Goal: Transaction & Acquisition: Purchase product/service

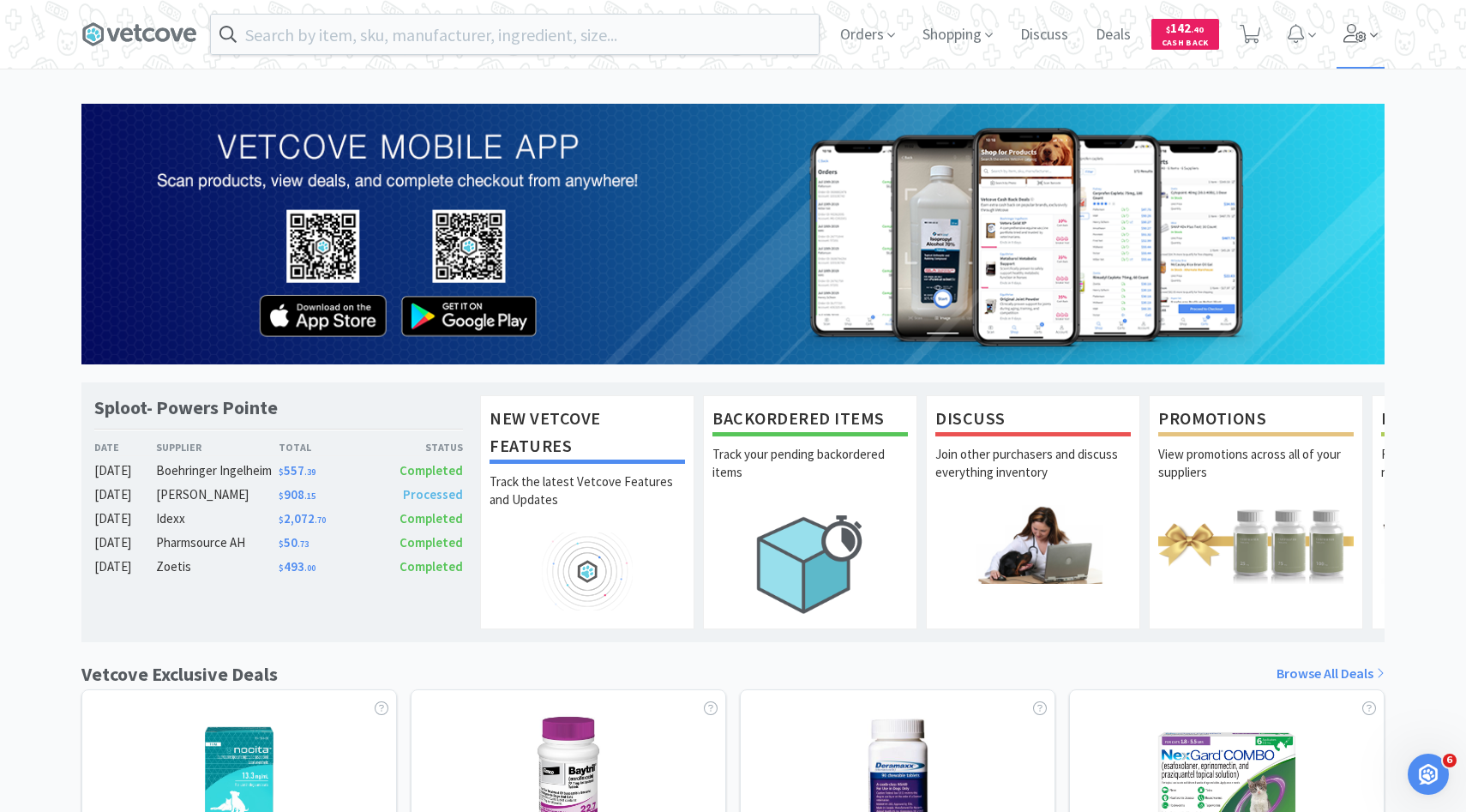
click at [1342, 45] on span at bounding box center [1360, 34] width 49 height 69
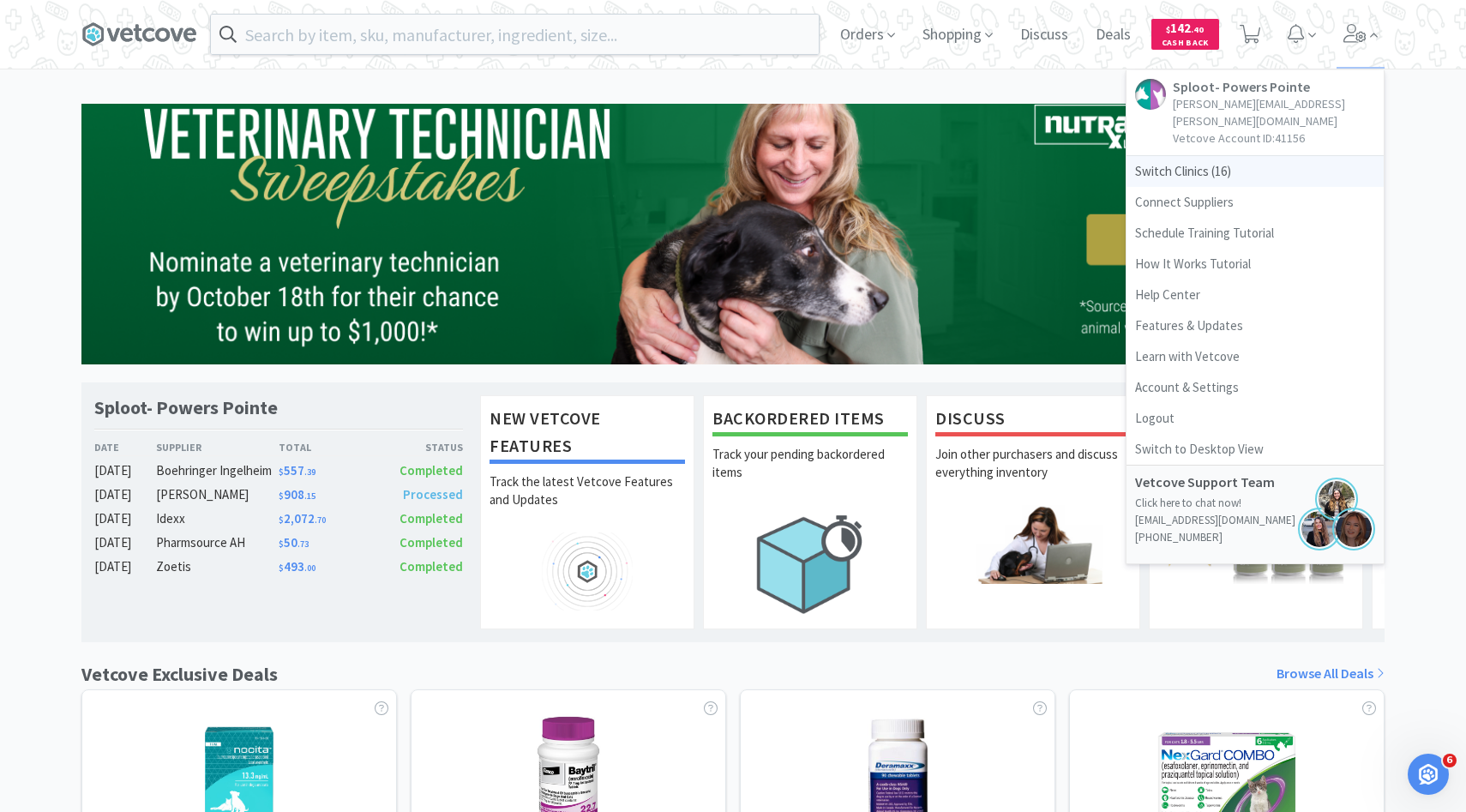
click at [1225, 156] on span "Switch Clinics ( 16 )" at bounding box center [1254, 172] width 257 height 31
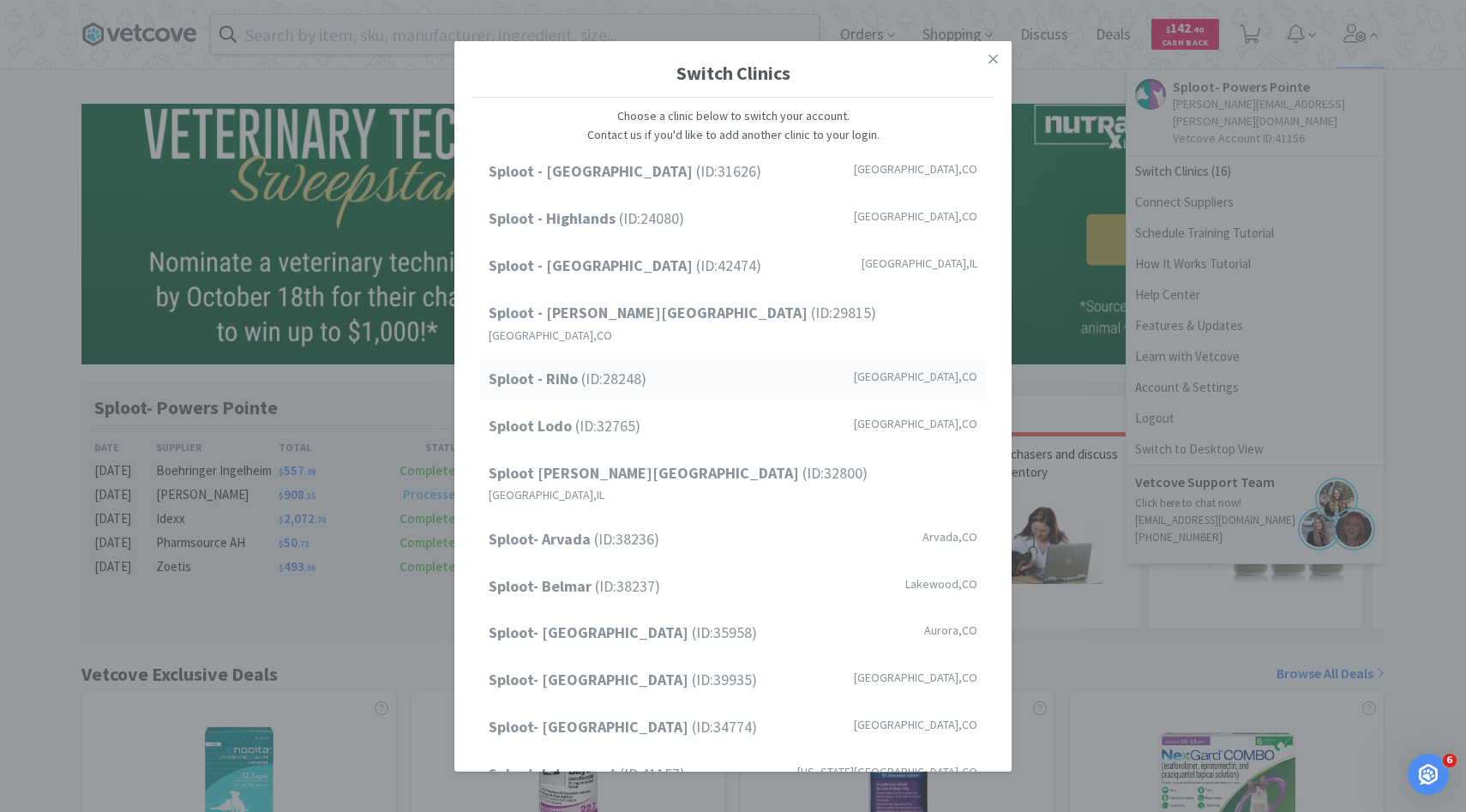
scroll to position [142, 0]
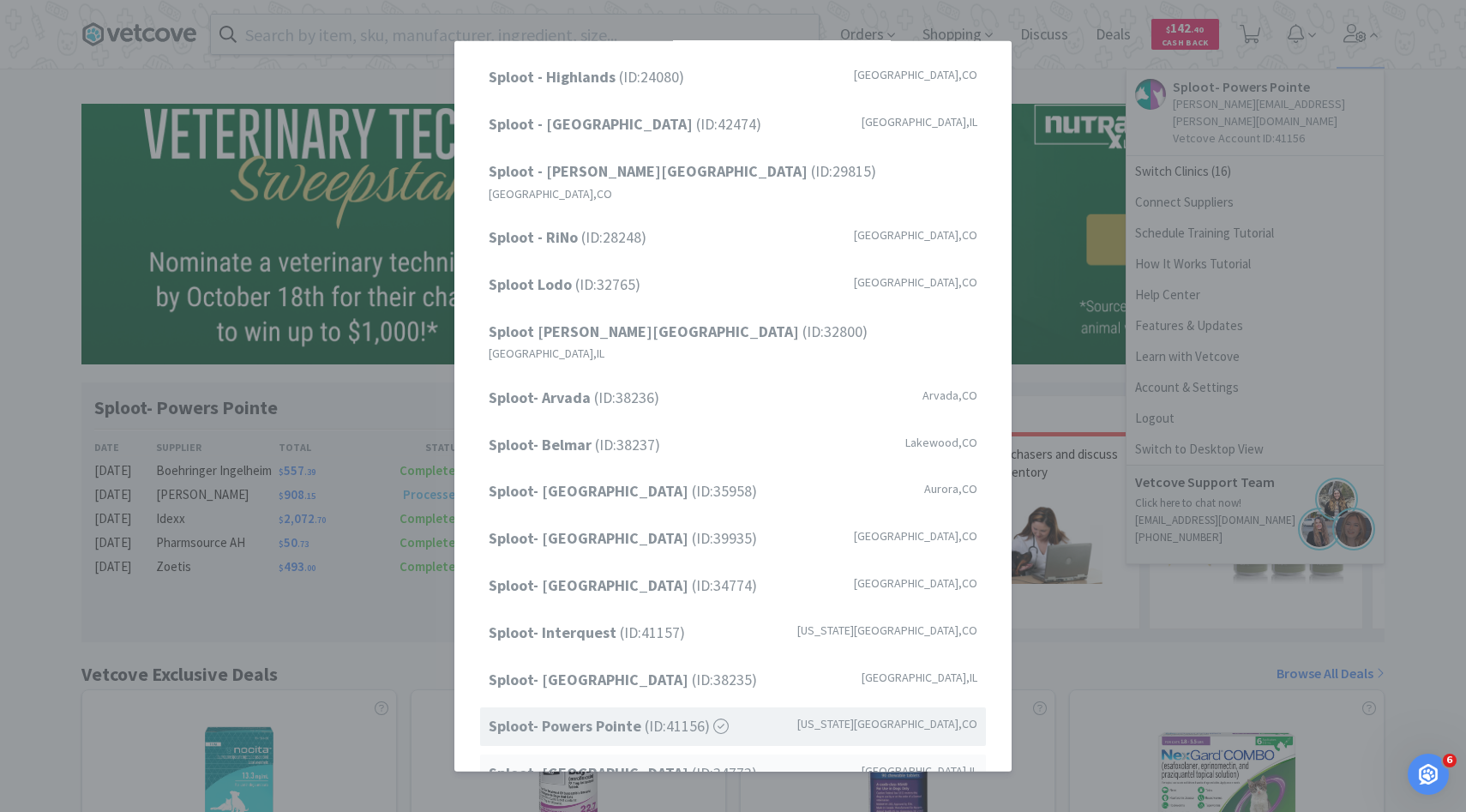
click at [651, 762] on span "Sploot- Roscoe Village (ID: 34773 )" at bounding box center [623, 774] width 269 height 25
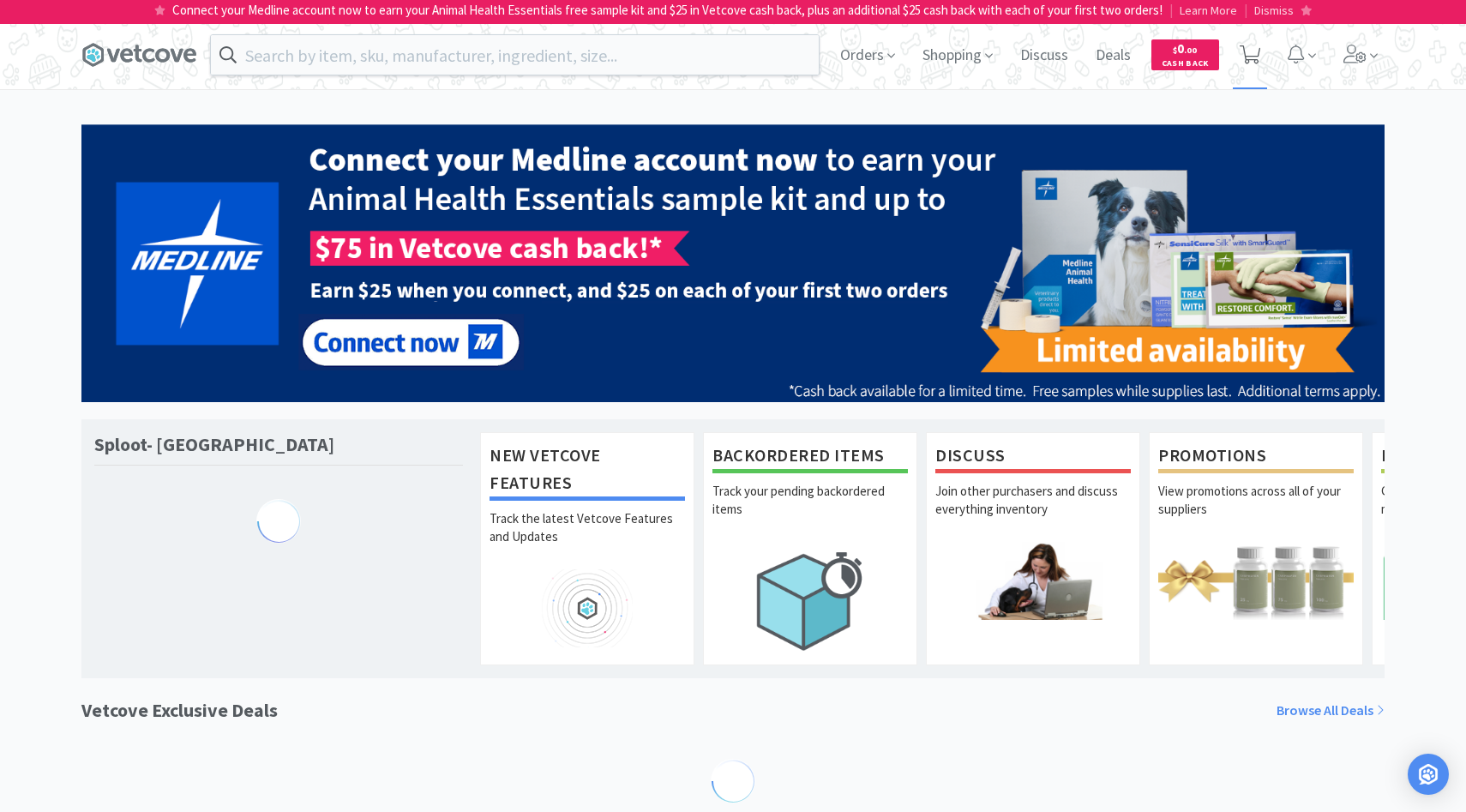
click at [1241, 41] on span at bounding box center [1251, 54] width 35 height 69
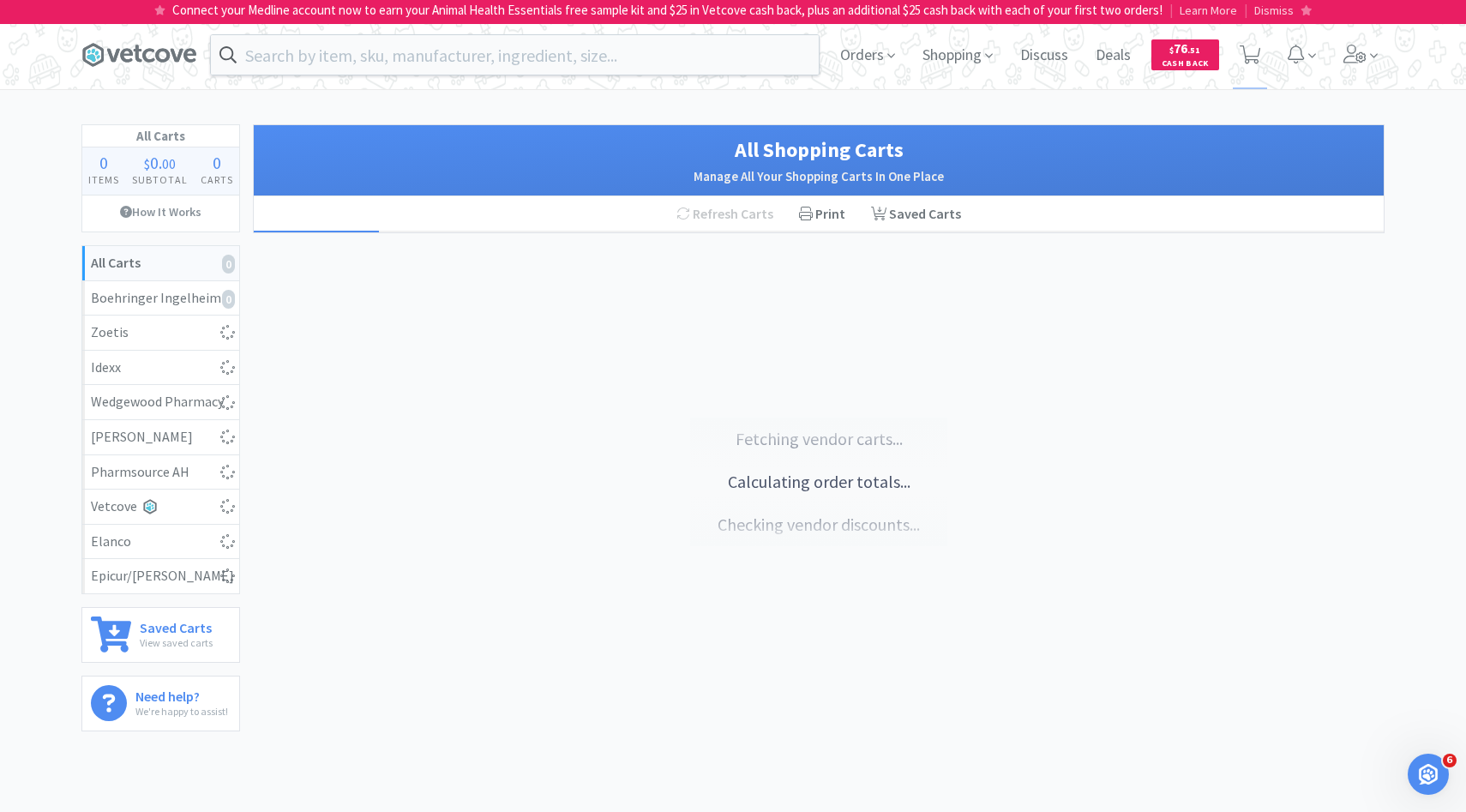
select select "10"
select select "1"
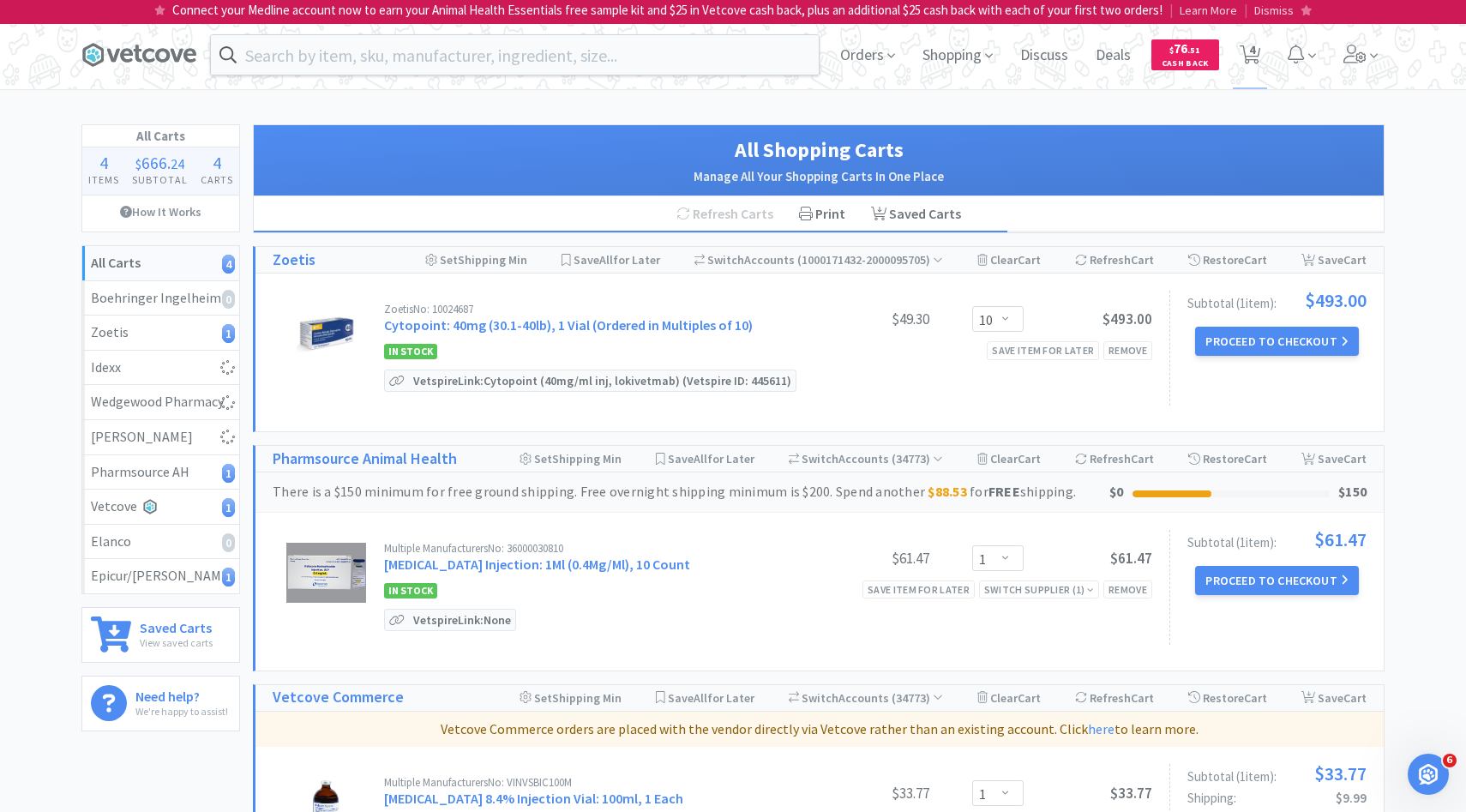
select select "2"
select select "4"
select select "1"
select select "2"
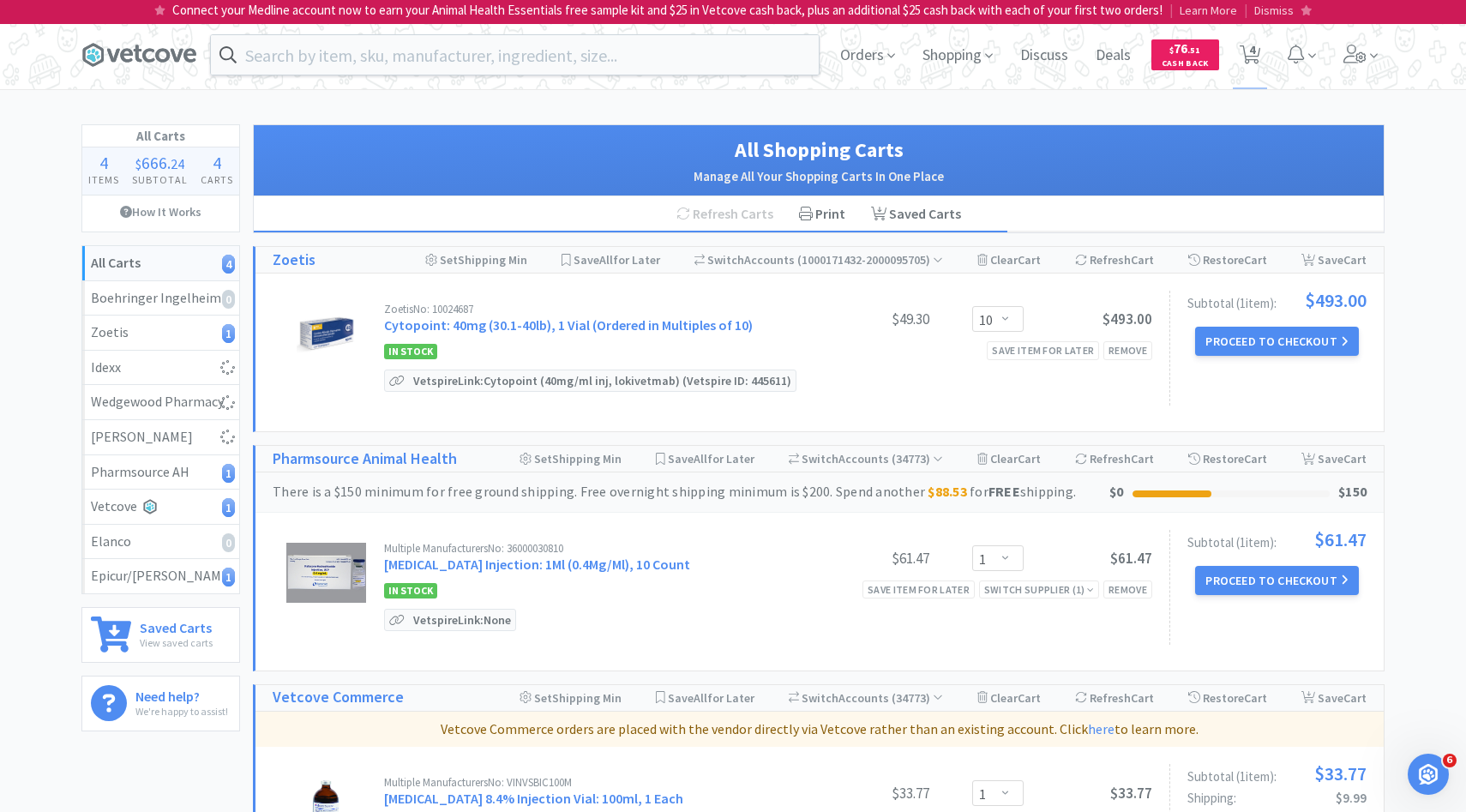
select select "1"
select select "2"
select select "6"
select select "4"
select select "1"
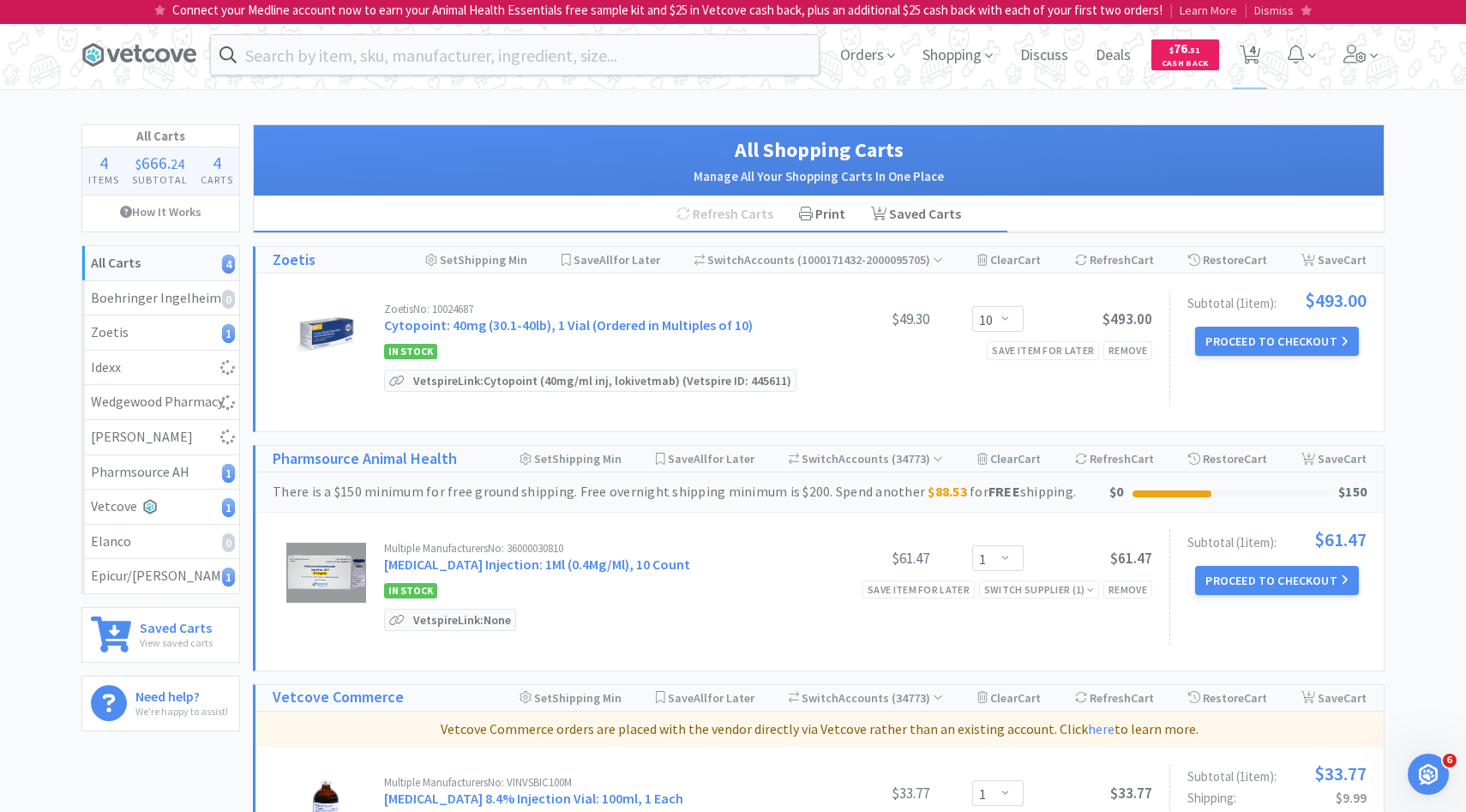
select select "1"
select select "6"
select select "1"
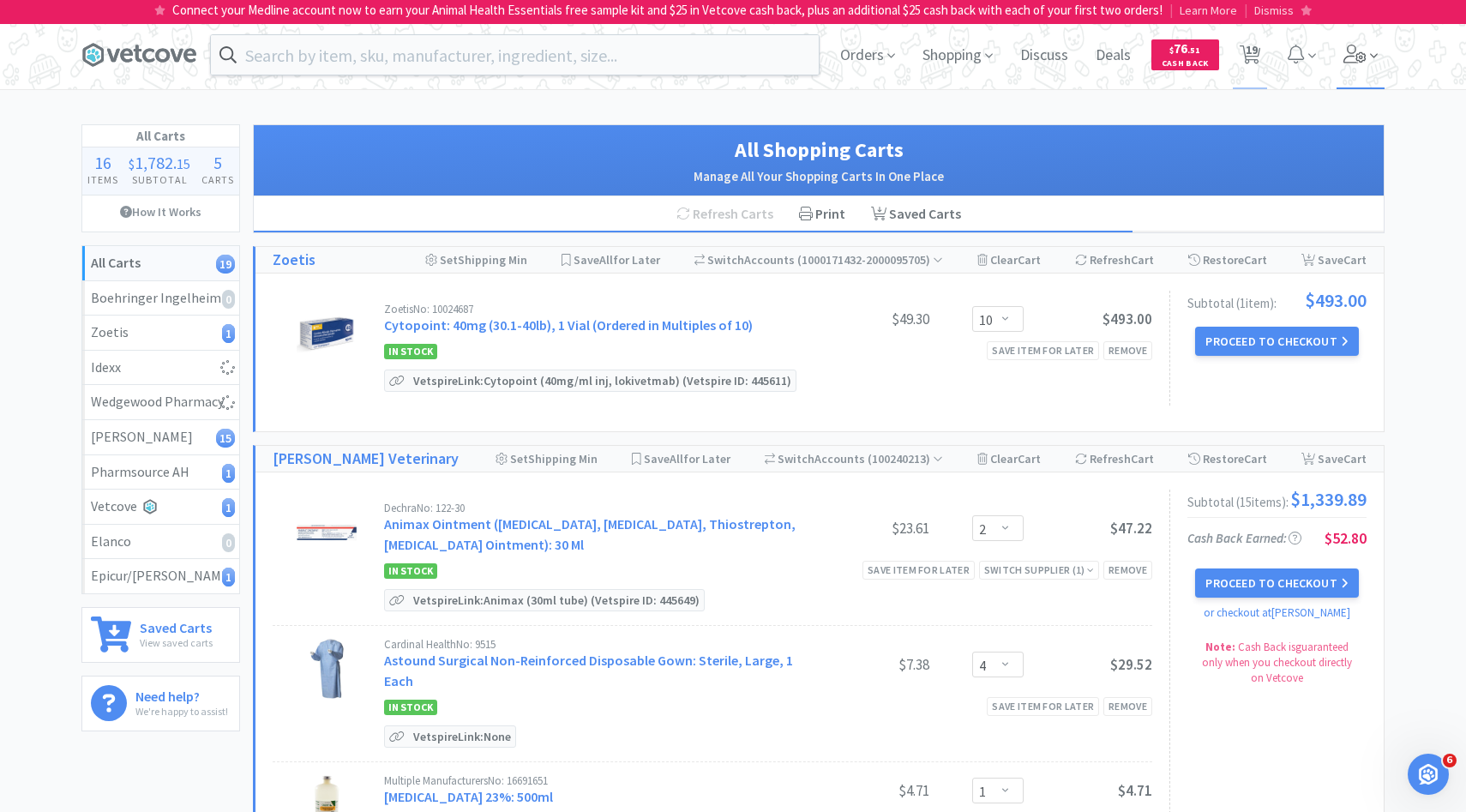
click at [1353, 64] on span at bounding box center [1360, 54] width 49 height 69
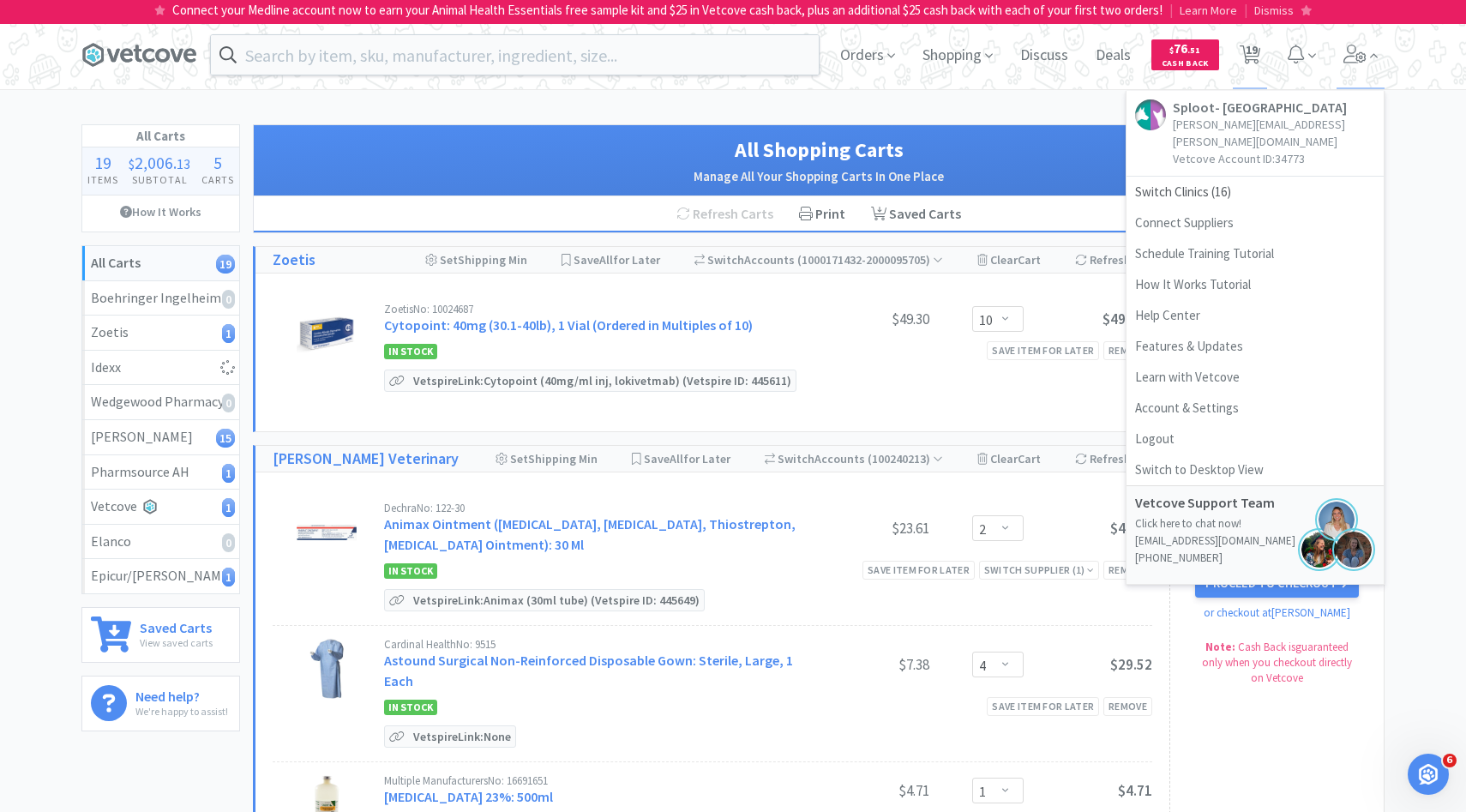
click at [1061, 261] on div "Set Shipping Min Save All for Later Switch Accounts ( 1000171432-2000095705 ) C…" at bounding box center [878, 259] width 975 height 26
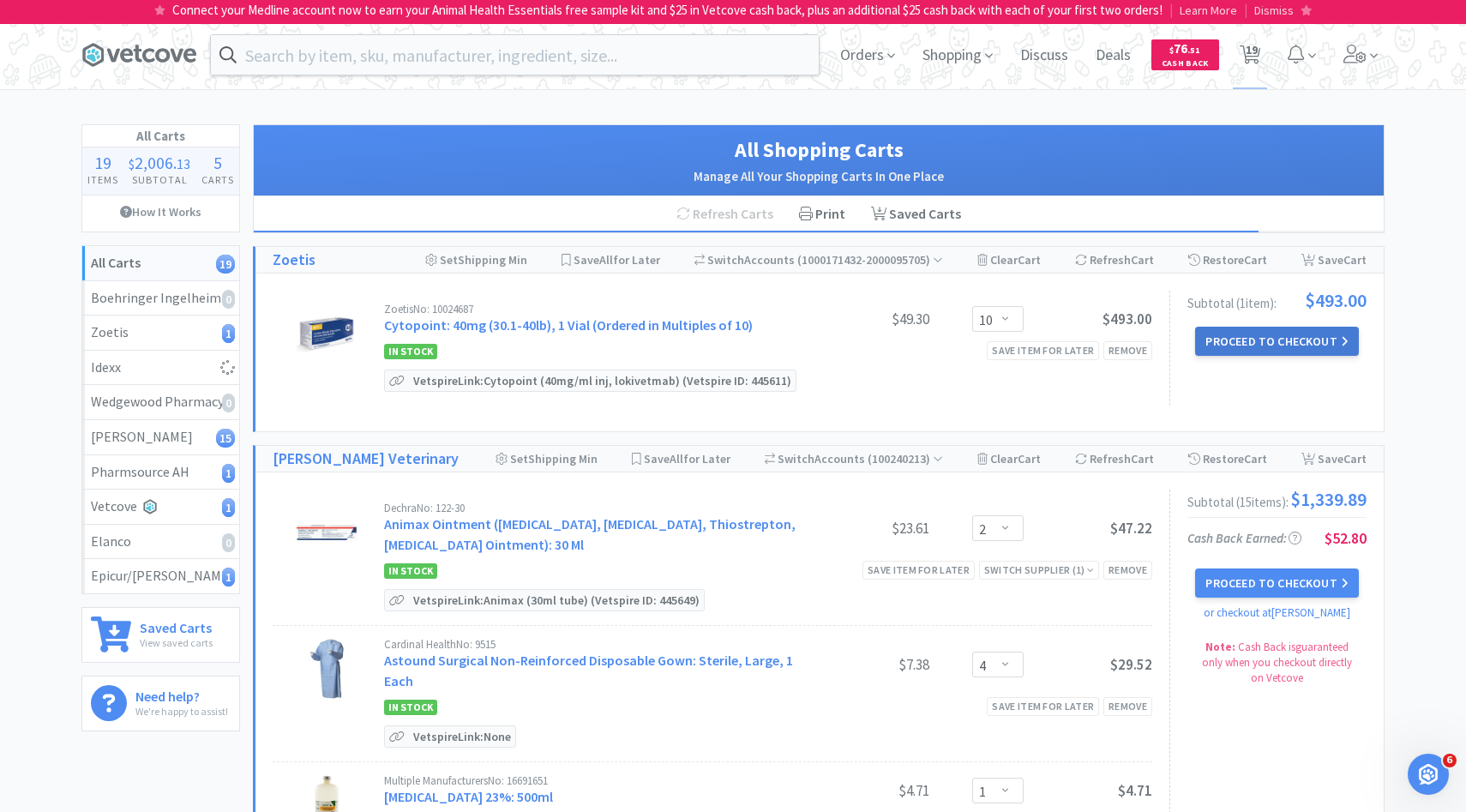
click at [1250, 342] on button "Proceed to Checkout" at bounding box center [1277, 341] width 163 height 29
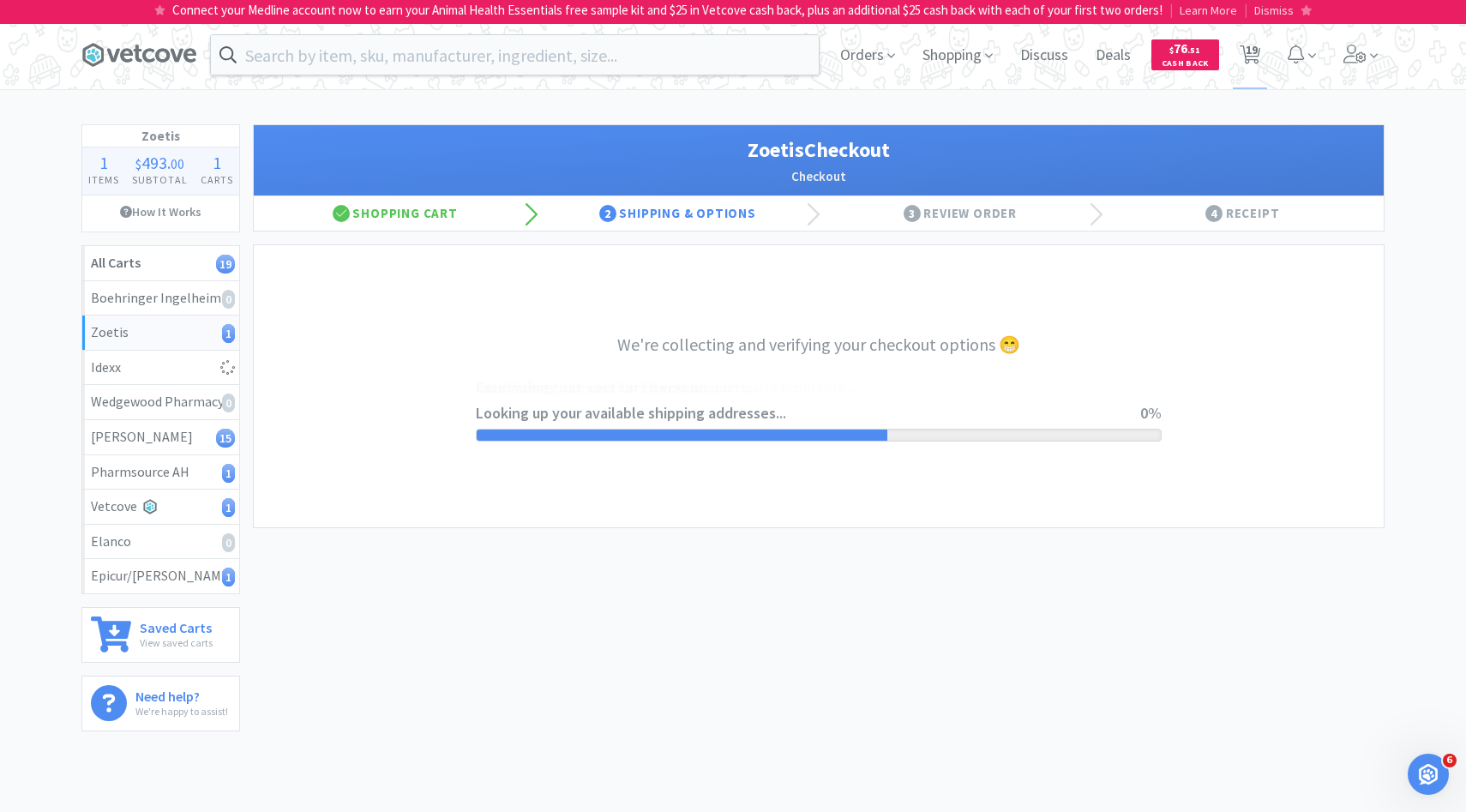
select select "invoice"
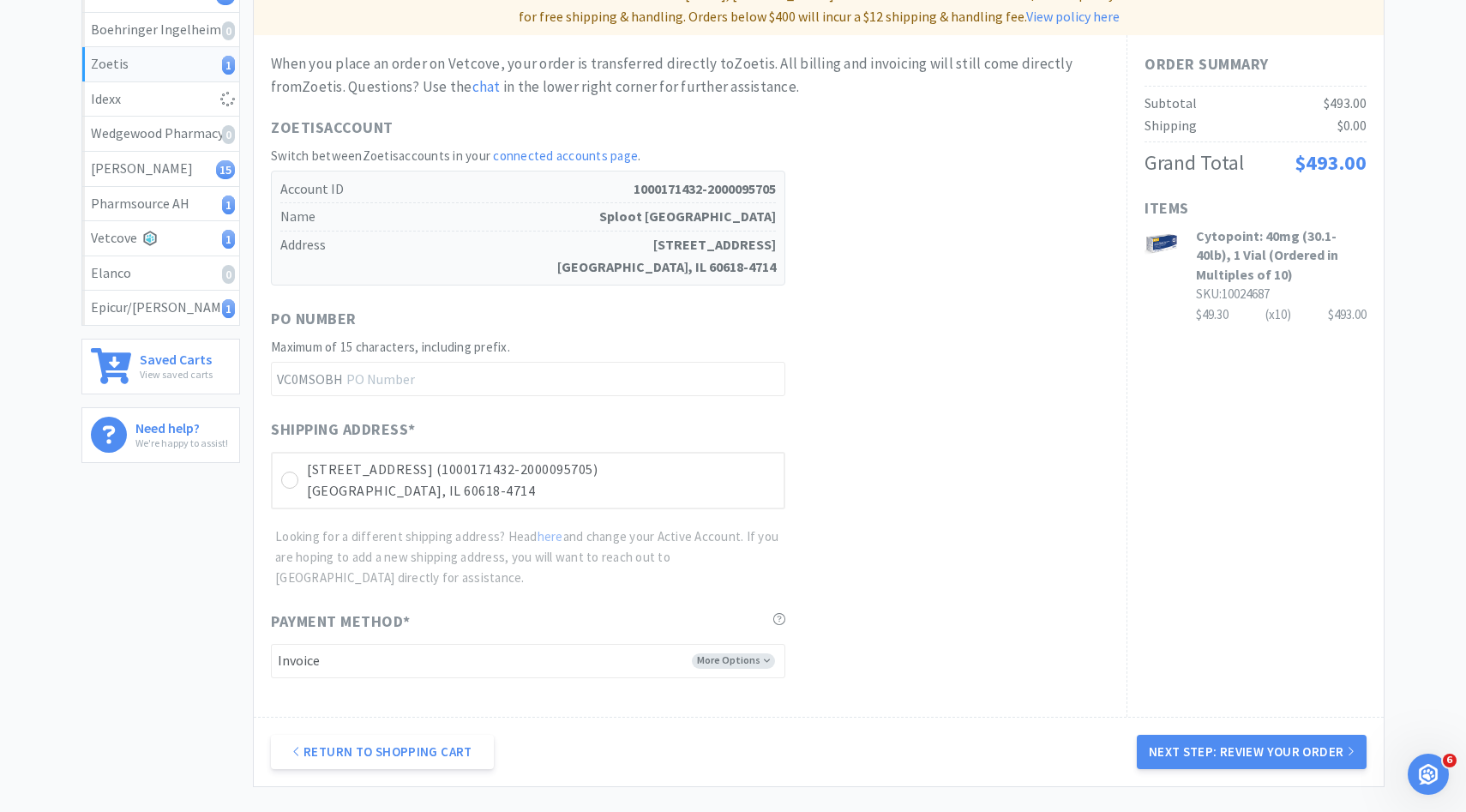
scroll to position [418, 0]
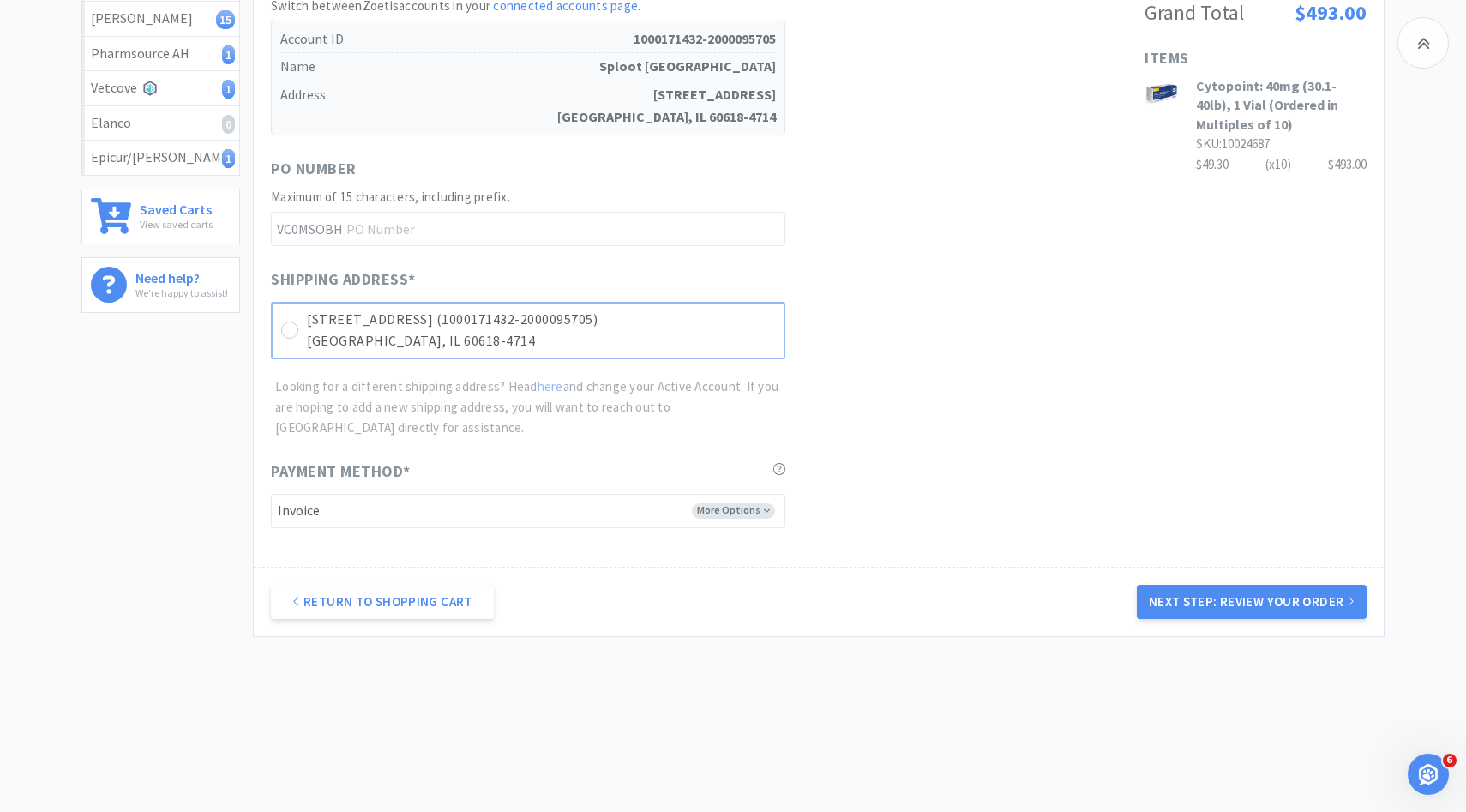
click at [701, 320] on p "3621 N Western Ave Unit B (1000171432-2000095705)" at bounding box center [540, 319] width 468 height 22
click at [1174, 623] on div "Return to Shopping Cart Next Step: Review Your Order" at bounding box center [819, 601] width 1130 height 70
click at [1174, 601] on button "Next Step: Review Your Order" at bounding box center [1252, 601] width 230 height 34
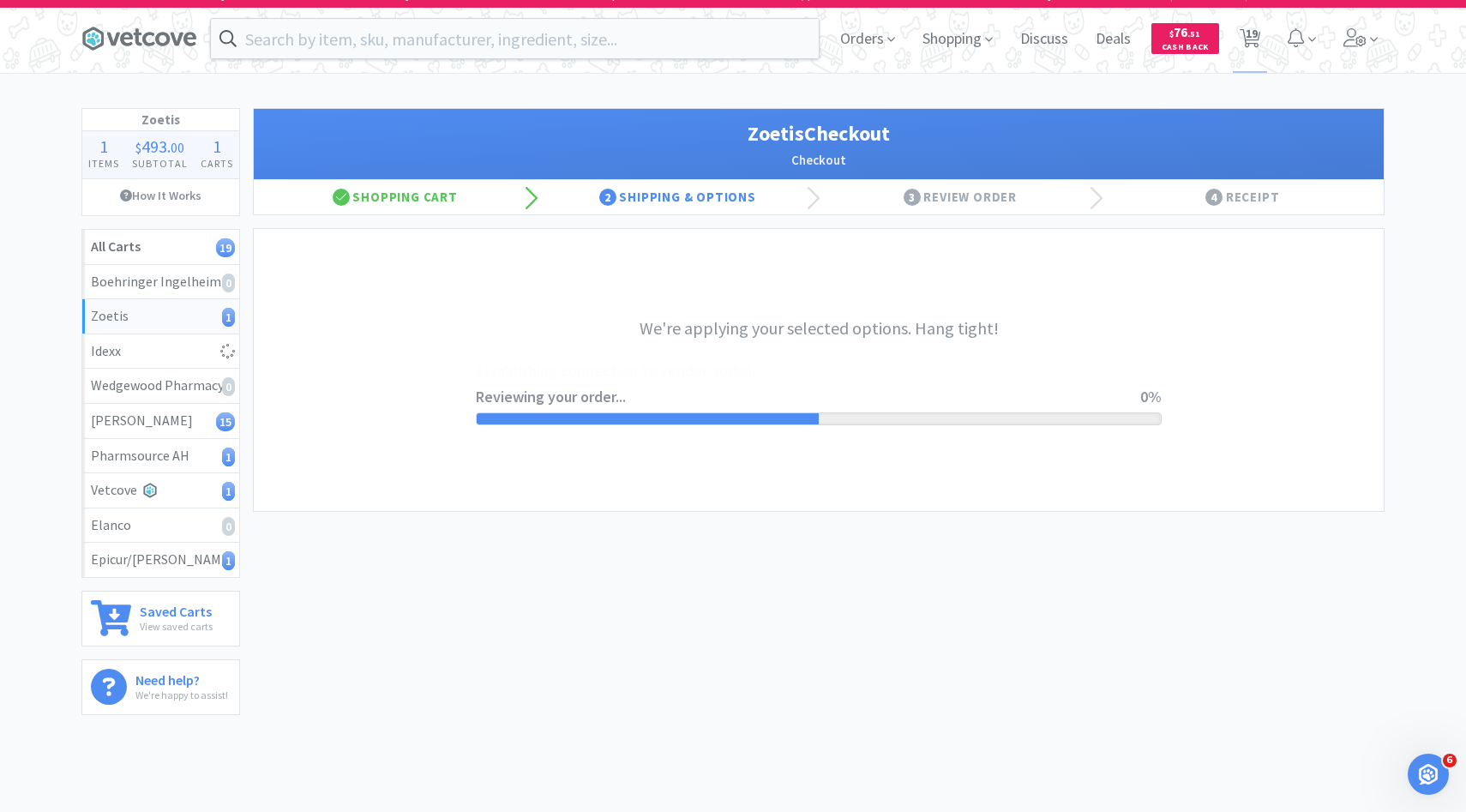
scroll to position [0, 0]
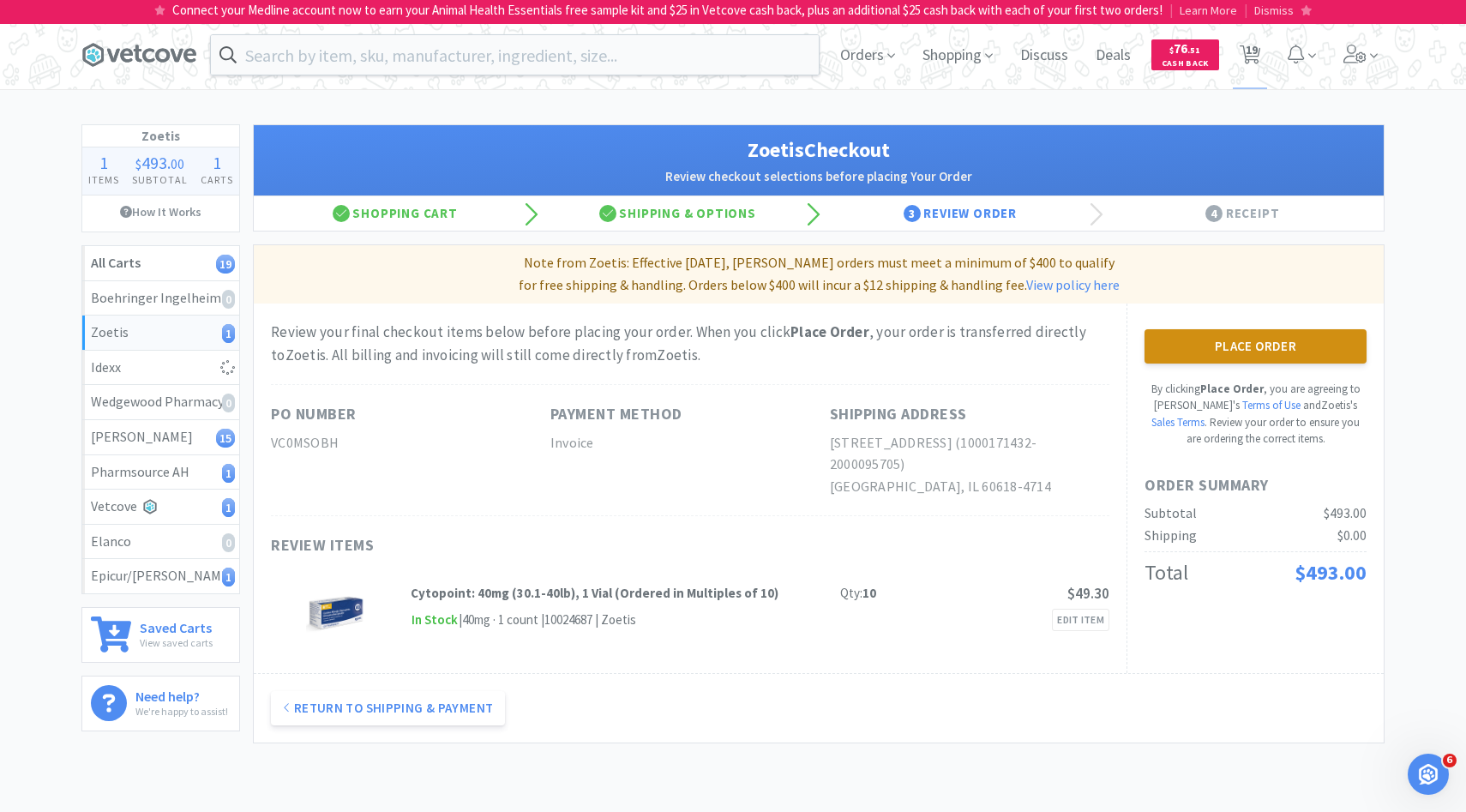
click at [1192, 356] on button "Place Order" at bounding box center [1255, 345] width 222 height 34
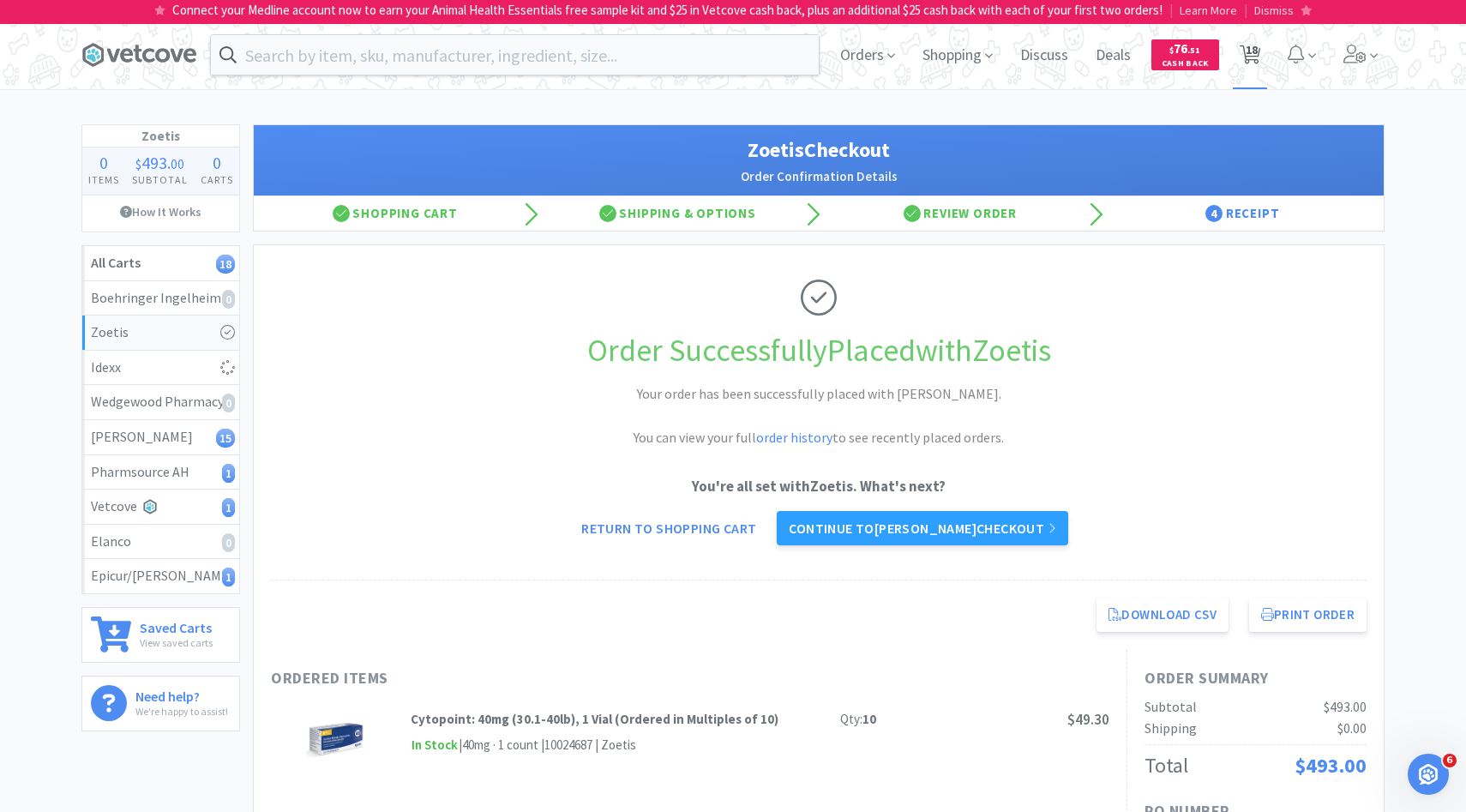
click at [1261, 63] on span "18" at bounding box center [1251, 54] width 35 height 69
select select "2"
select select "4"
select select "1"
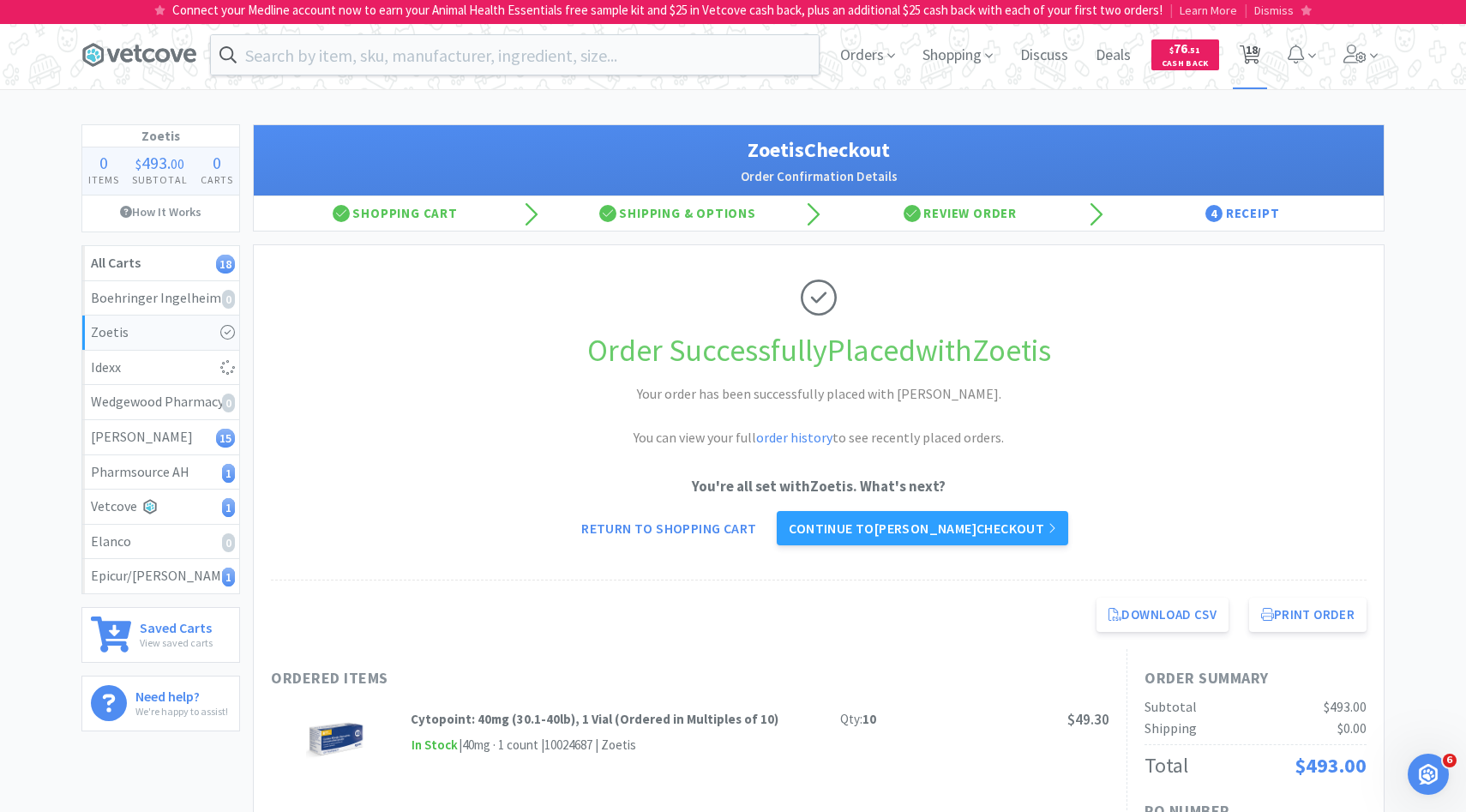
select select "2"
select select "1"
select select "2"
select select "6"
select select "4"
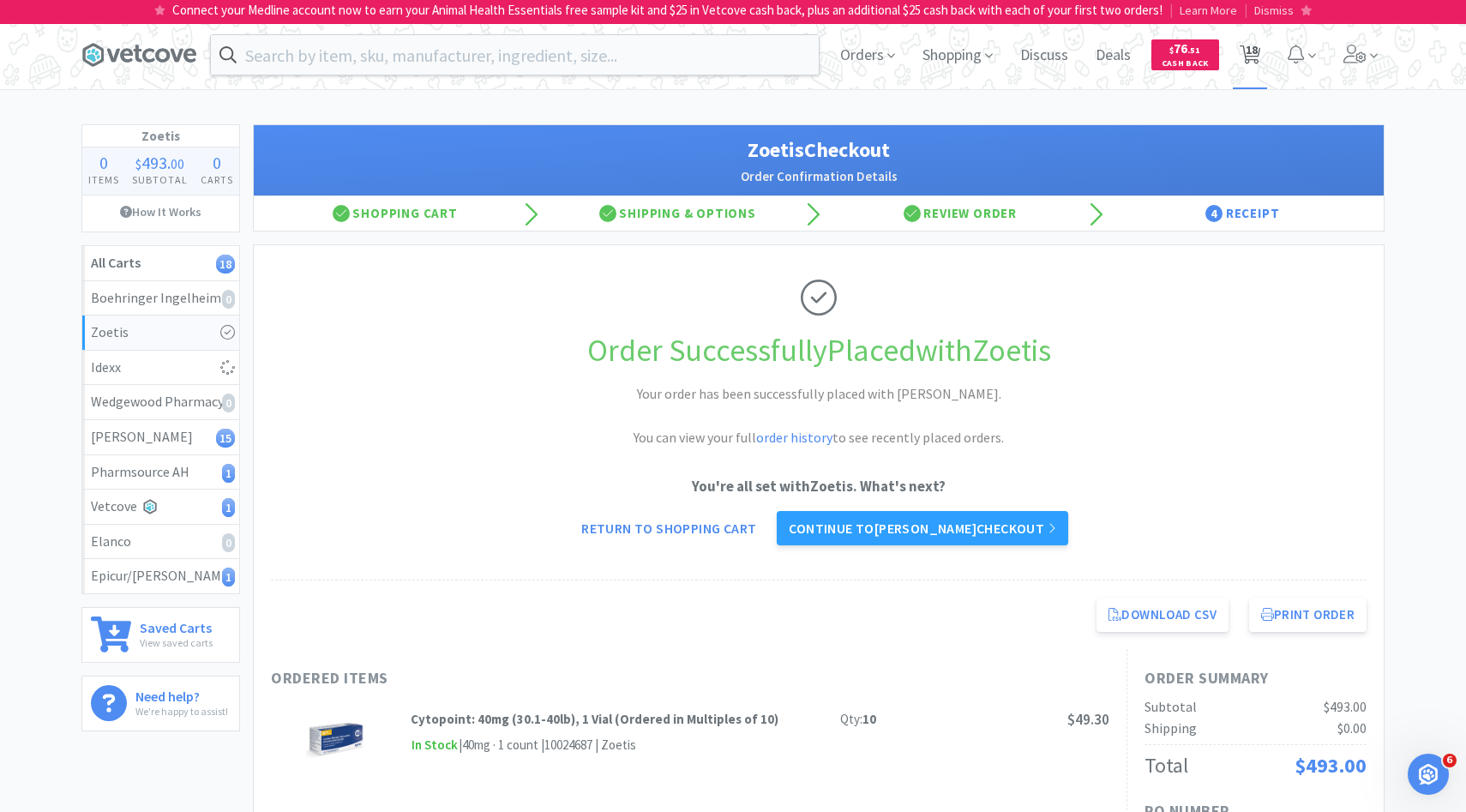
select select "1"
select select "6"
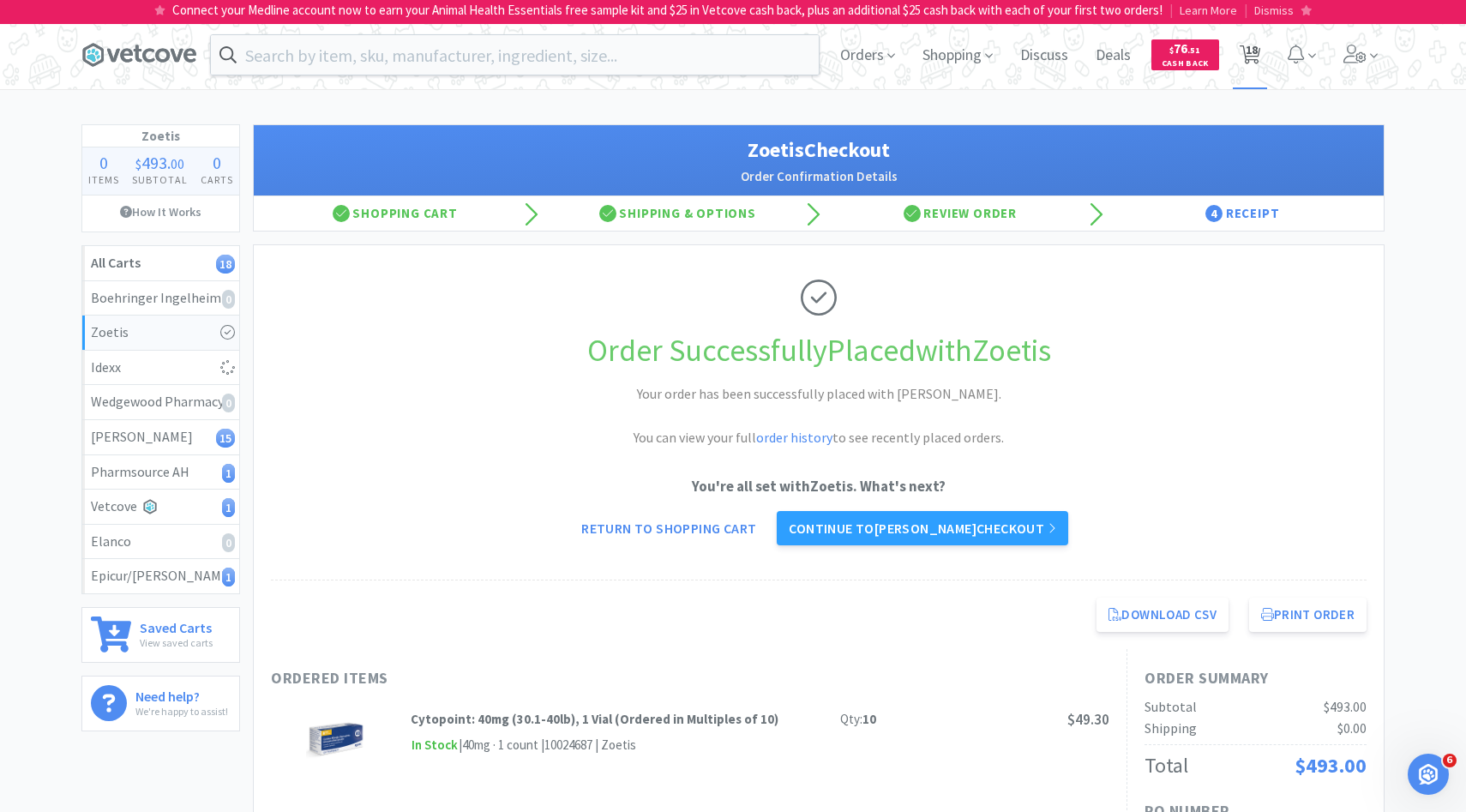
select select "1"
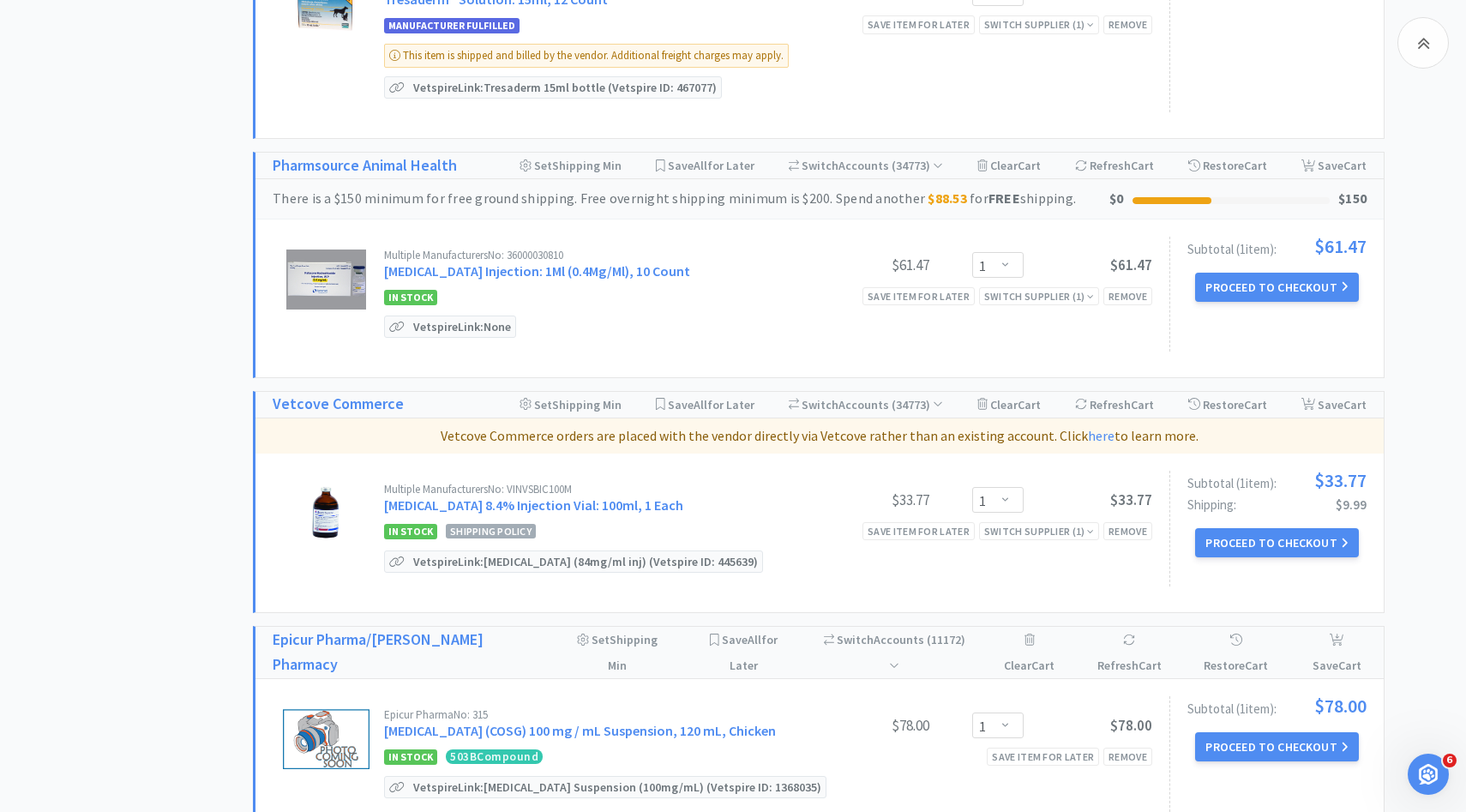
scroll to position [2142, 0]
click at [1273, 280] on button "Proceed to Checkout" at bounding box center [1277, 288] width 163 height 29
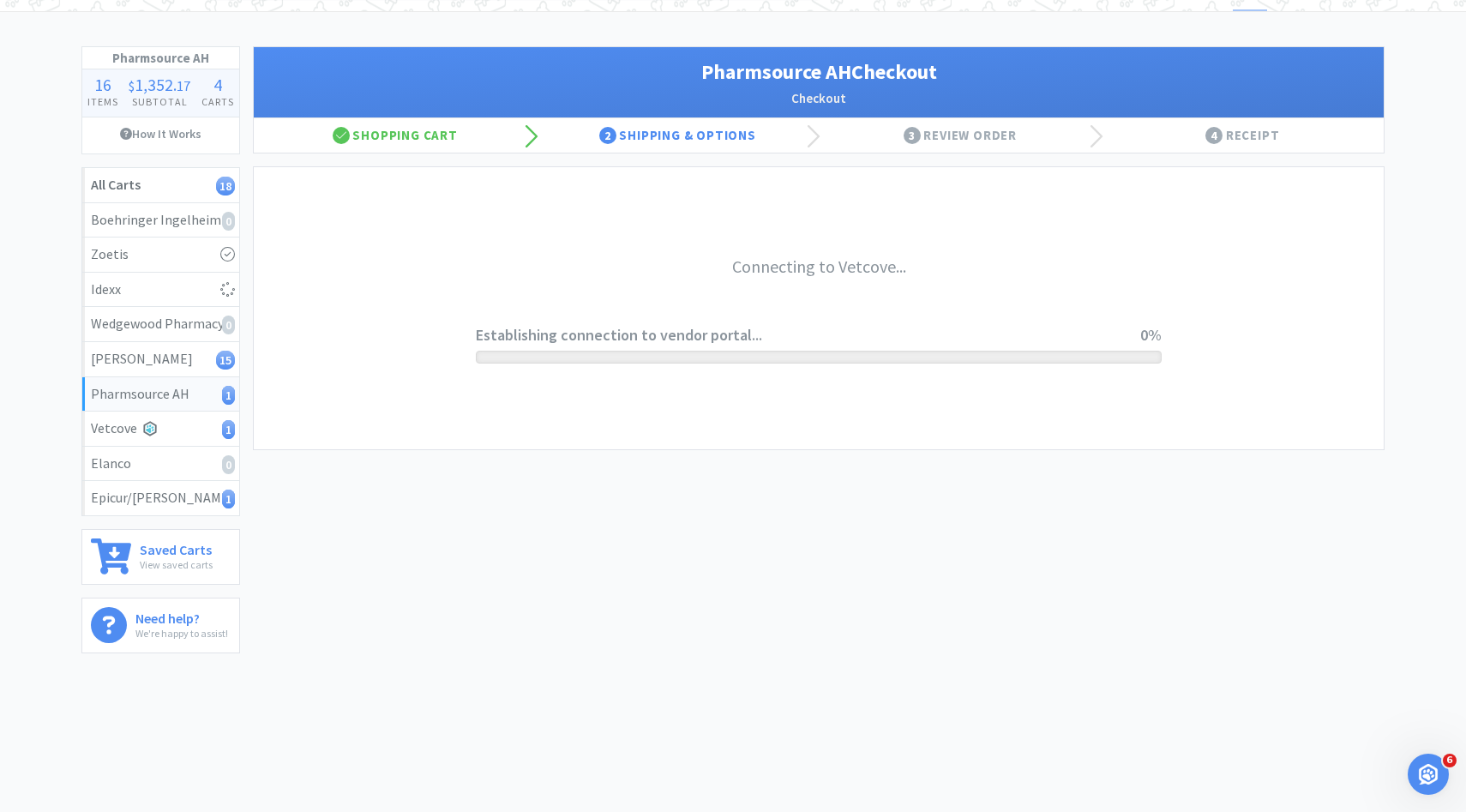
scroll to position [78, 0]
select select "1001"
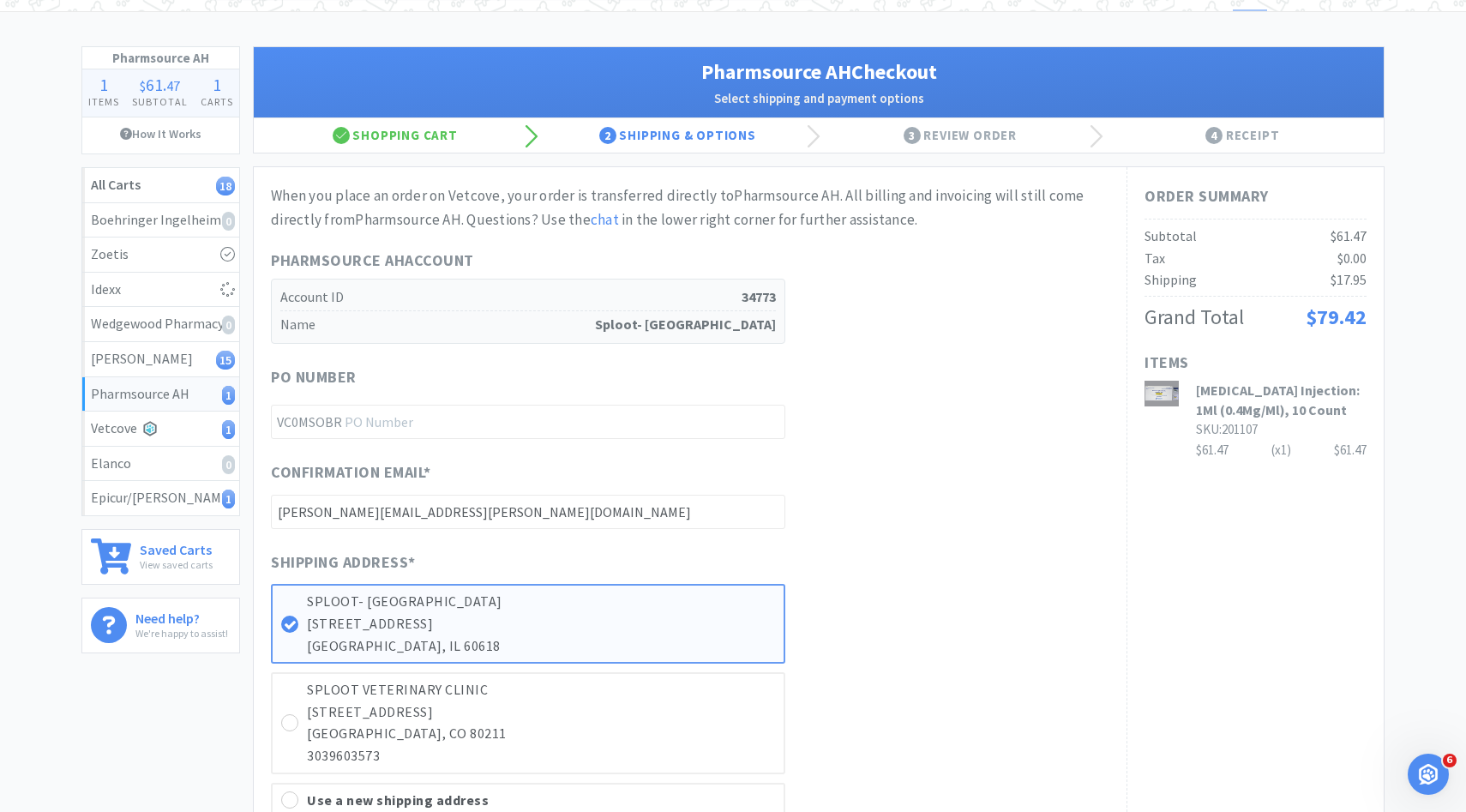
scroll to position [0, 0]
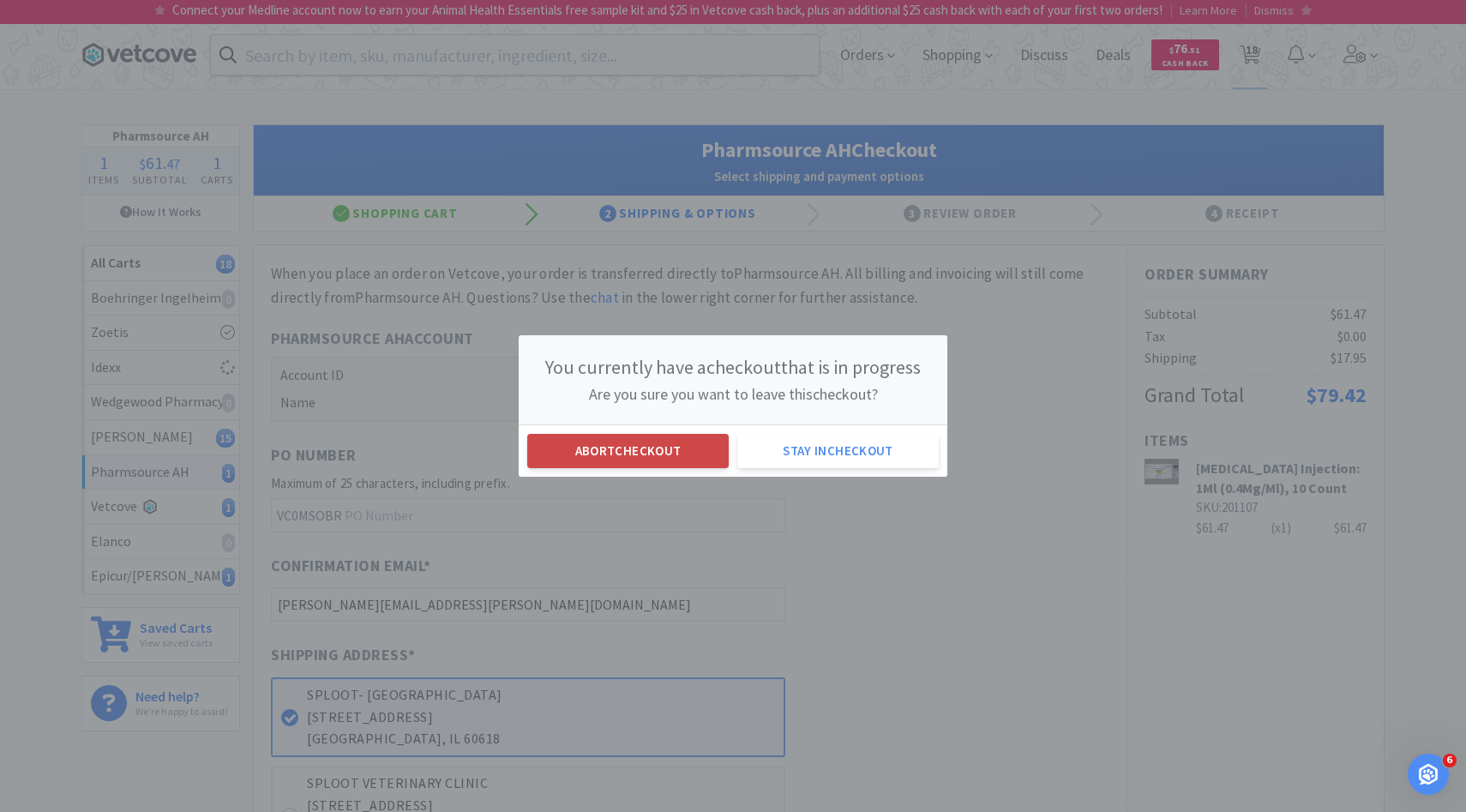
click at [653, 434] on button "Abort checkout" at bounding box center [628, 450] width 202 height 34
select select "2"
select select "4"
select select "1"
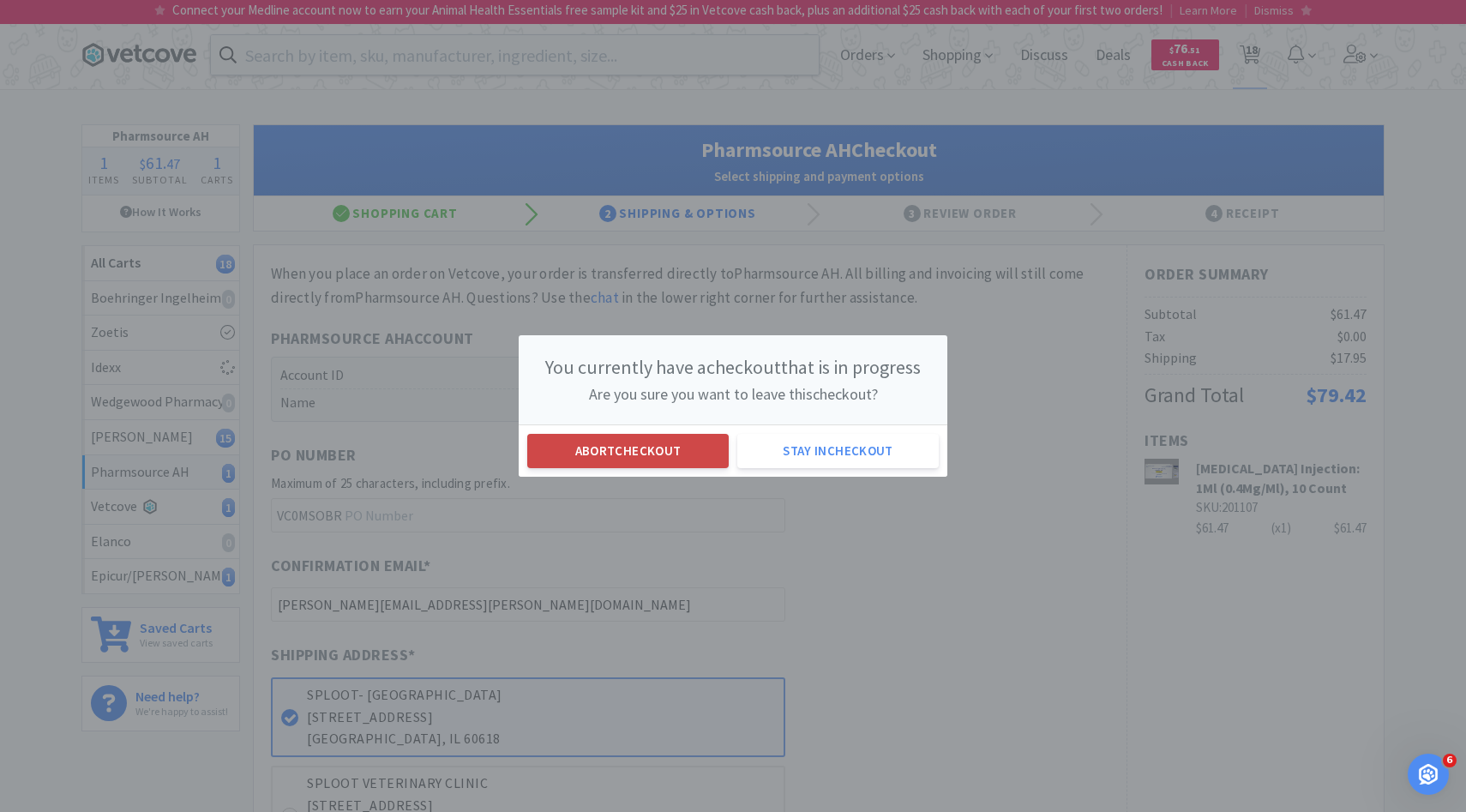
select select "2"
select select "1"
select select "2"
select select "6"
select select "4"
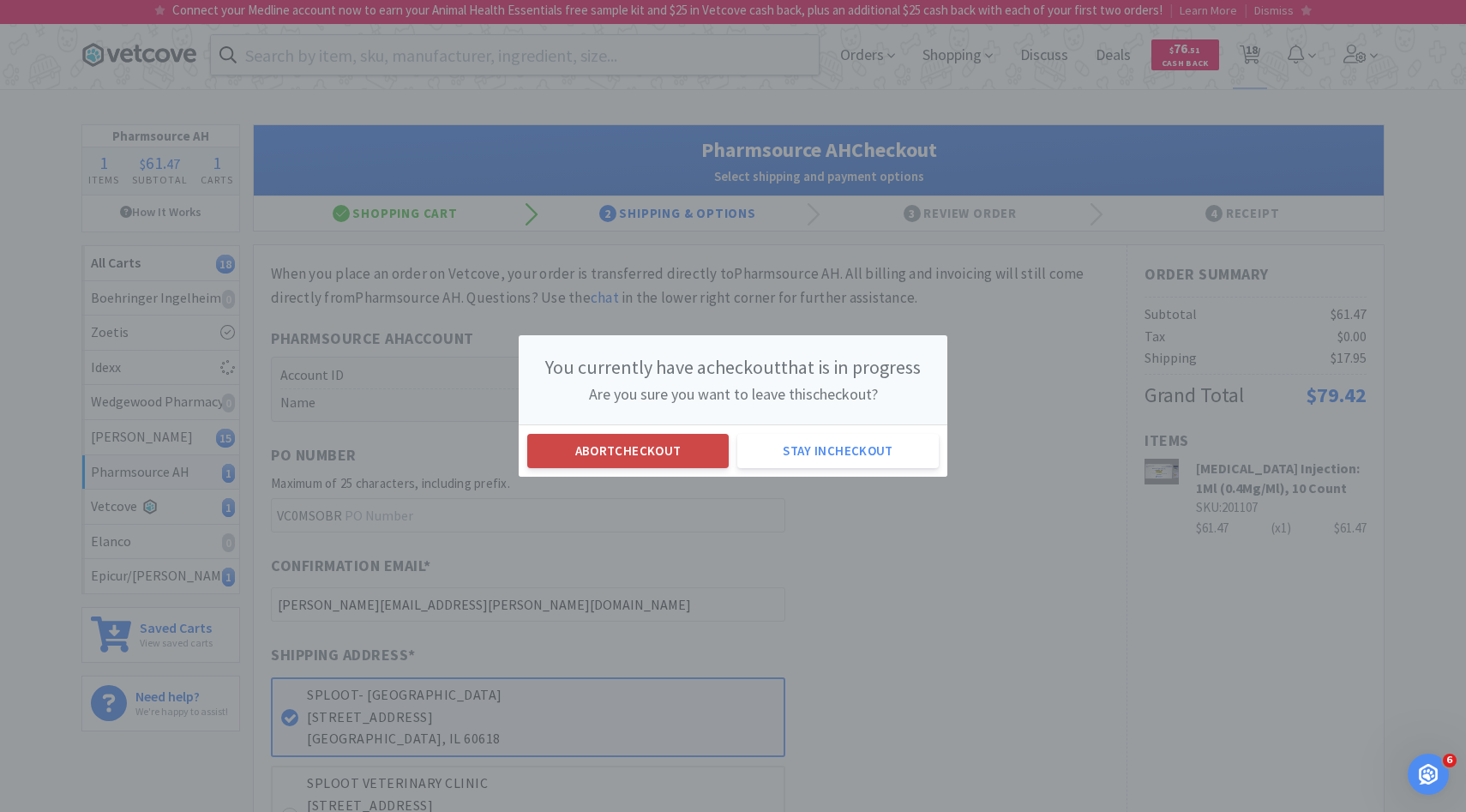
select select "1"
select select "6"
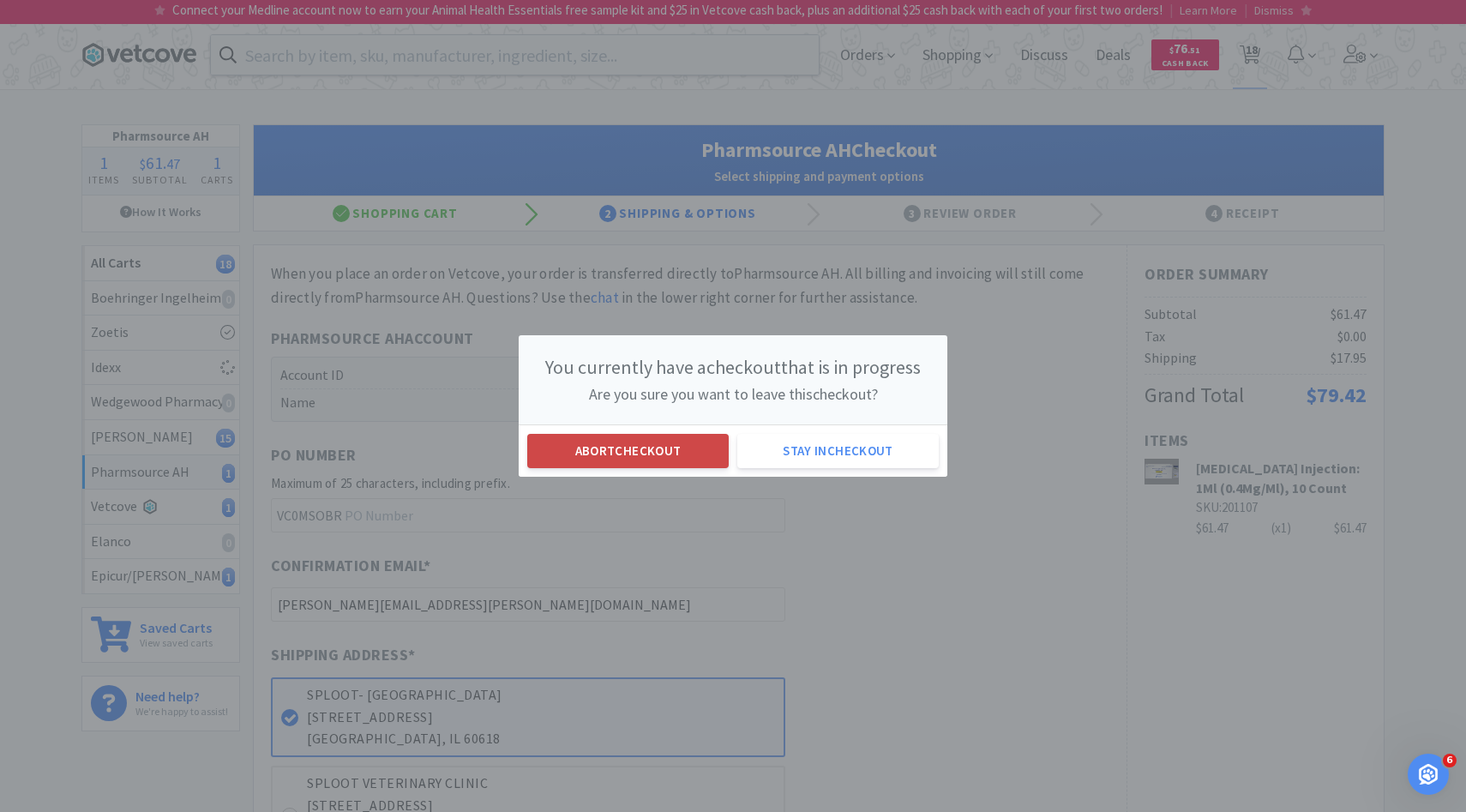
select select "1"
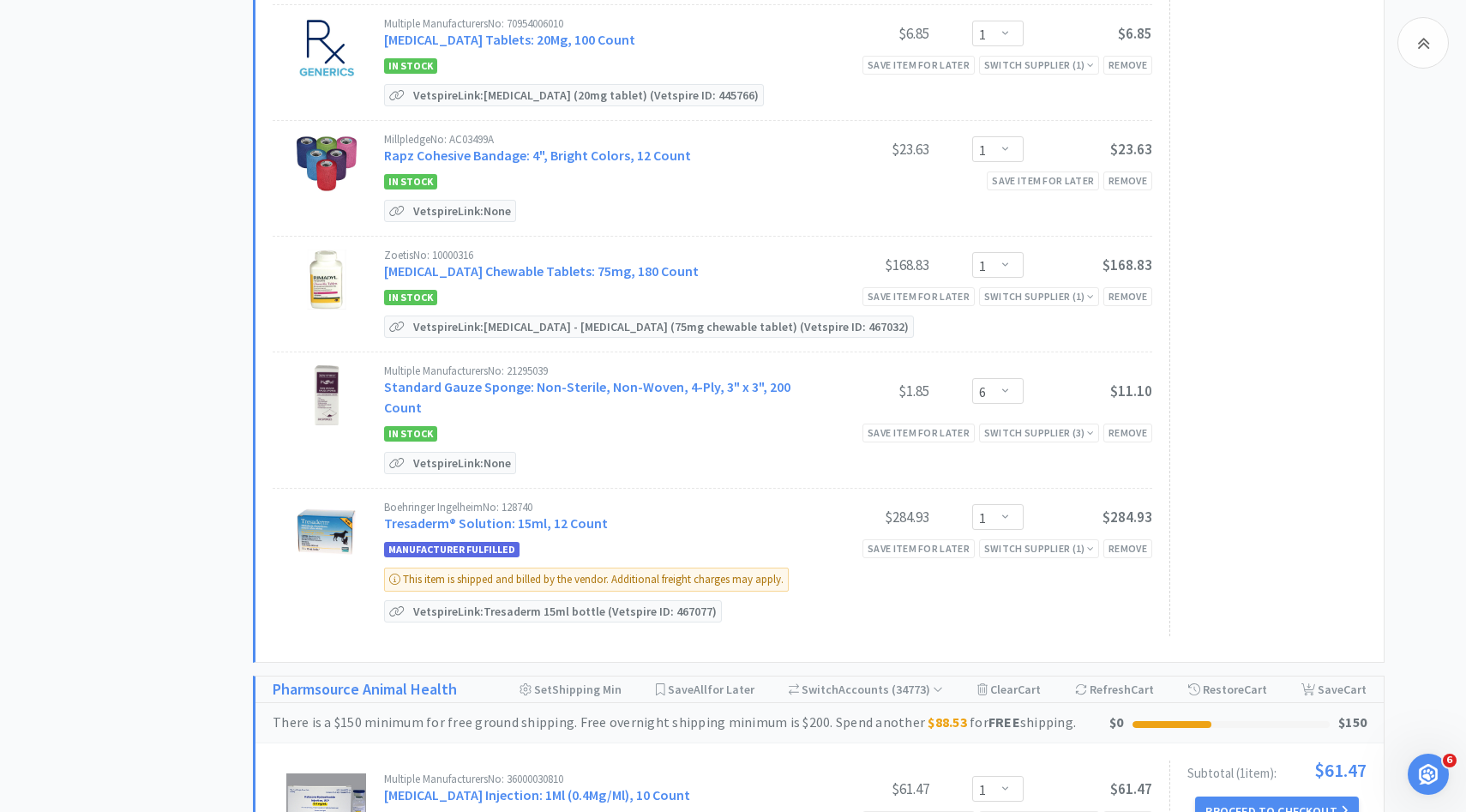
scroll to position [1437, 0]
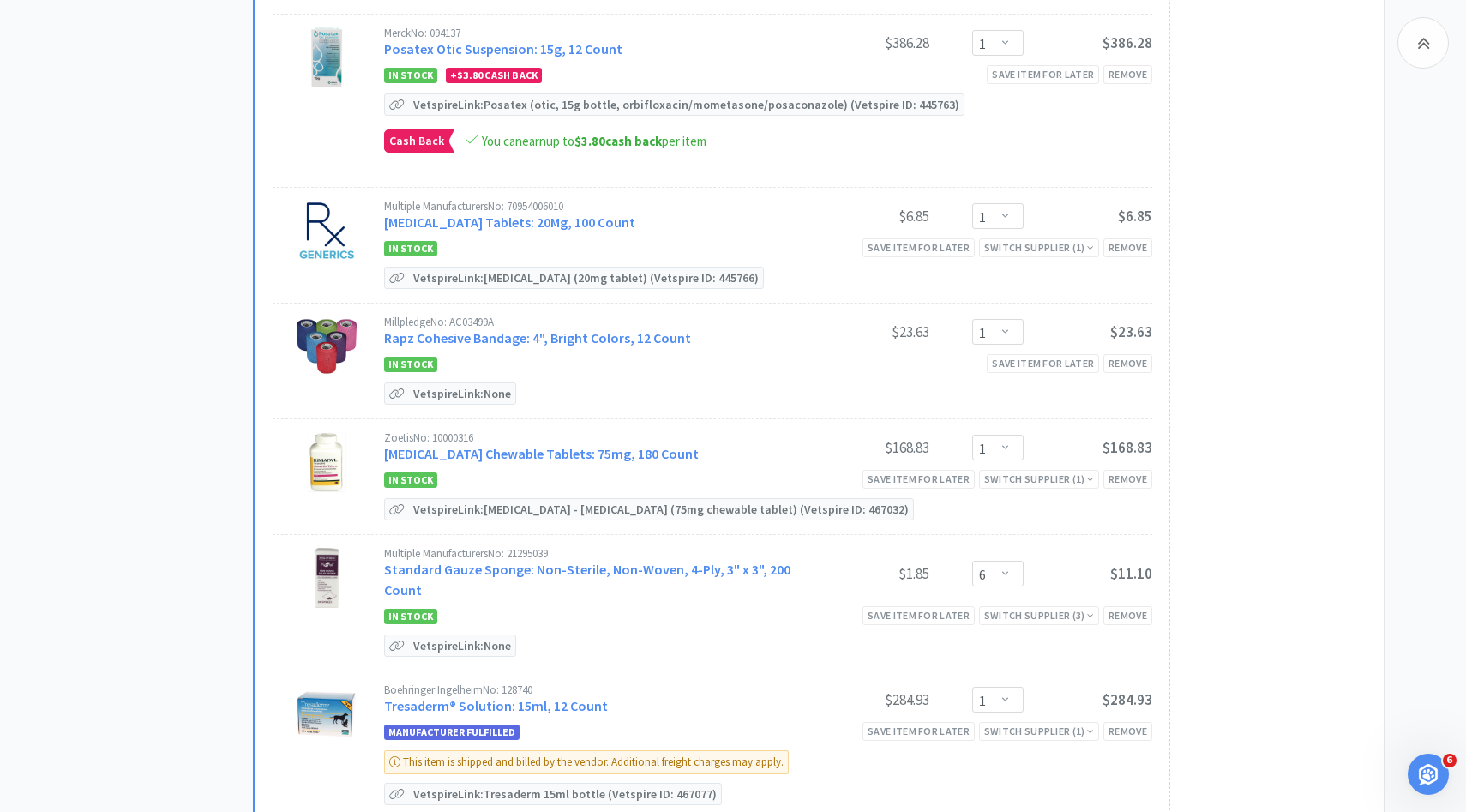
select select "1"
select select "2"
select select "1"
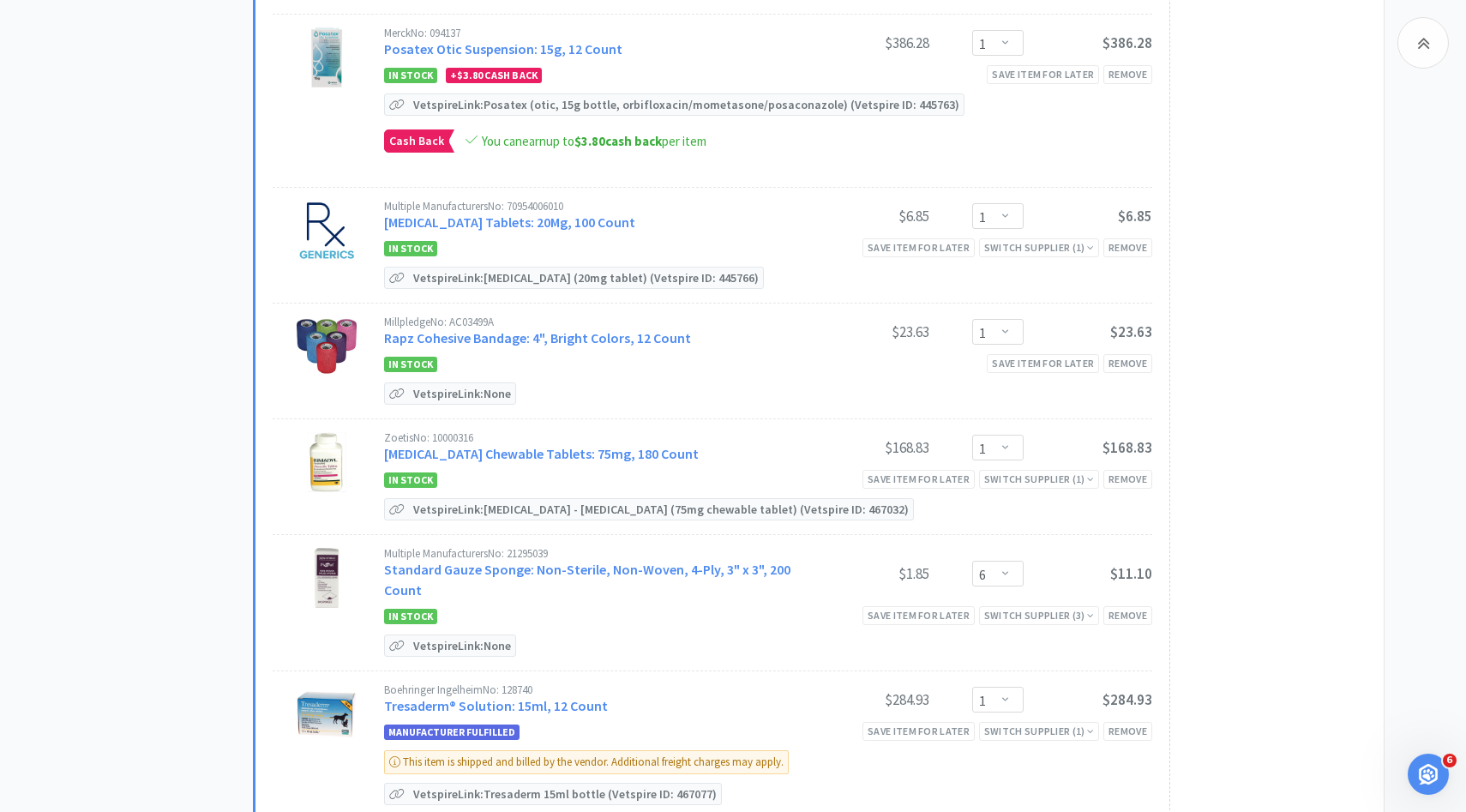
select select "3"
select select "4"
select select "1"
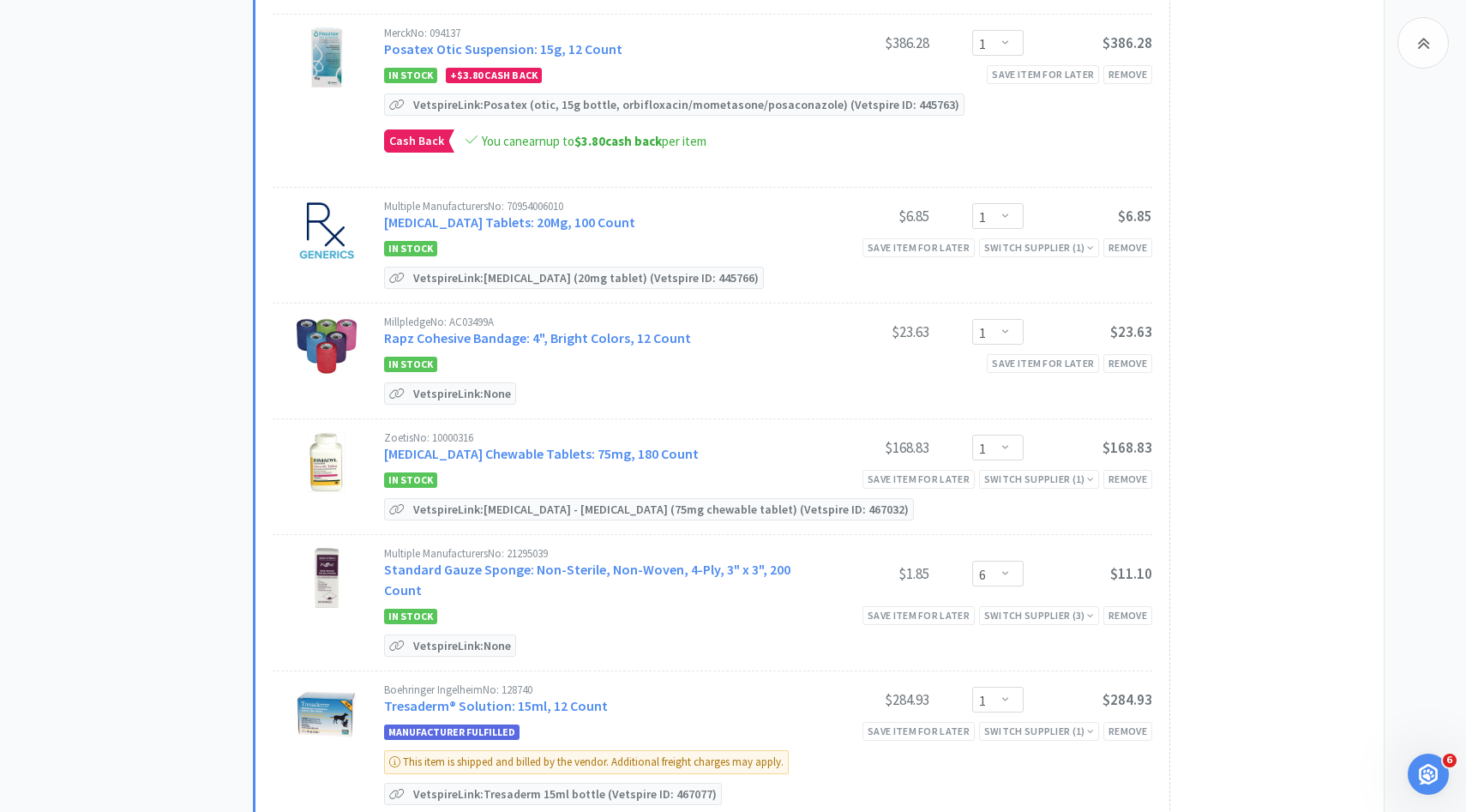
select select "3"
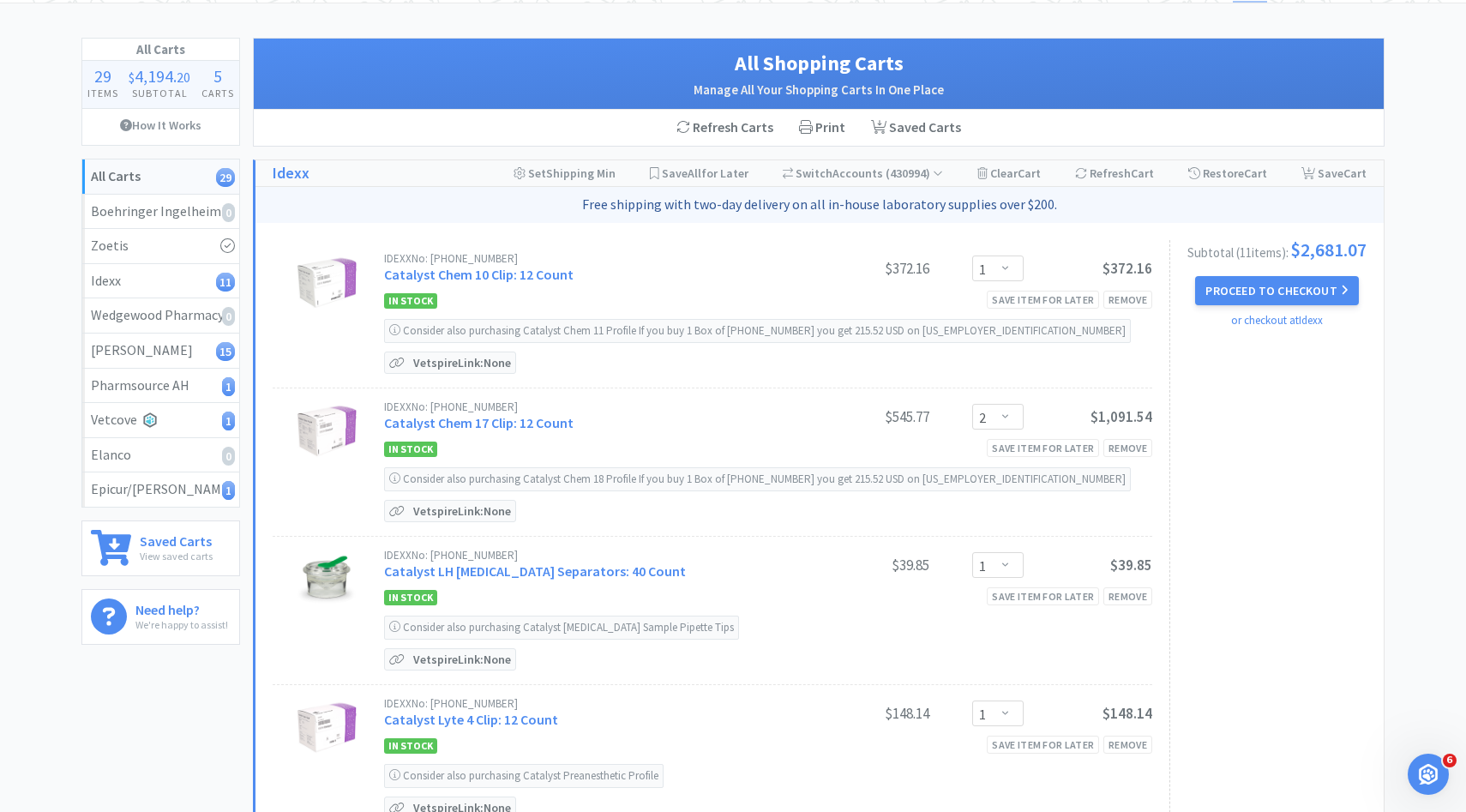
scroll to position [0, 0]
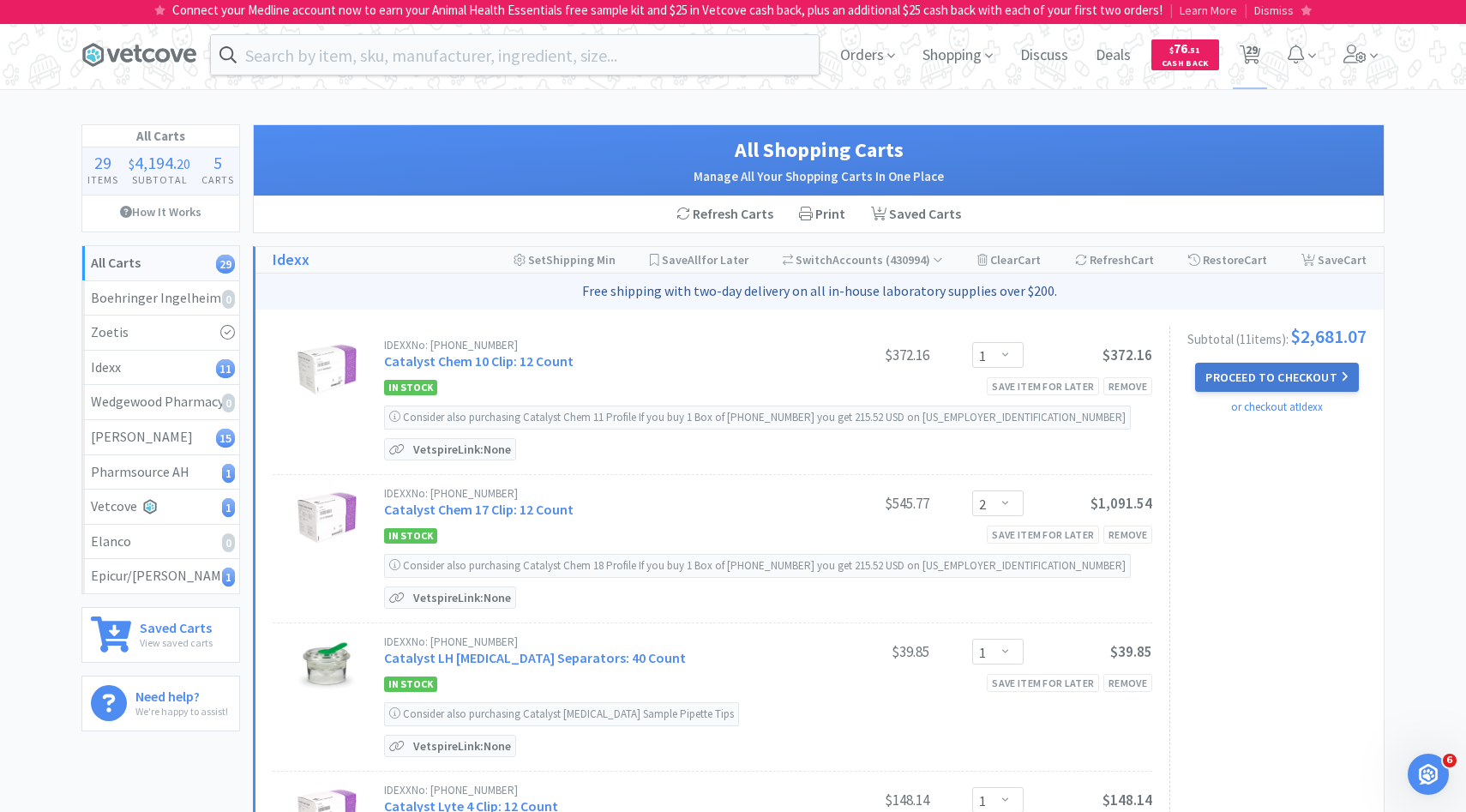
click at [1248, 380] on button "Proceed to Checkout" at bounding box center [1277, 377] width 163 height 29
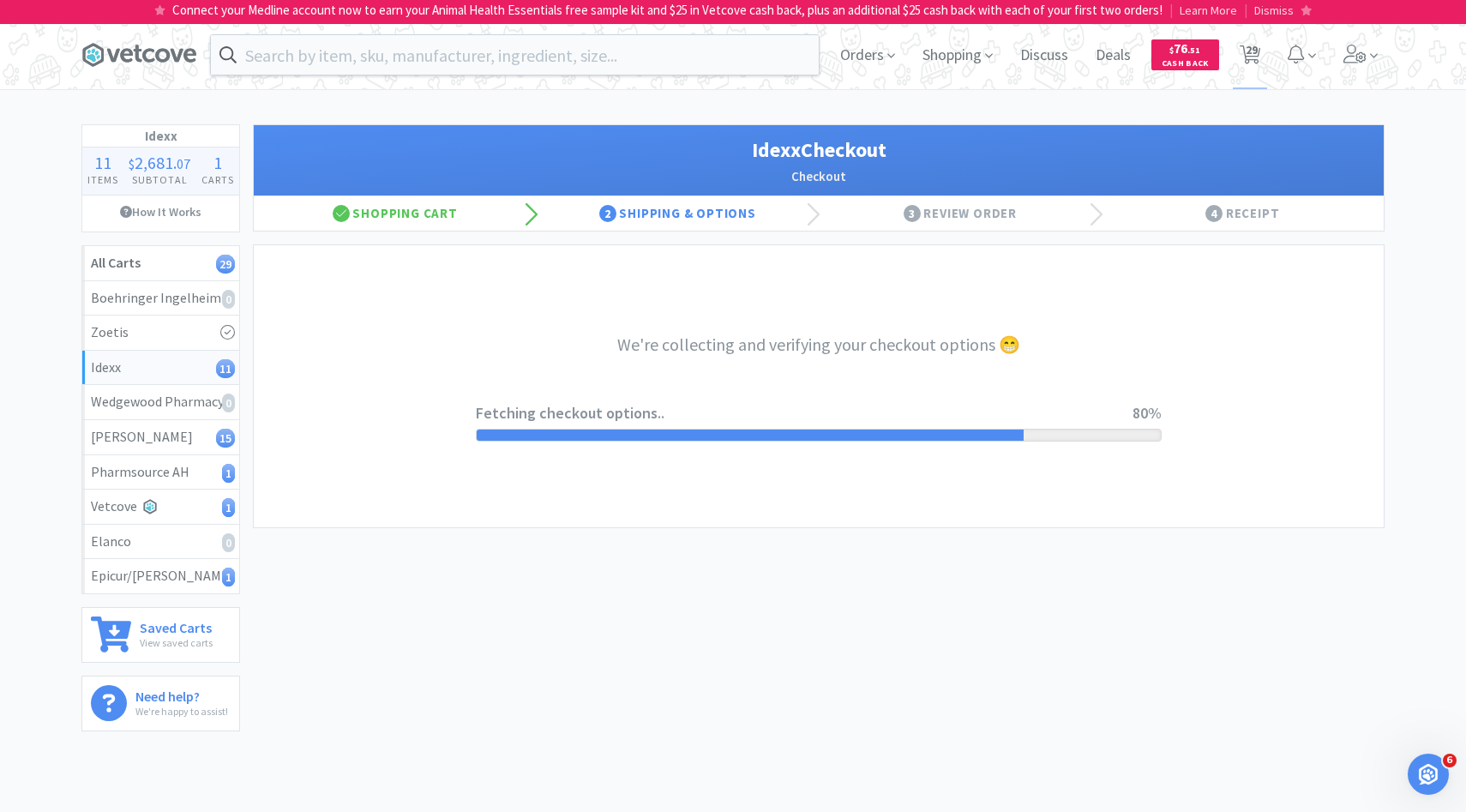
select select "904"
select select "003"
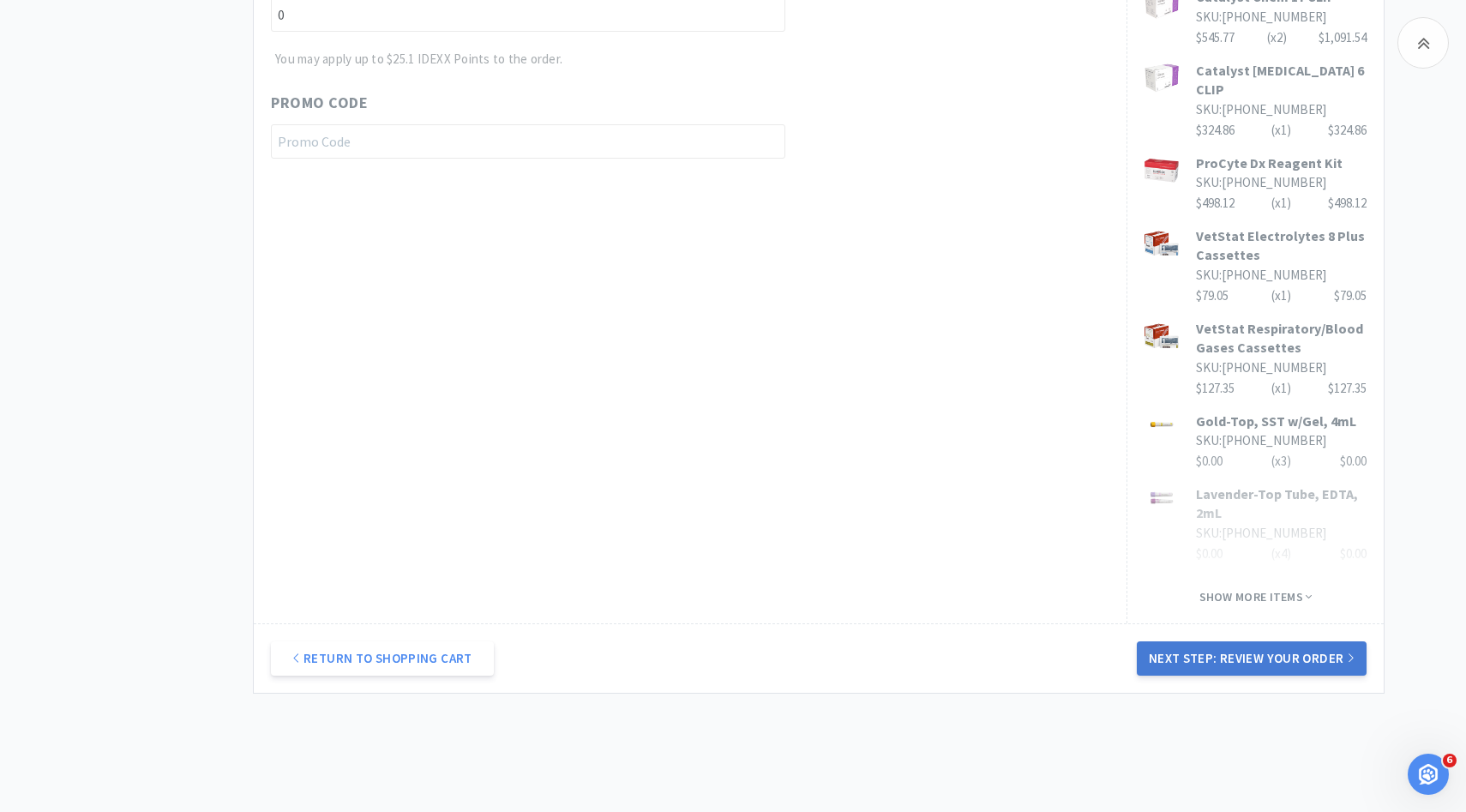
click at [1240, 641] on button "Next Step: Review Your Order" at bounding box center [1252, 658] width 230 height 34
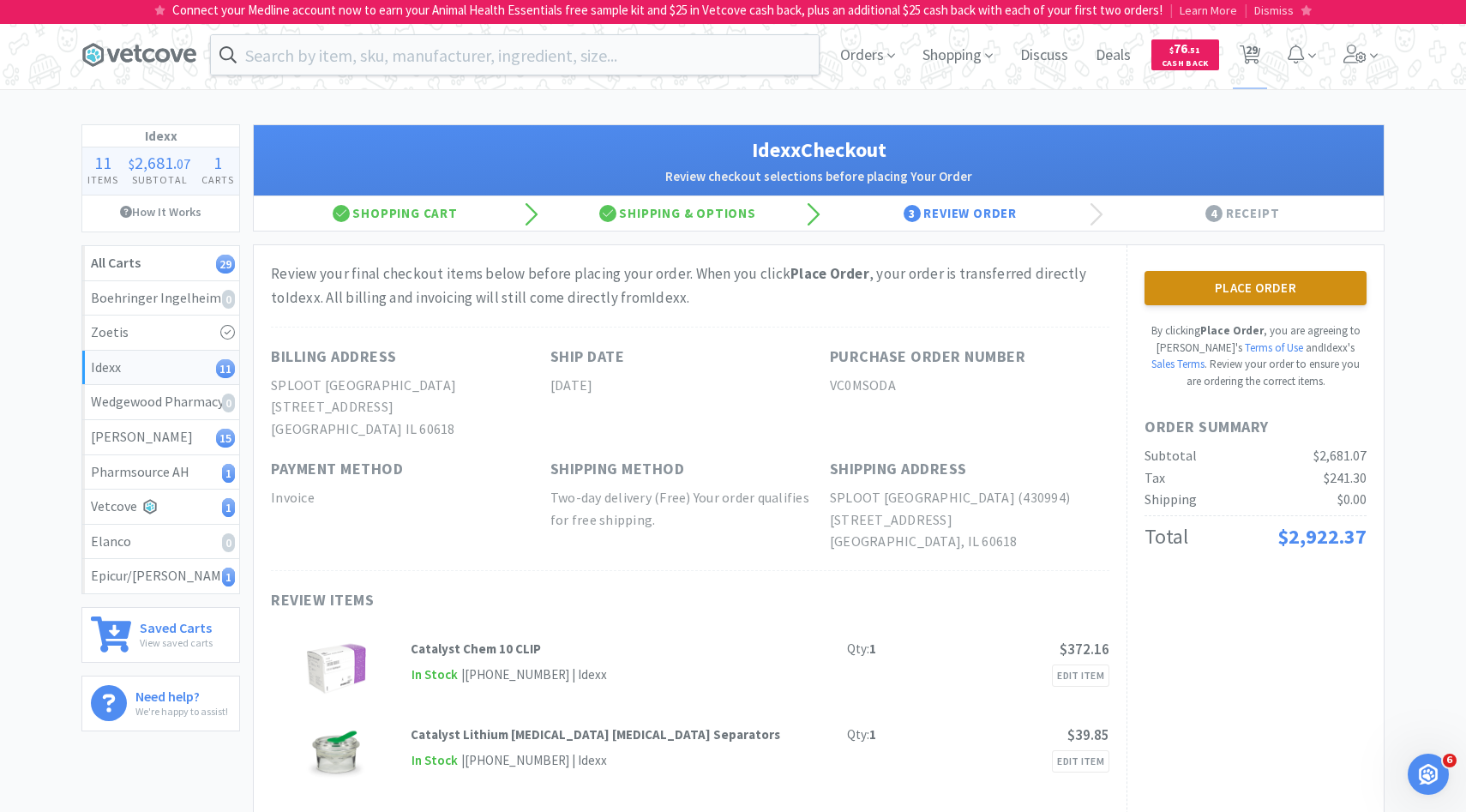
click at [1182, 292] on button "Place Order" at bounding box center [1255, 287] width 222 height 34
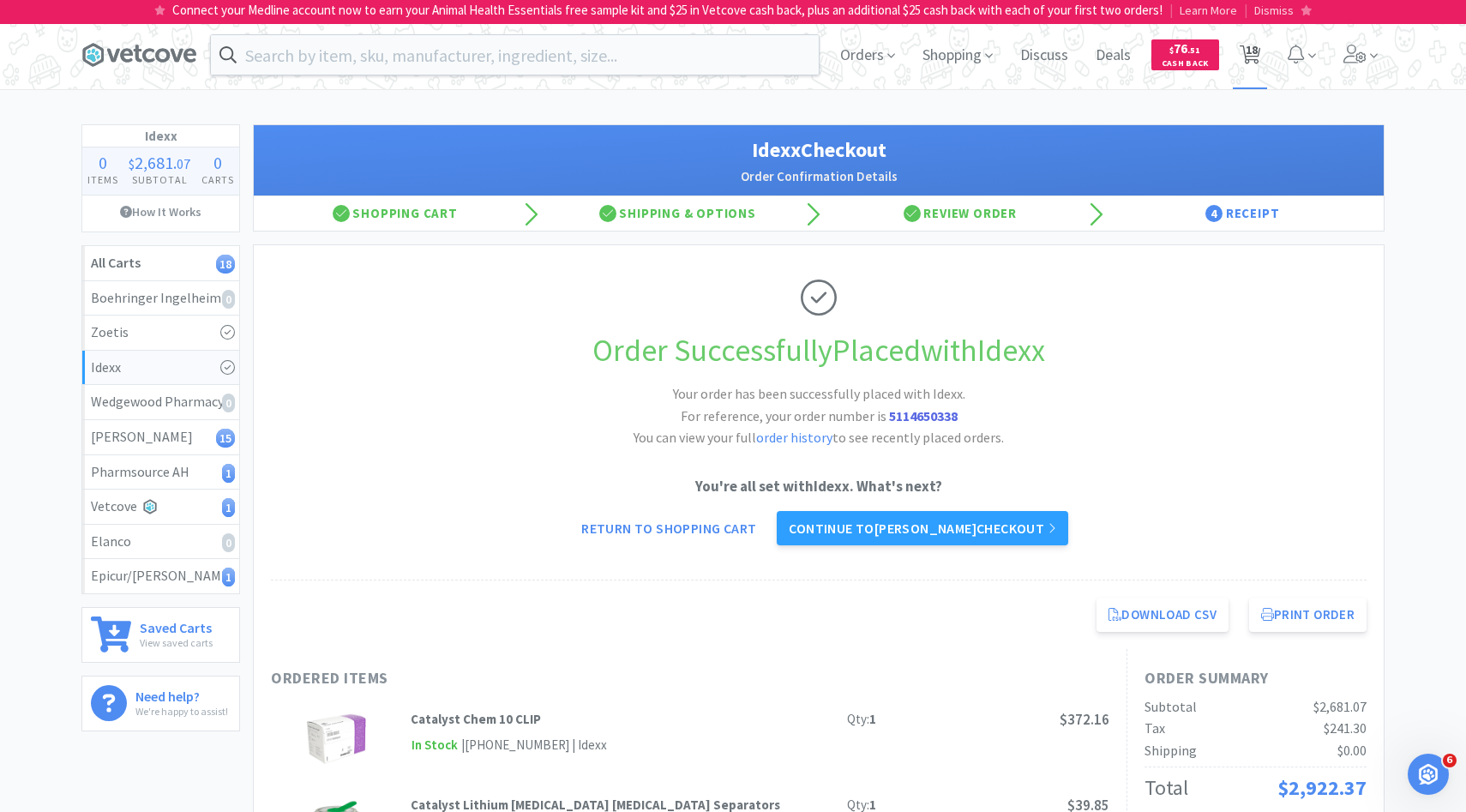
click at [1248, 50] on span "18" at bounding box center [1252, 49] width 12 height 69
select select "2"
select select "4"
select select "1"
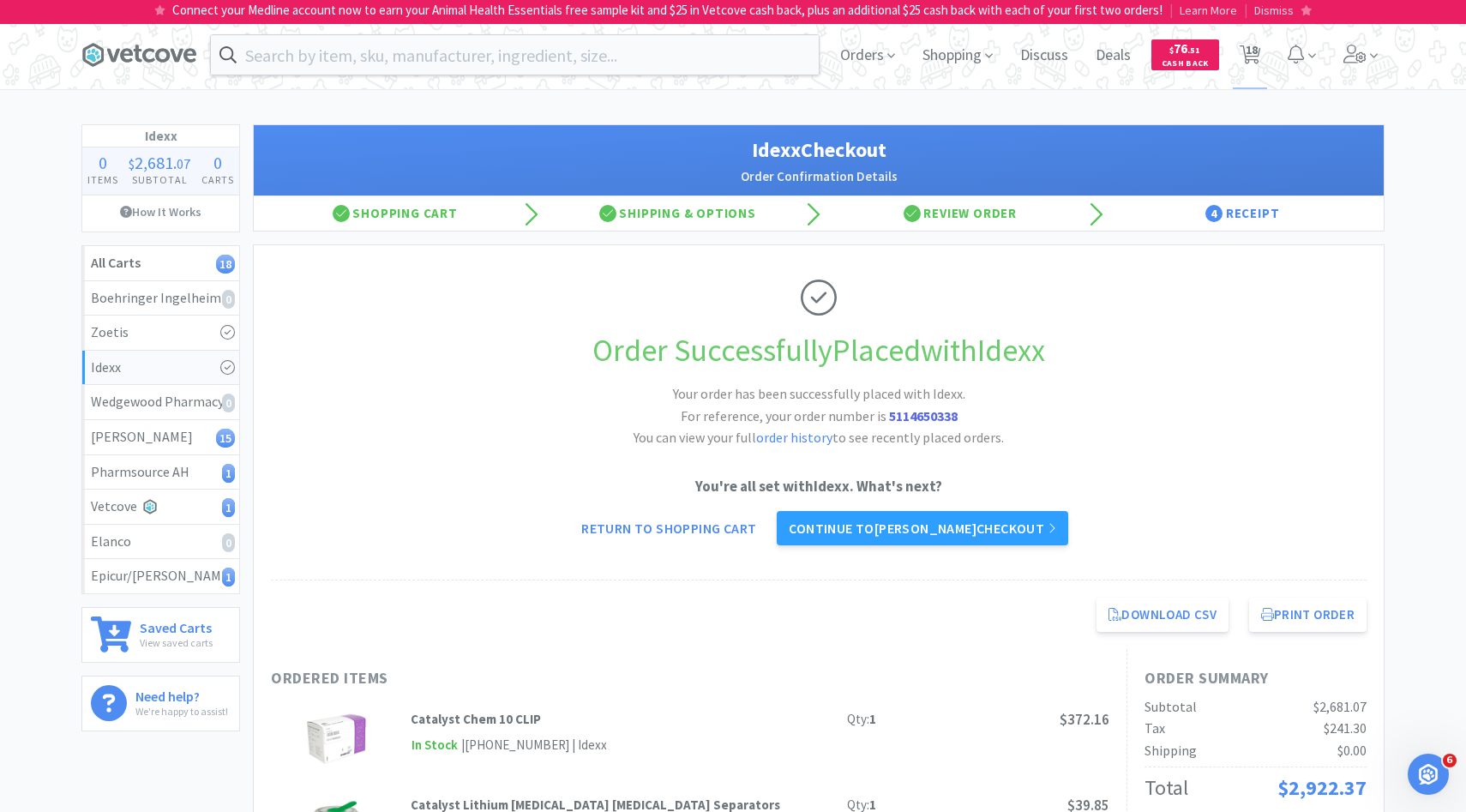
select select "2"
select select "1"
select select "2"
select select "6"
select select "4"
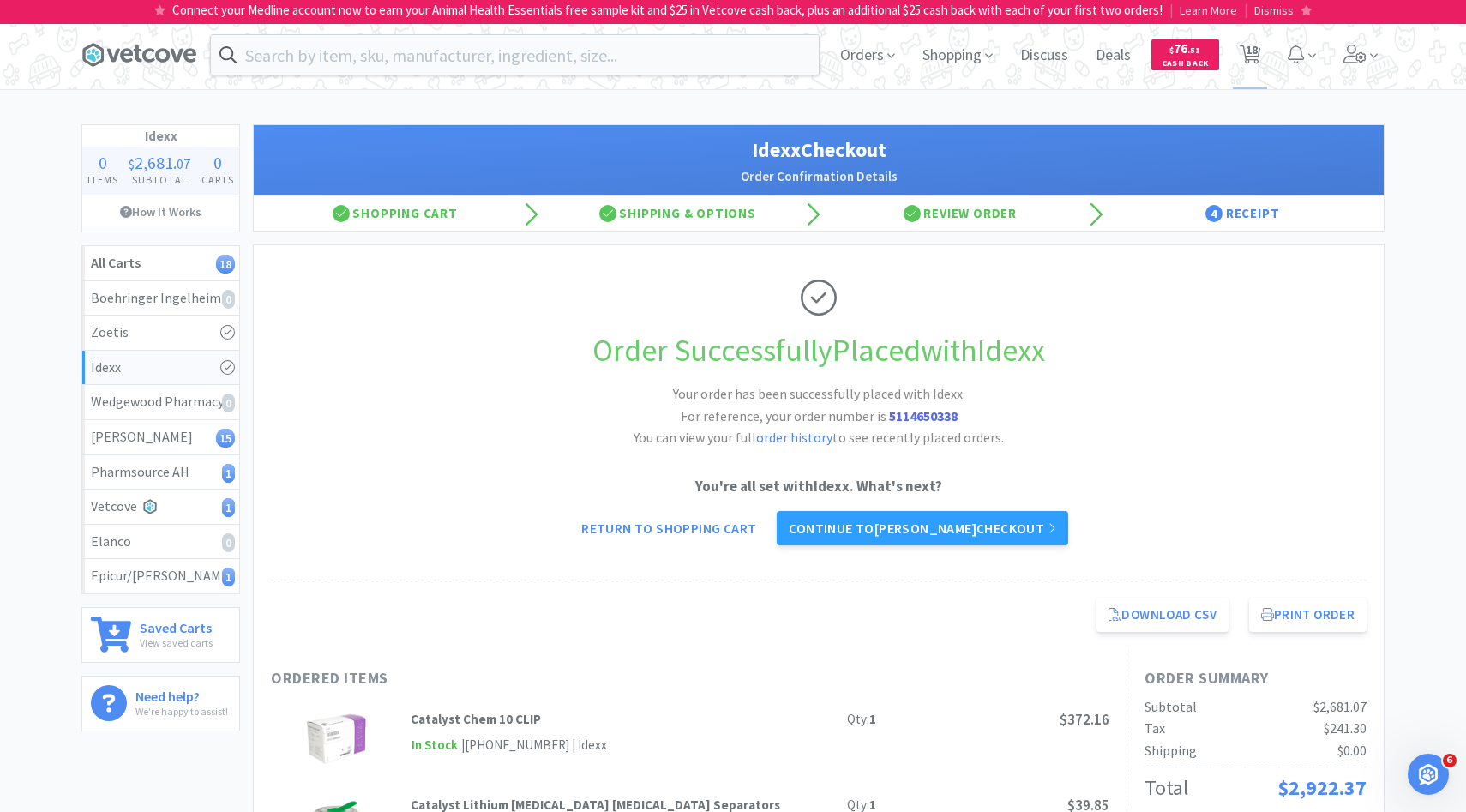
select select "1"
select select "6"
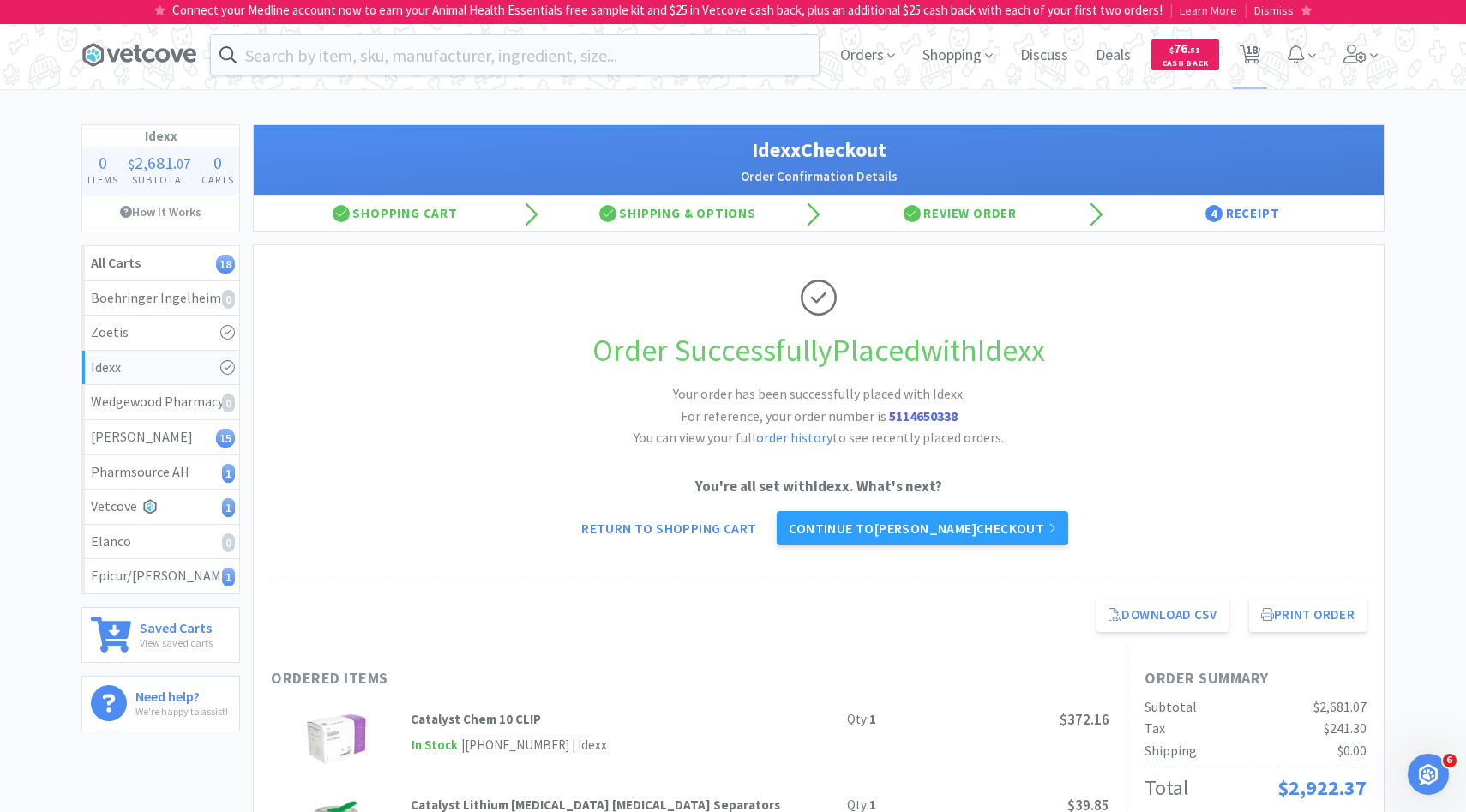
select select "1"
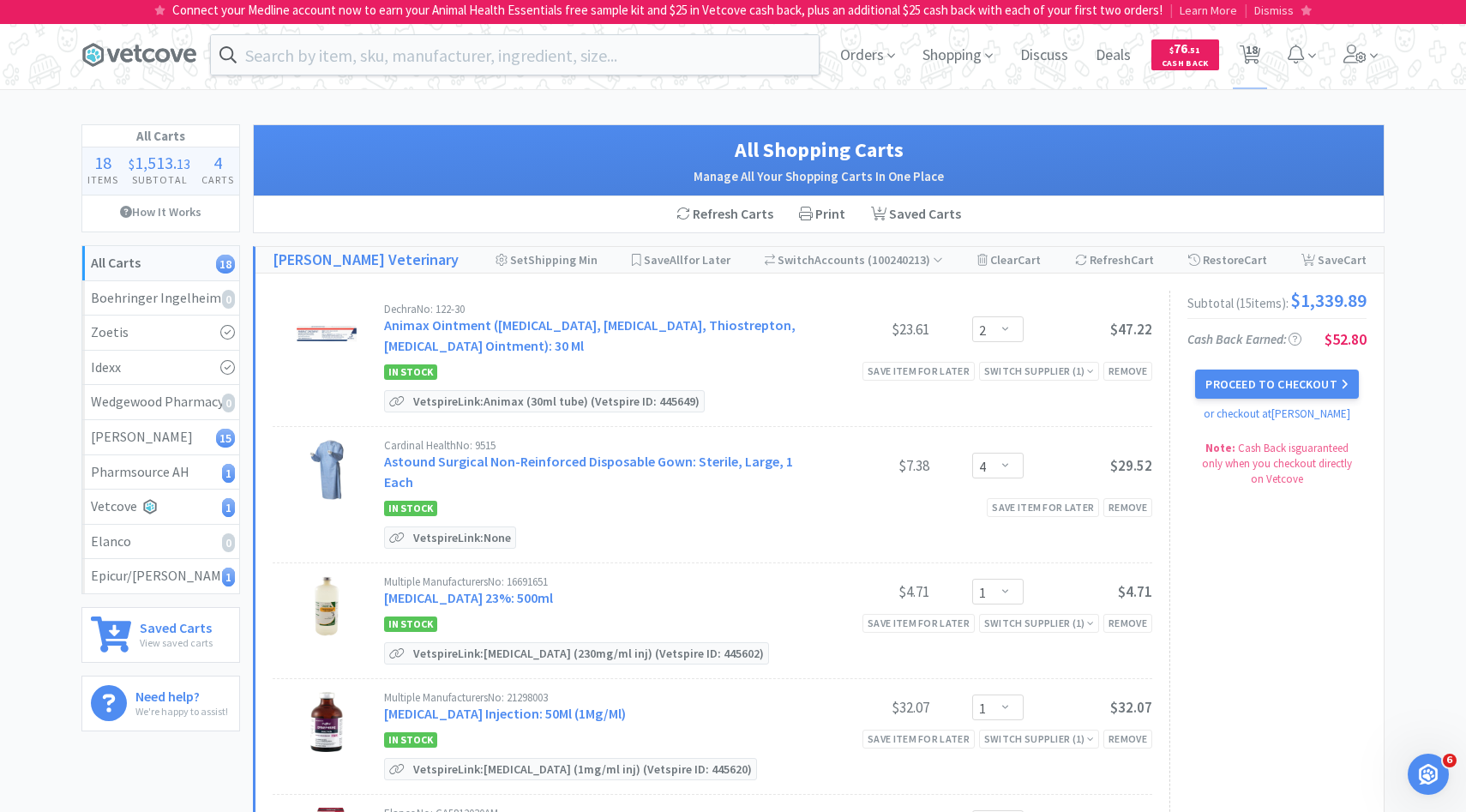
scroll to position [14, 0]
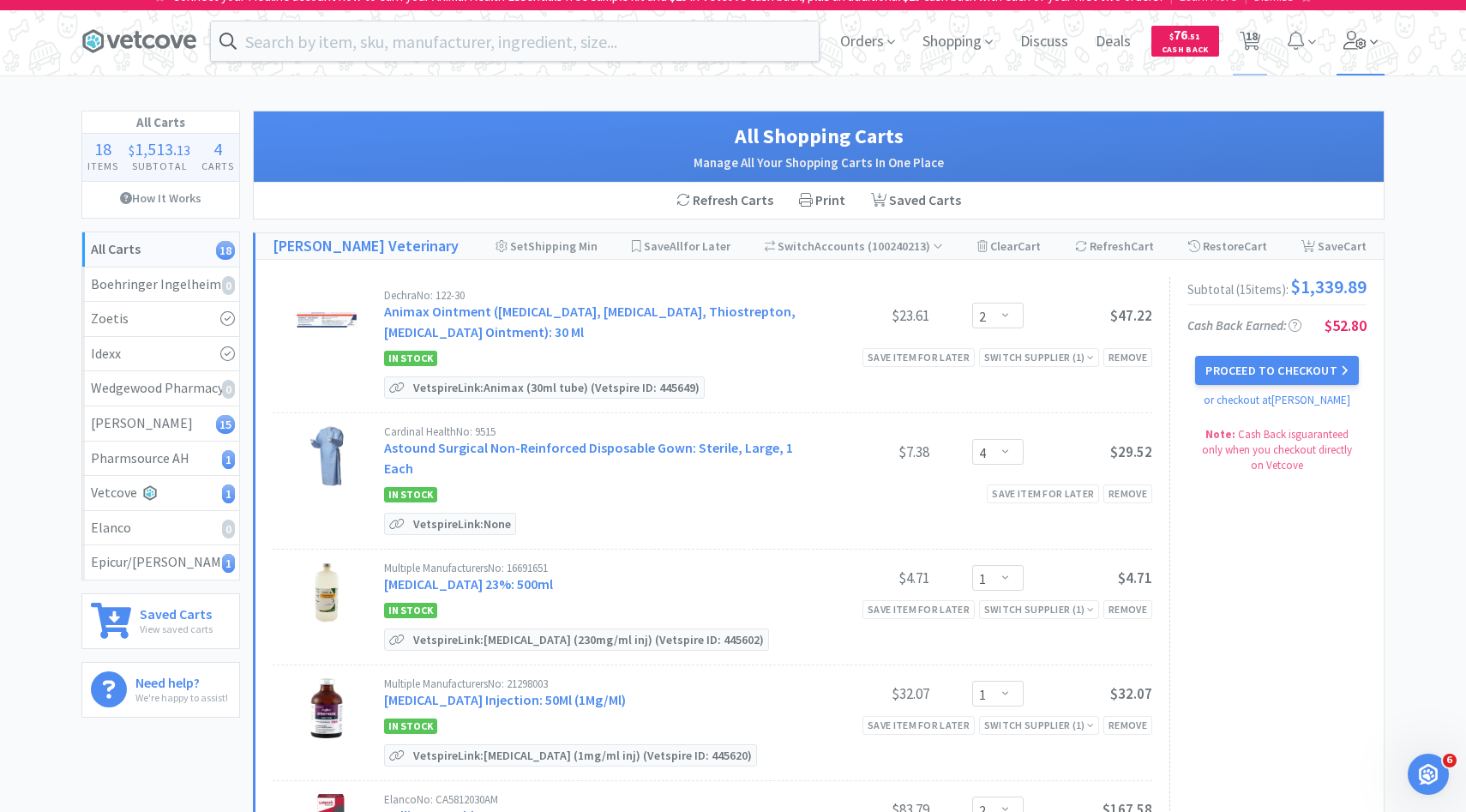
click at [1351, 56] on span at bounding box center [1360, 41] width 49 height 69
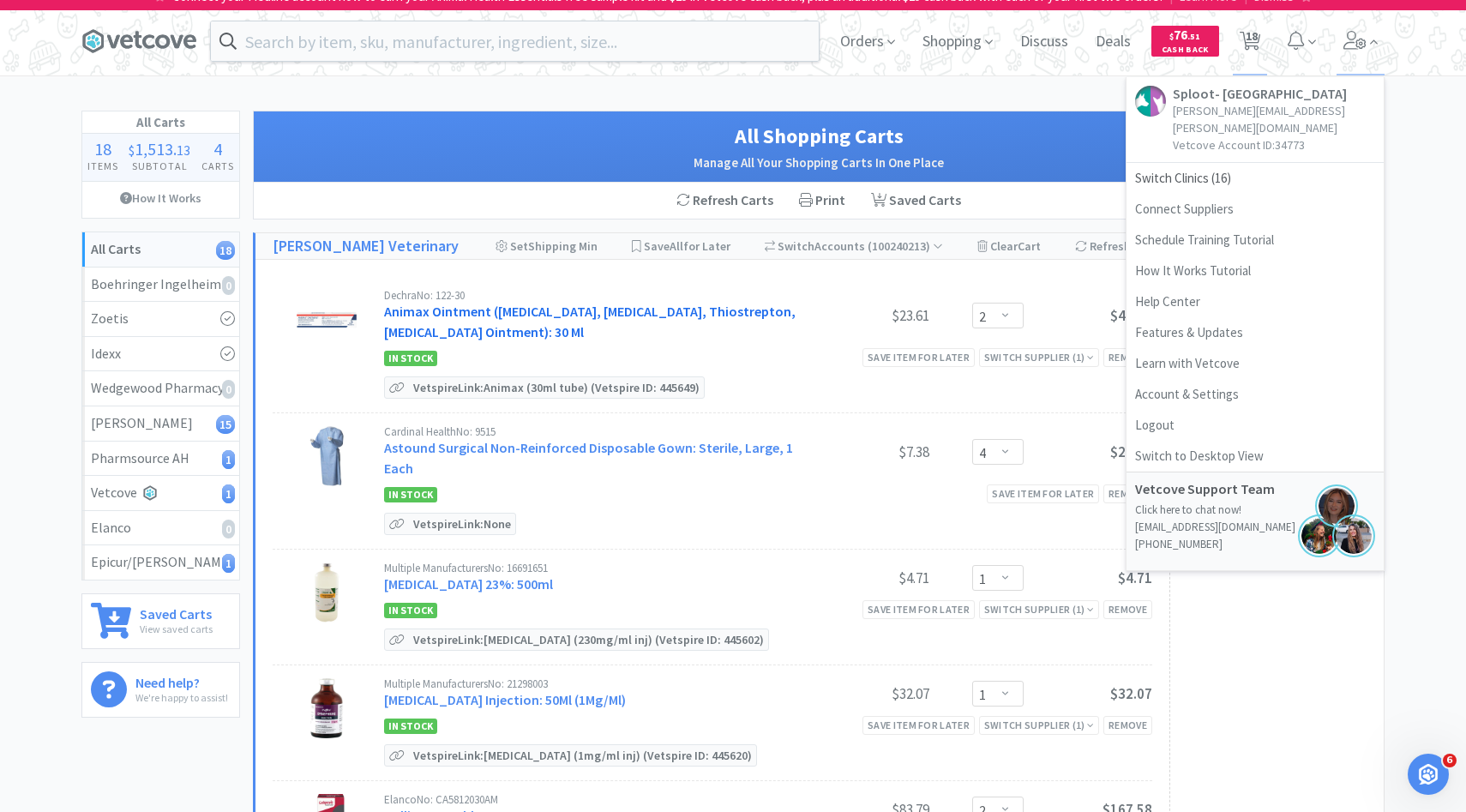
click at [605, 337] on link "Animax Ointment (Nystatin, Neomycin Sulfate, Thiostrepton, Triamcinolone Aceton…" at bounding box center [590, 321] width 411 height 38
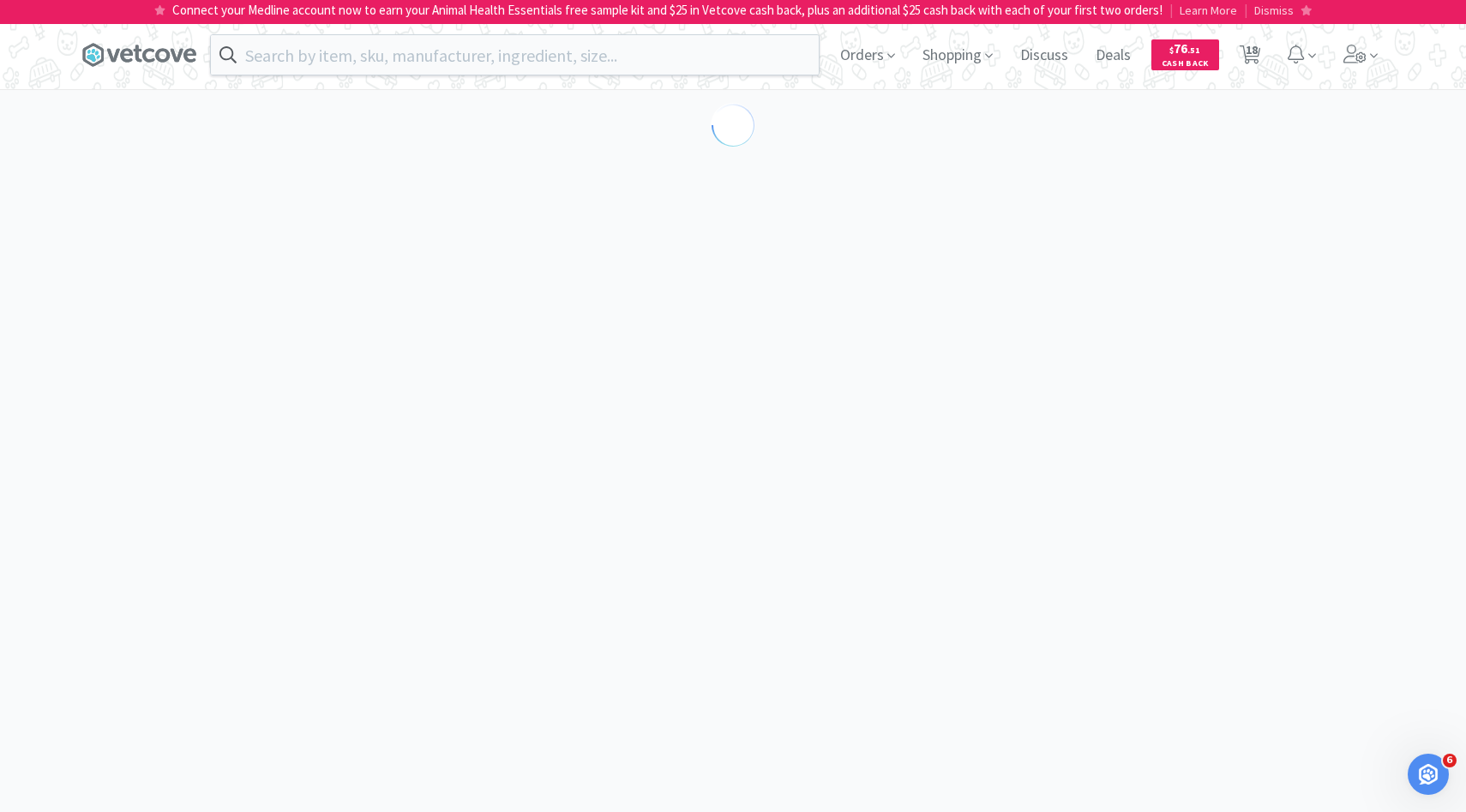
select select "194094"
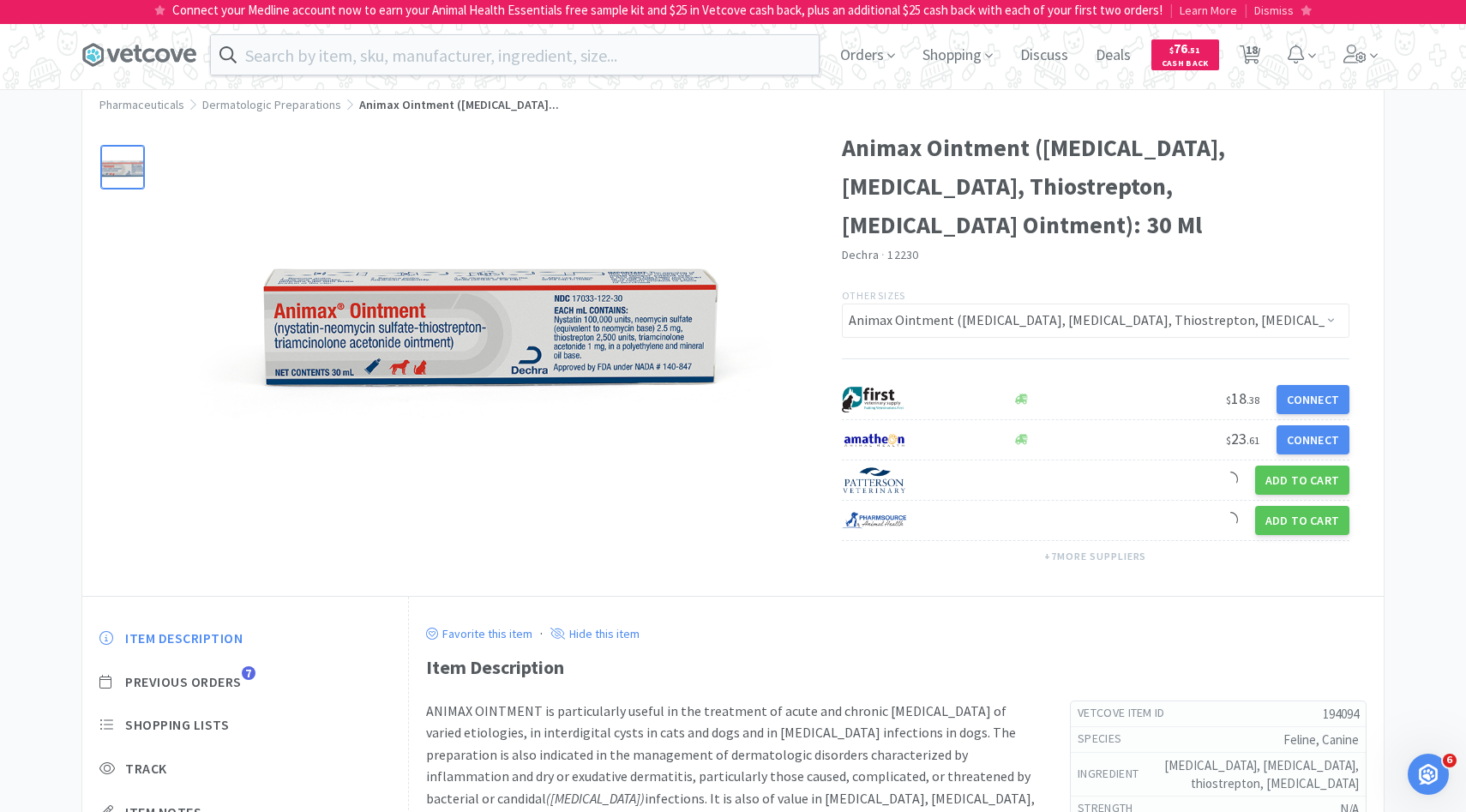
scroll to position [69, 0]
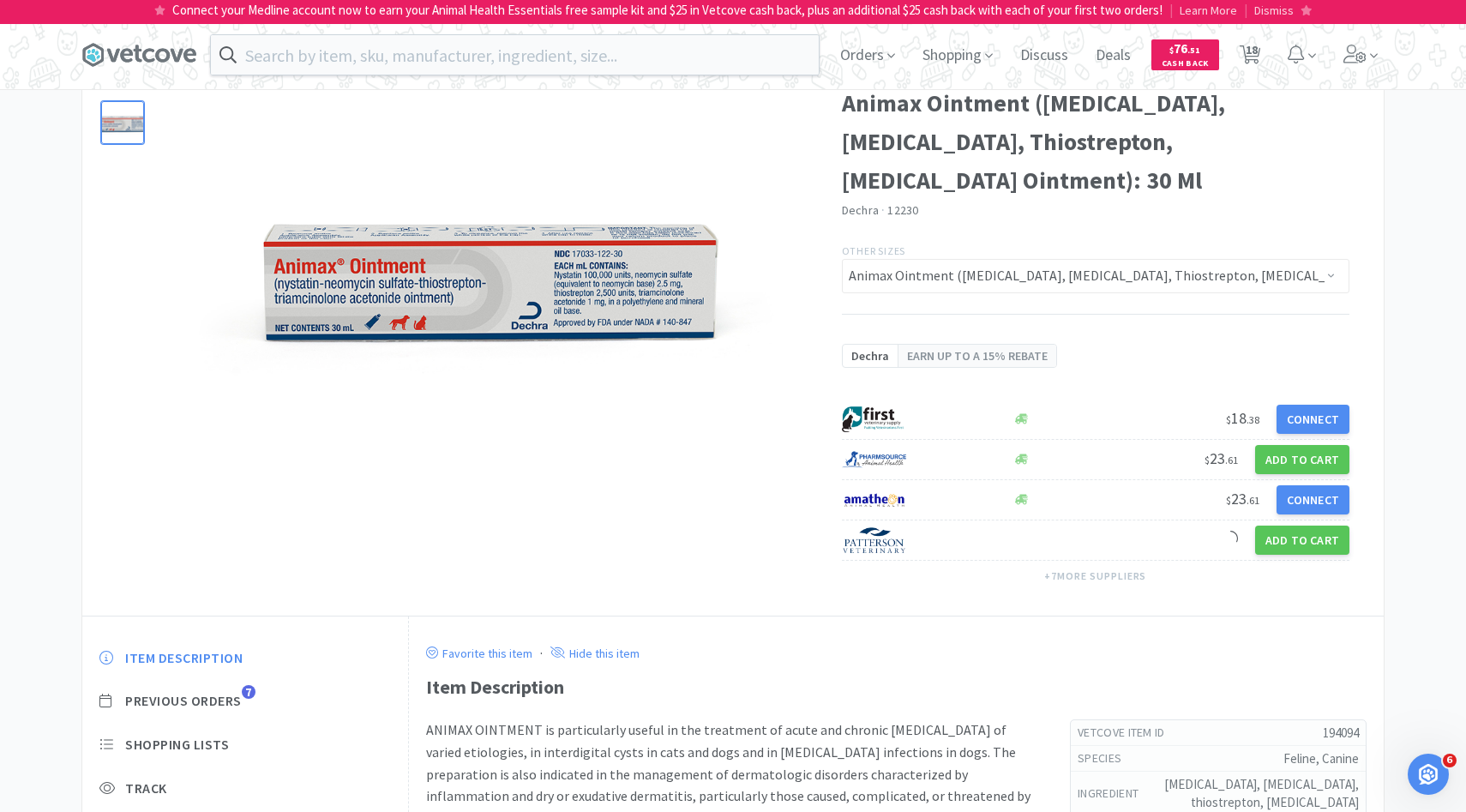
click at [252, 636] on div "Item Description Previous Orders 7 Shopping Lists Track Item Notes Reviews 21" at bounding box center [245, 779] width 326 height 296
click at [241, 703] on span "Previous Orders" at bounding box center [183, 700] width 116 height 18
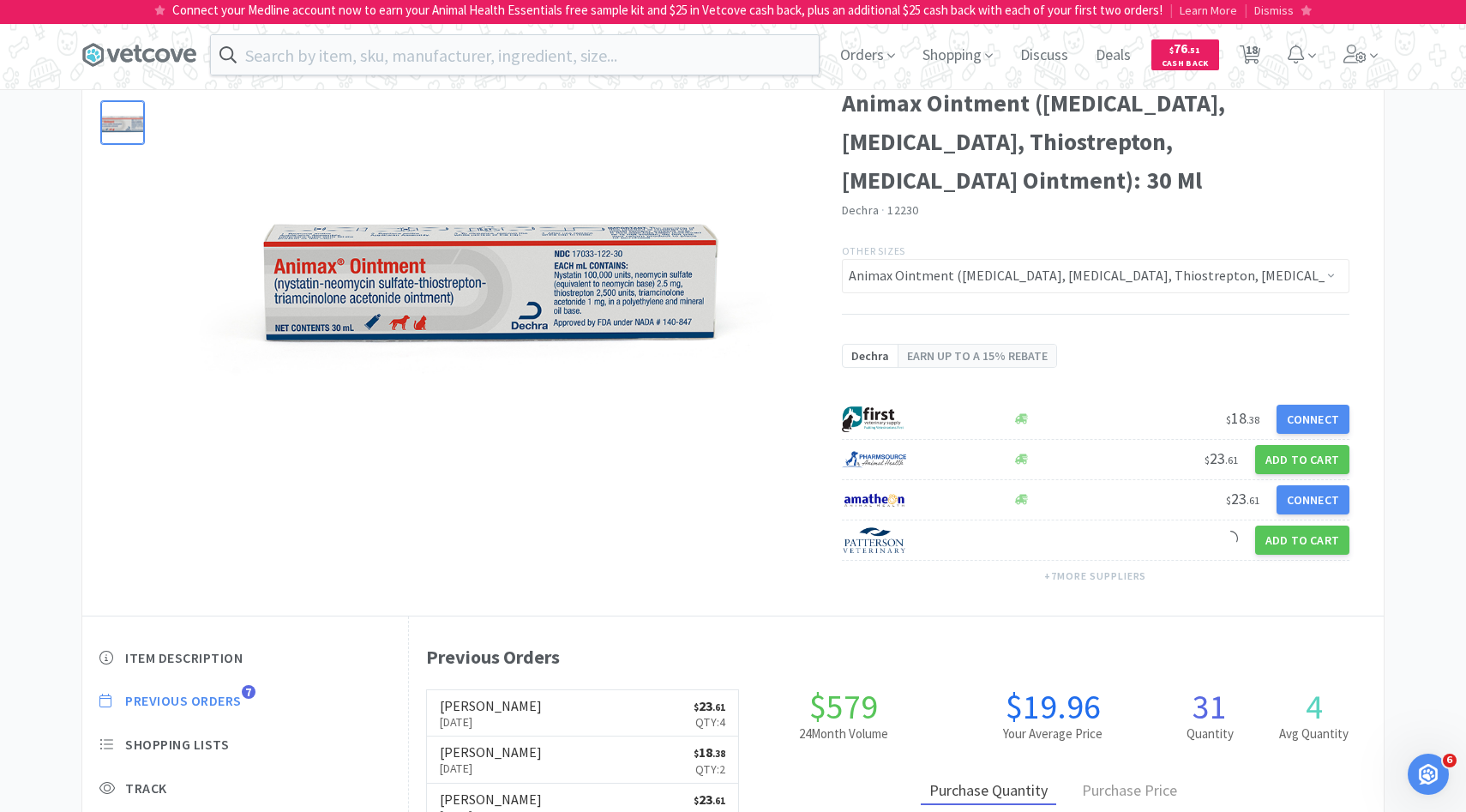
scroll to position [471, 975]
select select "2"
select select "4"
select select "1"
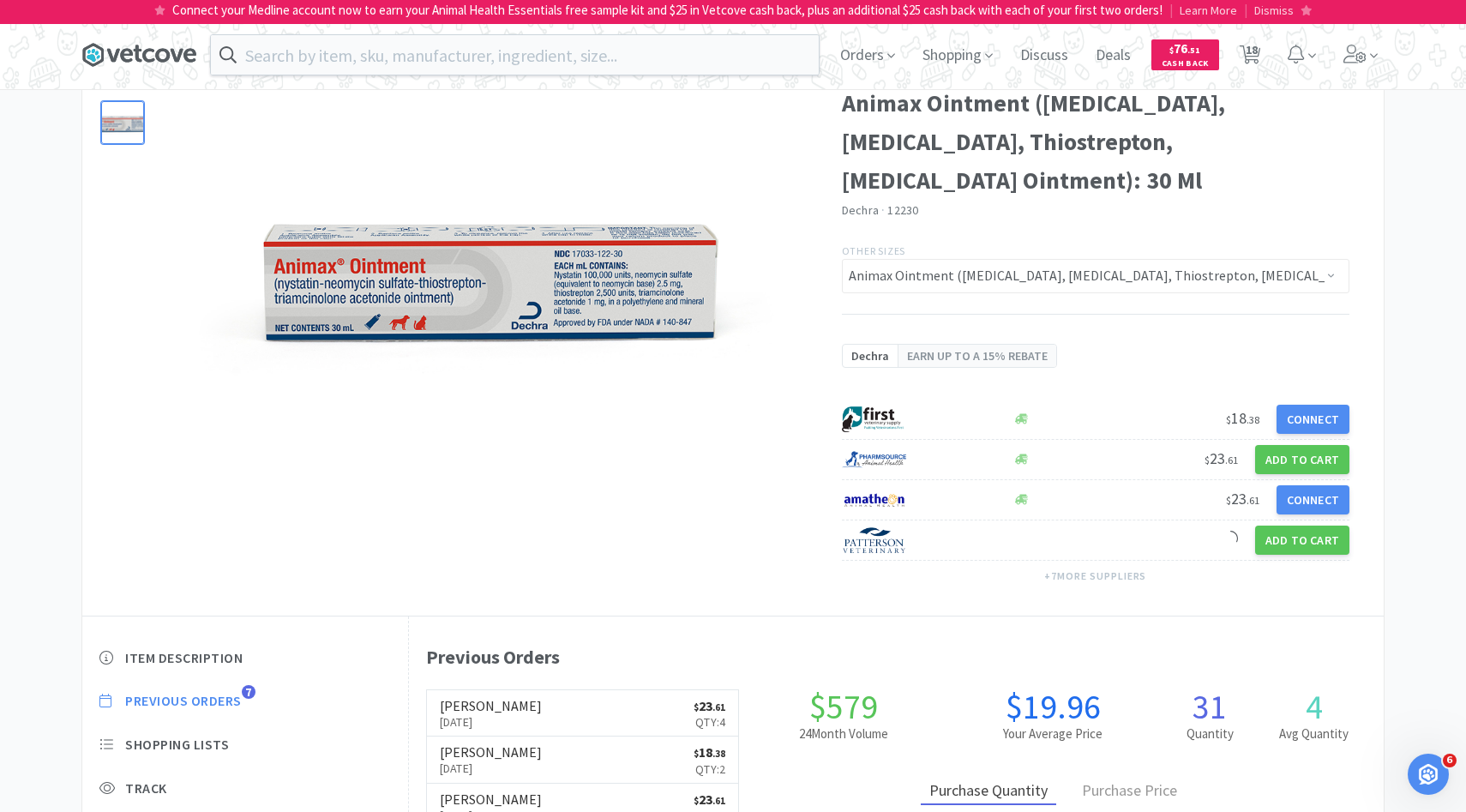
select select "2"
select select "1"
select select "2"
select select "6"
select select "4"
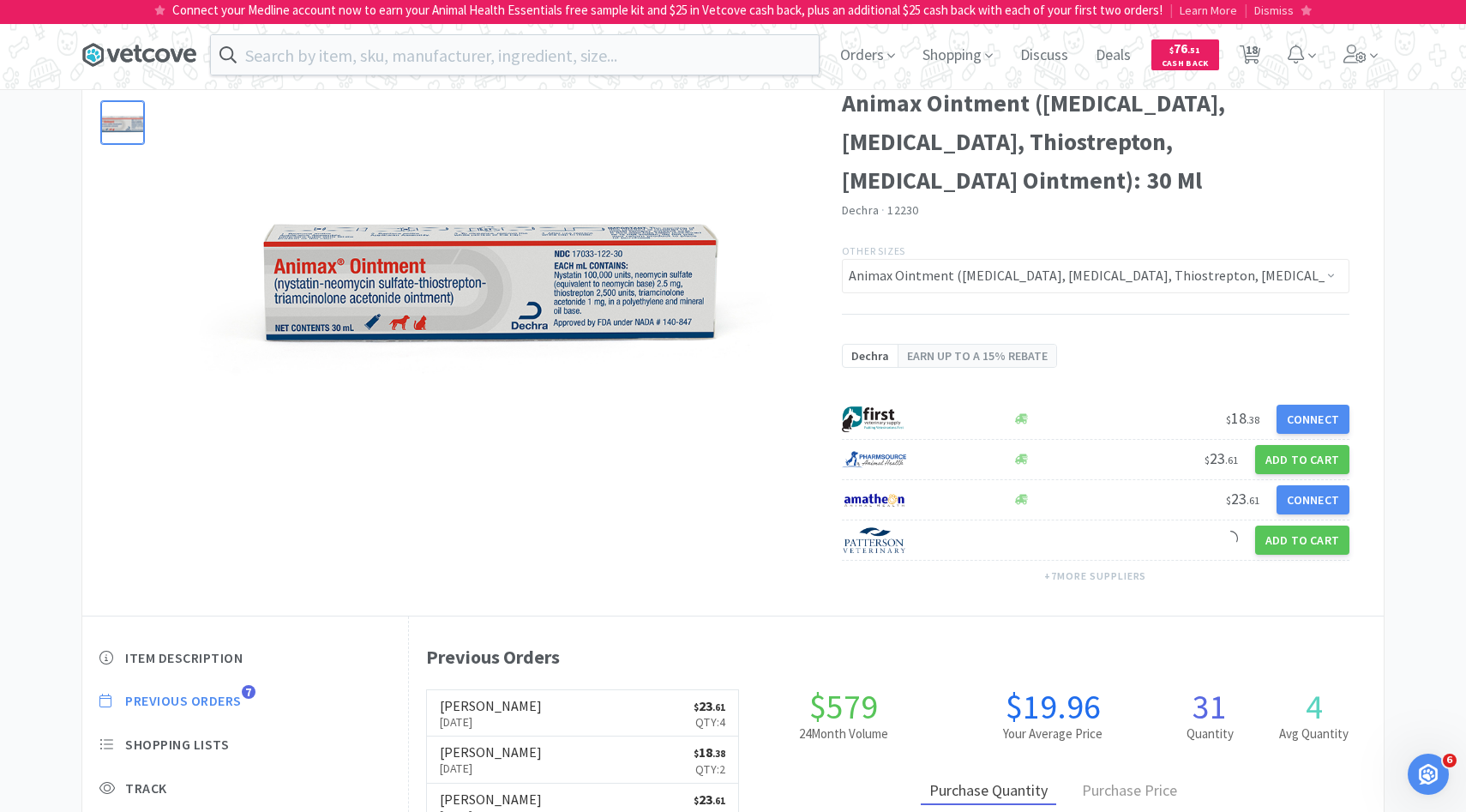
select select "1"
select select "6"
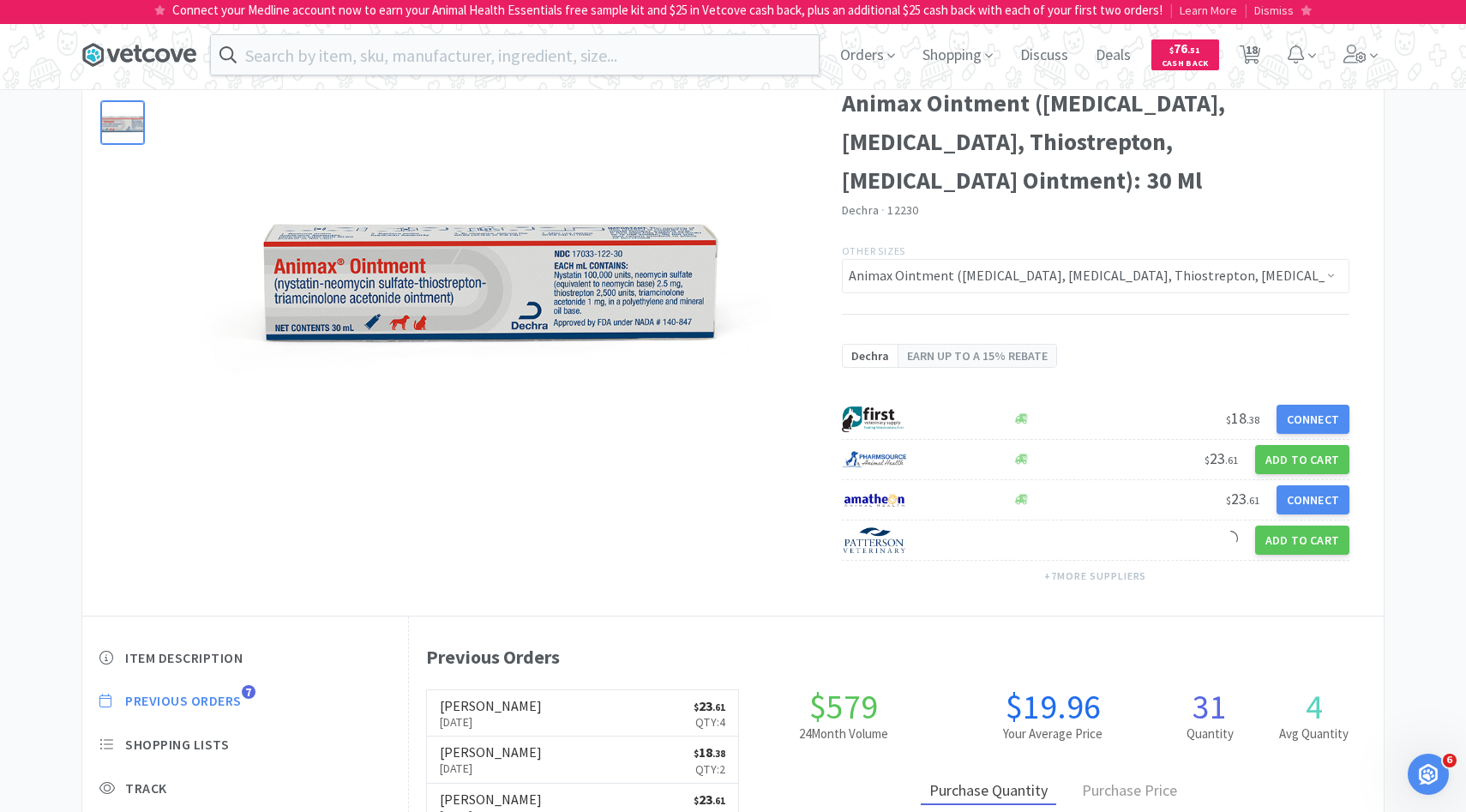
select select "1"
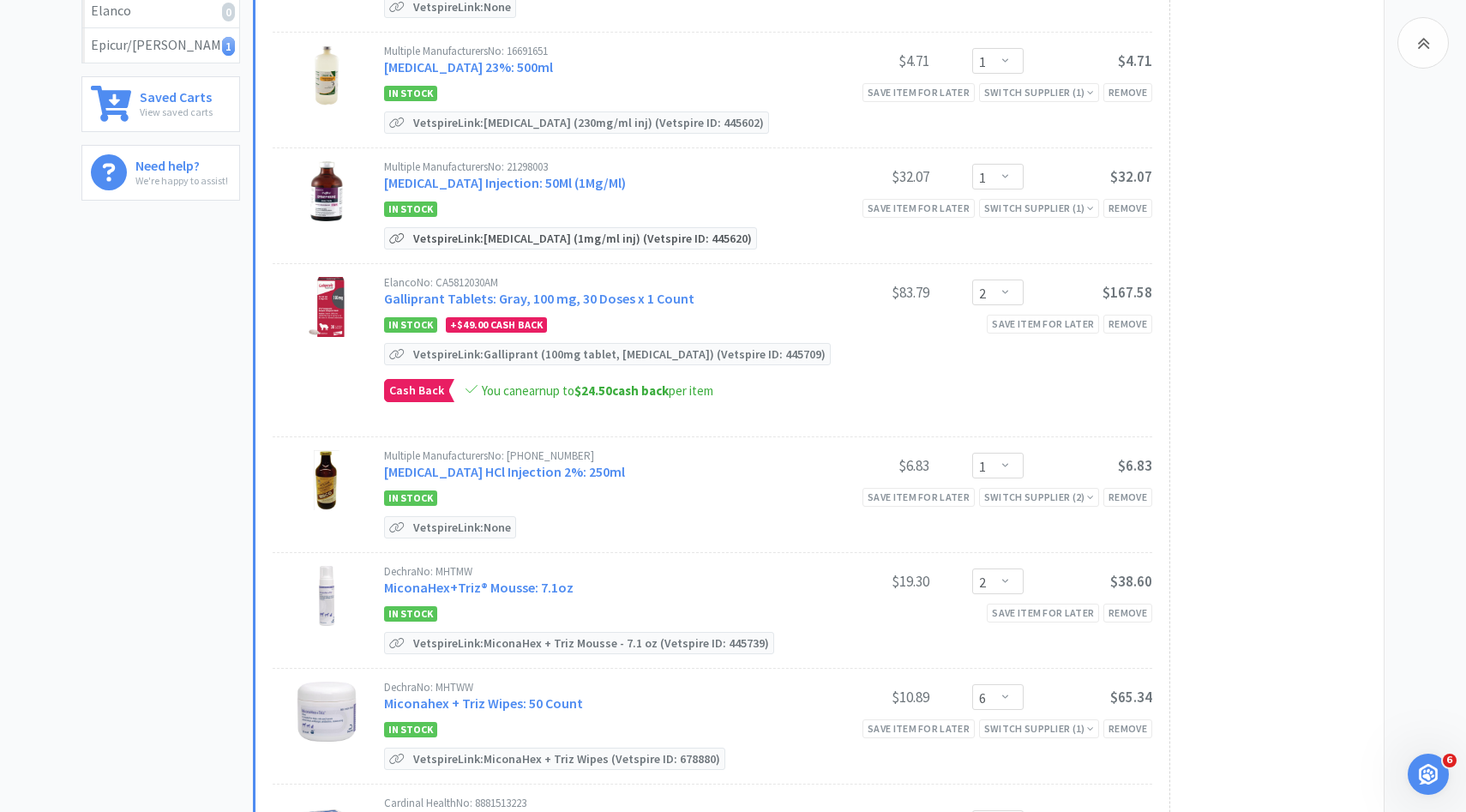
scroll to position [533, 0]
click at [581, 291] on link "Galliprant Tablets: Gray, 100 mg, 30 Doses x 1 Count" at bounding box center [539, 297] width 310 height 17
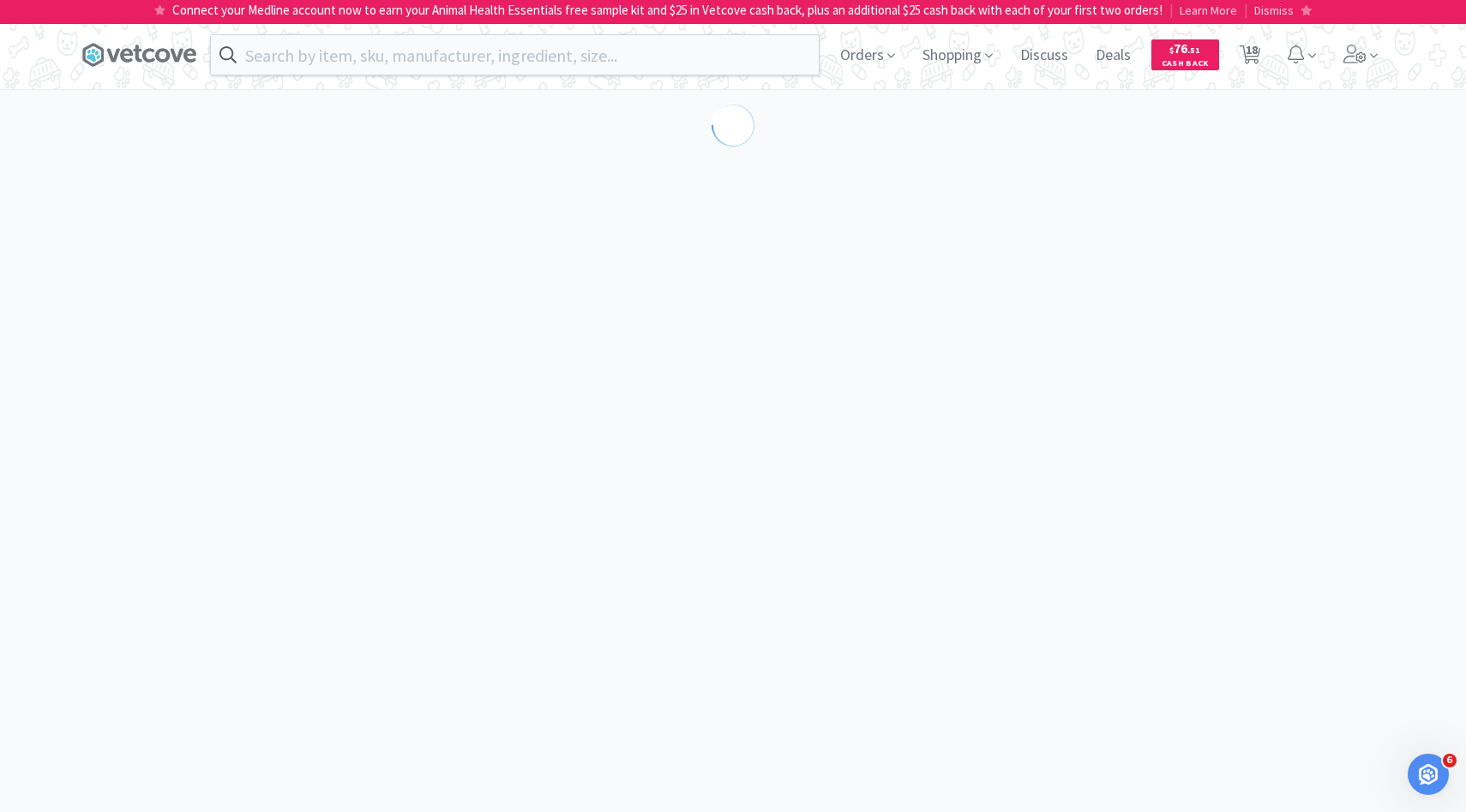
select select "209907"
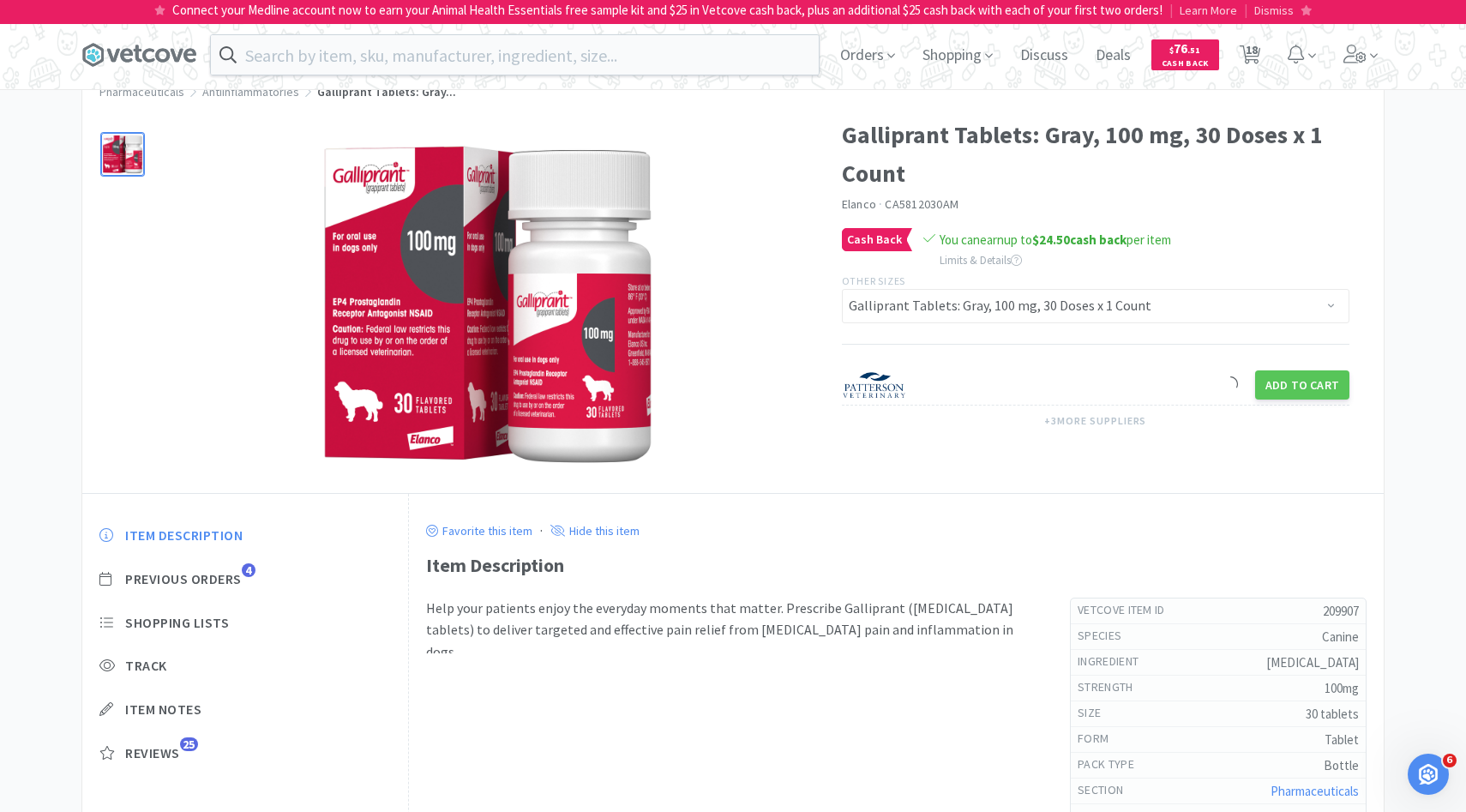
scroll to position [60, 0]
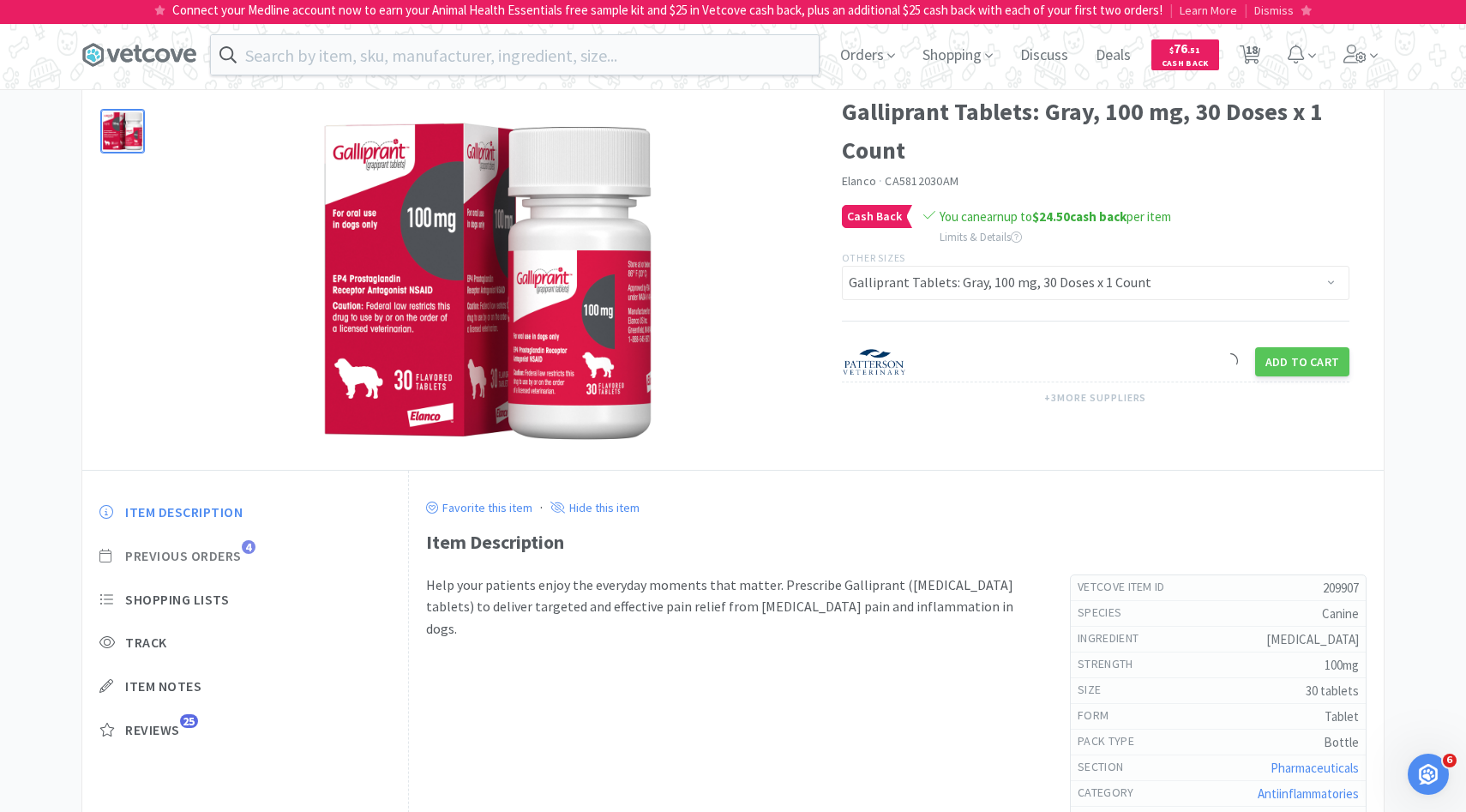
click at [231, 561] on span "Previous Orders" at bounding box center [183, 556] width 116 height 18
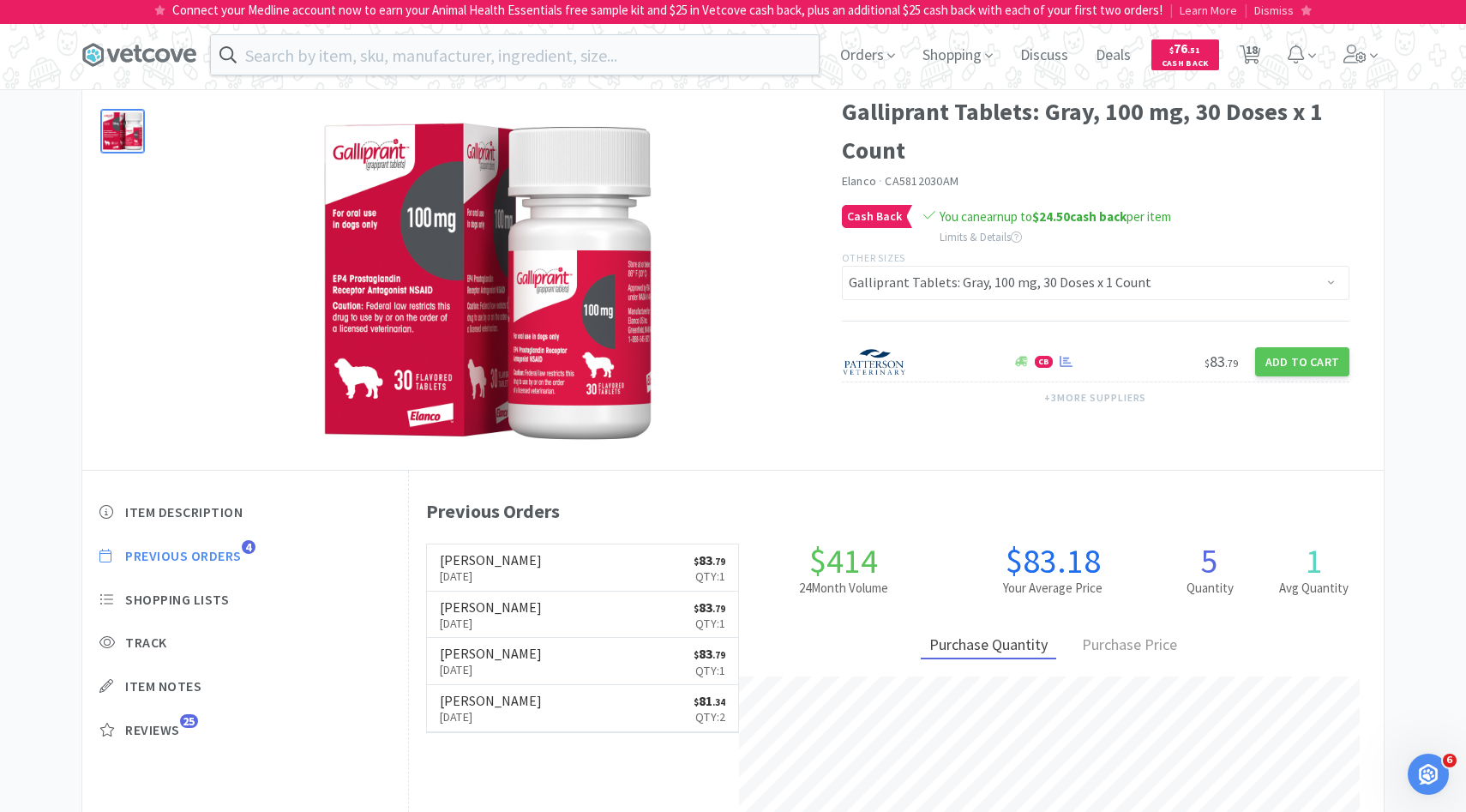
scroll to position [471, 975]
click at [548, 575] on link "Patterson Oct 8th, 2025 $ 83 . 79 Qty: 1" at bounding box center [583, 568] width 312 height 48
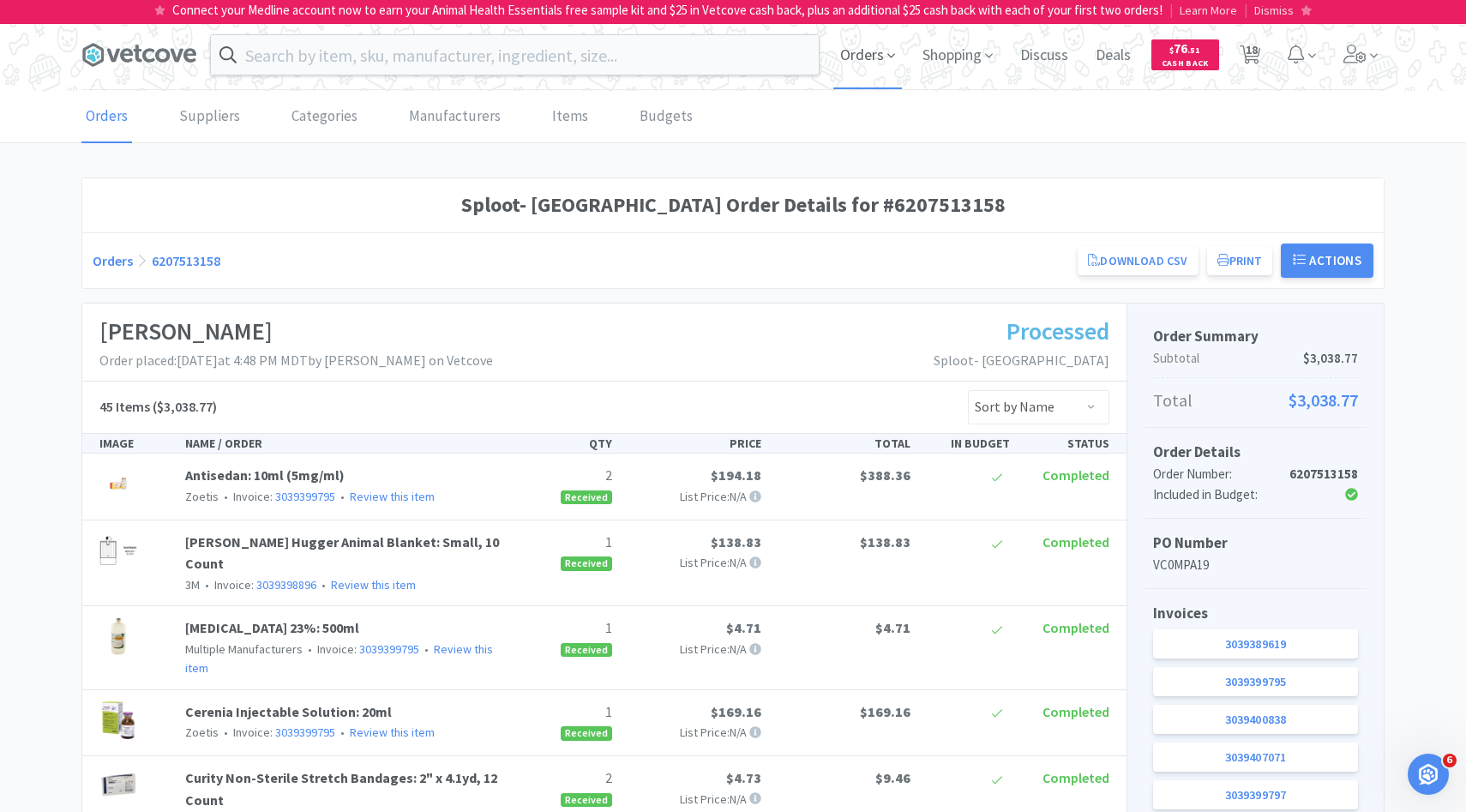
click at [857, 52] on span "Orders" at bounding box center [867, 54] width 69 height 69
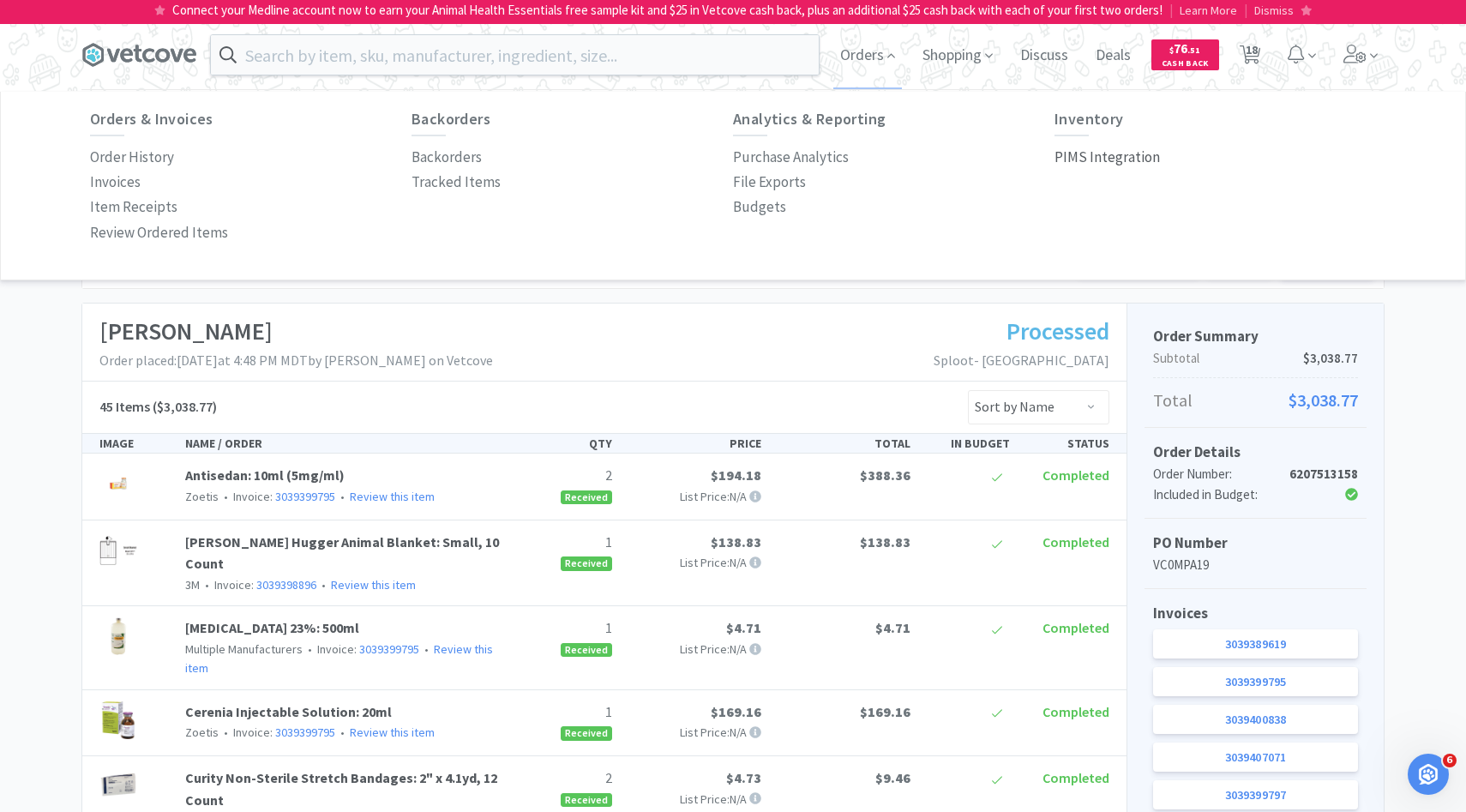
click at [1105, 146] on p "PIMS Integration" at bounding box center [1107, 157] width 106 height 23
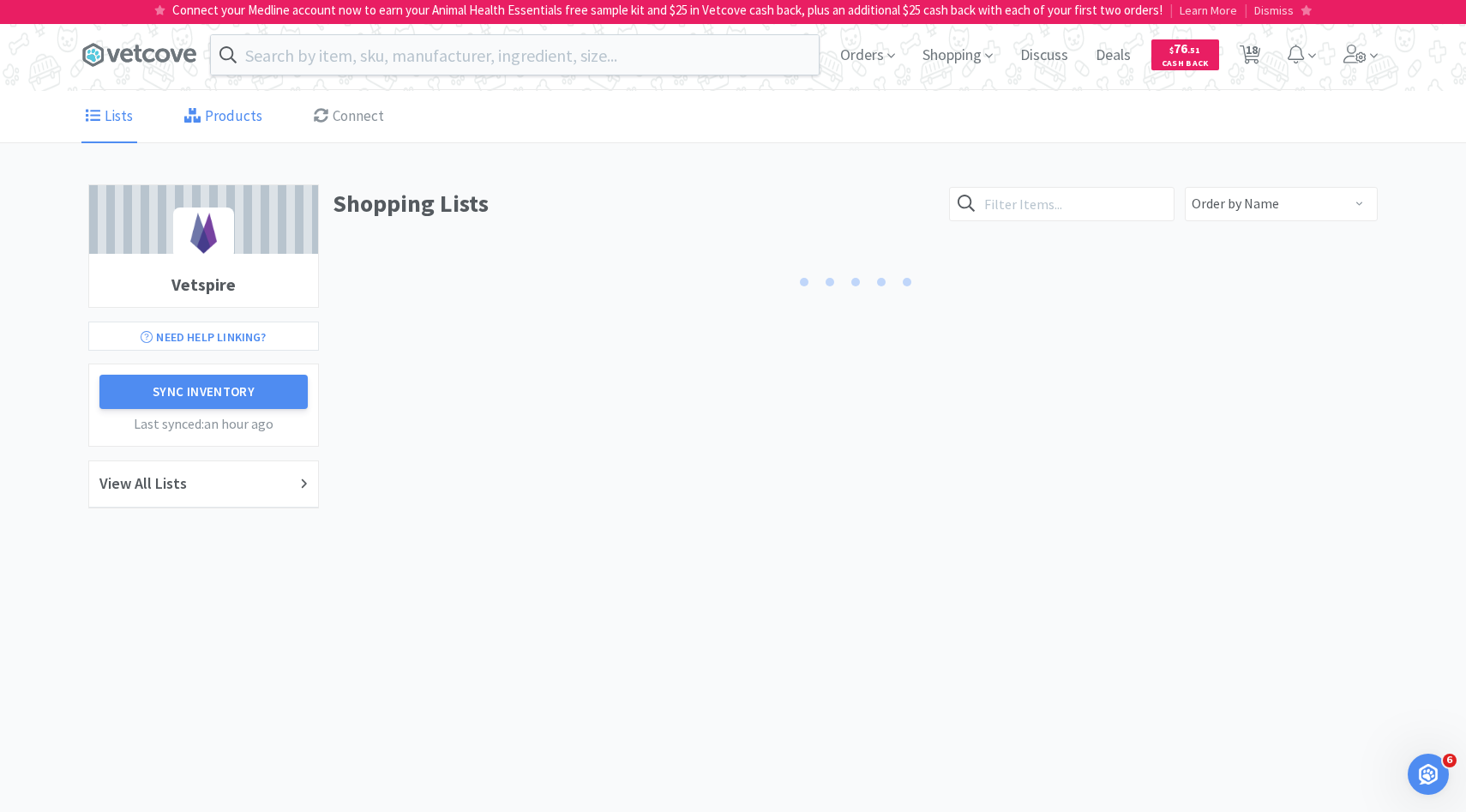
click at [202, 121] on link "Products" at bounding box center [223, 117] width 86 height 52
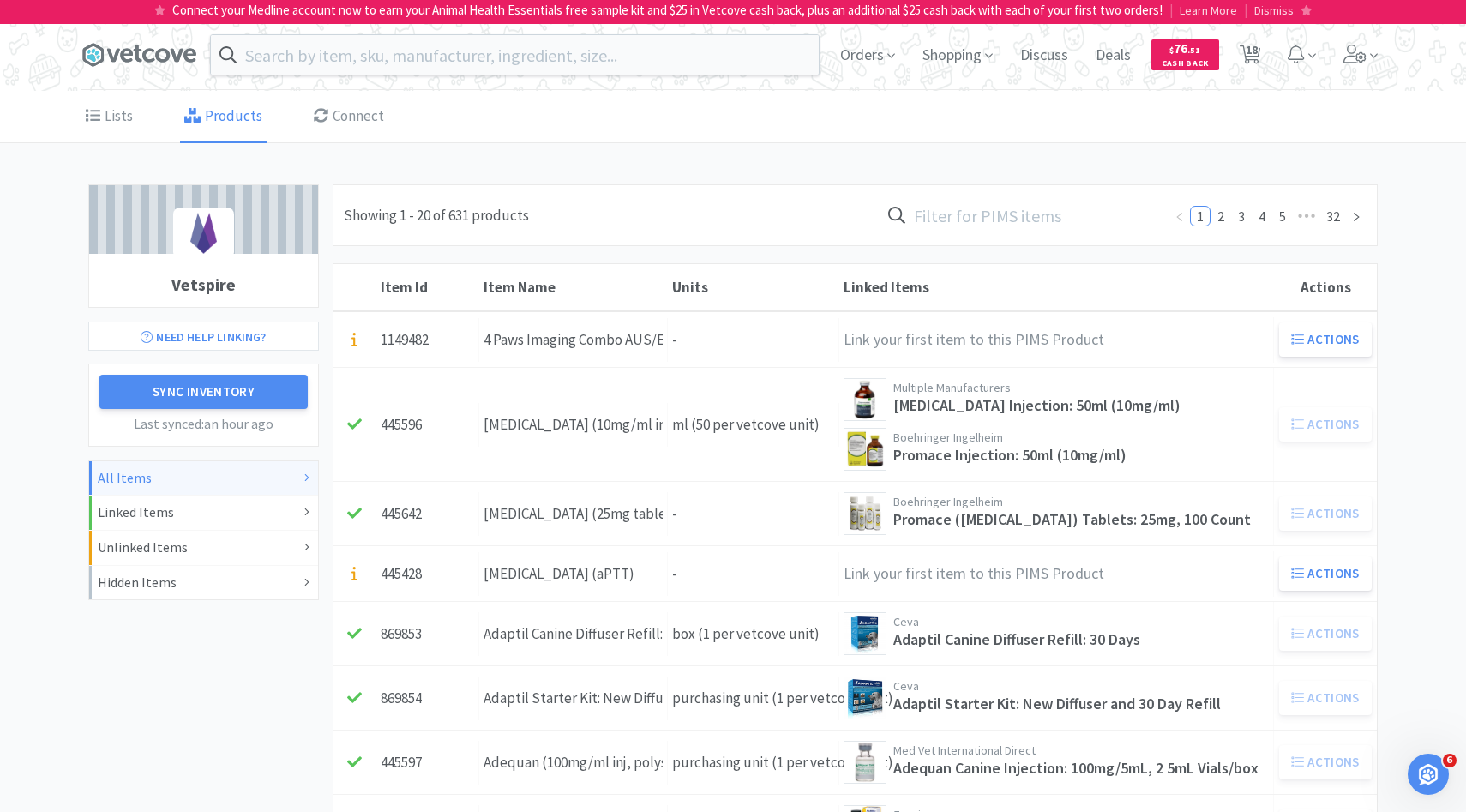
click at [1045, 202] on input "text" at bounding box center [1022, 214] width 283 height 40
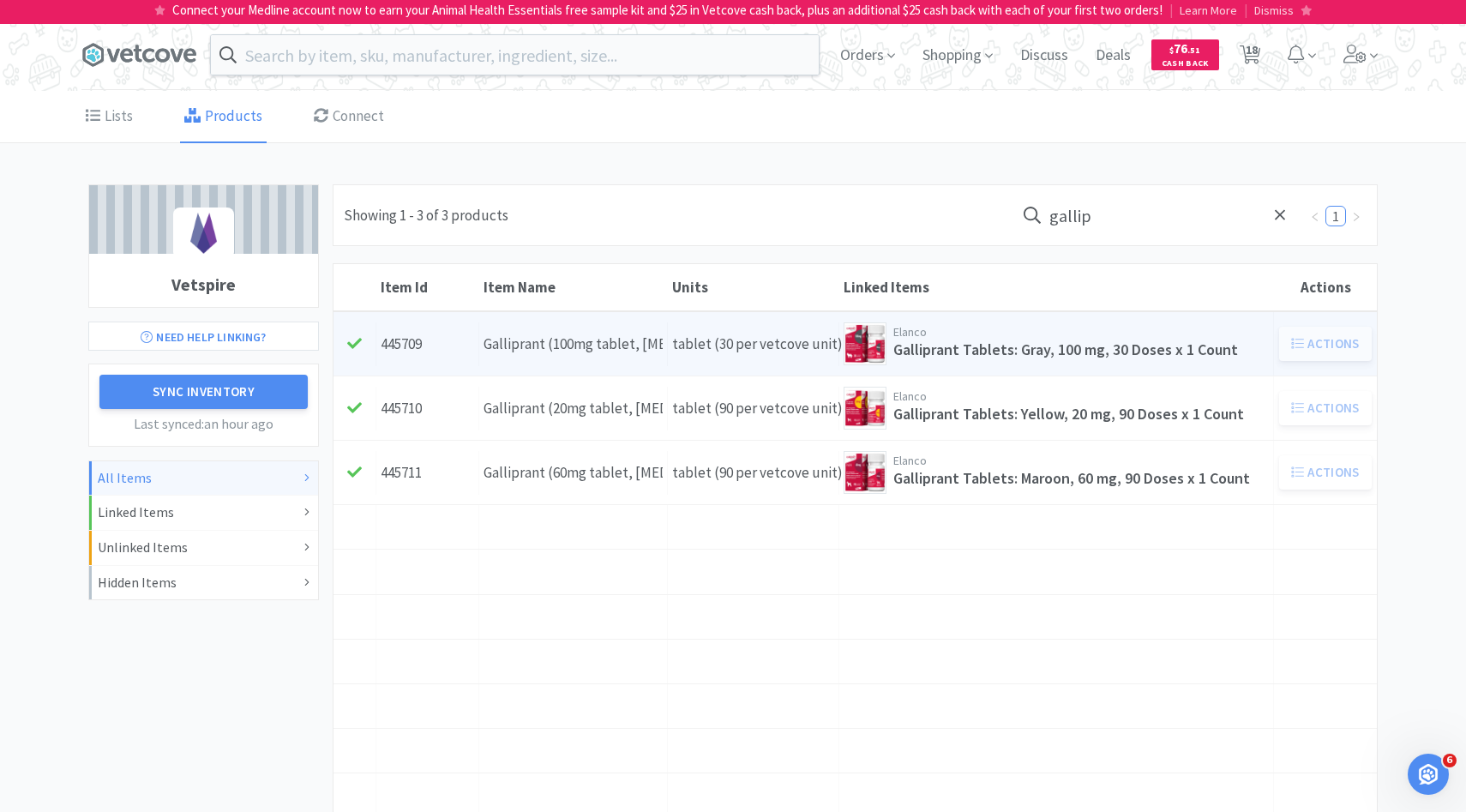
type input "gallip"
click at [650, 341] on div "Galliprant (100mg tablet, grapiprant)" at bounding box center [572, 344] width 179 height 23
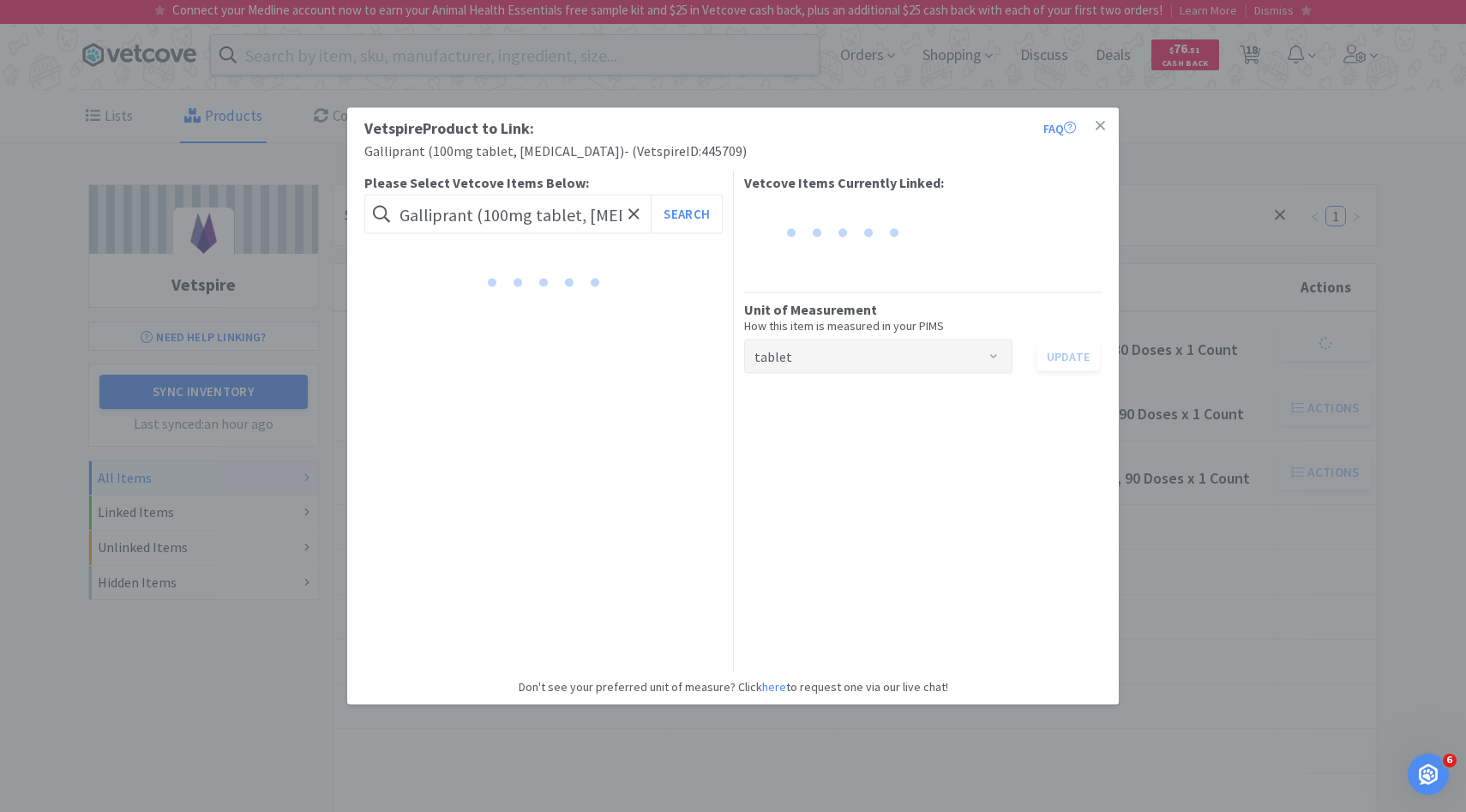
scroll to position [0, 41]
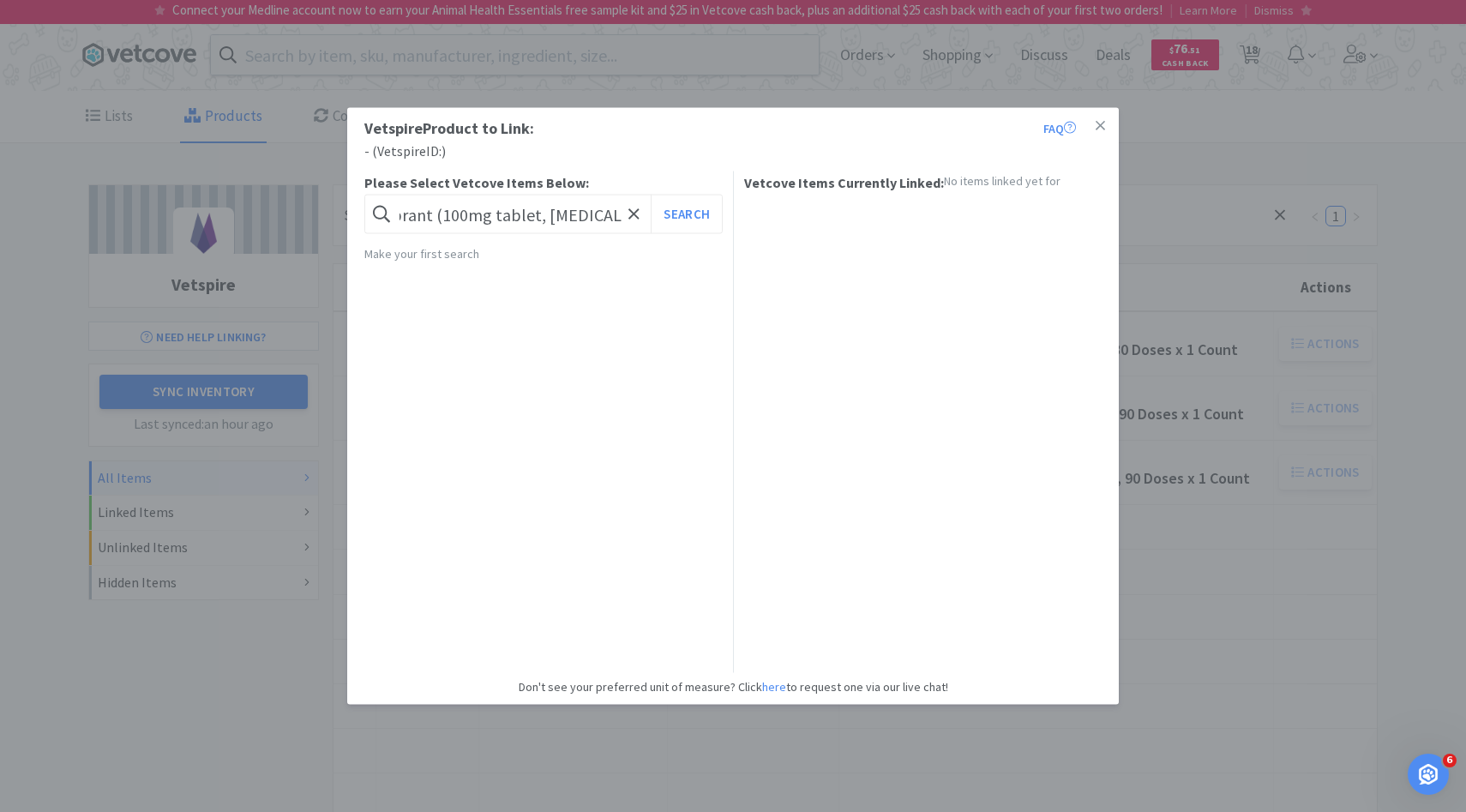
click at [1352, 559] on div "Vetspire Product to Link: FAQ - ( Vetspire ID: ) Please Select Vetcove Items Be…" at bounding box center [733, 406] width 1466 height 812
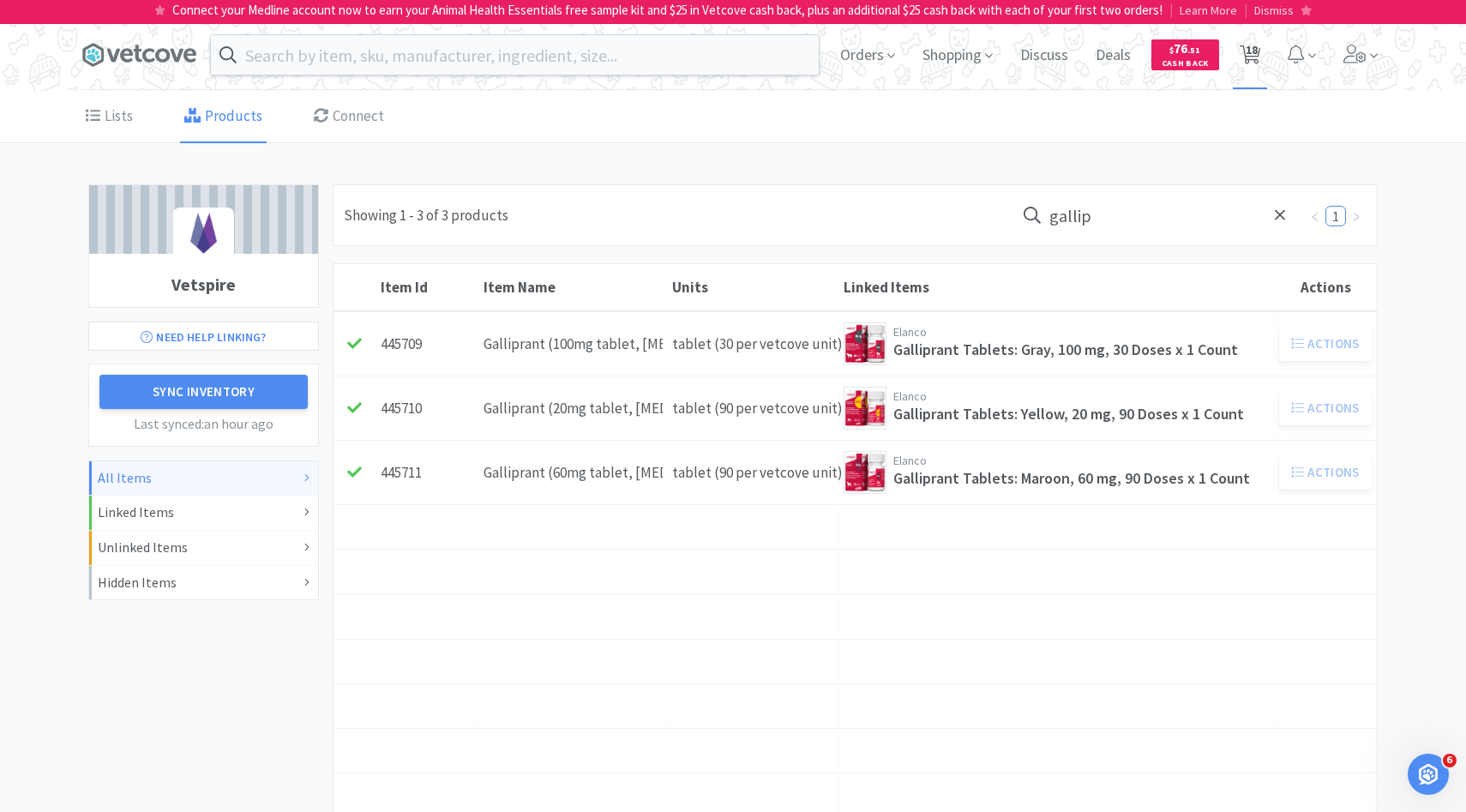
click at [1250, 81] on span "18" at bounding box center [1252, 49] width 12 height 69
select select "2"
select select "4"
select select "1"
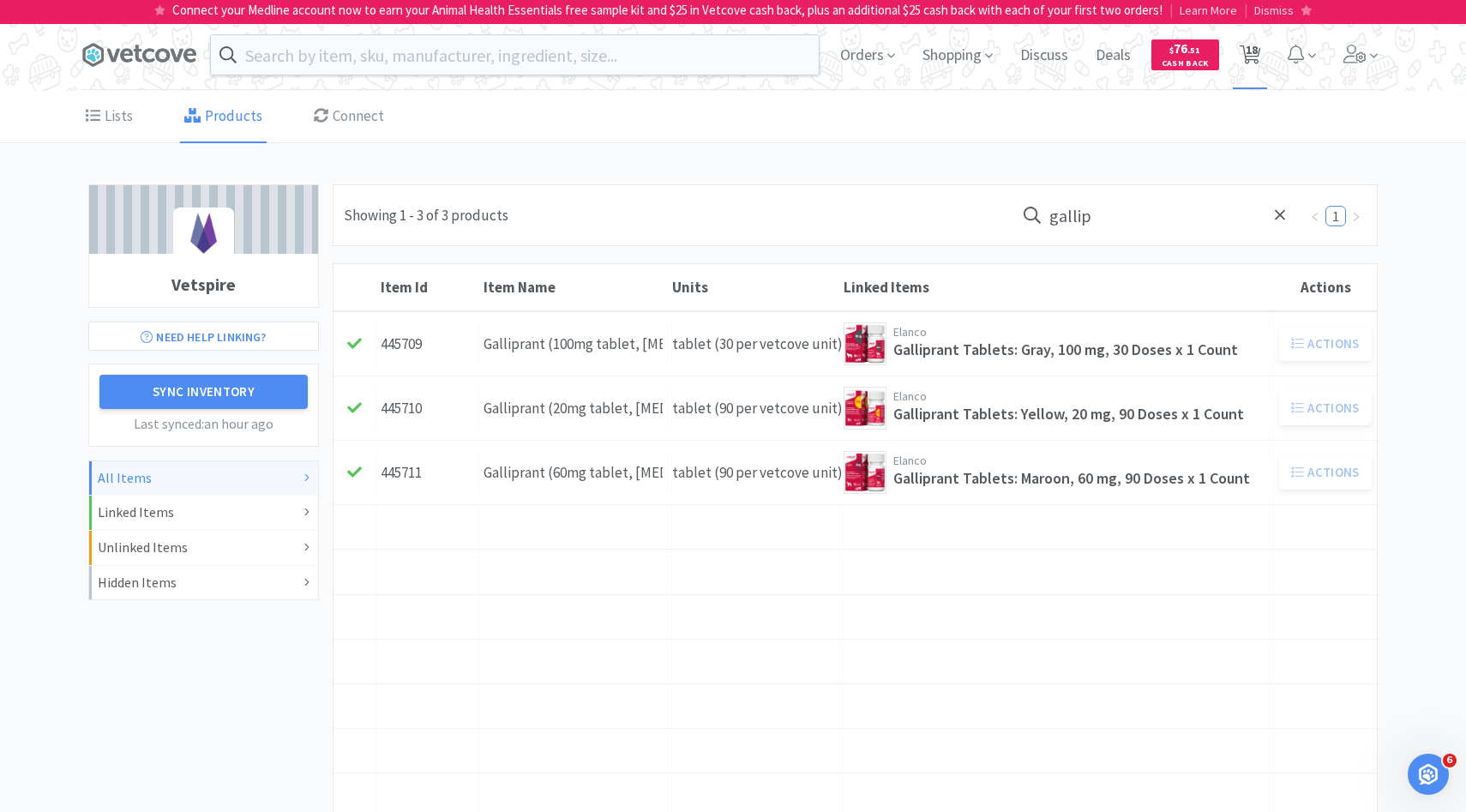
select select "2"
select select "1"
select select "2"
select select "6"
select select "4"
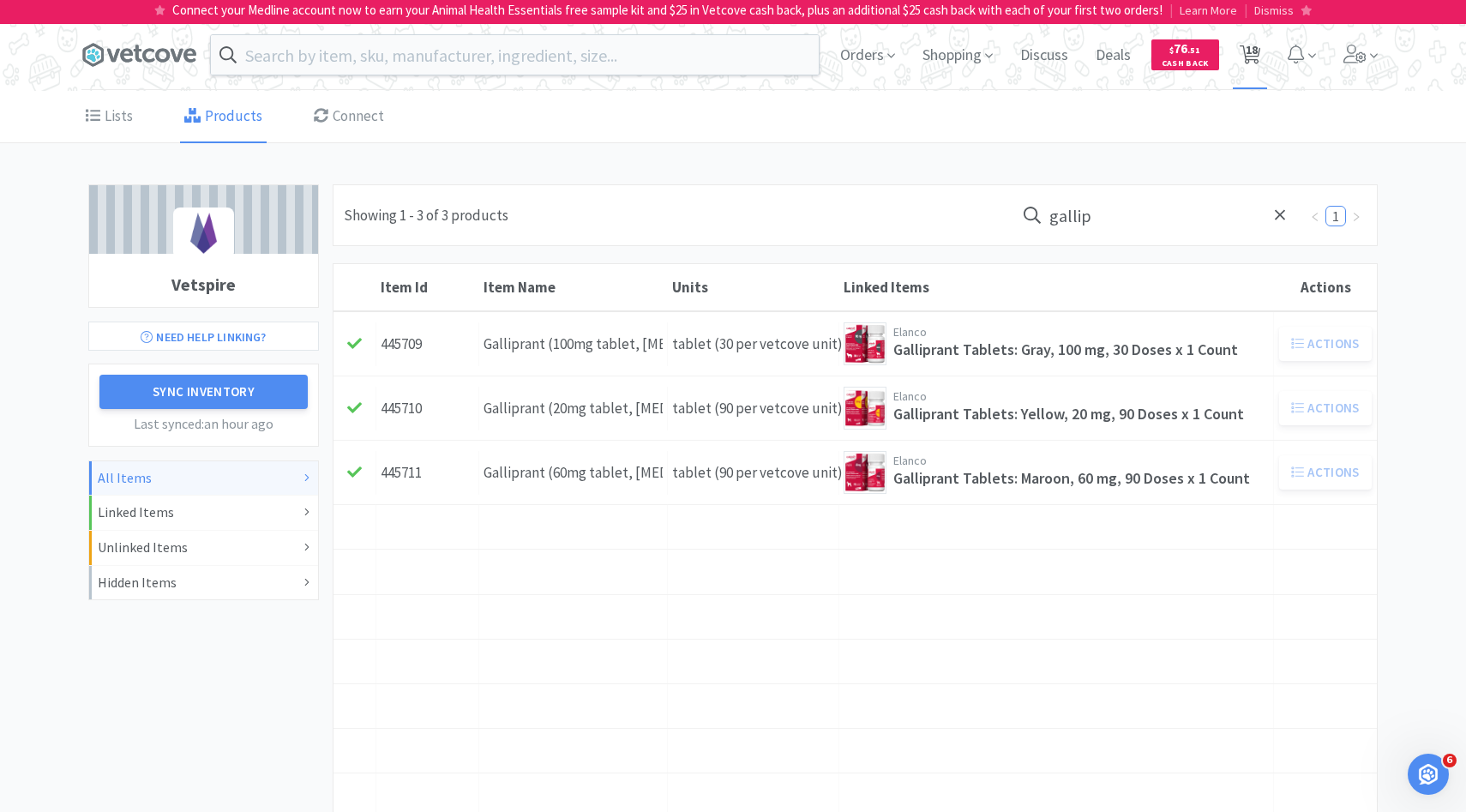
select select "1"
select select "6"
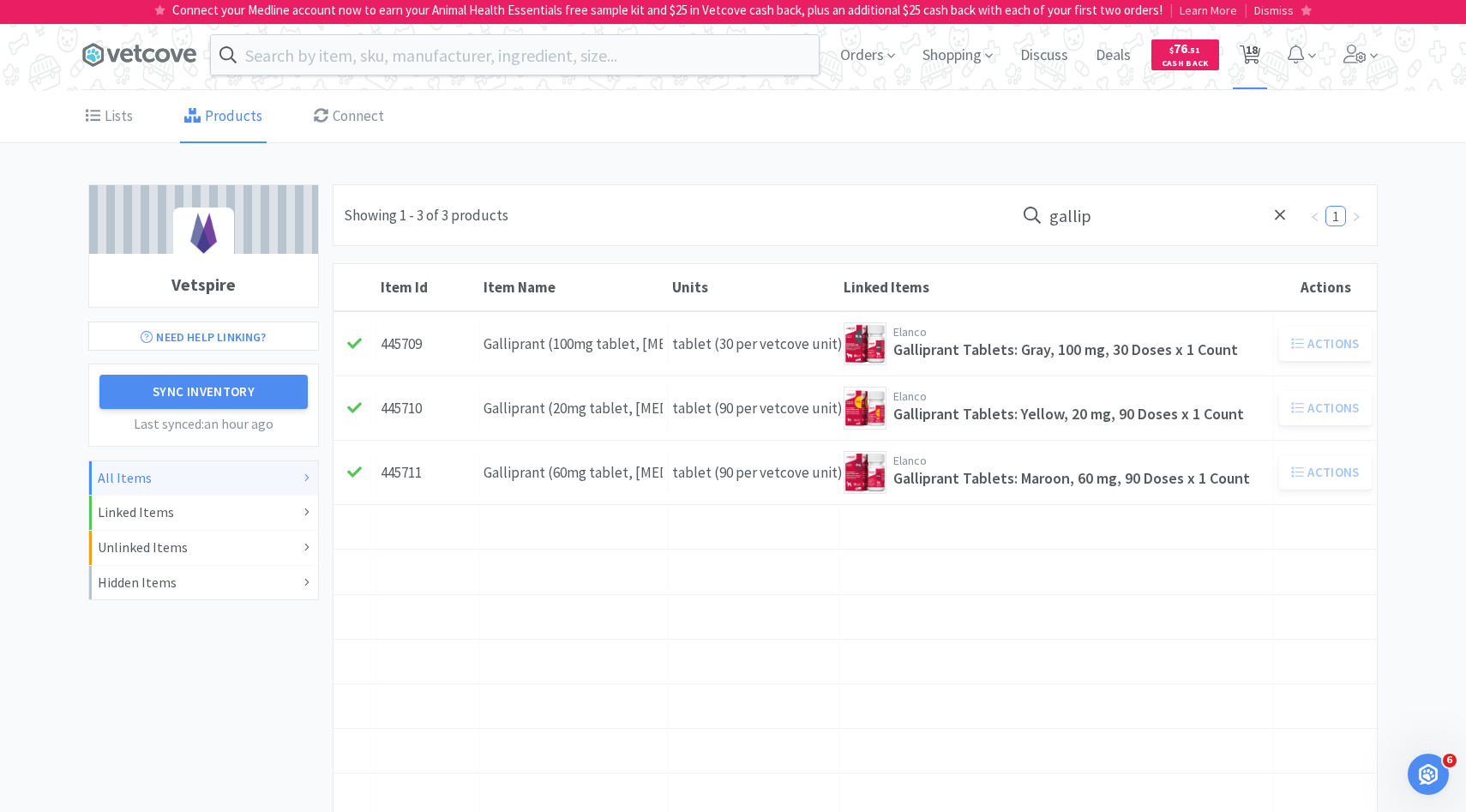
select select "1"
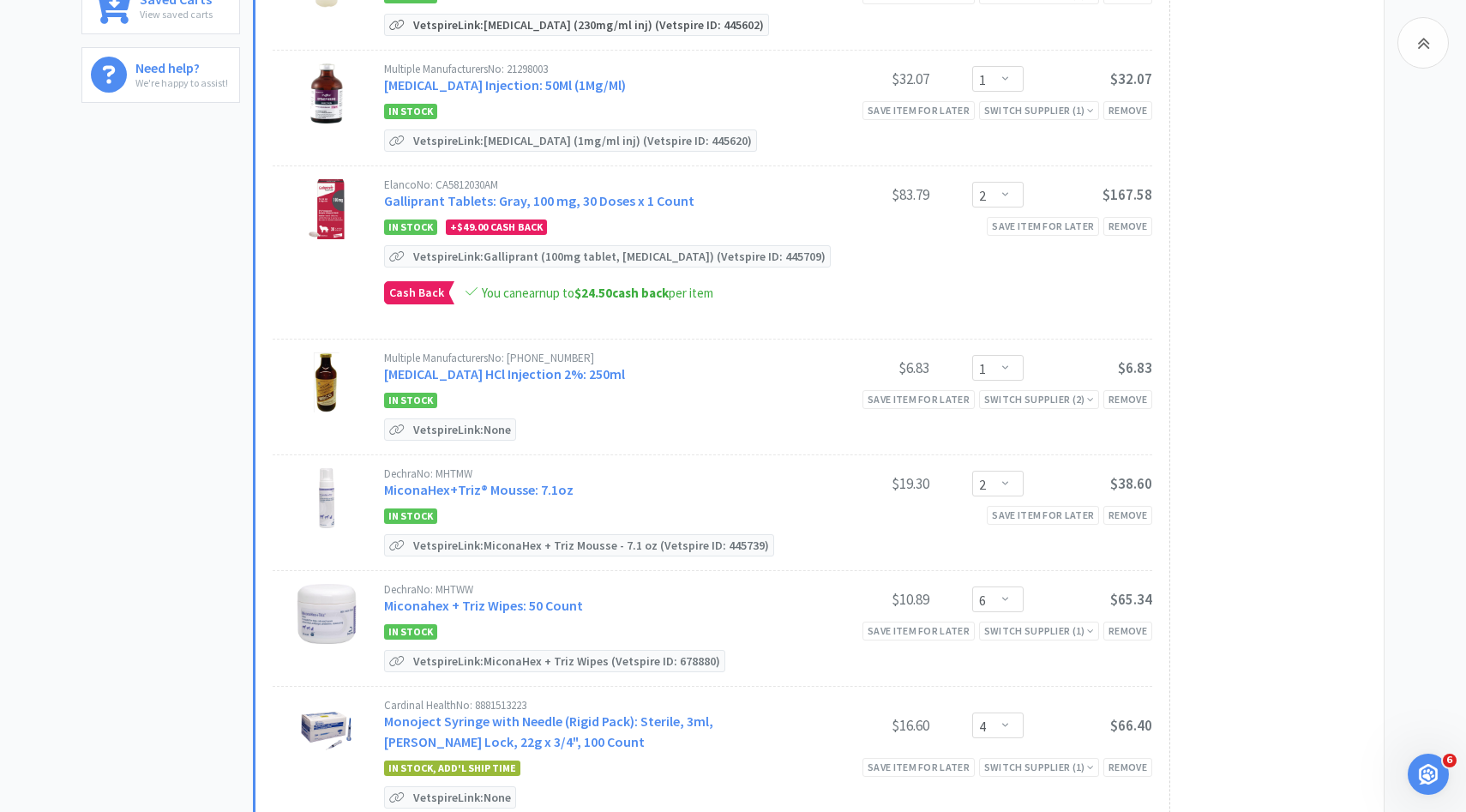
scroll to position [636, 0]
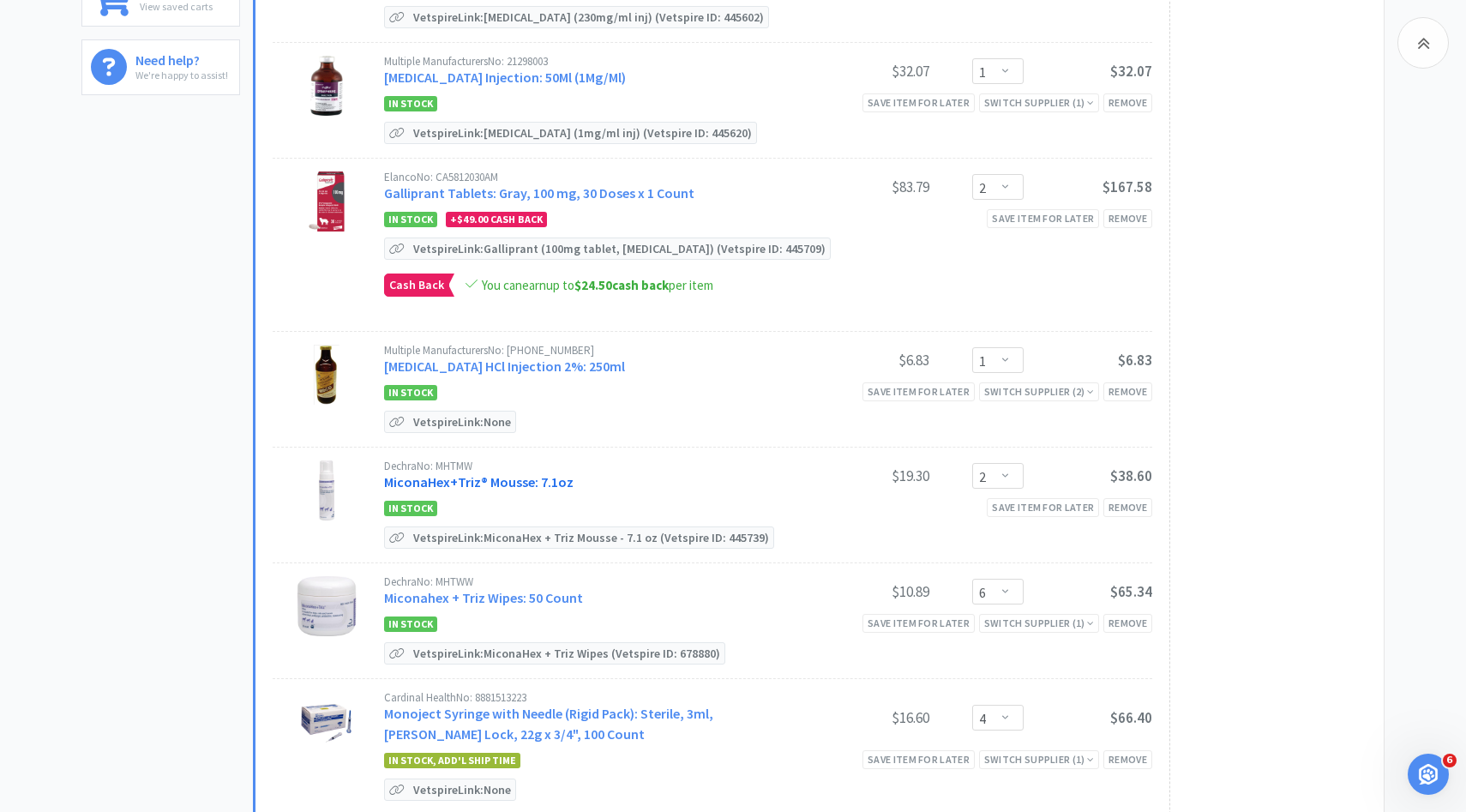
click at [493, 479] on link "MiconaHex+Triz® Mousse: 7.1oz" at bounding box center [478, 482] width 189 height 17
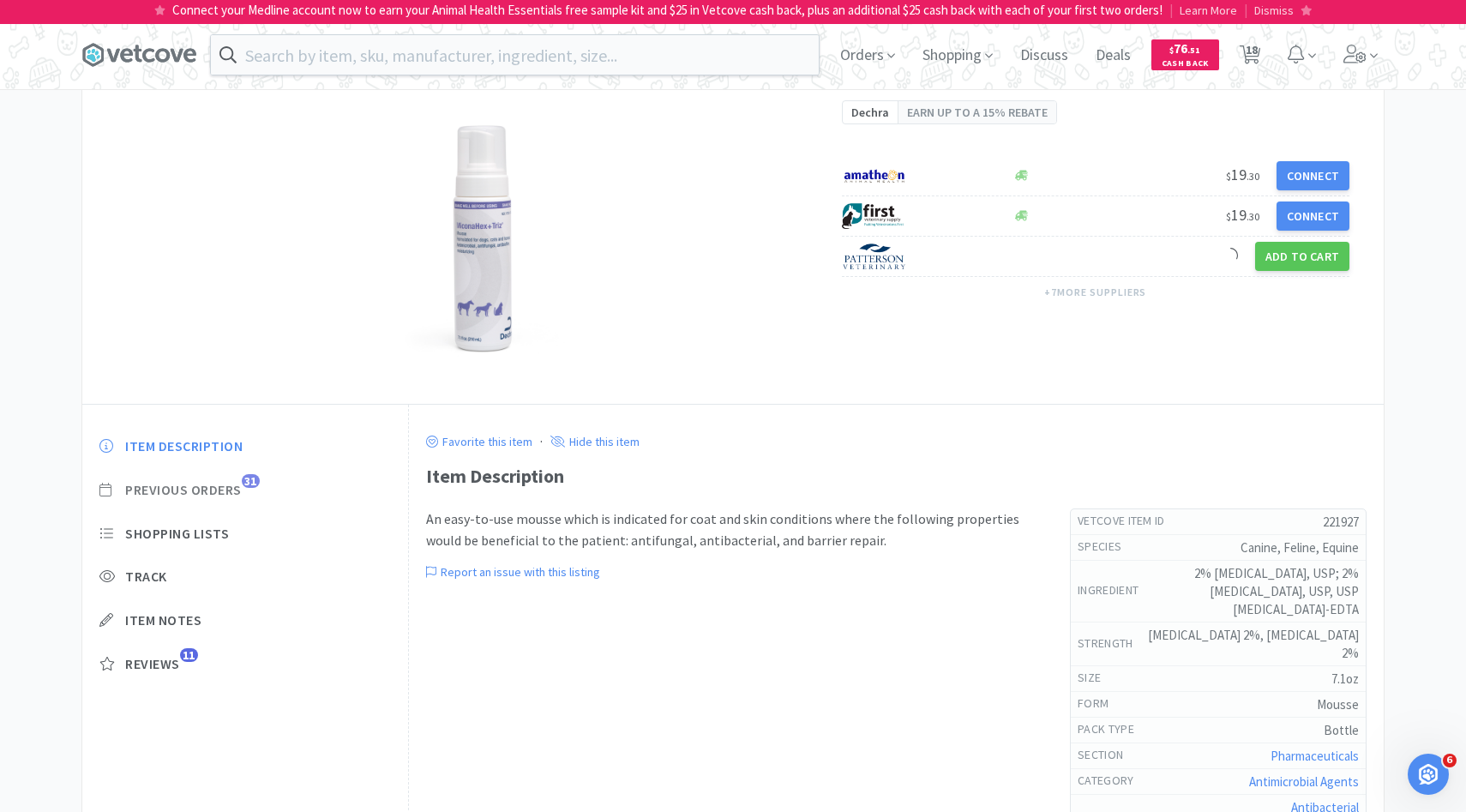
click at [222, 486] on span "Previous Orders" at bounding box center [183, 490] width 116 height 18
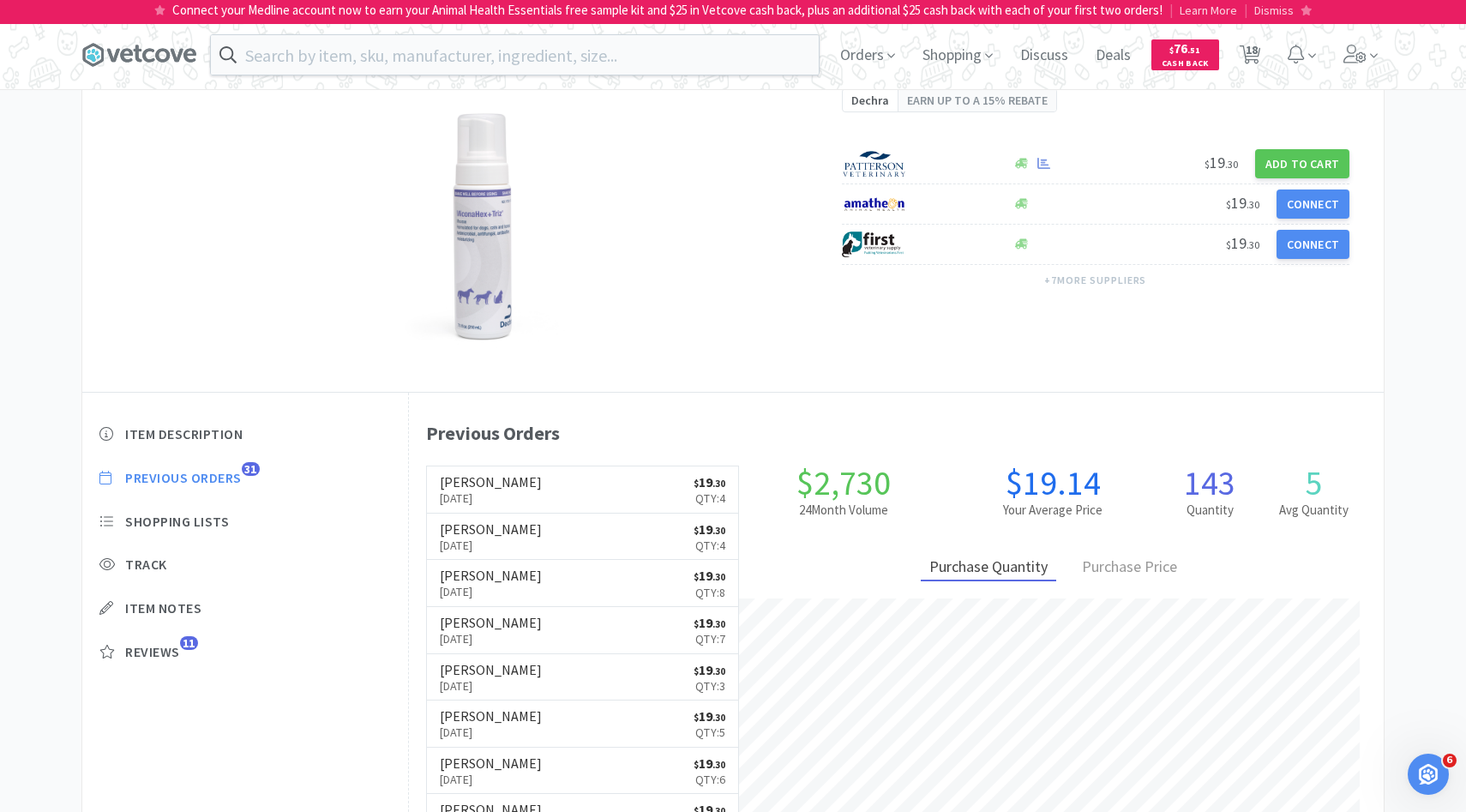
scroll to position [142, 0]
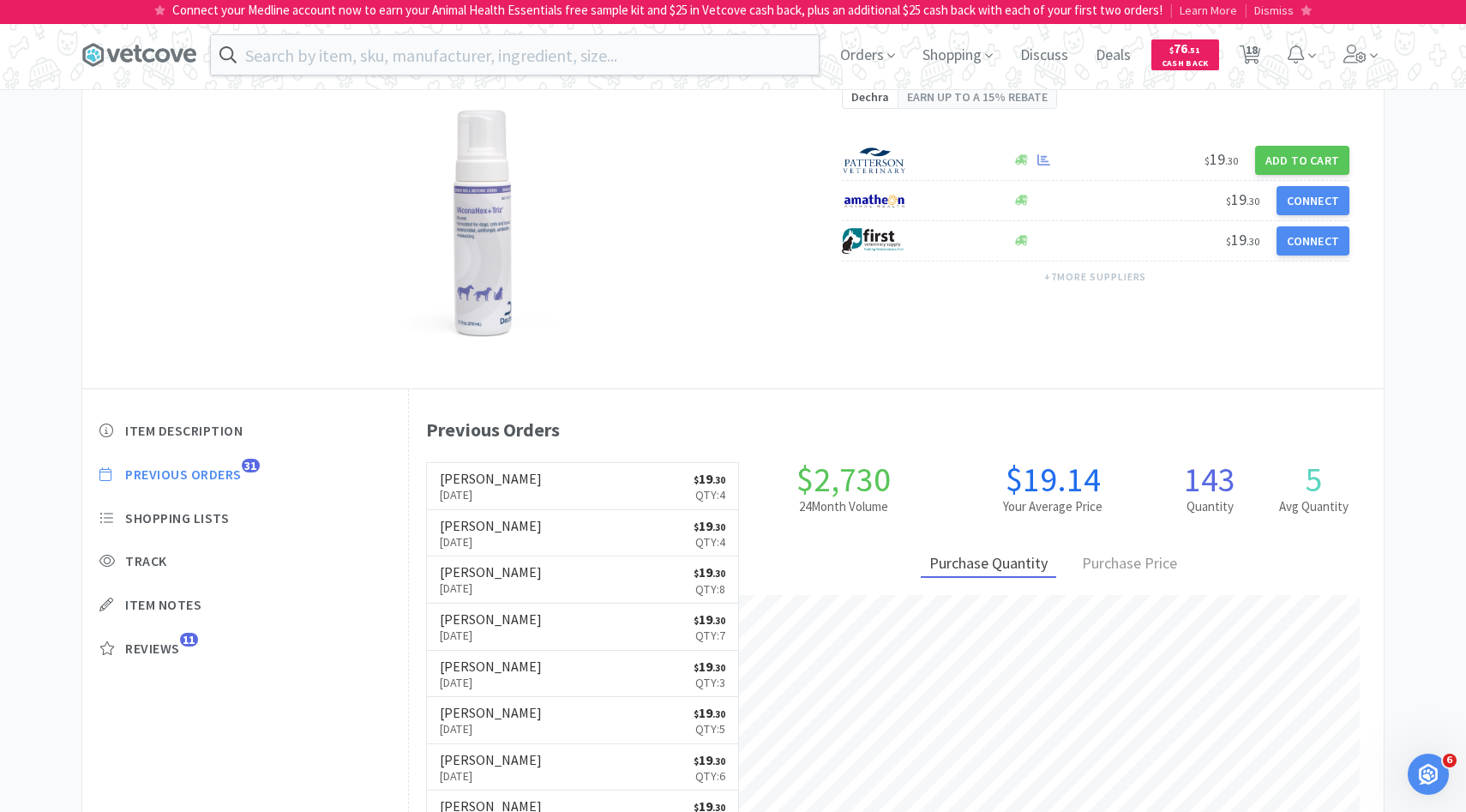
select select "2"
select select "4"
select select "1"
select select "2"
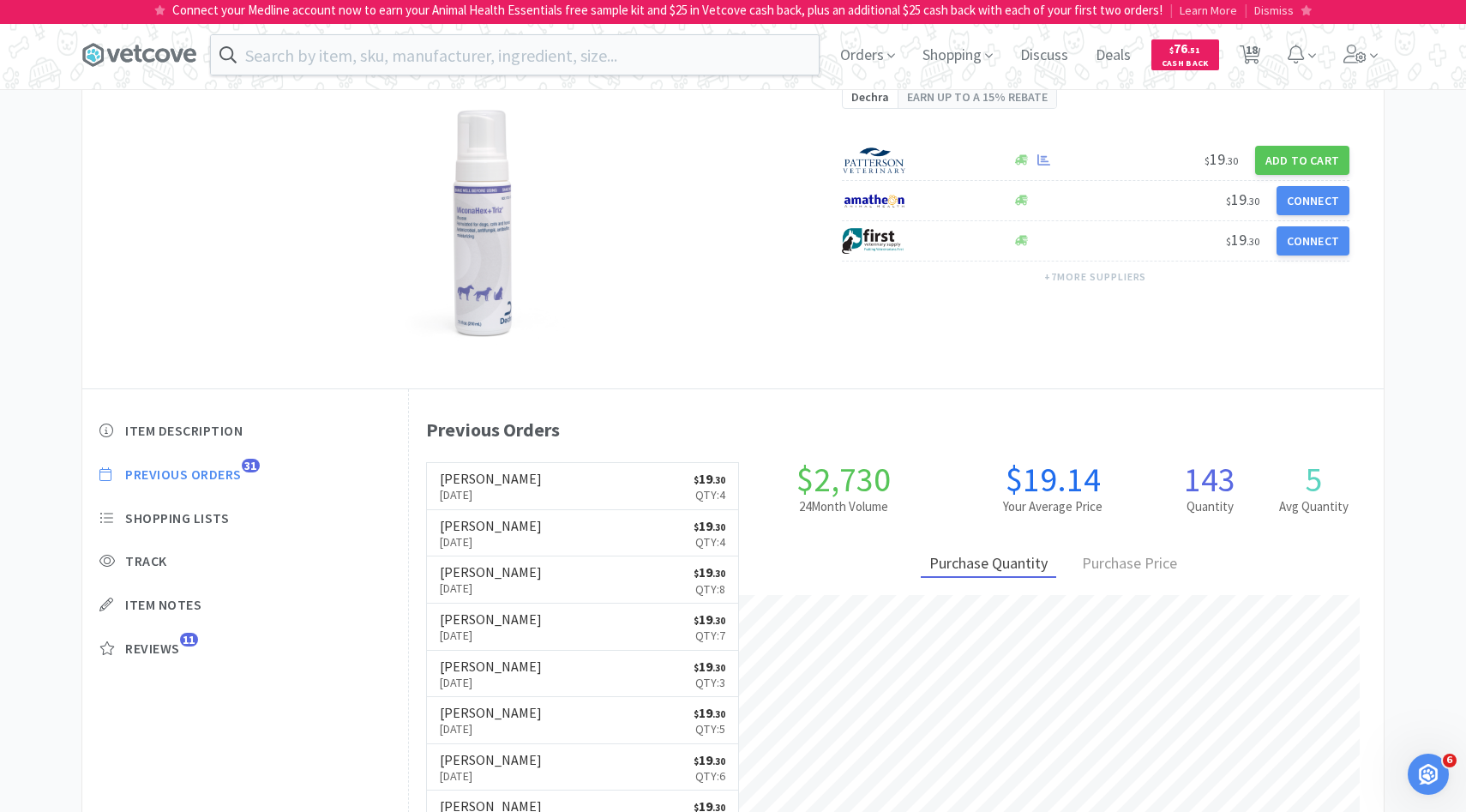
select select "1"
select select "2"
select select "6"
select select "4"
select select "1"
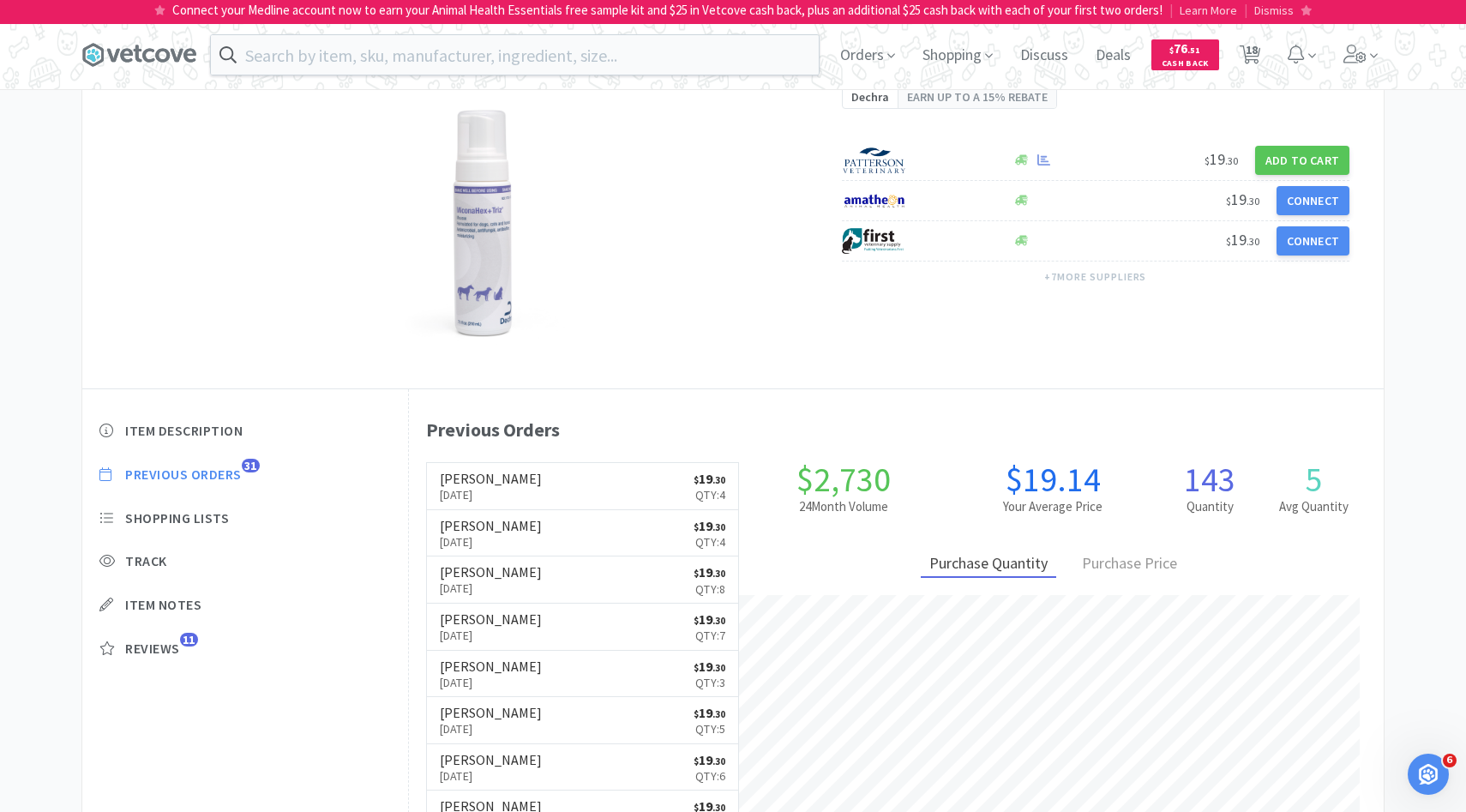
select select "1"
select select "6"
select select "1"
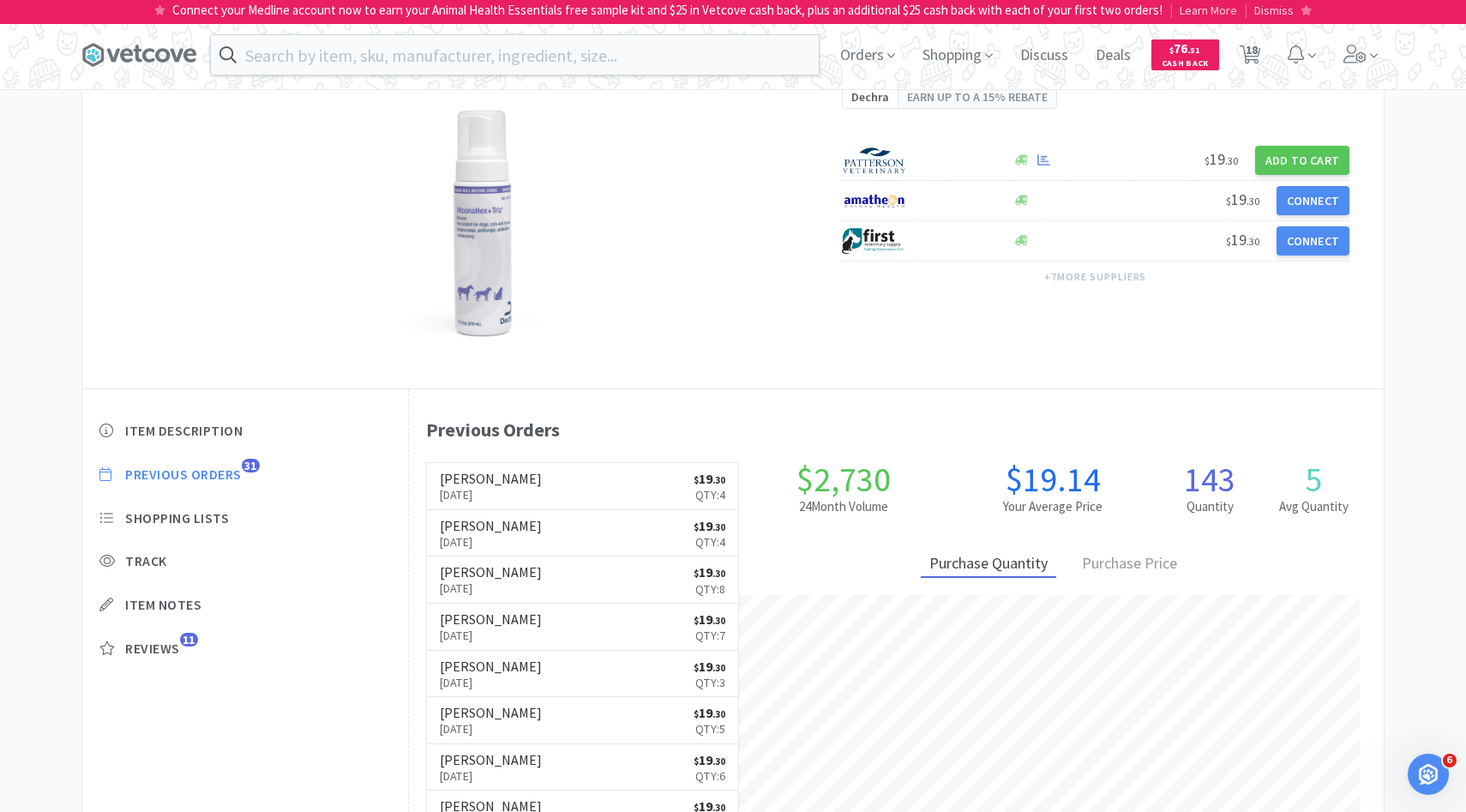
select select "1"
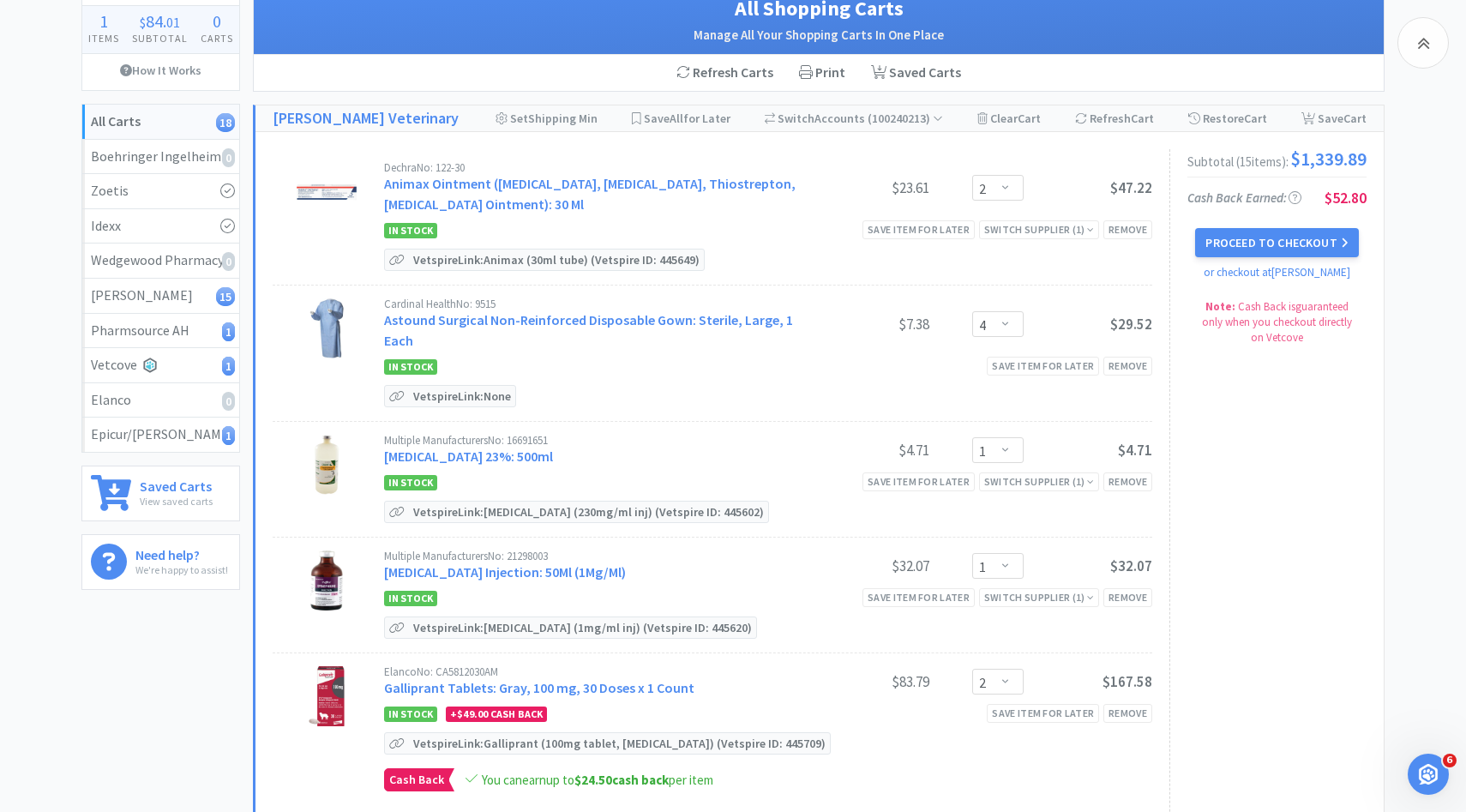
scroll to position [636, 0]
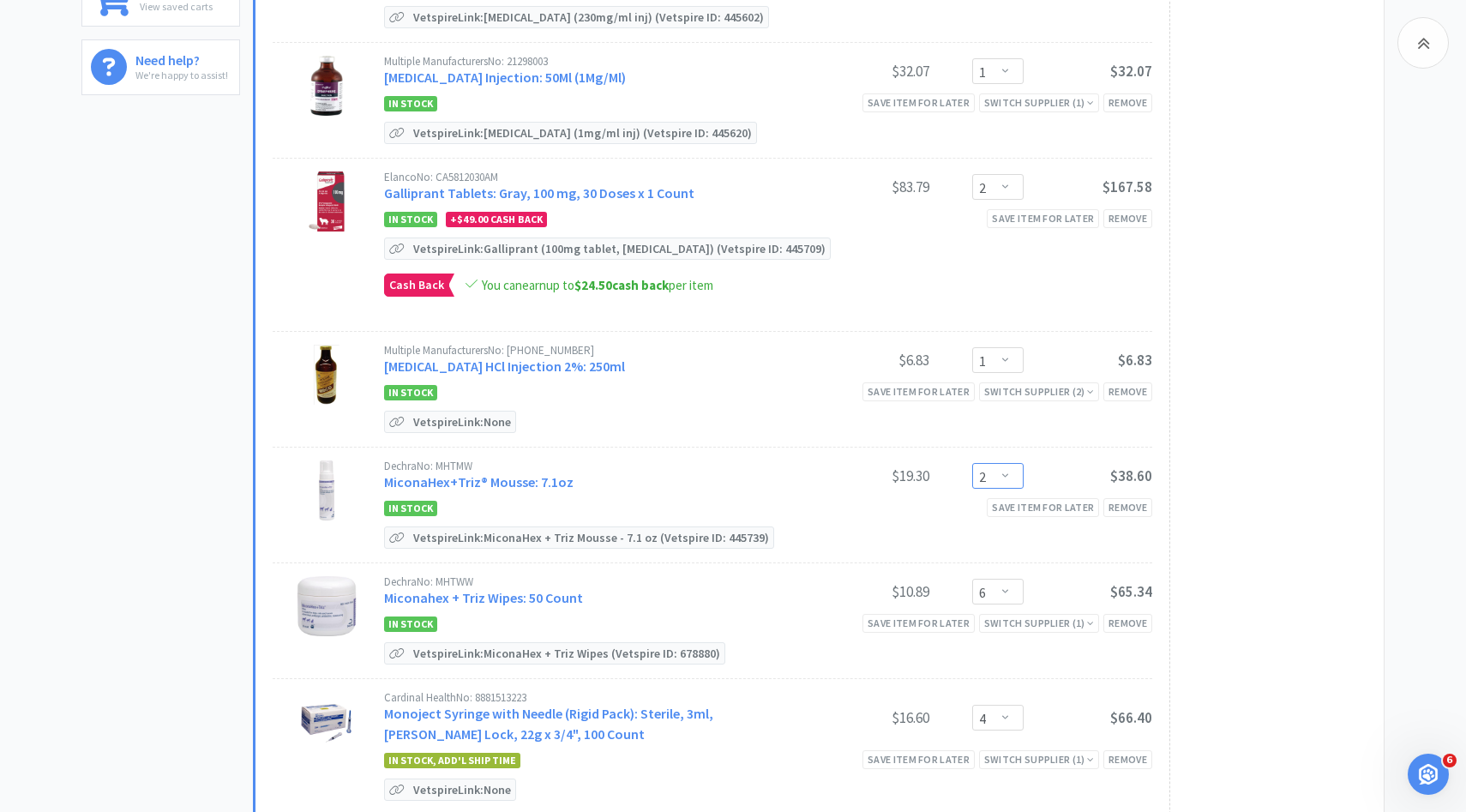
click at [1002, 473] on select "Enter Quantity 1 2 3 4 5 6 7 8 9 10 11 12 13 14 15 16 17 18 19 20 Enter Quantity" at bounding box center [997, 475] width 51 height 26
click at [972, 463] on select "Enter Quantity 1 2 3 4 5 6 7 8 9 10 11 12 13 14 15 16 17 18 19 20 Enter Quantity" at bounding box center [997, 475] width 51 height 26
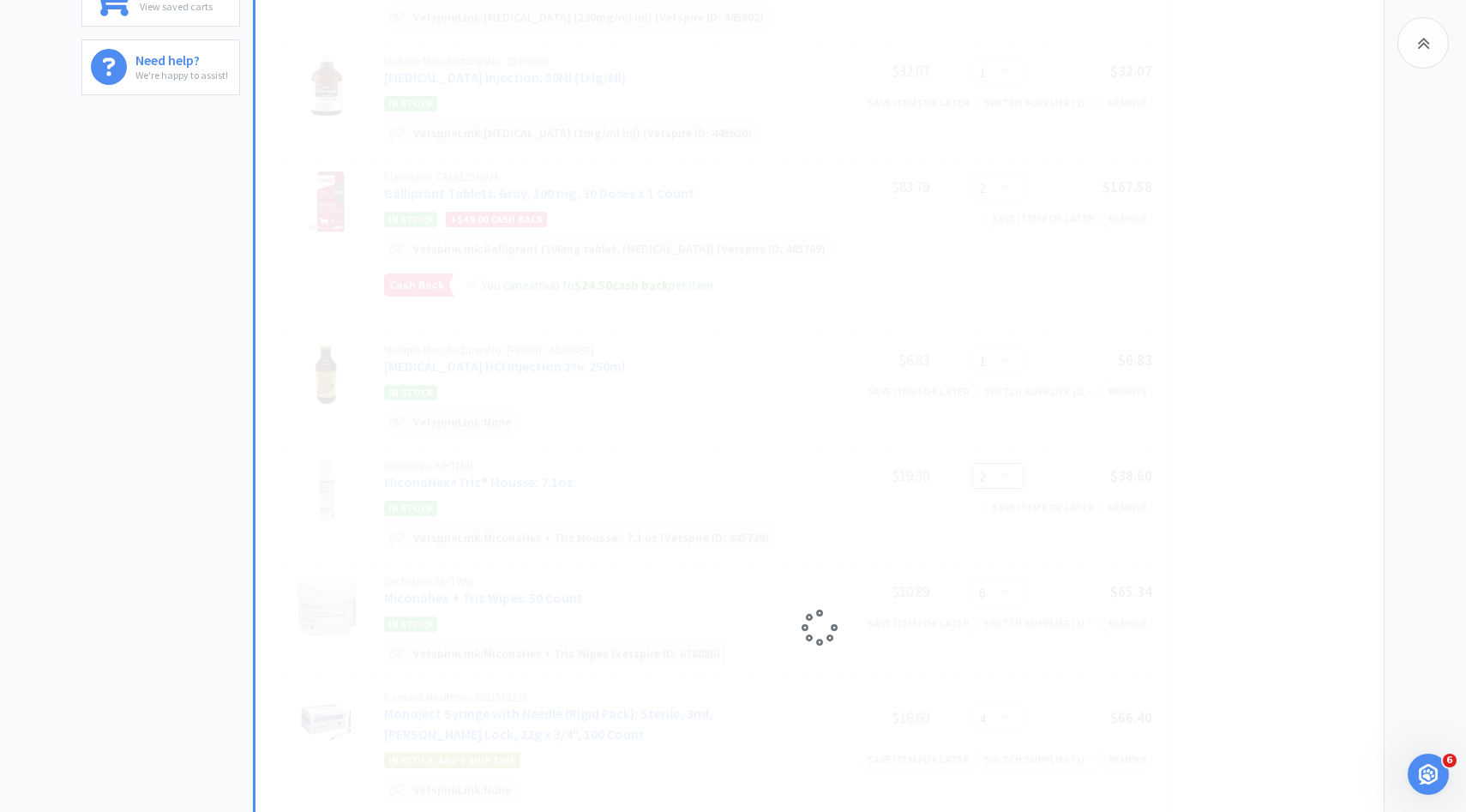
select select "4"
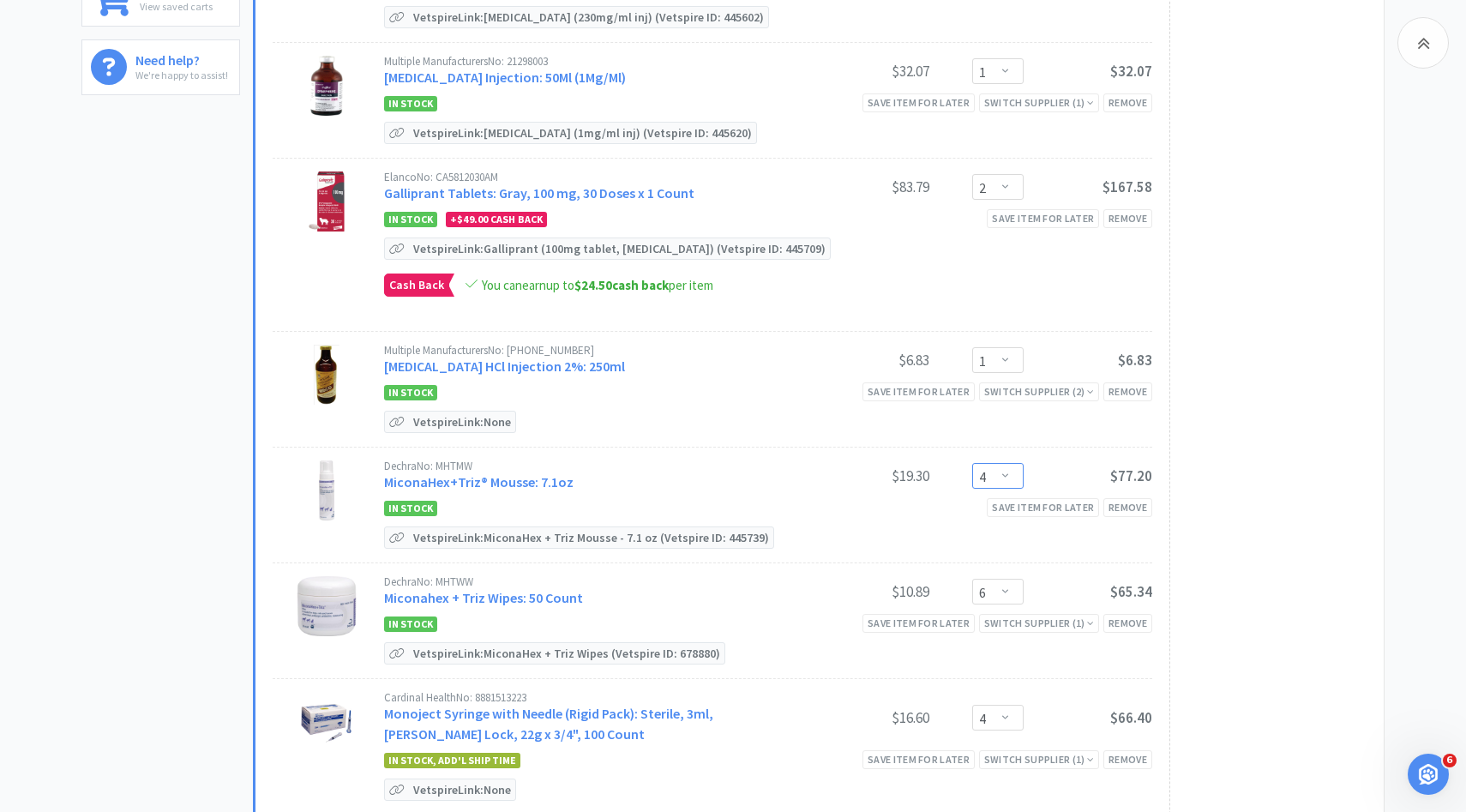
scroll to position [660, 0]
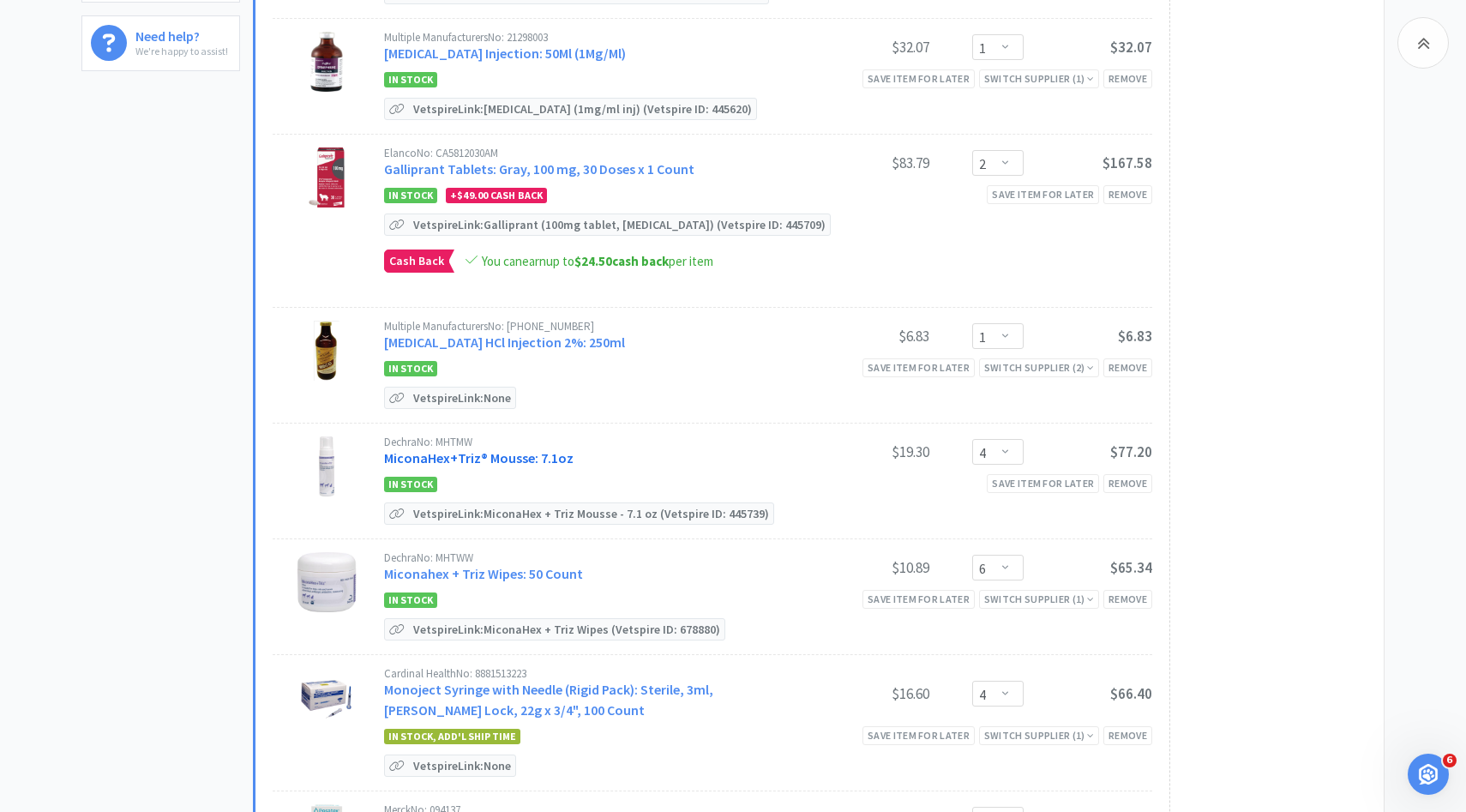
click at [558, 453] on link "MiconaHex+Triz® Mousse: 7.1oz" at bounding box center [478, 458] width 189 height 17
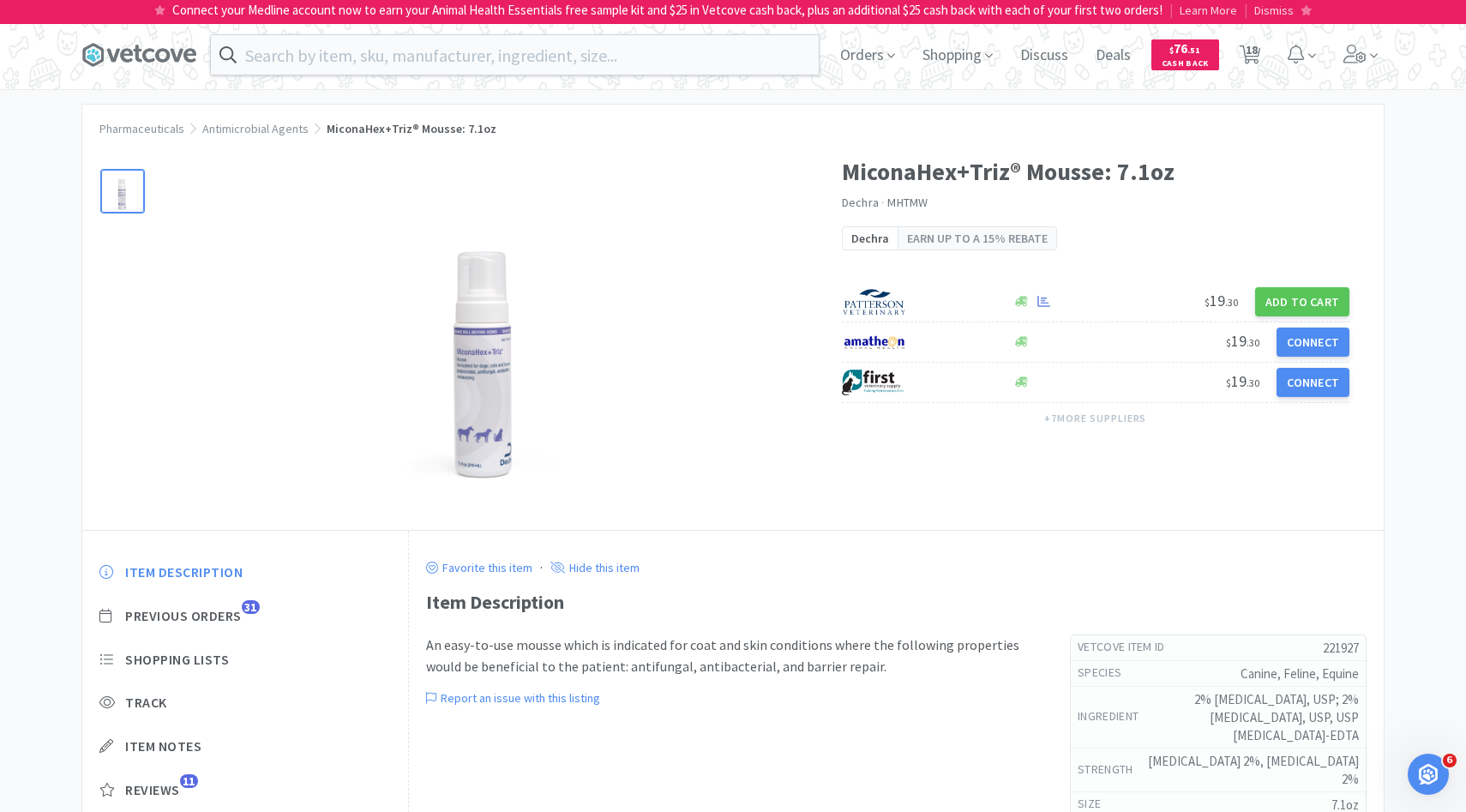
click at [216, 626] on div "Item Description Previous Orders 31 Shopping Lists Track Item Notes Reviews 11" at bounding box center [245, 694] width 326 height 296
click at [217, 614] on span "Previous Orders" at bounding box center [183, 616] width 116 height 18
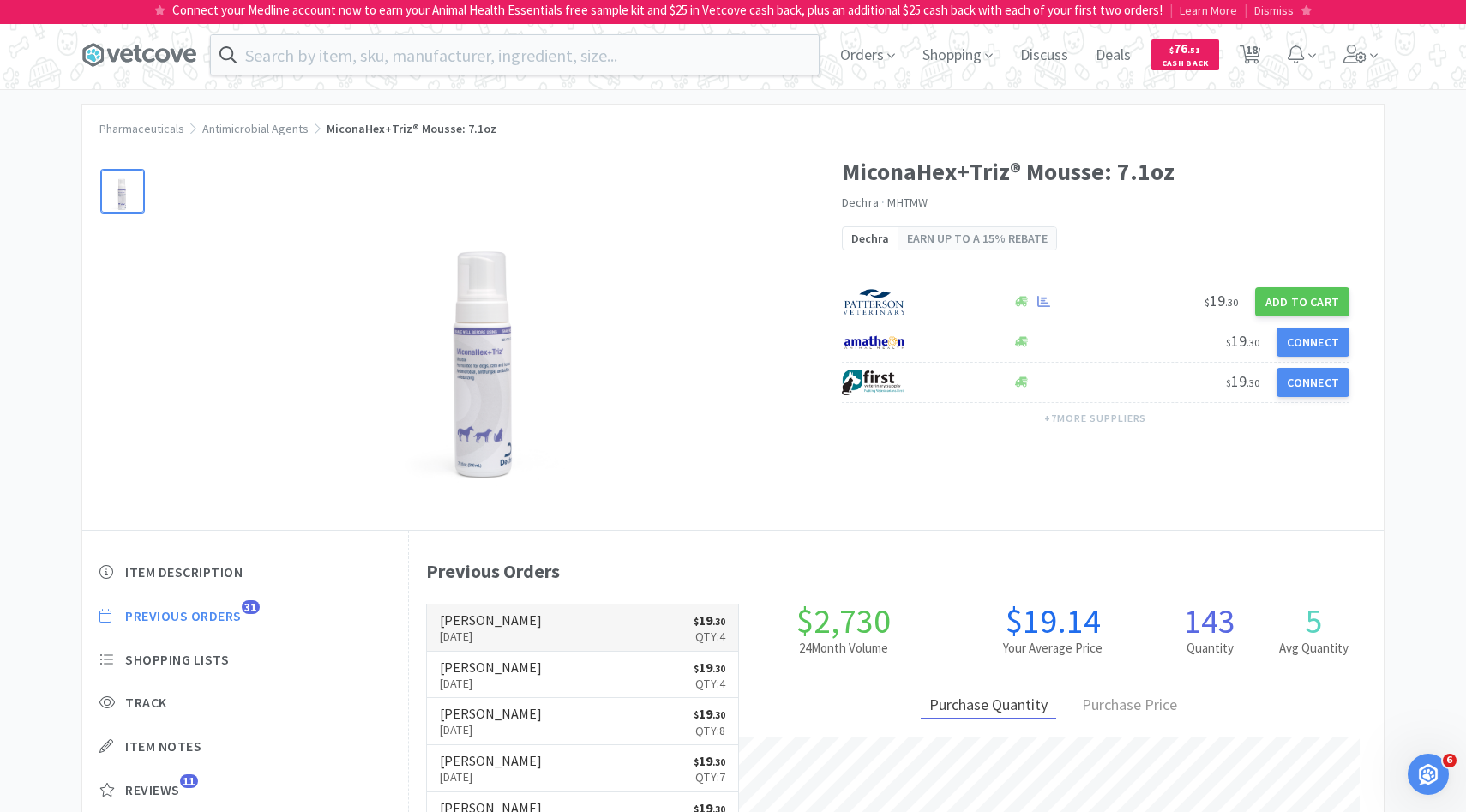
scroll to position [471, 975]
click at [456, 622] on h6 "[PERSON_NAME]" at bounding box center [490, 620] width 102 height 14
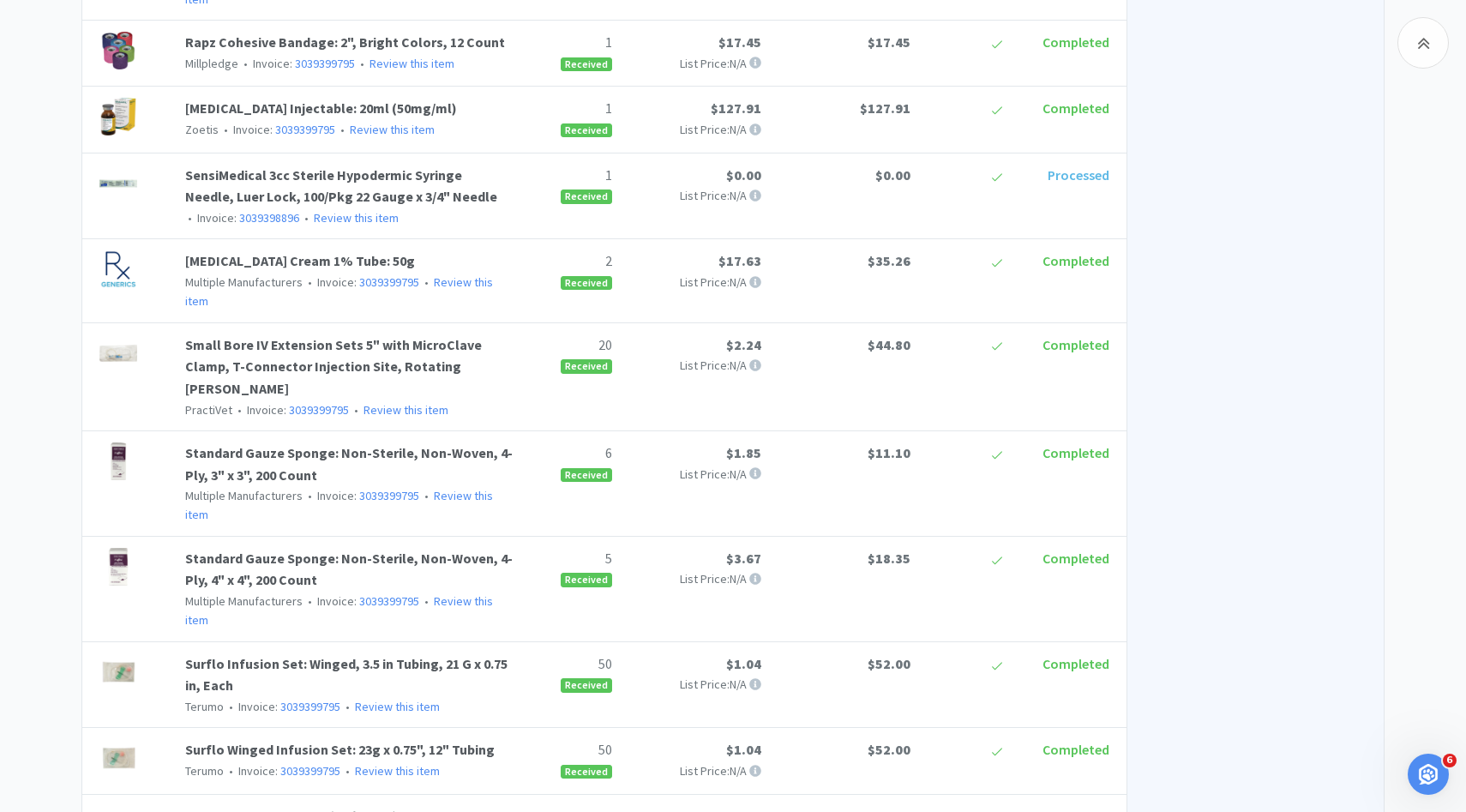
scroll to position [3162, 0]
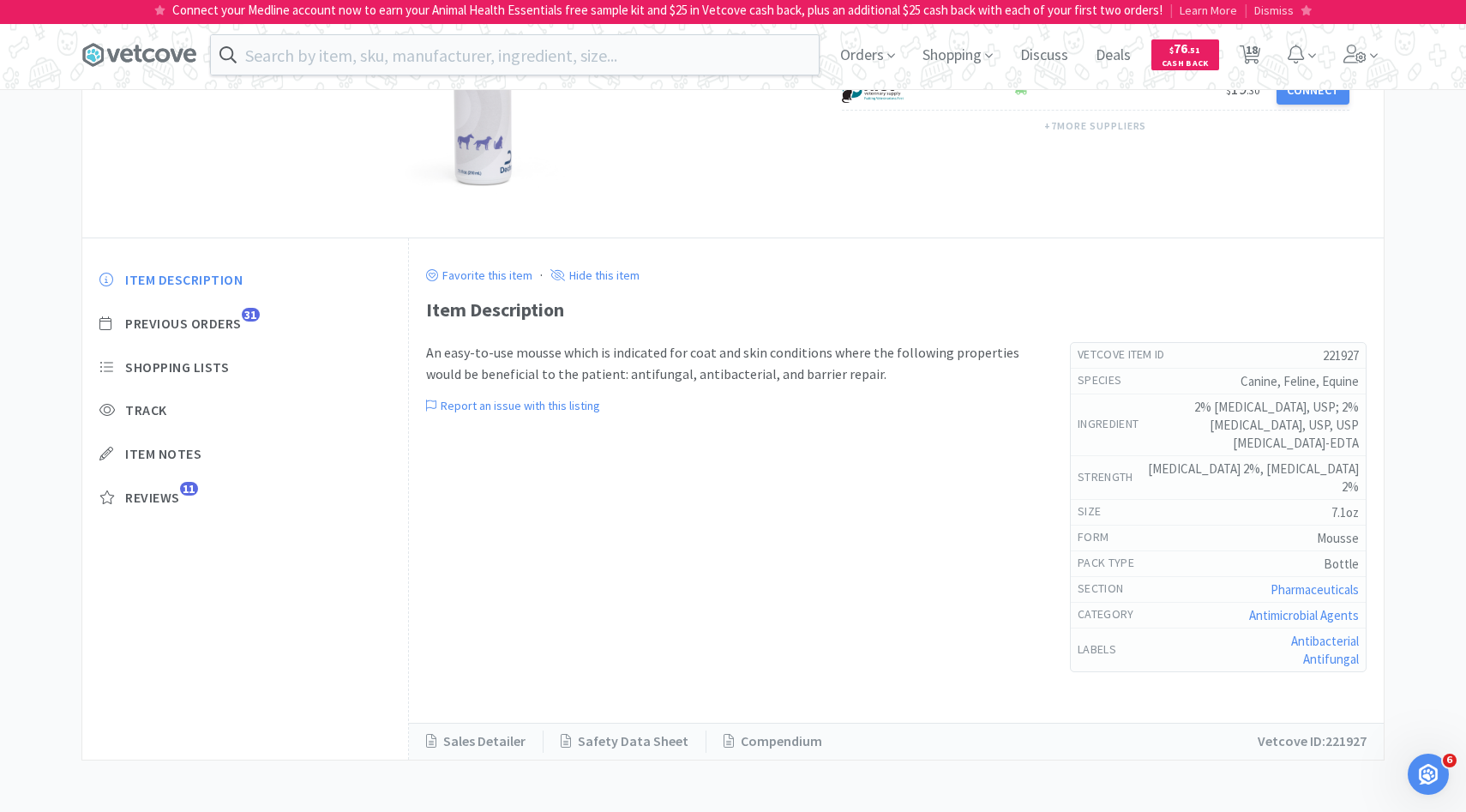
select select "2"
select select "4"
select select "1"
select select "2"
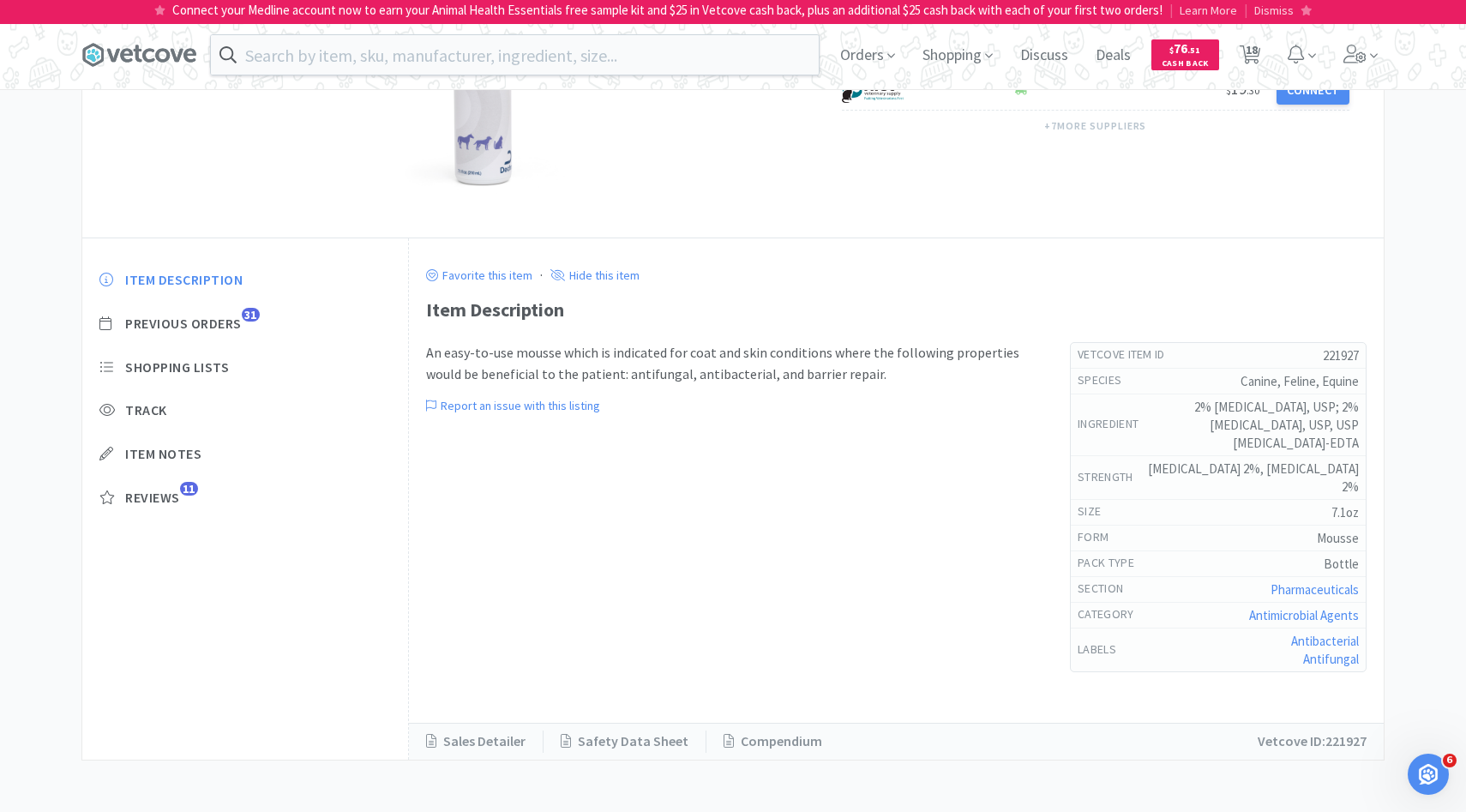
select select "1"
select select "4"
select select "6"
select select "4"
select select "1"
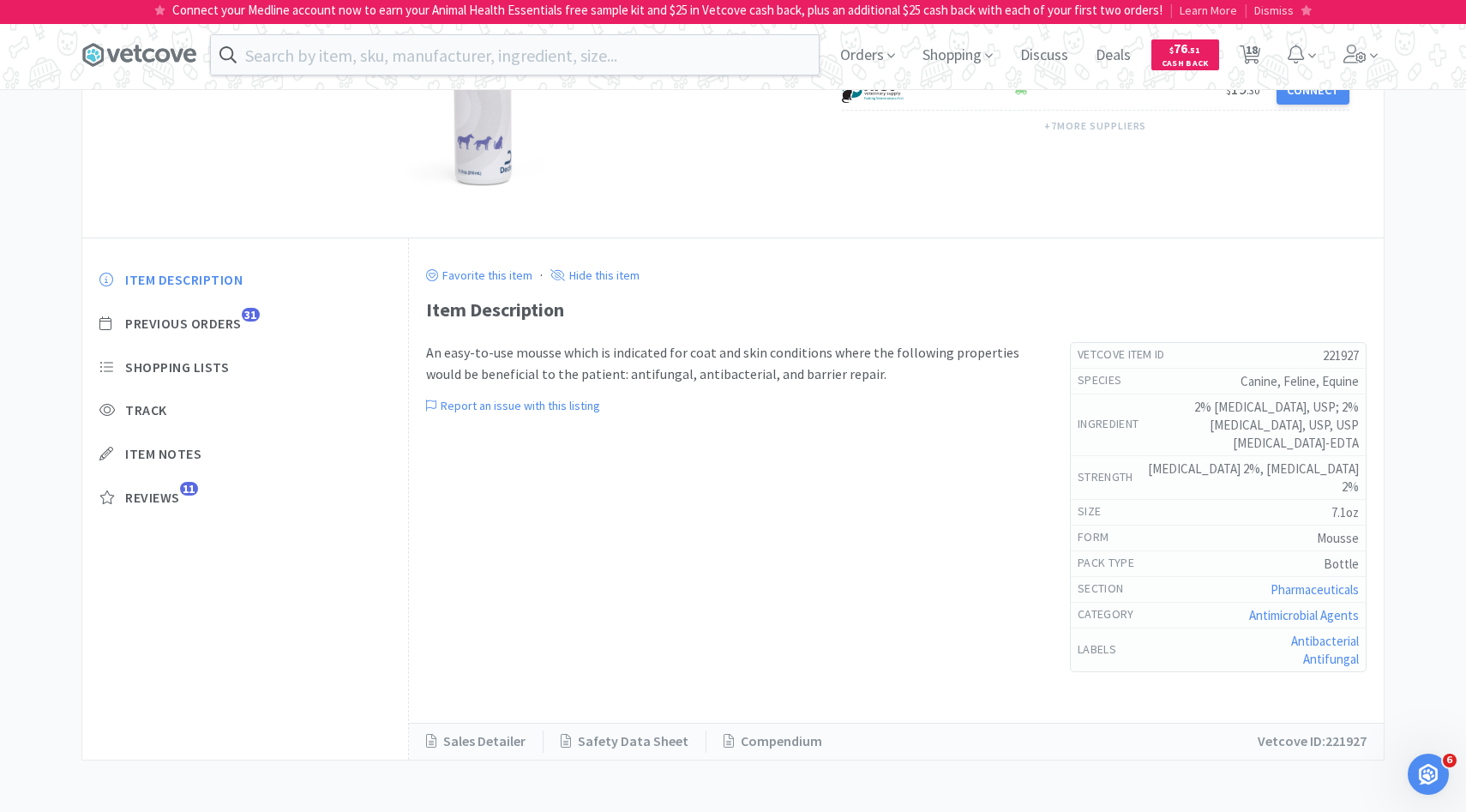
select select "1"
select select "6"
select select "1"
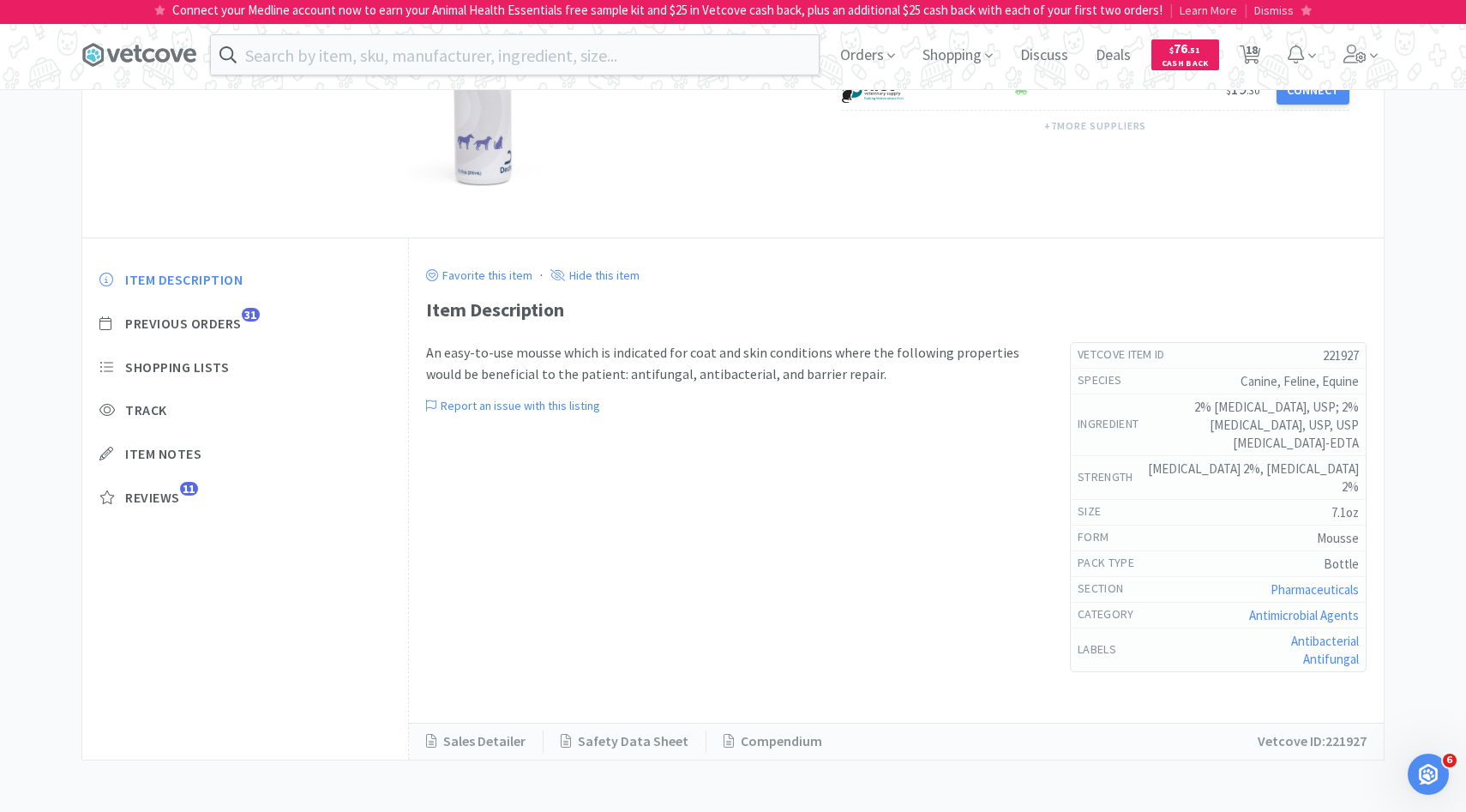
select select "1"
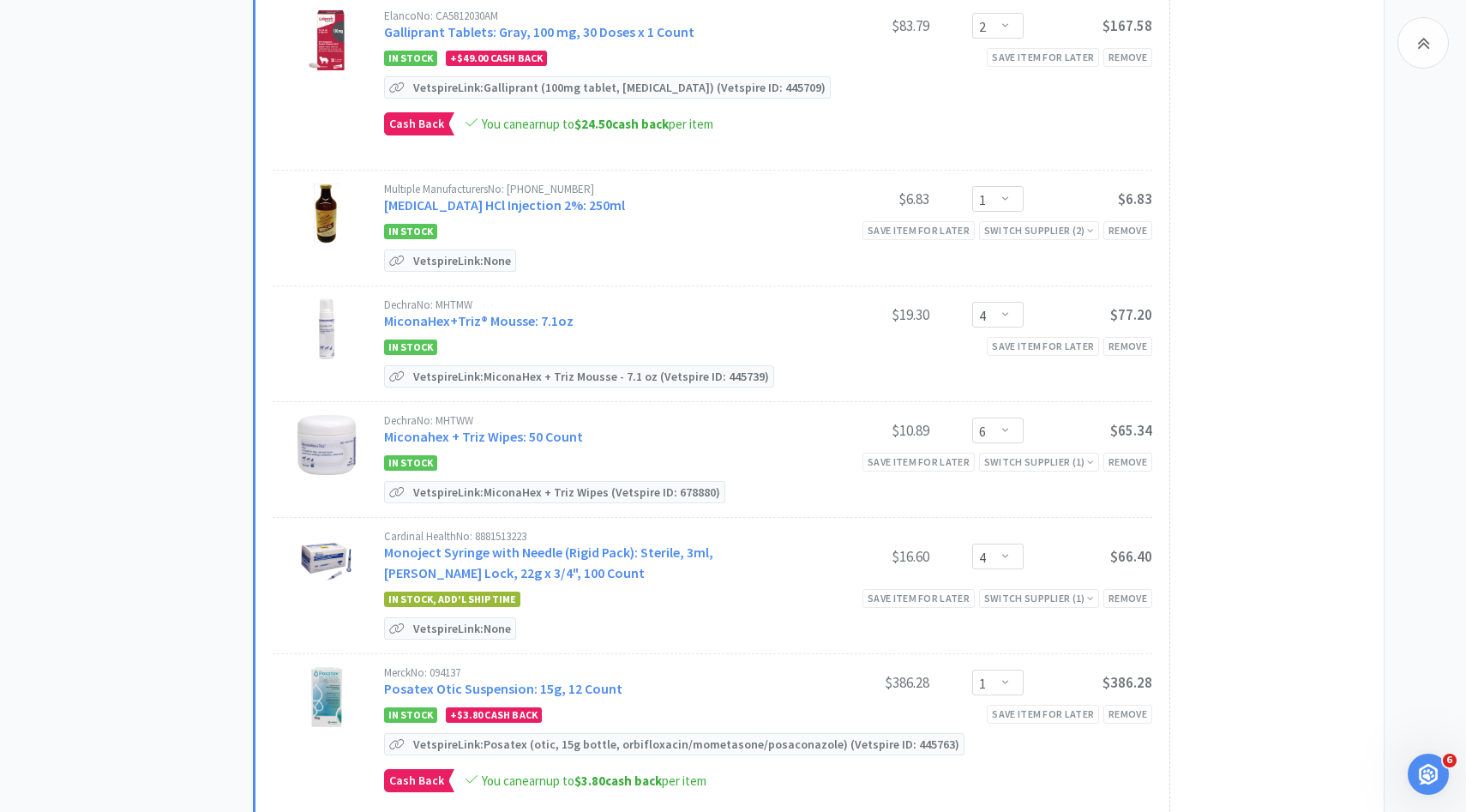
scroll to position [812, 0]
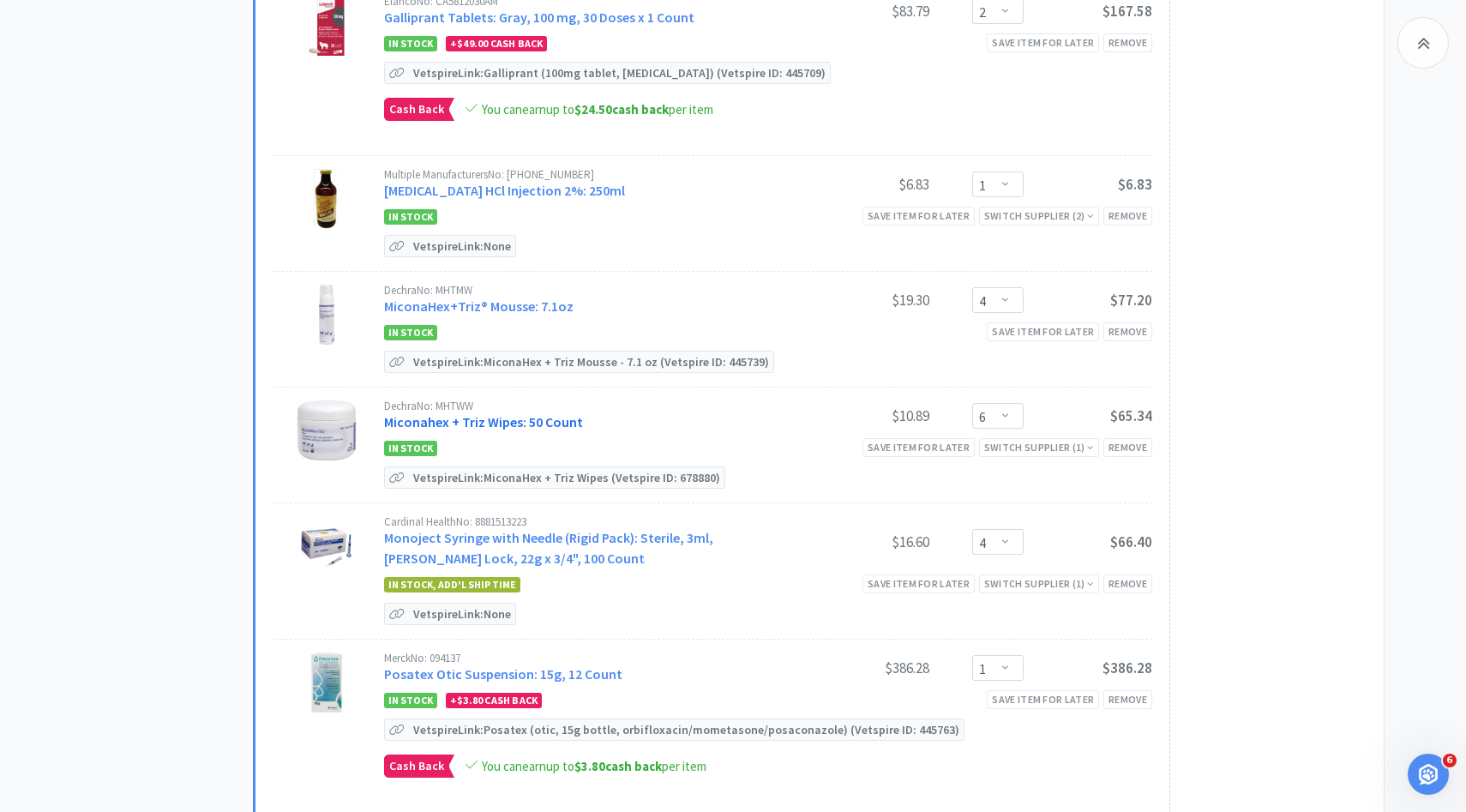
click at [490, 414] on link "Miconahex + Triz Wipes: 50 Count" at bounding box center [483, 422] width 199 height 17
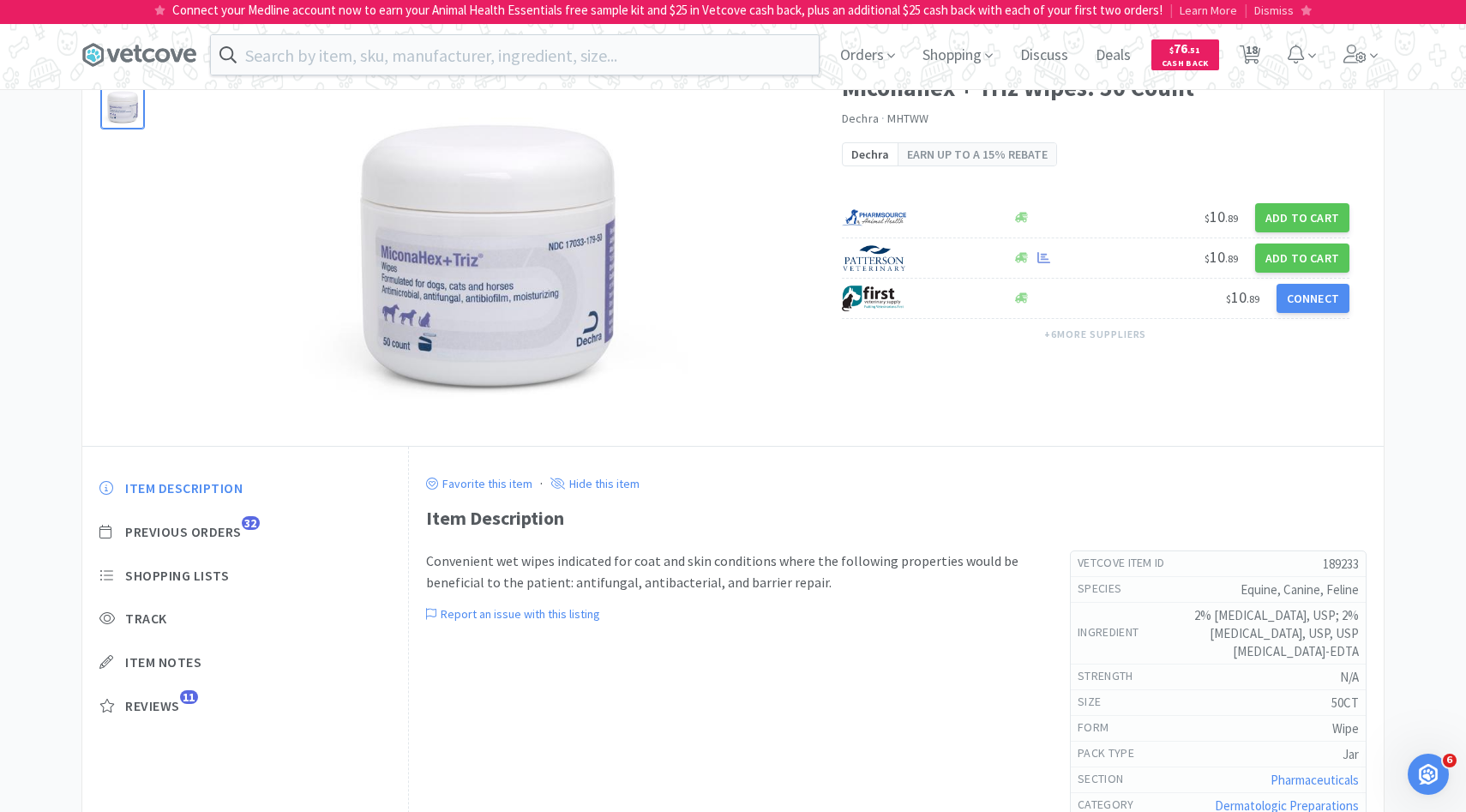
scroll to position [85, 0]
click at [225, 541] on div "Item Description Previous Orders 32 Shopping Lists Track Item Notes Reviews 11" at bounding box center [245, 607] width 326 height 296
click at [225, 531] on span "Previous Orders" at bounding box center [183, 530] width 116 height 18
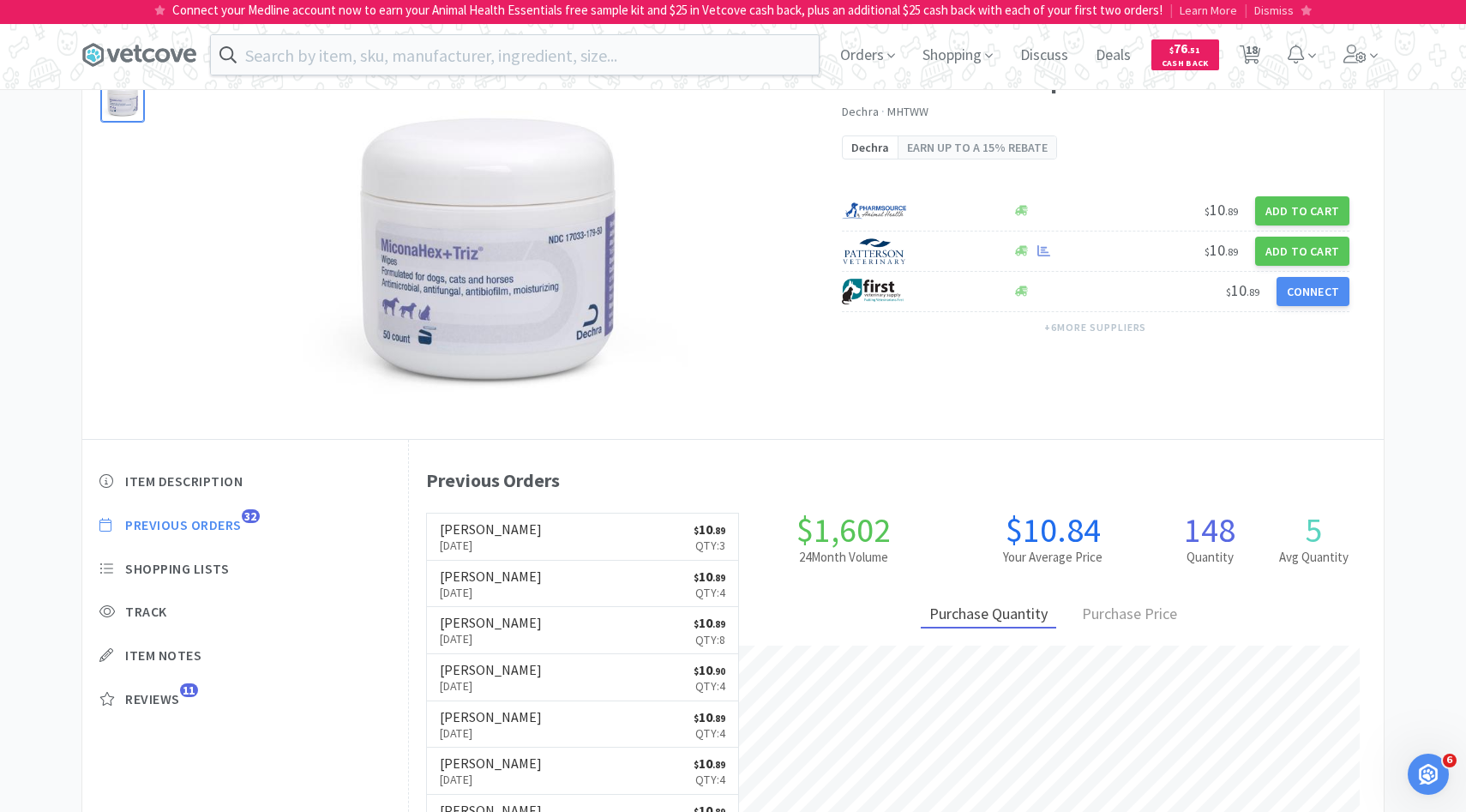
scroll to position [93, 0]
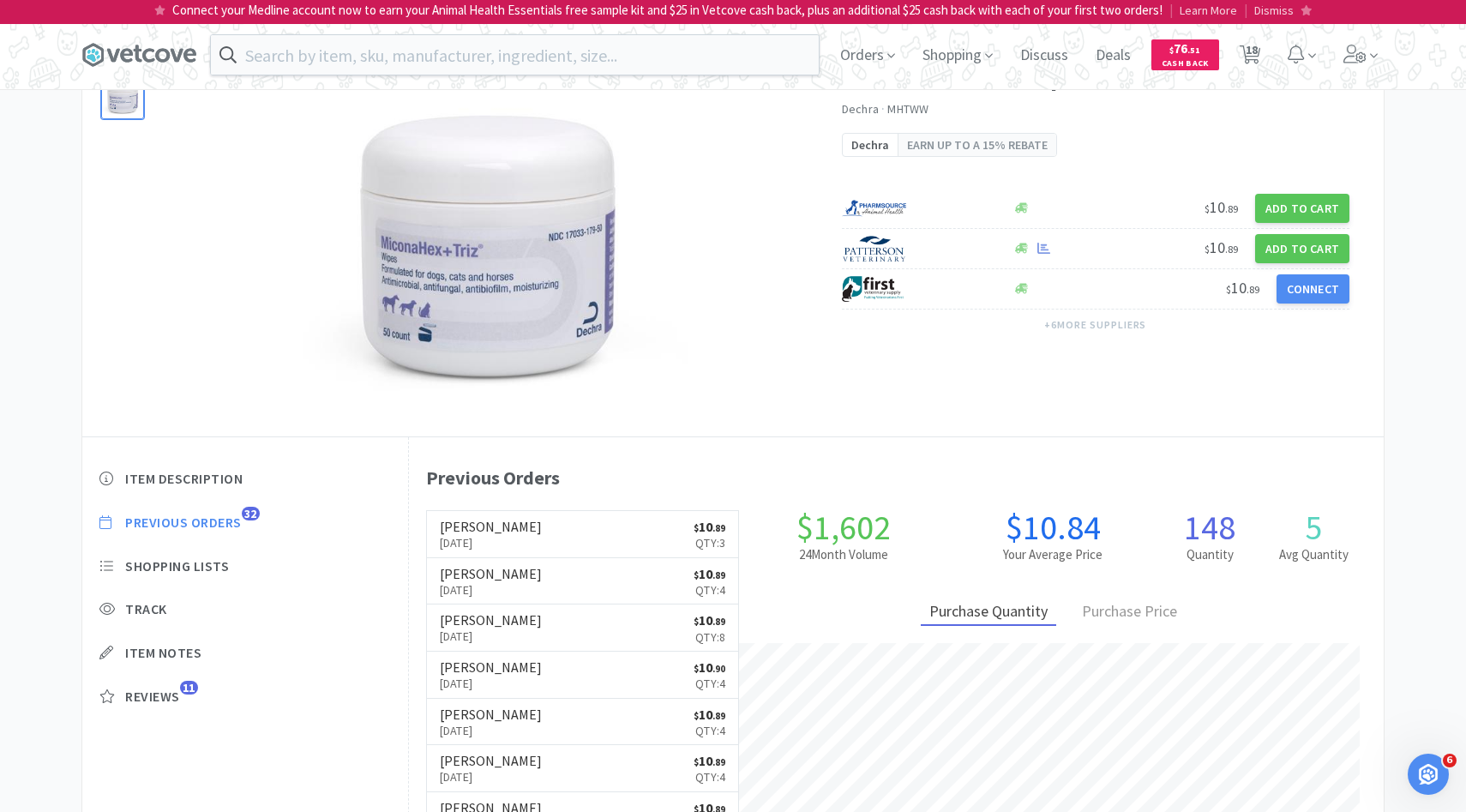
select select "2"
select select "4"
select select "1"
select select "2"
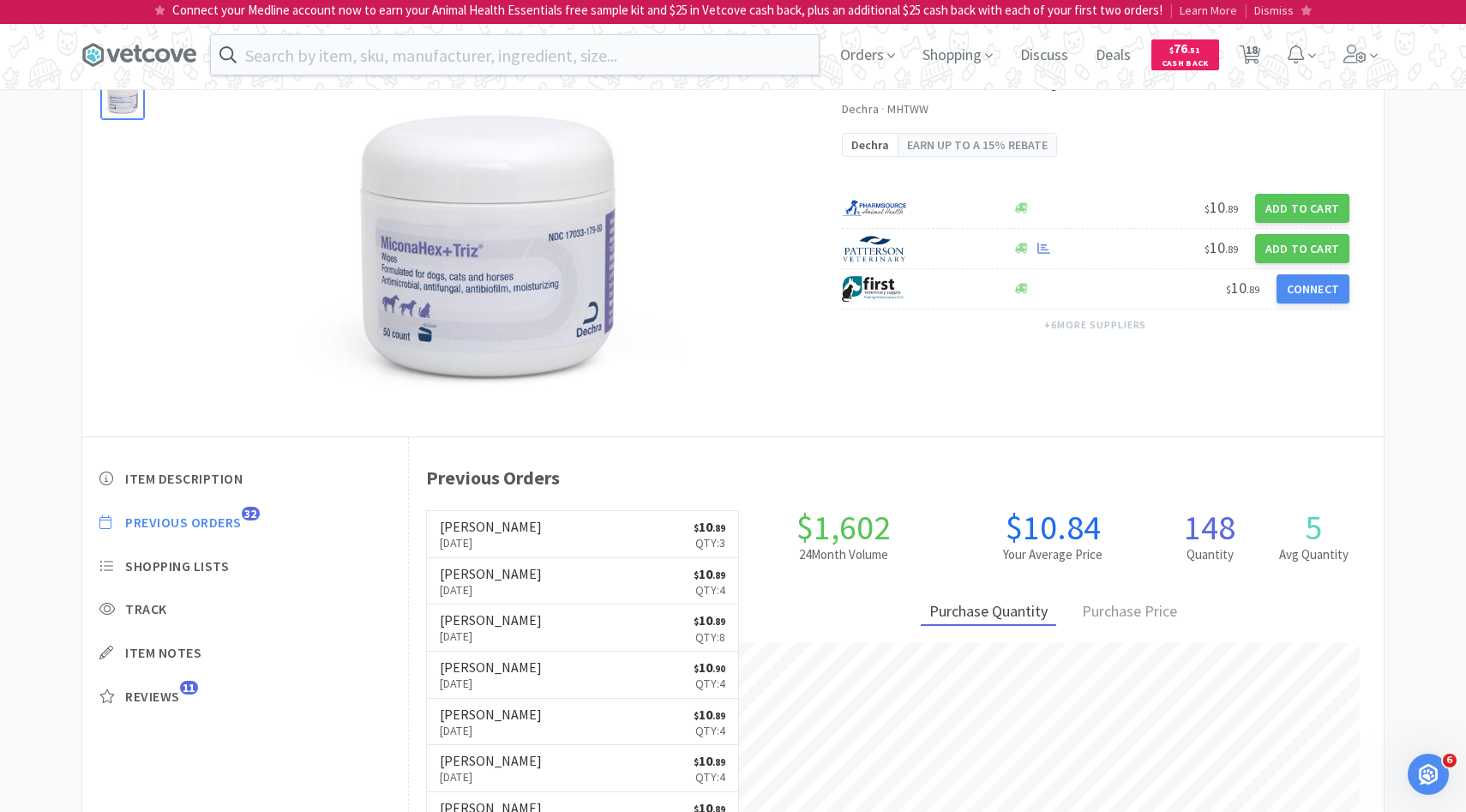
select select "1"
select select "4"
select select "6"
select select "4"
select select "1"
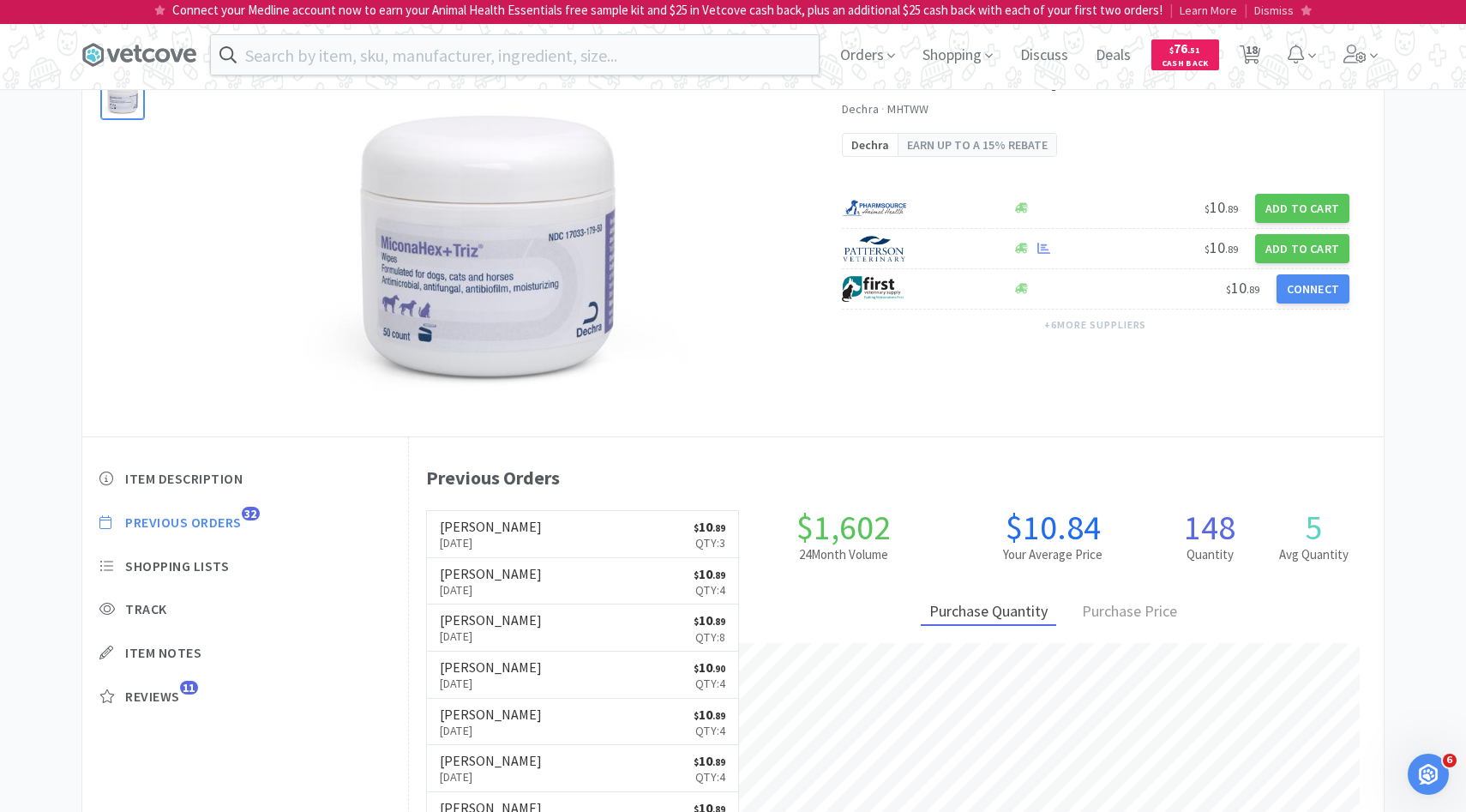
select select "1"
select select "6"
select select "1"
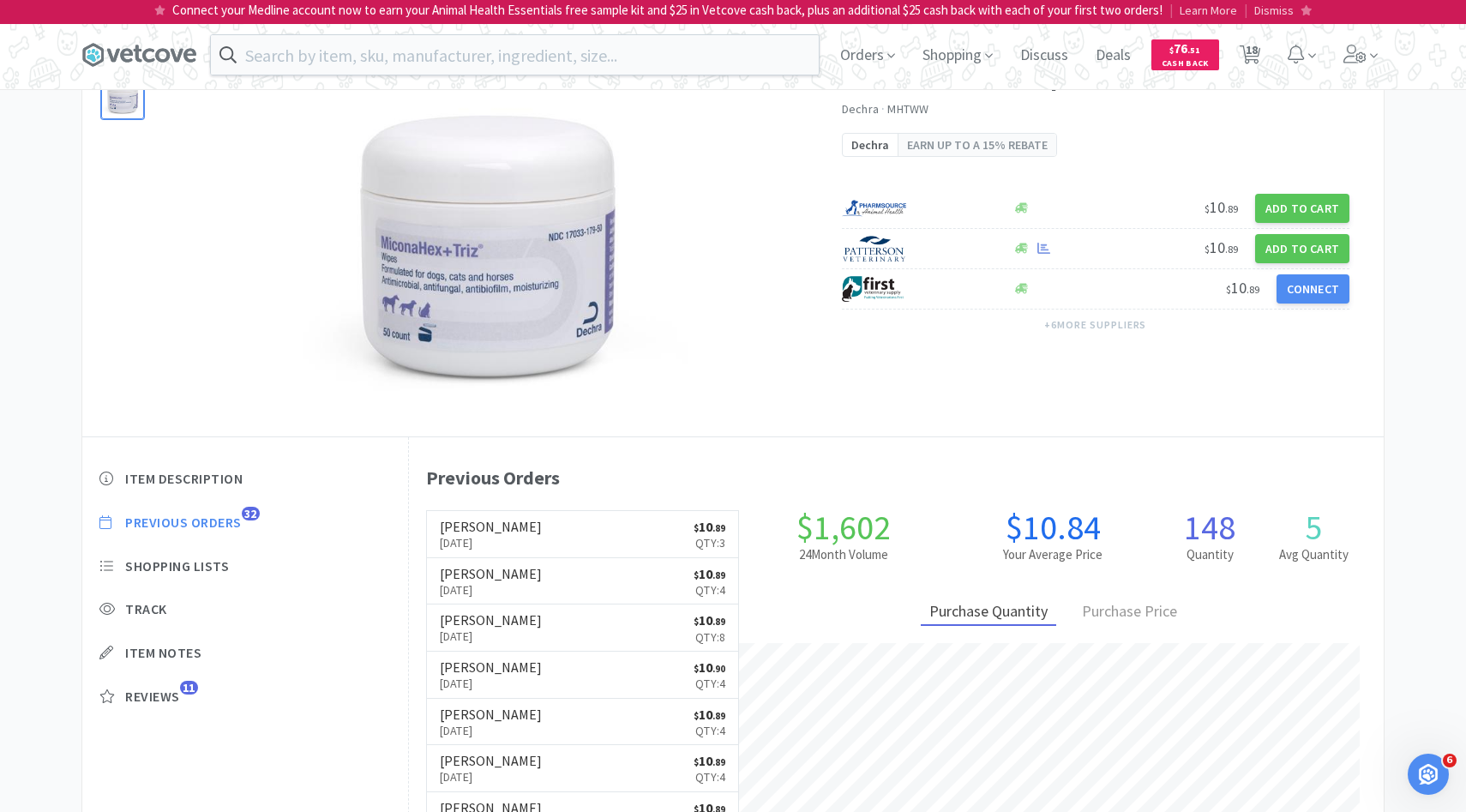
select select "1"
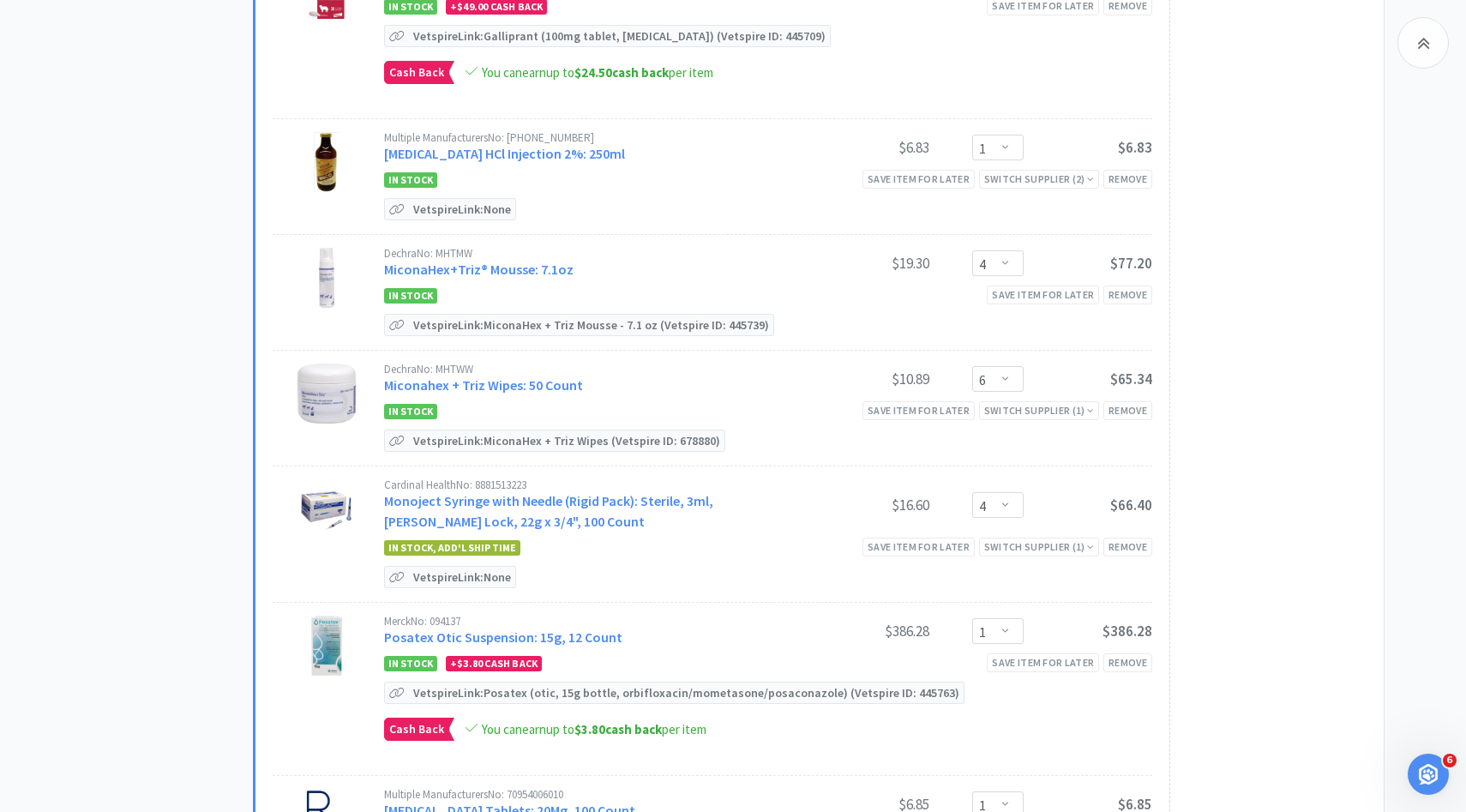
scroll to position [858, 0]
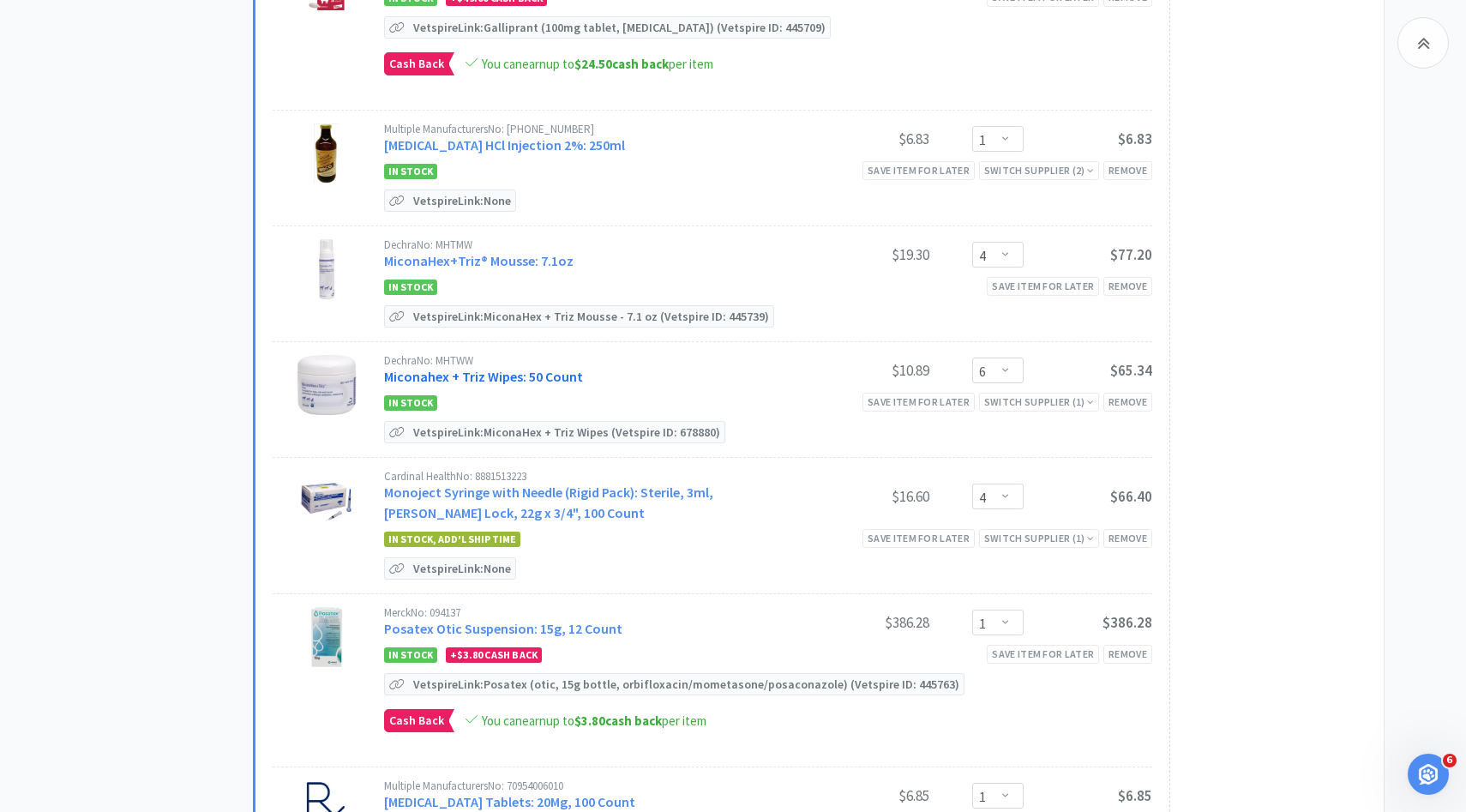
click at [511, 368] on link "Miconahex + Triz Wipes: 50 Count" at bounding box center [483, 376] width 199 height 17
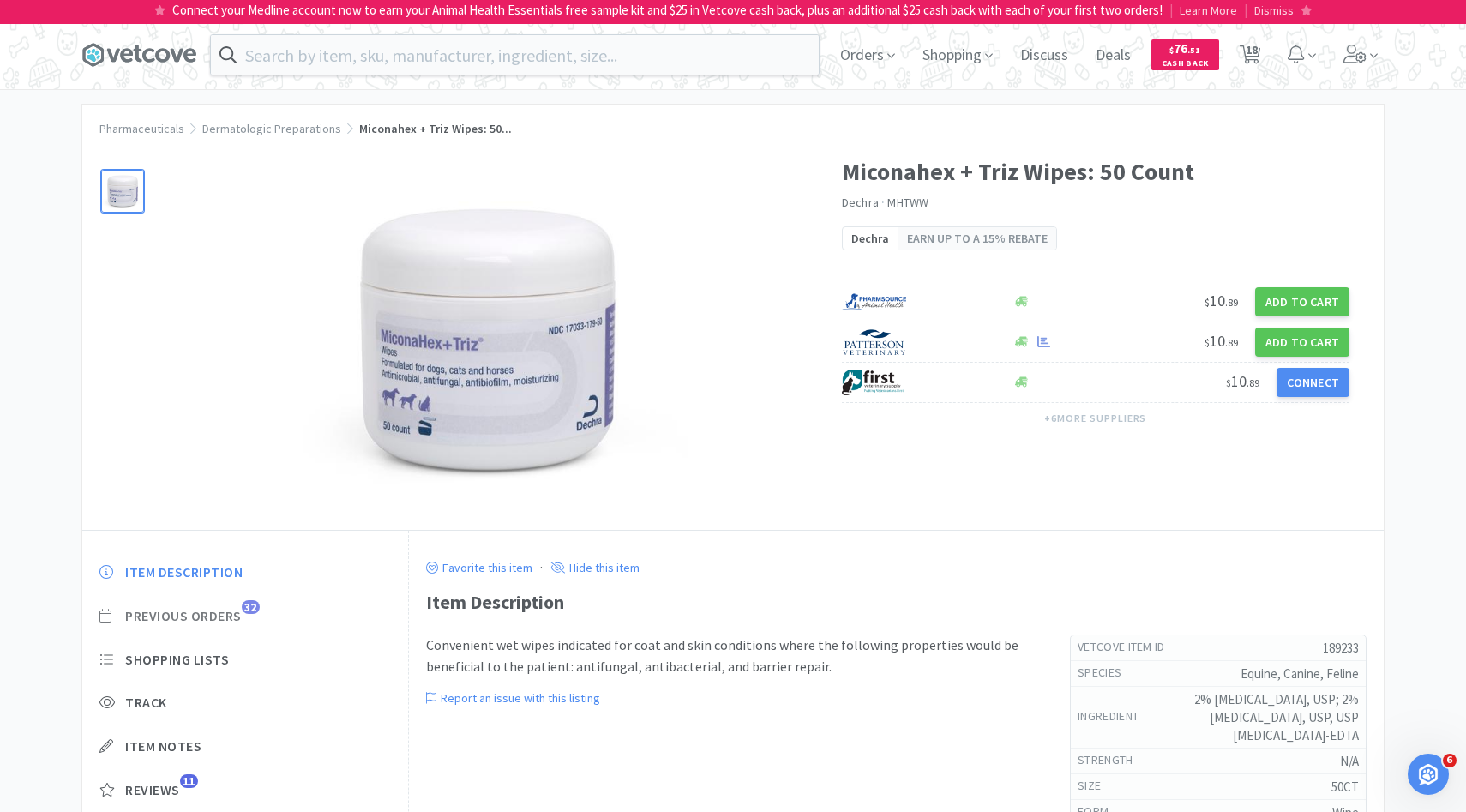
click at [245, 617] on span "Previous Orders 32" at bounding box center [244, 616] width 291 height 18
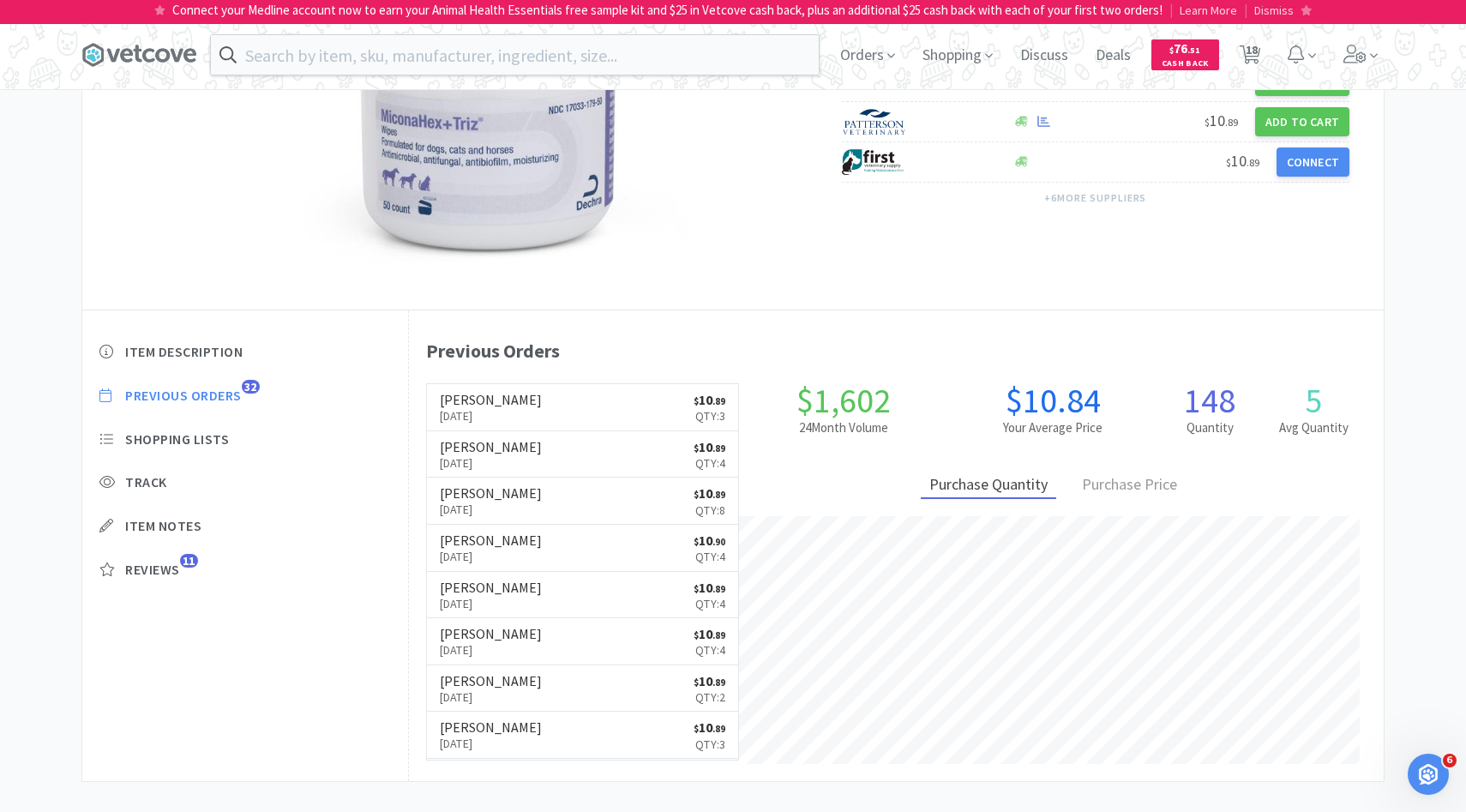
scroll to position [224, 0]
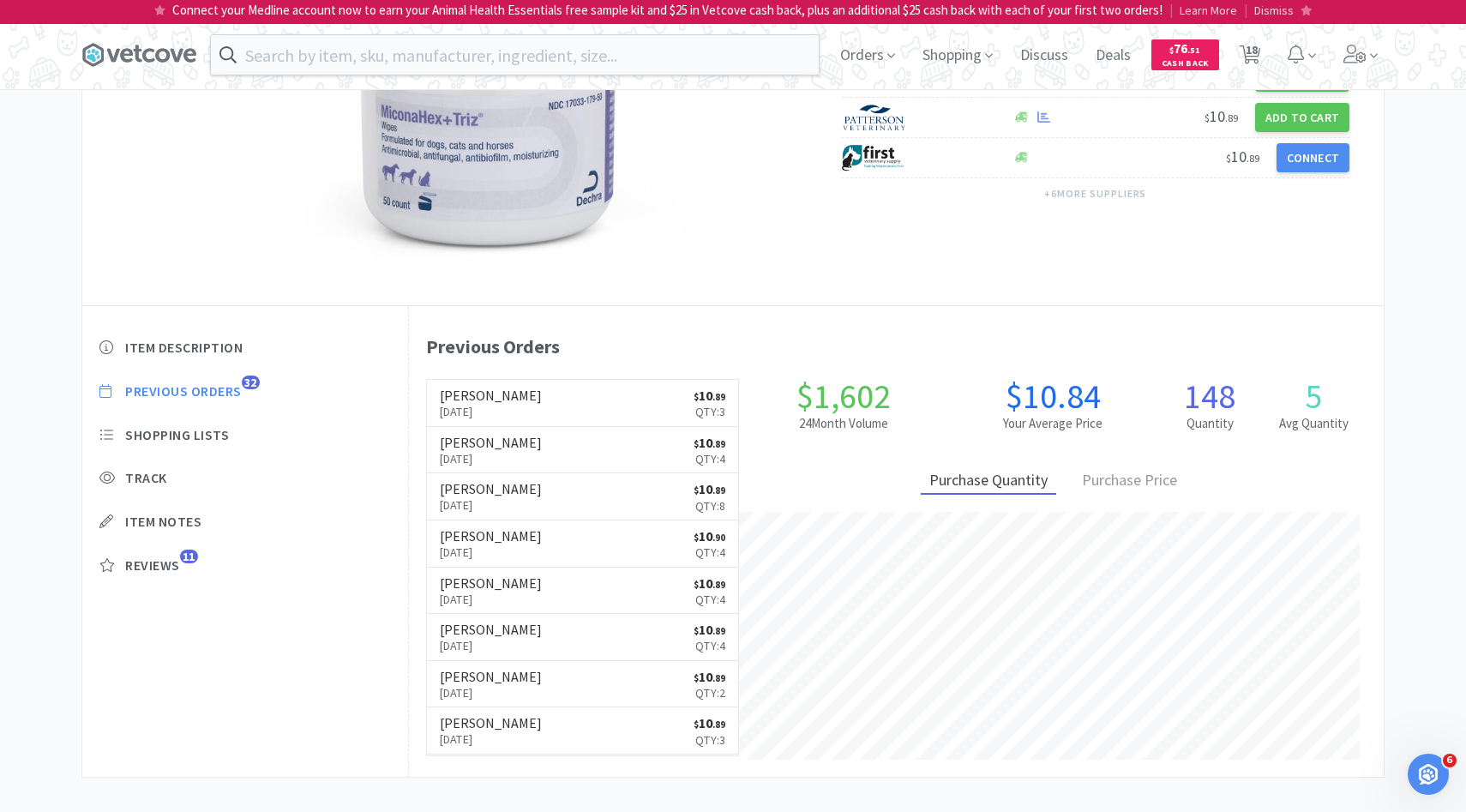
select select "2"
select select "4"
select select "1"
select select "2"
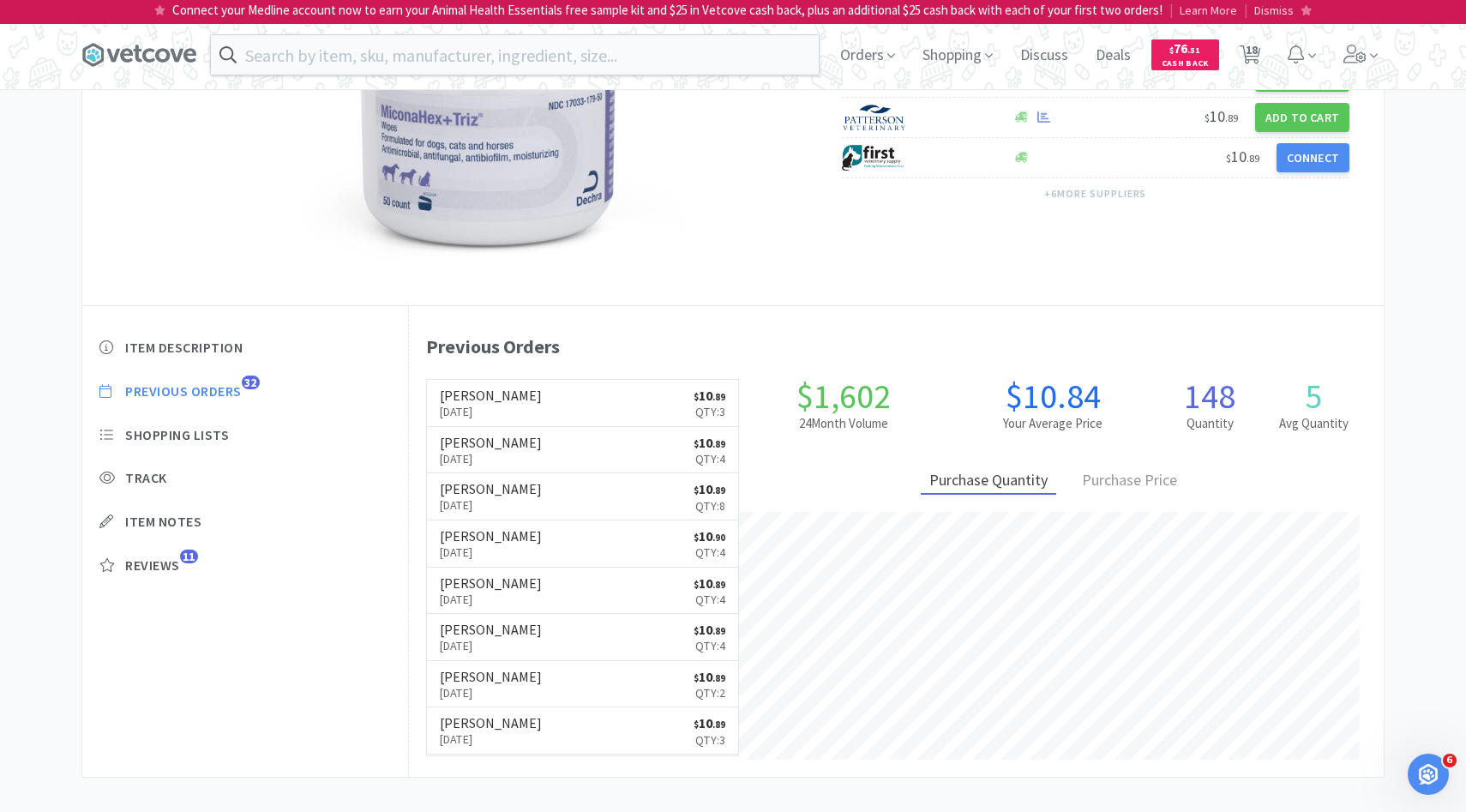
select select "1"
select select "4"
select select "6"
select select "4"
select select "1"
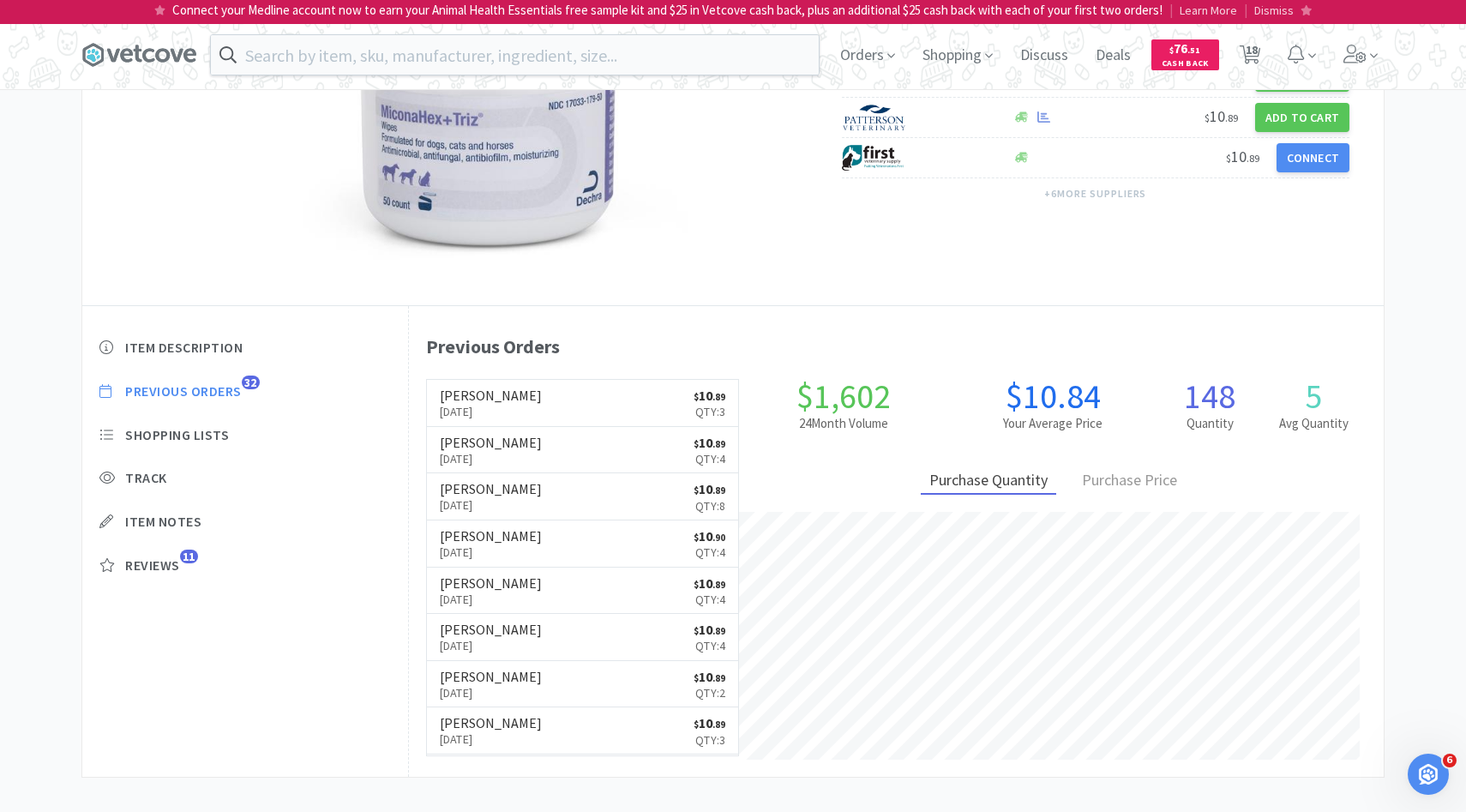
select select "1"
select select "6"
select select "1"
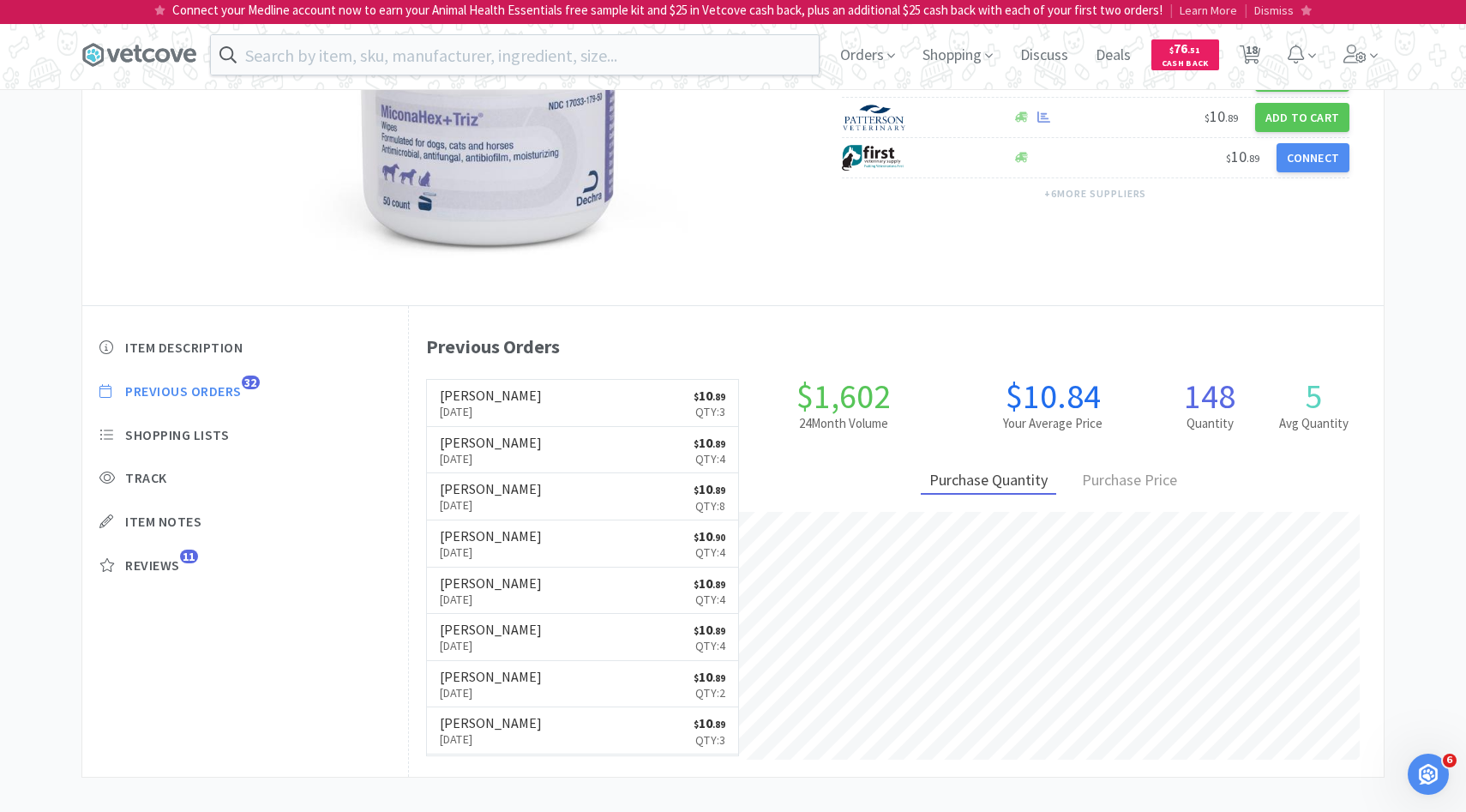
select select "1"
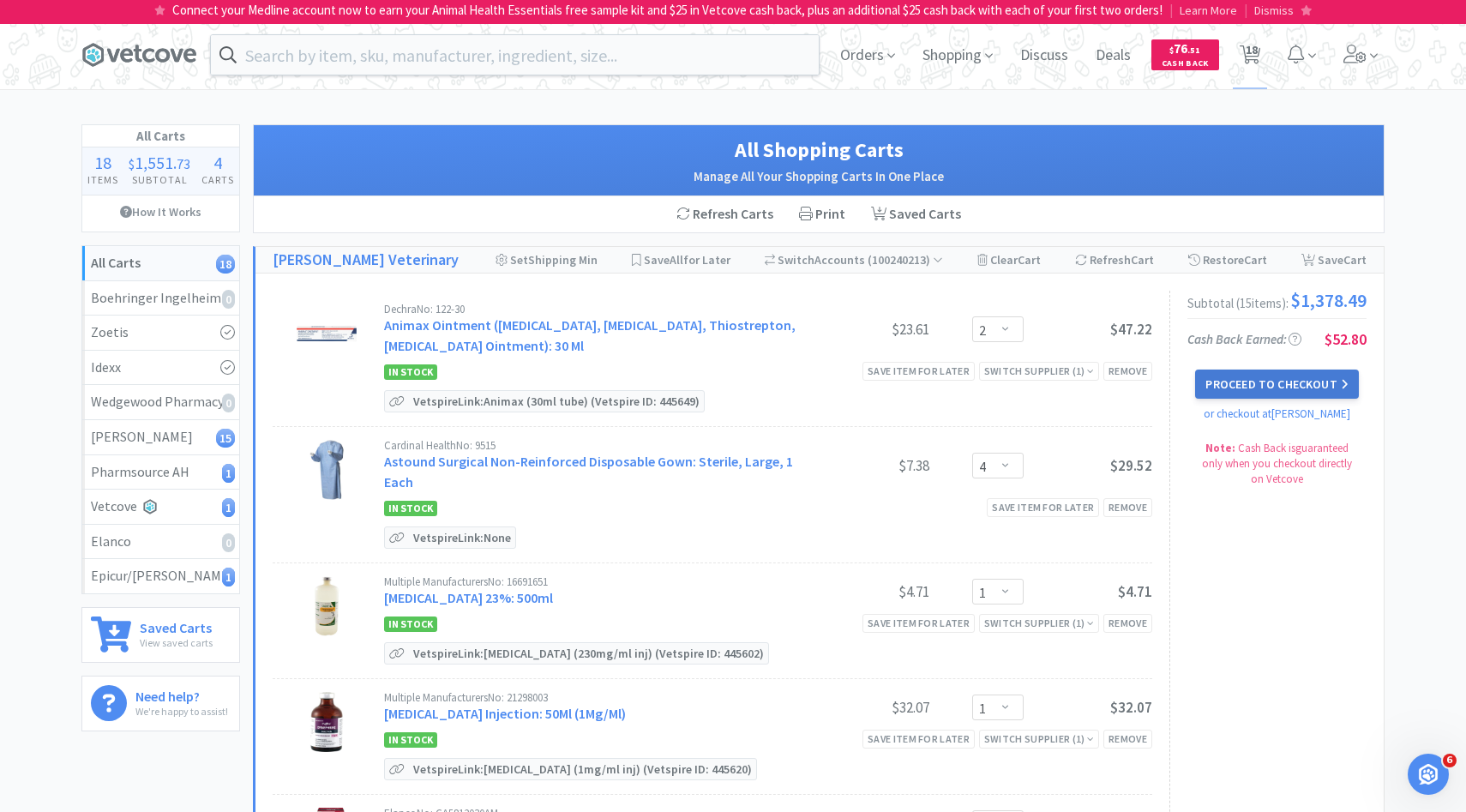
click at [1251, 380] on button "Proceed to Checkout" at bounding box center [1277, 384] width 163 height 29
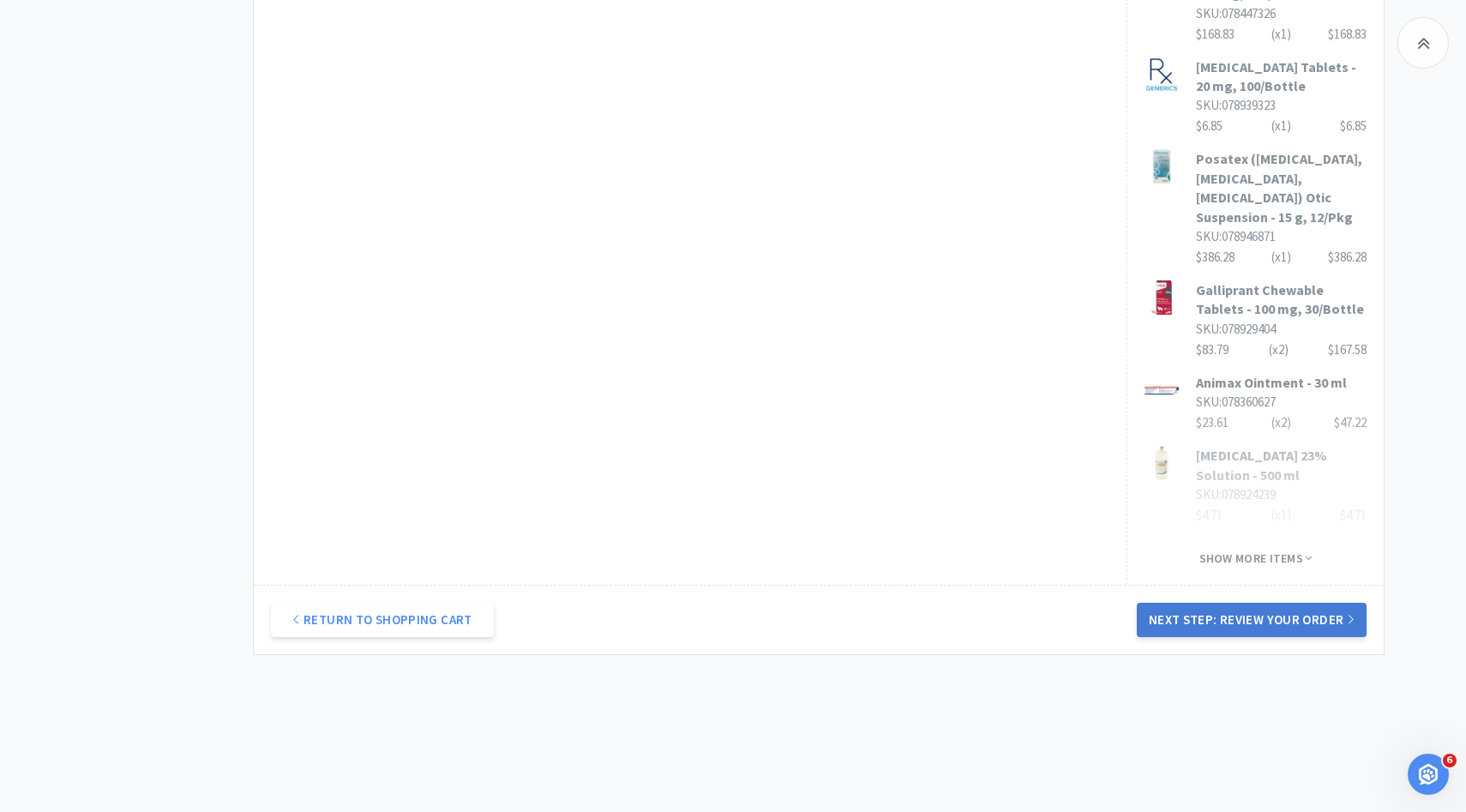
click at [1240, 602] on button "Next Step: Review Your Order" at bounding box center [1252, 619] width 230 height 34
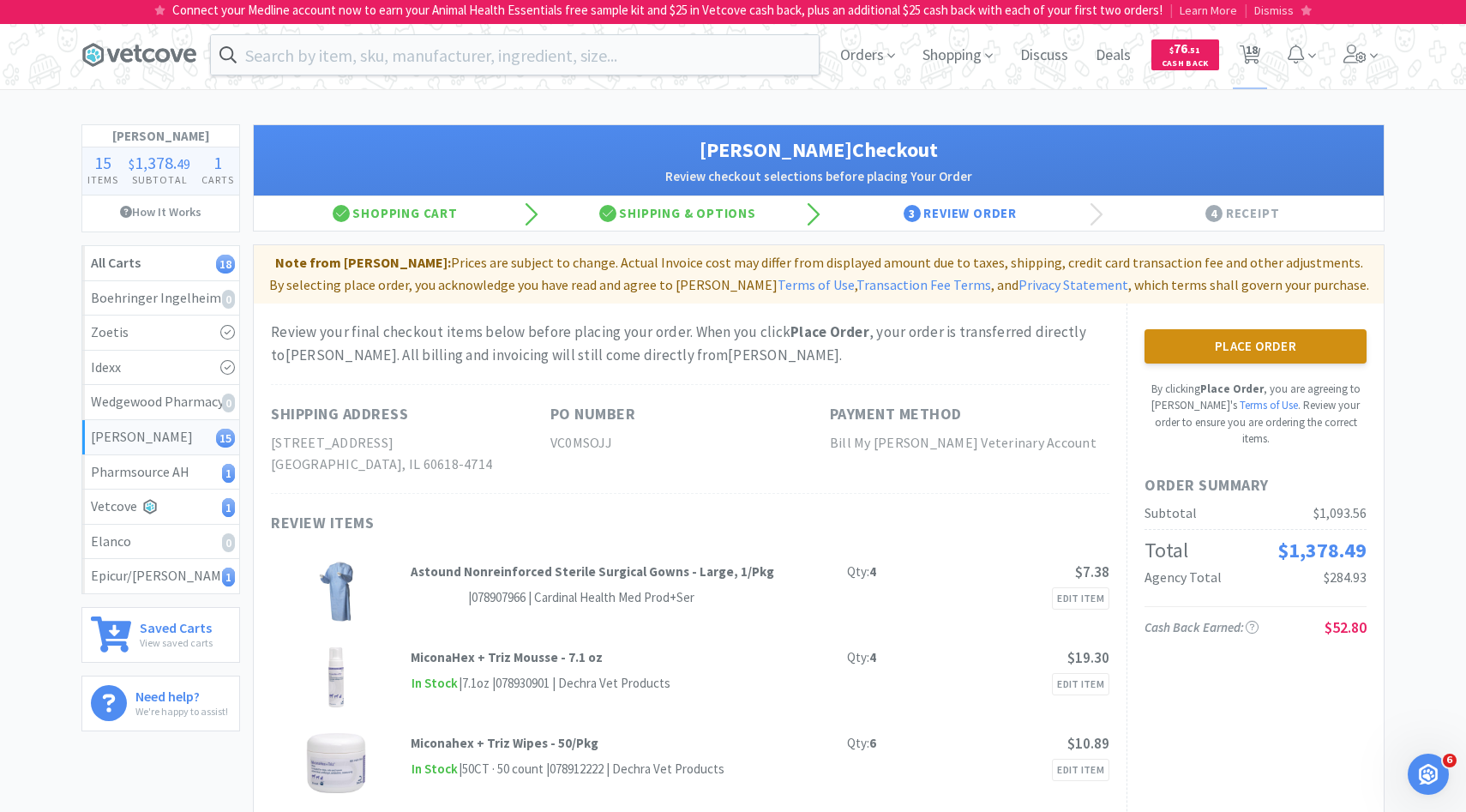
click at [1207, 336] on button "Place Order" at bounding box center [1255, 345] width 222 height 34
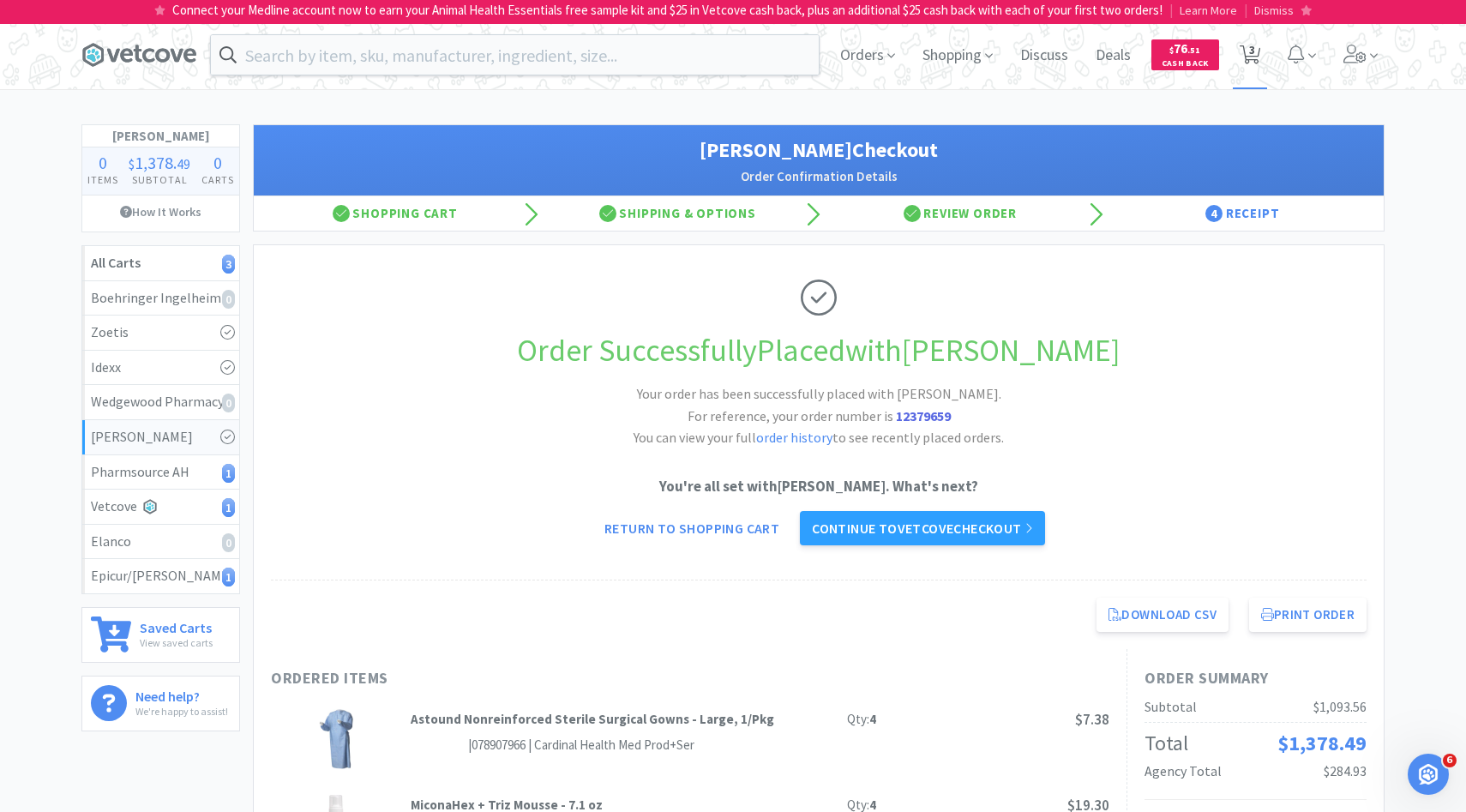
click at [1254, 70] on span "3" at bounding box center [1252, 49] width 6 height 69
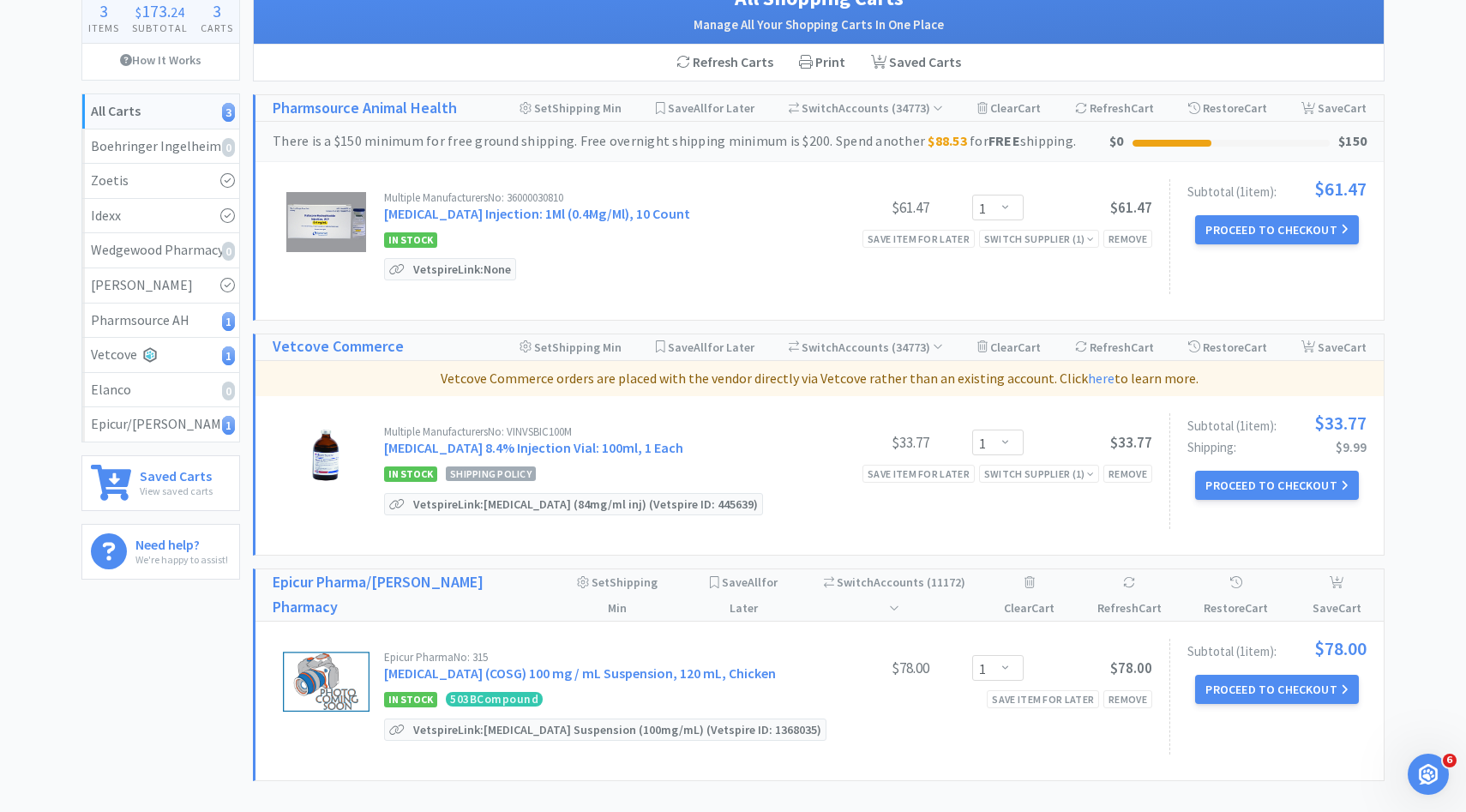
scroll to position [153, 0]
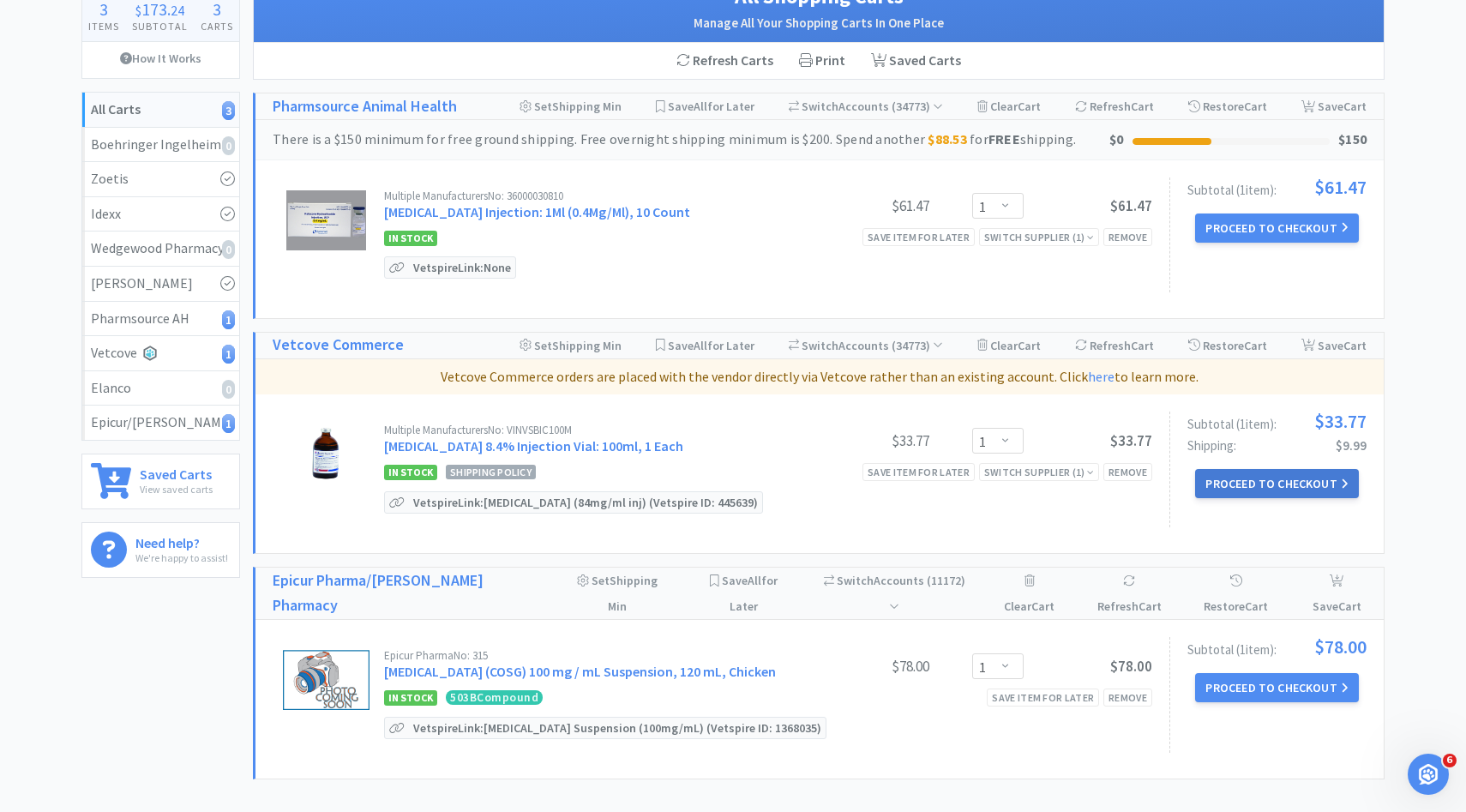
click at [1219, 474] on button "Proceed to Checkout" at bounding box center [1277, 483] width 163 height 29
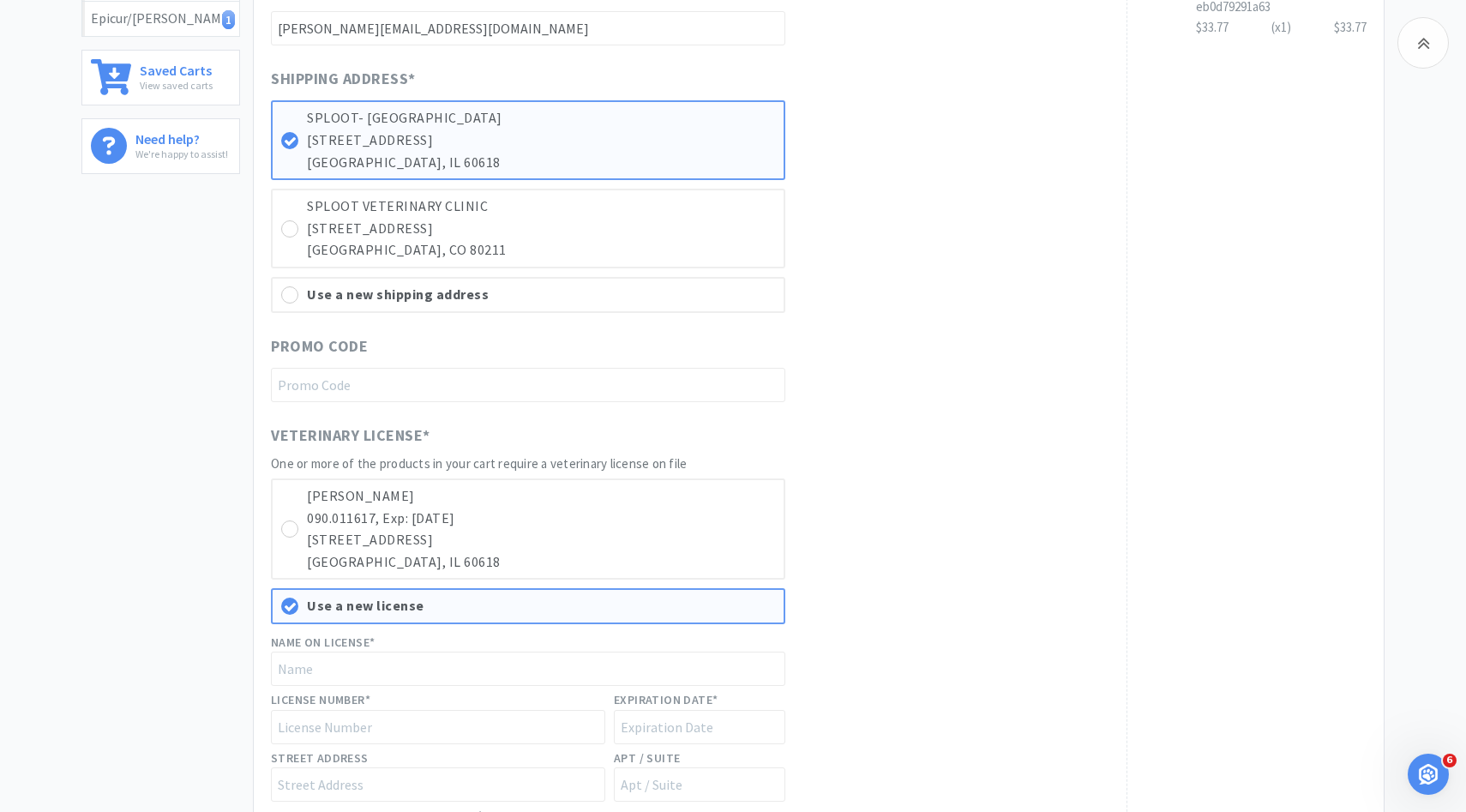
scroll to position [610, 0]
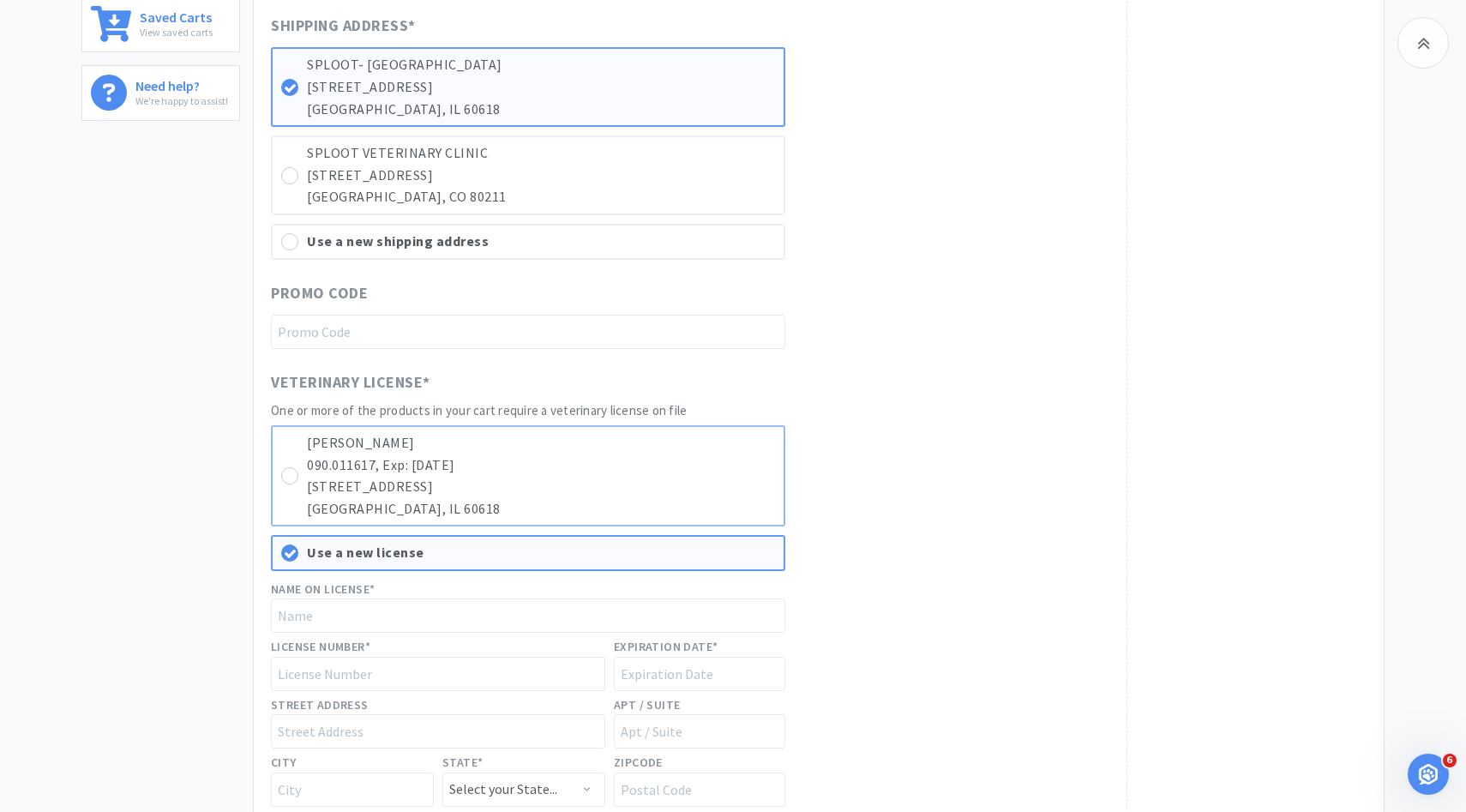
click at [690, 489] on p "3621 N. Western Ave, Unit B" at bounding box center [540, 486] width 468 height 22
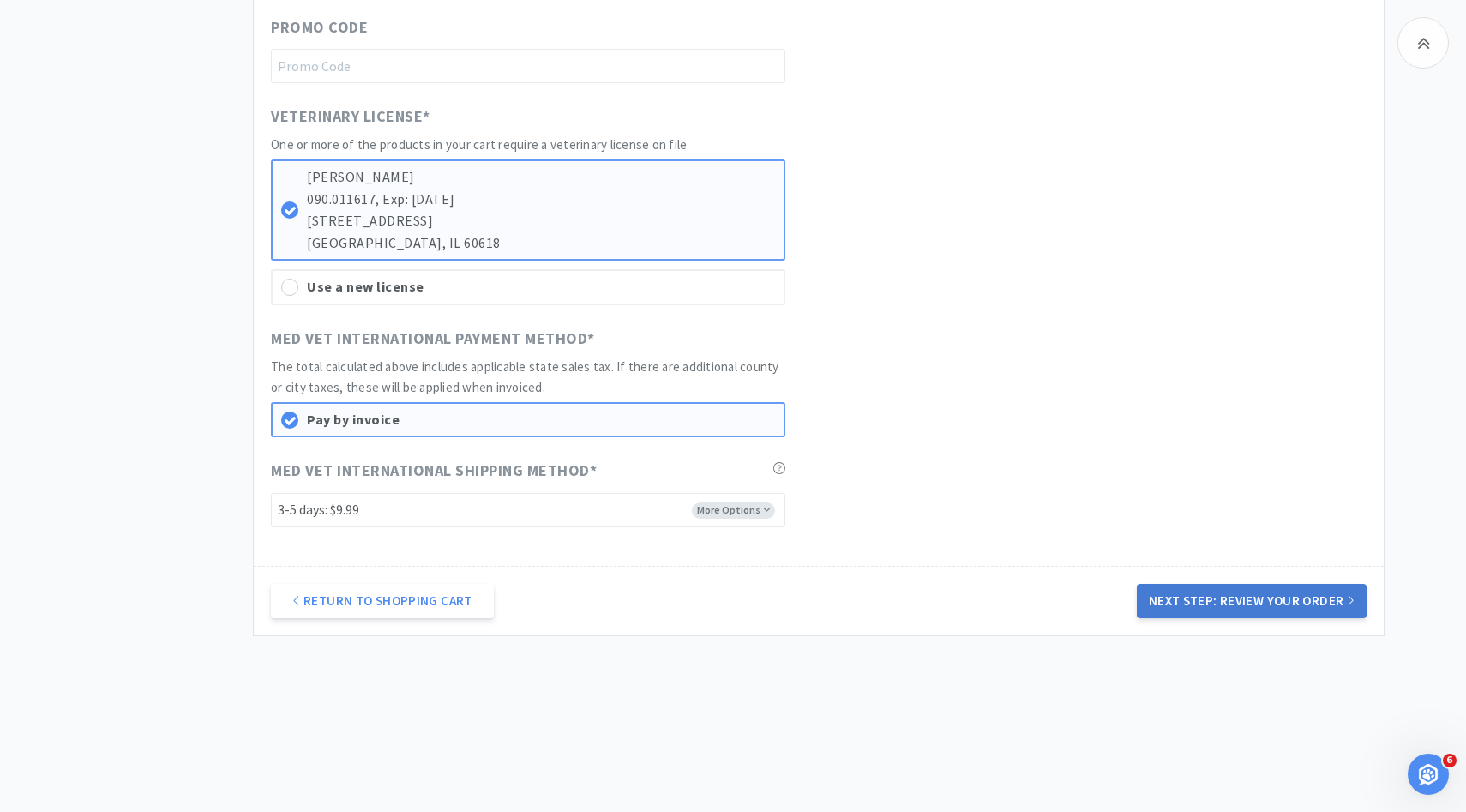
click at [1233, 603] on button "Next Step: Review Your Order" at bounding box center [1252, 601] width 230 height 34
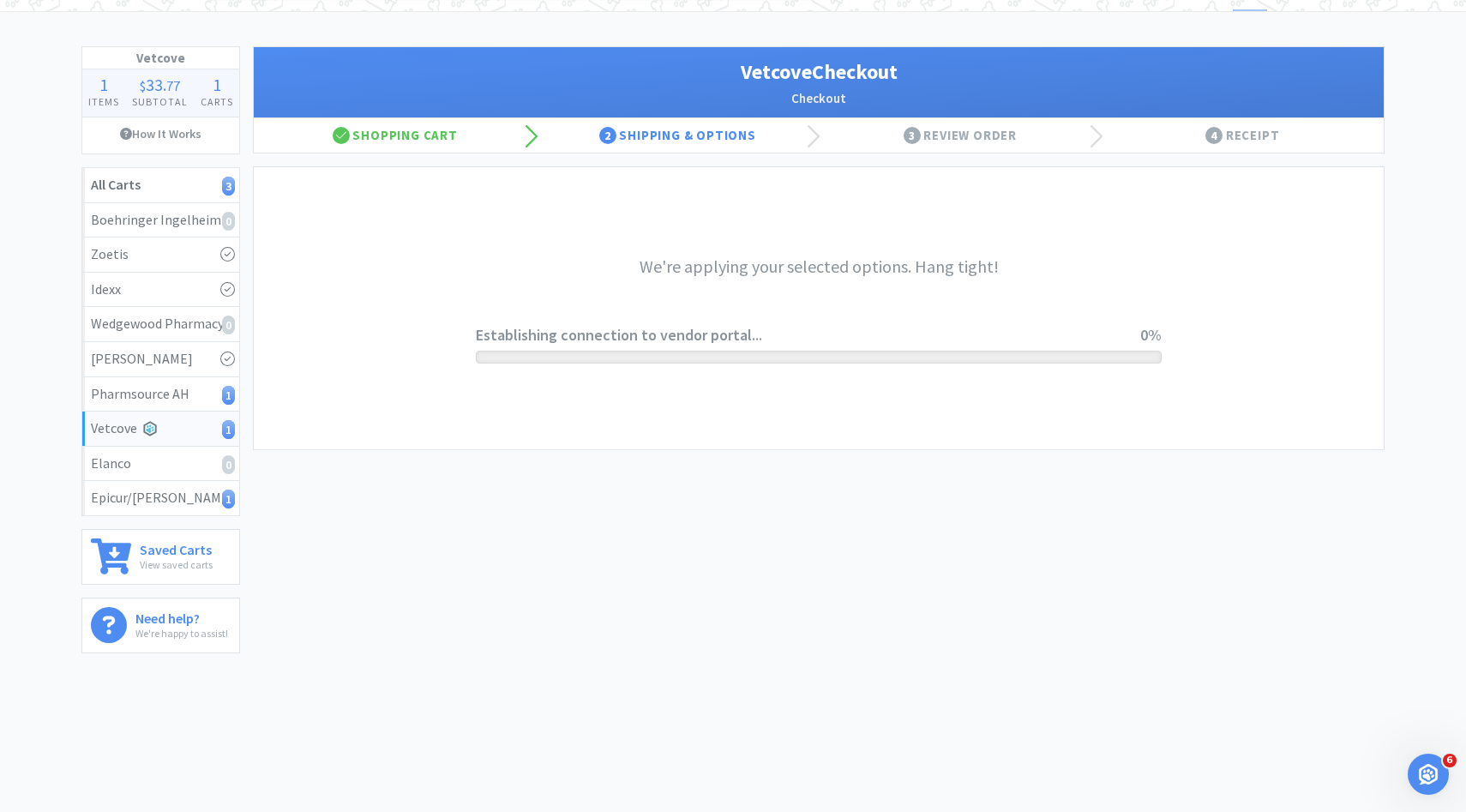
scroll to position [0, 0]
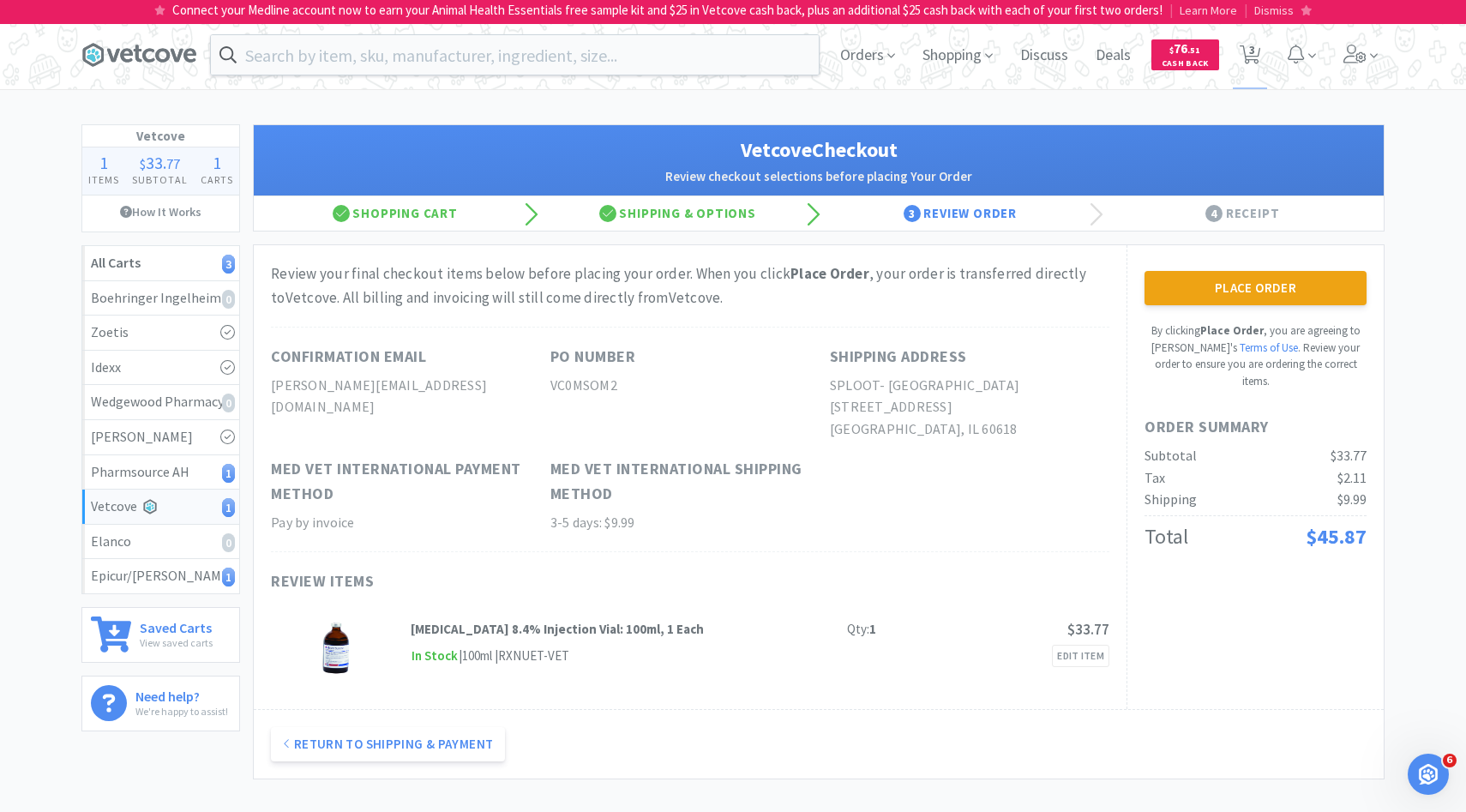
click at [1248, 268] on div "Place Order By clicking Place Order , you are agreeing to Vetcove's Terms of Us…" at bounding box center [1254, 477] width 257 height 464
click at [1239, 280] on button "Place Order" at bounding box center [1255, 287] width 222 height 34
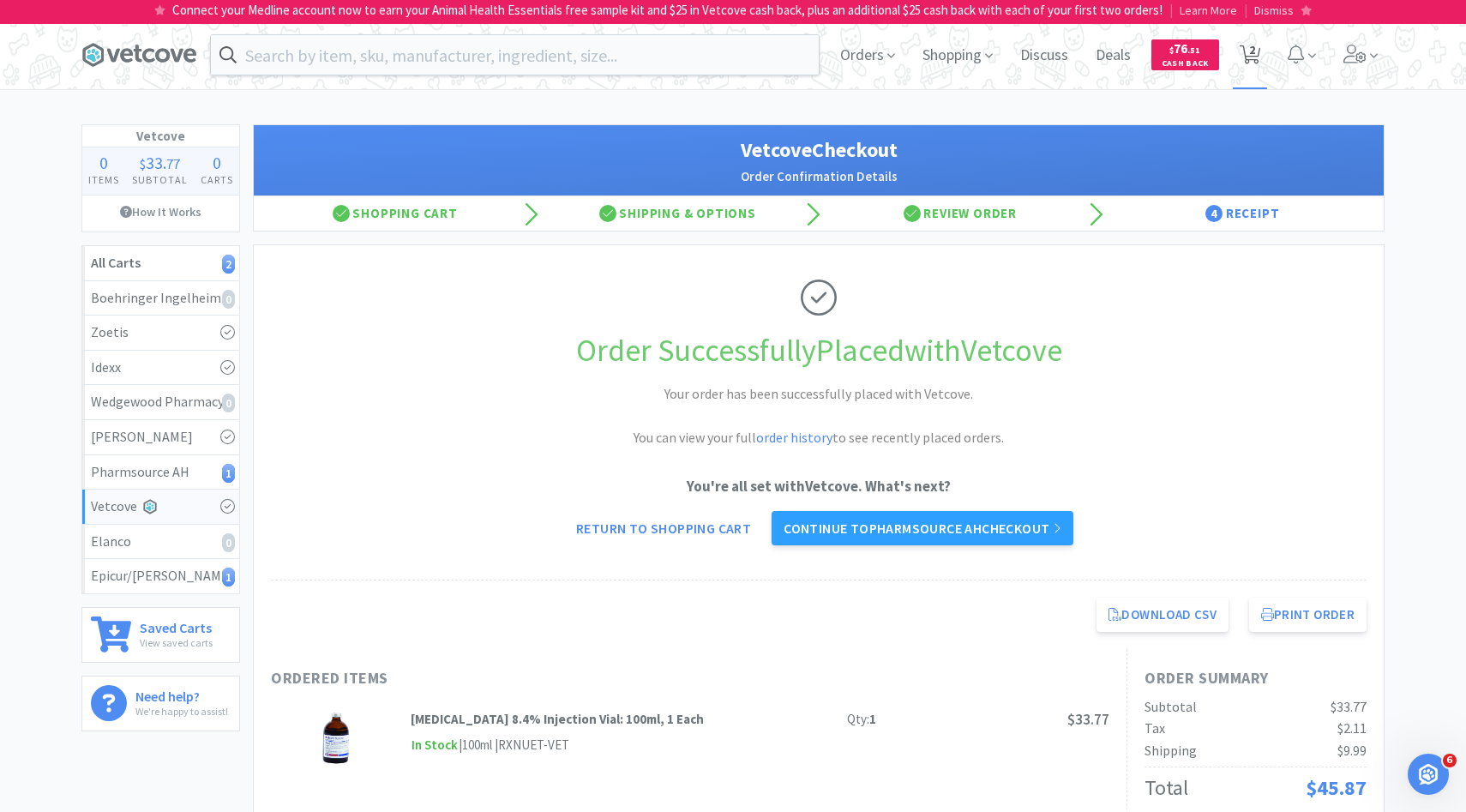
click at [1263, 55] on span "2" at bounding box center [1251, 54] width 35 height 69
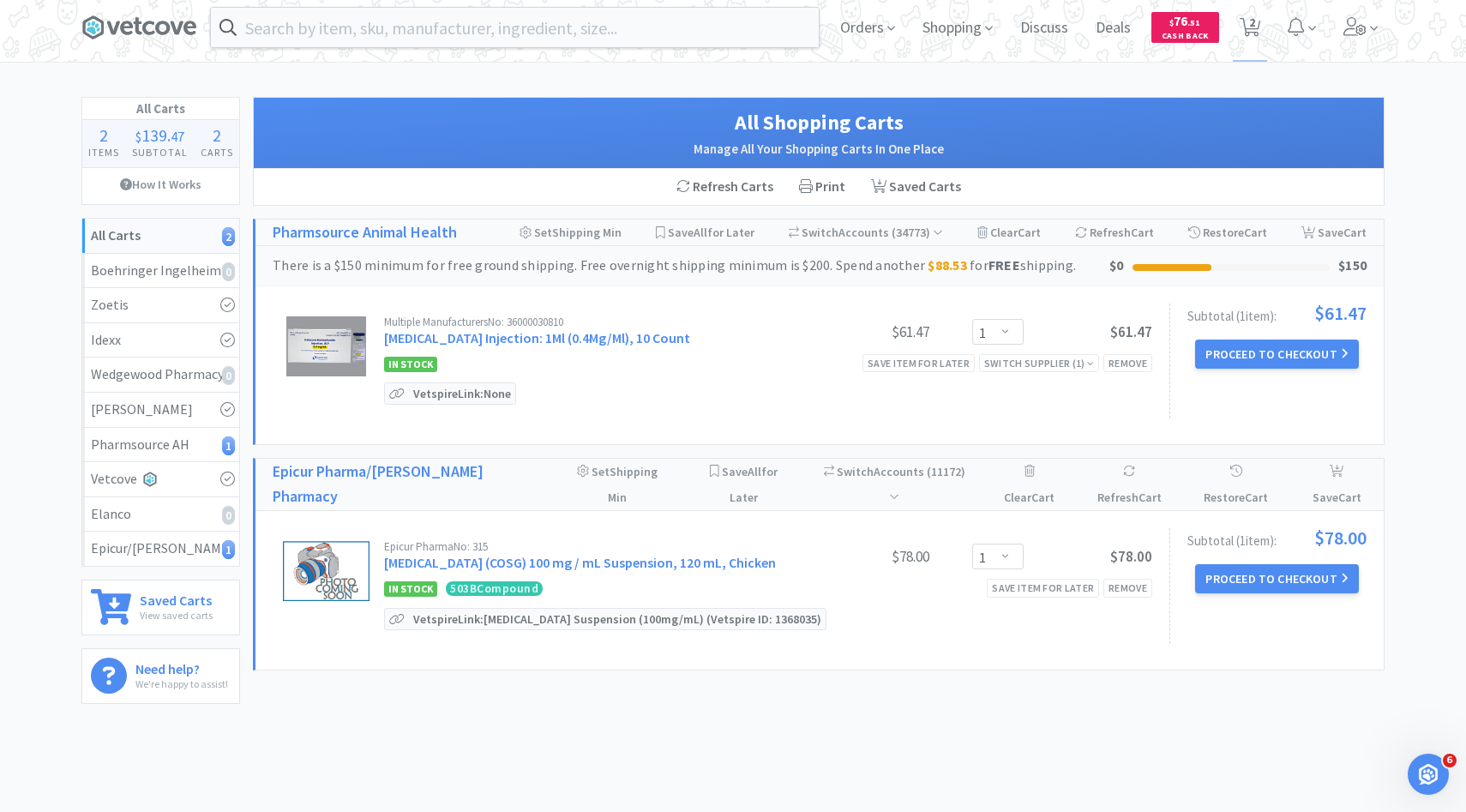
scroll to position [32, 0]
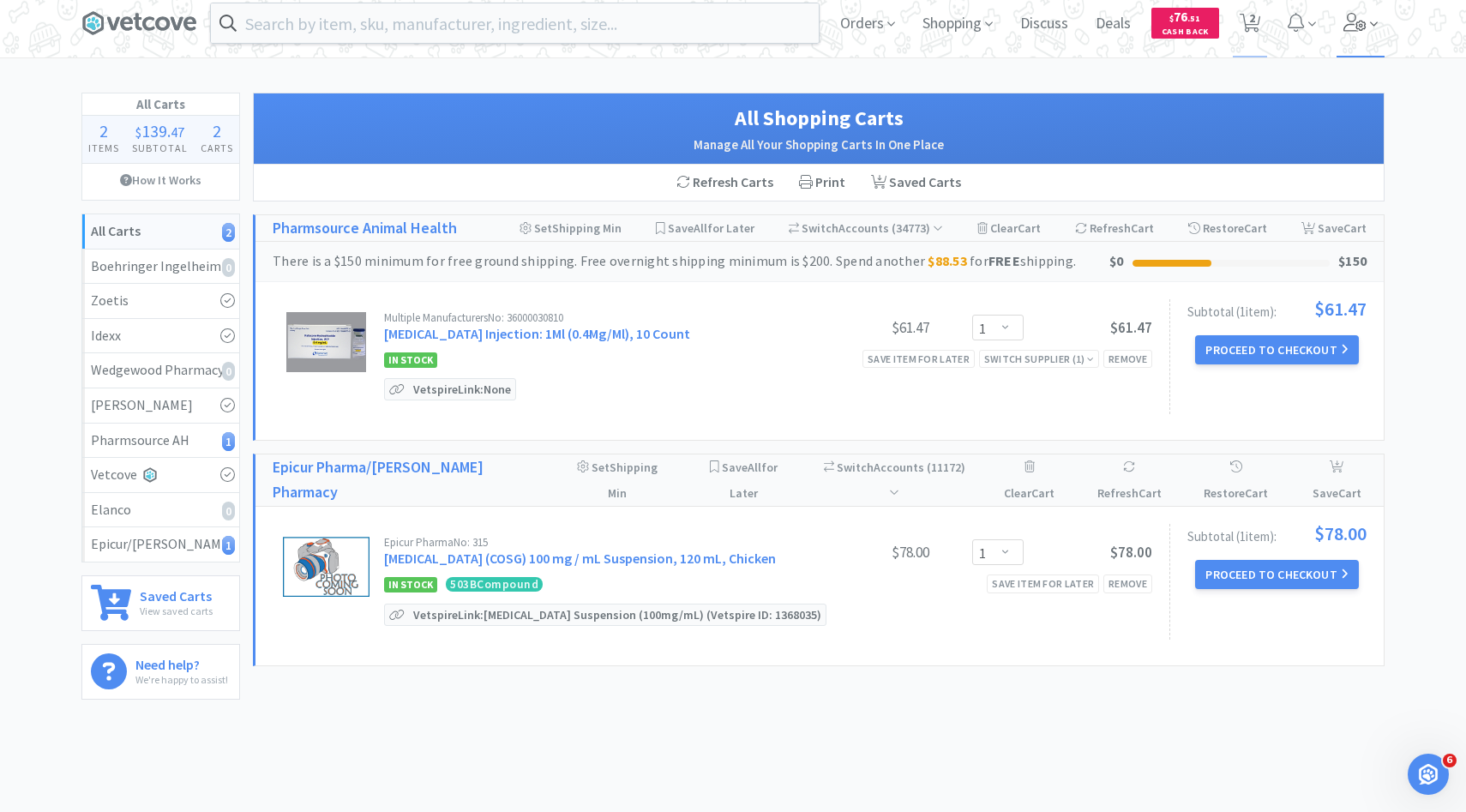
click at [1351, 29] on icon at bounding box center [1355, 21] width 24 height 18
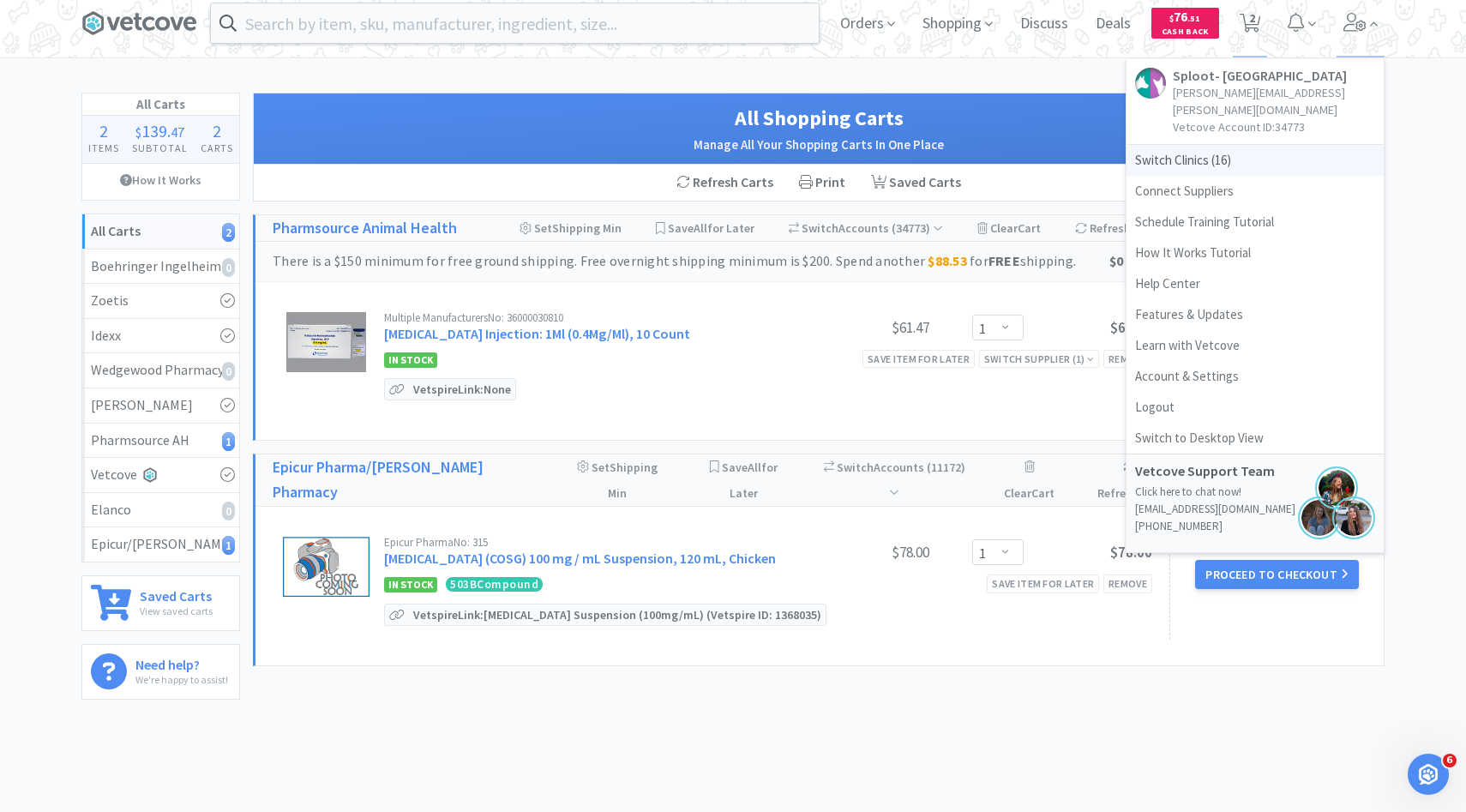
click at [1270, 145] on span "Switch Clinics ( 16 )" at bounding box center [1254, 160] width 257 height 31
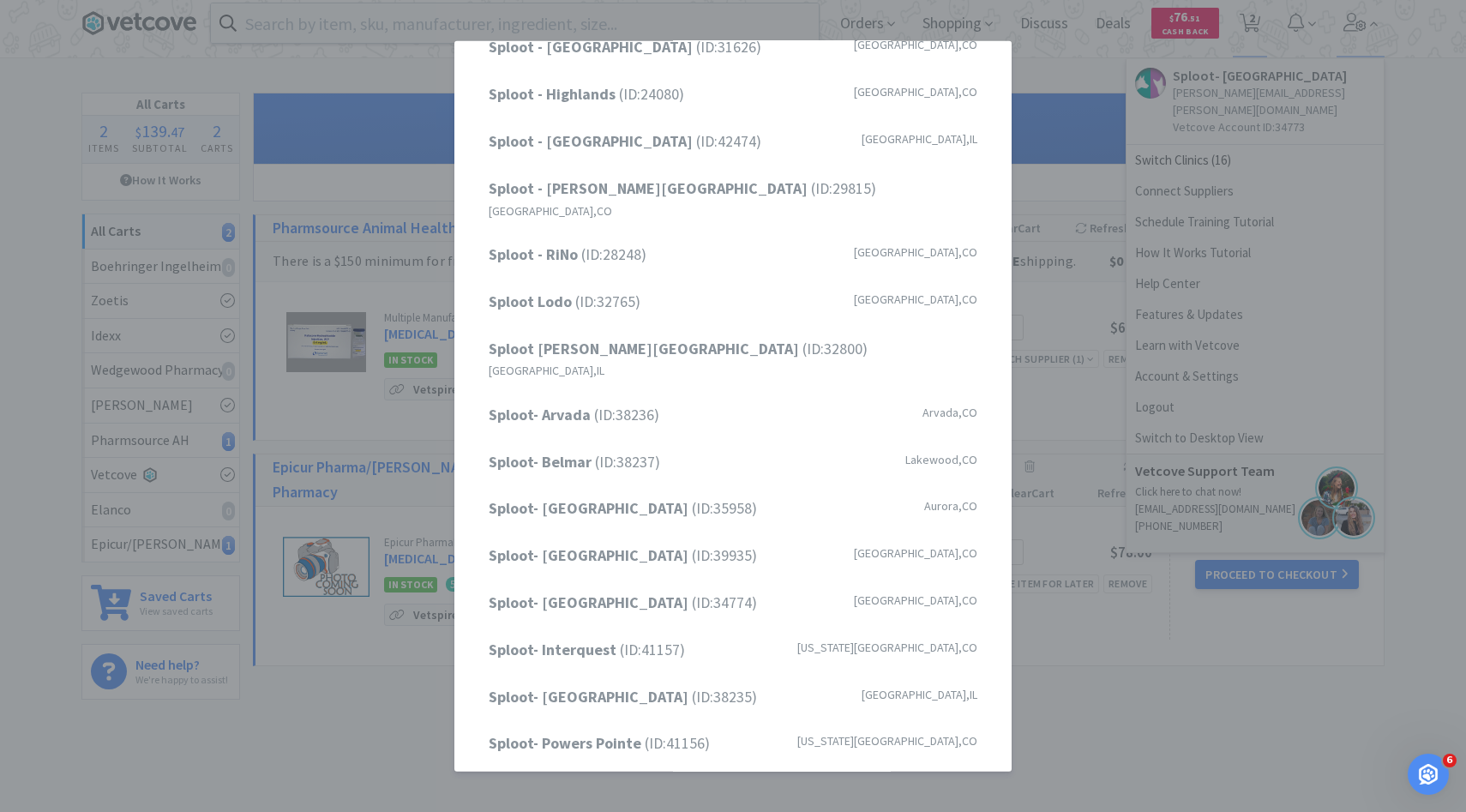
scroll to position [142, 0]
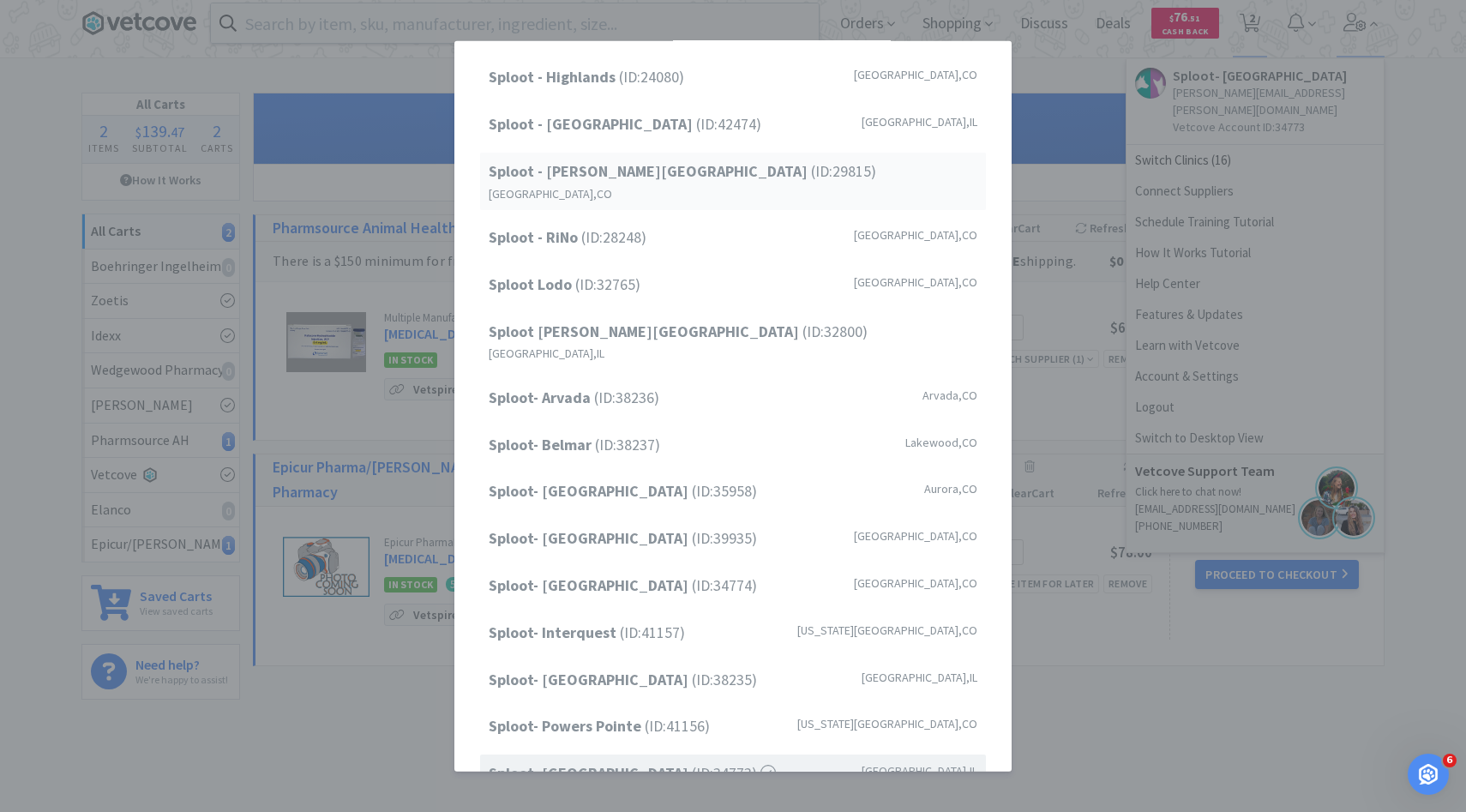
click at [721, 172] on div "Sploot - Platt Park (ID: 29815 ) Denver , CO" at bounding box center [733, 180] width 505 height 57
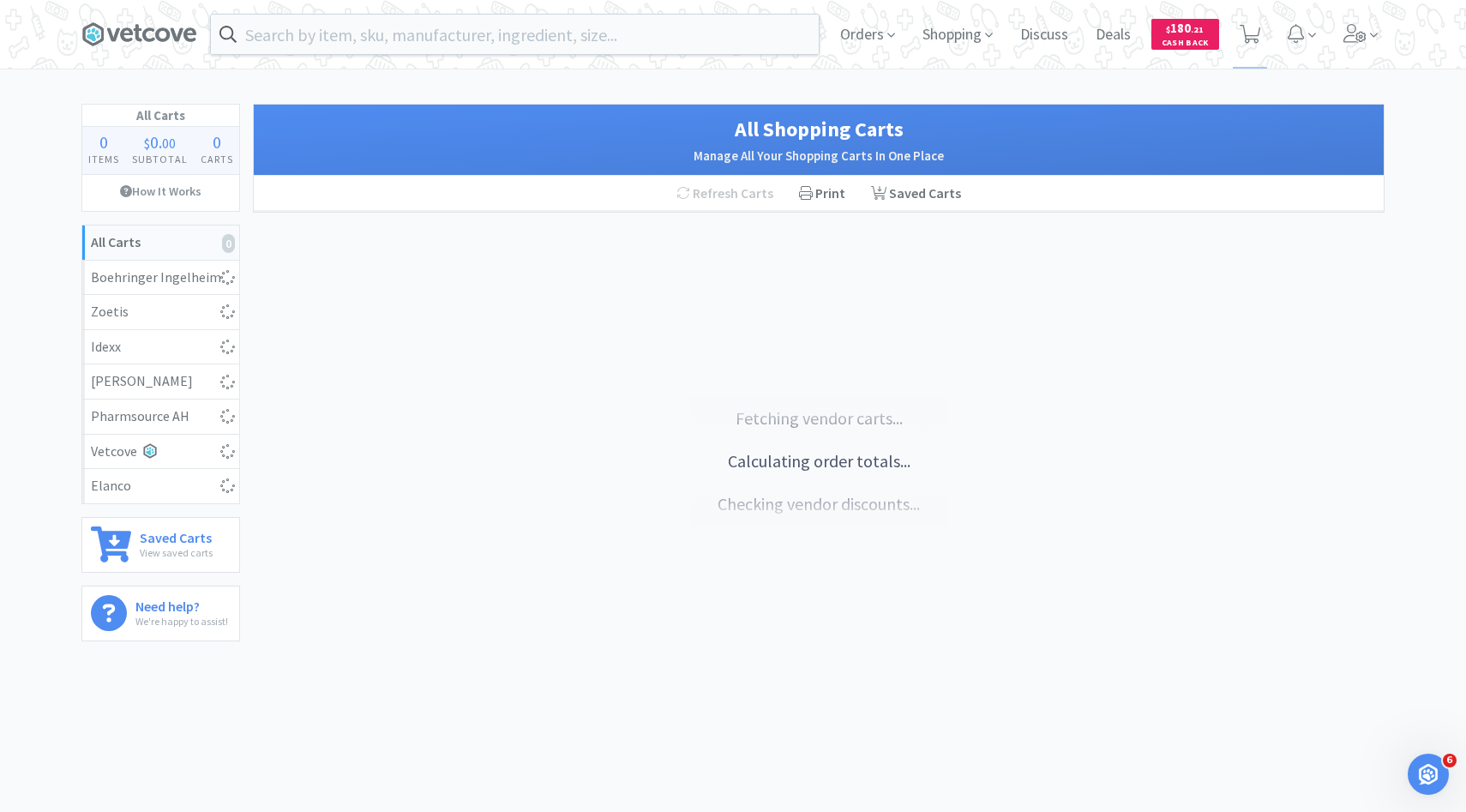
select select "10"
select select "2"
select select "1"
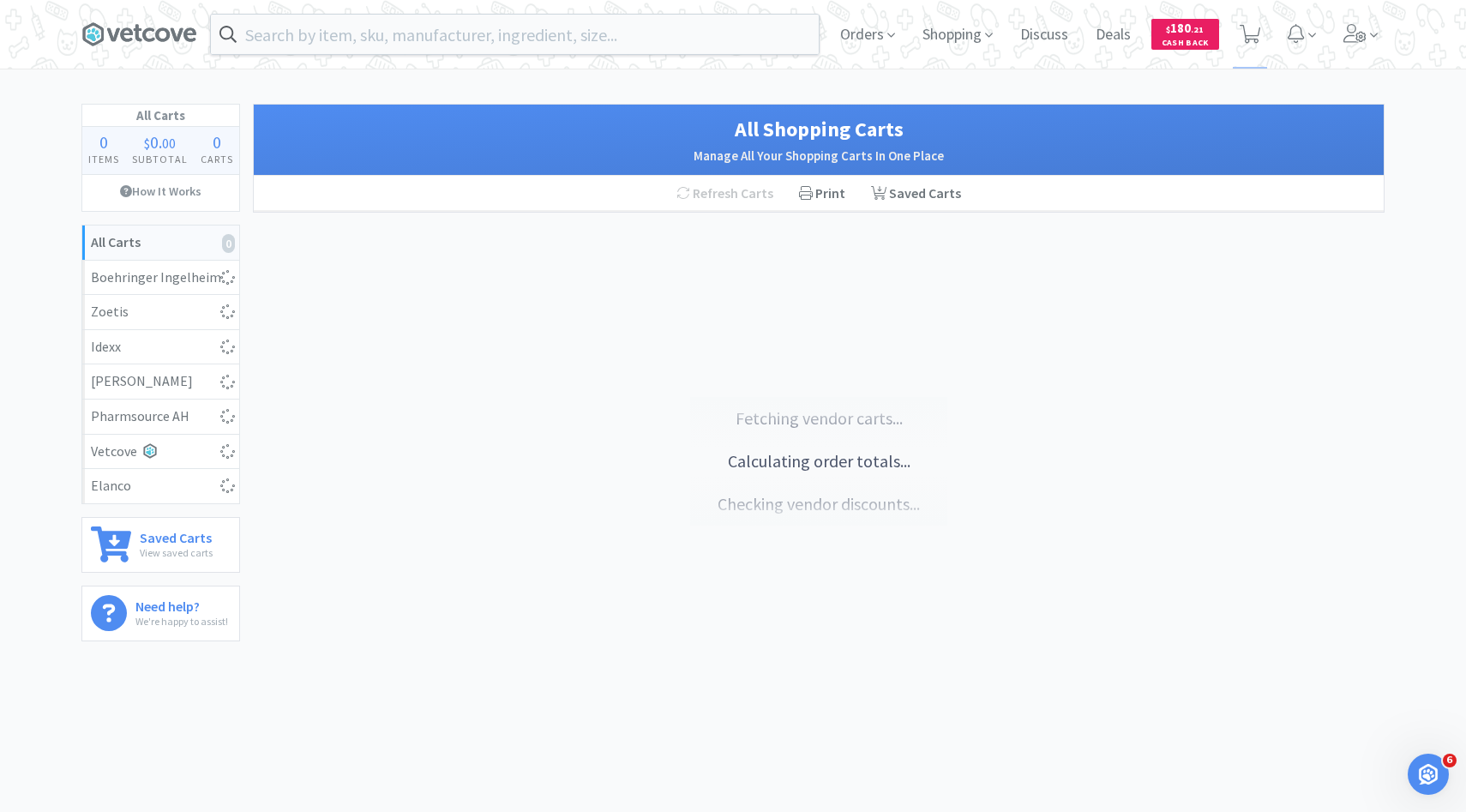
select select "5"
select select "100"
select select "1"
select select "2"
select select "1"
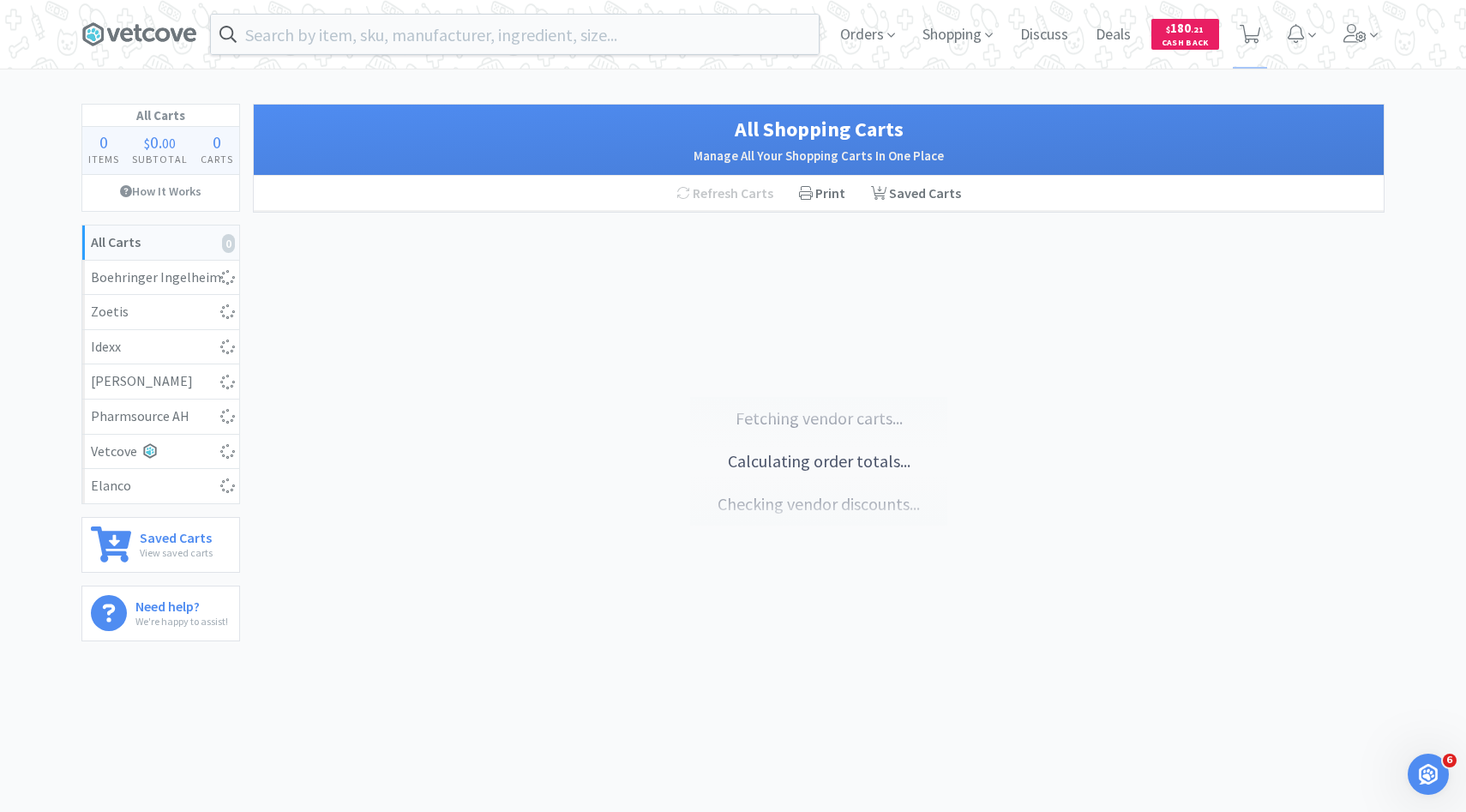
select select "1"
select select "10"
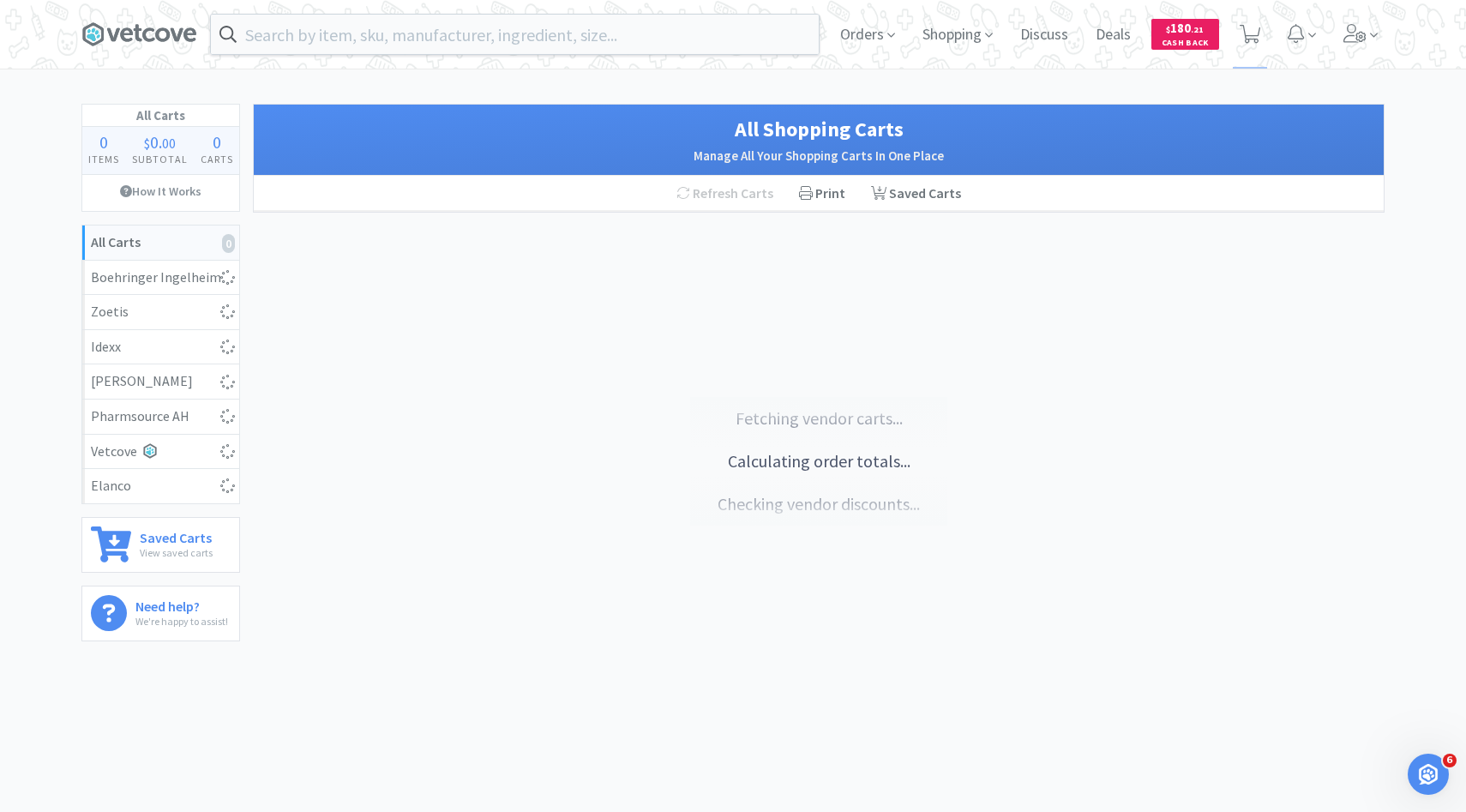
select select "10"
select select "20"
select select "1"
select select "3"
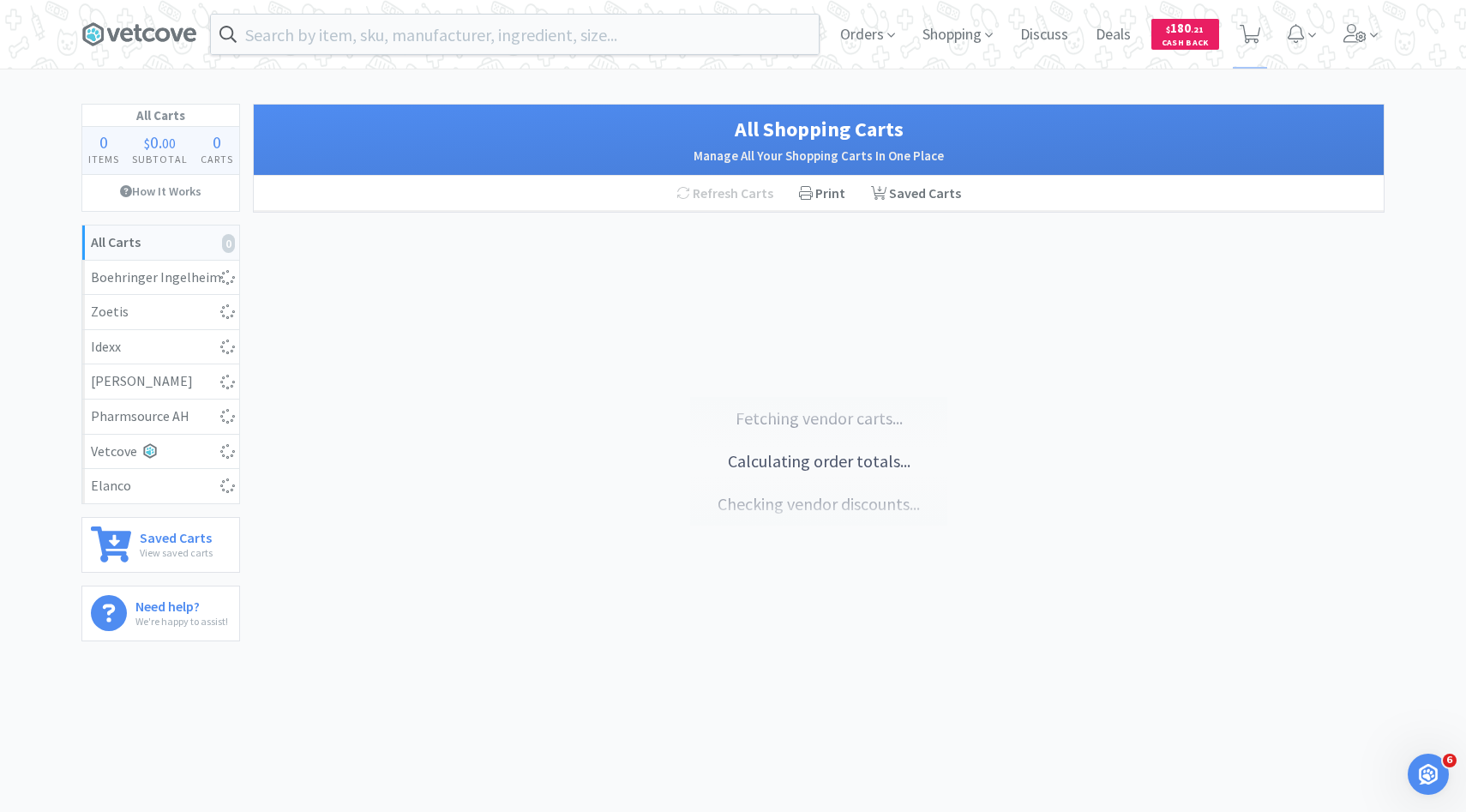
select select "2"
select select "1"
select select "10"
select select "1"
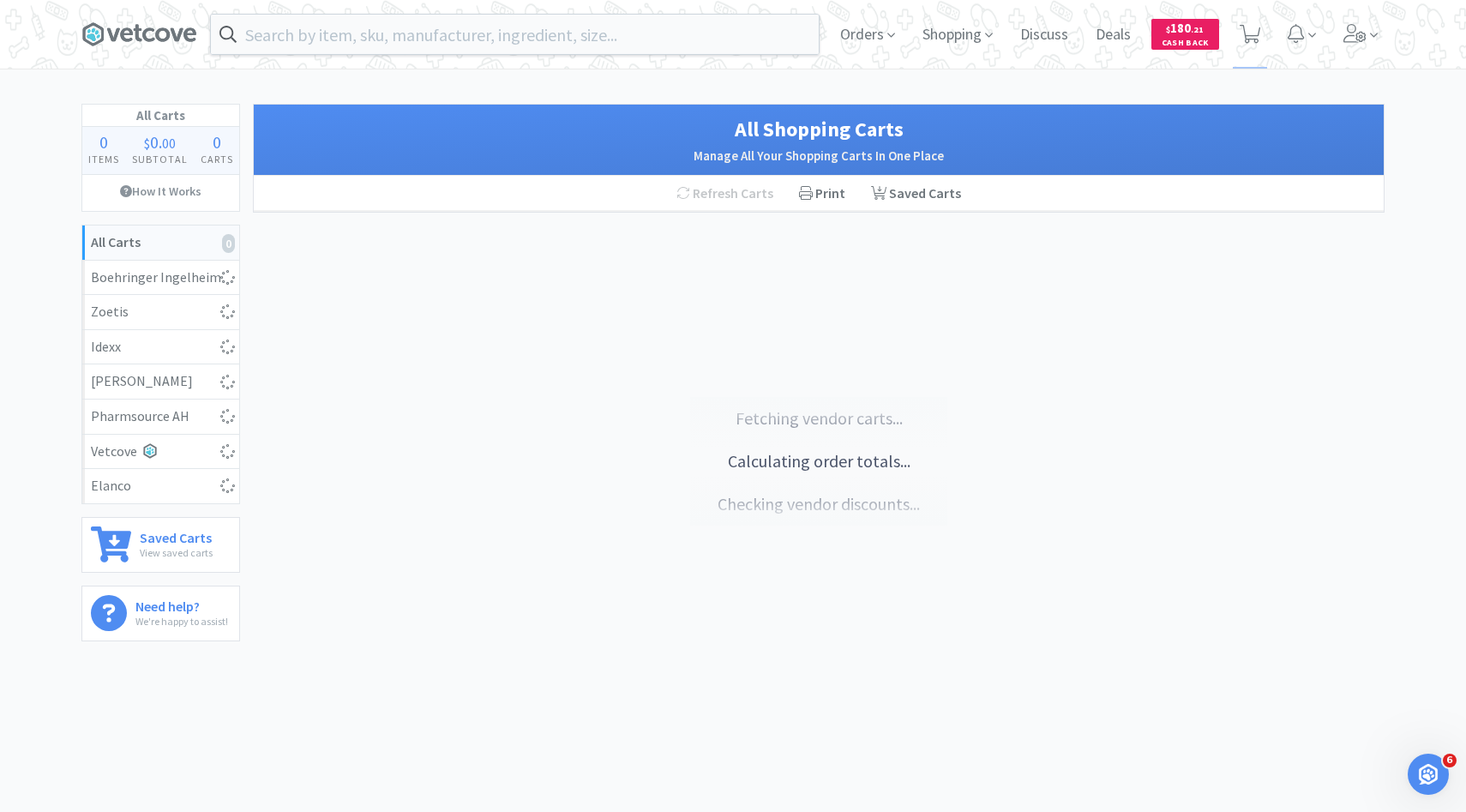
select select "2"
select select "3"
select select "1"
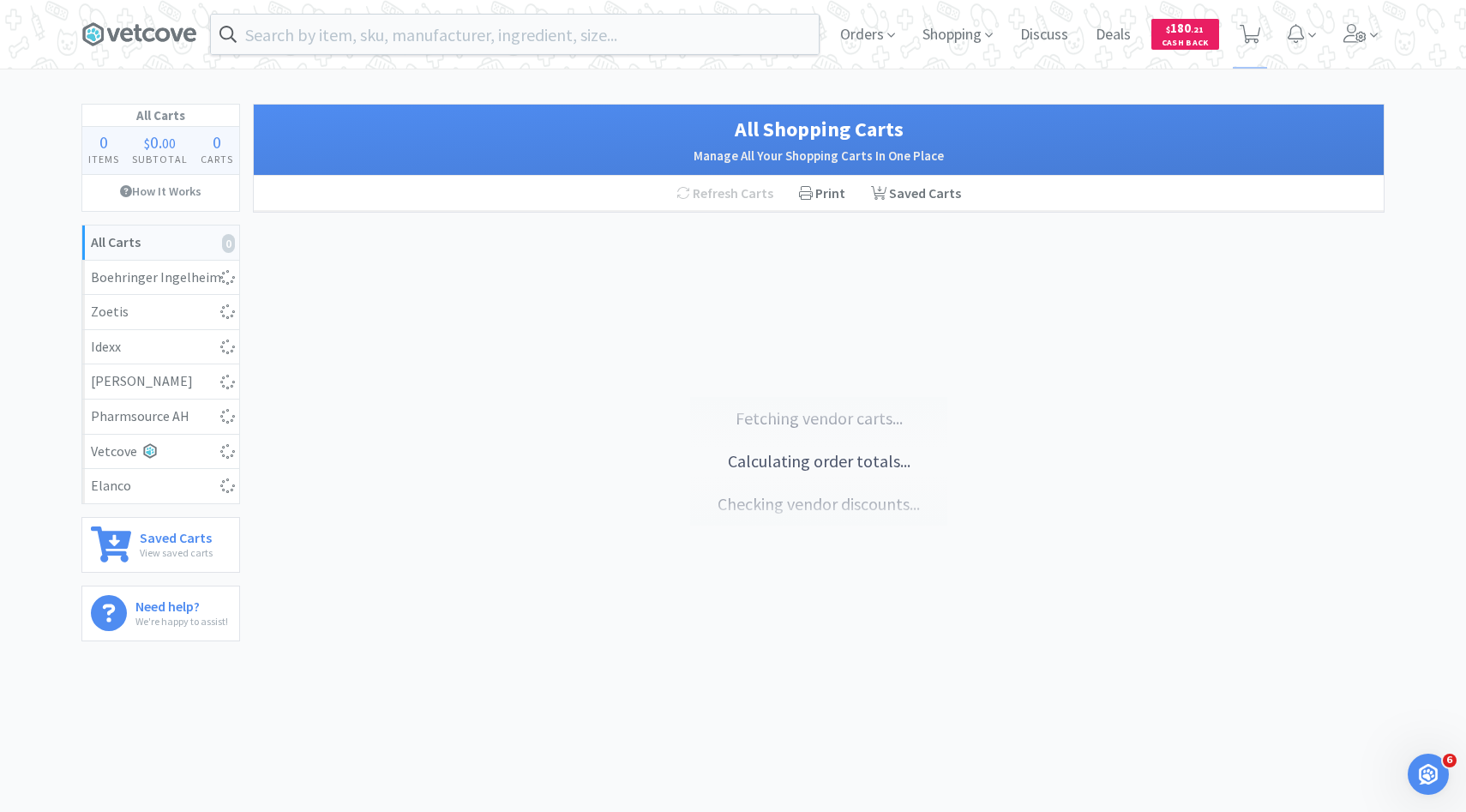
select select "1"
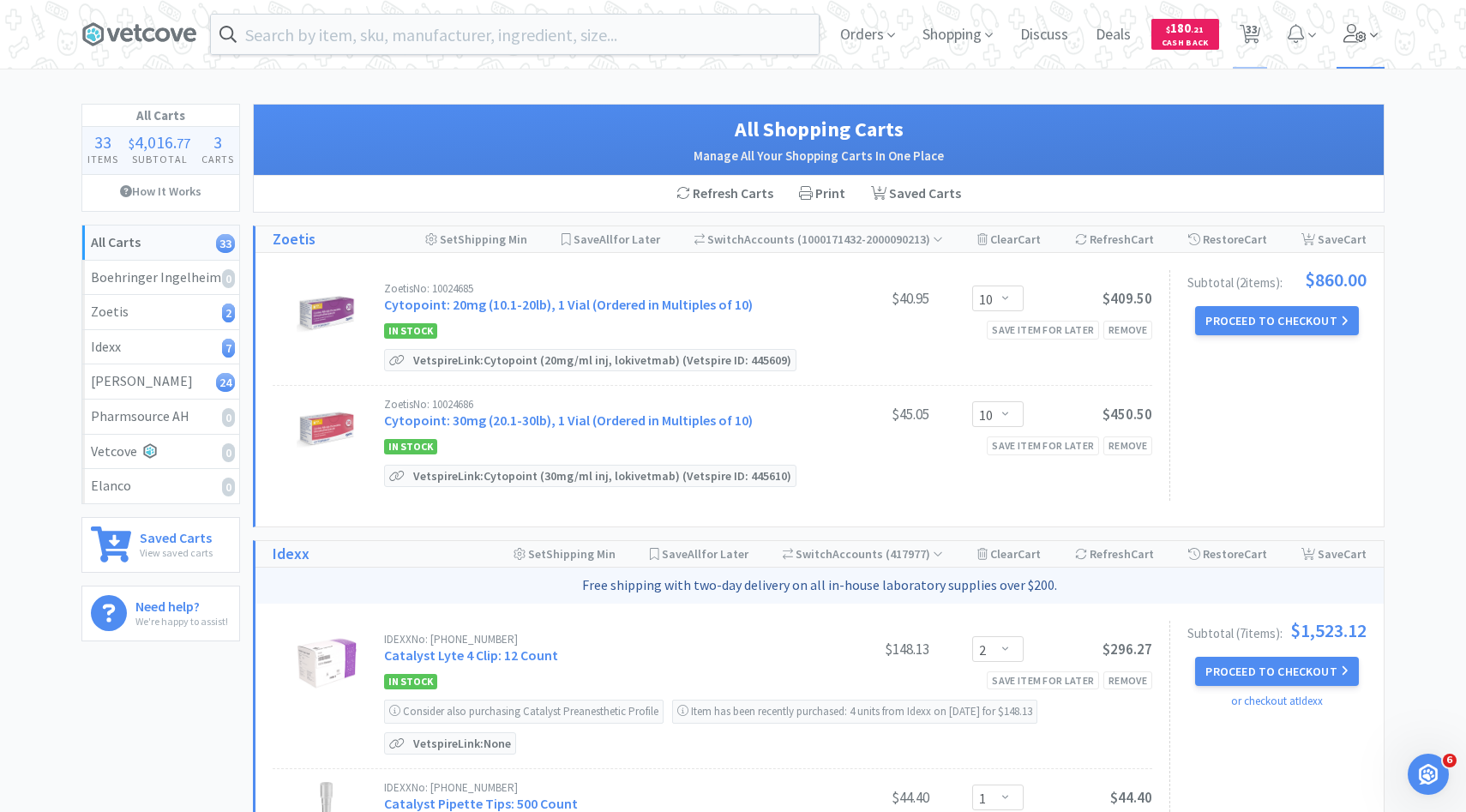
click at [1366, 33] on span at bounding box center [1360, 34] width 49 height 69
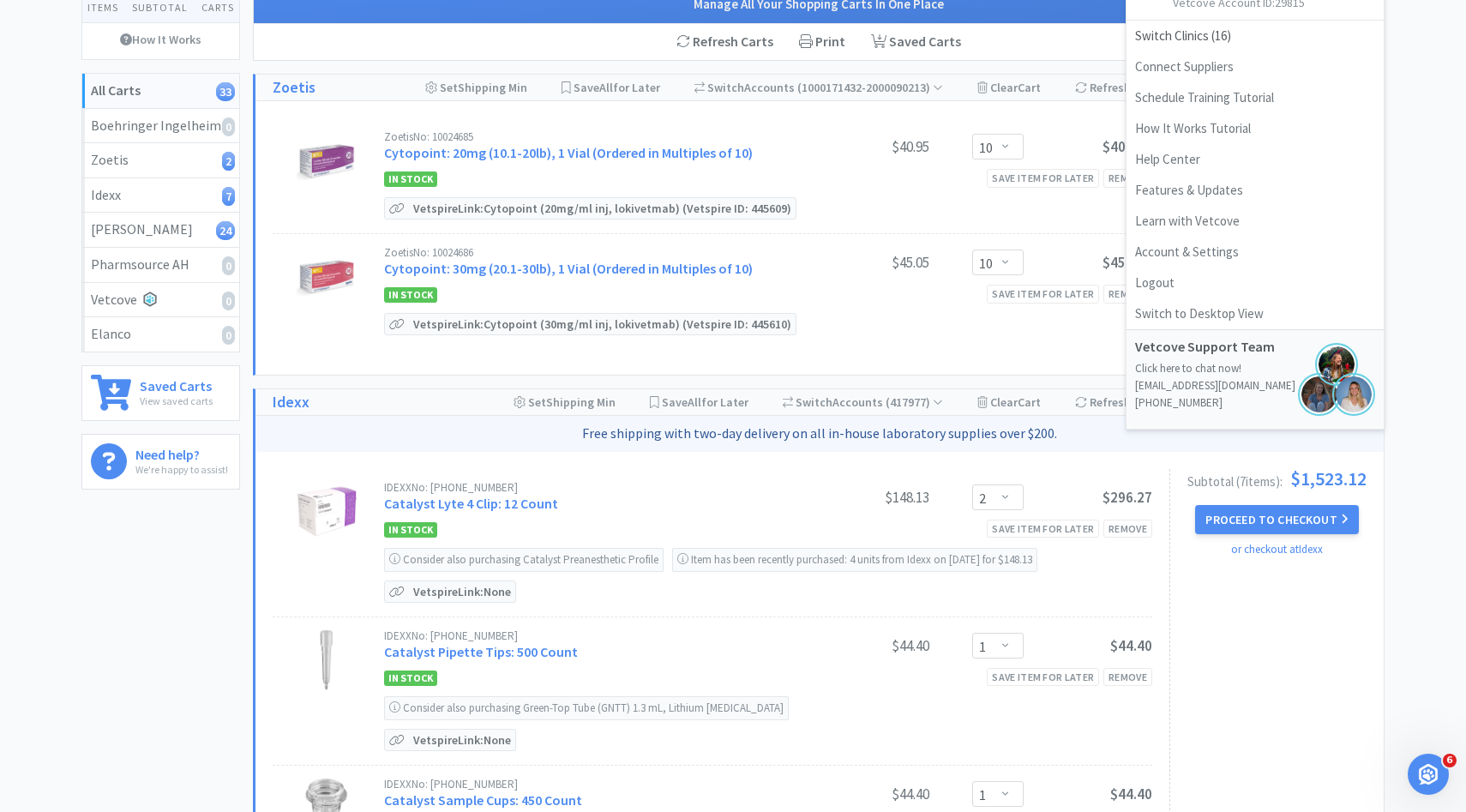
scroll to position [357, 0]
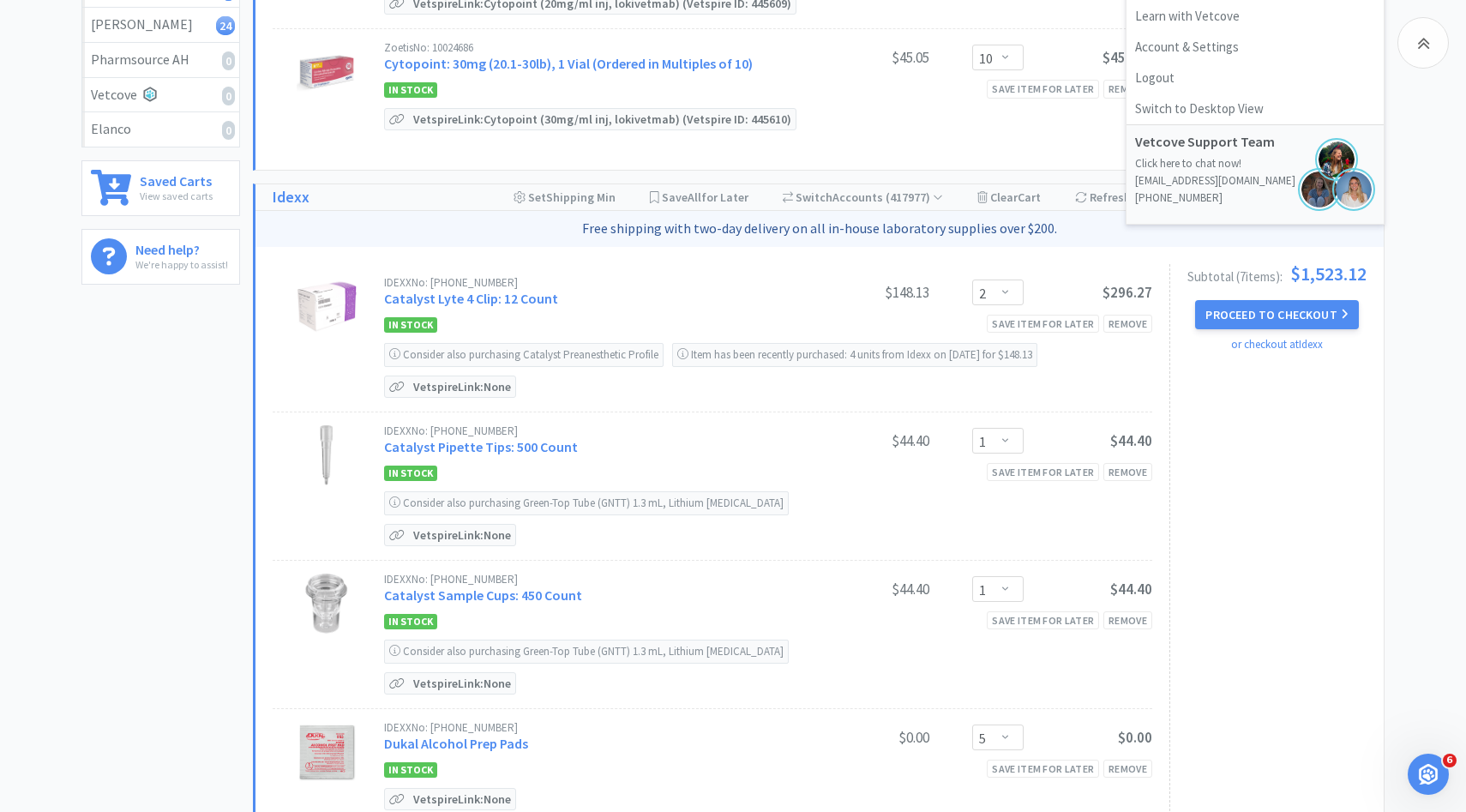
click at [744, 397] on div "IDEXX No: 98-11009-02 Catalyst Lyte 4 Clip: 12 Count $148.13 Enter Quantity 1 2…" at bounding box center [712, 338] width 880 height 147
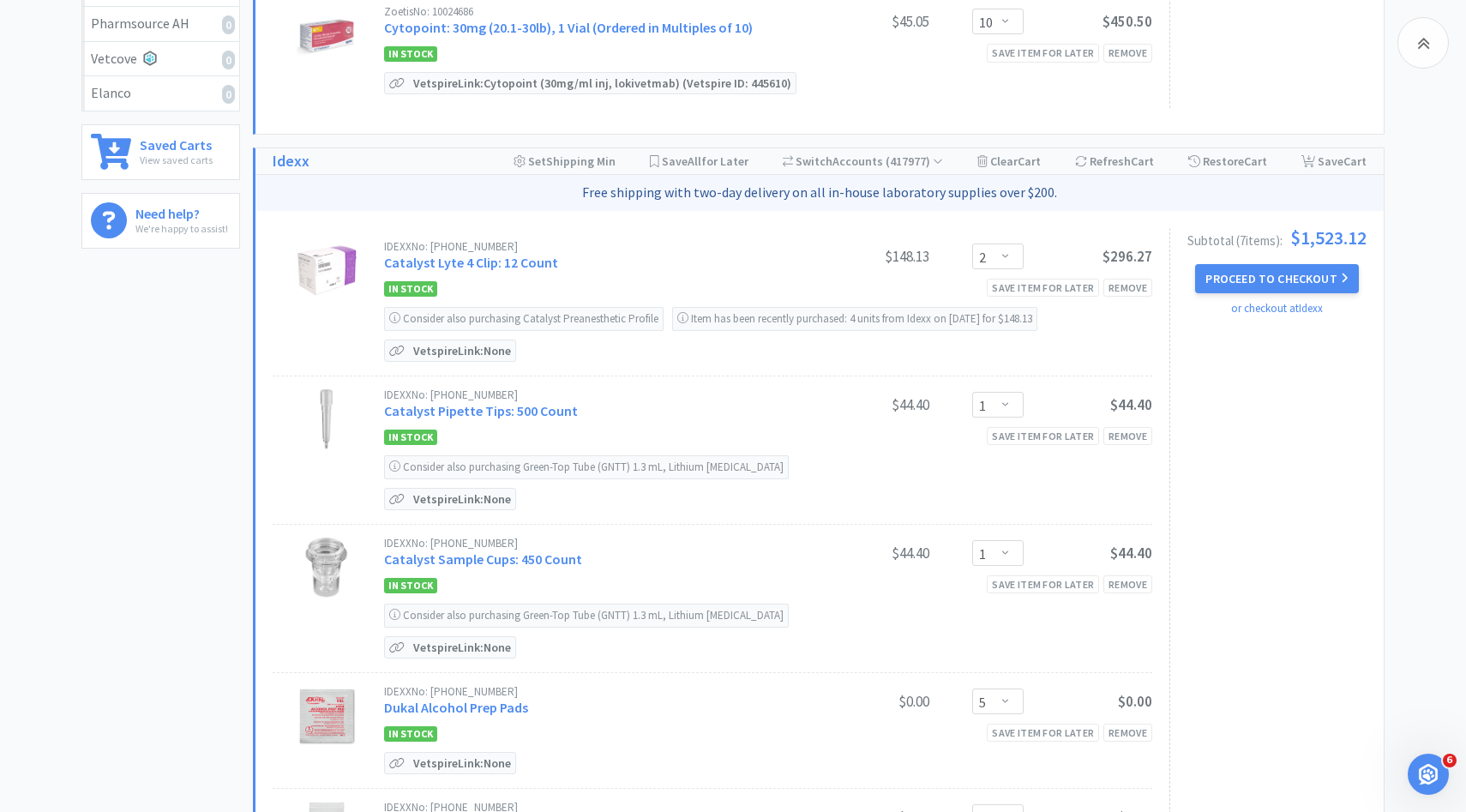
scroll to position [336, 0]
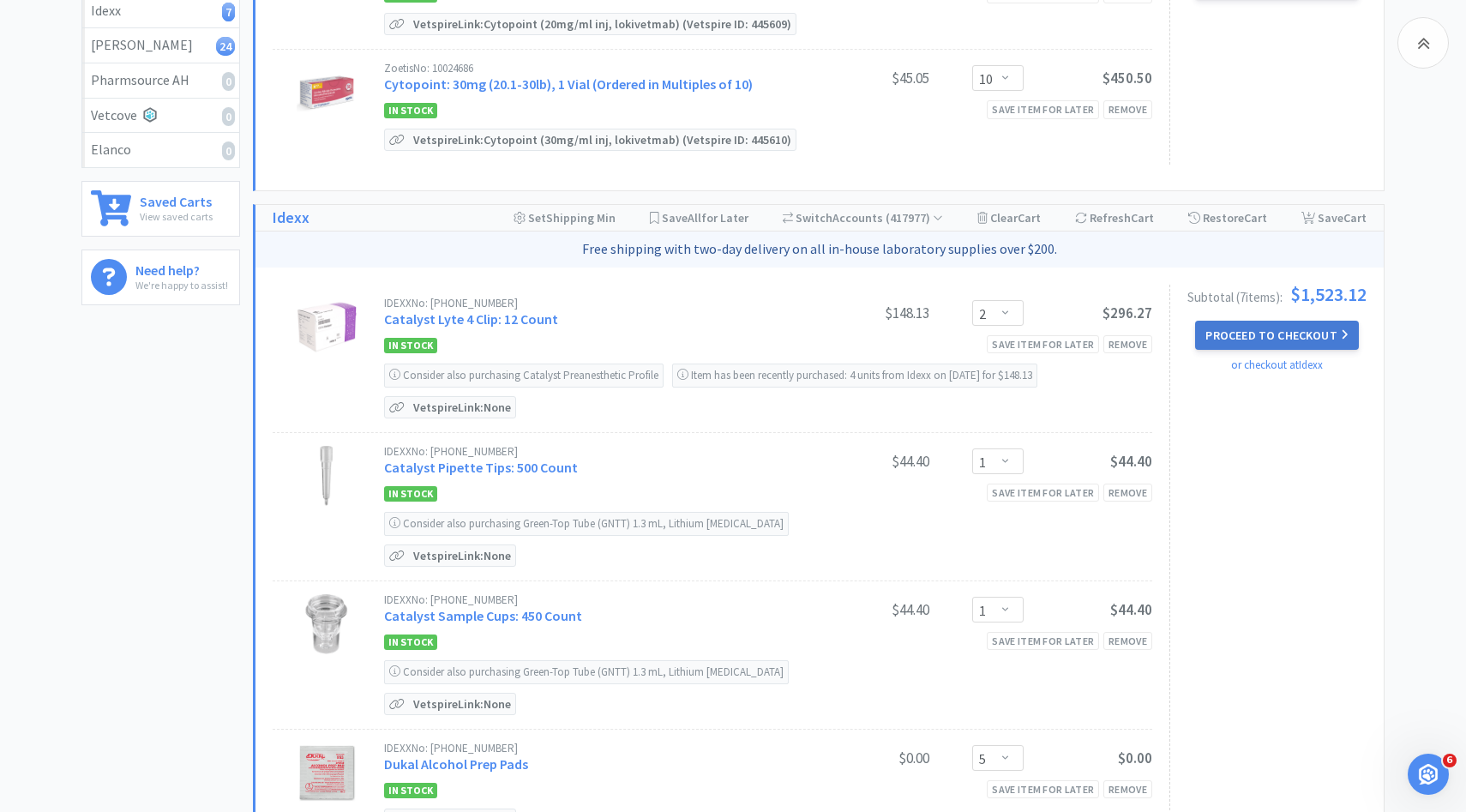
click at [1270, 336] on button "Proceed to Checkout" at bounding box center [1277, 335] width 163 height 29
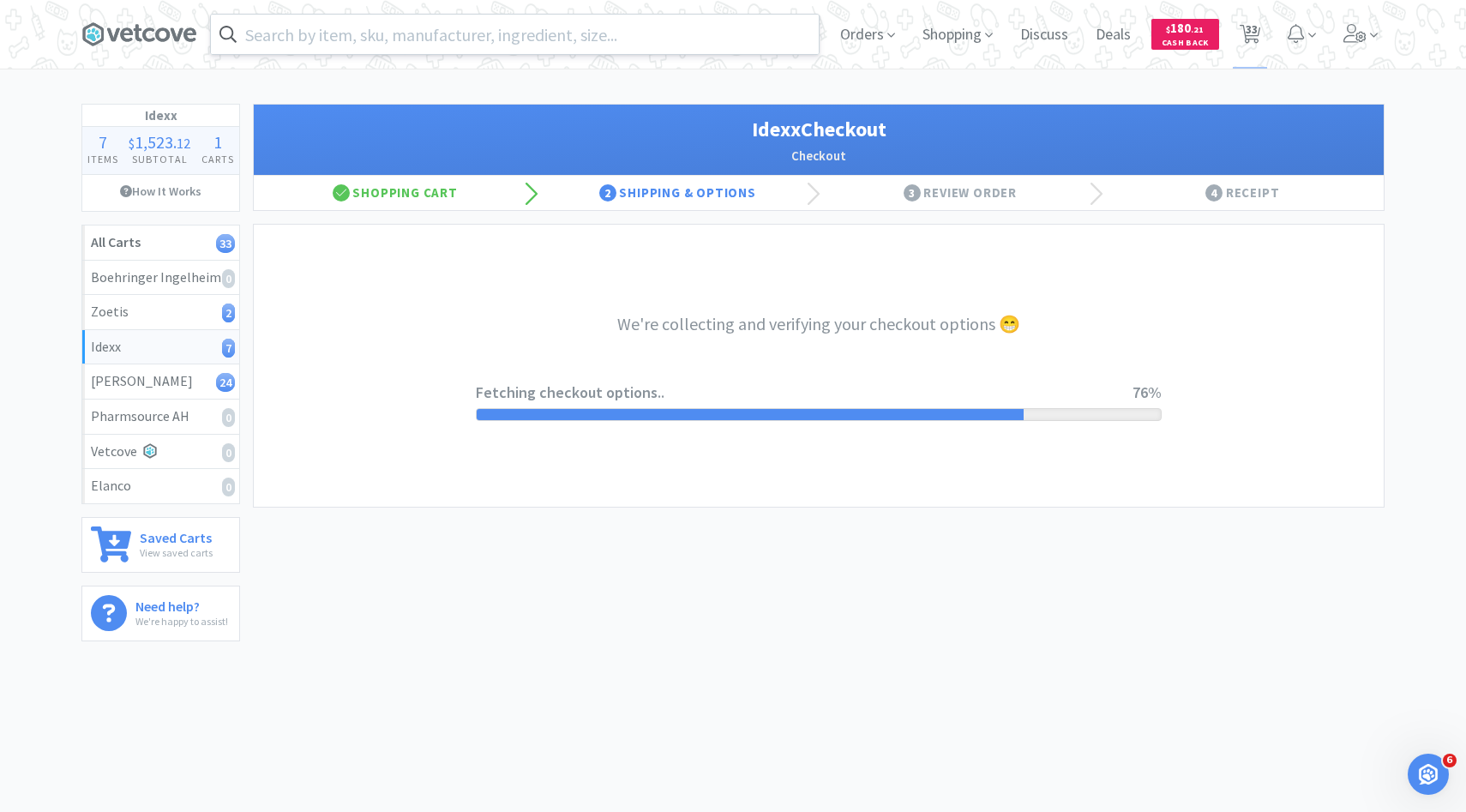
select select "904"
select select "003"
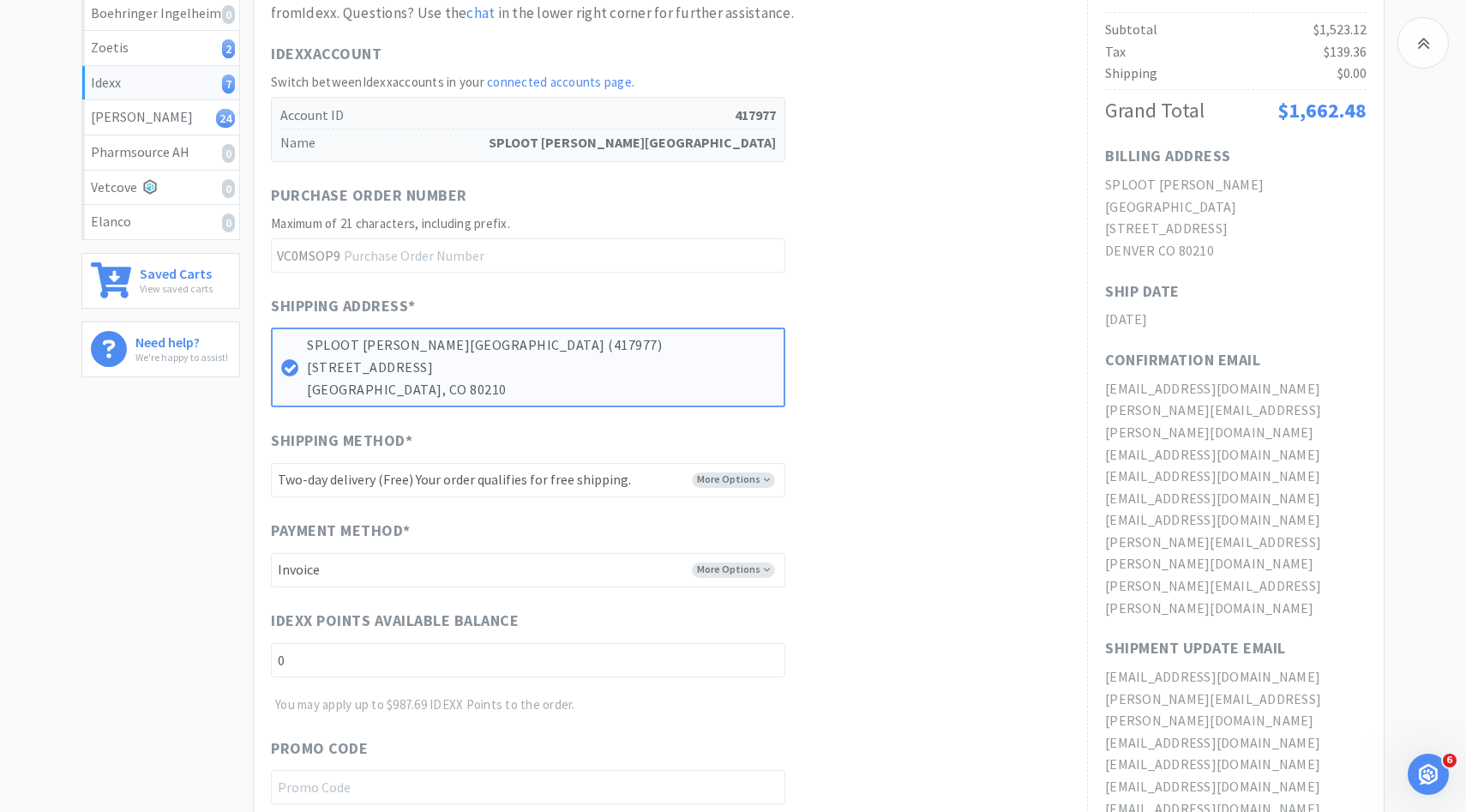
scroll to position [1034, 0]
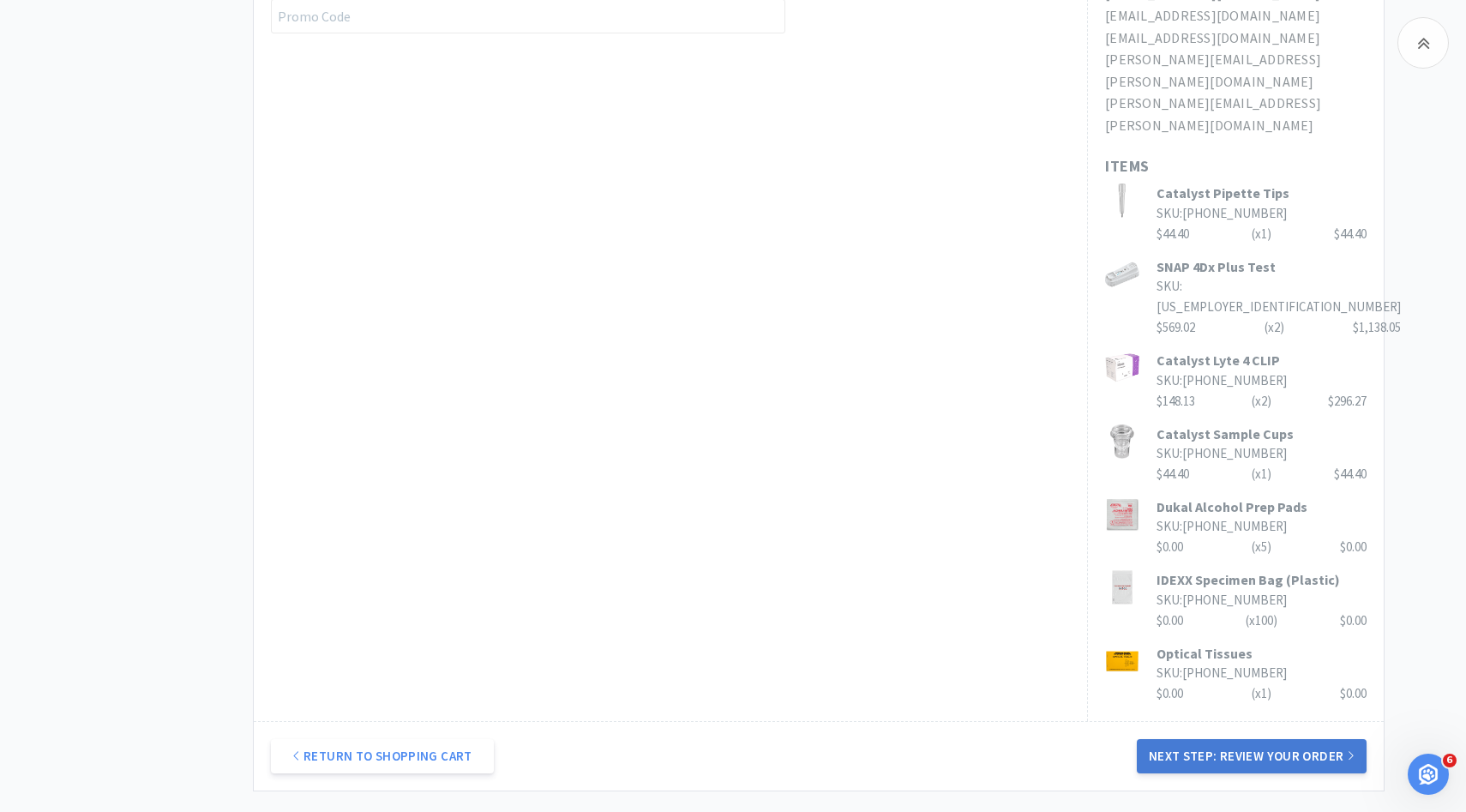
click at [1193, 739] on button "Next Step: Review Your Order" at bounding box center [1252, 756] width 230 height 34
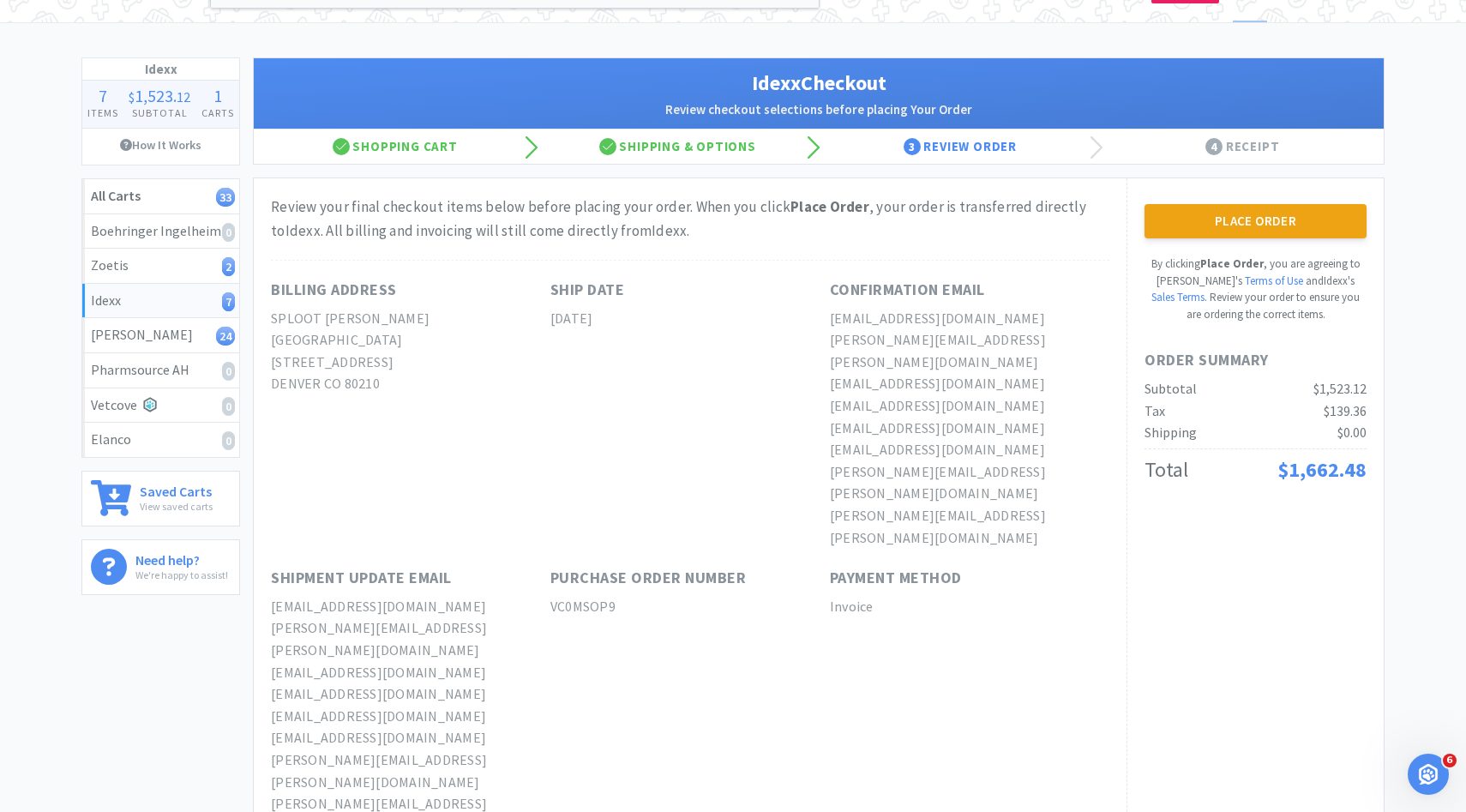
scroll to position [0, 0]
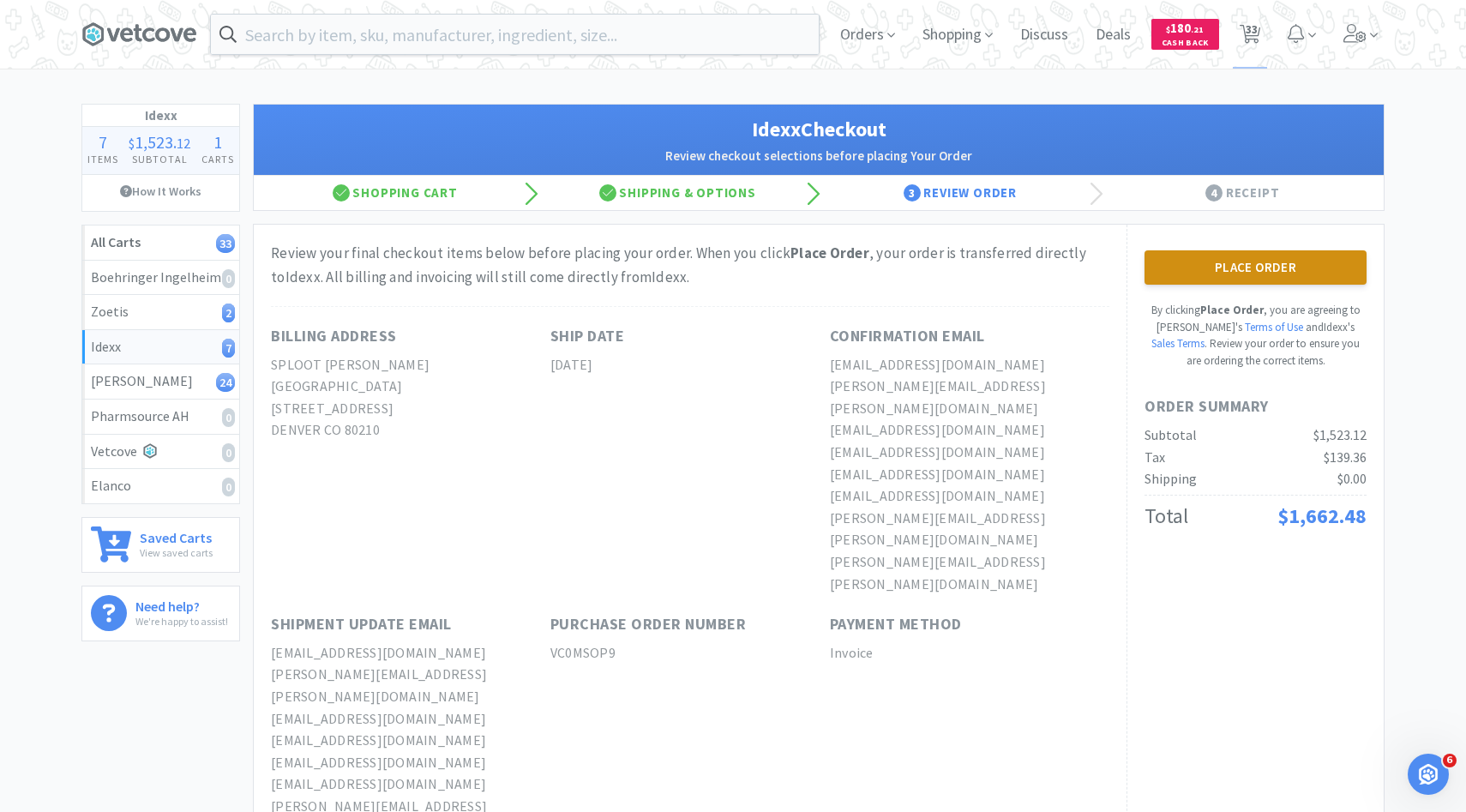
click at [1208, 273] on button "Place Order" at bounding box center [1255, 267] width 222 height 34
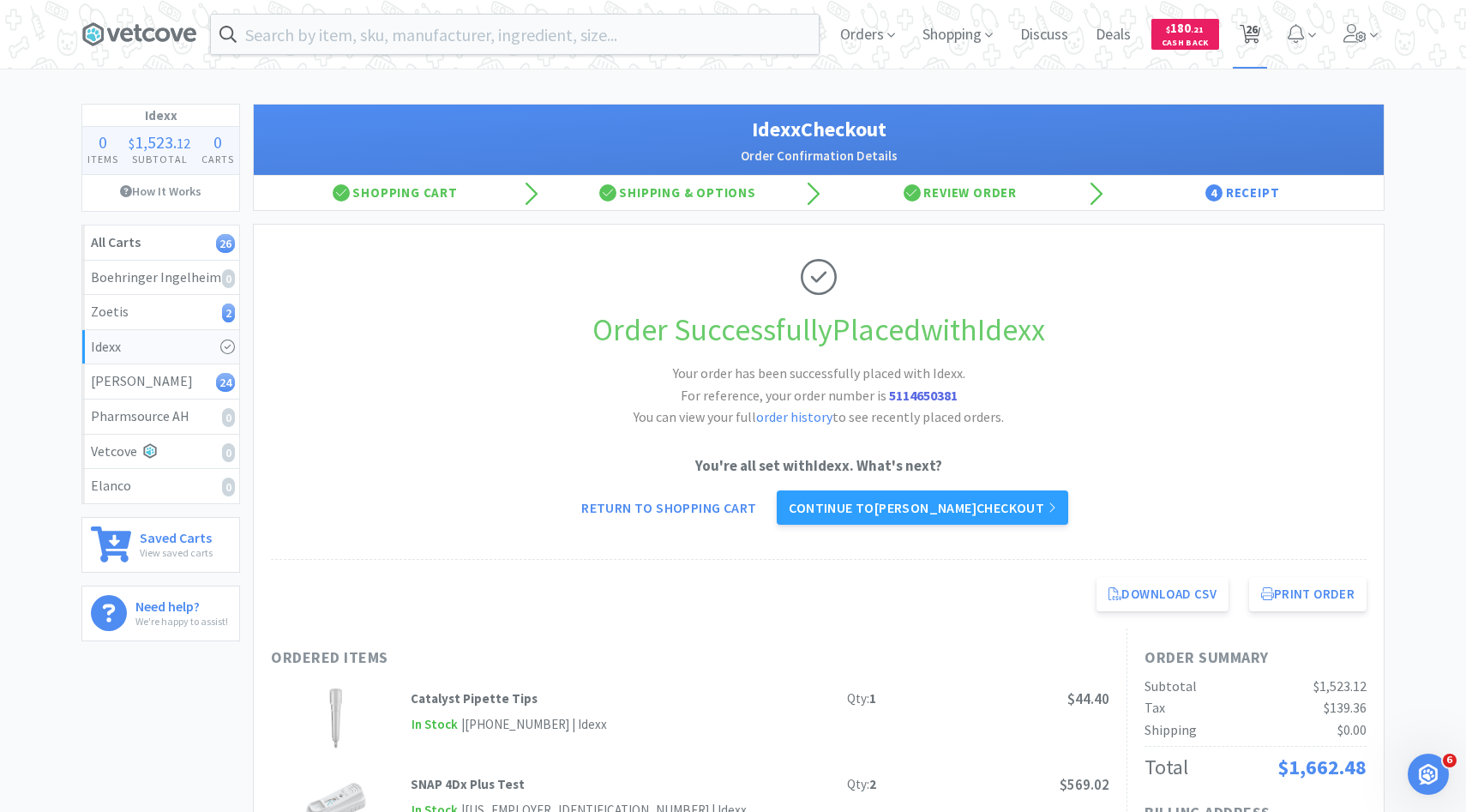
click at [1255, 38] on span "26" at bounding box center [1252, 29] width 12 height 69
select select "10"
select select "1"
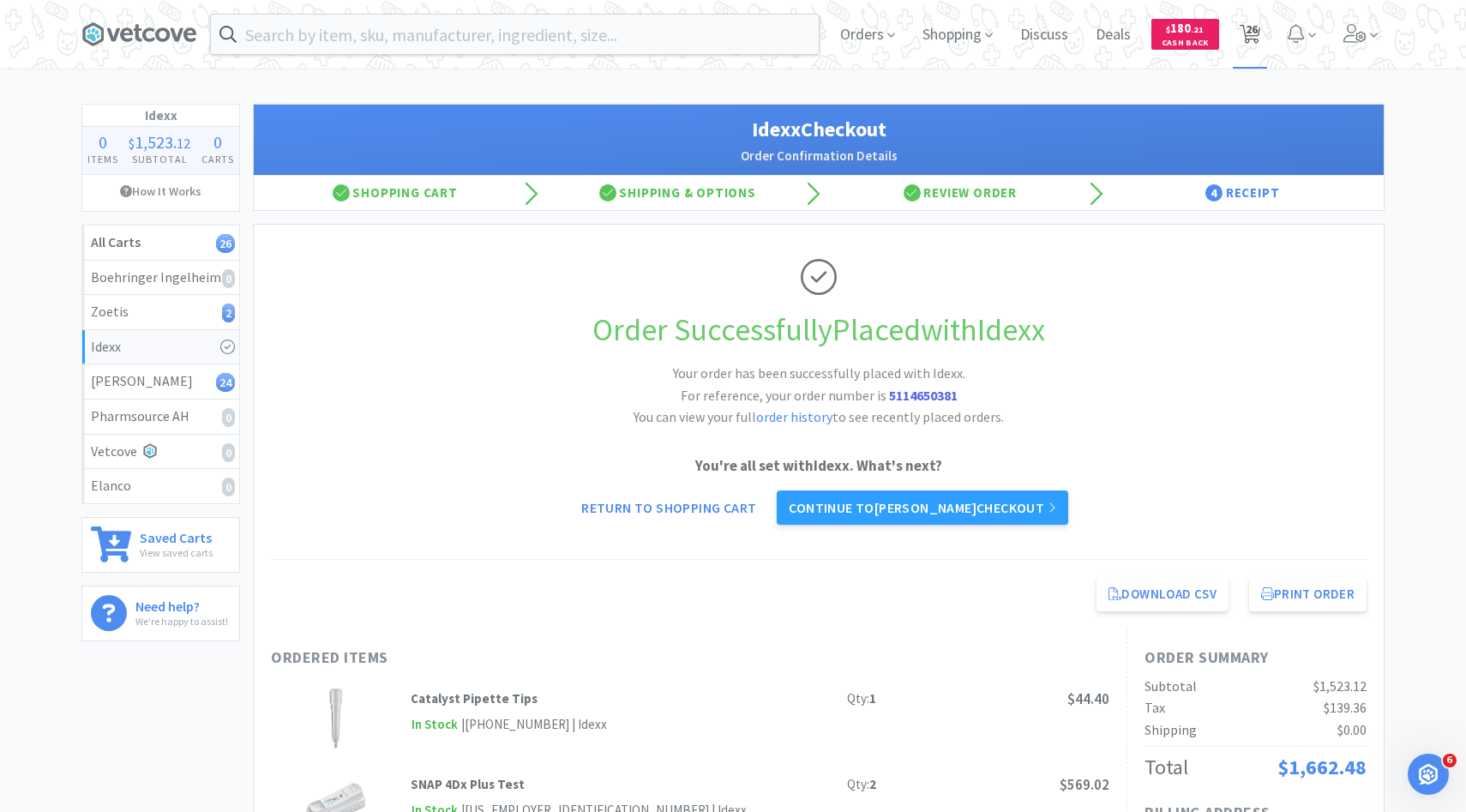
select select "1"
select select "10"
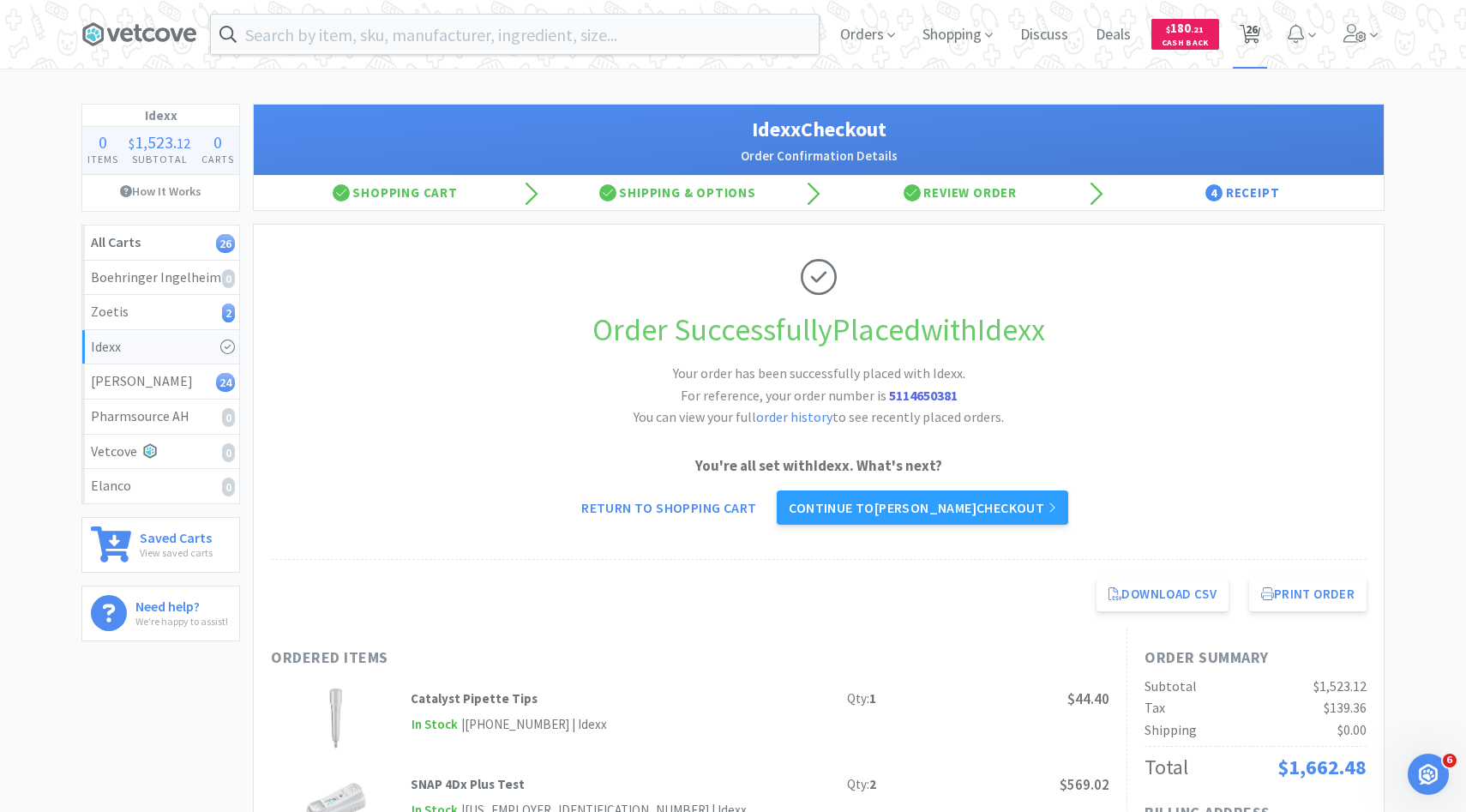
select select "20"
select select "1"
select select "3"
select select "2"
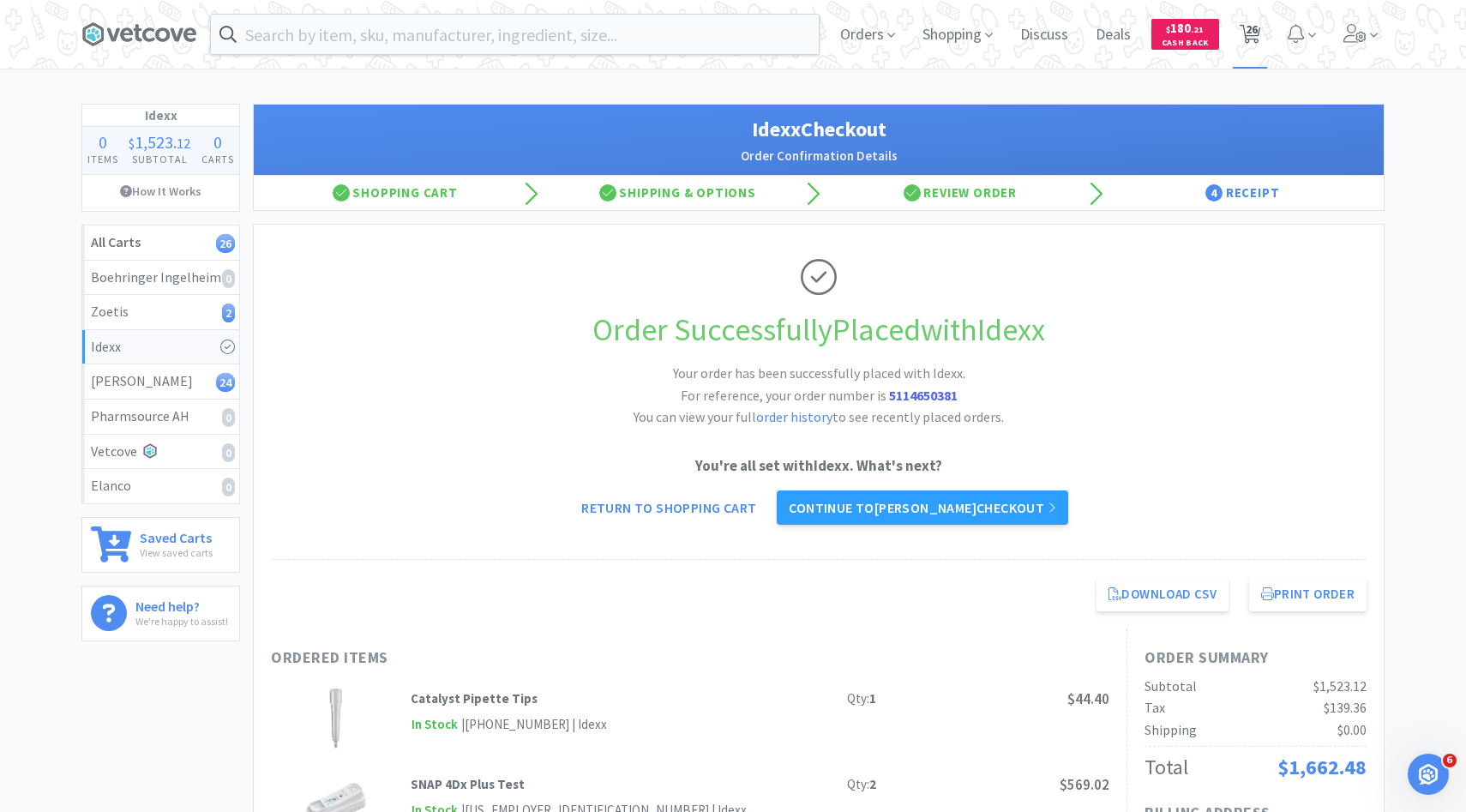
select select "1"
select select "10"
select select "1"
select select "2"
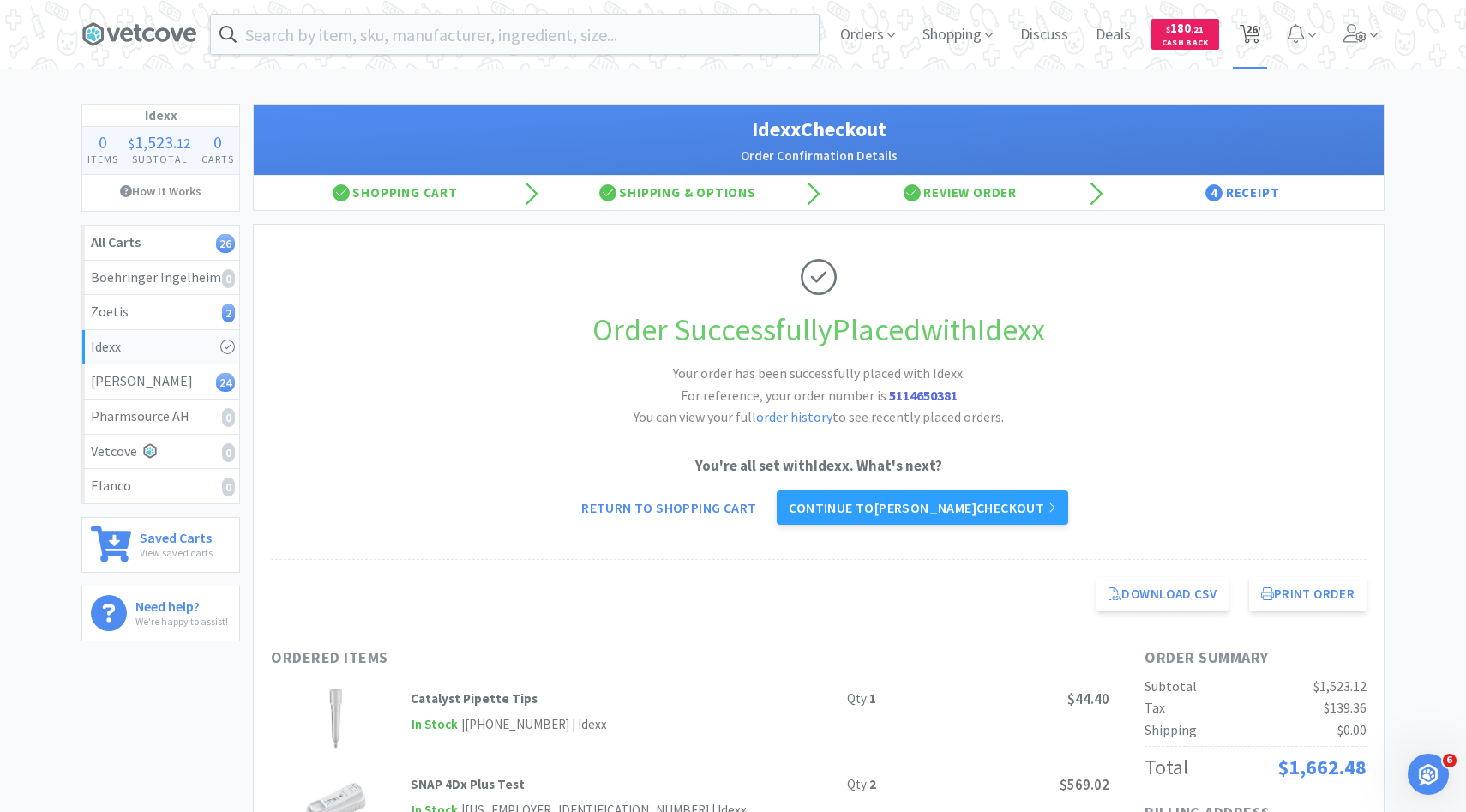
select select "3"
select select "1"
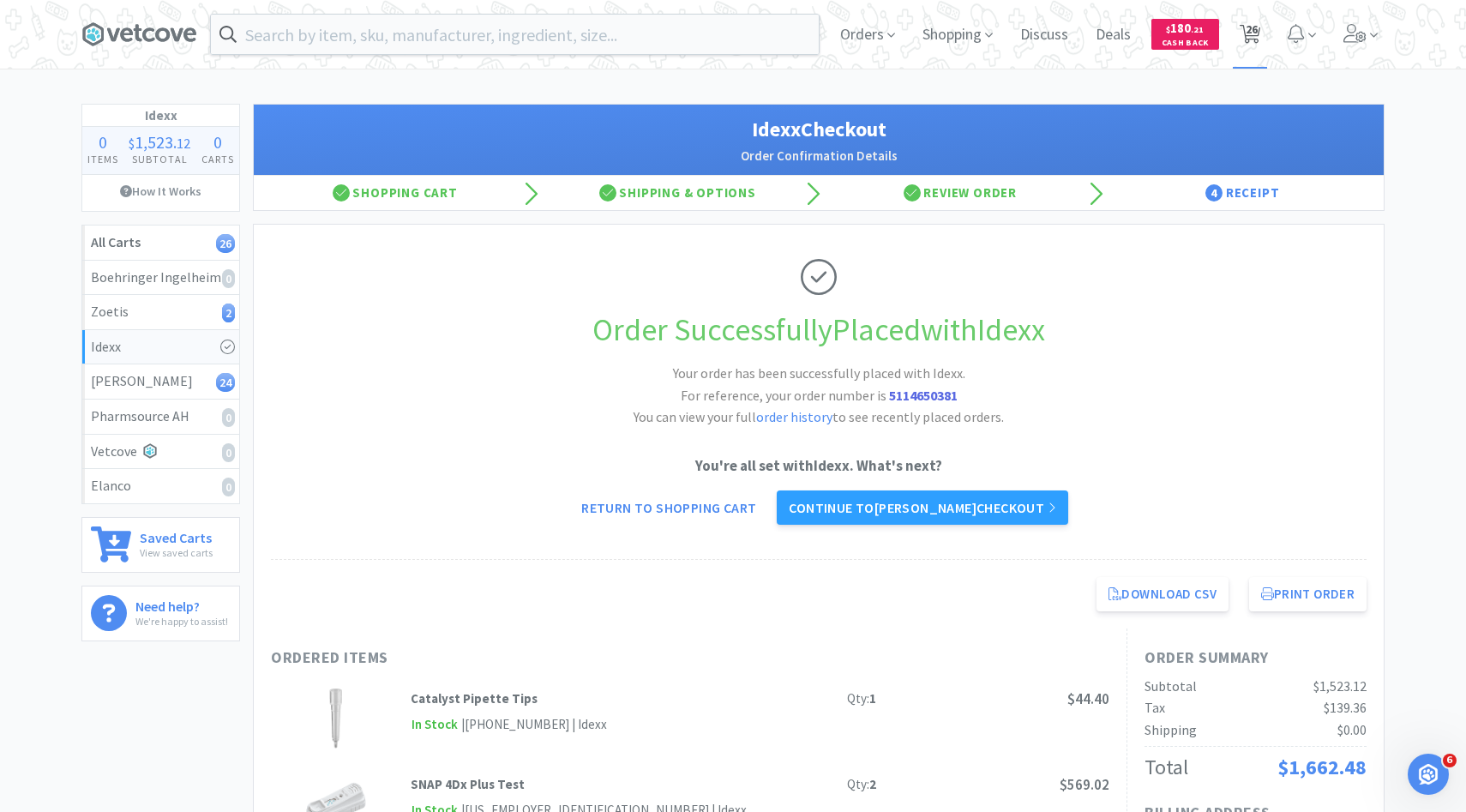
select select "1"
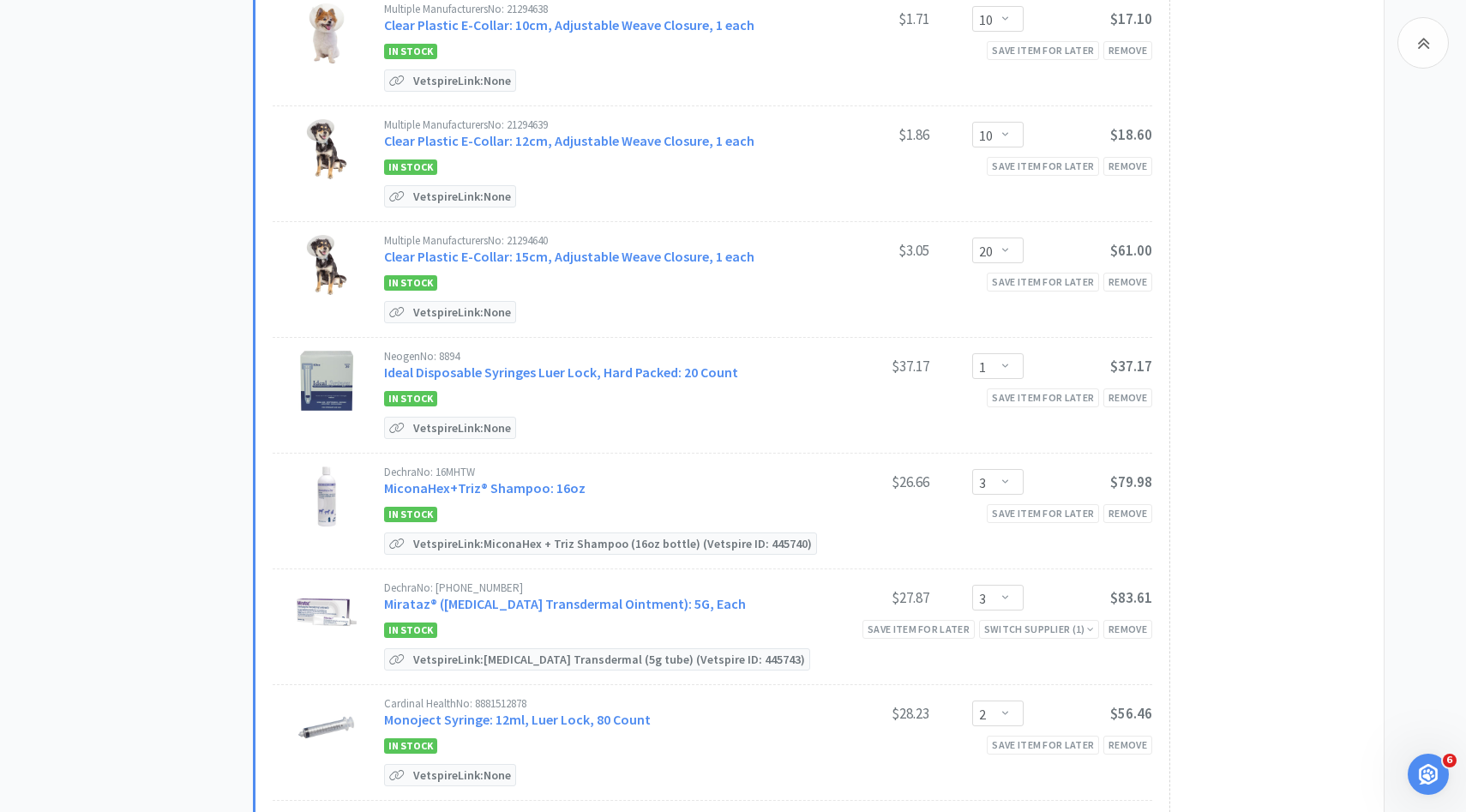
scroll to position [1182, 0]
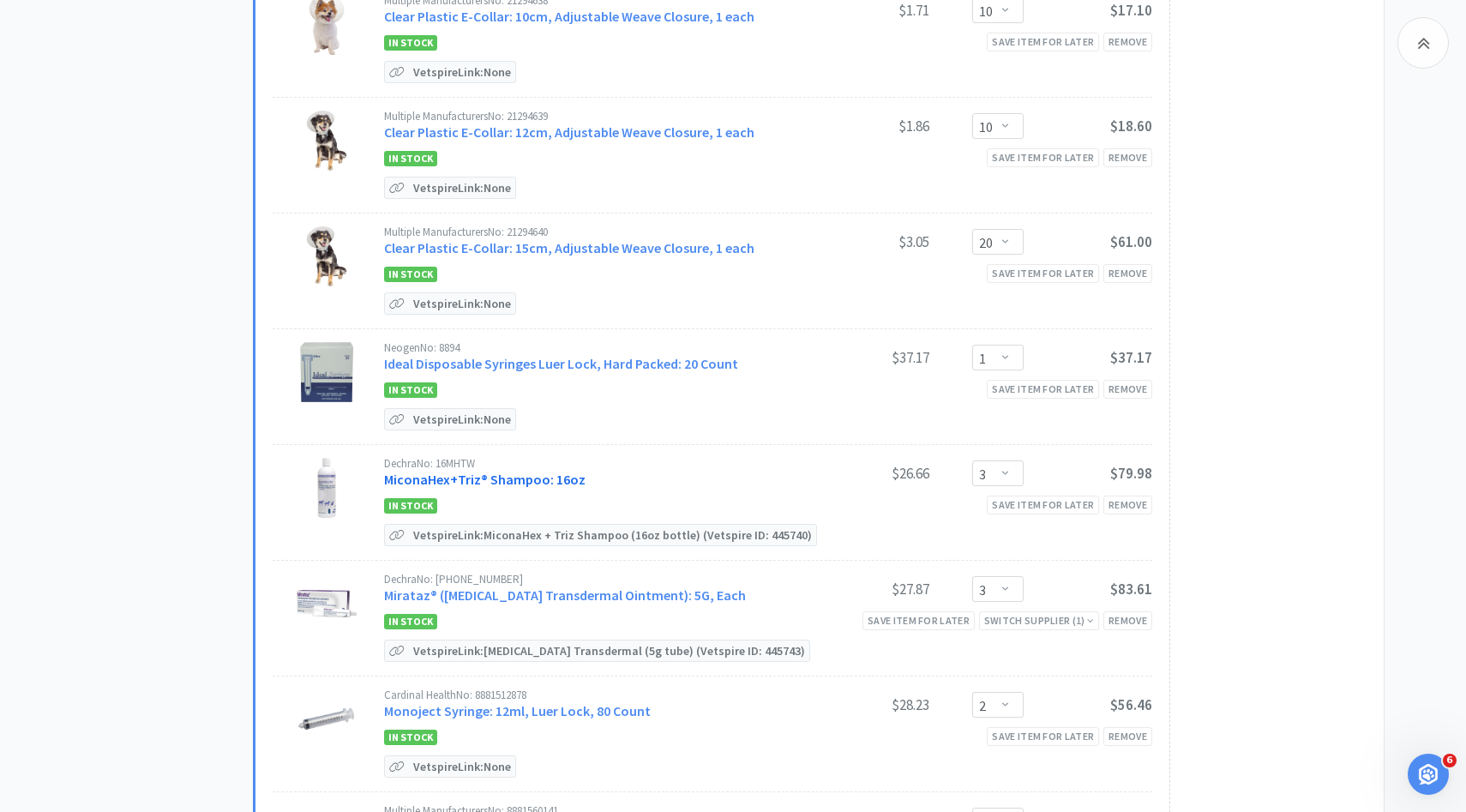
click at [518, 473] on link "MiconaHex+Triz® Shampoo: 16oz" at bounding box center [485, 479] width 202 height 17
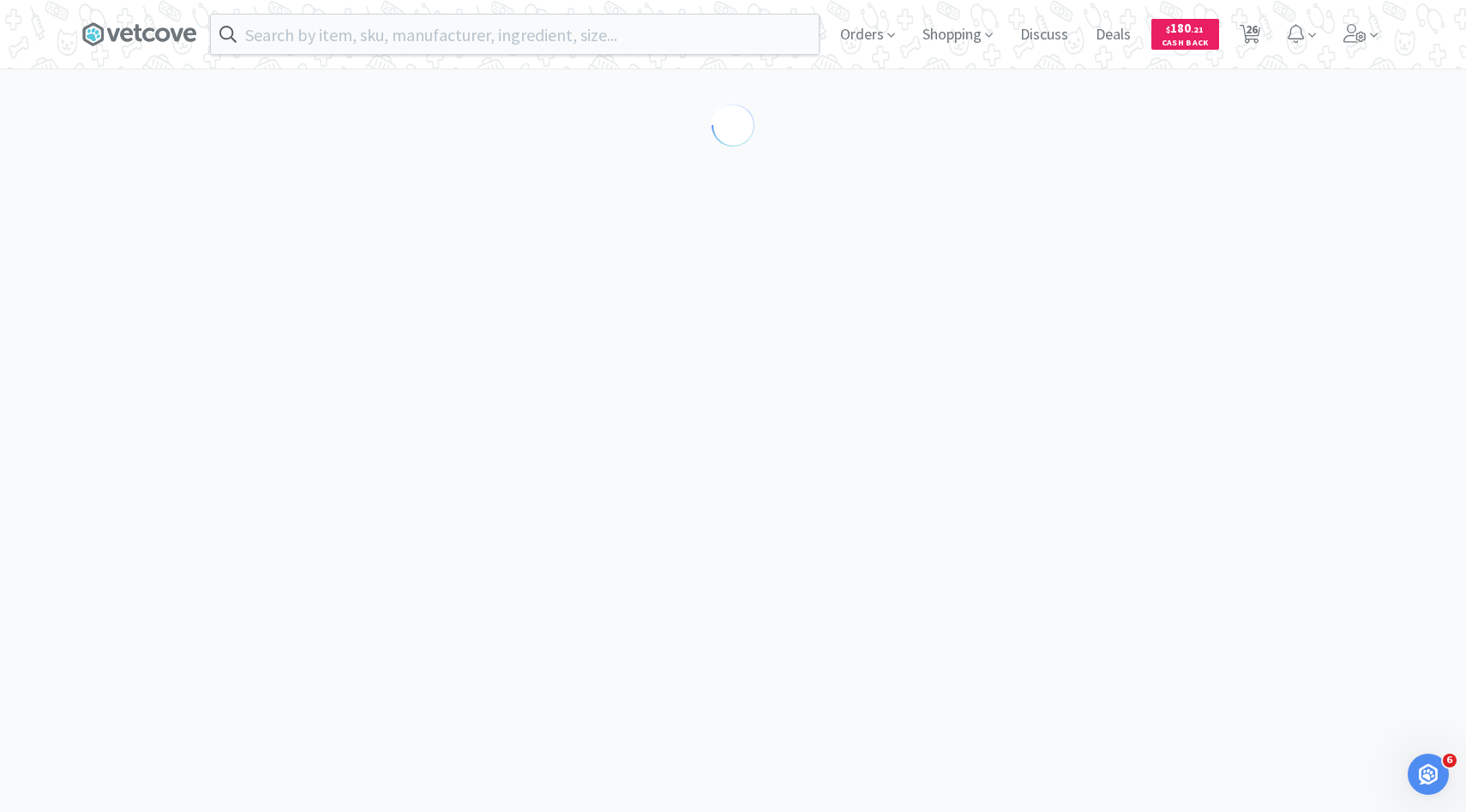
select select "86601"
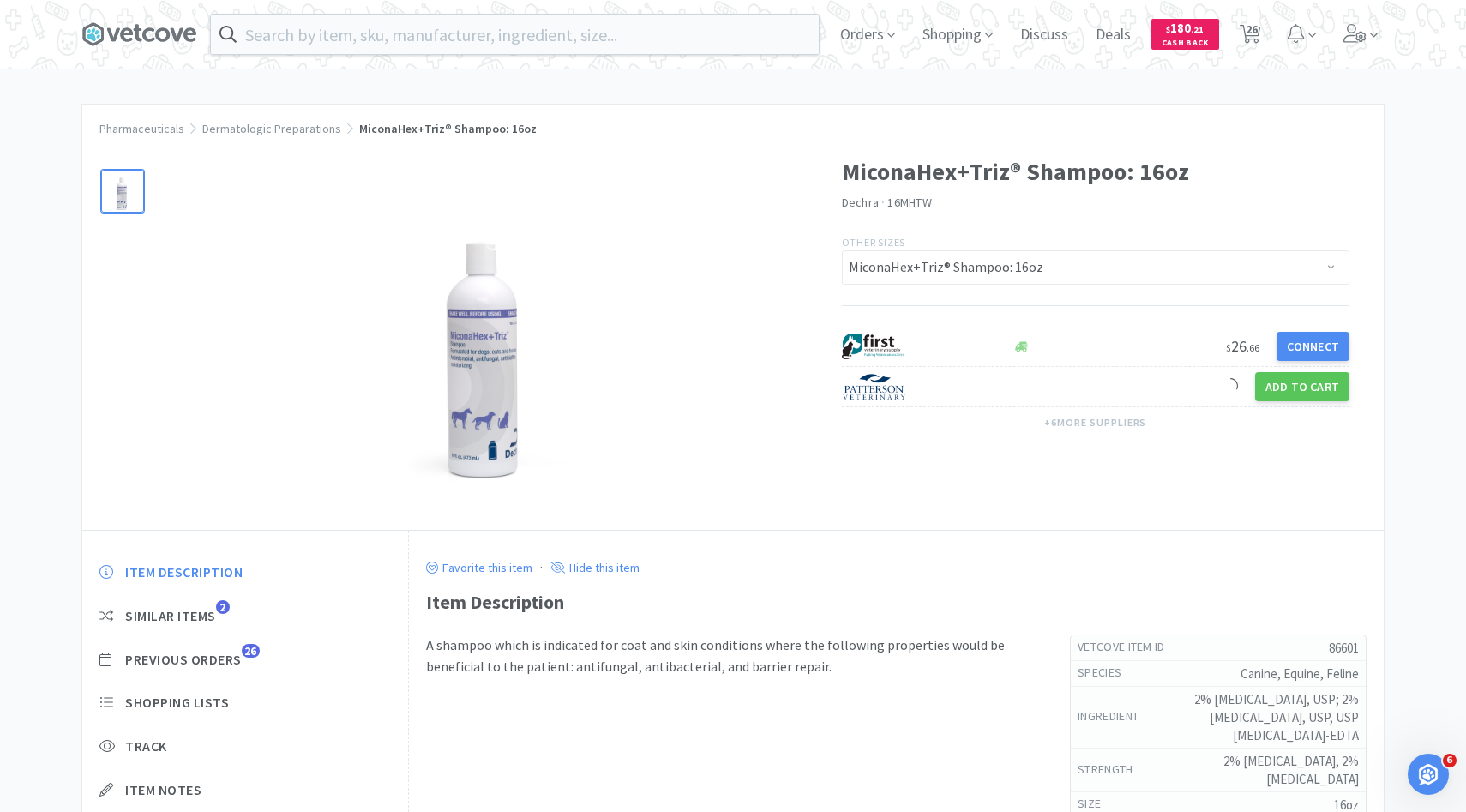
scroll to position [123, 0]
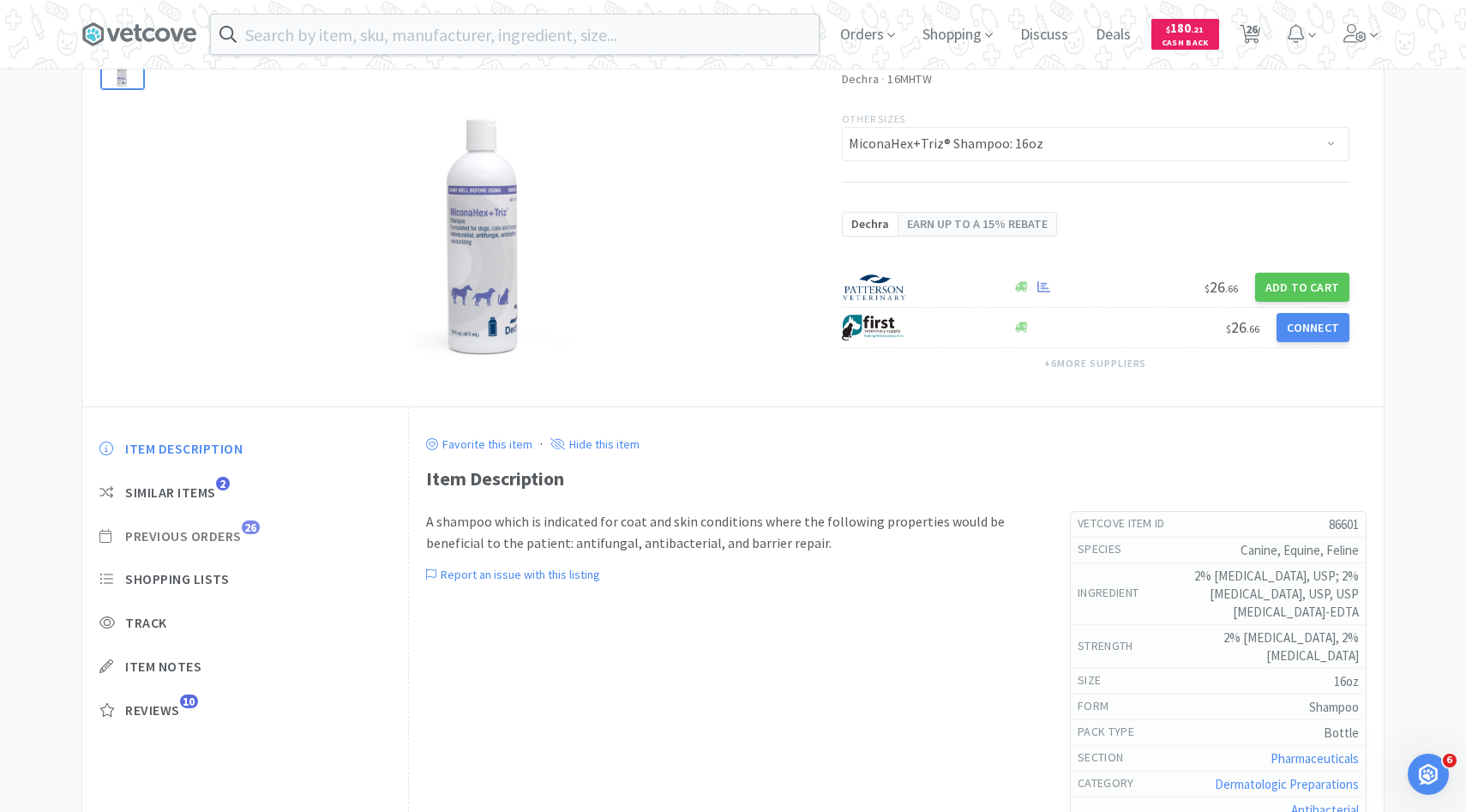
click at [227, 542] on span "Previous Orders" at bounding box center [183, 536] width 116 height 18
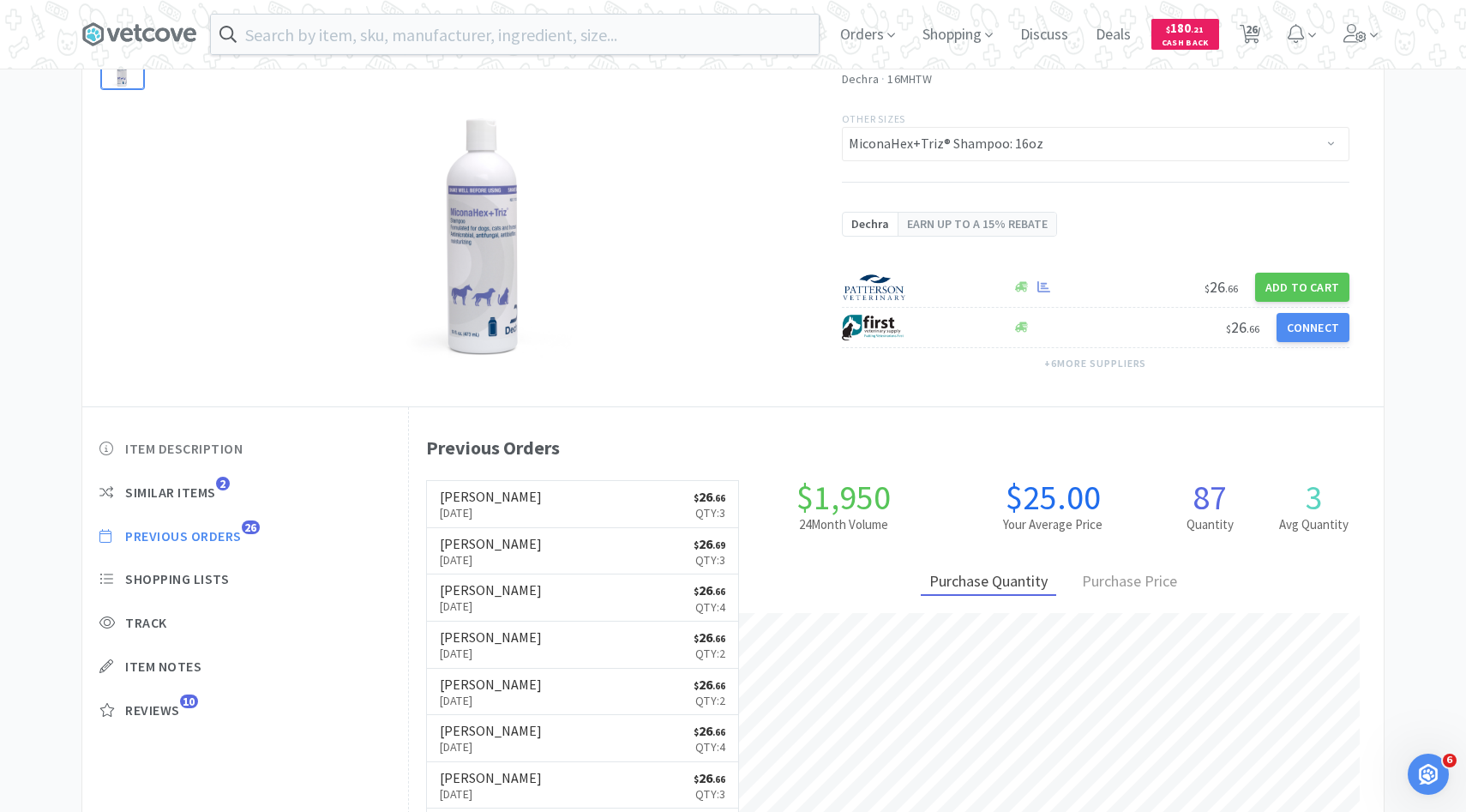
scroll to position [471, 975]
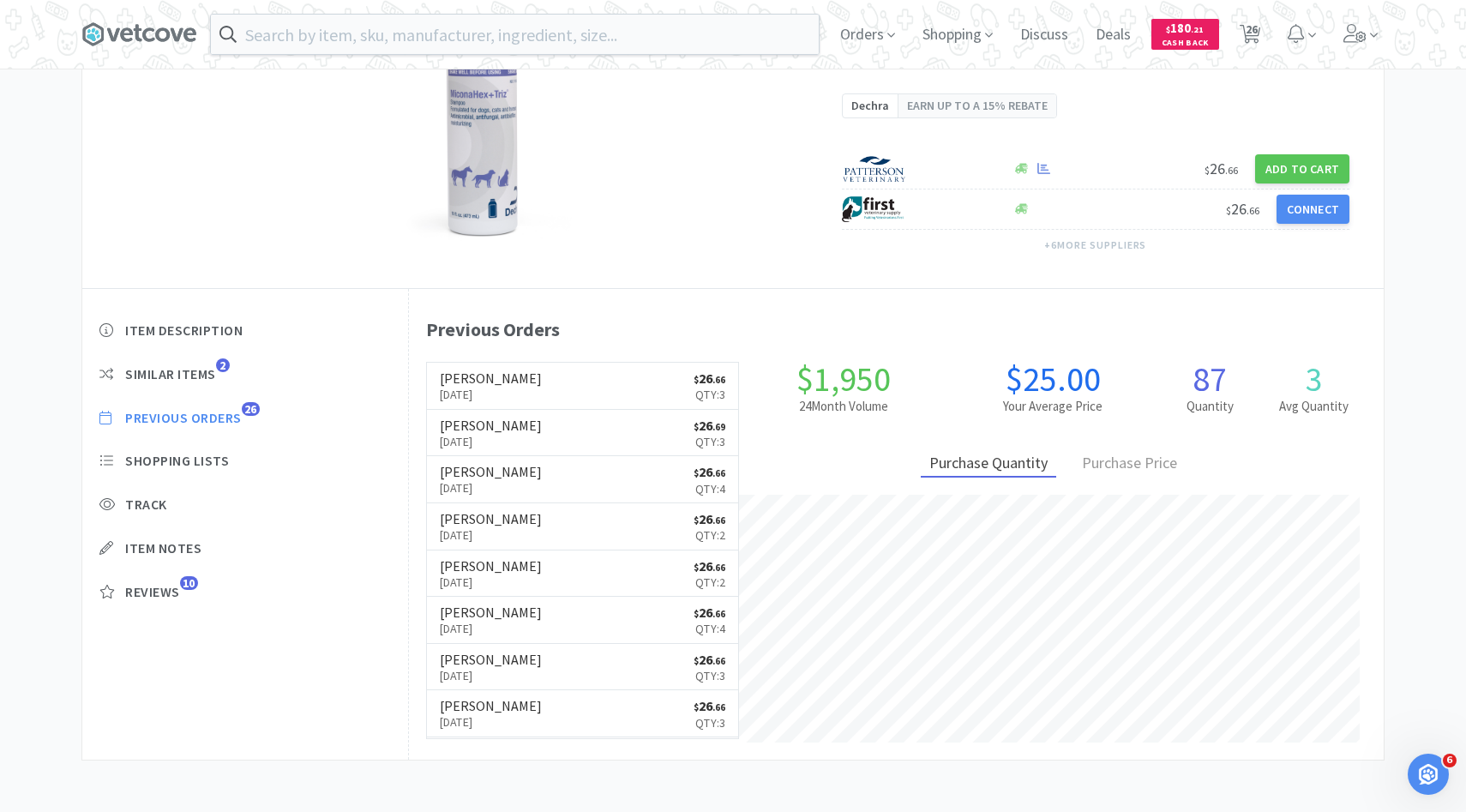
select select "10"
select select "1"
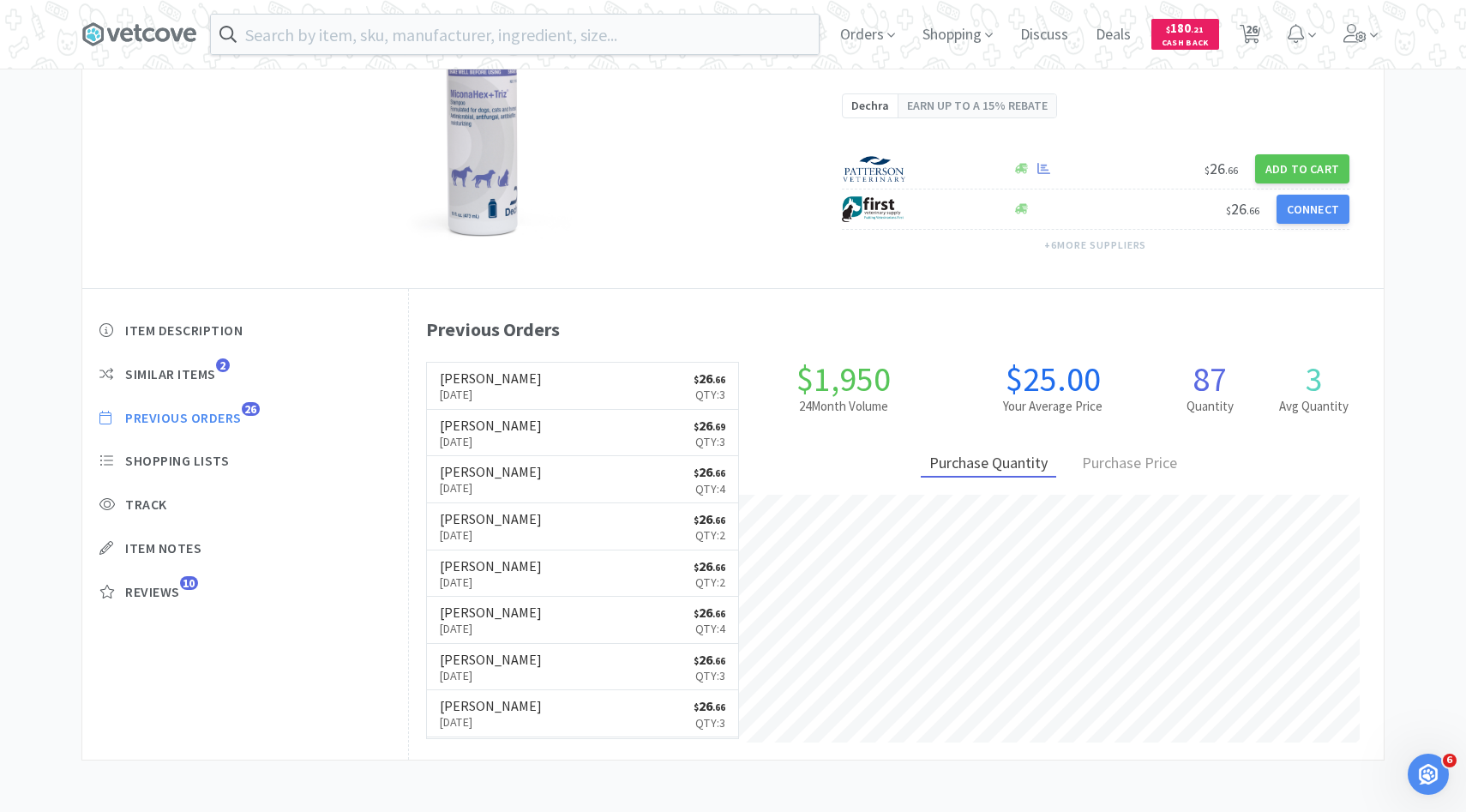
select select "1"
select select "10"
select select "20"
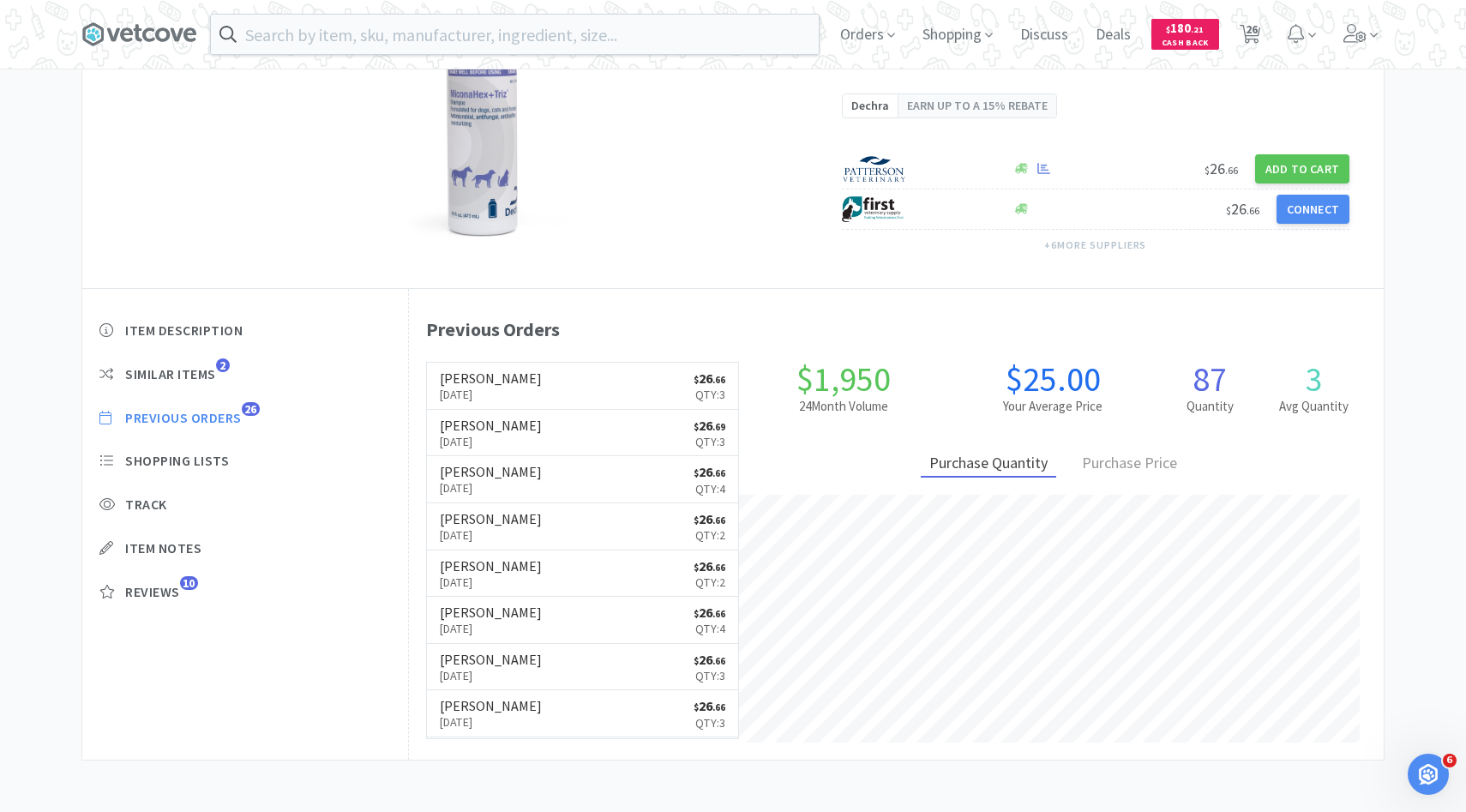
select select "1"
select select "3"
select select "2"
select select "1"
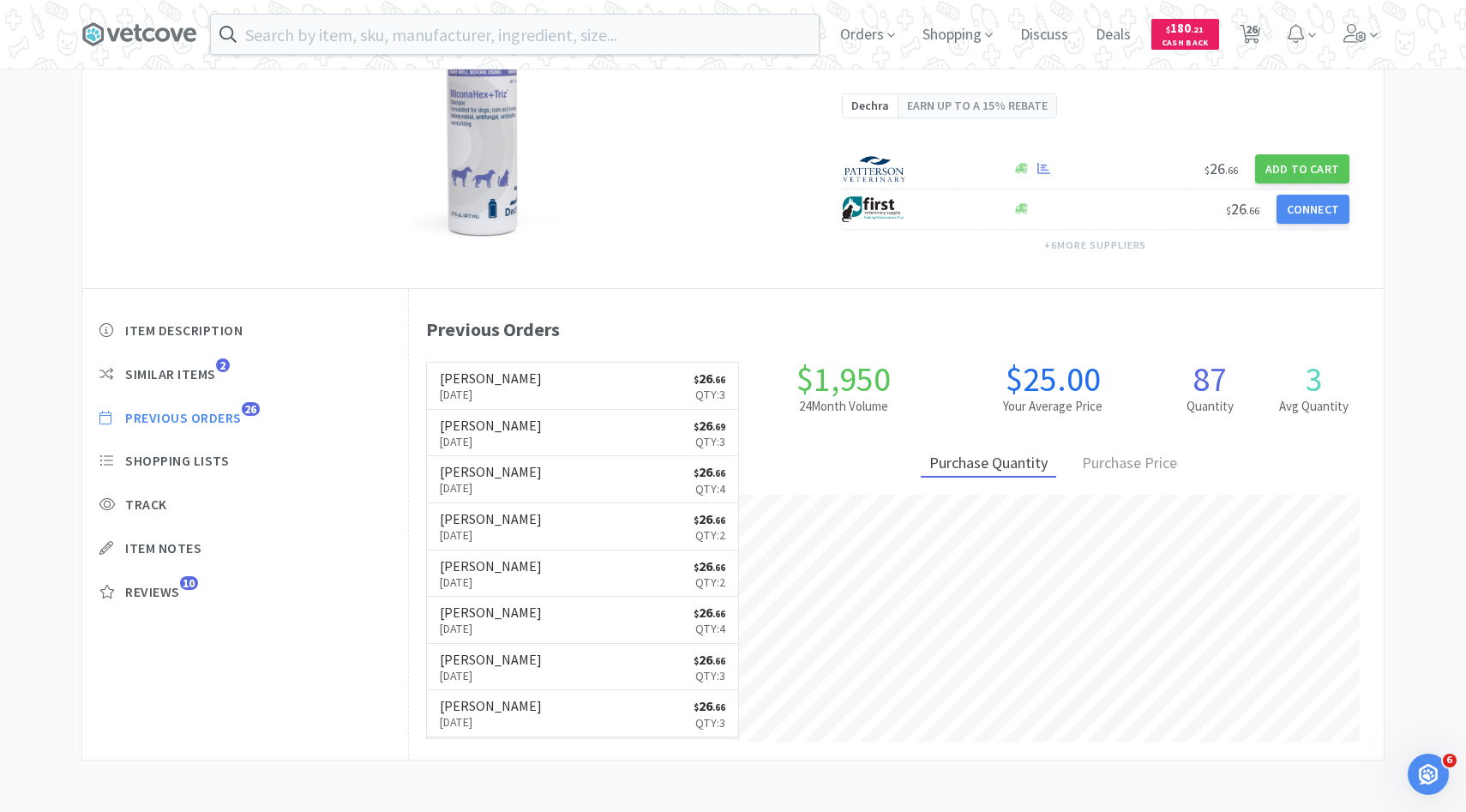
select select "10"
select select "1"
select select "2"
select select "3"
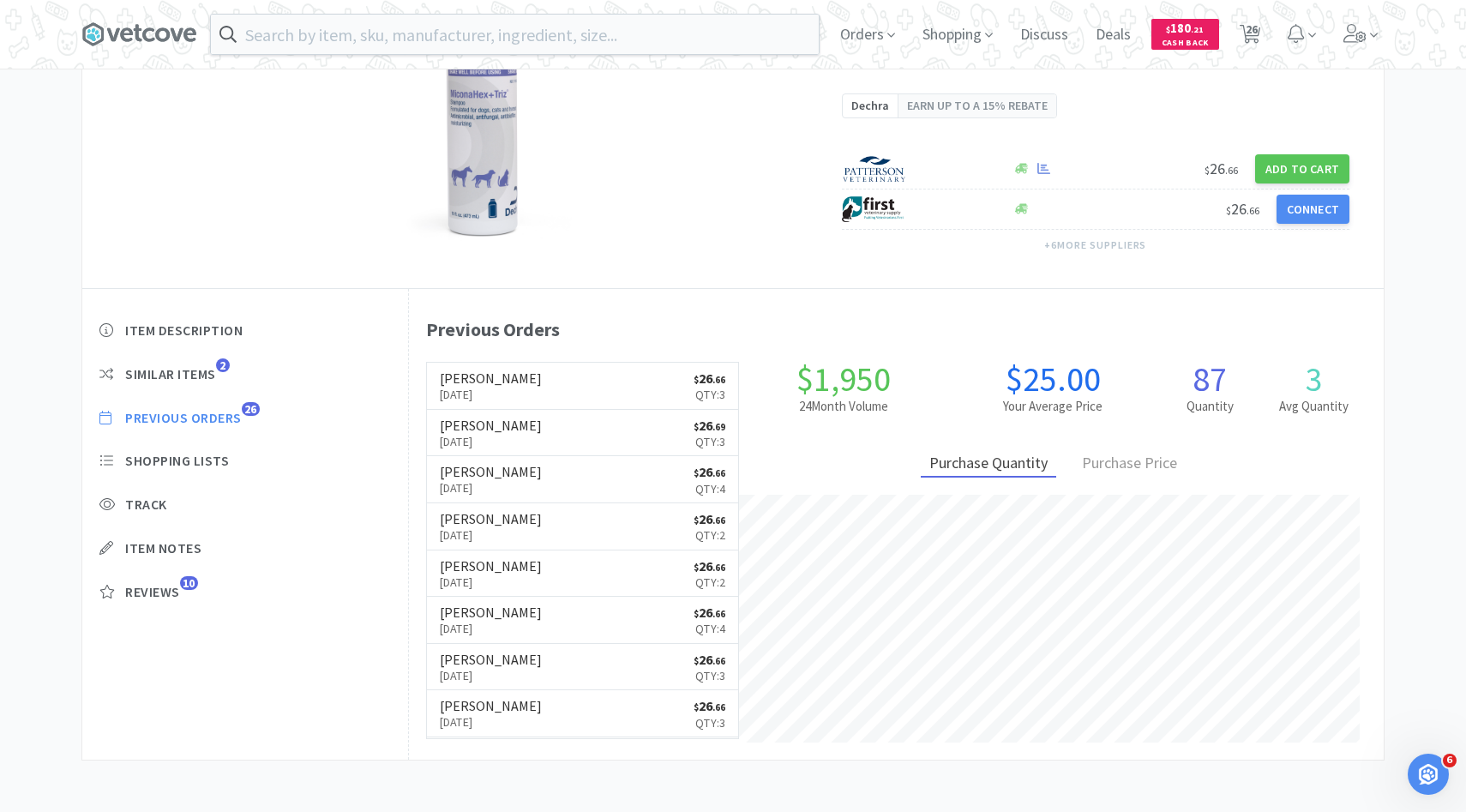
select select "1"
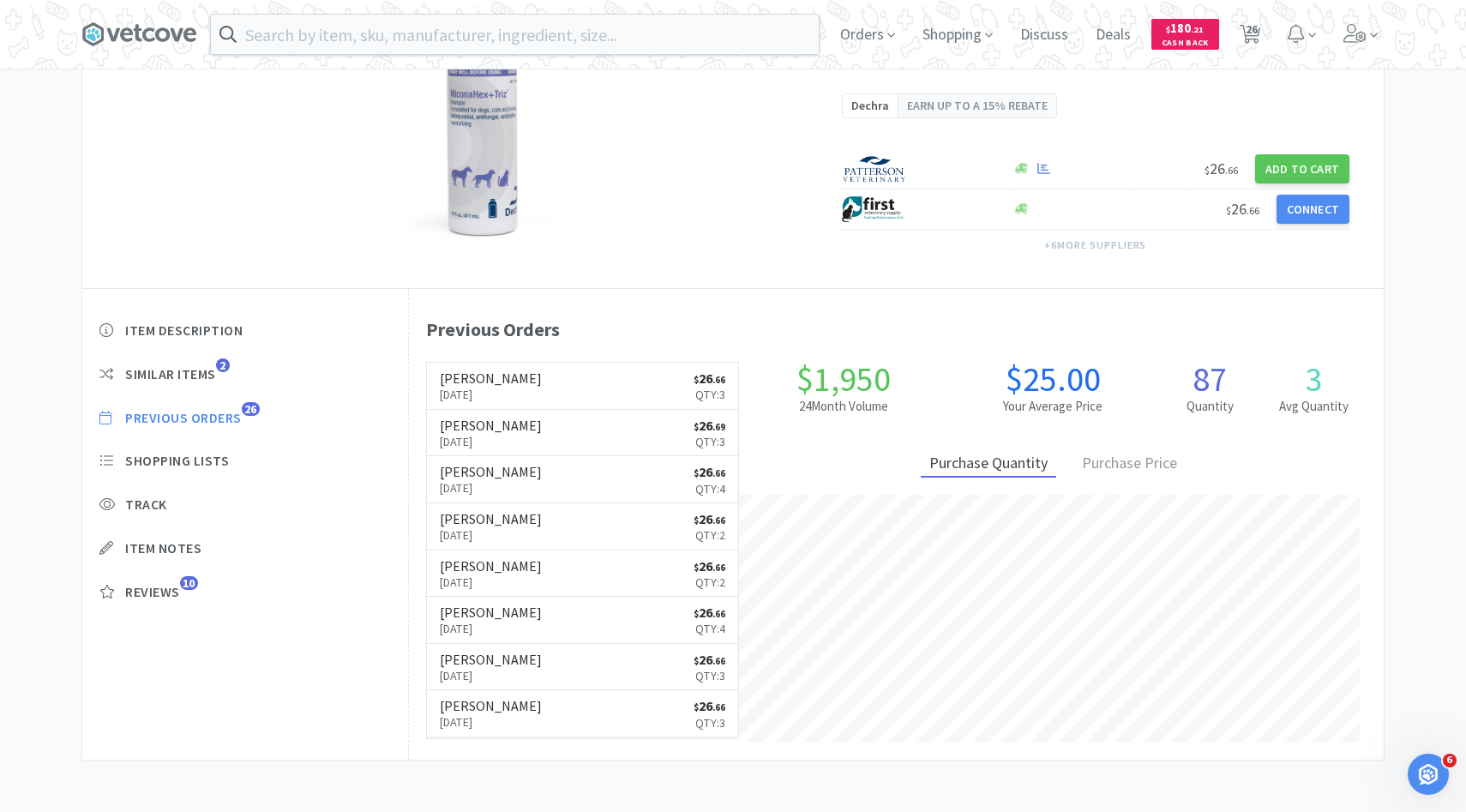
select select "1"
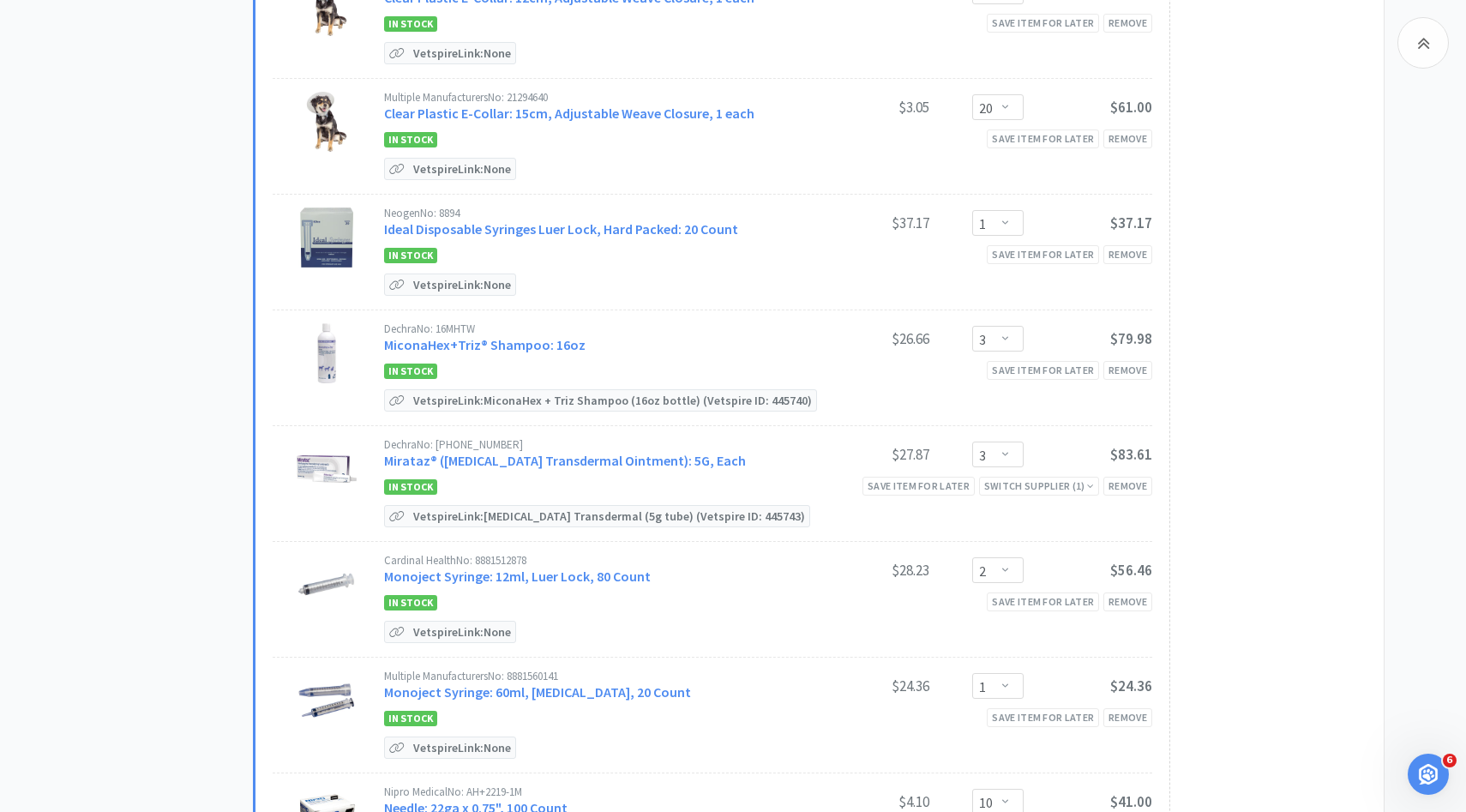
scroll to position [1325, 0]
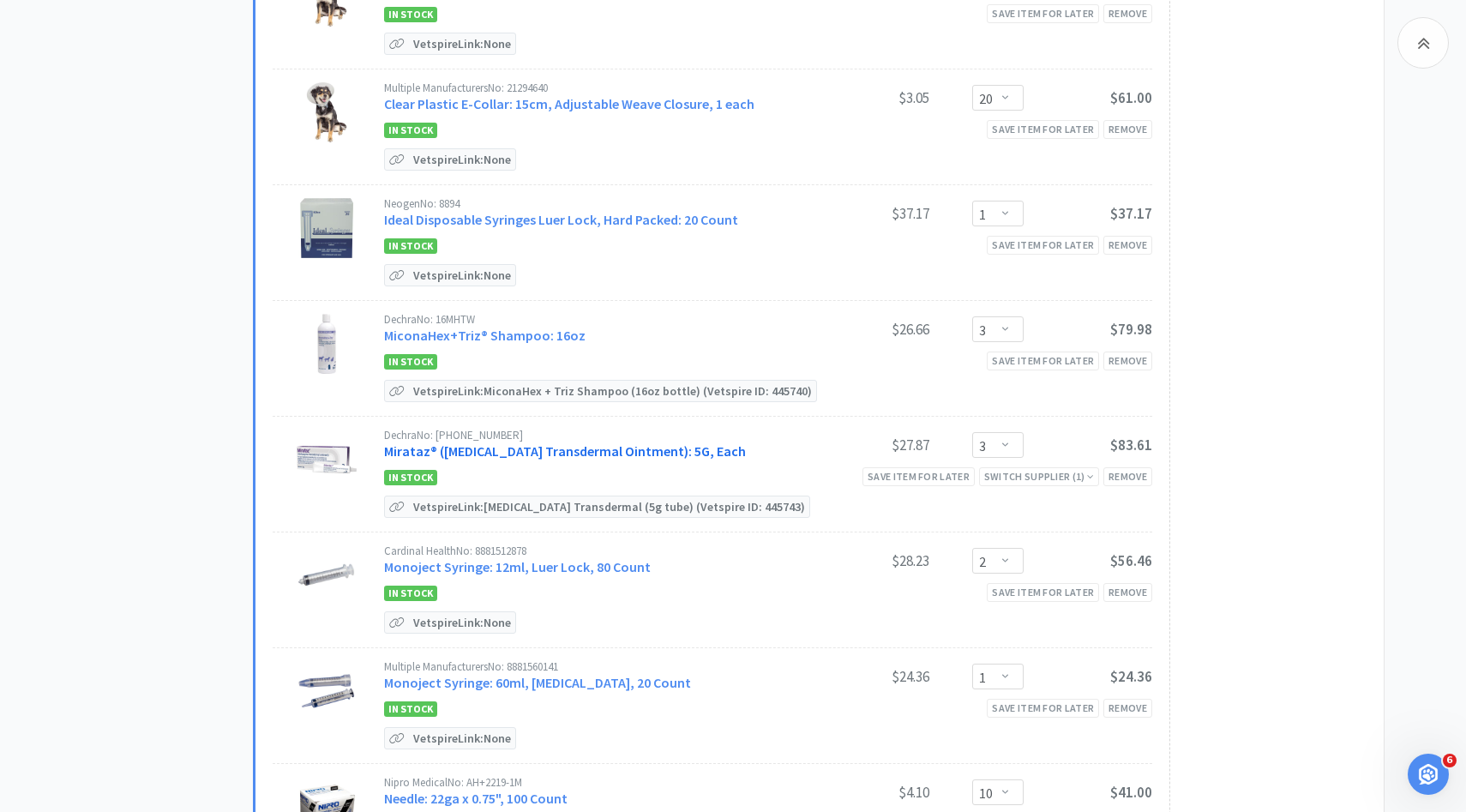
click at [673, 442] on link "Mirataz® (Mirtazapine Transdermal Ointment): 5G, Each" at bounding box center [565, 451] width 362 height 17
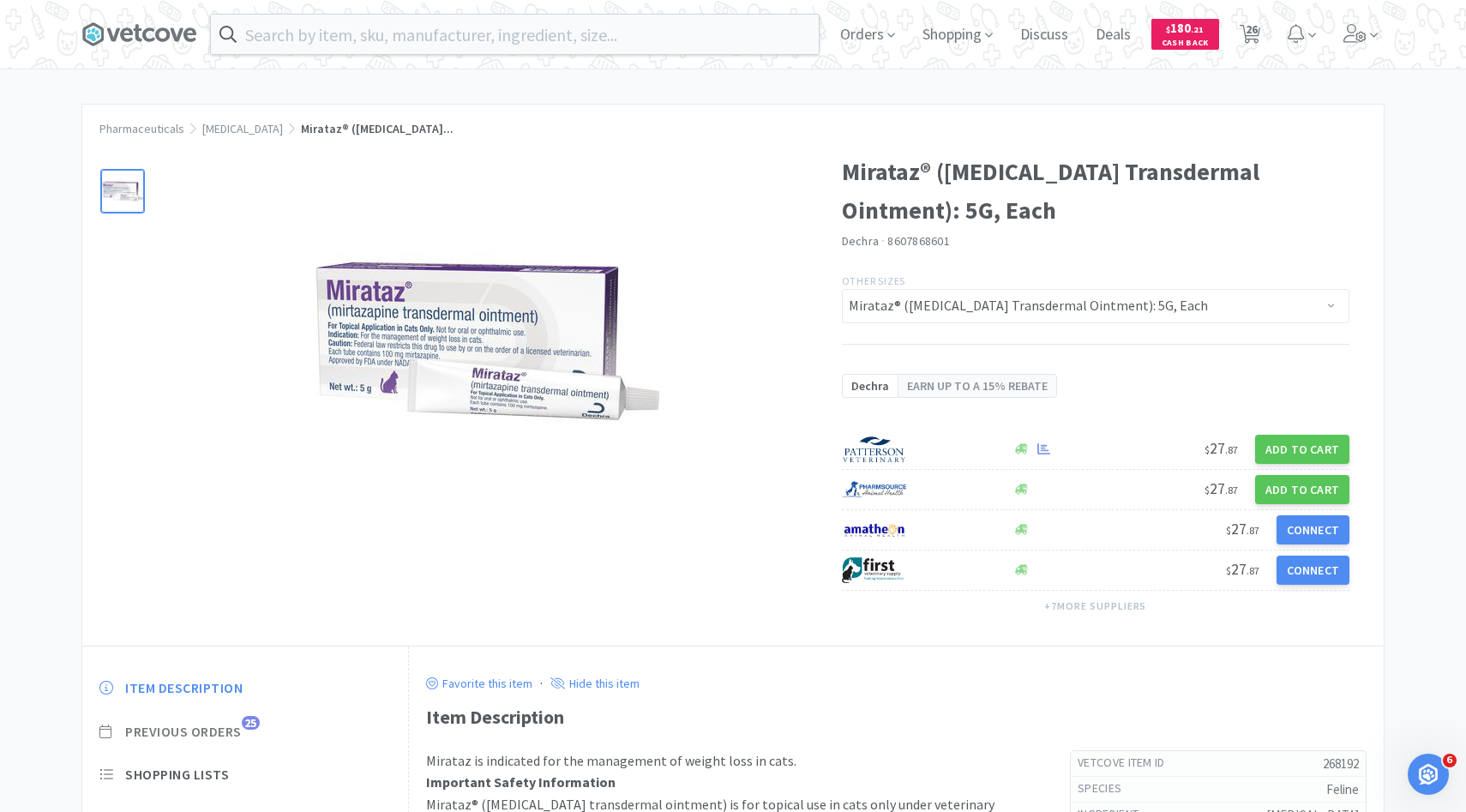
click at [230, 733] on span "Previous Orders" at bounding box center [183, 731] width 116 height 18
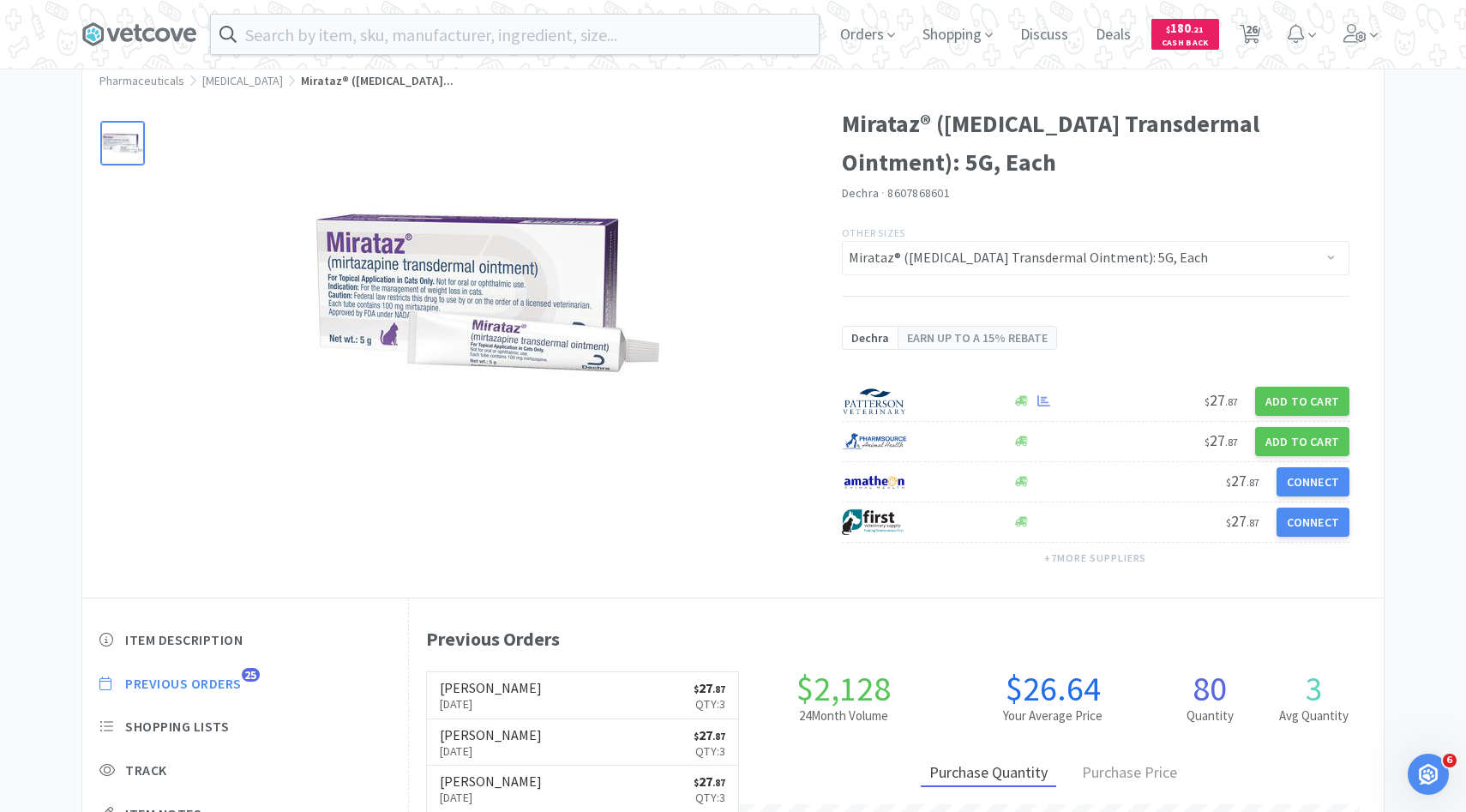
scroll to position [85, 0]
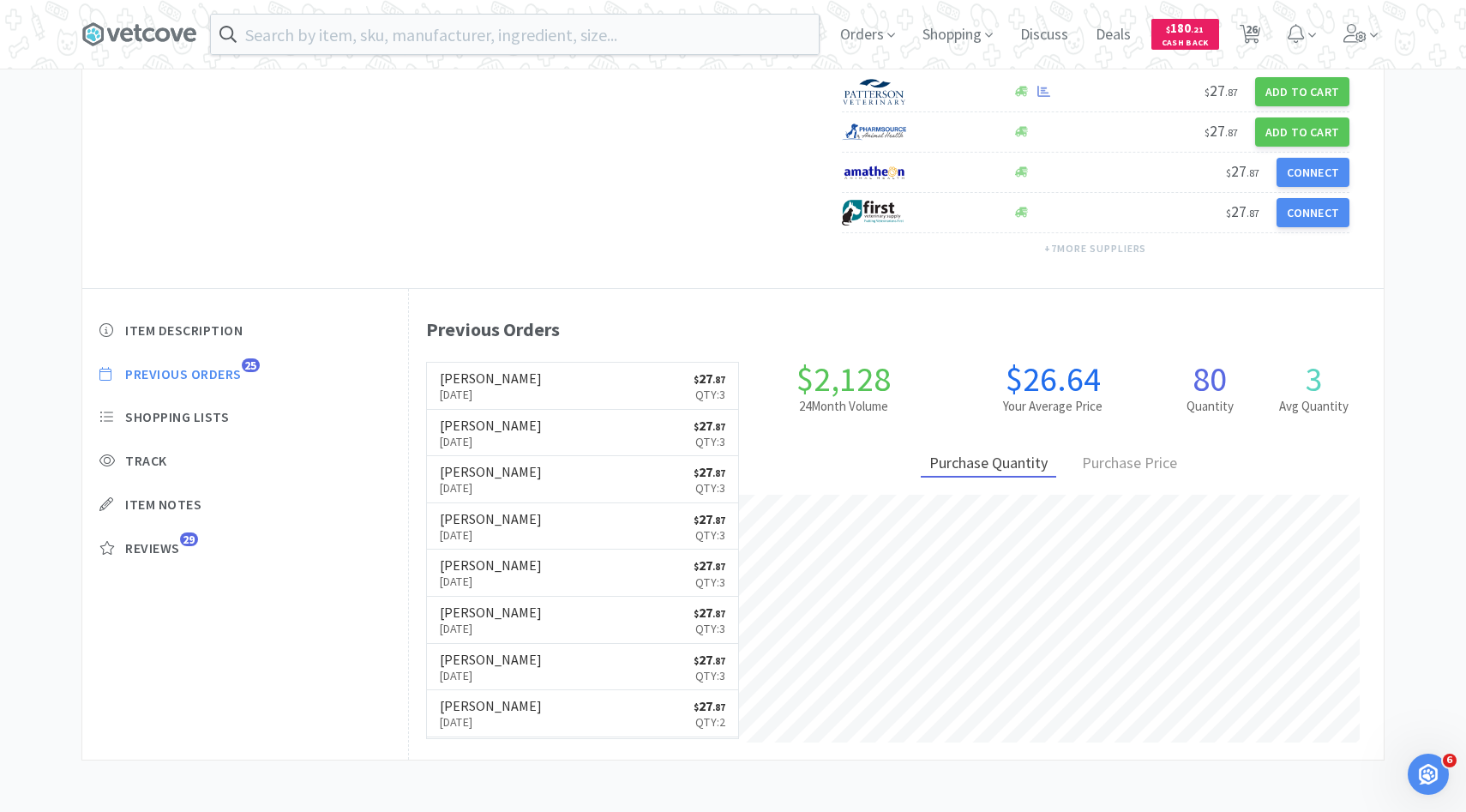
select select "10"
select select "1"
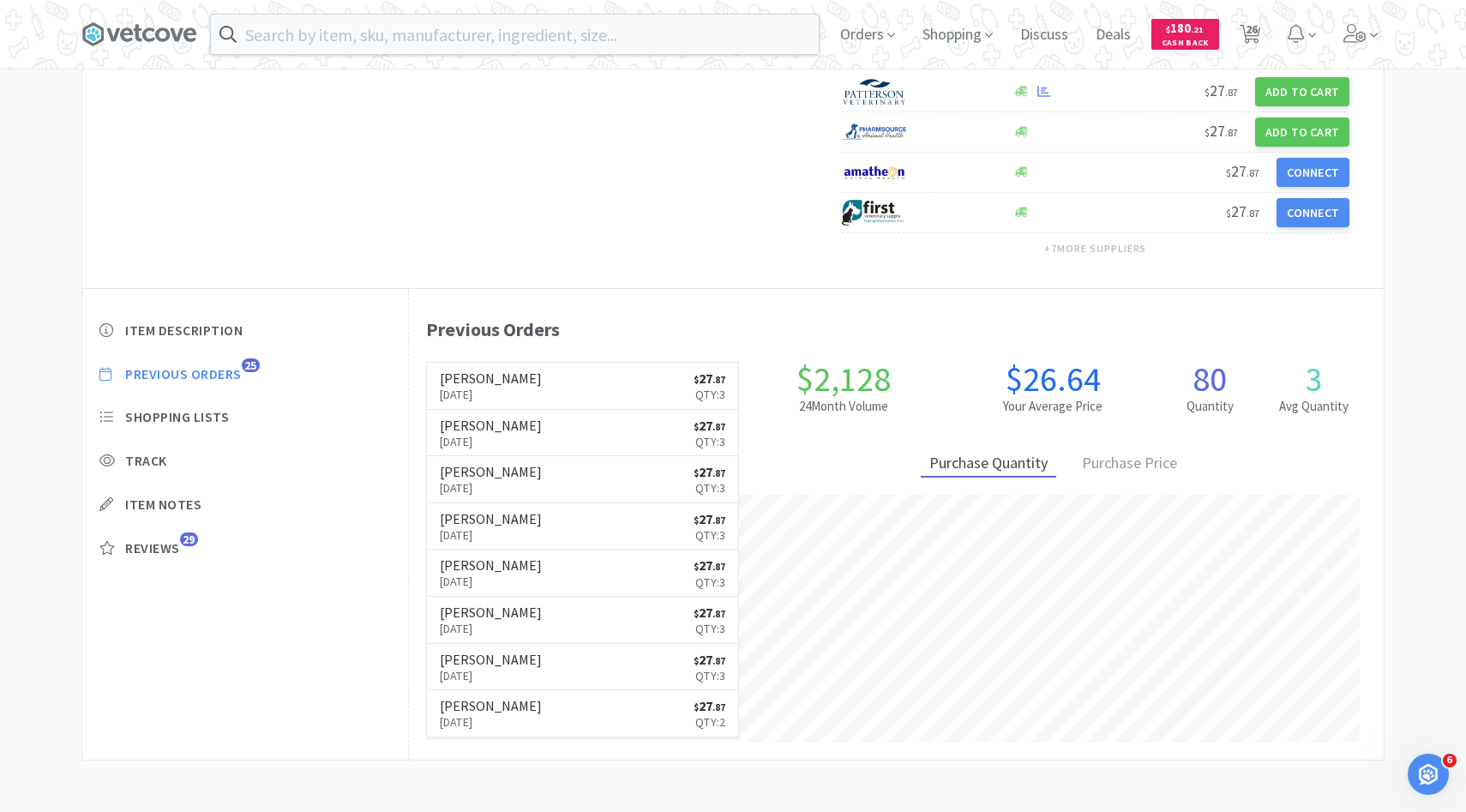
select select "1"
select select "10"
select select "20"
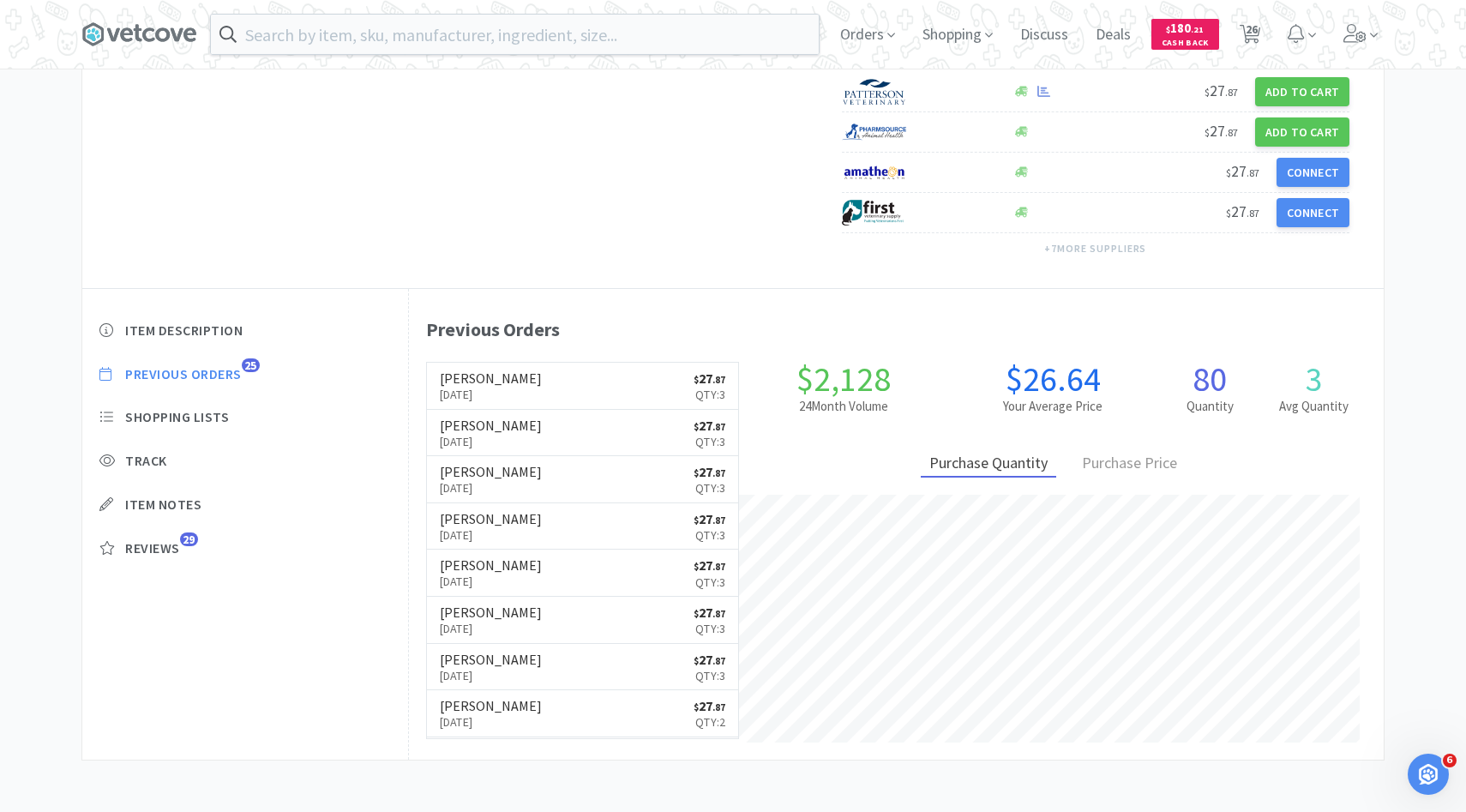
select select "1"
select select "3"
select select "2"
select select "1"
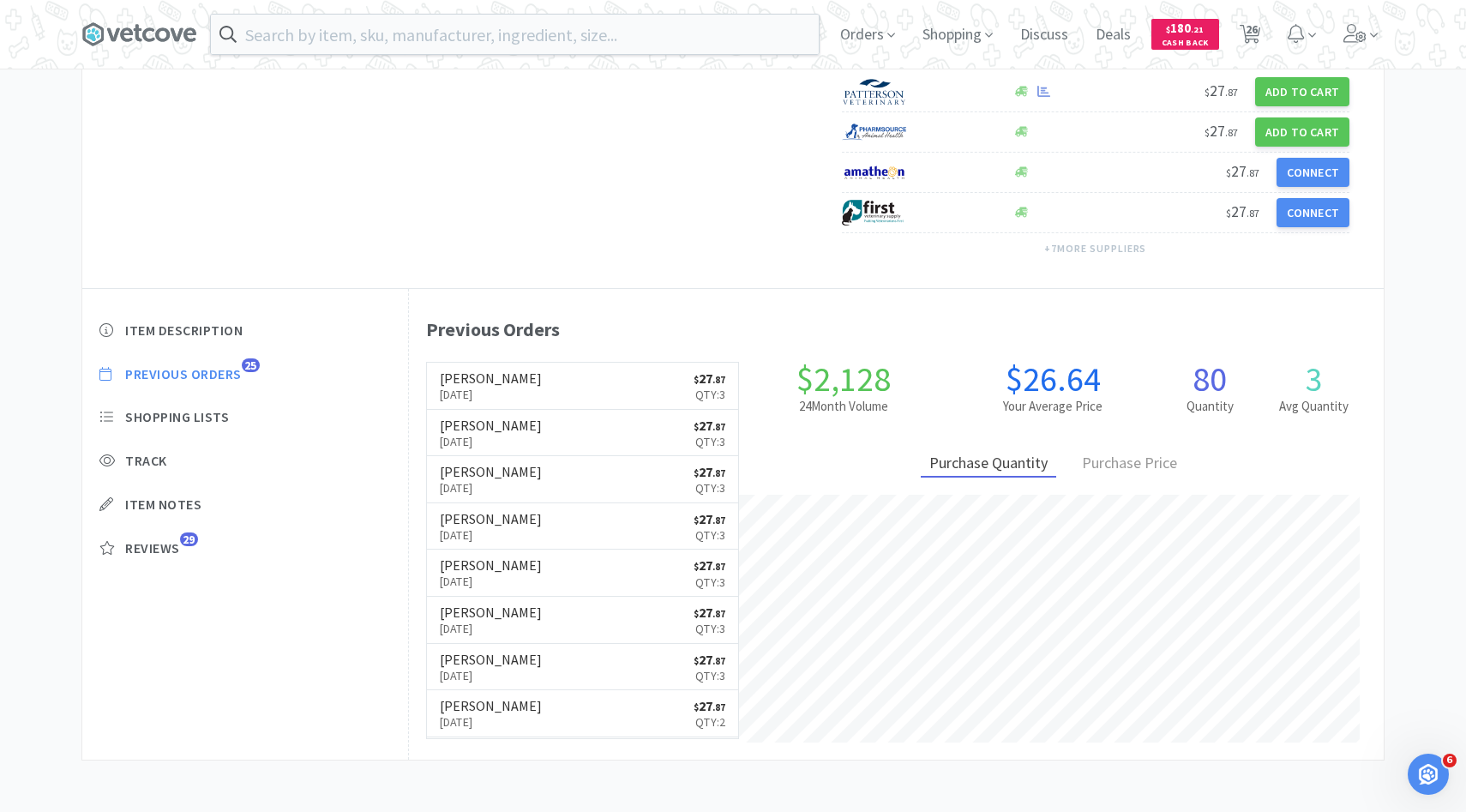
select select "10"
select select "1"
select select "2"
select select "3"
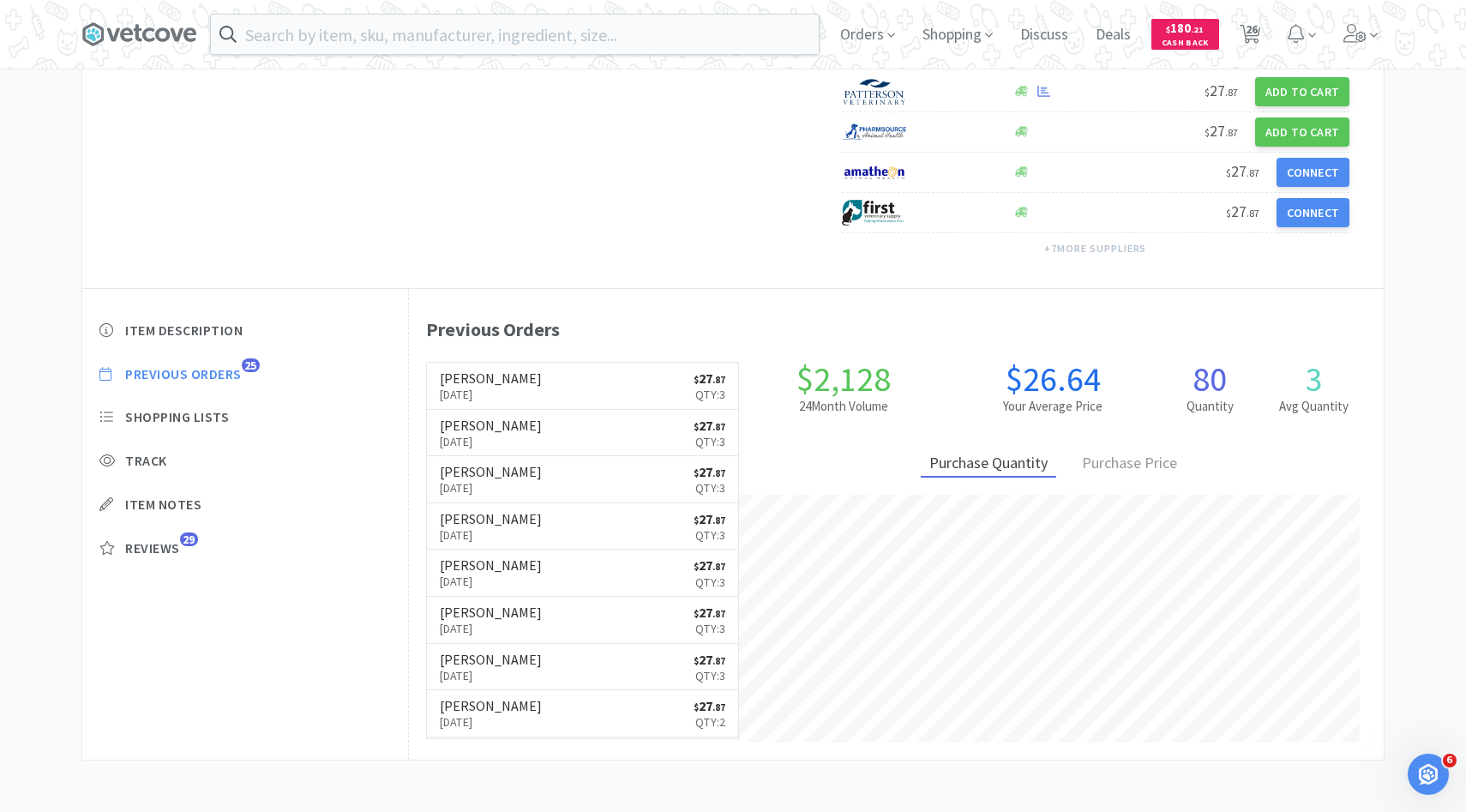
select select "1"
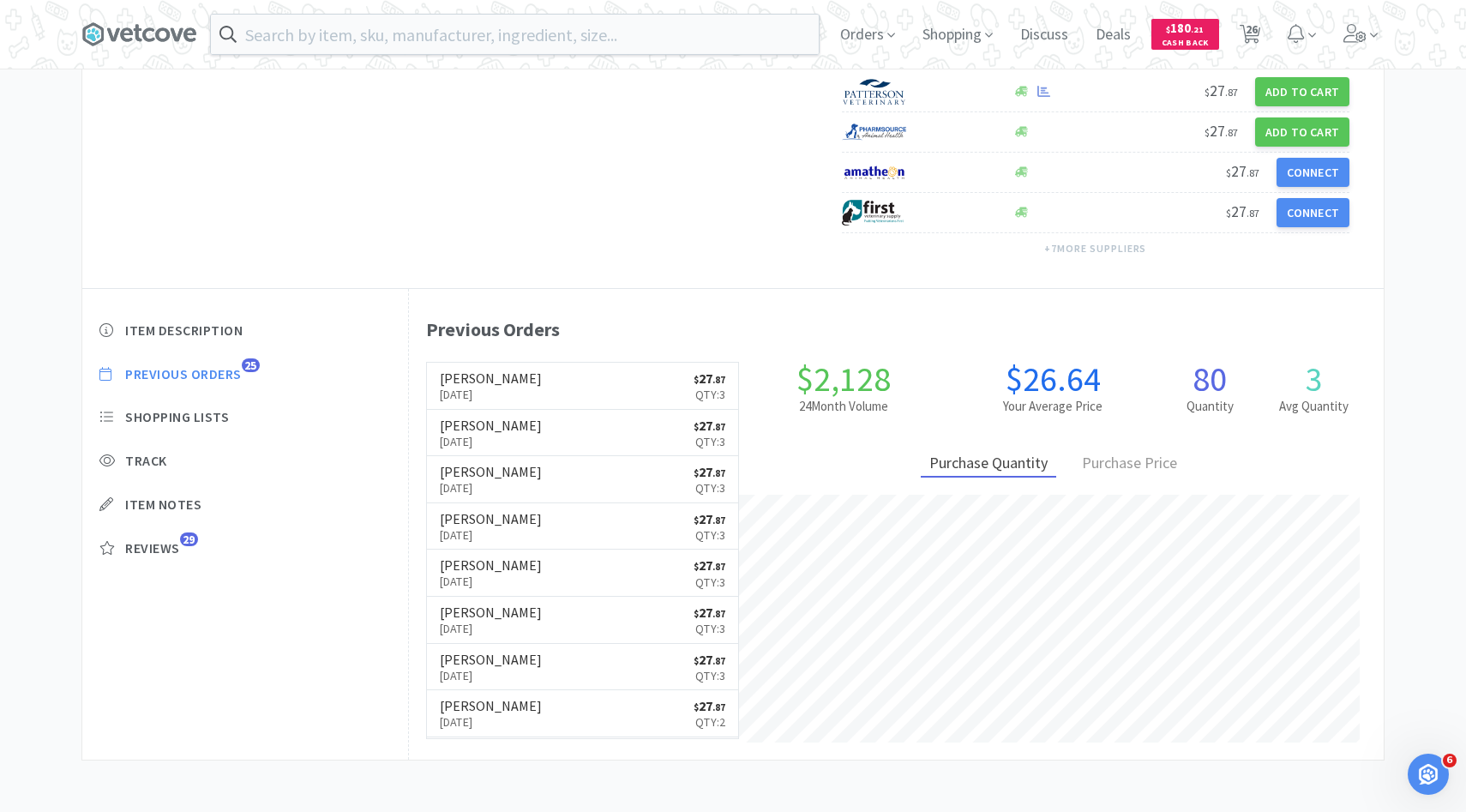
select select "1"
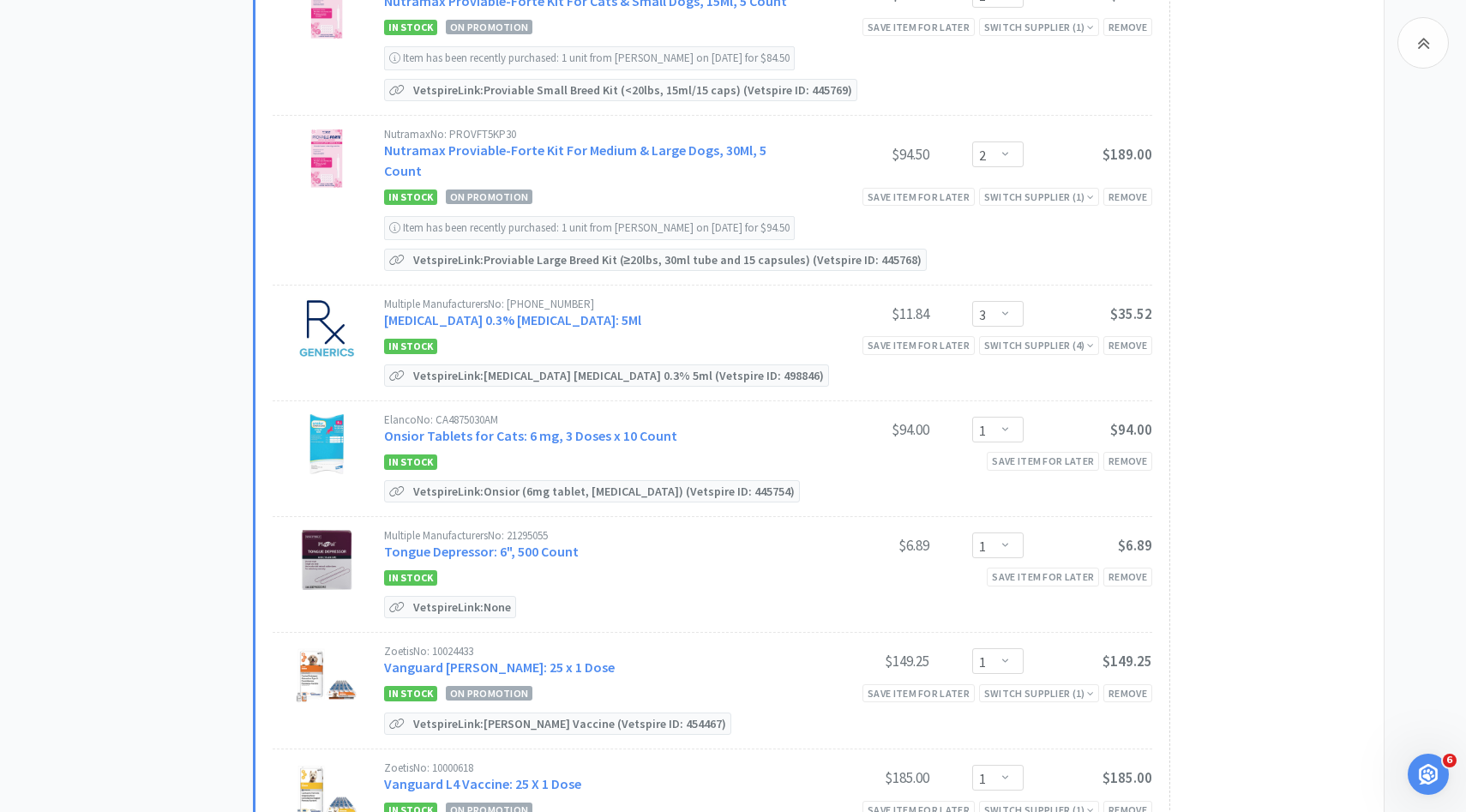
scroll to position [2355, 0]
click at [565, 309] on link "[MEDICAL_DATA] 0.3% [MEDICAL_DATA]: 5Ml" at bounding box center [512, 318] width 257 height 17
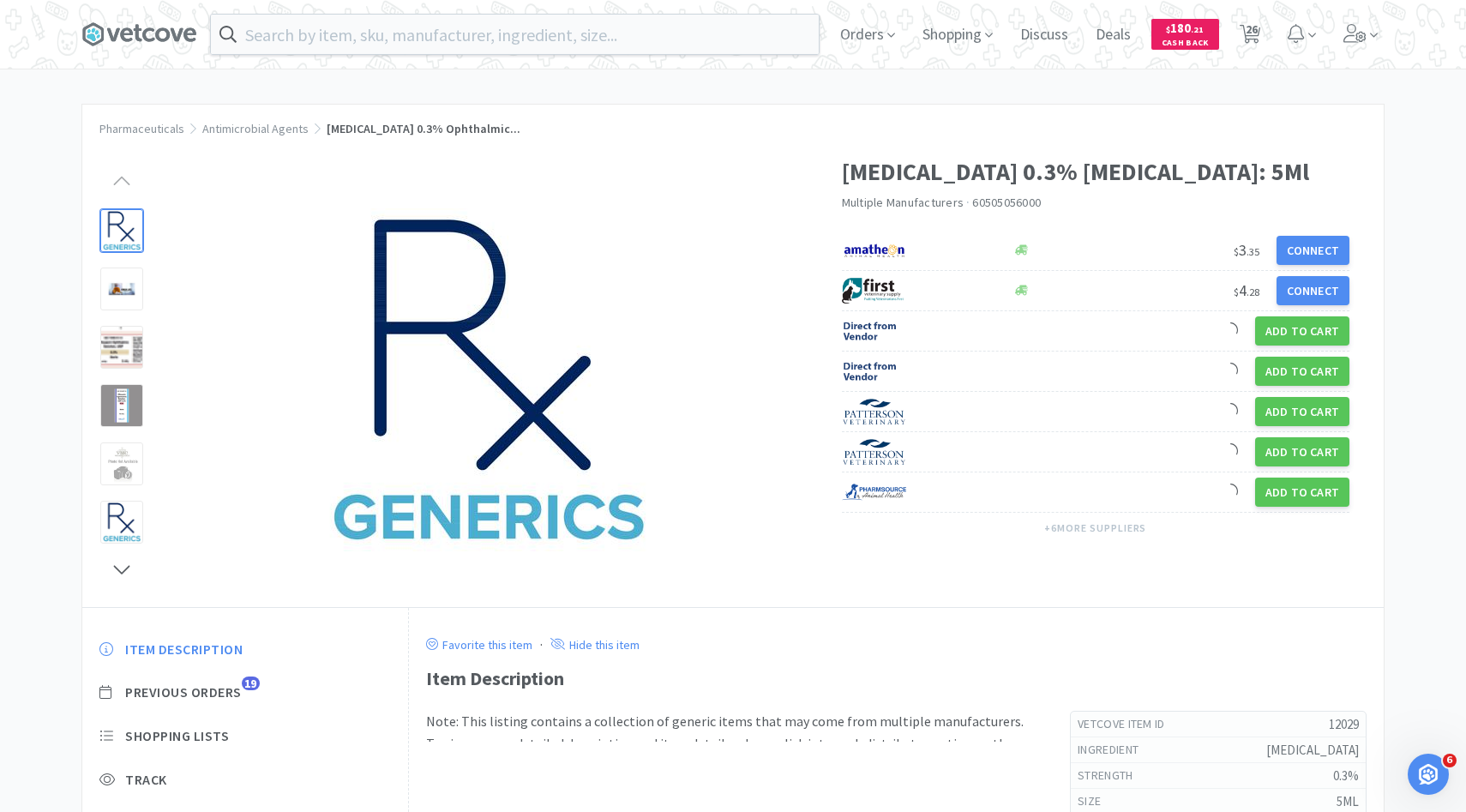
scroll to position [1, 0]
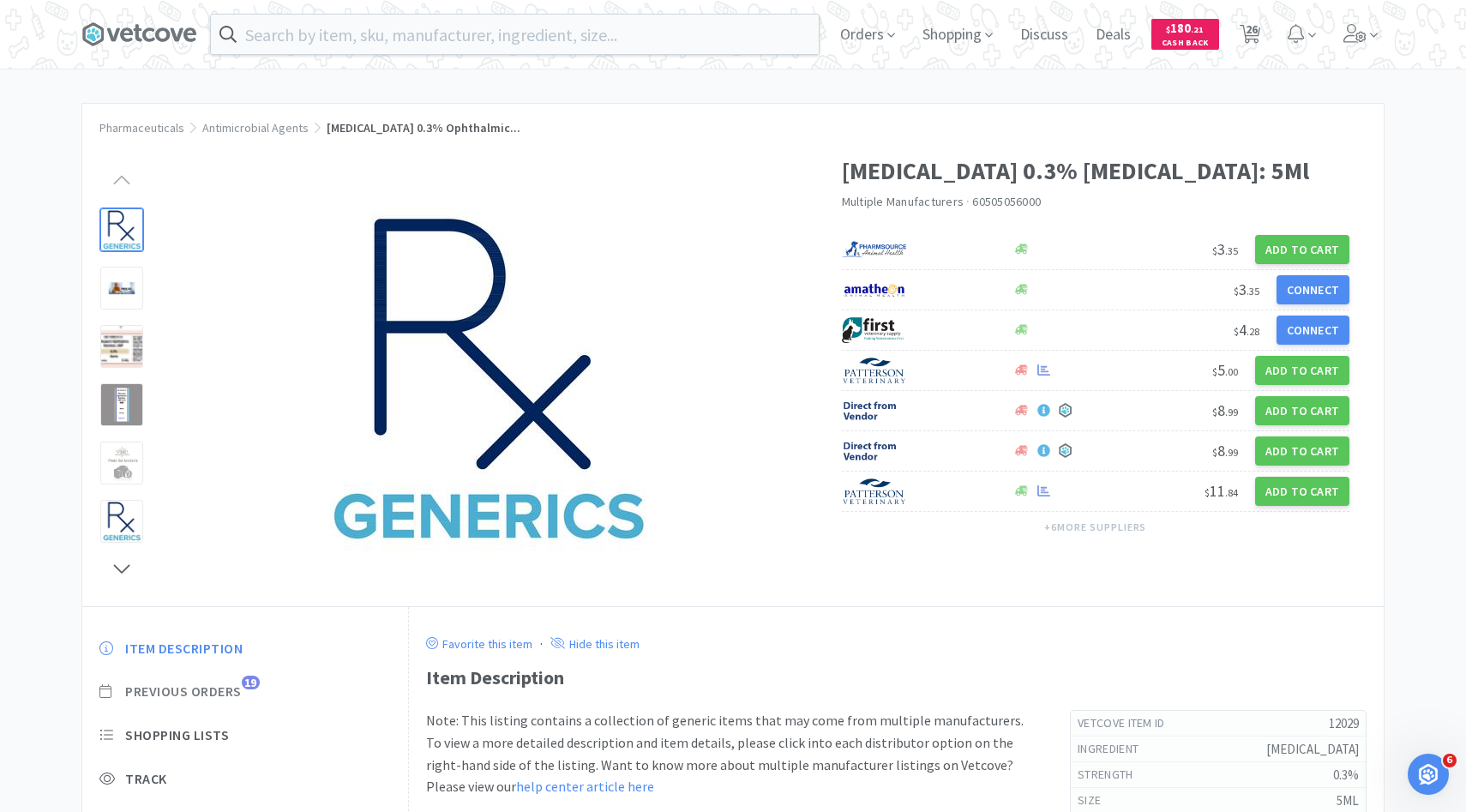
click at [200, 695] on span "Previous Orders" at bounding box center [183, 691] width 116 height 18
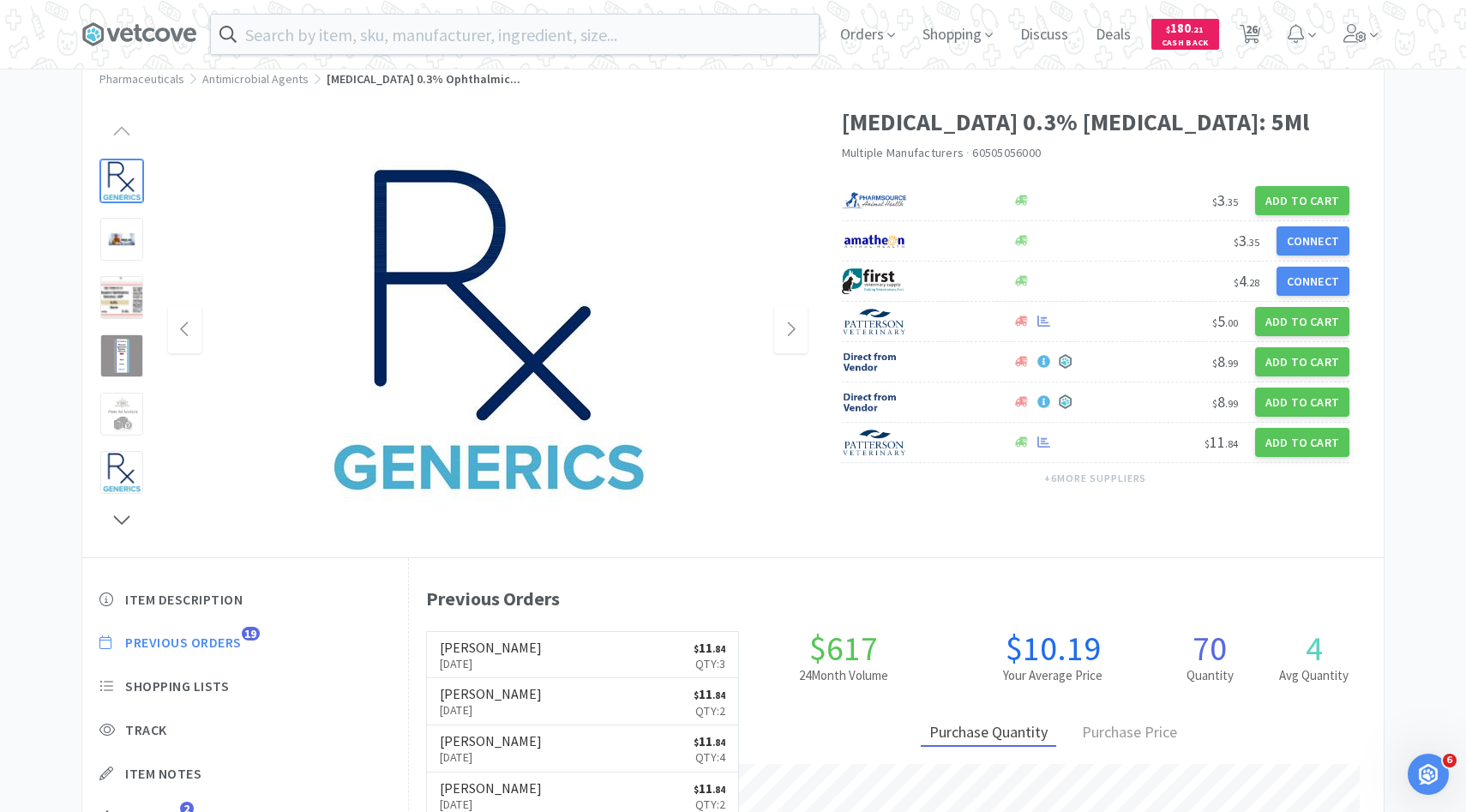
scroll to position [50, 0]
select select "10"
select select "1"
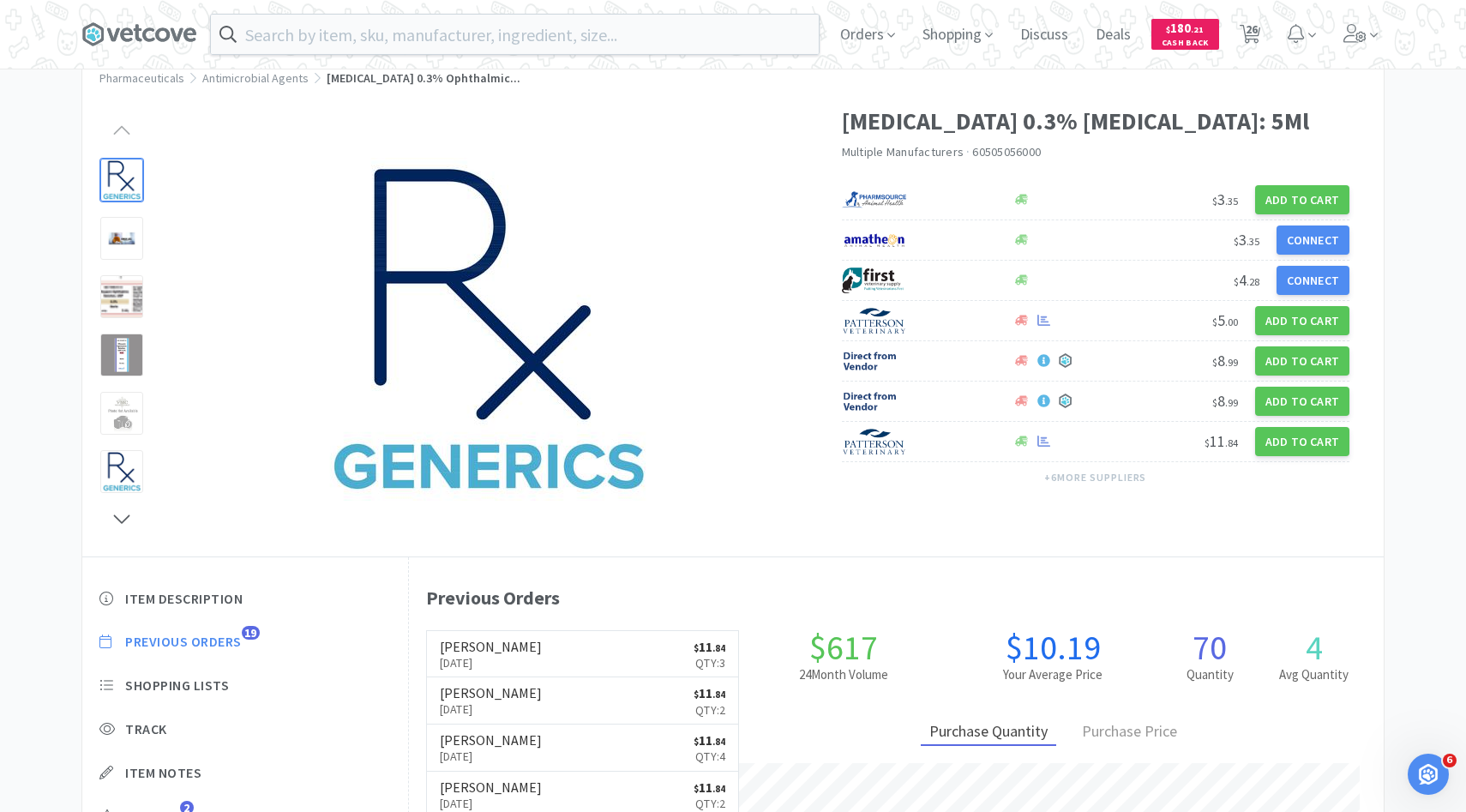
select select "1"
select select "10"
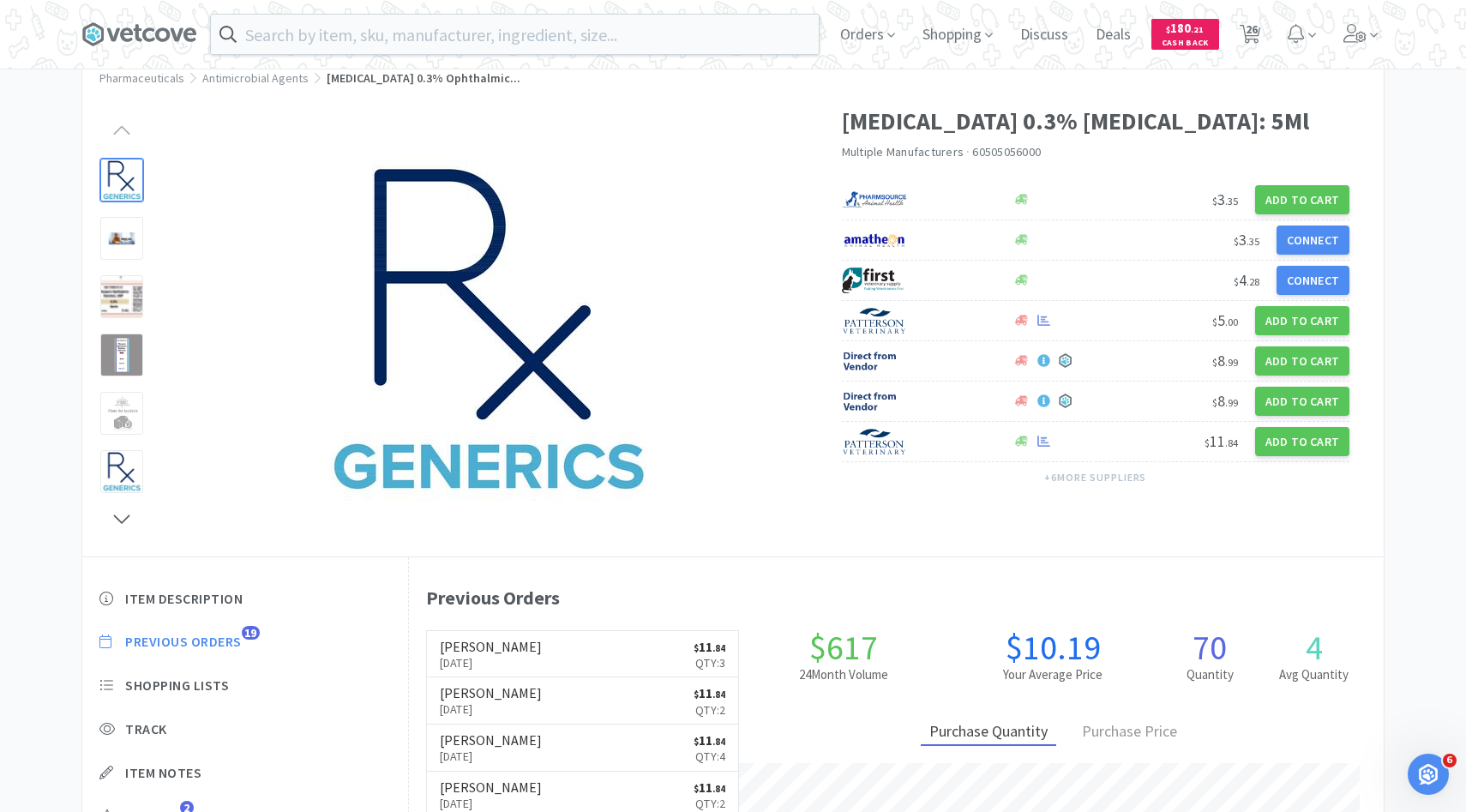
select select "20"
select select "1"
select select "3"
select select "2"
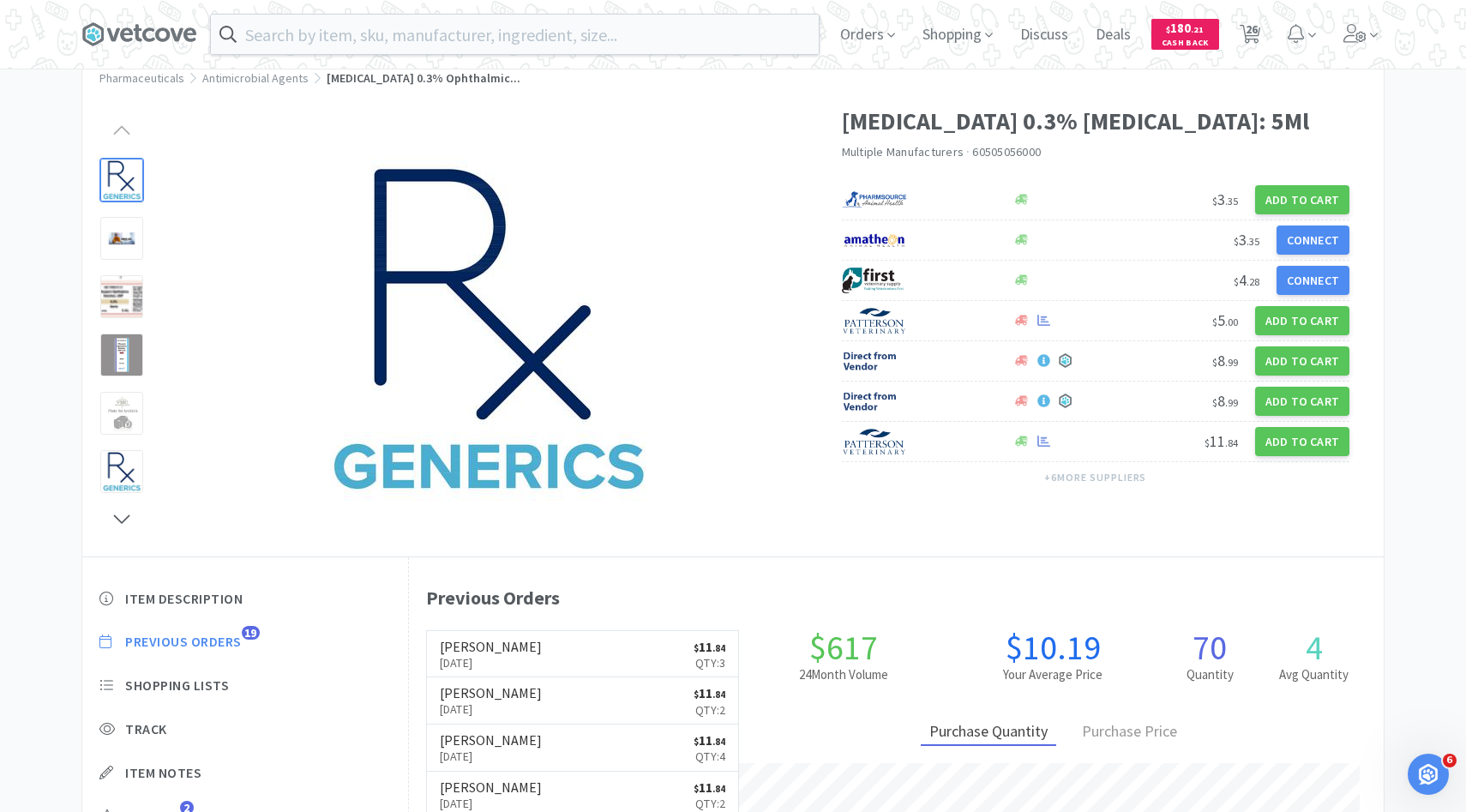
select select "1"
select select "10"
select select "1"
select select "2"
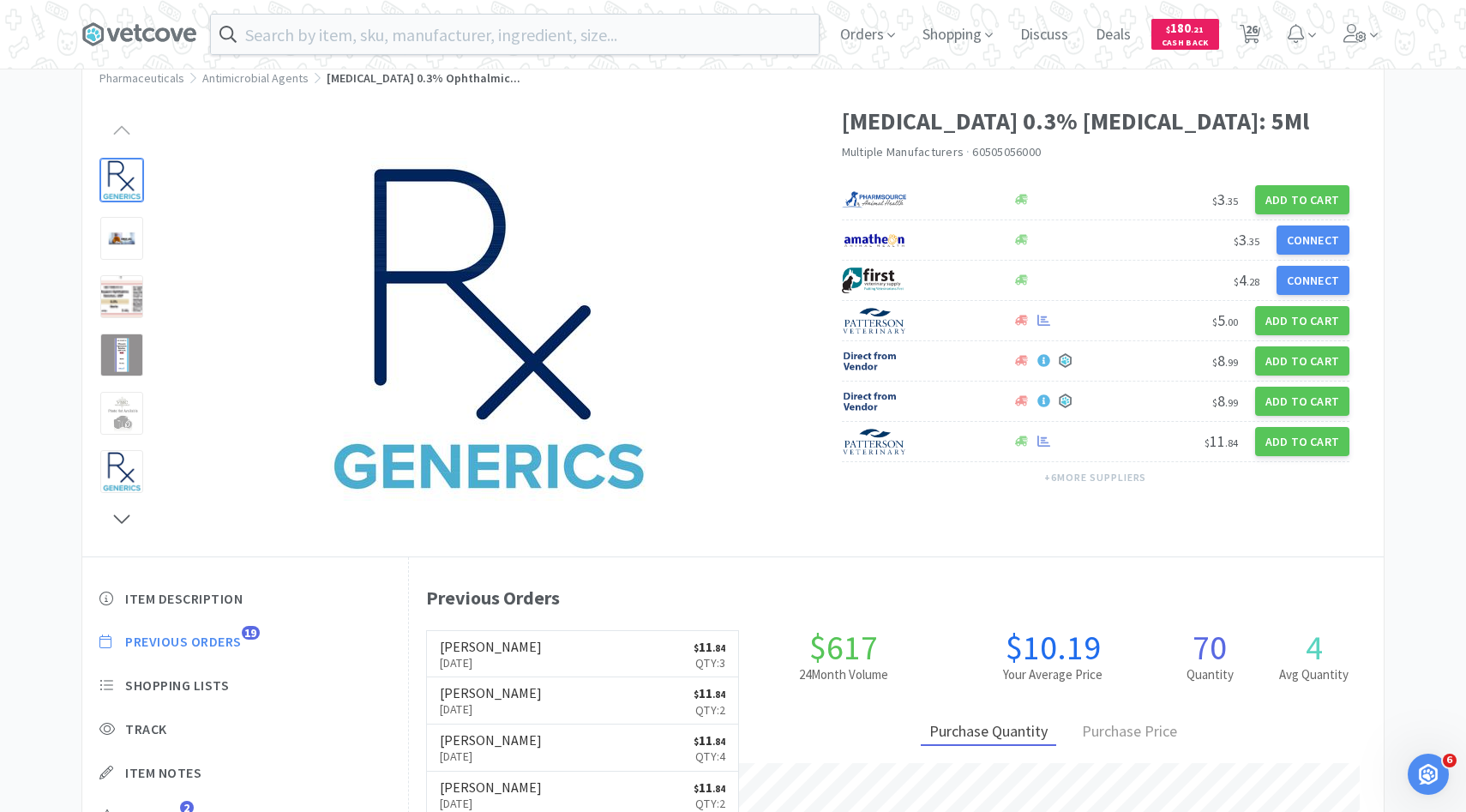
select select "3"
select select "1"
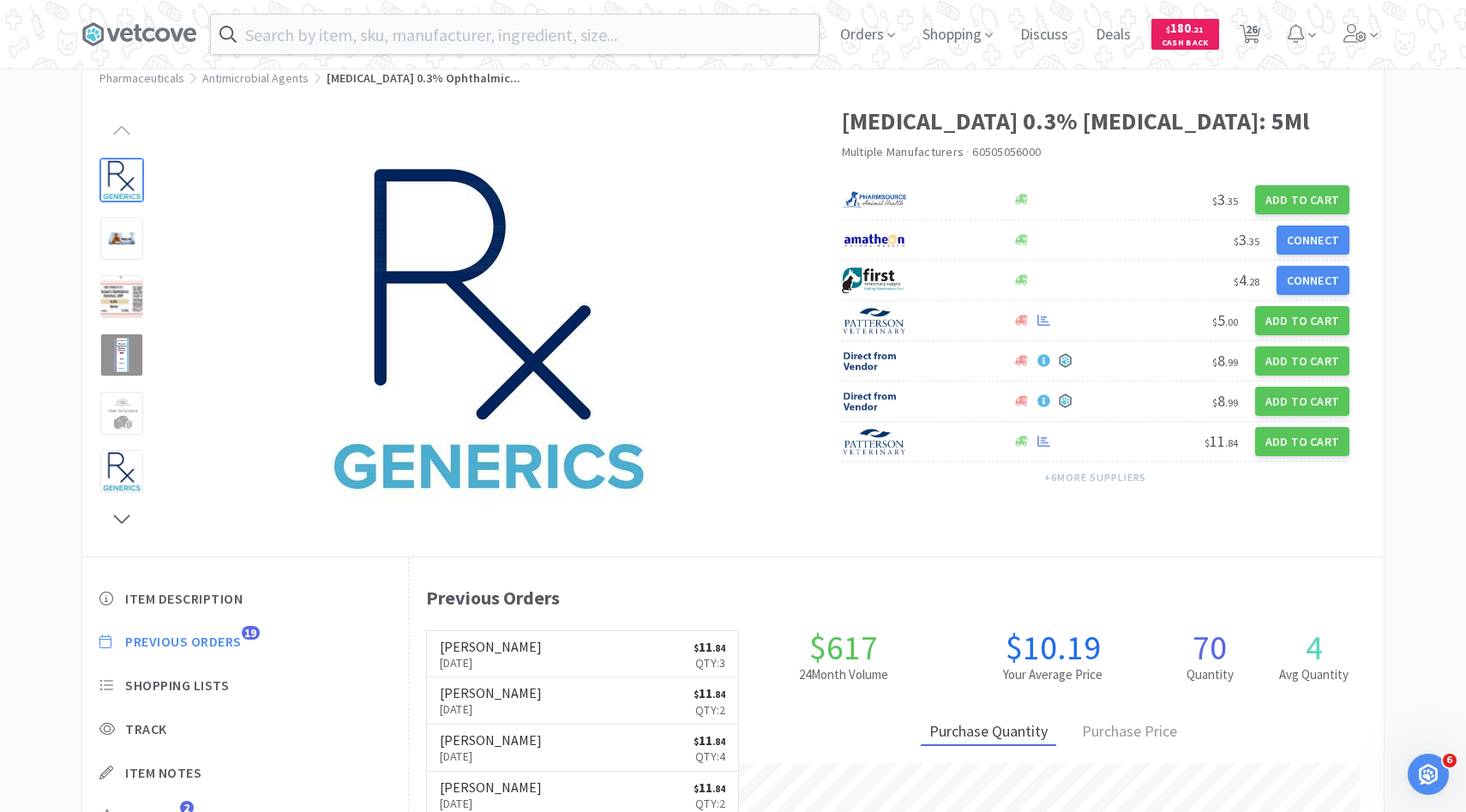
select select "1"
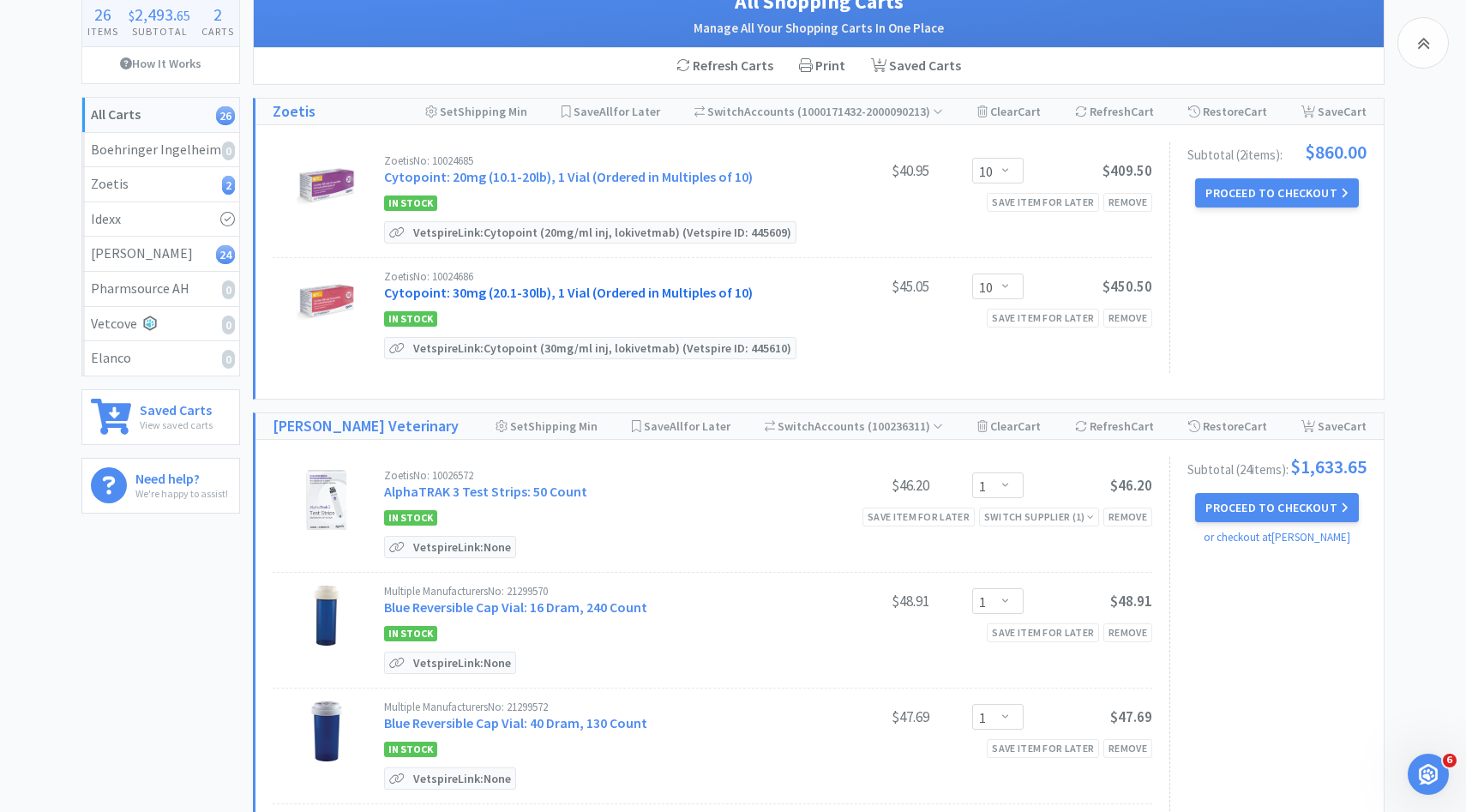
scroll to position [70, 0]
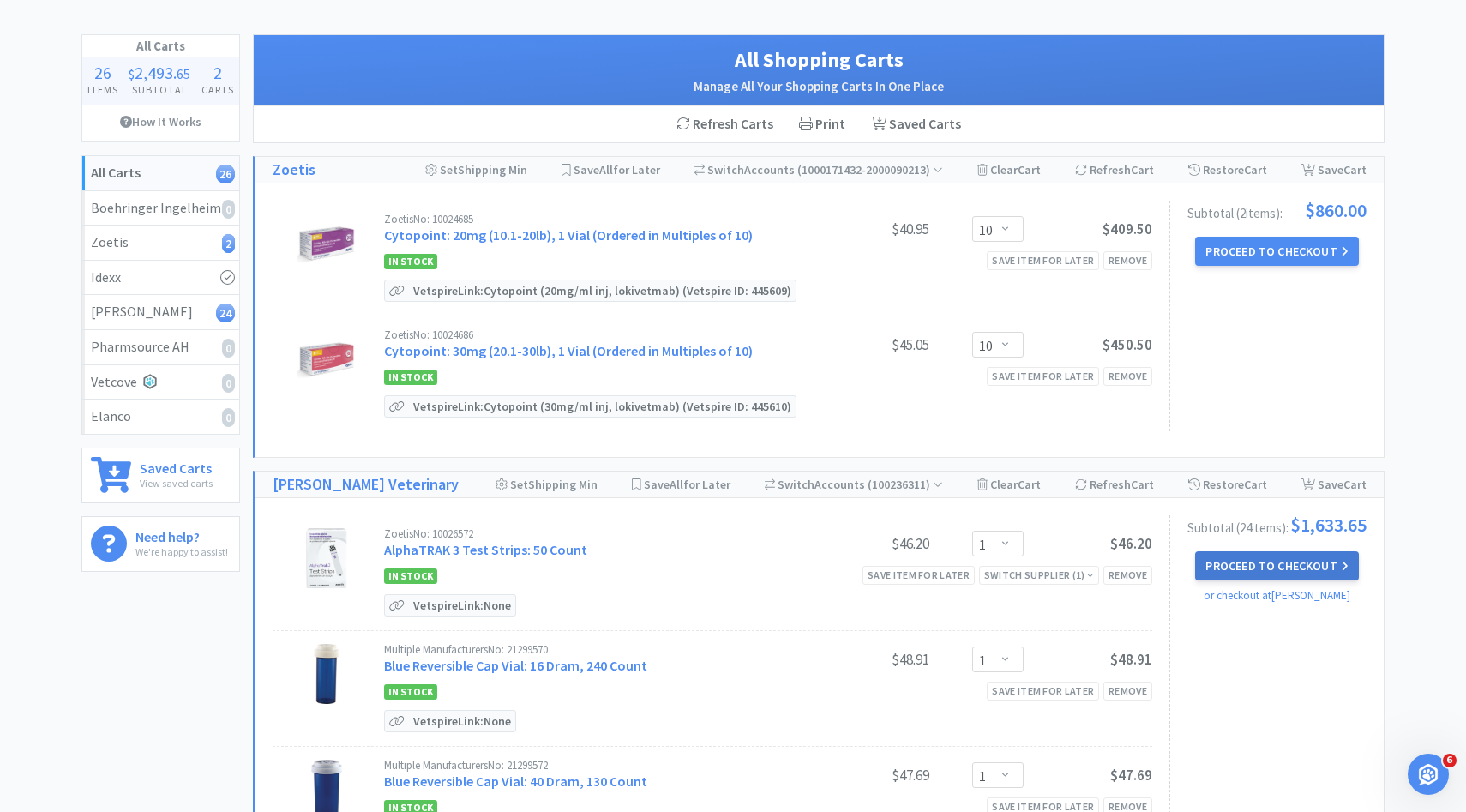
click at [1223, 563] on button "Proceed to Checkout" at bounding box center [1277, 566] width 163 height 29
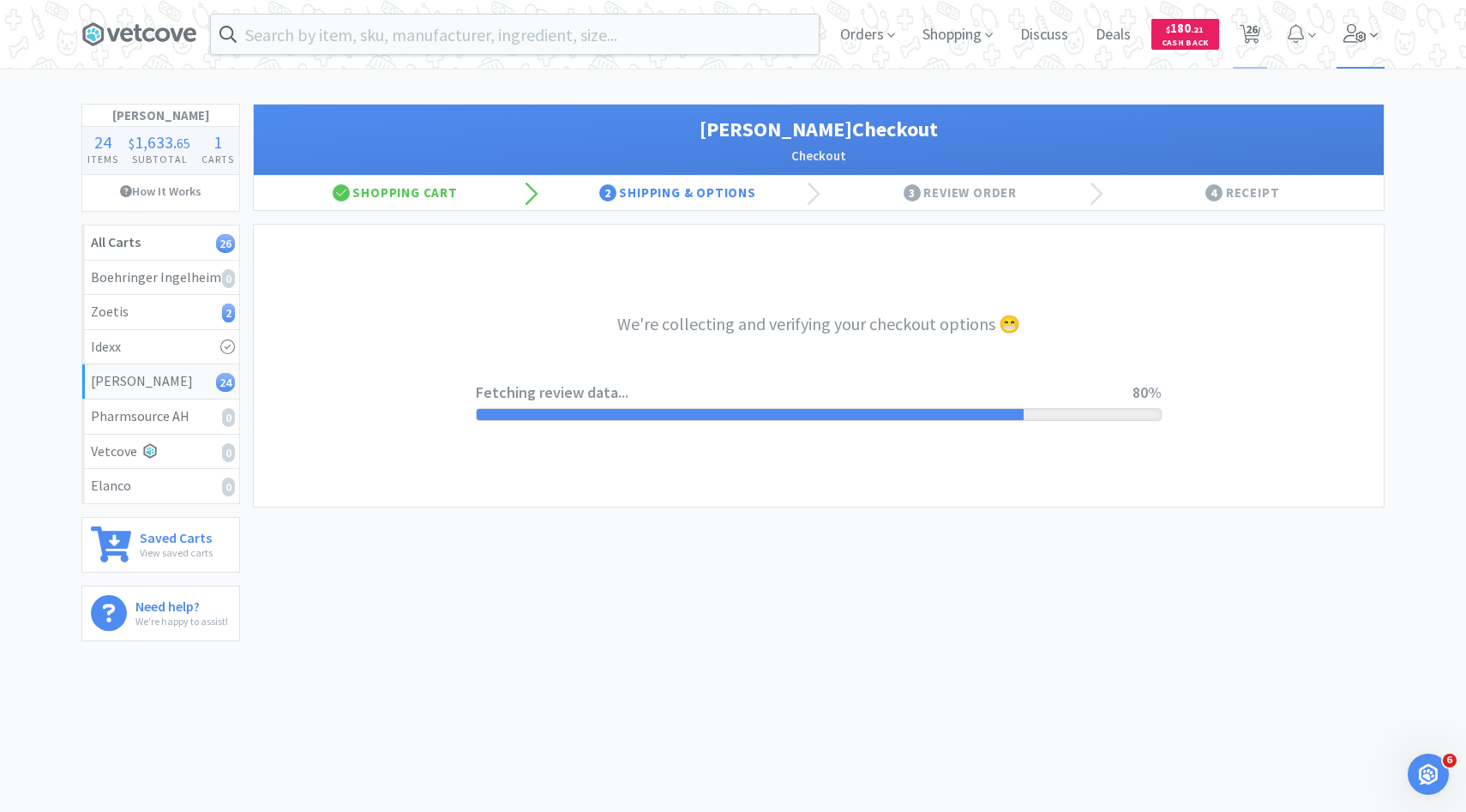
click at [1352, 28] on icon at bounding box center [1355, 33] width 24 height 18
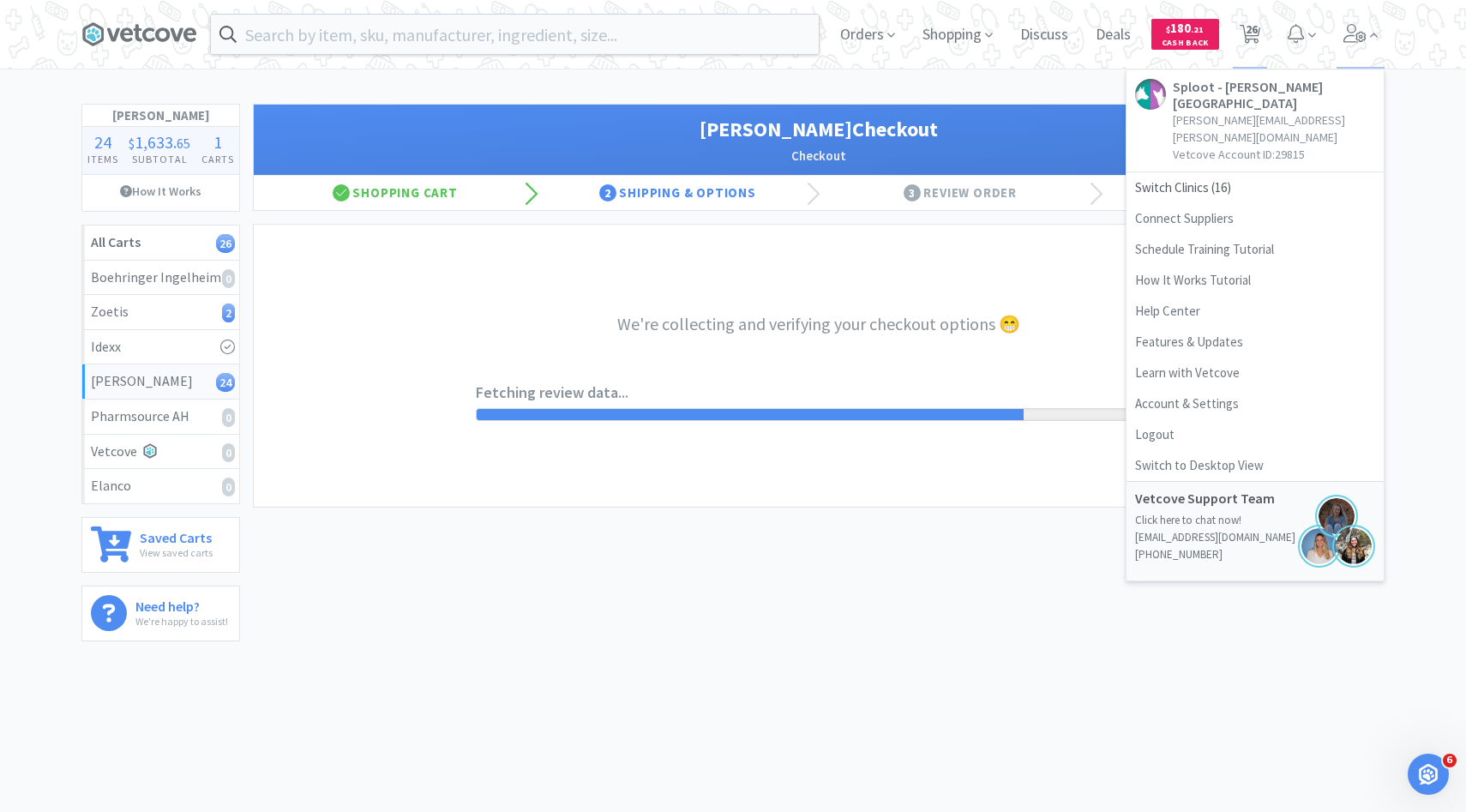
click at [789, 481] on div "We're collecting and verifying your checkout options 😁 Fetching review data... …" at bounding box center [818, 365] width 686 height 282
select select "1"
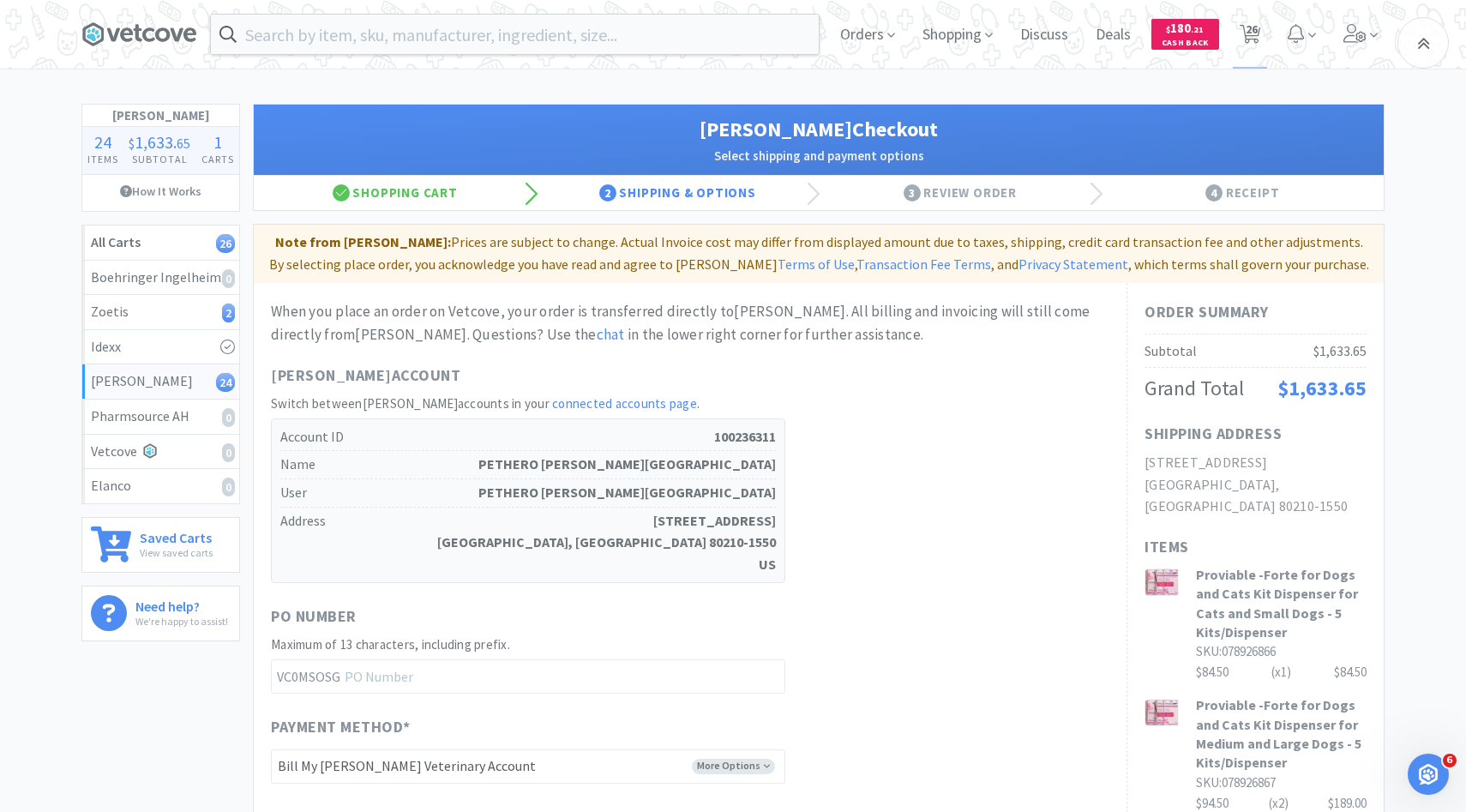
scroll to position [1005, 0]
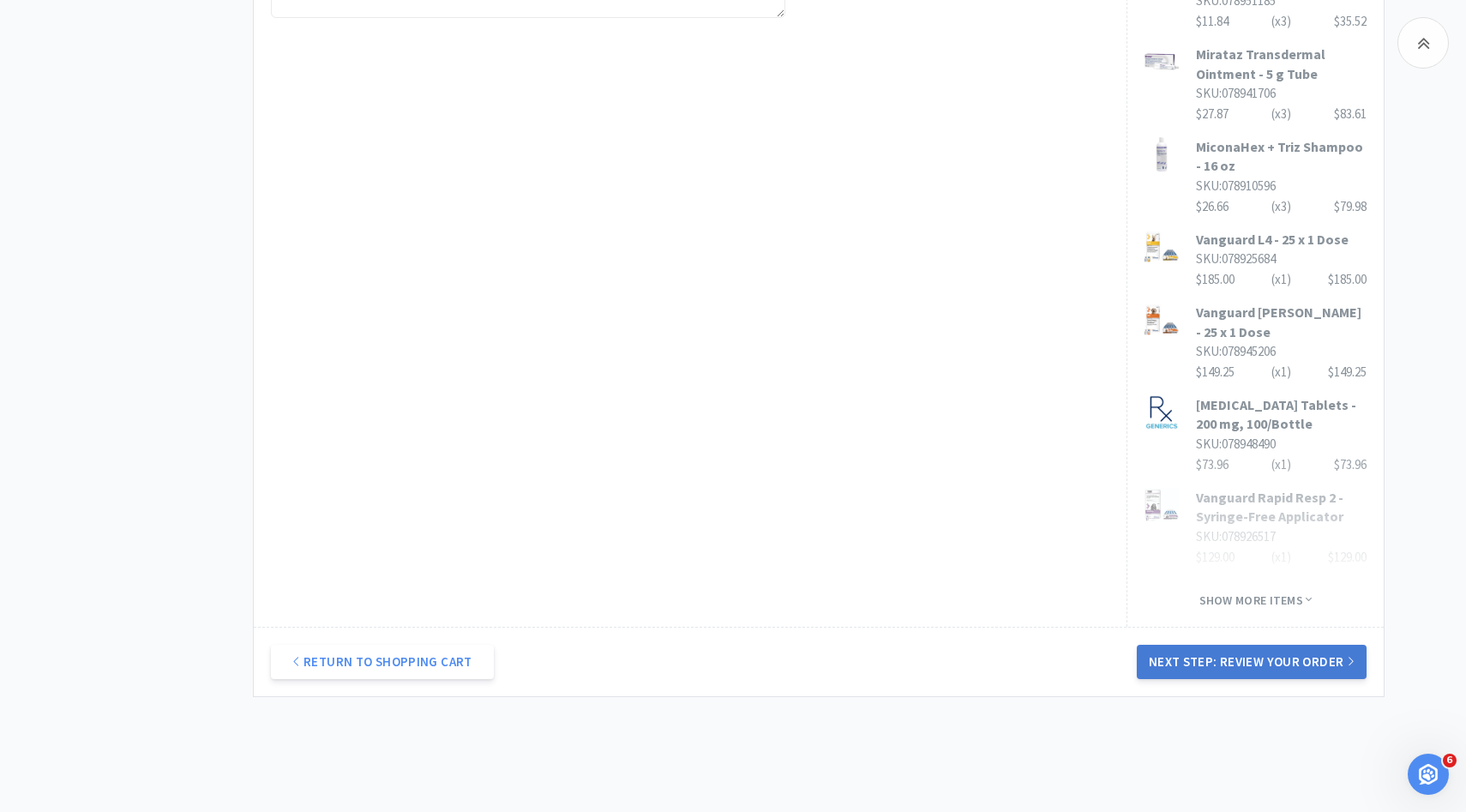
click at [1163, 644] on button "Next Step: Review Your Order" at bounding box center [1252, 661] width 230 height 34
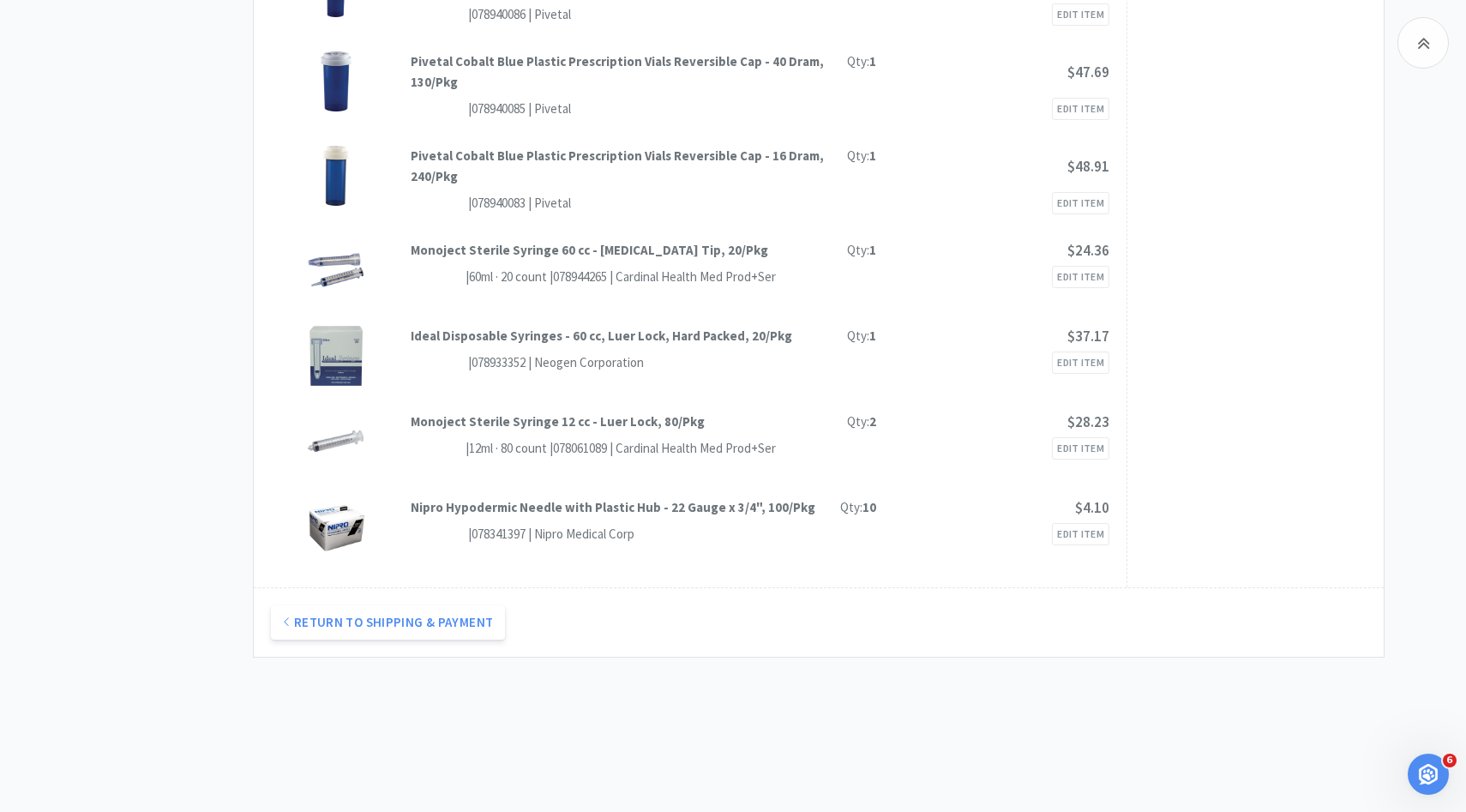
scroll to position [0, 0]
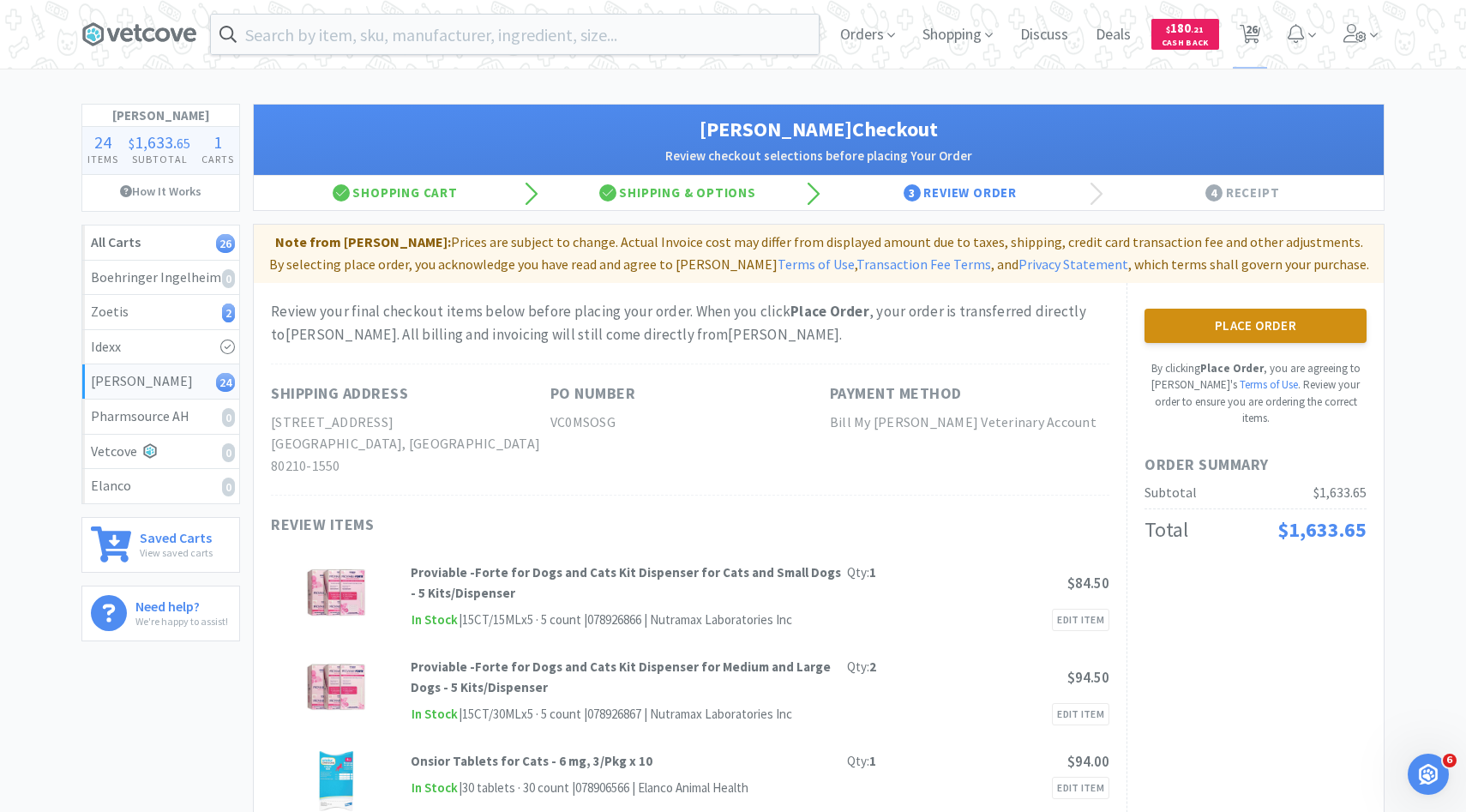
click at [1177, 320] on button "Place Order" at bounding box center [1255, 325] width 222 height 34
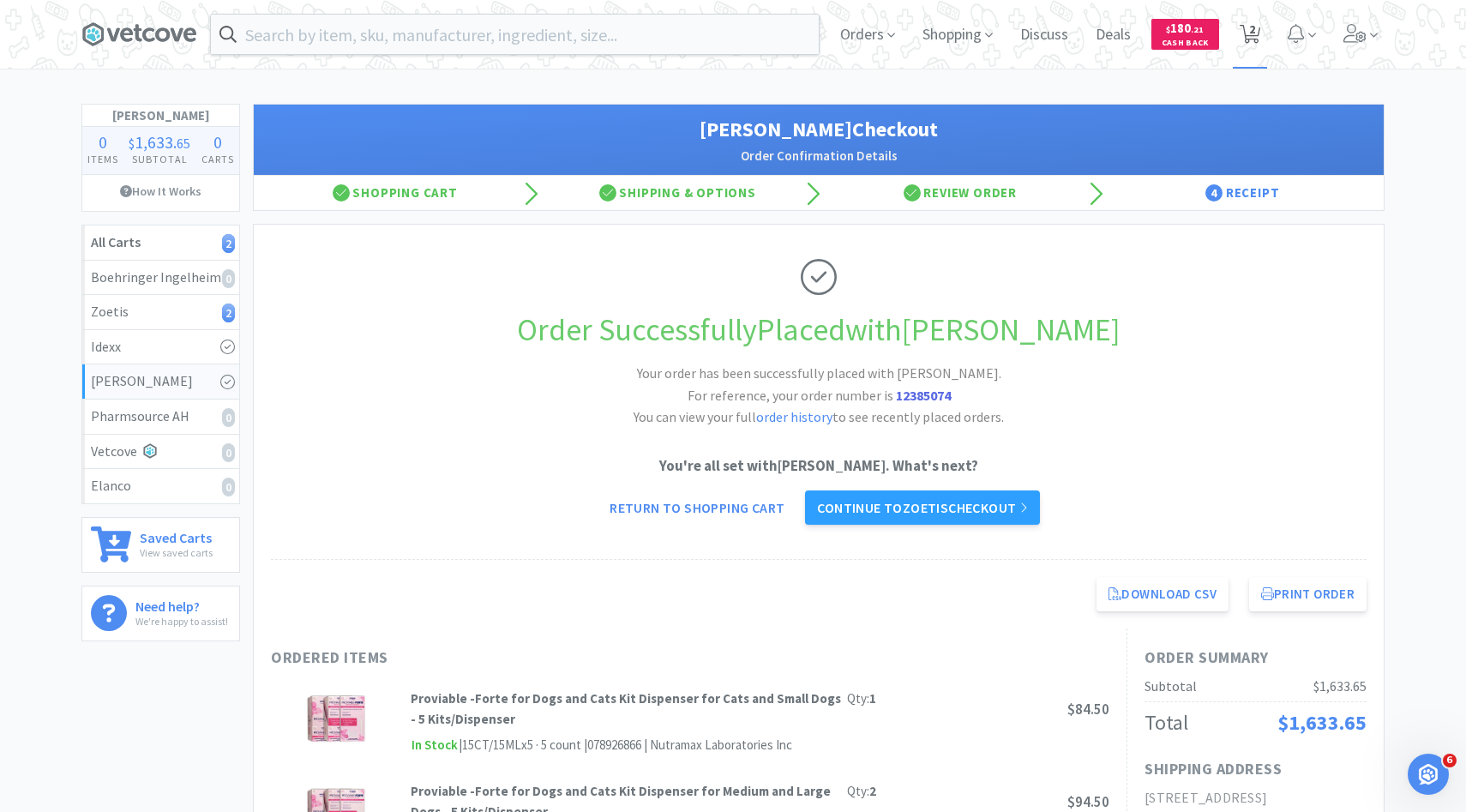
click at [1247, 34] on icon at bounding box center [1251, 34] width 21 height 18
select select "10"
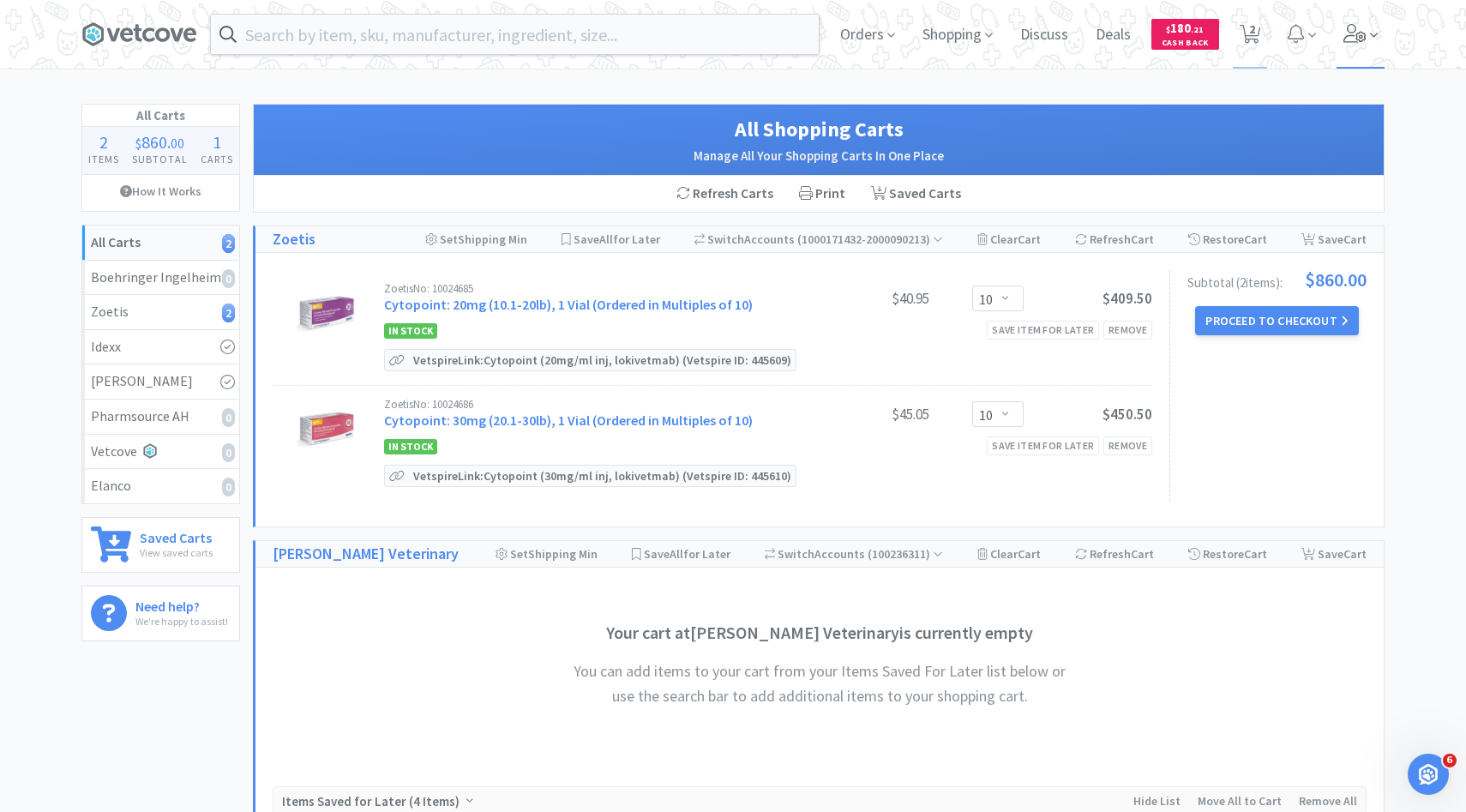
click at [1347, 42] on icon at bounding box center [1355, 33] width 23 height 18
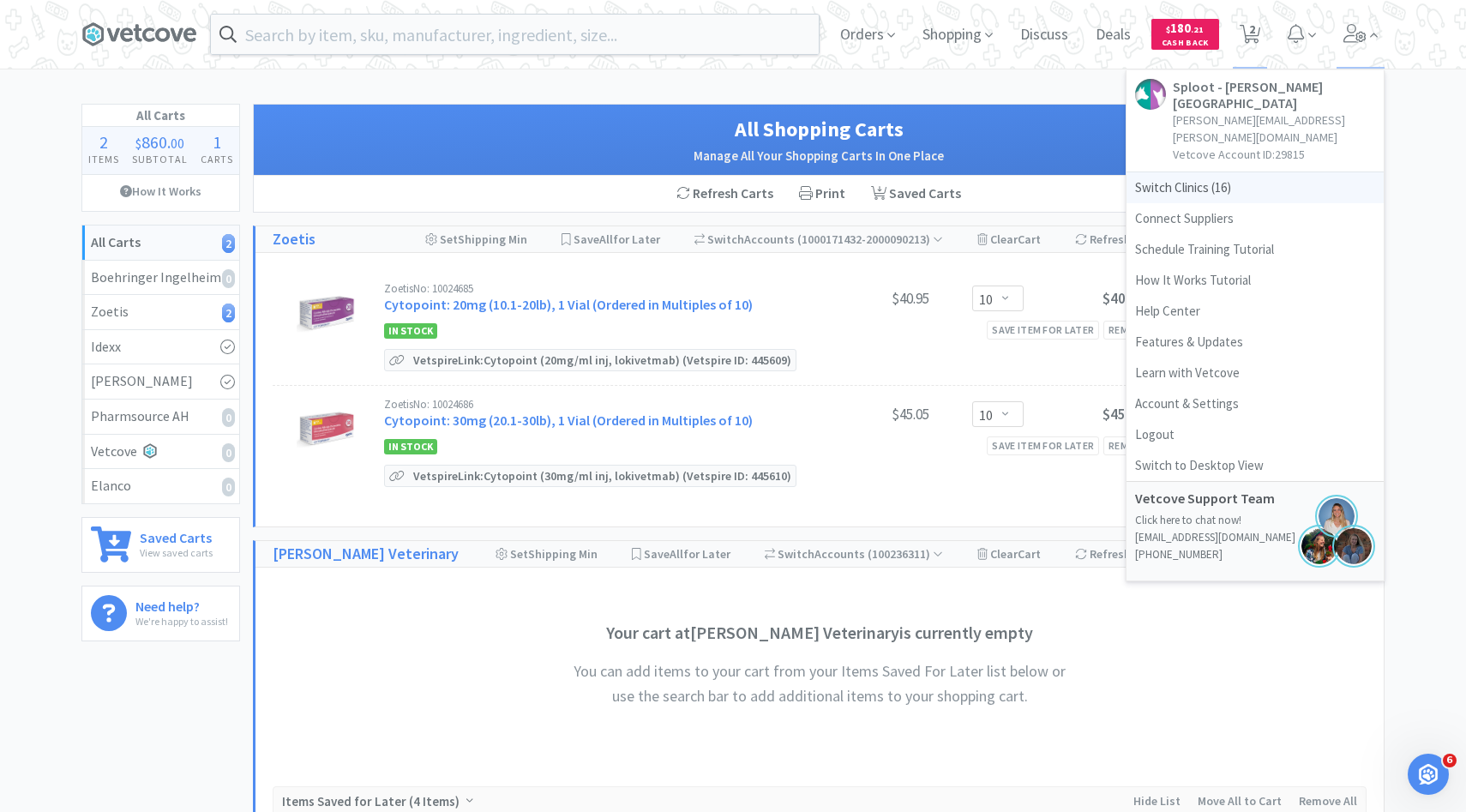
click at [1263, 173] on span "Switch Clinics ( 16 )" at bounding box center [1254, 188] width 257 height 31
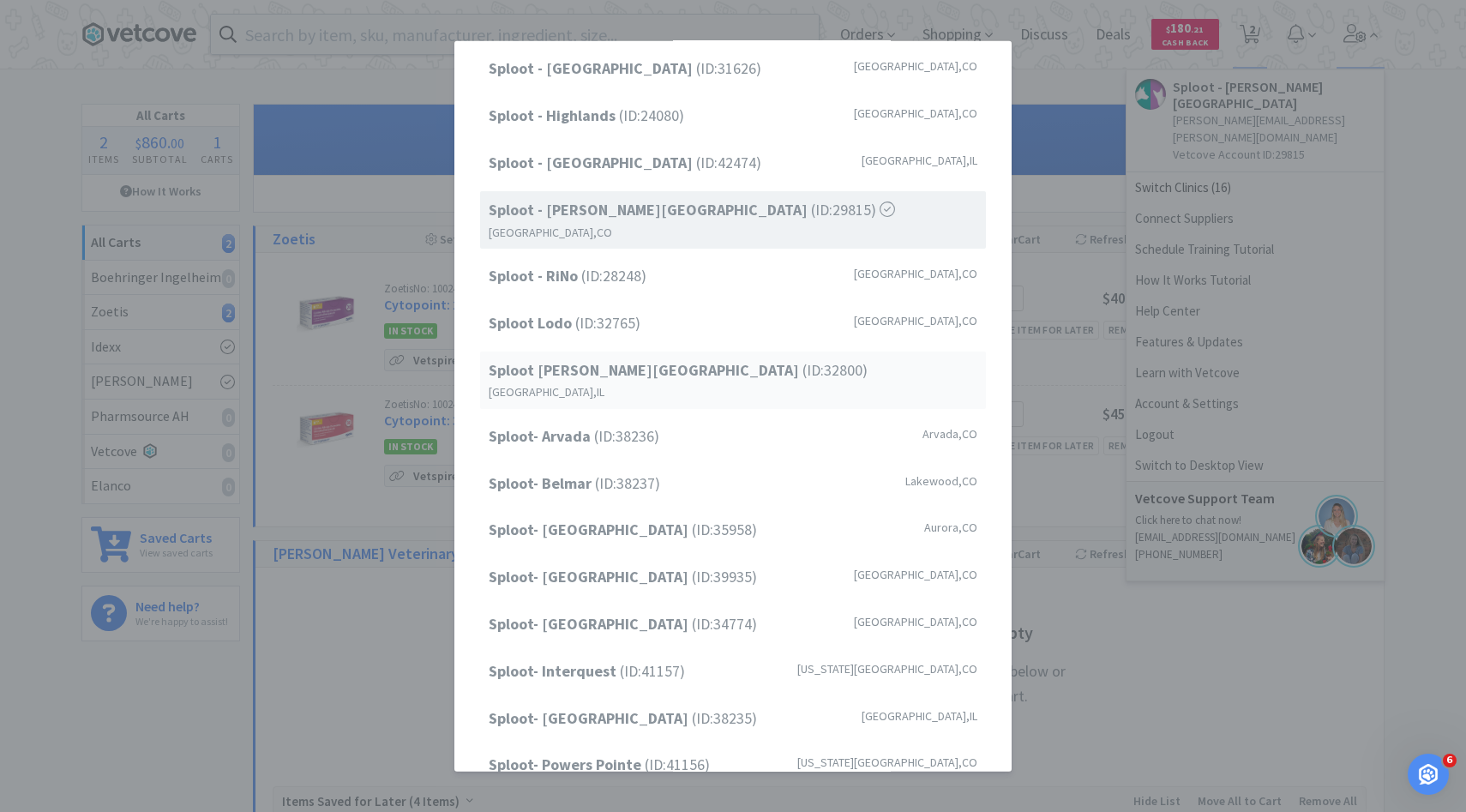
scroll to position [107, 0]
click at [643, 563] on strong "Sploot- Greenwood Village" at bounding box center [590, 572] width 203 height 19
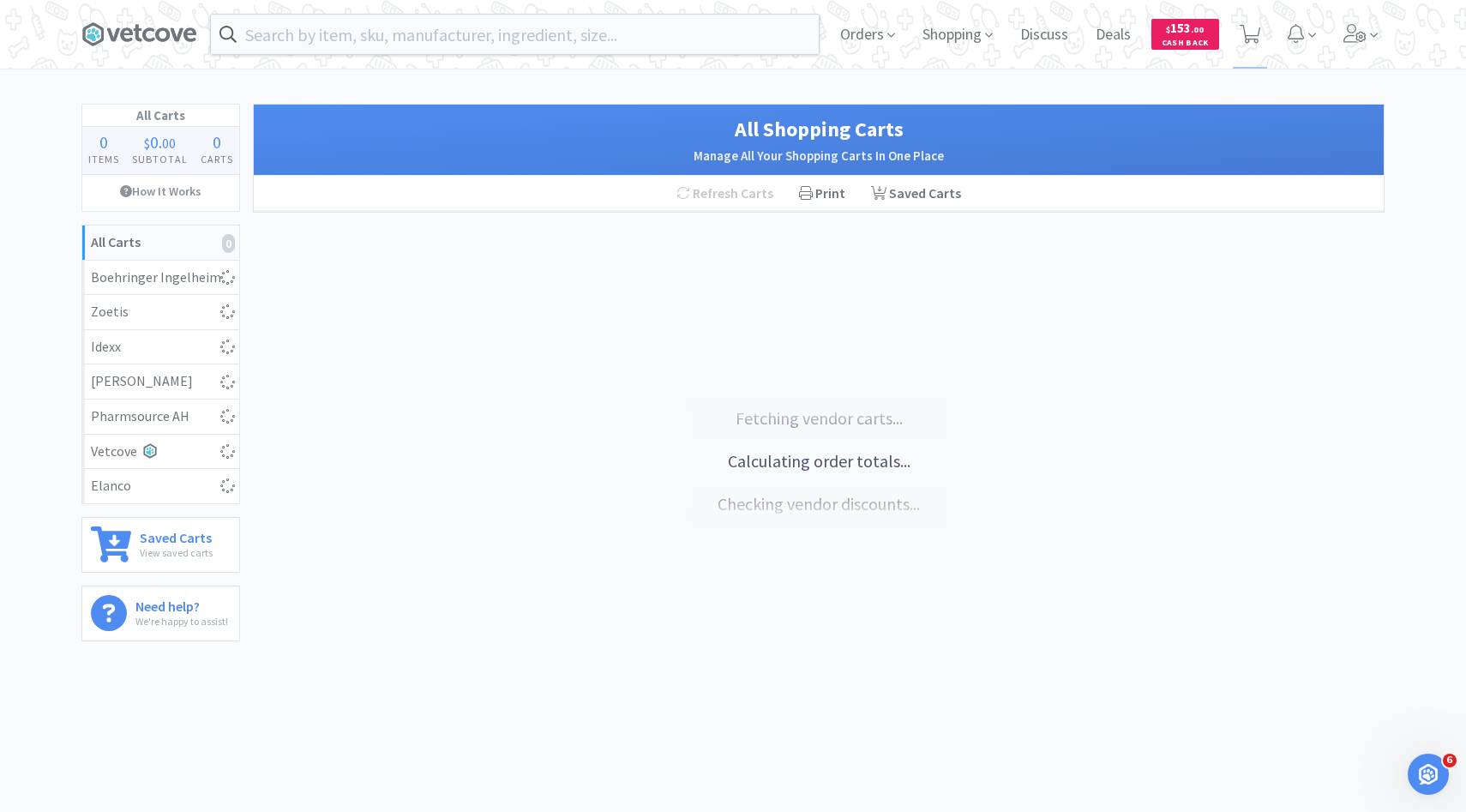
select select "10"
select select "100"
select select "15"
select select "1"
select select "2"
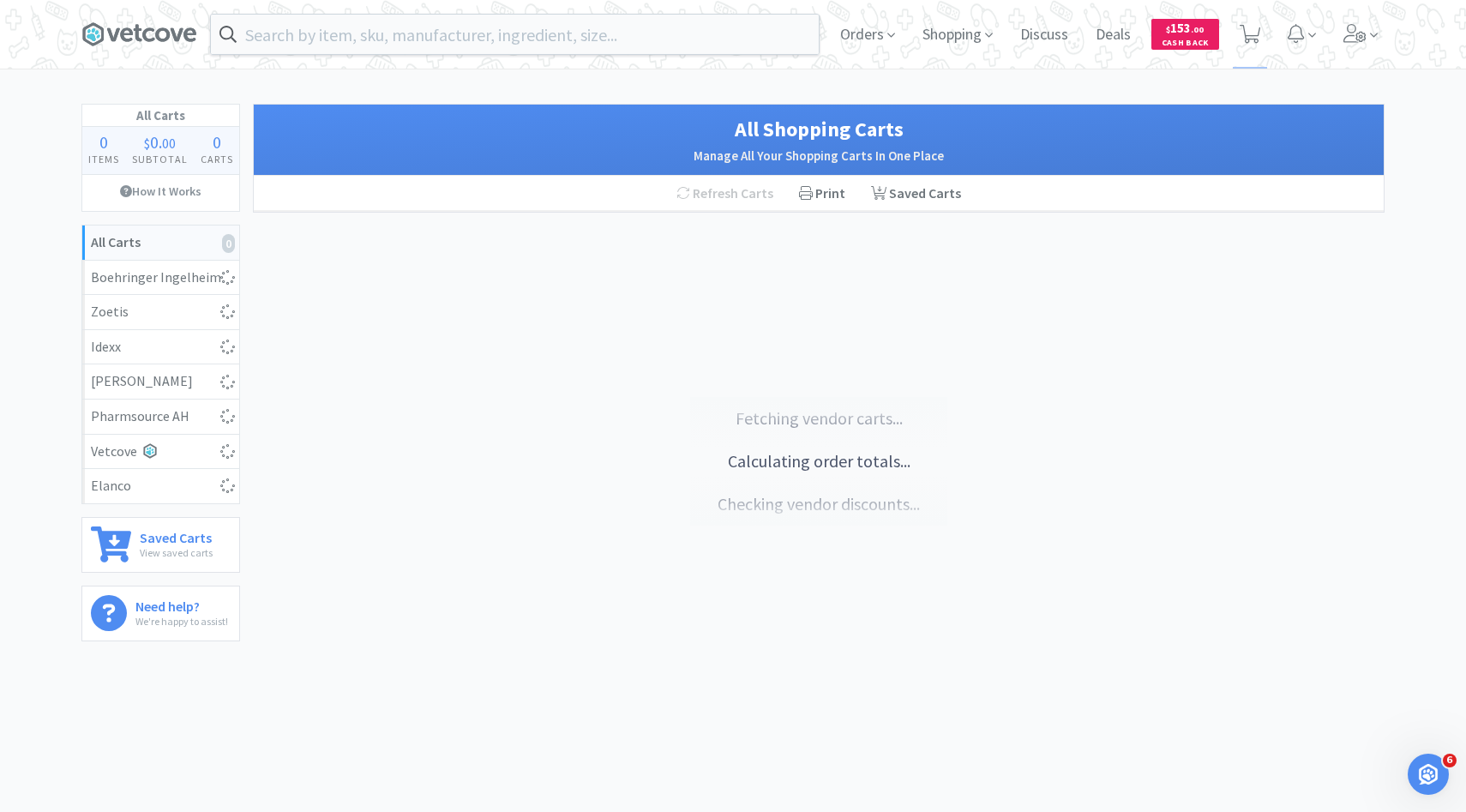
select select "1"
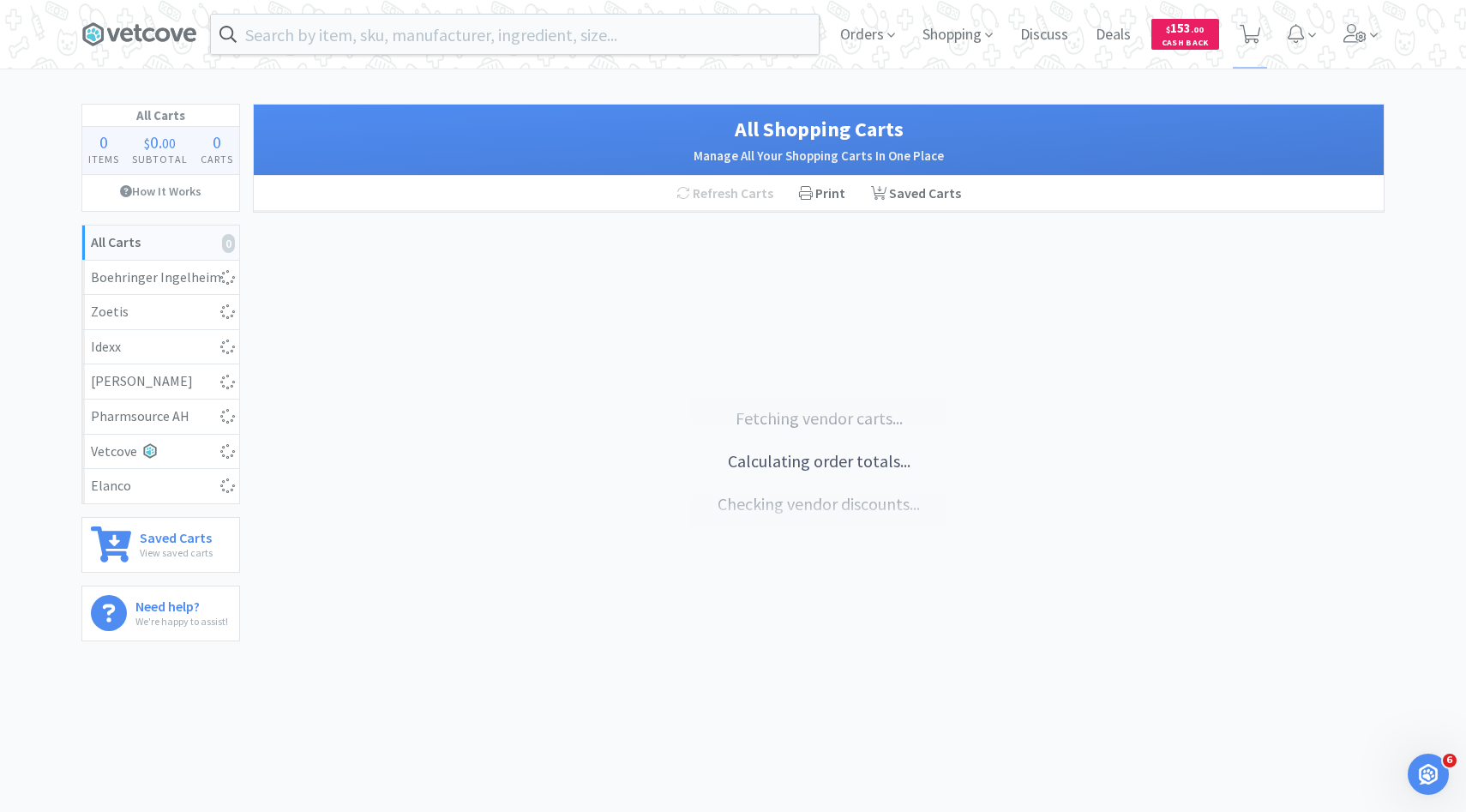
select select "2"
select select "3"
select select "2"
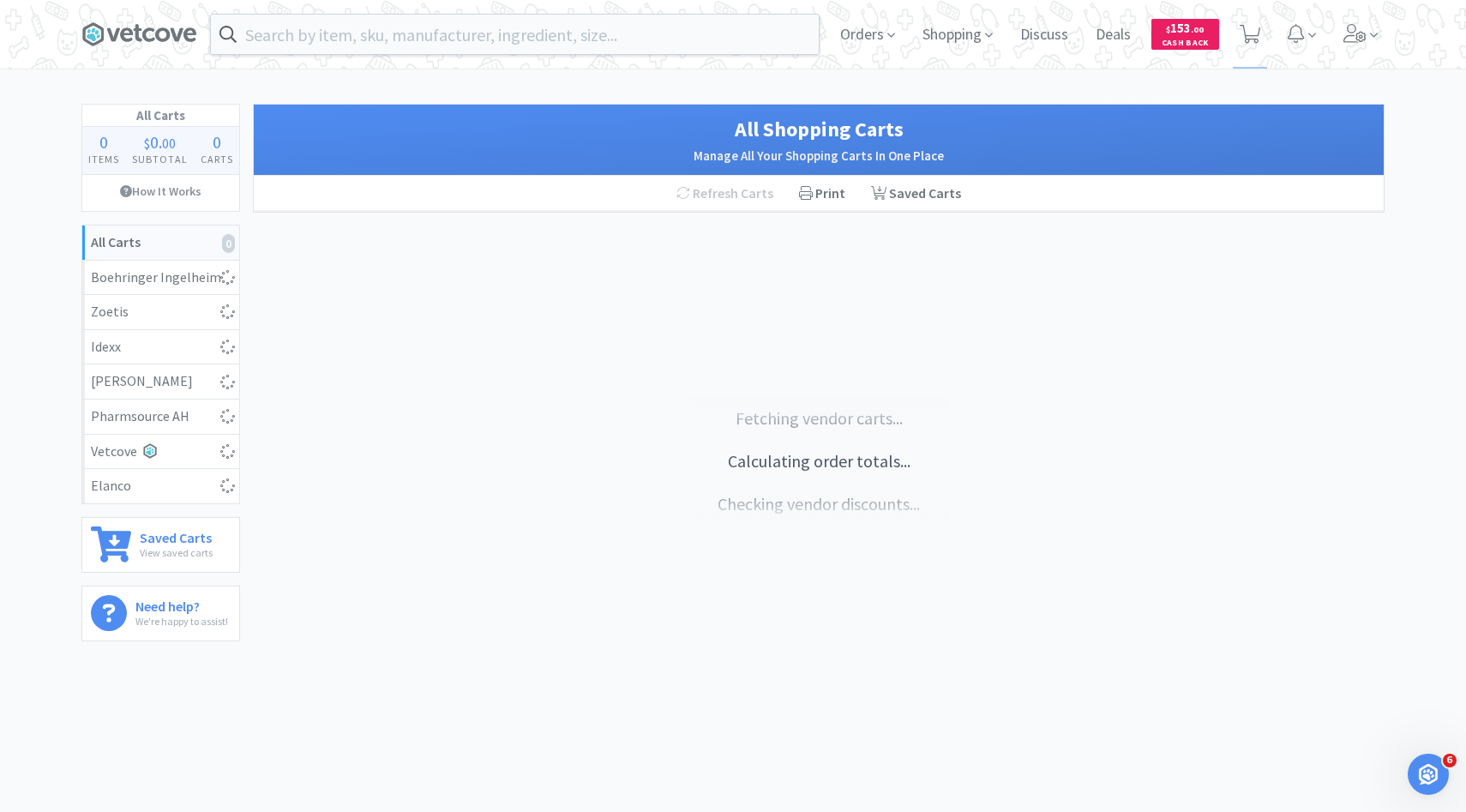
select select "5"
select select "1"
select select "2"
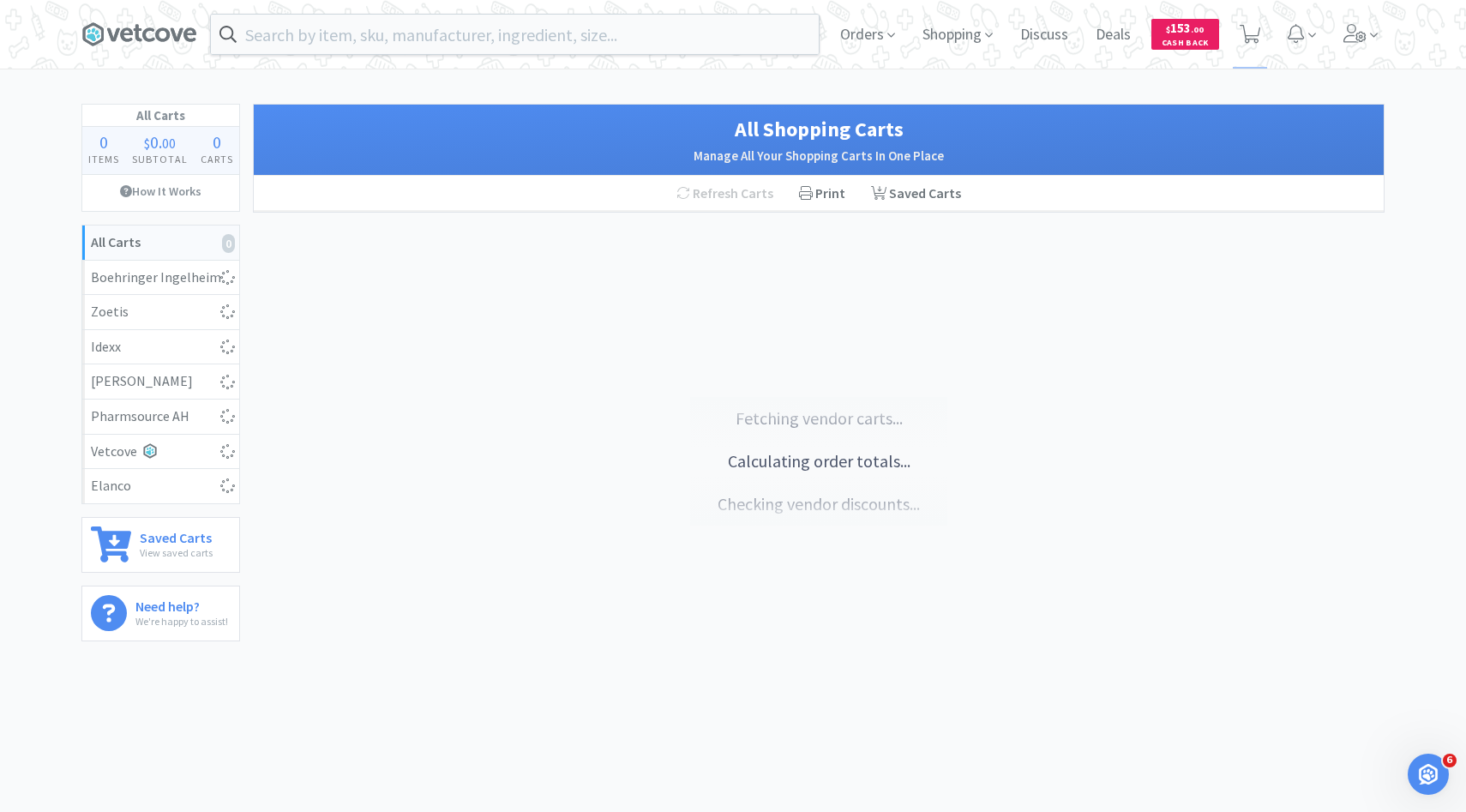
select select "7"
select select "5"
select select "2"
select select "1"
select select "6"
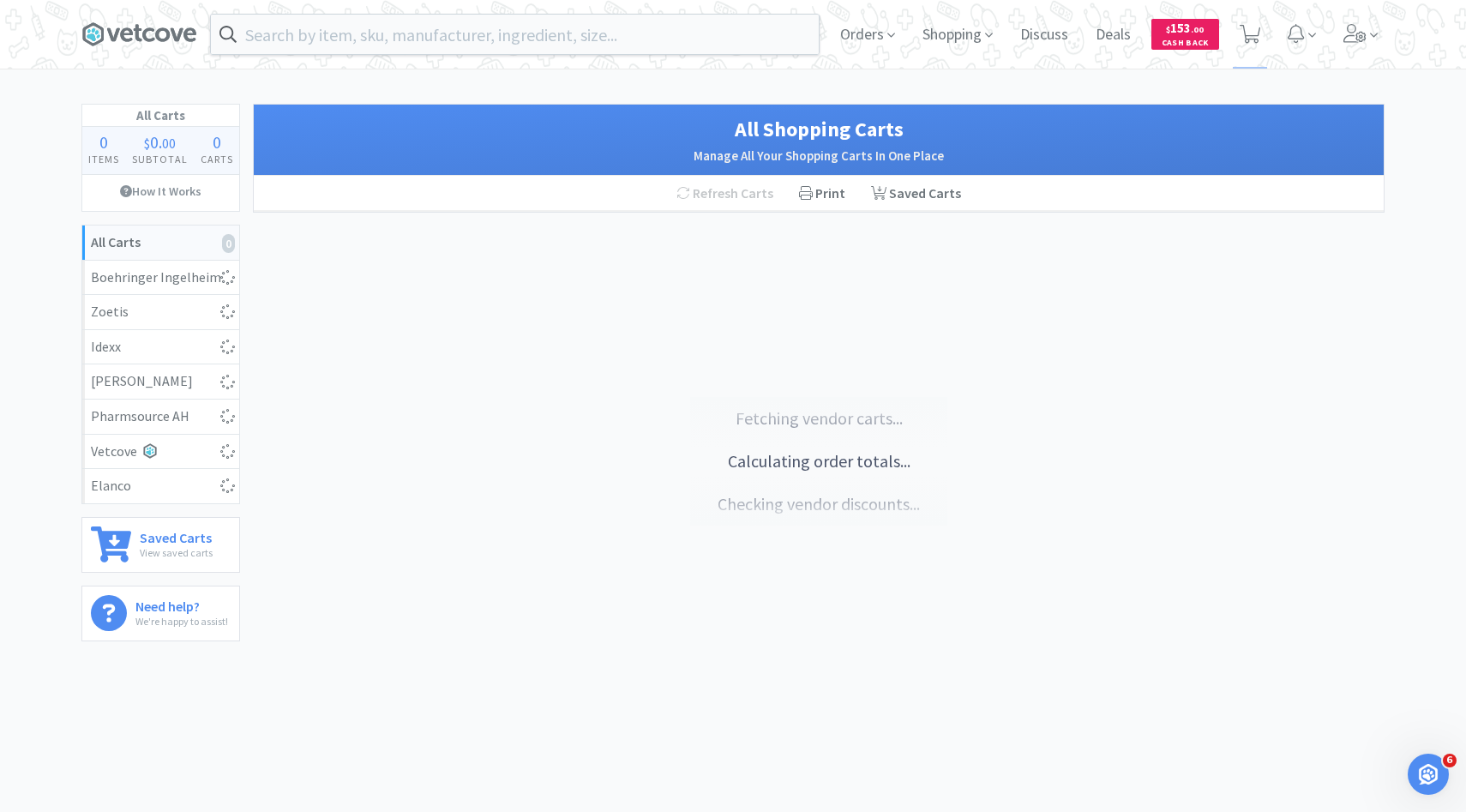
select select "15"
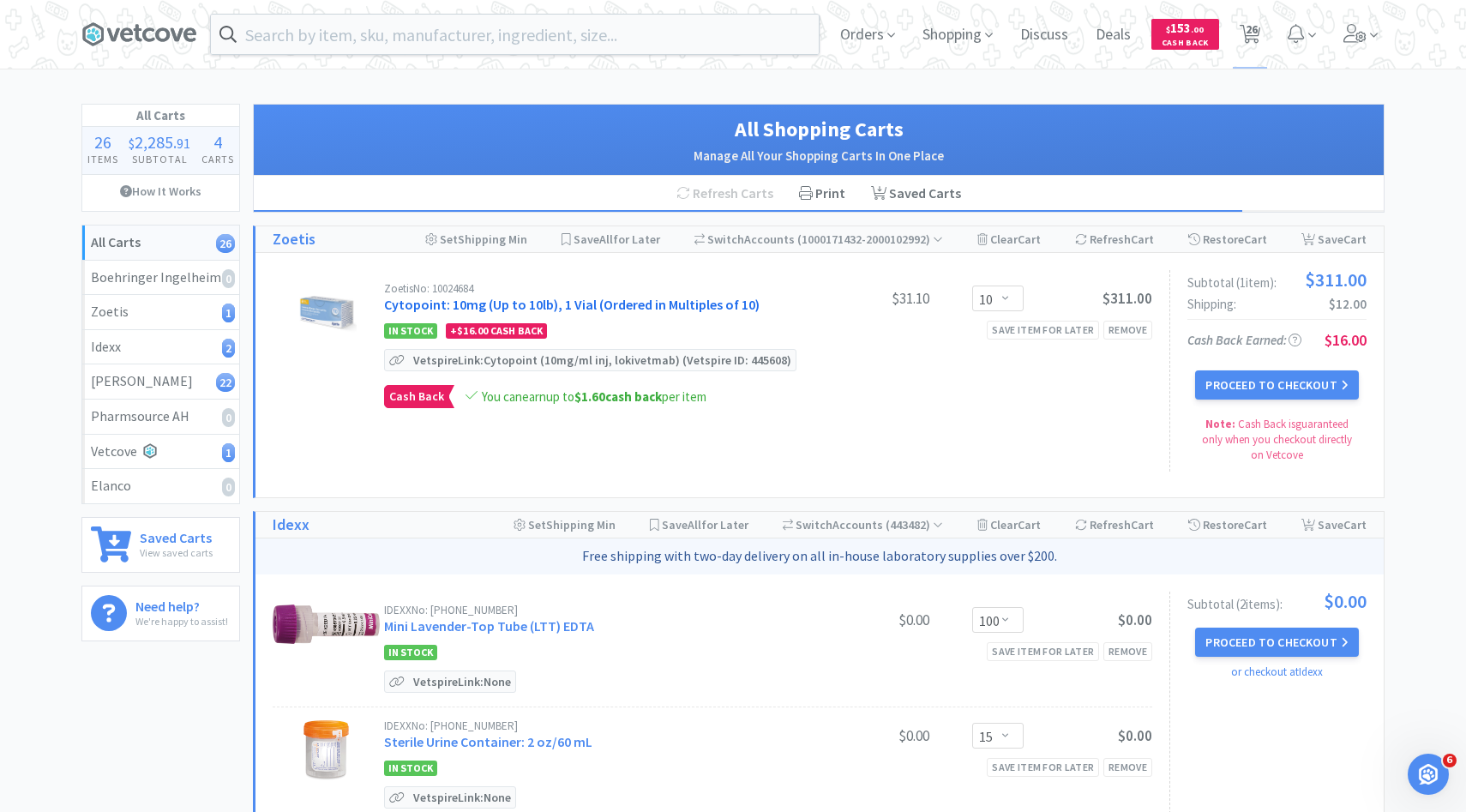
click at [620, 311] on link "Cytopoint: 10mg (Up to 10lb), 1 Vial (Ordered in Multiples of 10)" at bounding box center [571, 305] width 375 height 17
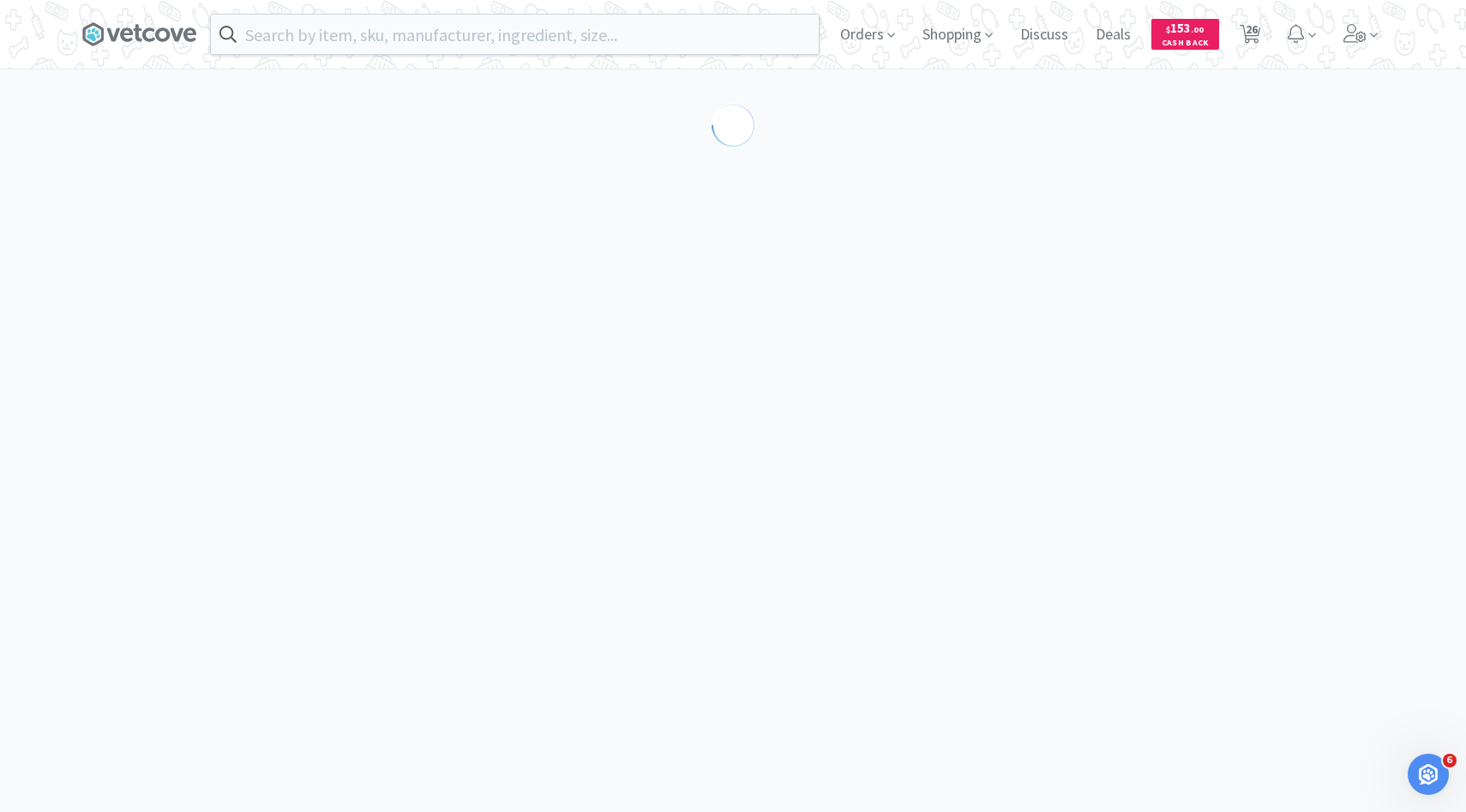
select select "298834"
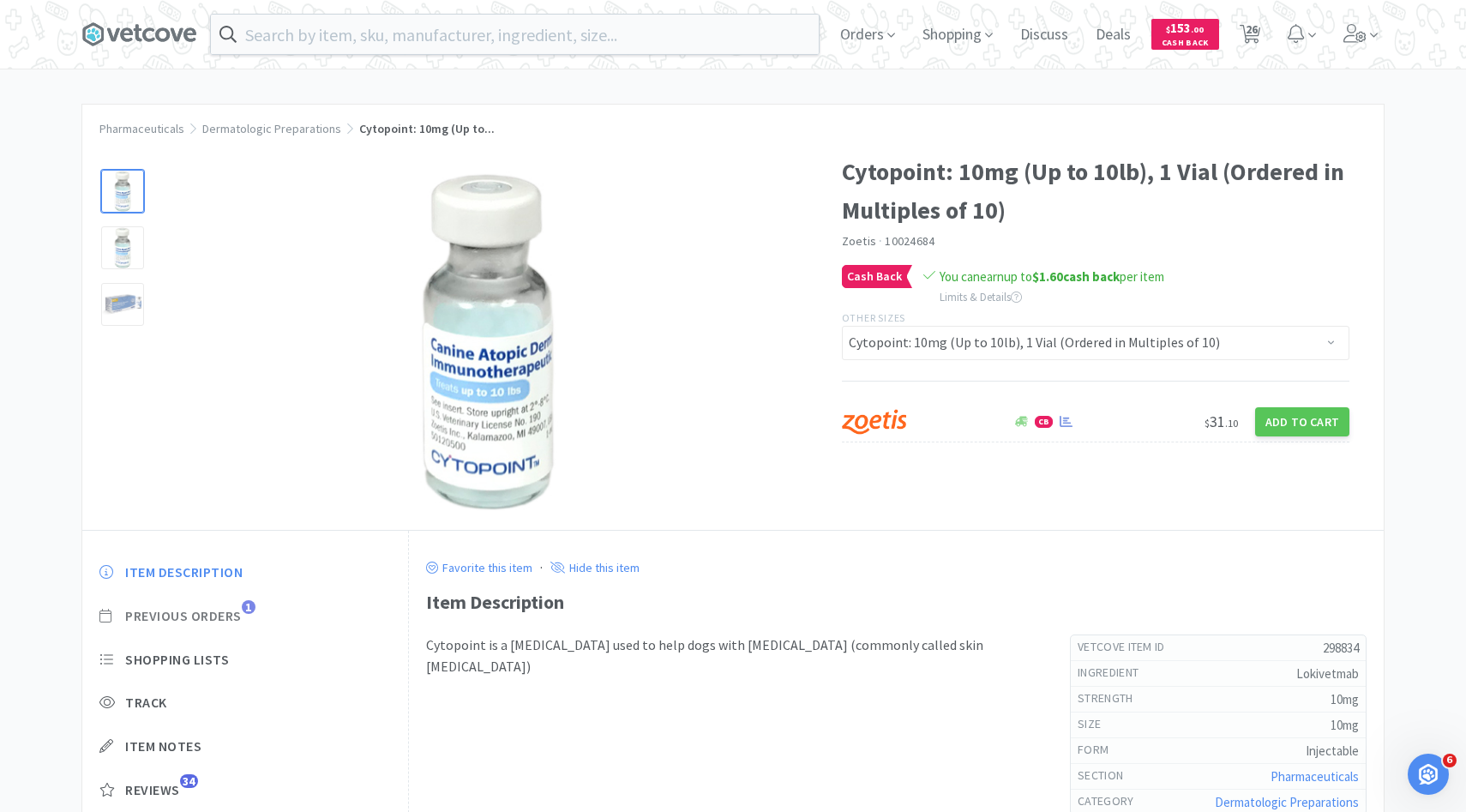
click at [238, 613] on span "Previous Orders" at bounding box center [183, 616] width 116 height 18
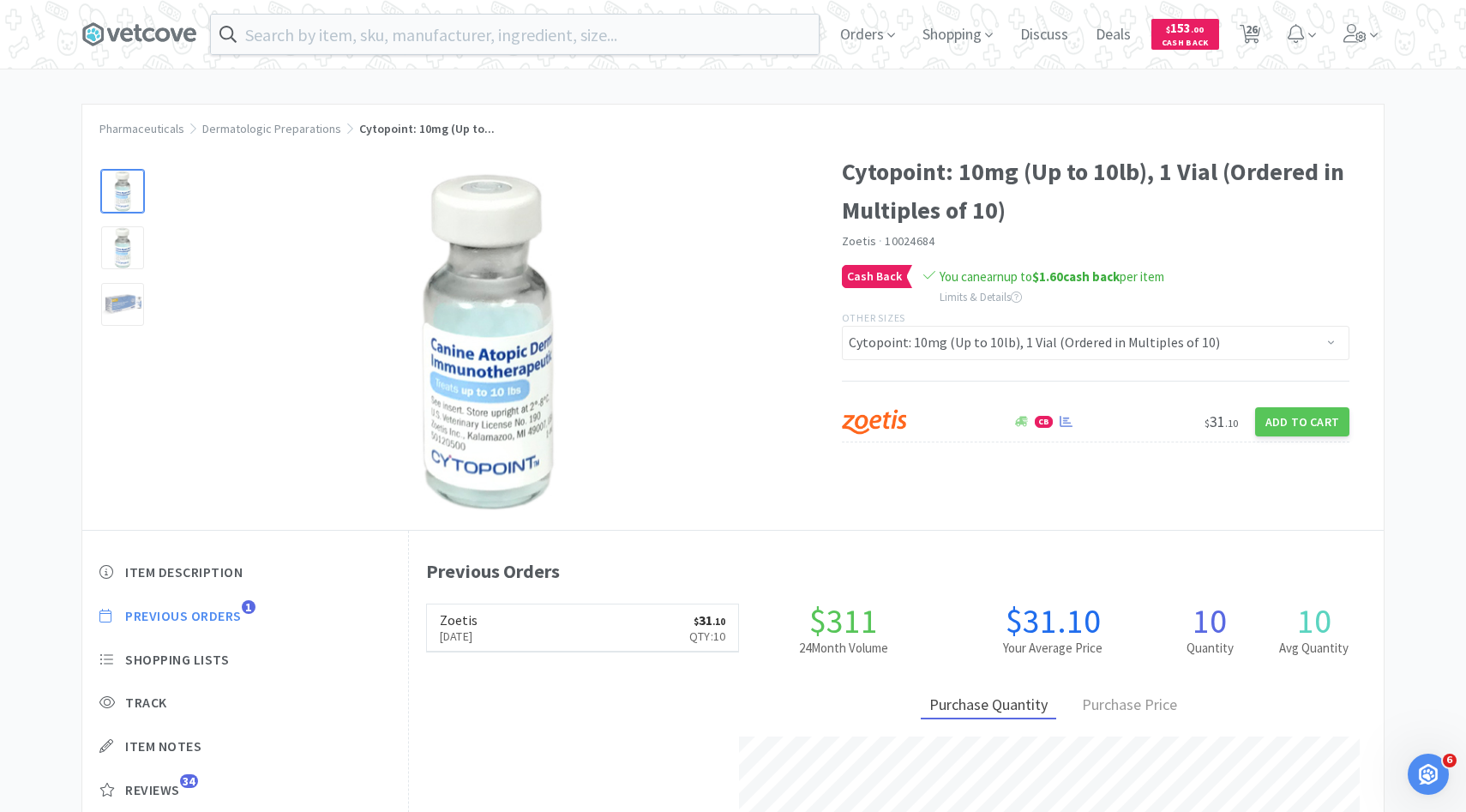
scroll to position [471, 975]
select select "10"
select select "100"
select select "15"
select select "1"
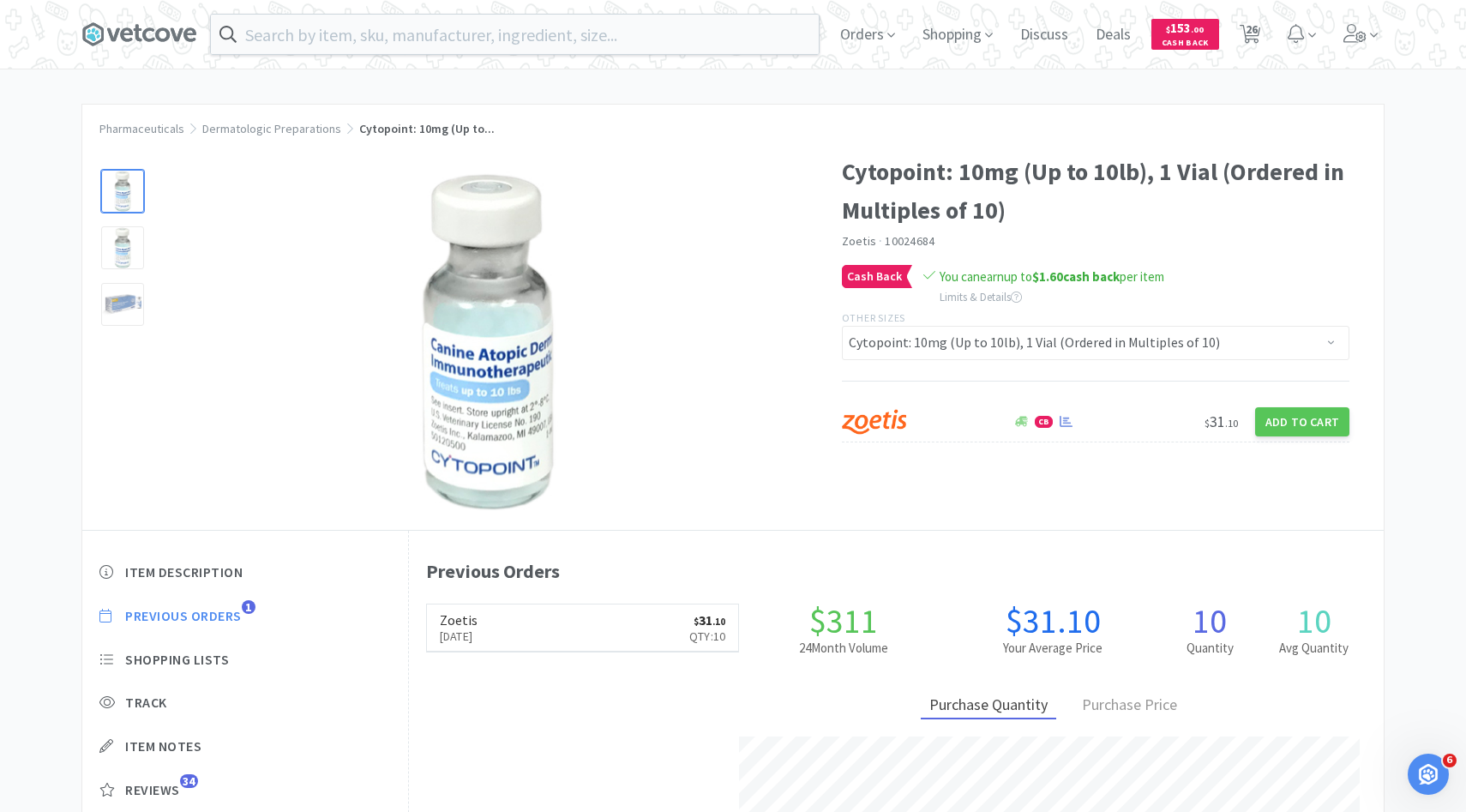
select select "2"
select select "1"
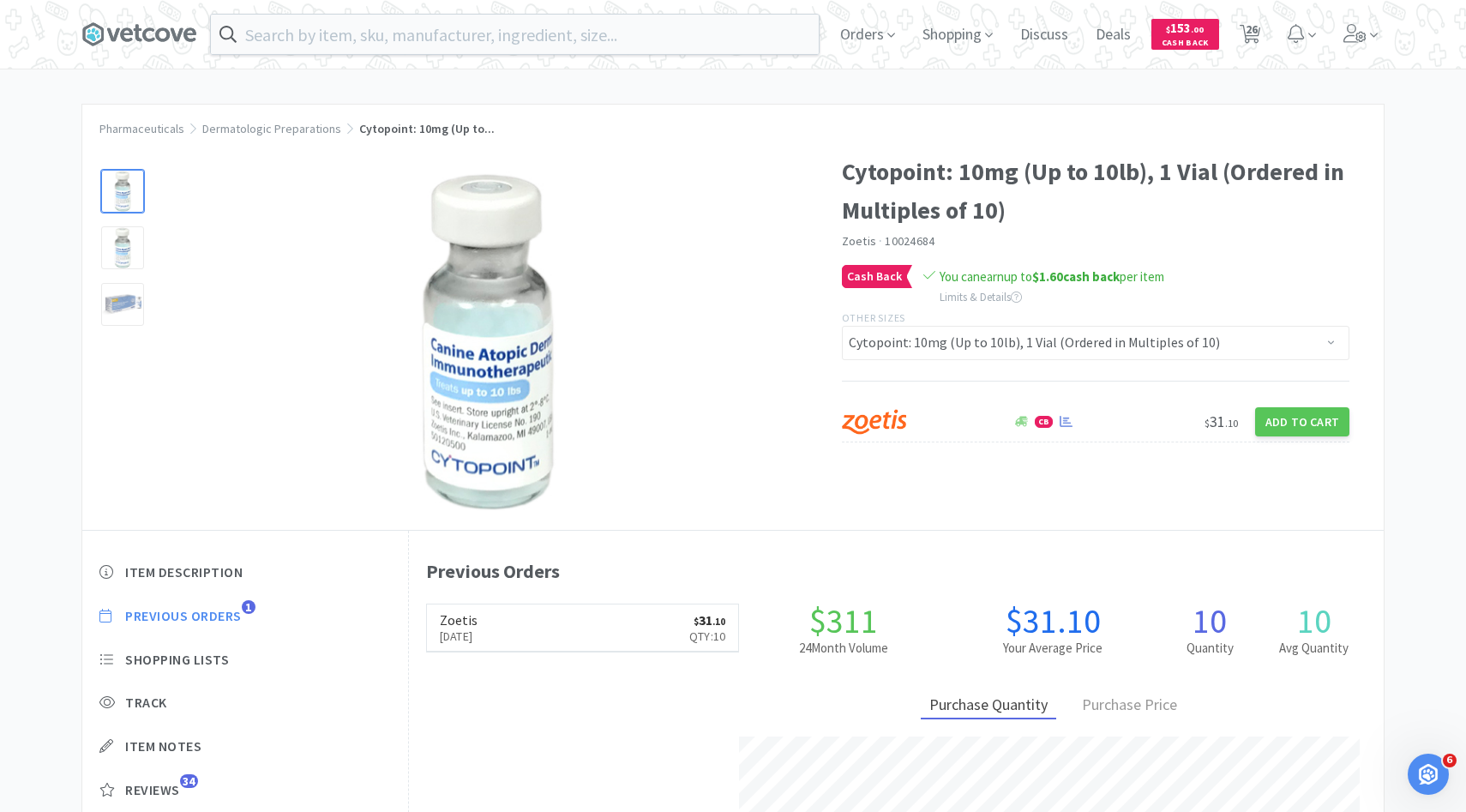
select select "1"
select select "2"
select select "3"
select select "2"
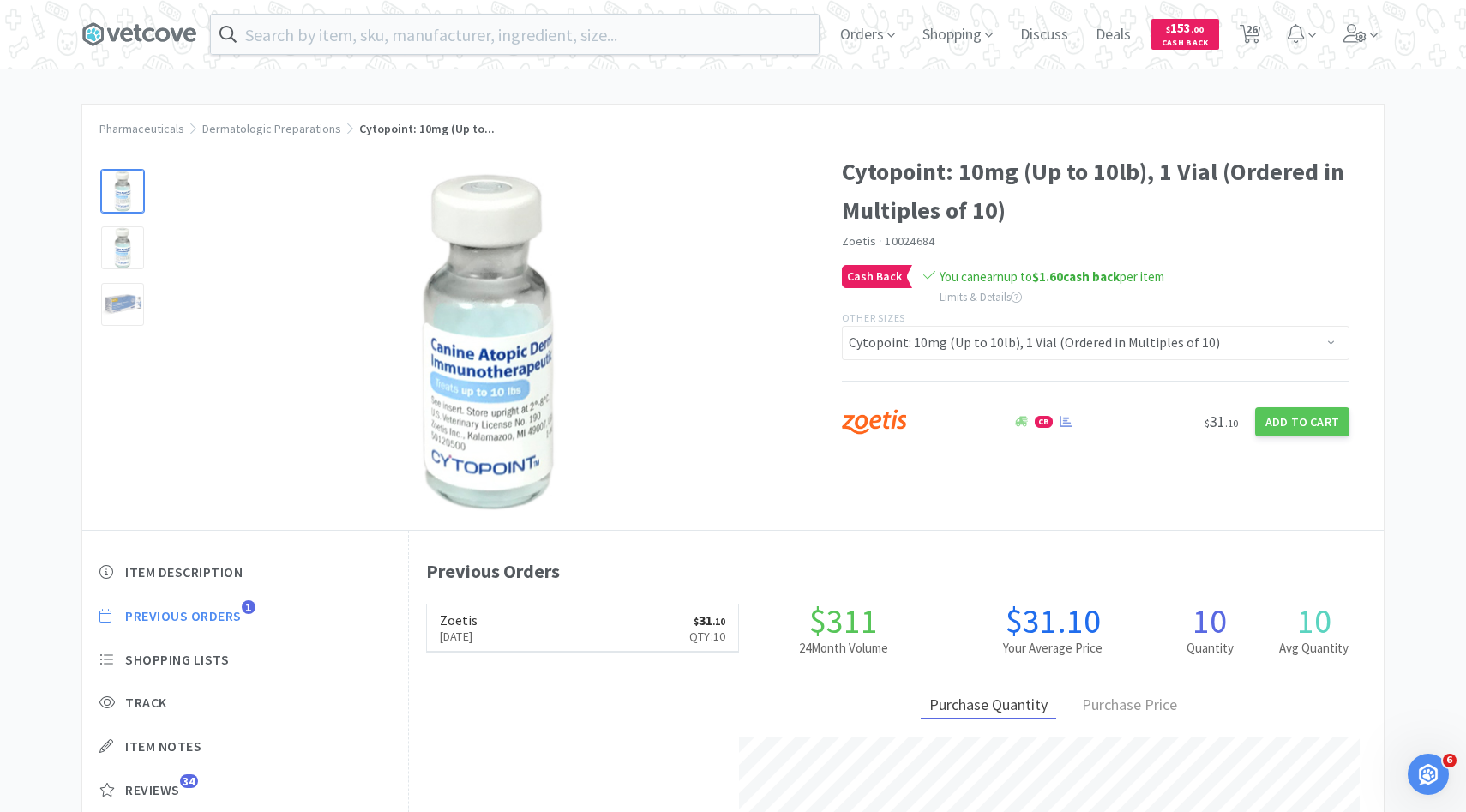
select select "2"
select select "5"
select select "1"
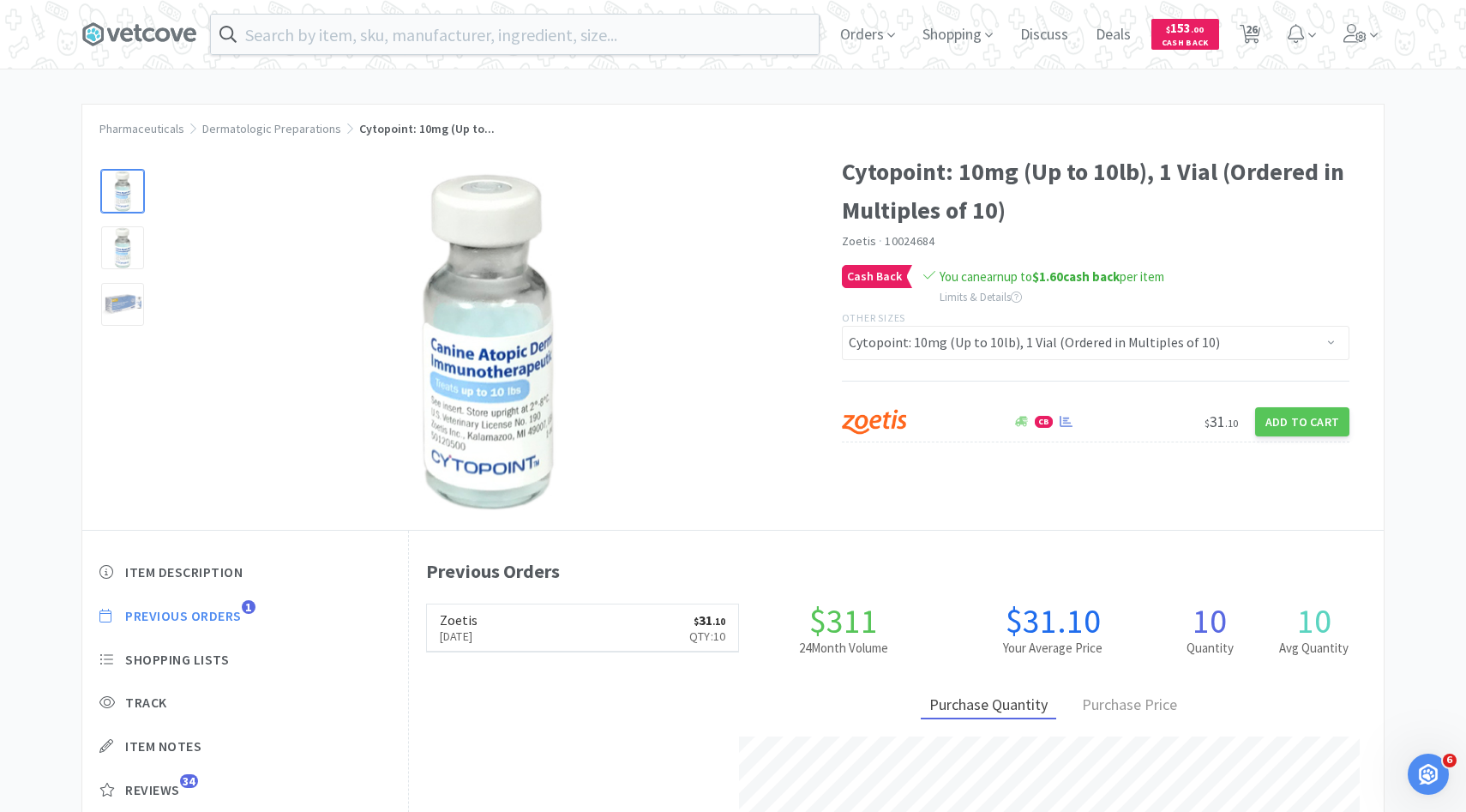
select select "2"
select select "7"
select select "5"
select select "2"
select select "1"
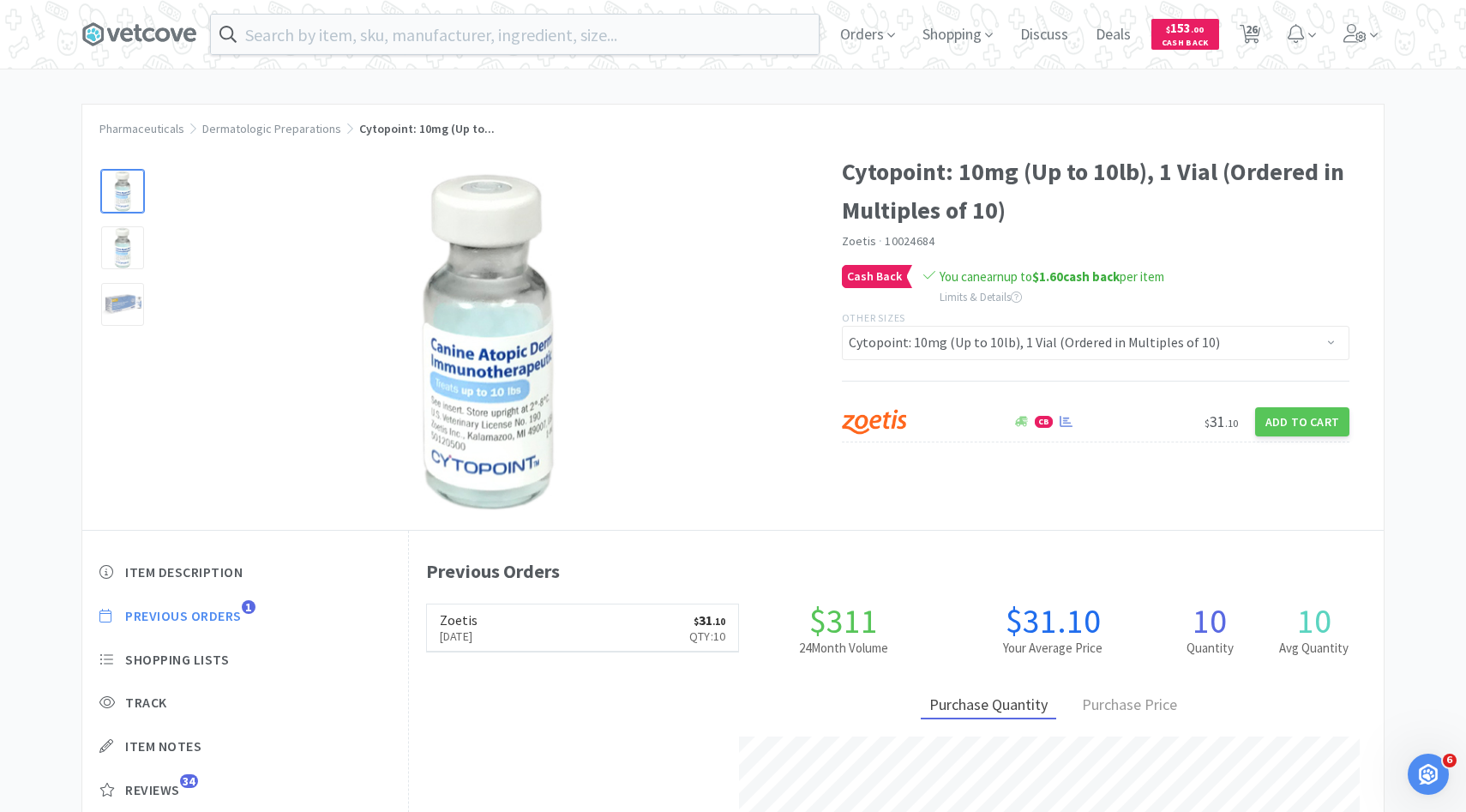
select select "6"
select select "15"
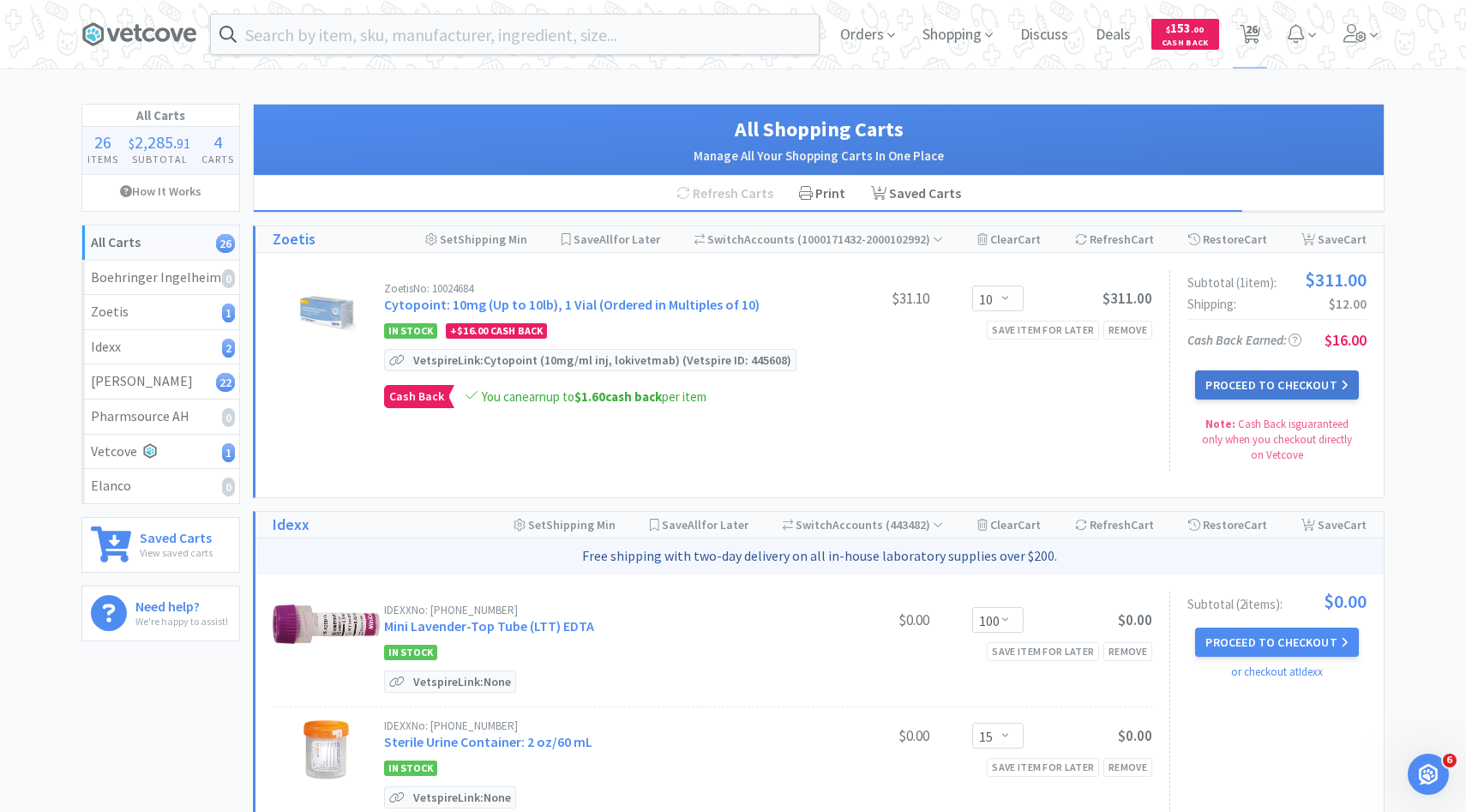
click at [1299, 387] on button "Proceed to Checkout" at bounding box center [1277, 385] width 163 height 29
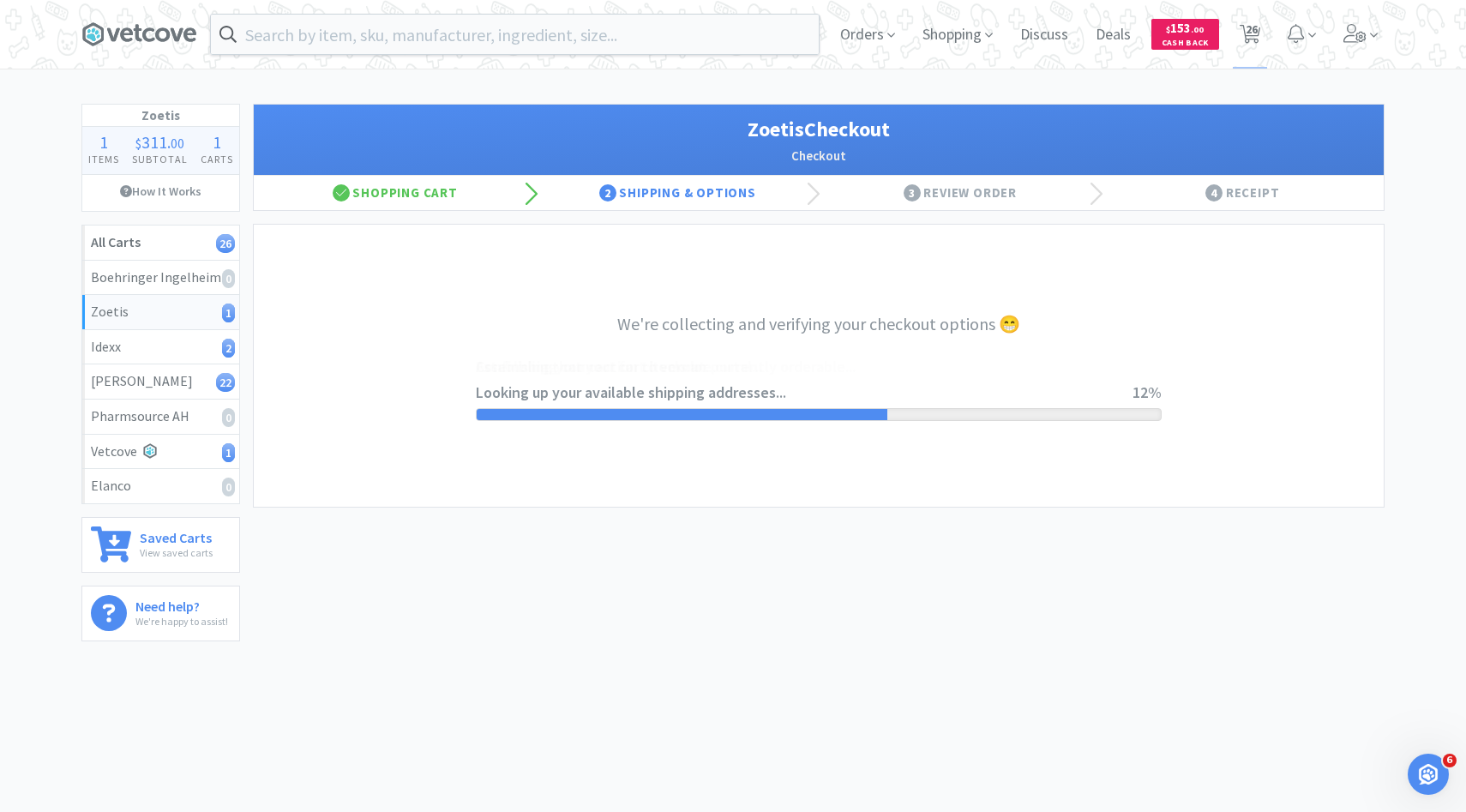
select select "invoice"
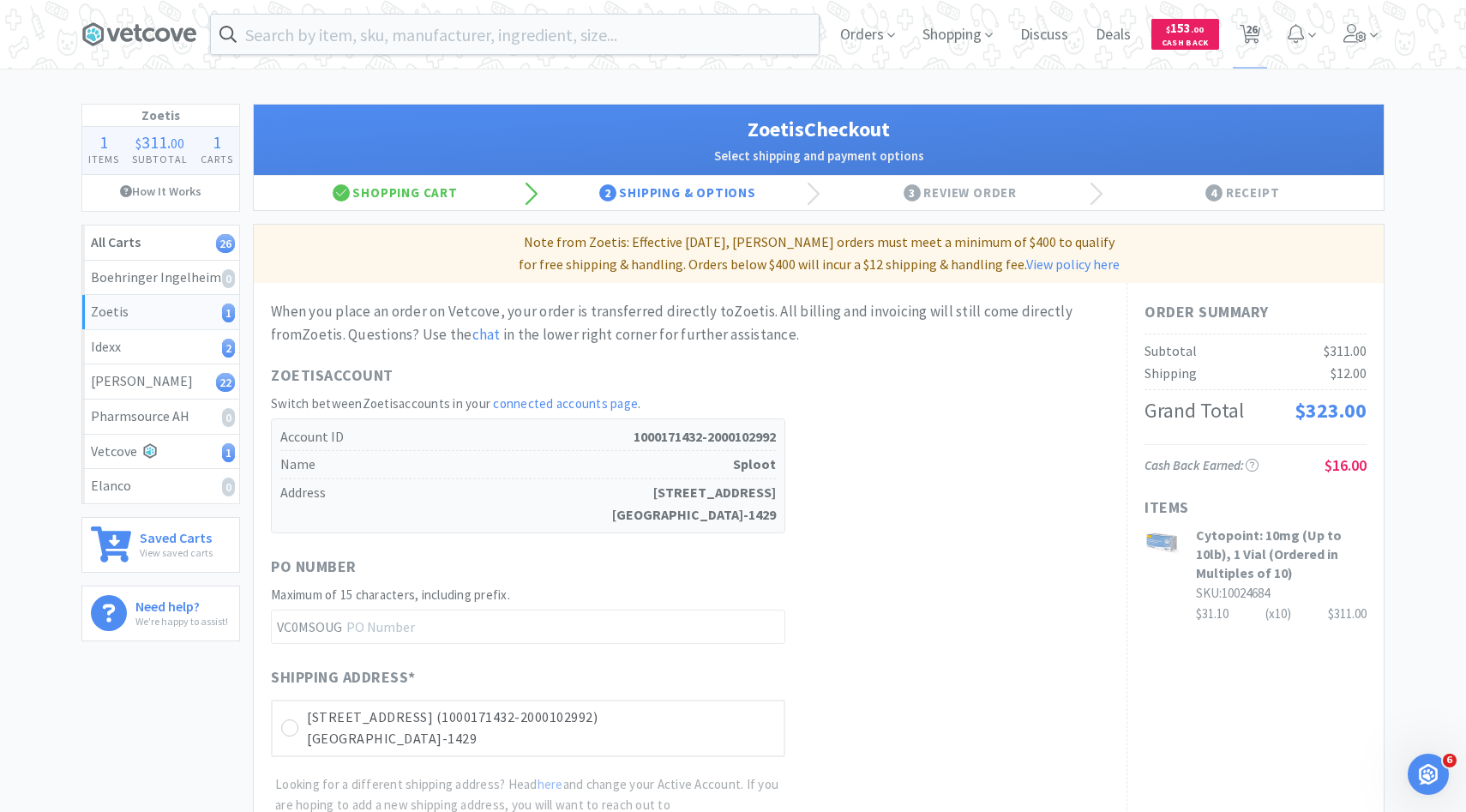
scroll to position [341, 0]
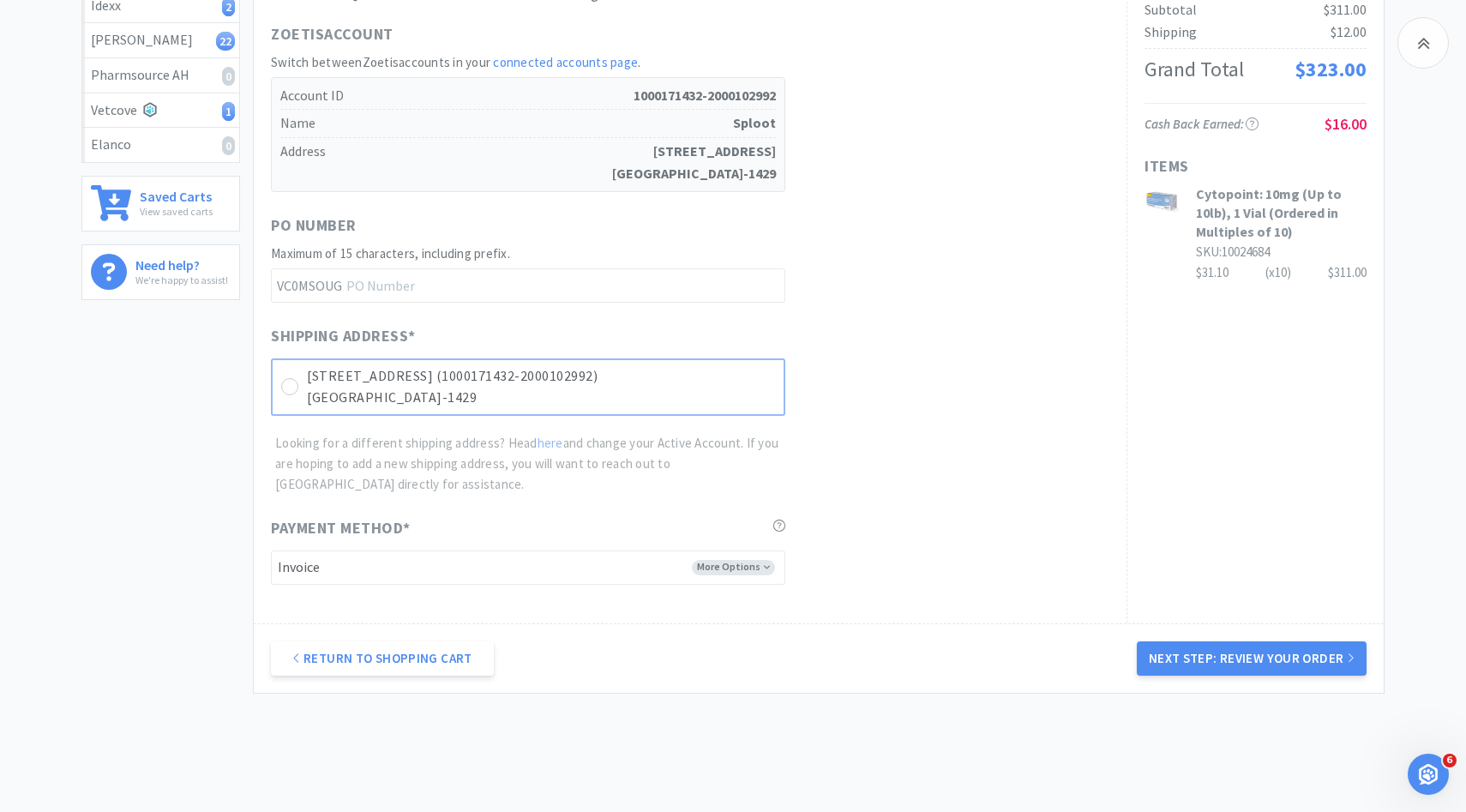
click at [739, 384] on p "8575 E Arapahoe Rd Unit N (1000171432-2000102992)" at bounding box center [540, 375] width 468 height 22
click at [1248, 673] on button "Next Step: Review Your Order" at bounding box center [1252, 658] width 230 height 34
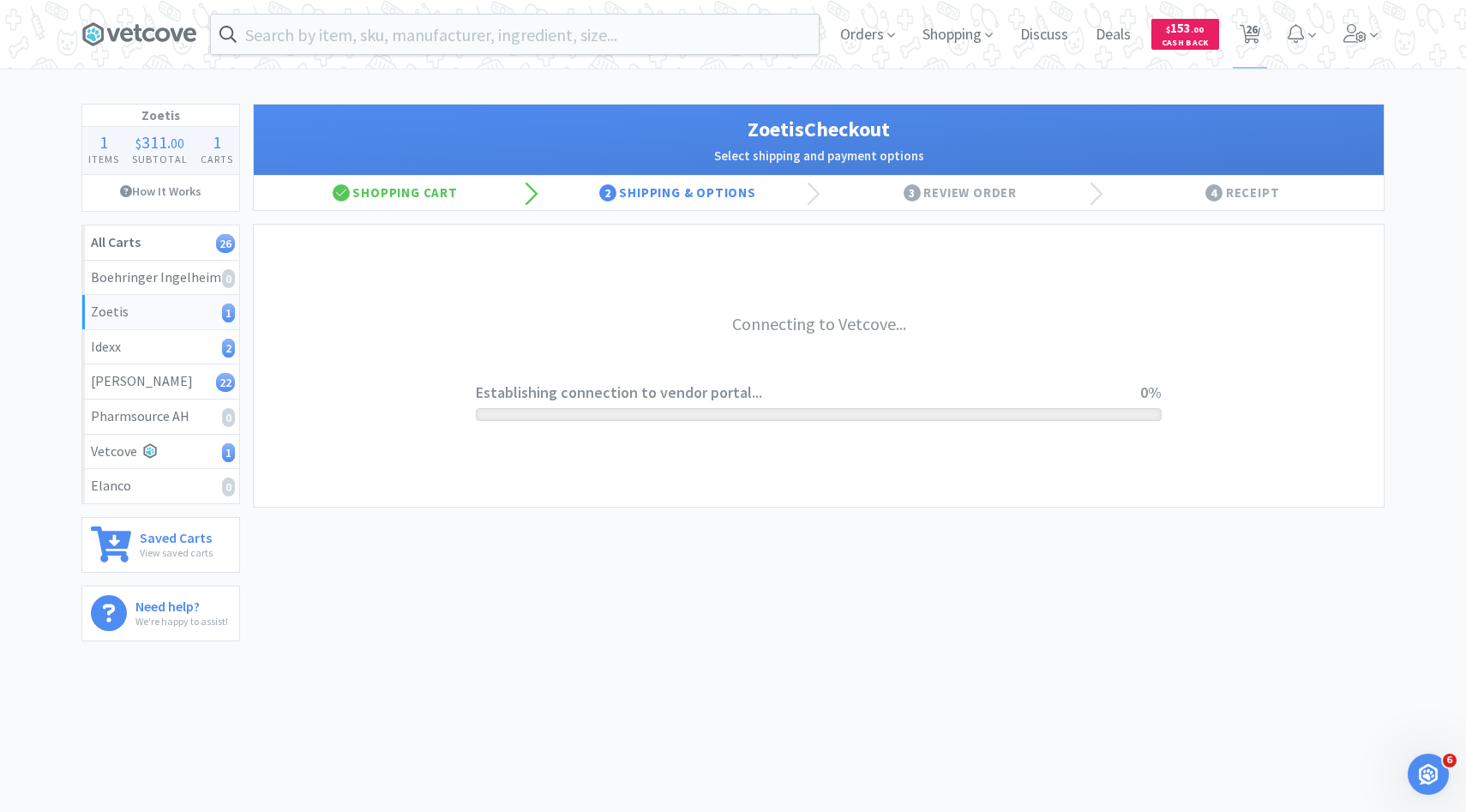
scroll to position [0, 0]
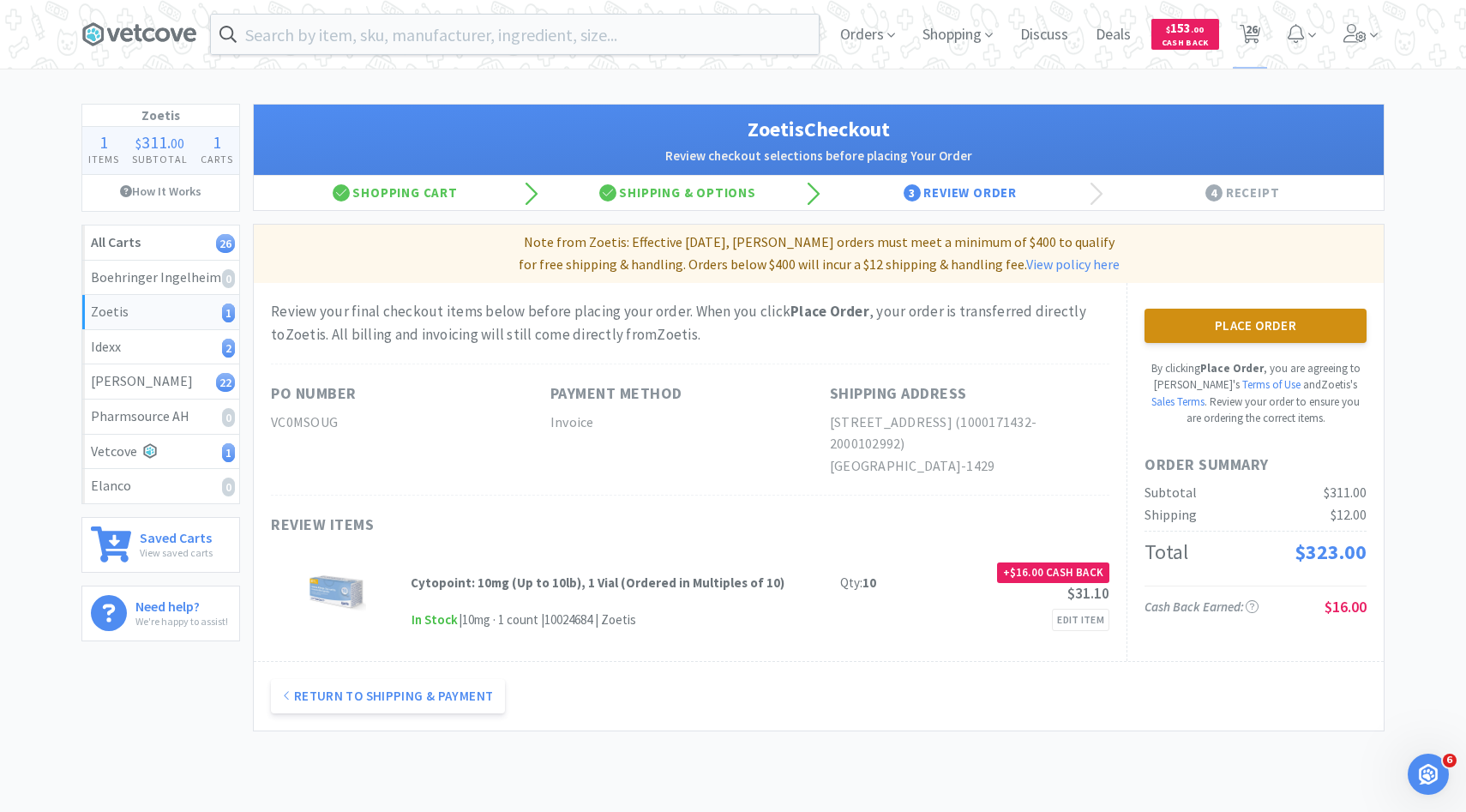
click at [1233, 324] on button "Place Order" at bounding box center [1255, 325] width 222 height 34
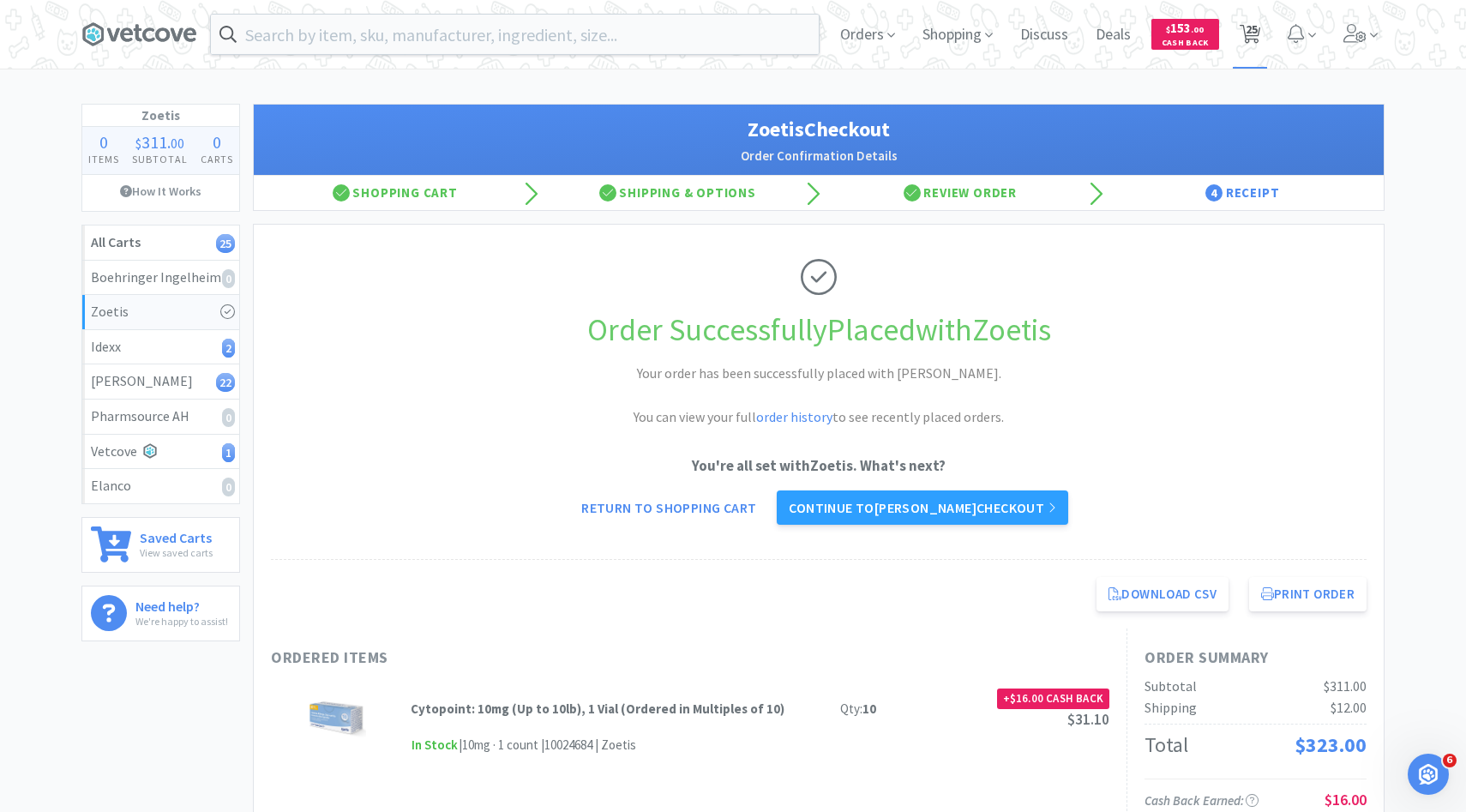
click at [1260, 25] on span "25" at bounding box center [1251, 34] width 21 height 24
select select "100"
select select "15"
select select "1"
select select "2"
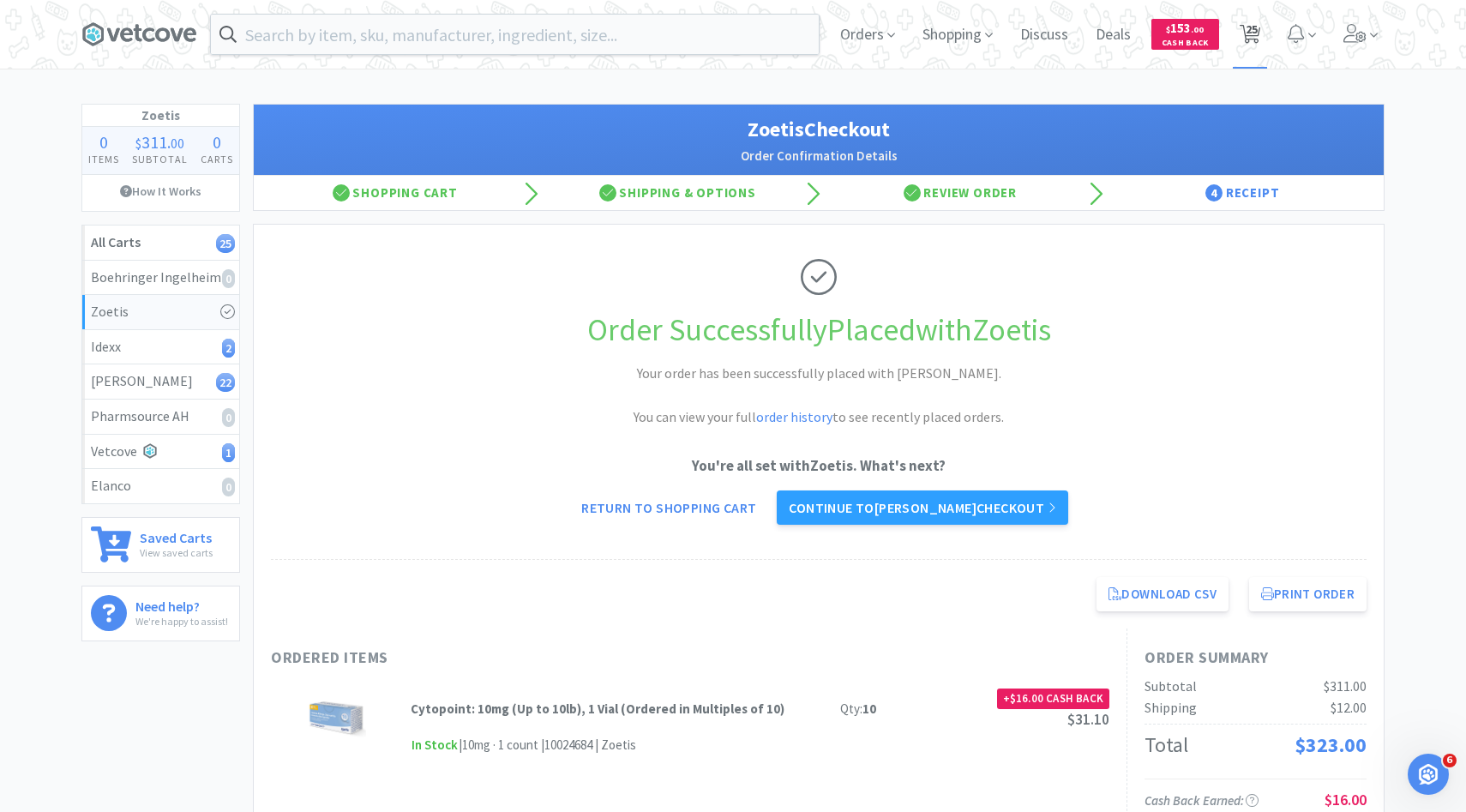
select select "1"
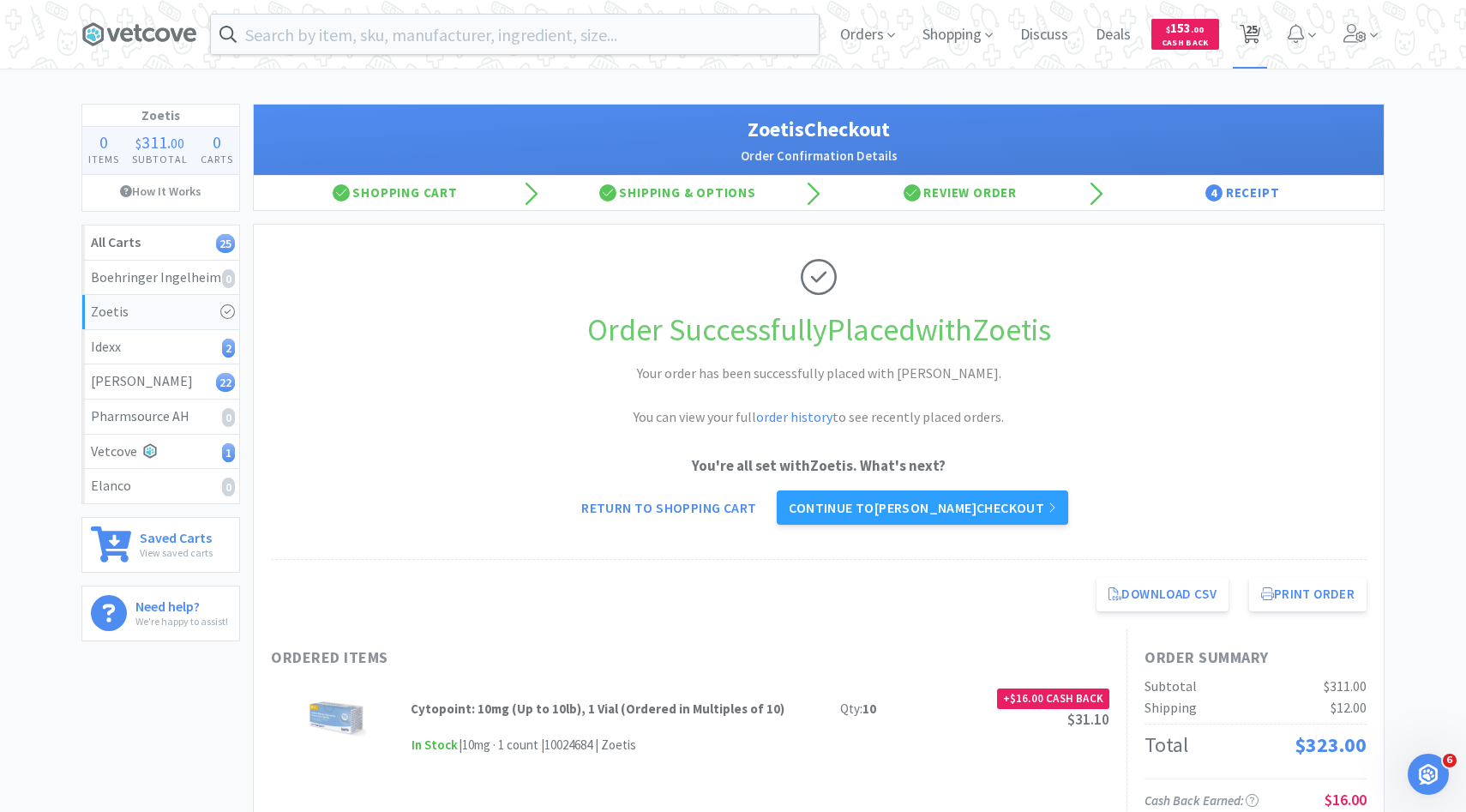
select select "2"
select select "3"
select select "2"
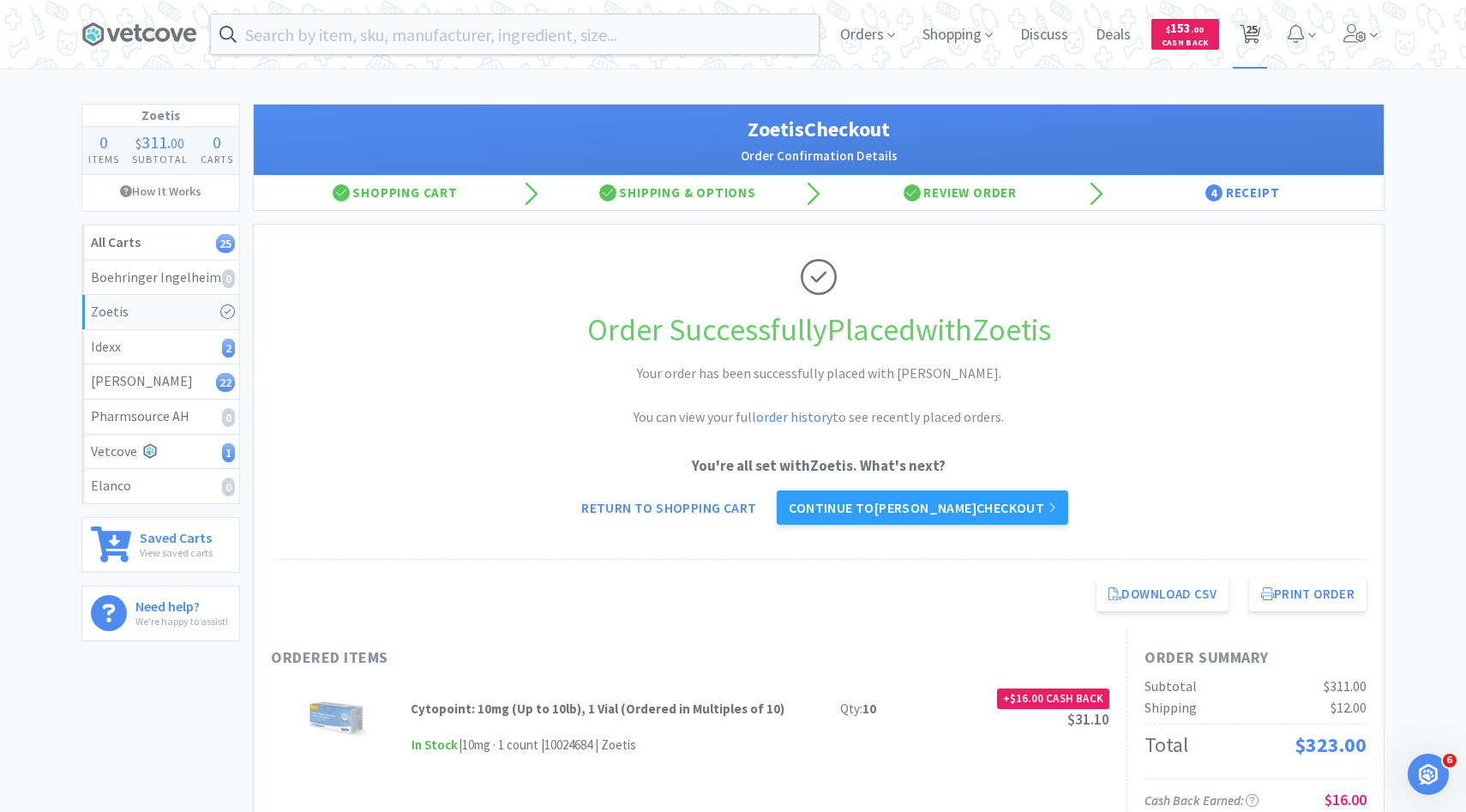
select select "5"
select select "1"
select select "2"
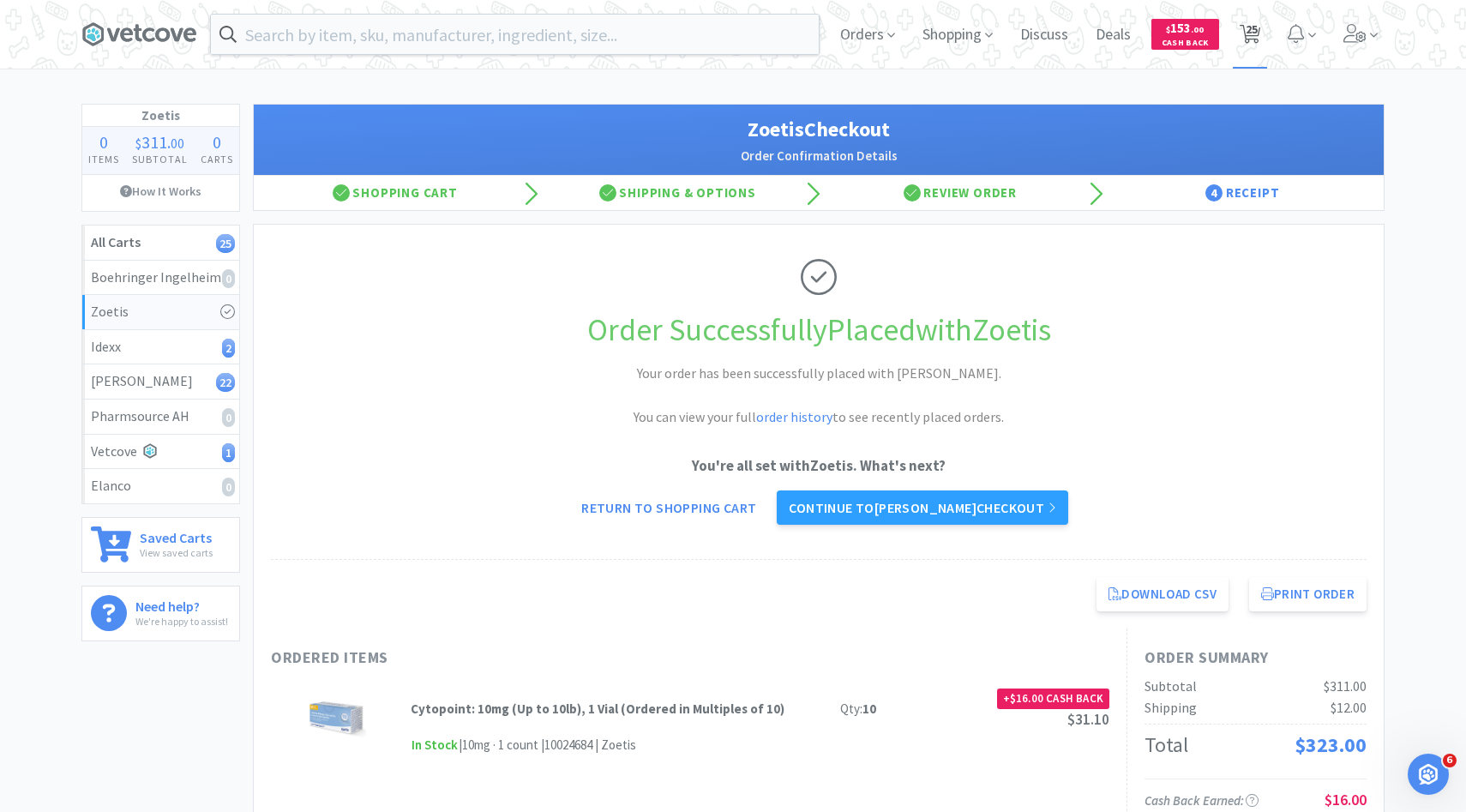
select select "7"
select select "5"
select select "2"
select select "1"
select select "6"
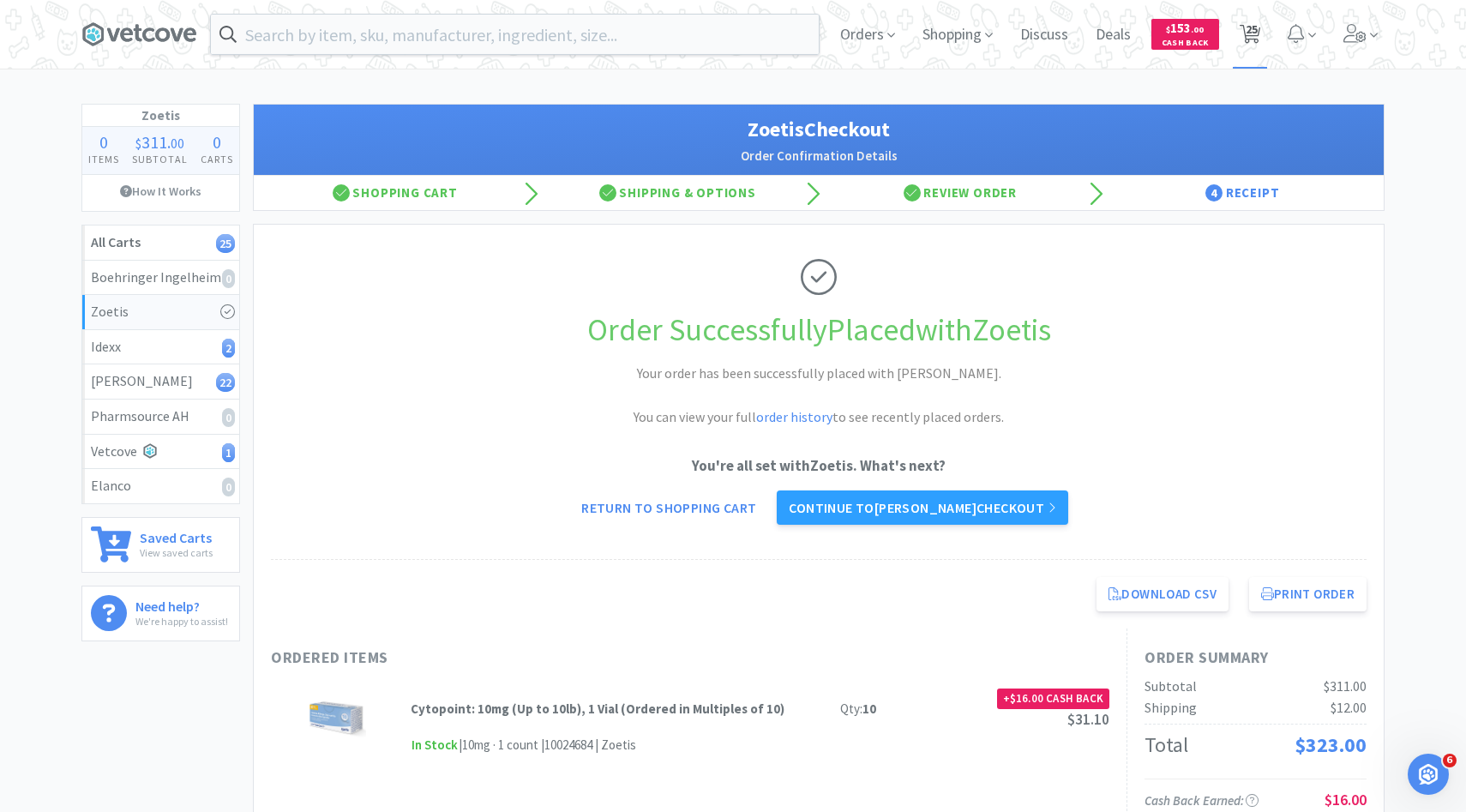
select select "15"
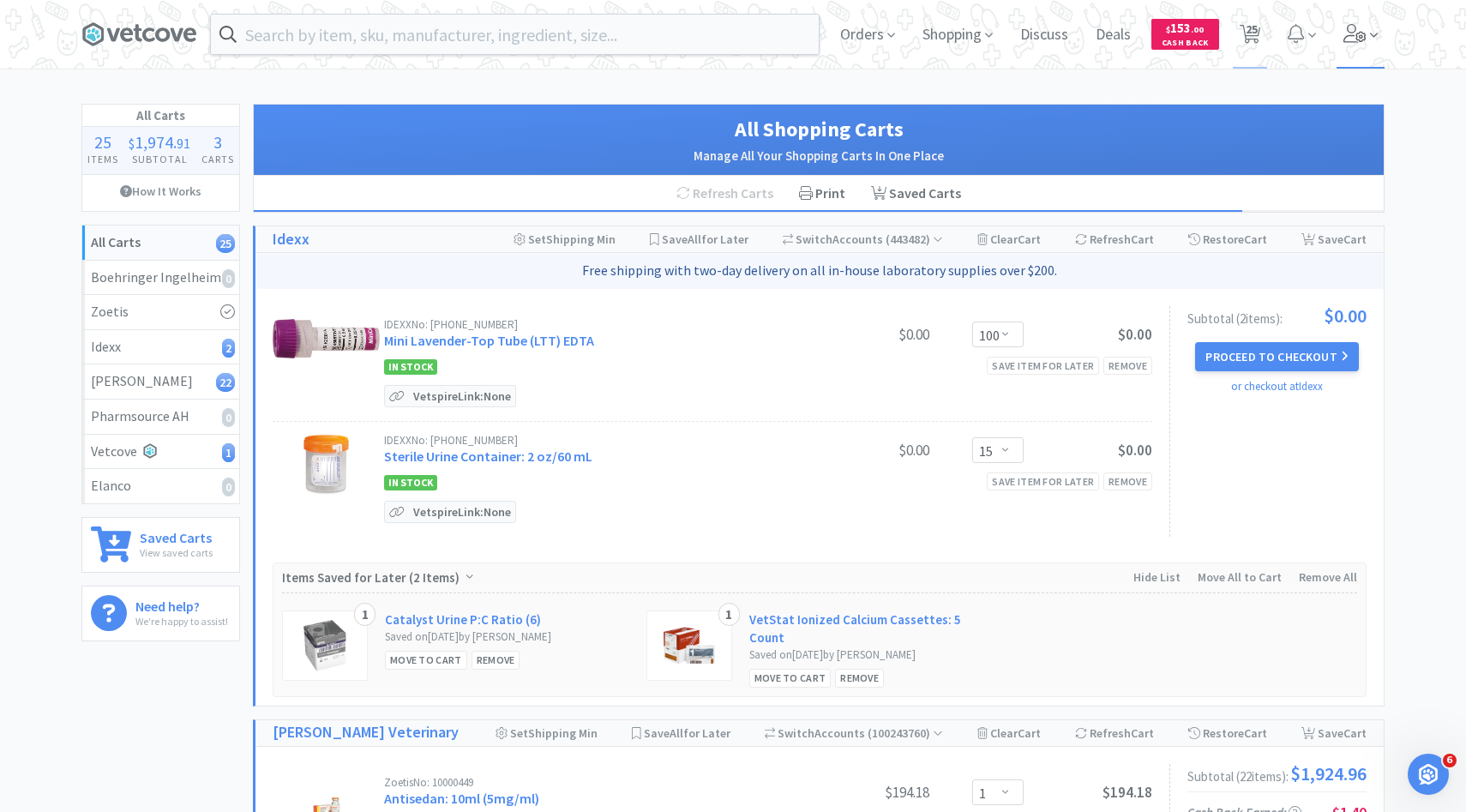
click at [1381, 39] on span at bounding box center [1360, 34] width 49 height 69
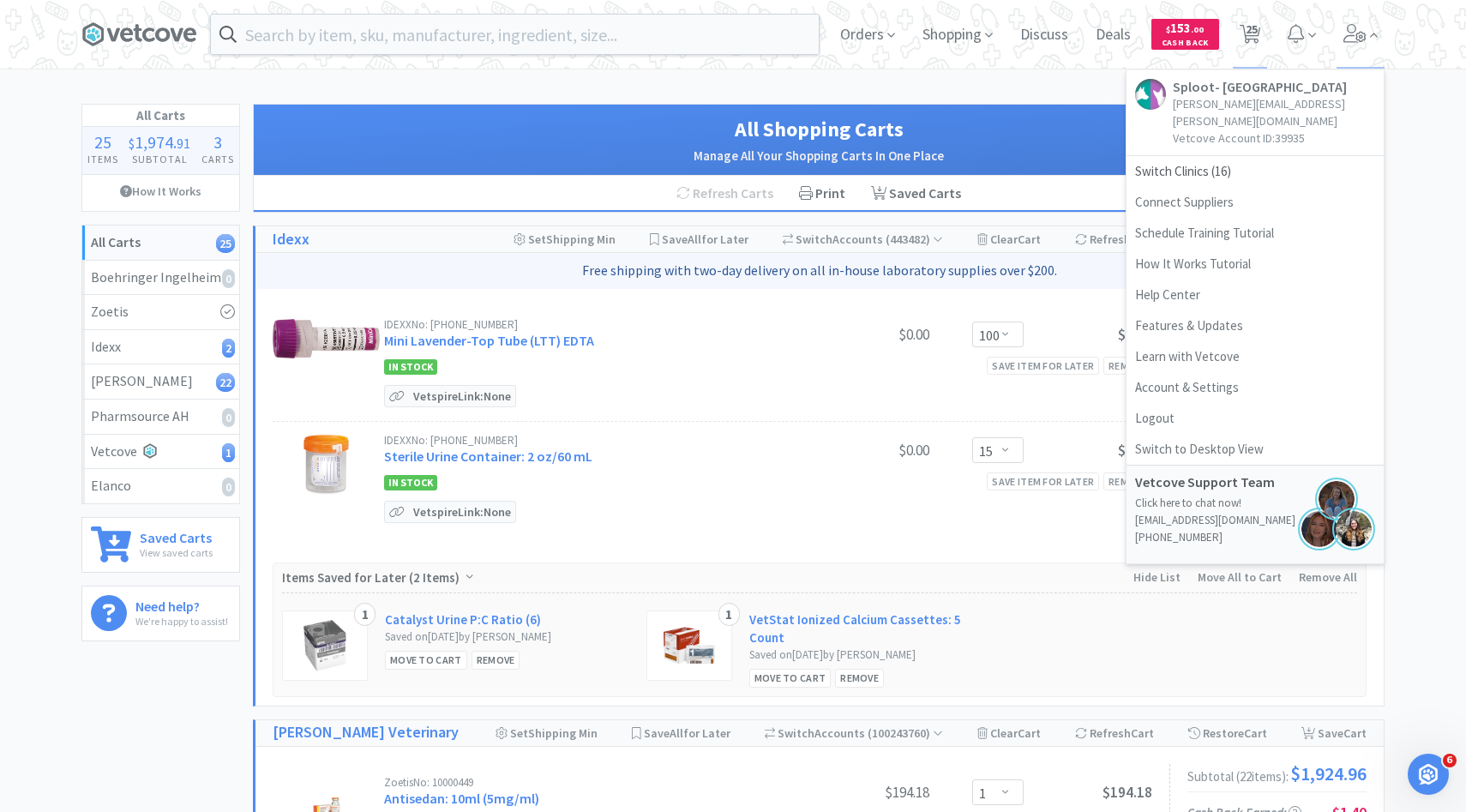
click at [979, 118] on h1 "All Shopping Carts" at bounding box center [818, 130] width 1095 height 33
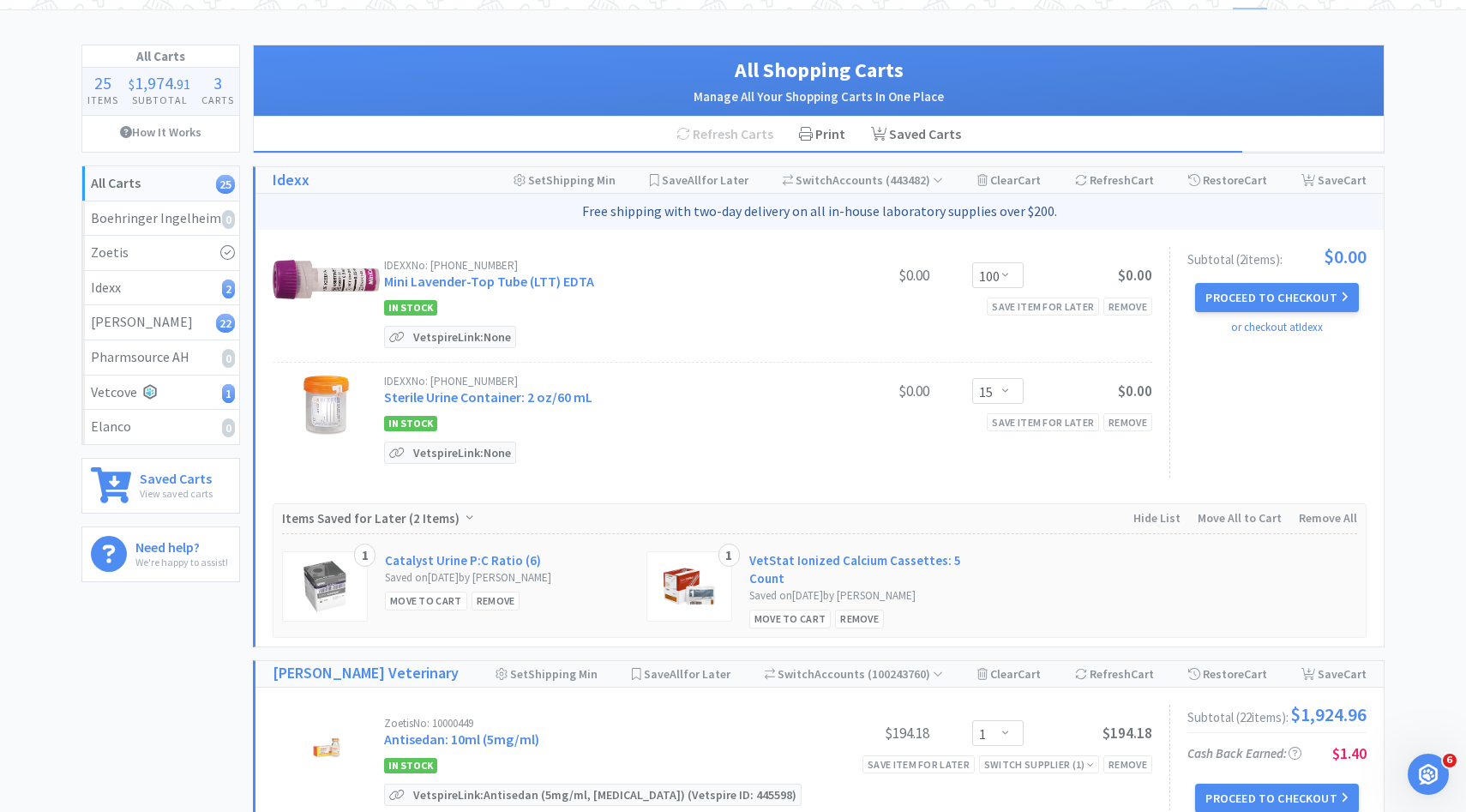
scroll to position [58, 0]
click at [1256, 279] on div "Subtotal ( 2 item s ): $0.00 Proceed to Checkout or checkout at Idexx" at bounding box center [1267, 363] width 197 height 231
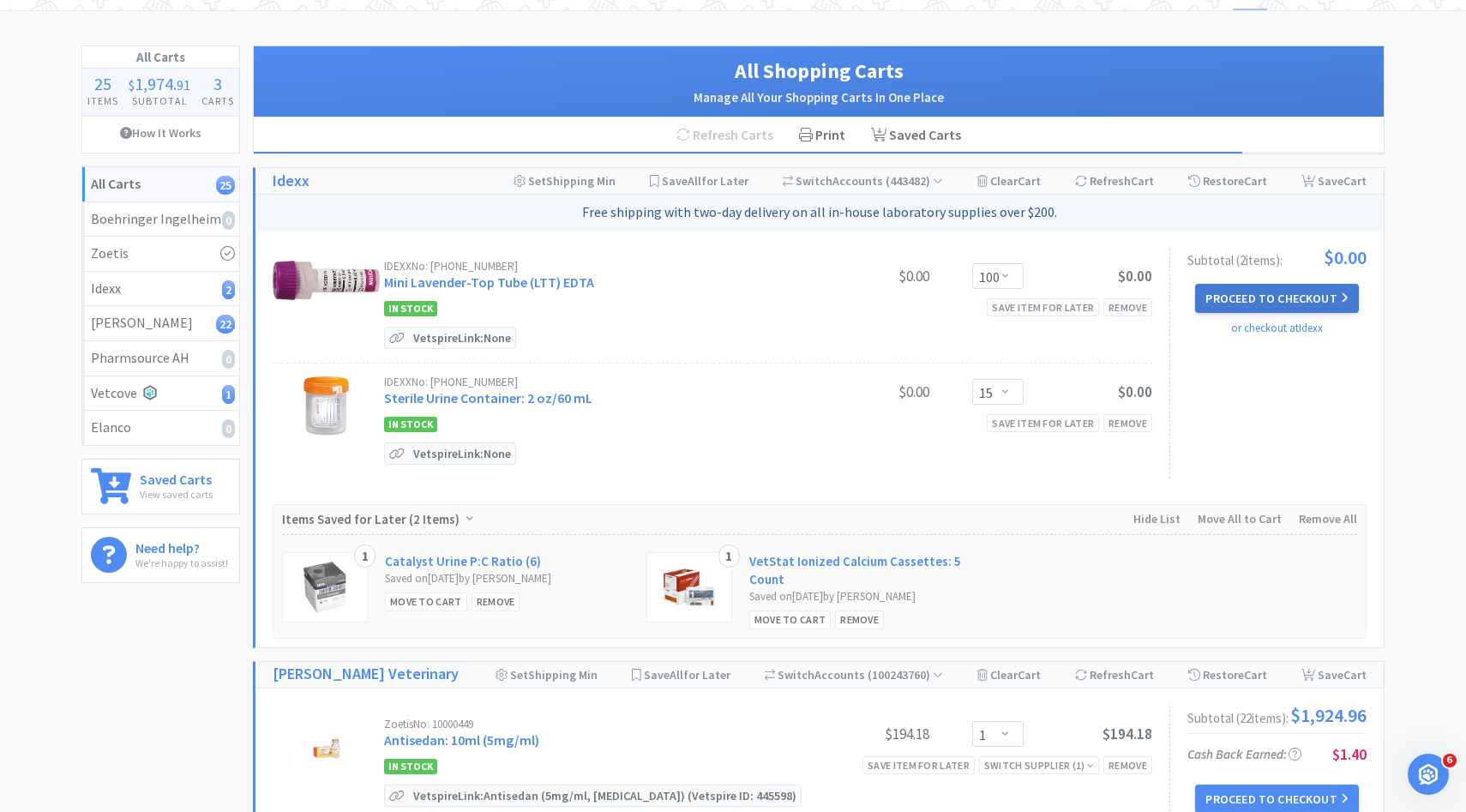
click at [1256, 295] on button "Proceed to Checkout" at bounding box center [1277, 298] width 163 height 29
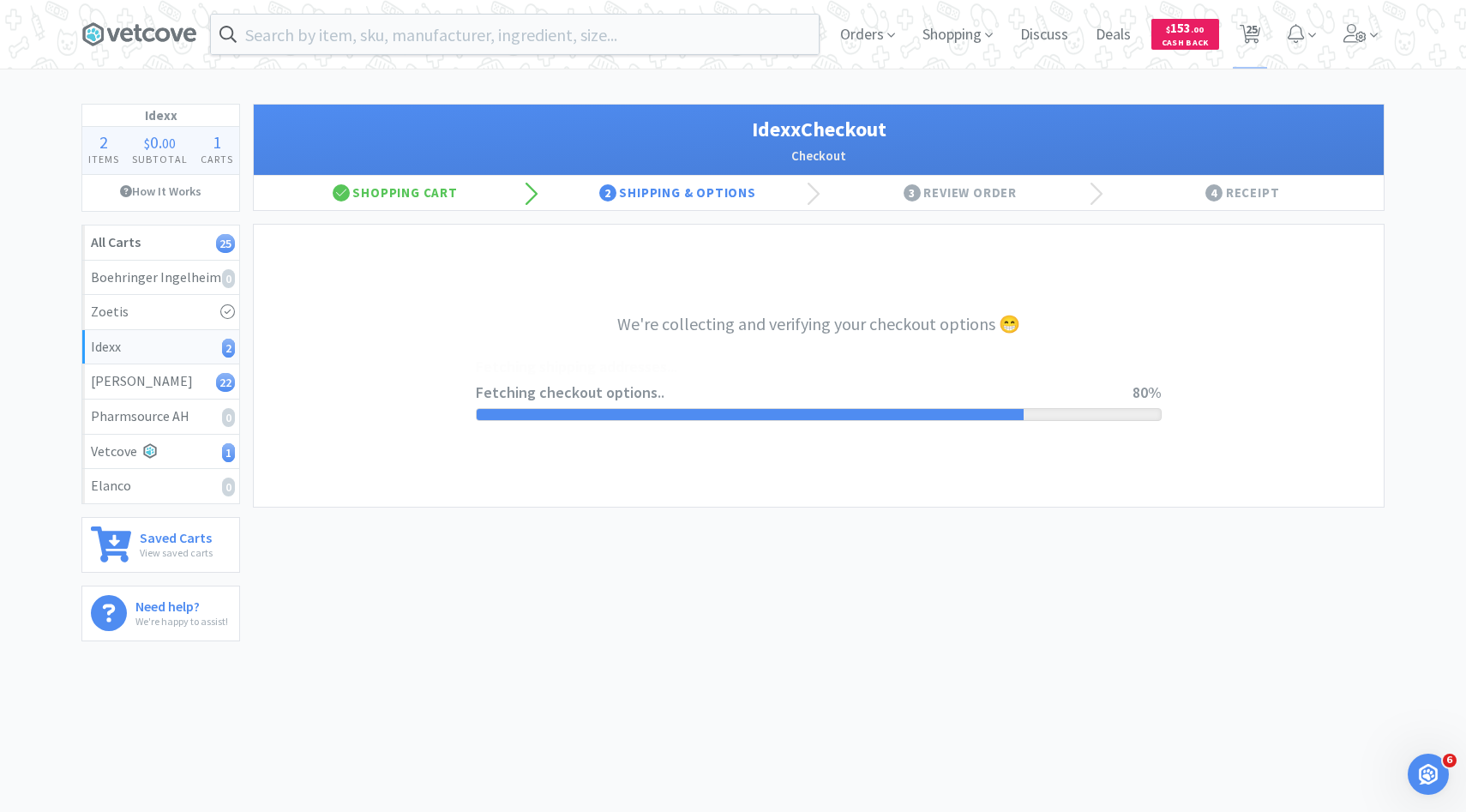
select select "900"
select select "003"
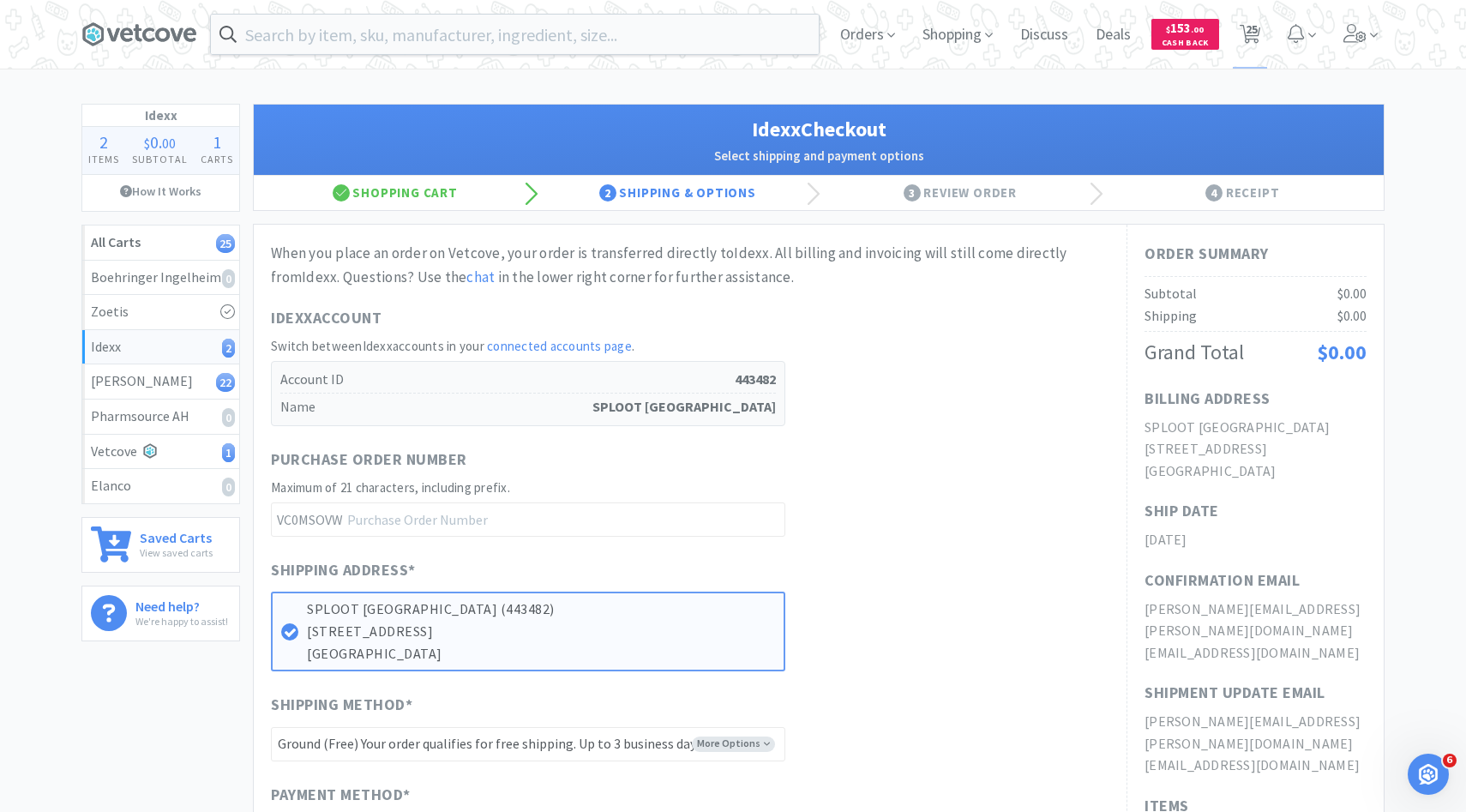
scroll to position [541, 0]
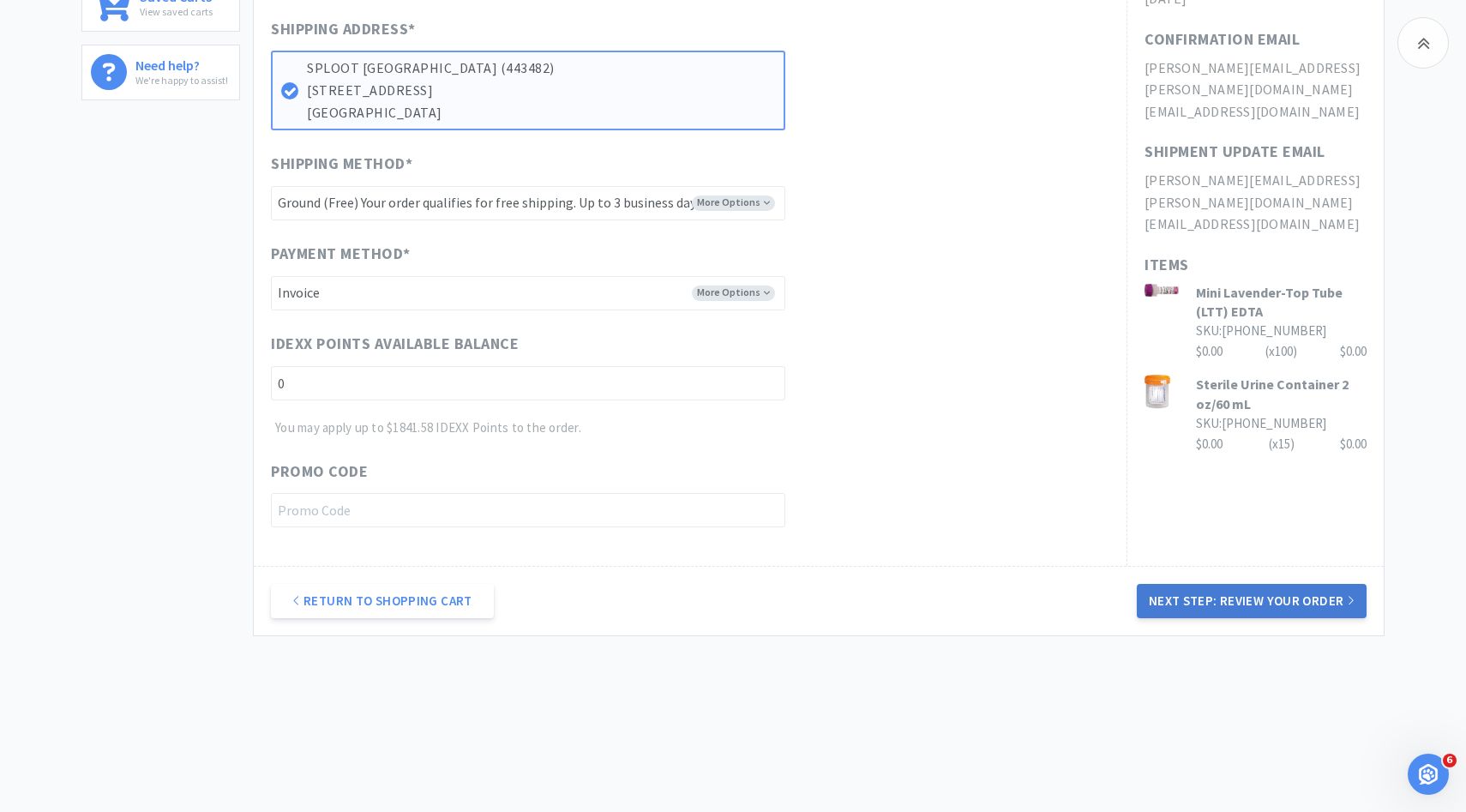
click at [1182, 606] on button "Next Step: Review Your Order" at bounding box center [1252, 601] width 230 height 34
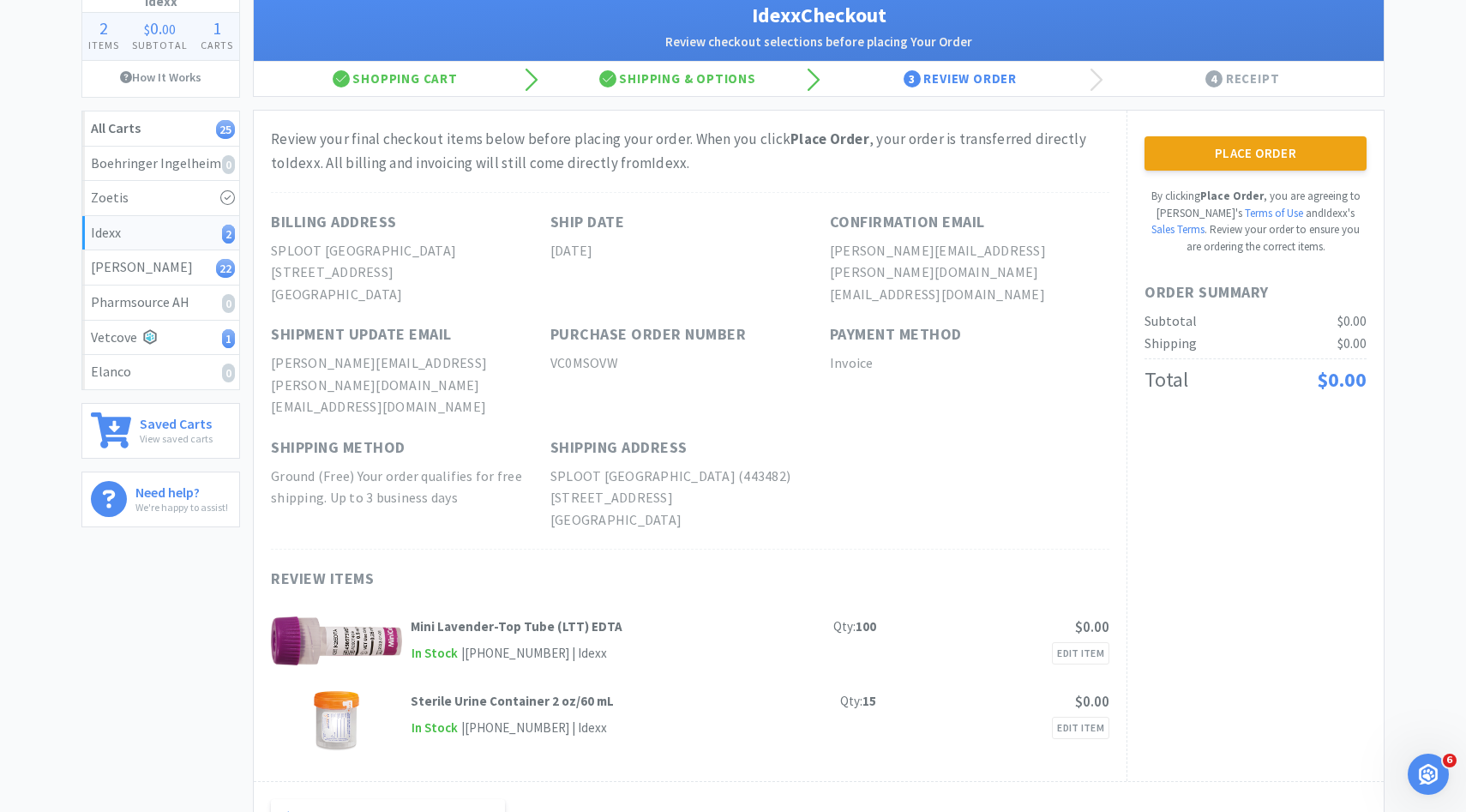
scroll to position [91, 0]
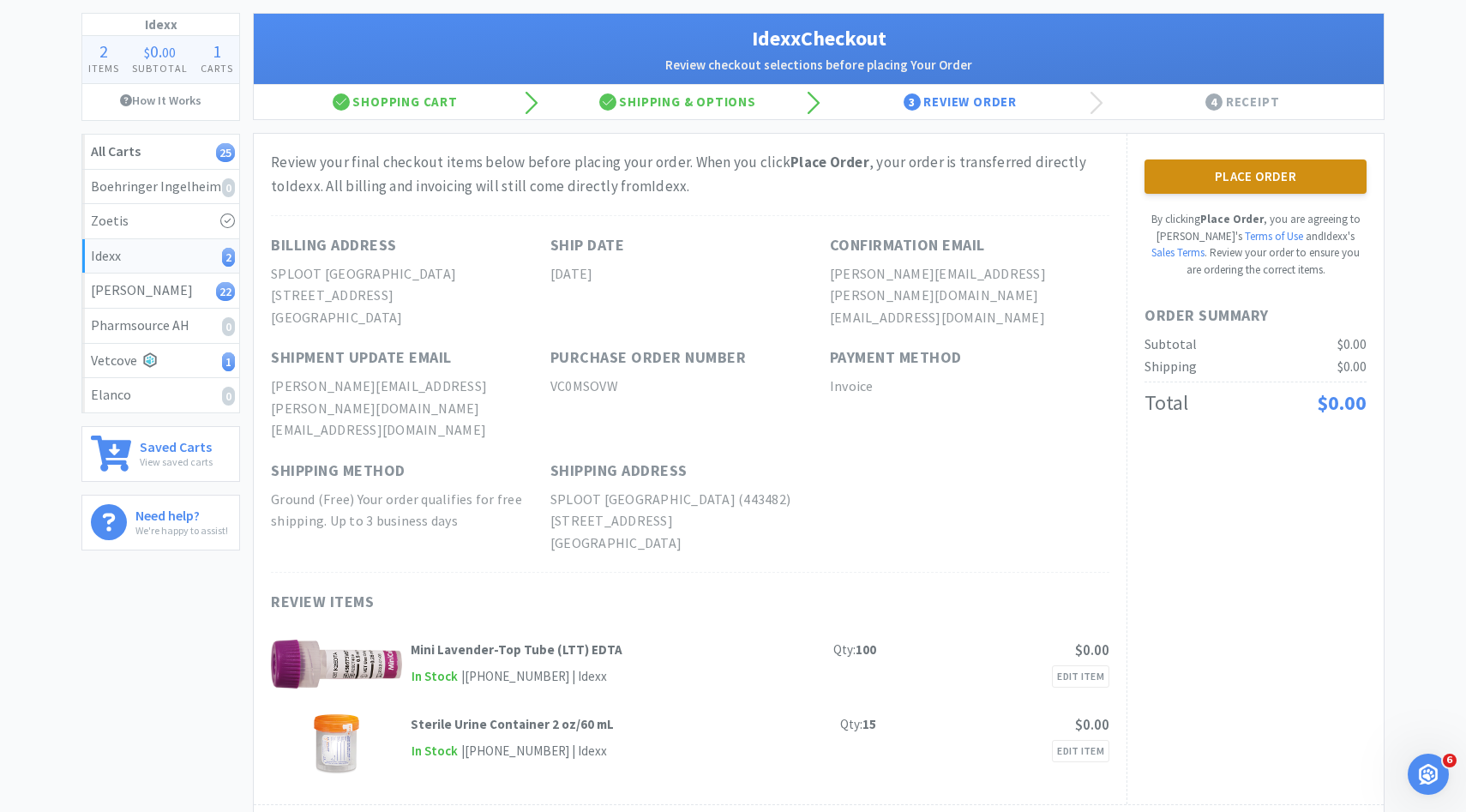
click at [1199, 187] on button "Place Order" at bounding box center [1255, 176] width 222 height 34
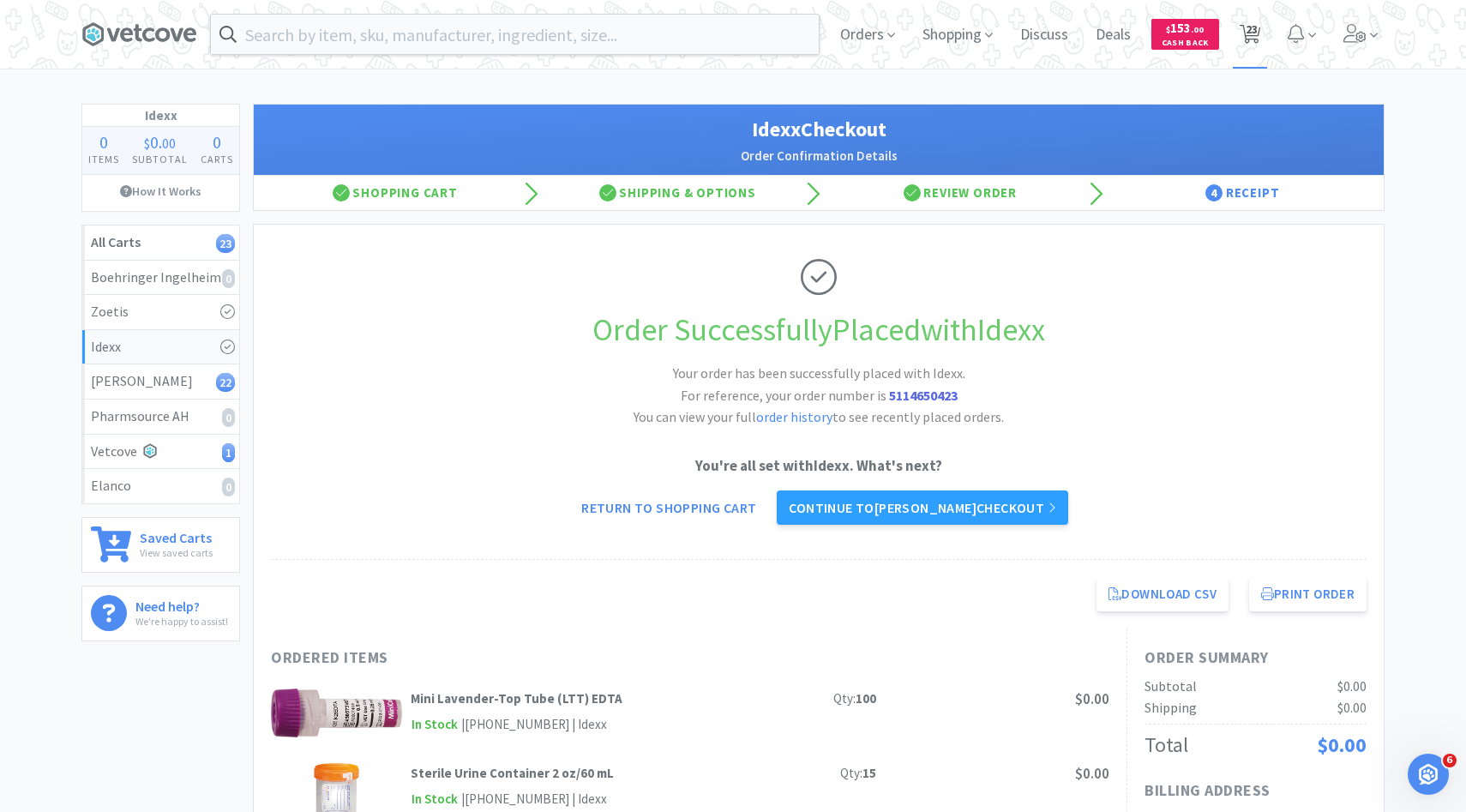
click at [1265, 14] on span "23" at bounding box center [1251, 34] width 35 height 69
select select "1"
select select "2"
select select "1"
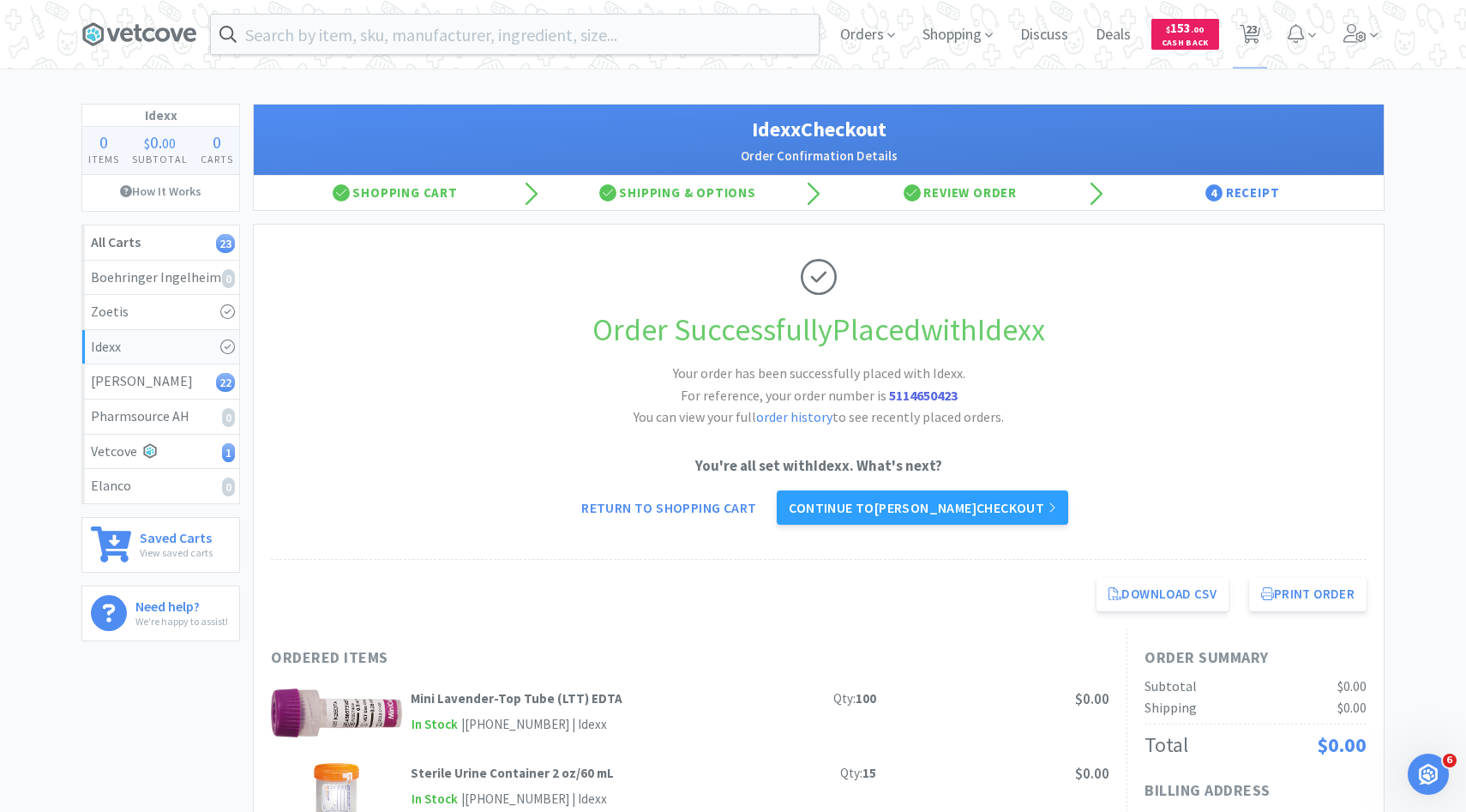
select select "1"
select select "2"
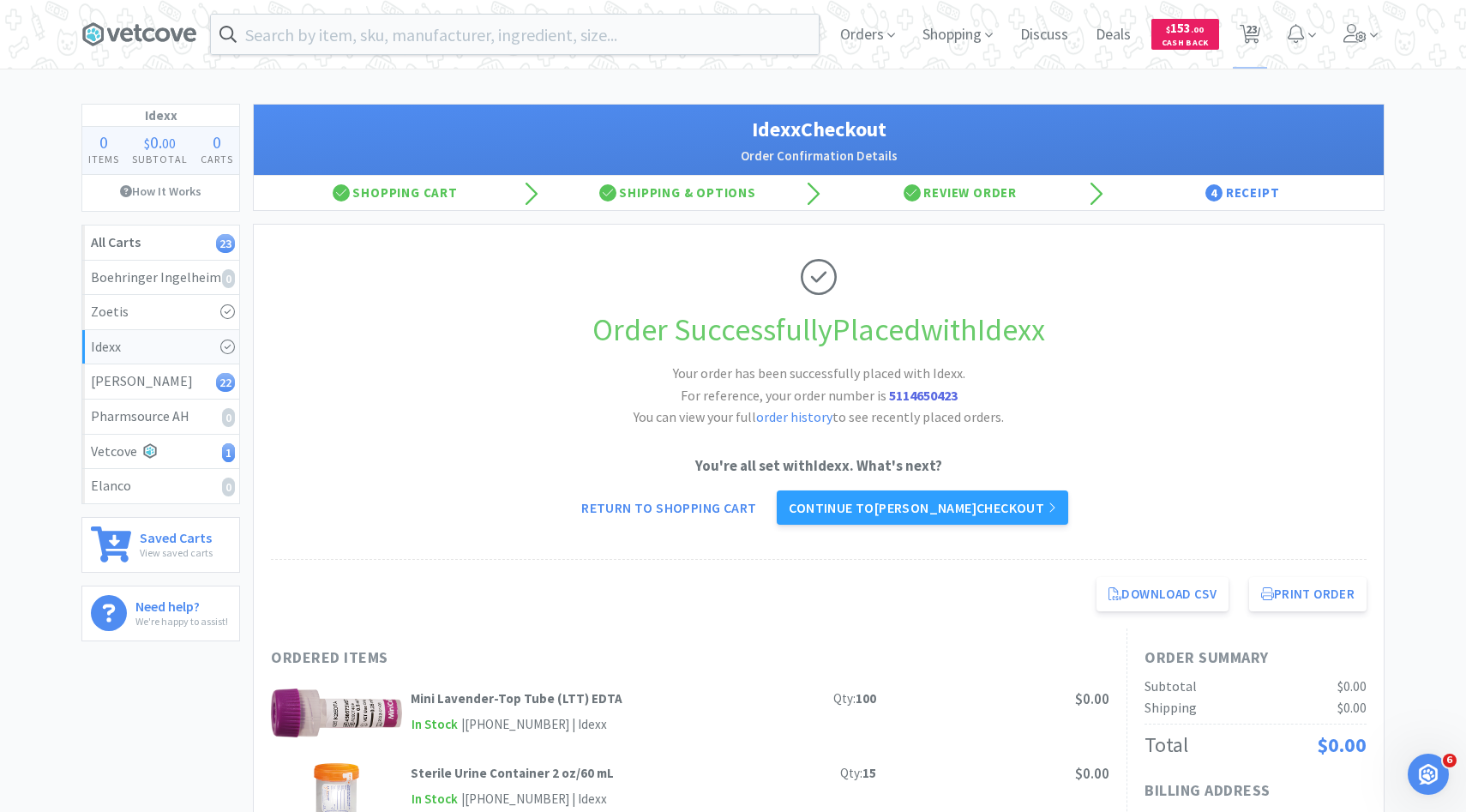
select select "3"
select select "2"
select select "5"
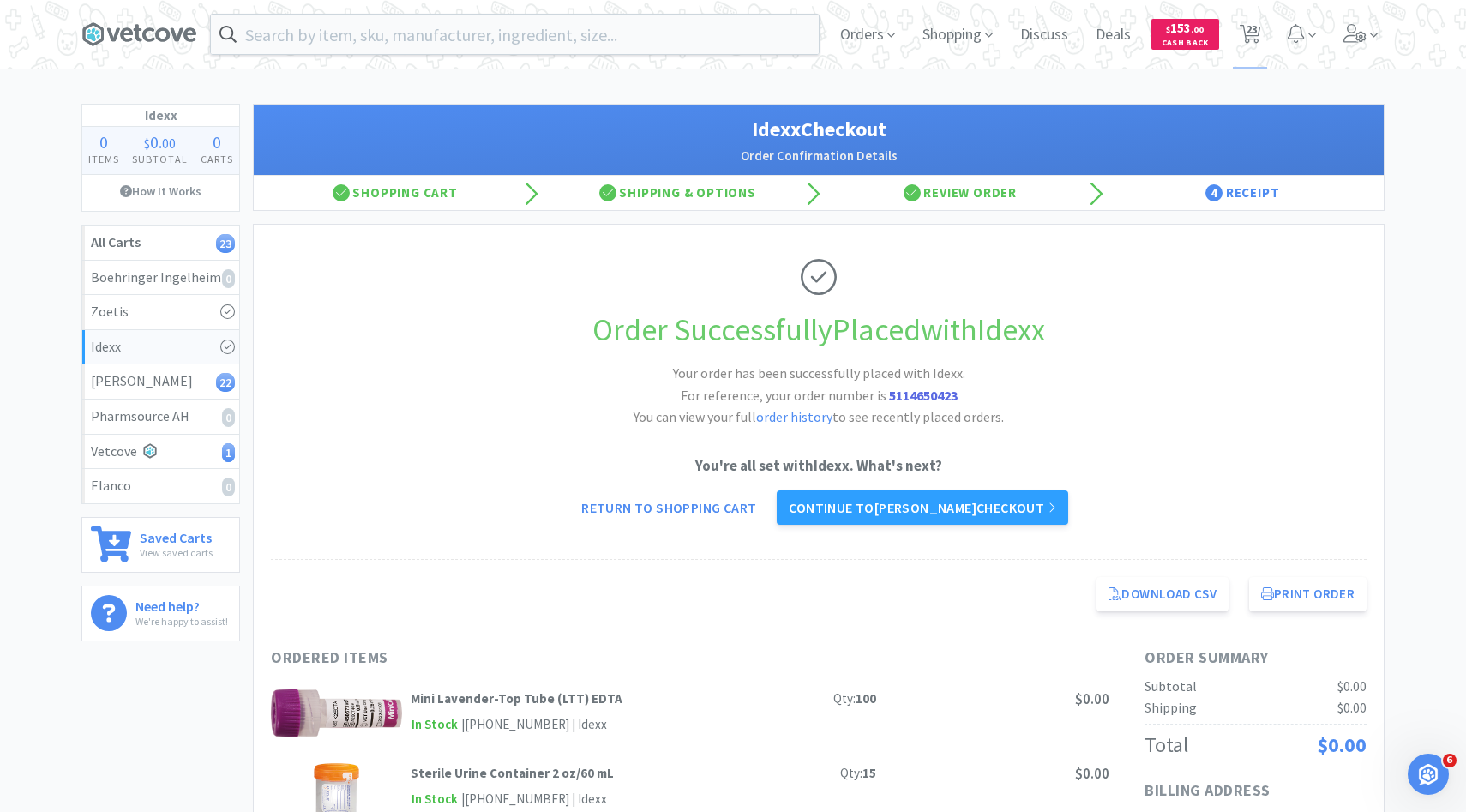
select select "1"
select select "2"
select select "7"
select select "5"
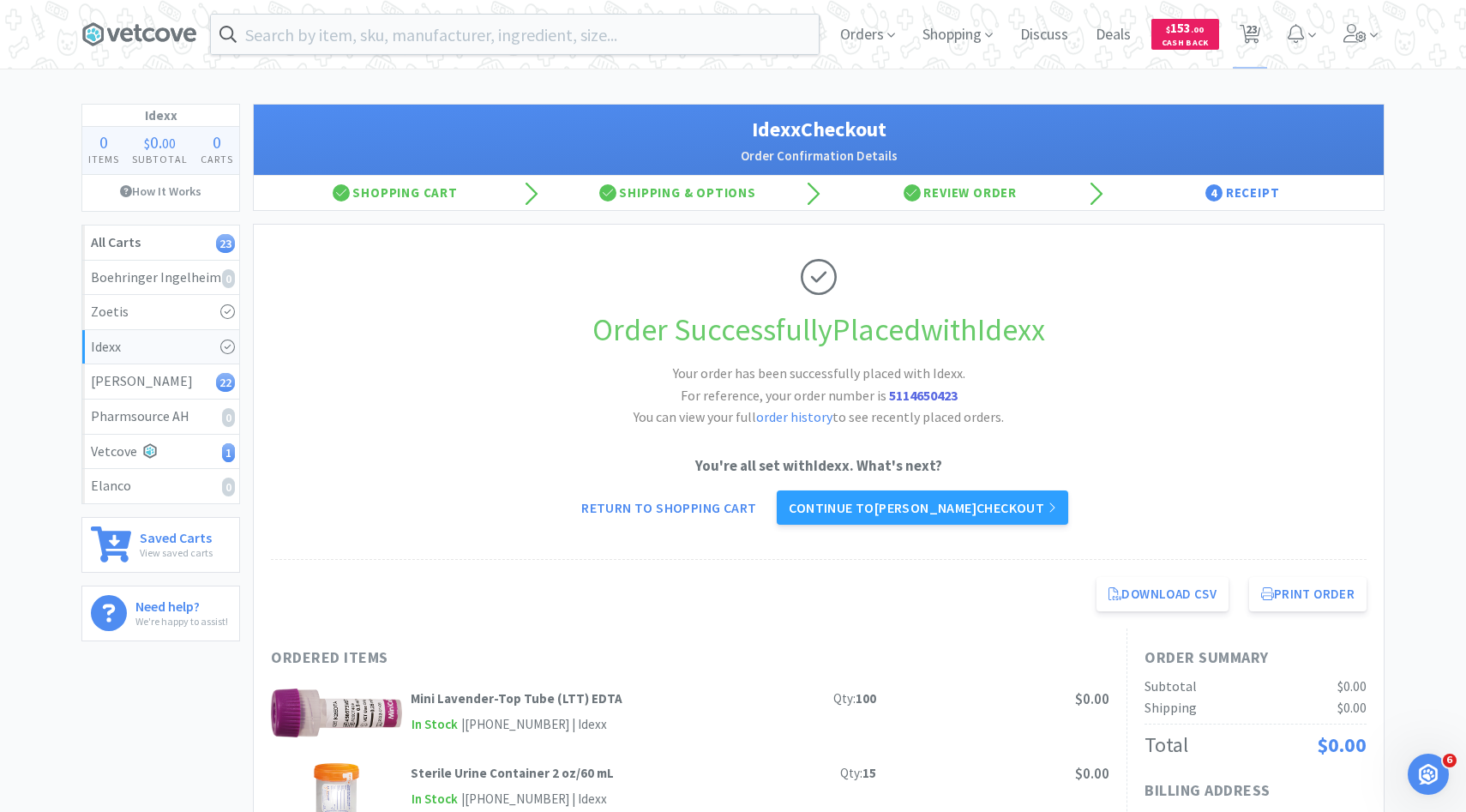
select select "2"
select select "1"
select select "6"
select select "15"
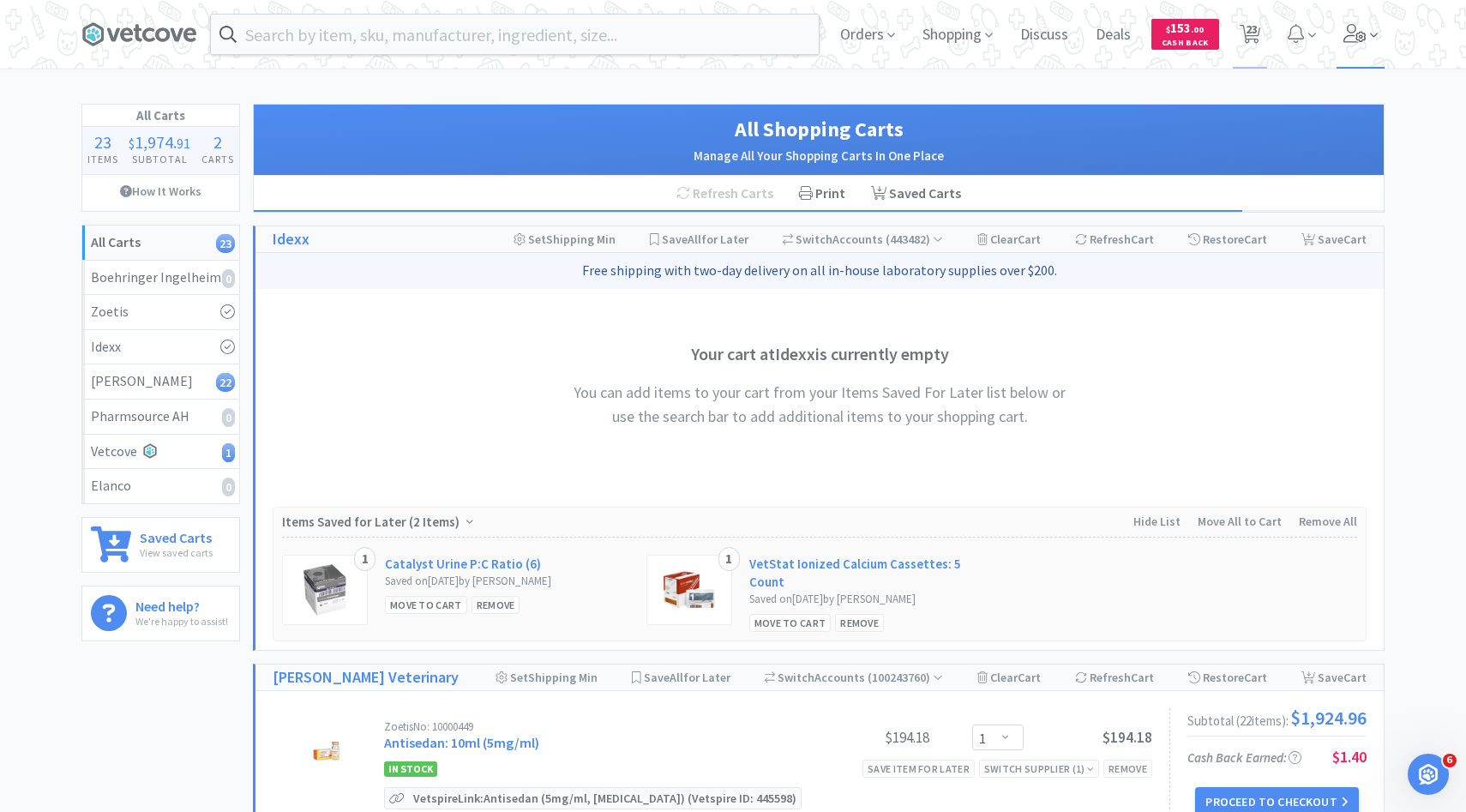
click at [1344, 29] on icon at bounding box center [1355, 33] width 24 height 18
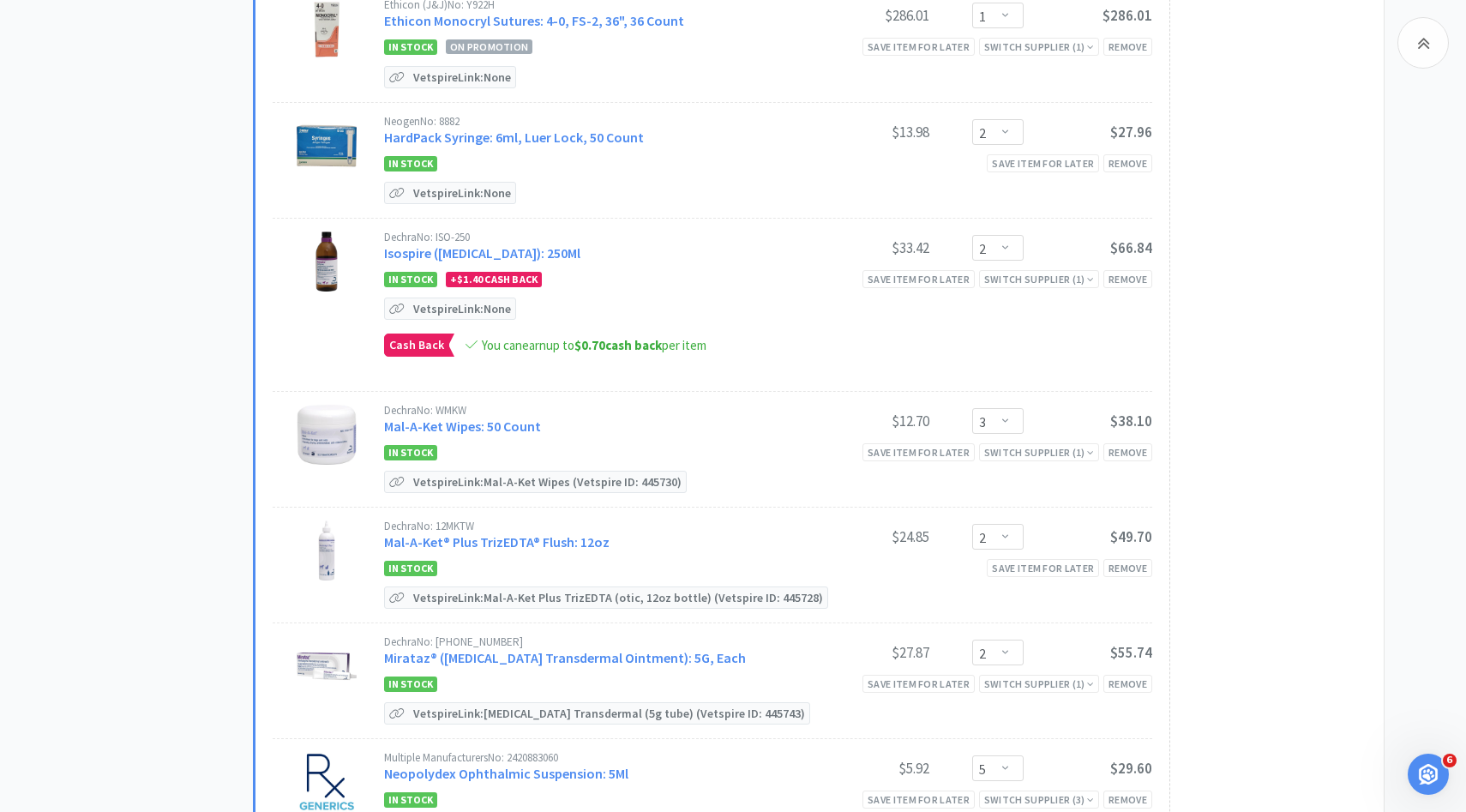
scroll to position [1437, 0]
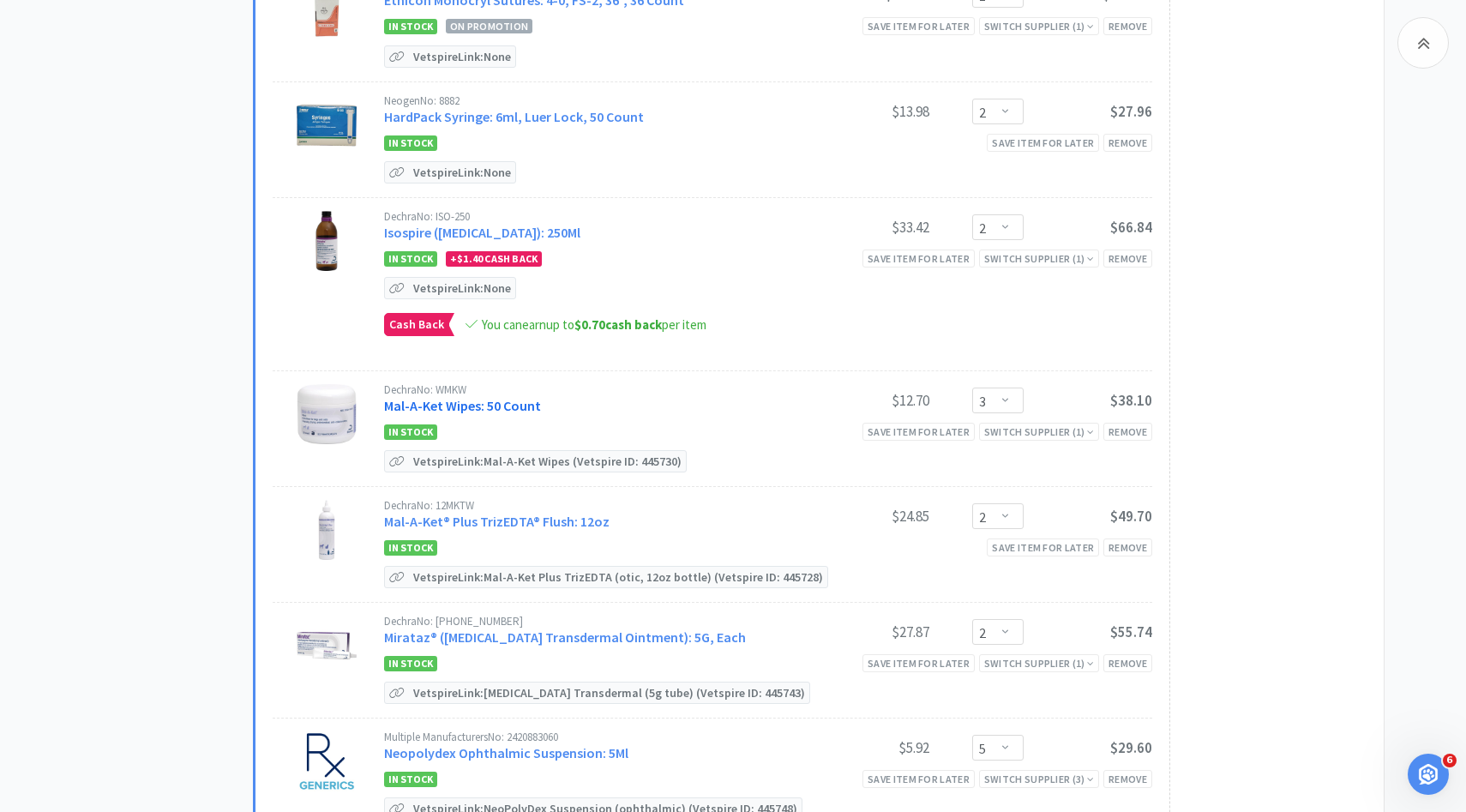
click at [512, 397] on link "Mal-A-Ket Wipes: 50 Count" at bounding box center [463, 406] width 157 height 17
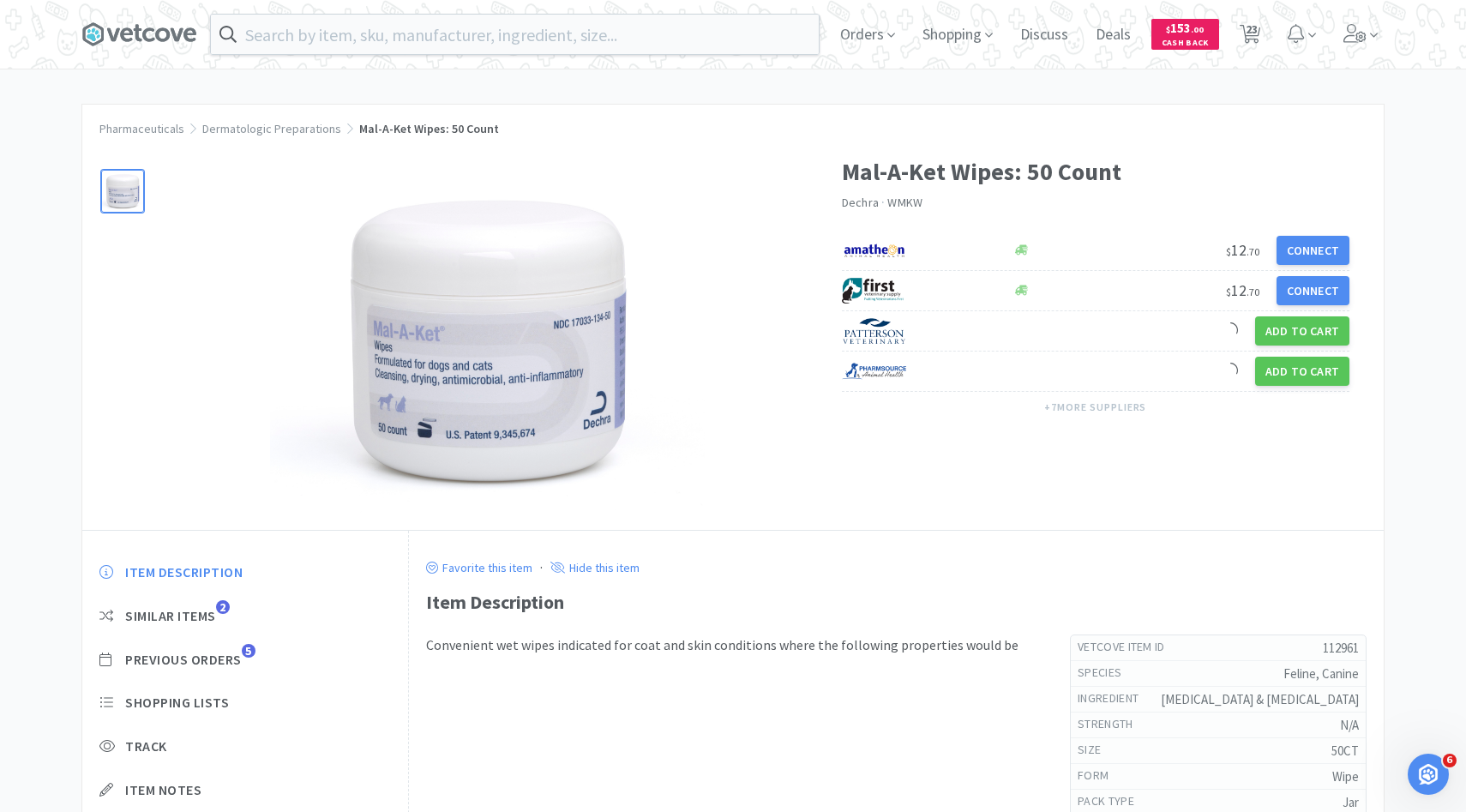
scroll to position [122, 0]
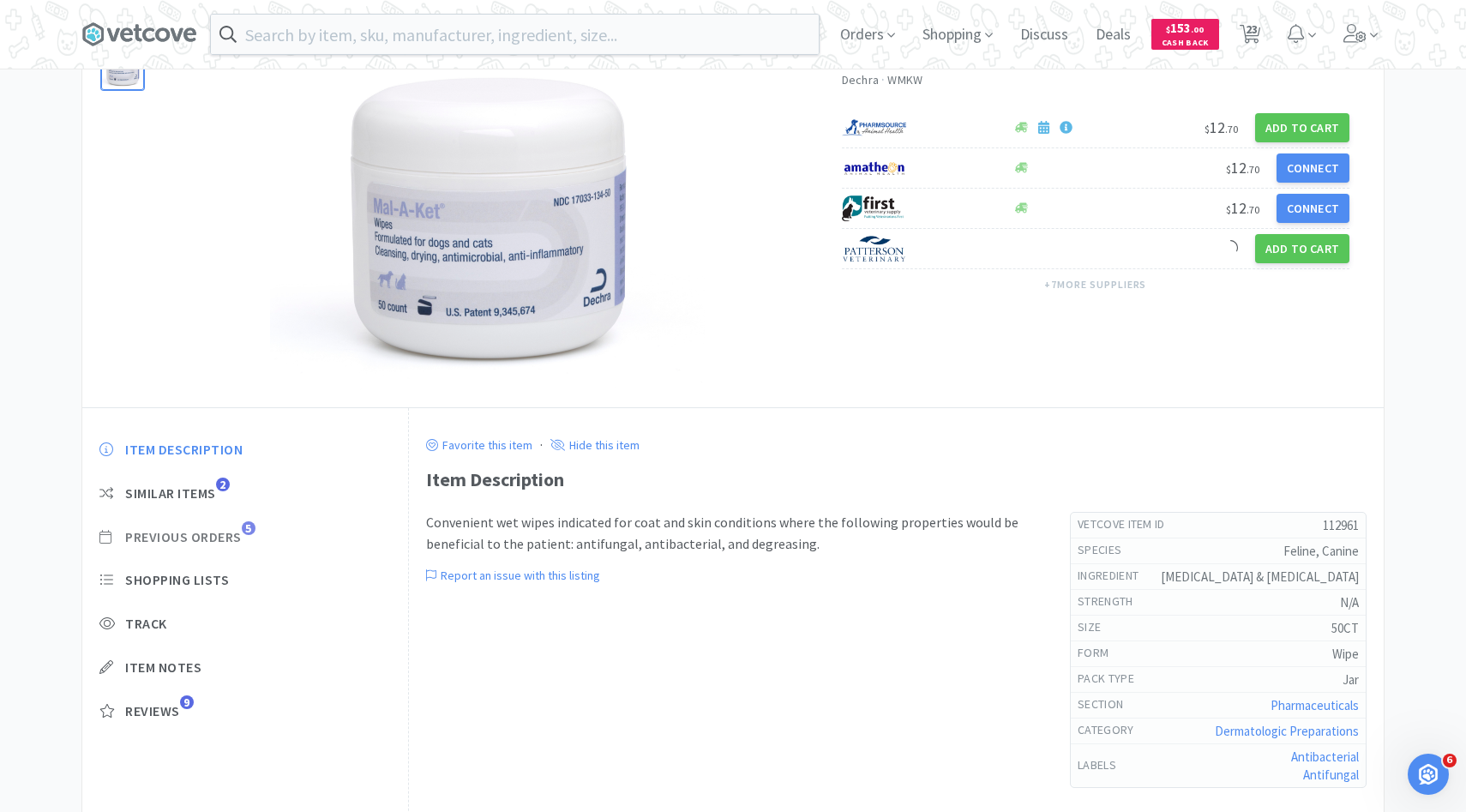
click at [235, 530] on span "Previous Orders" at bounding box center [183, 536] width 116 height 18
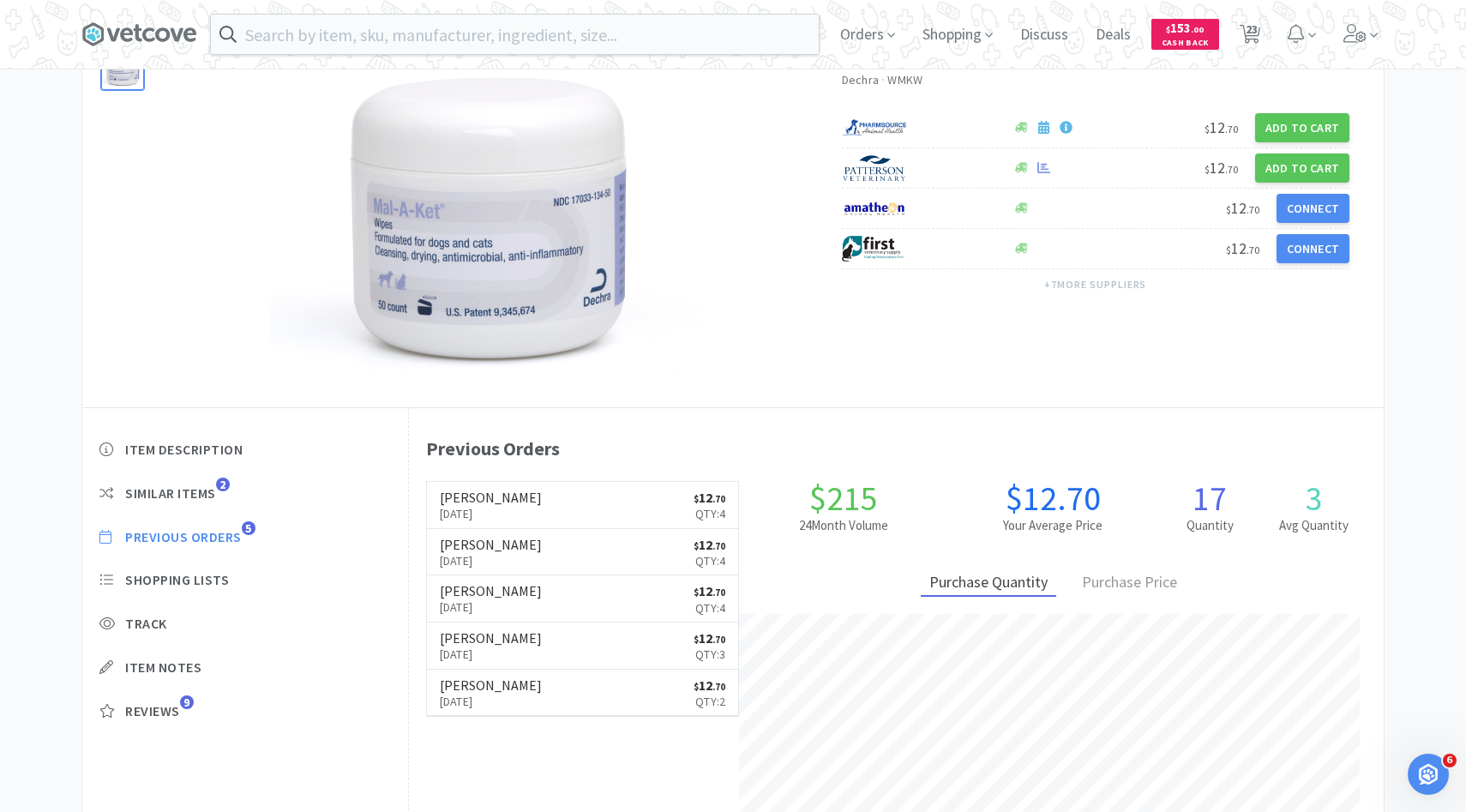
scroll to position [471, 975]
select select "1"
select select "2"
select select "1"
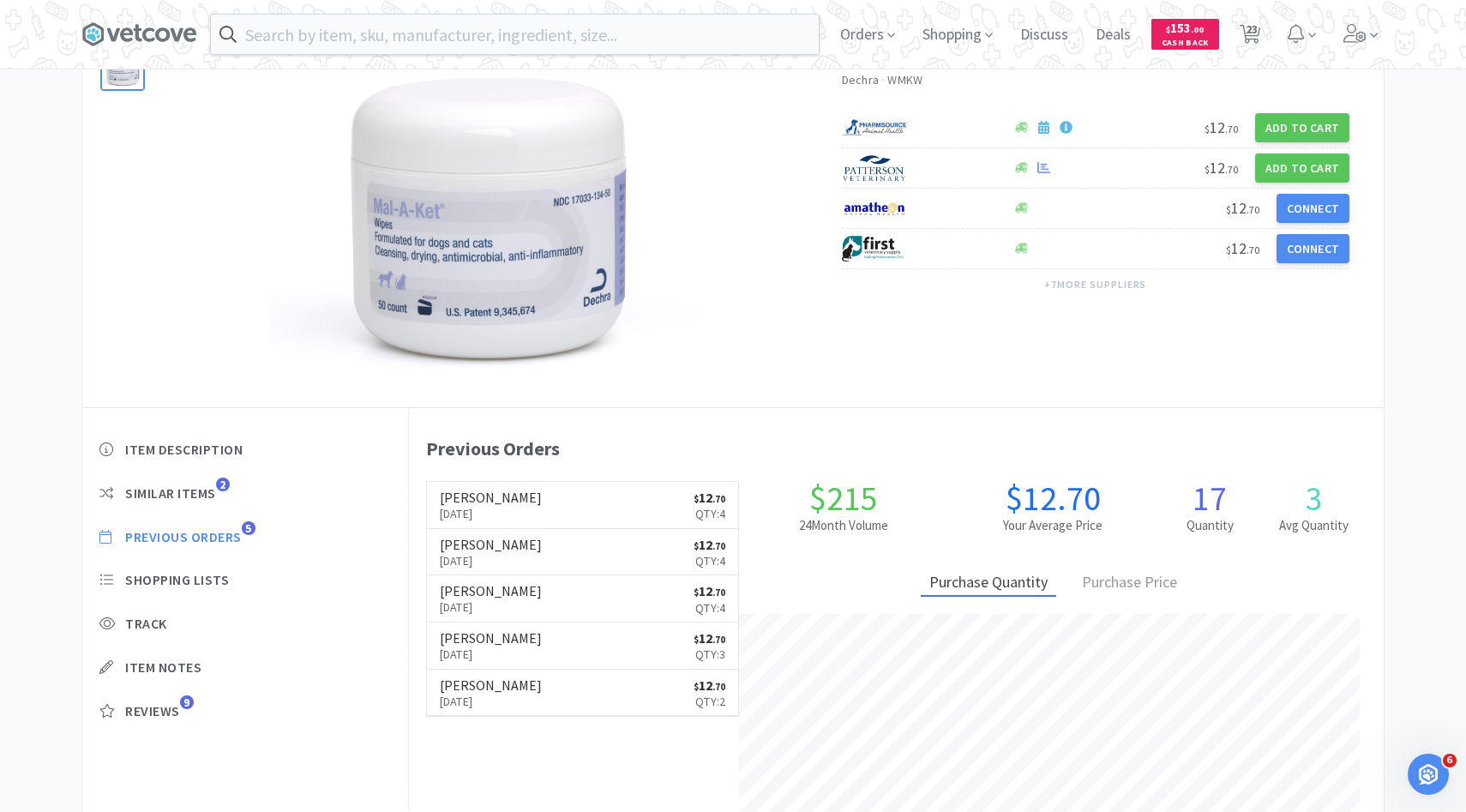
select select "1"
select select "2"
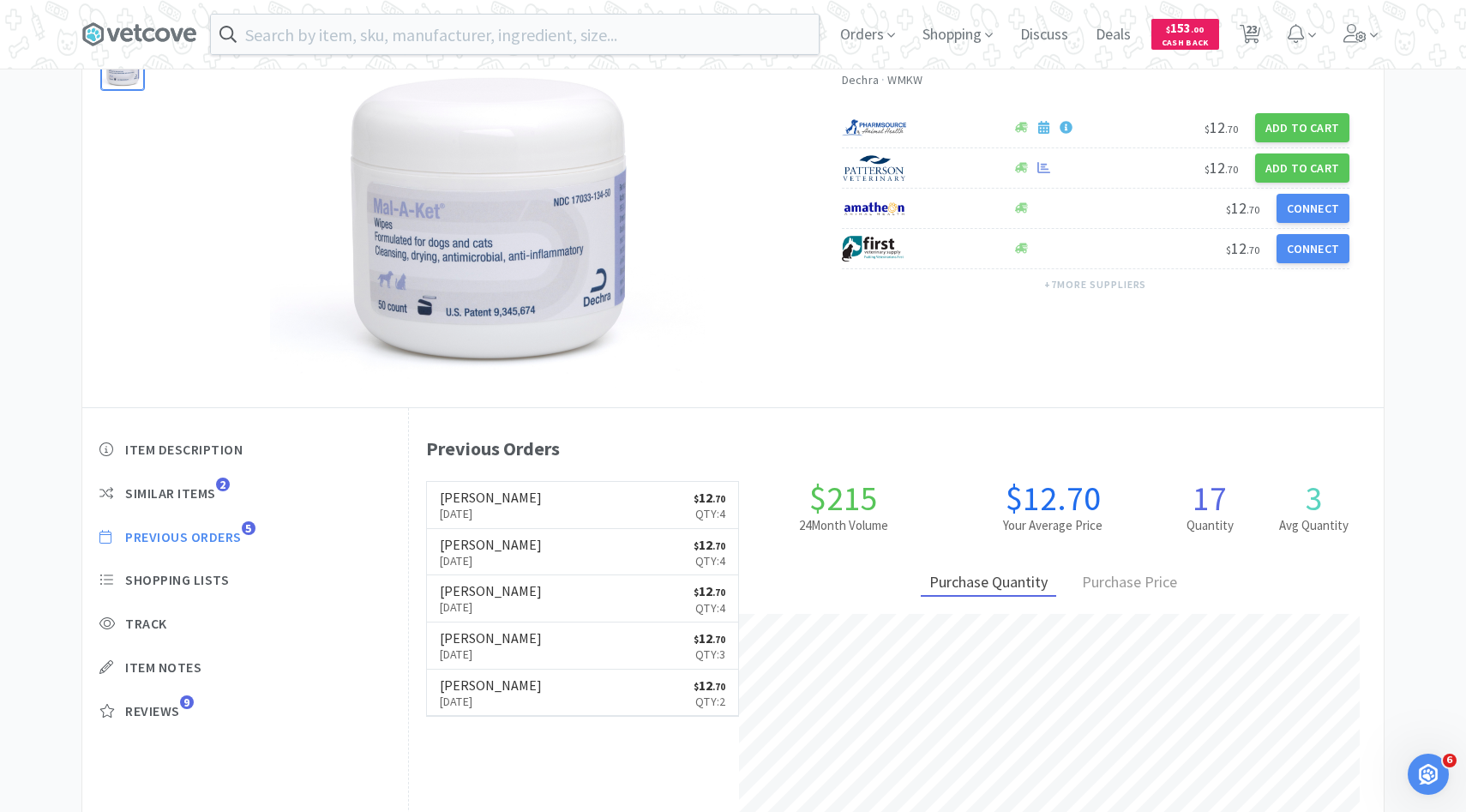
select select "3"
select select "2"
select select "5"
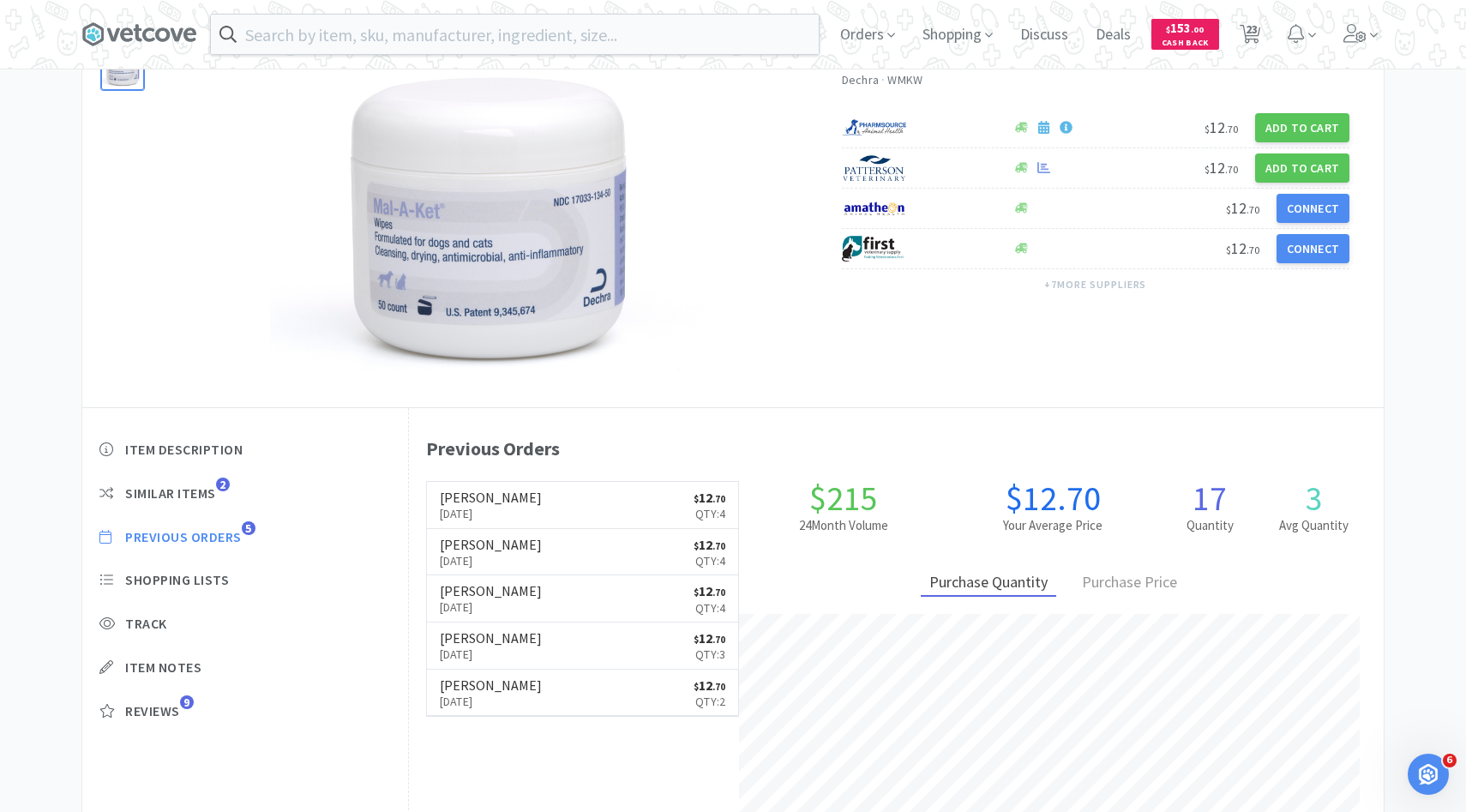
select select "1"
select select "2"
select select "7"
select select "5"
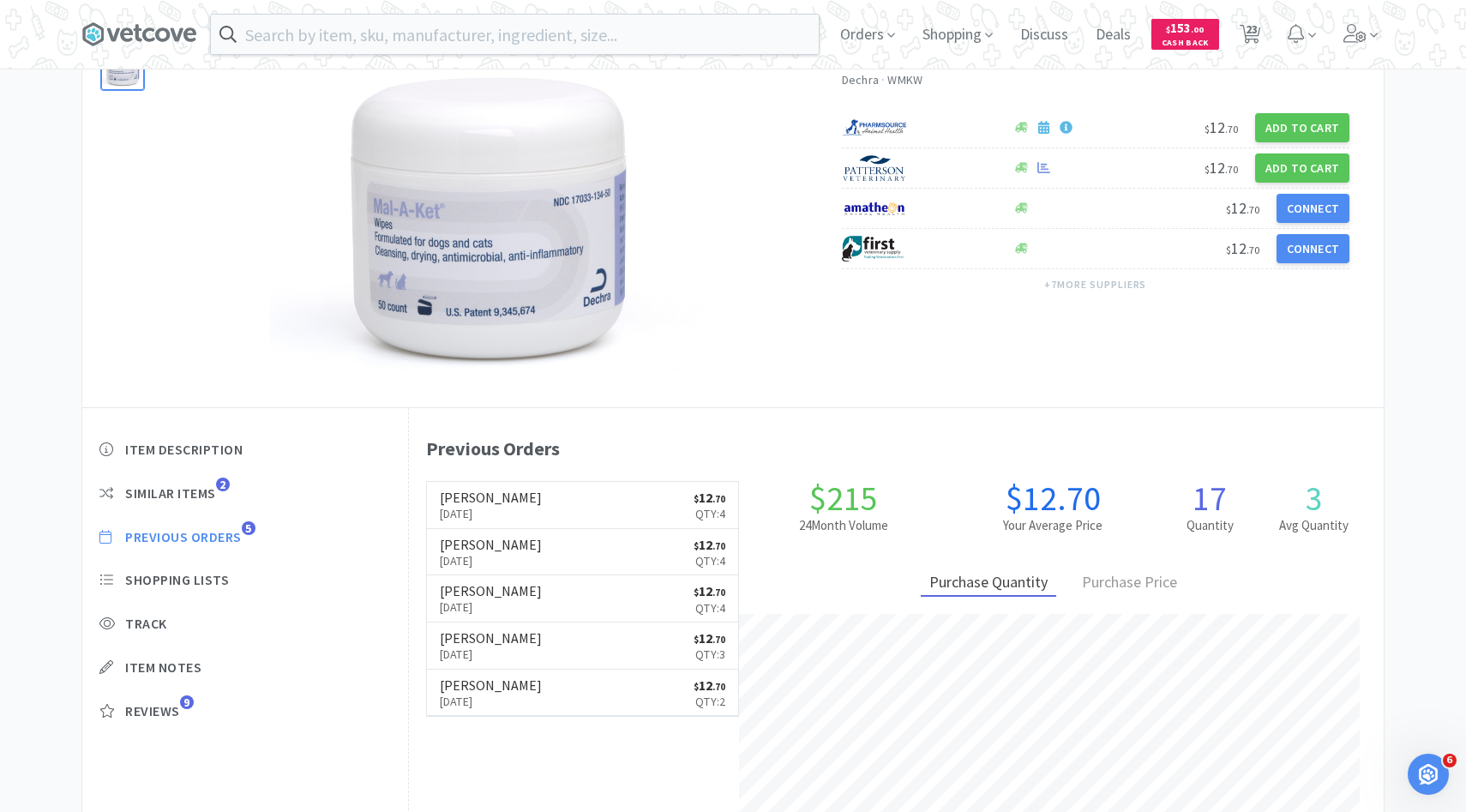
select select "2"
select select "1"
select select "6"
select select "15"
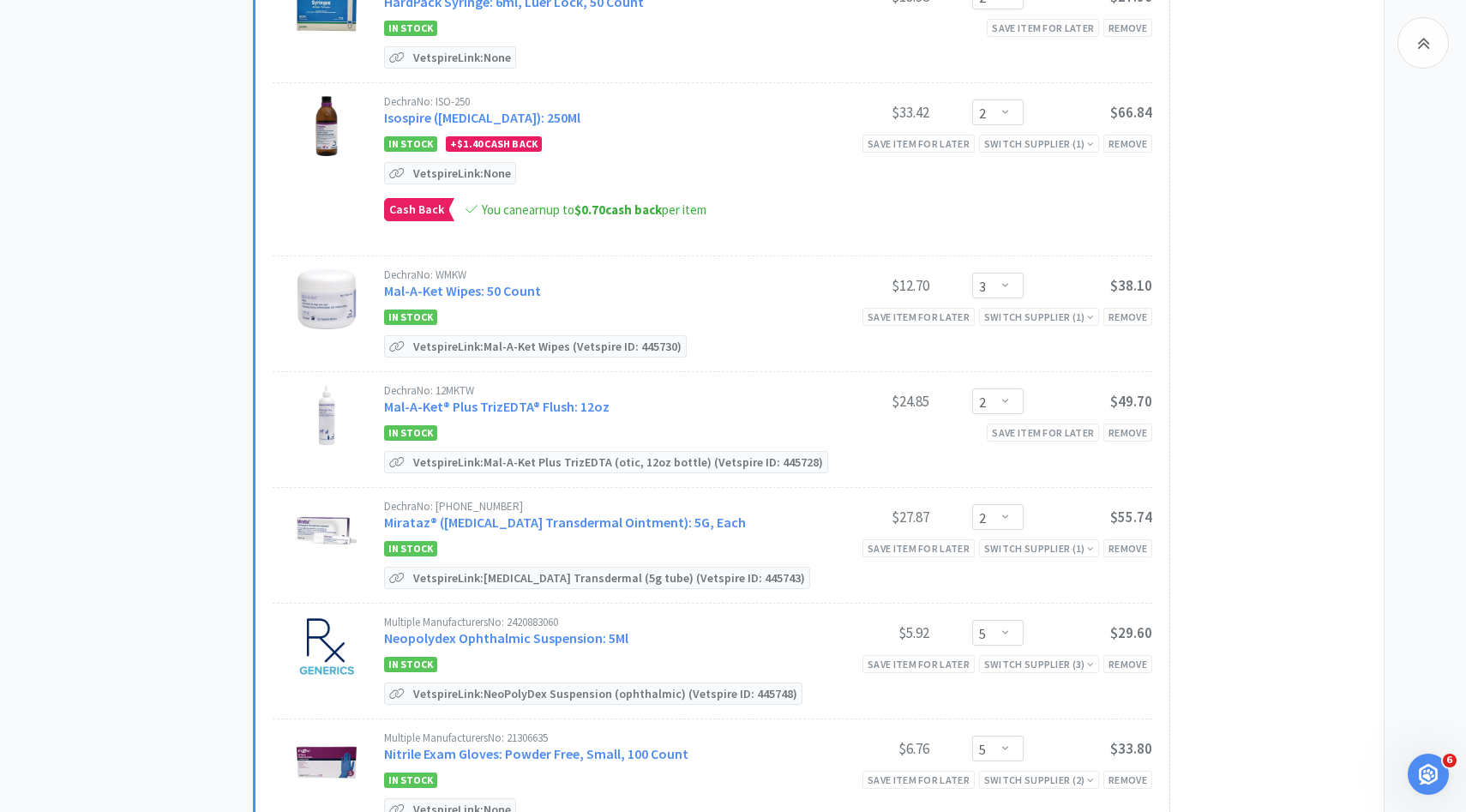
scroll to position [1577, 0]
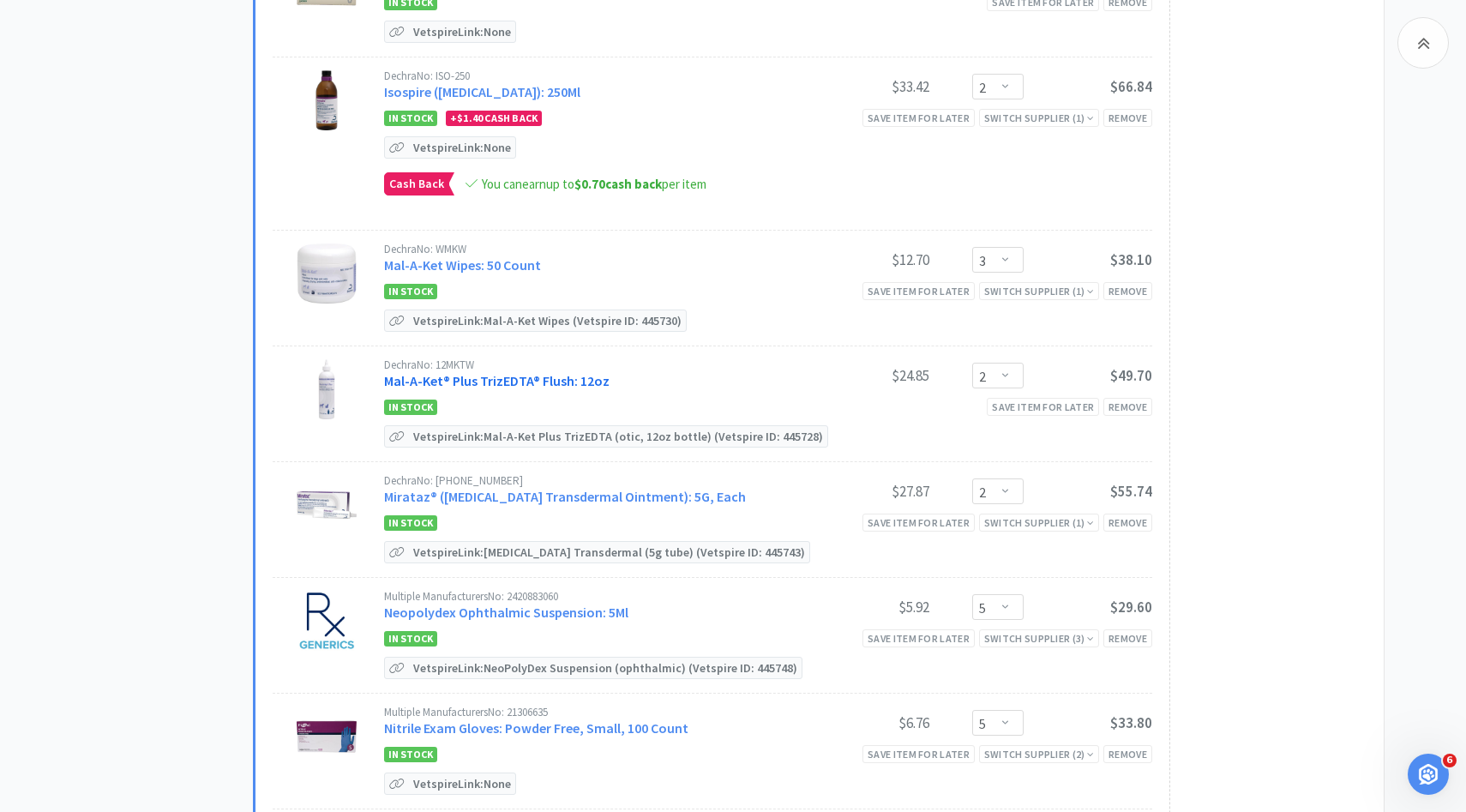
click at [563, 372] on link "Mal-A-Ket® Plus TrizEDTA® Flush: 12oz" at bounding box center [497, 380] width 225 height 17
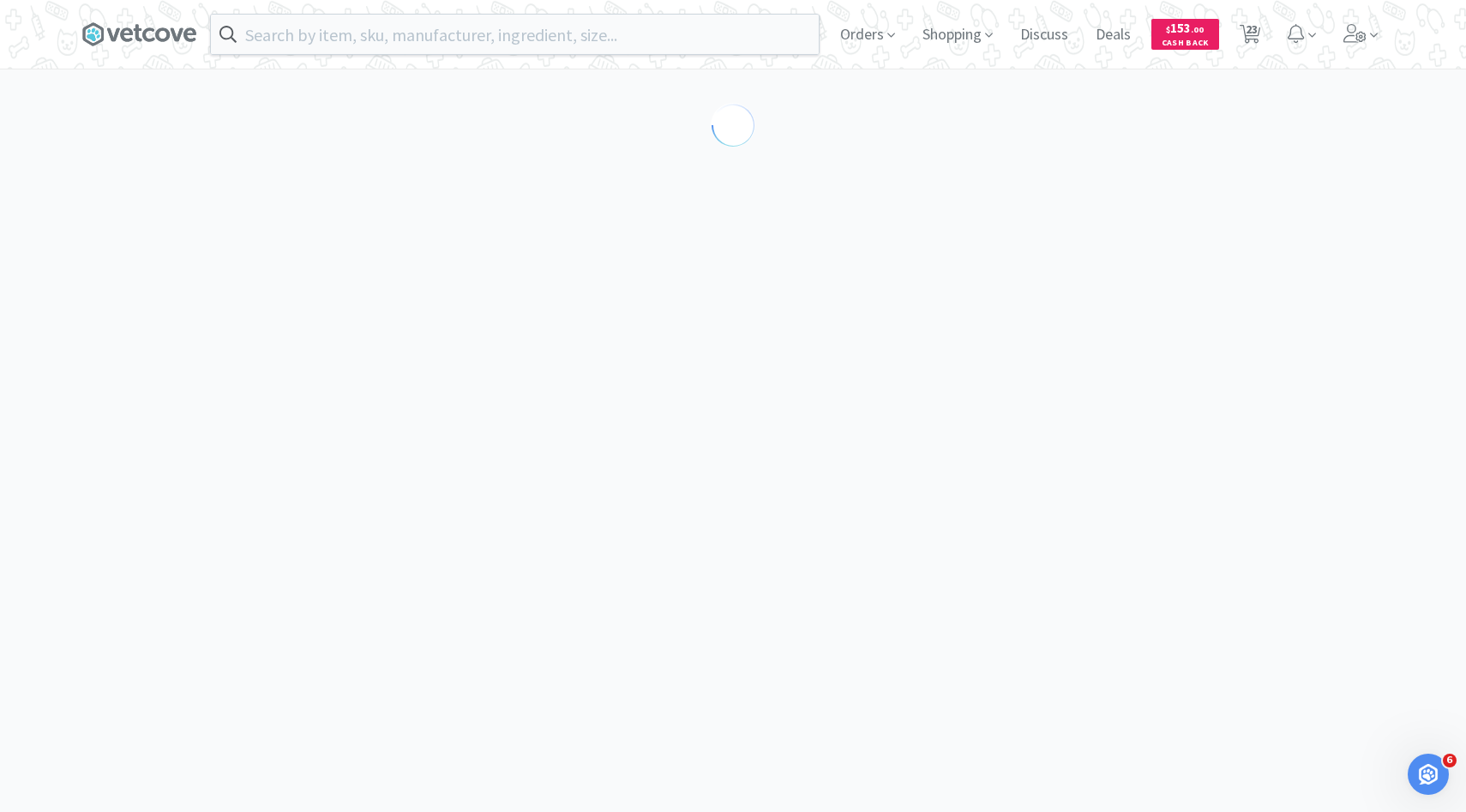
select select "194035"
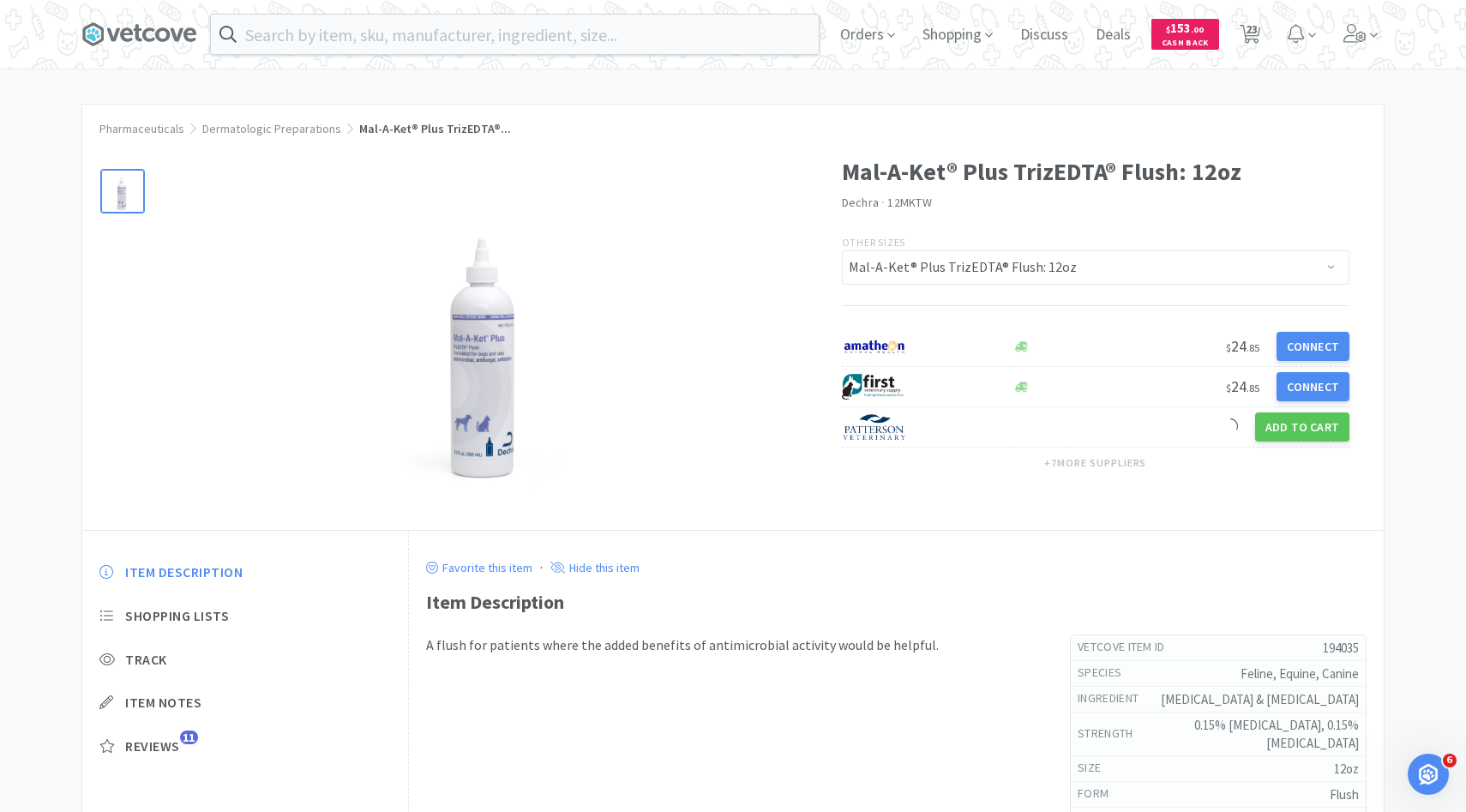
scroll to position [113, 0]
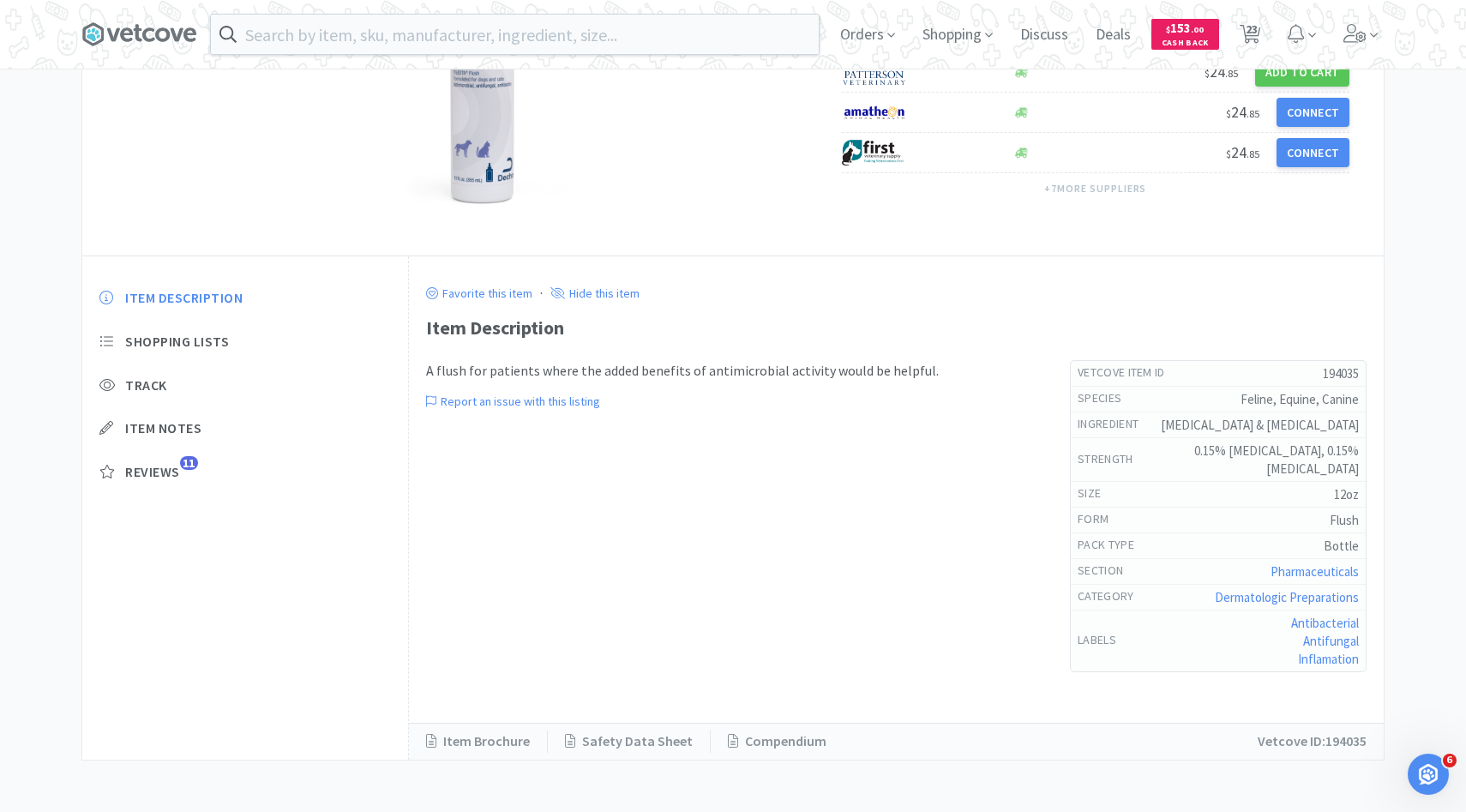
select select "1"
select select "2"
select select "1"
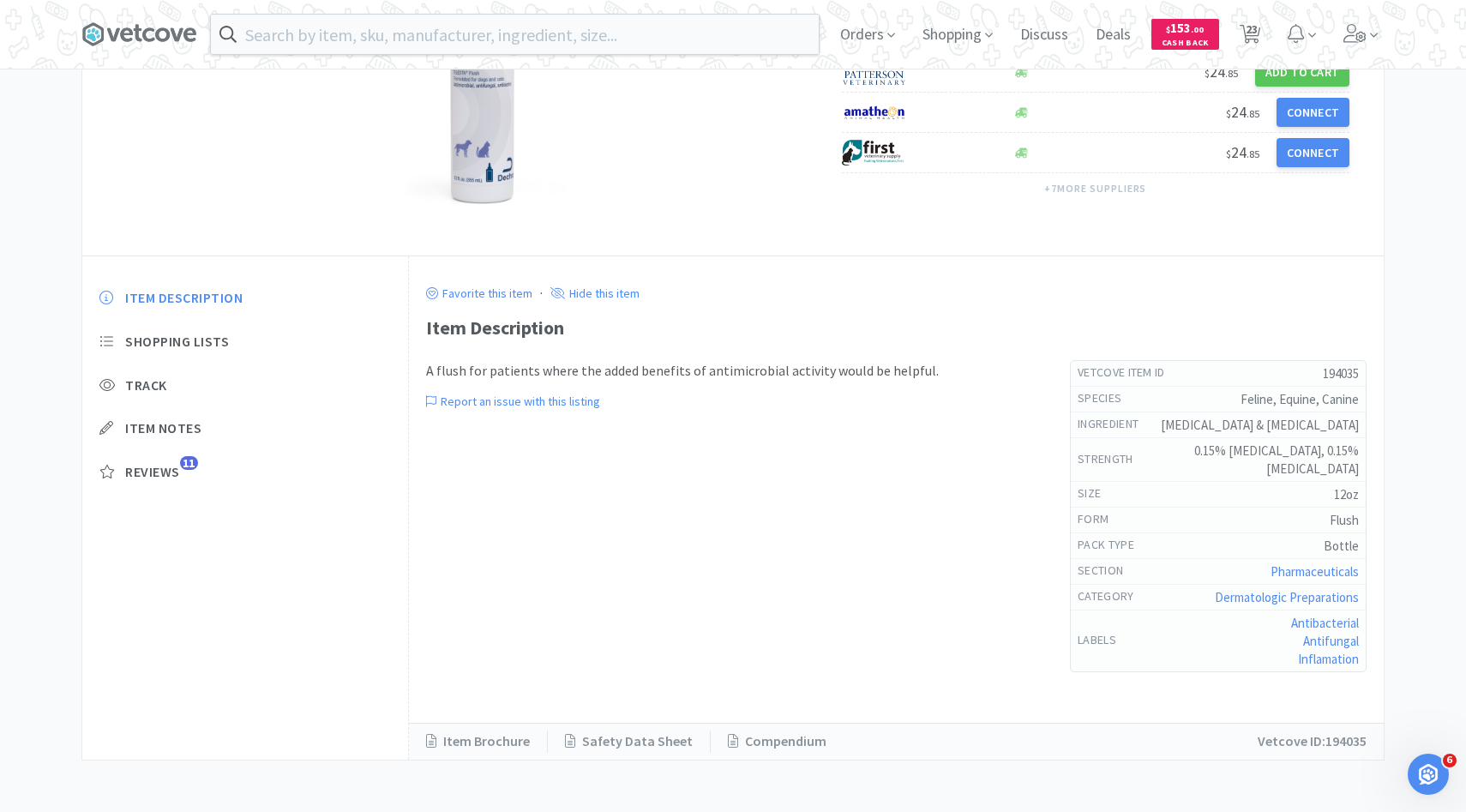
select select "1"
select select "2"
select select "3"
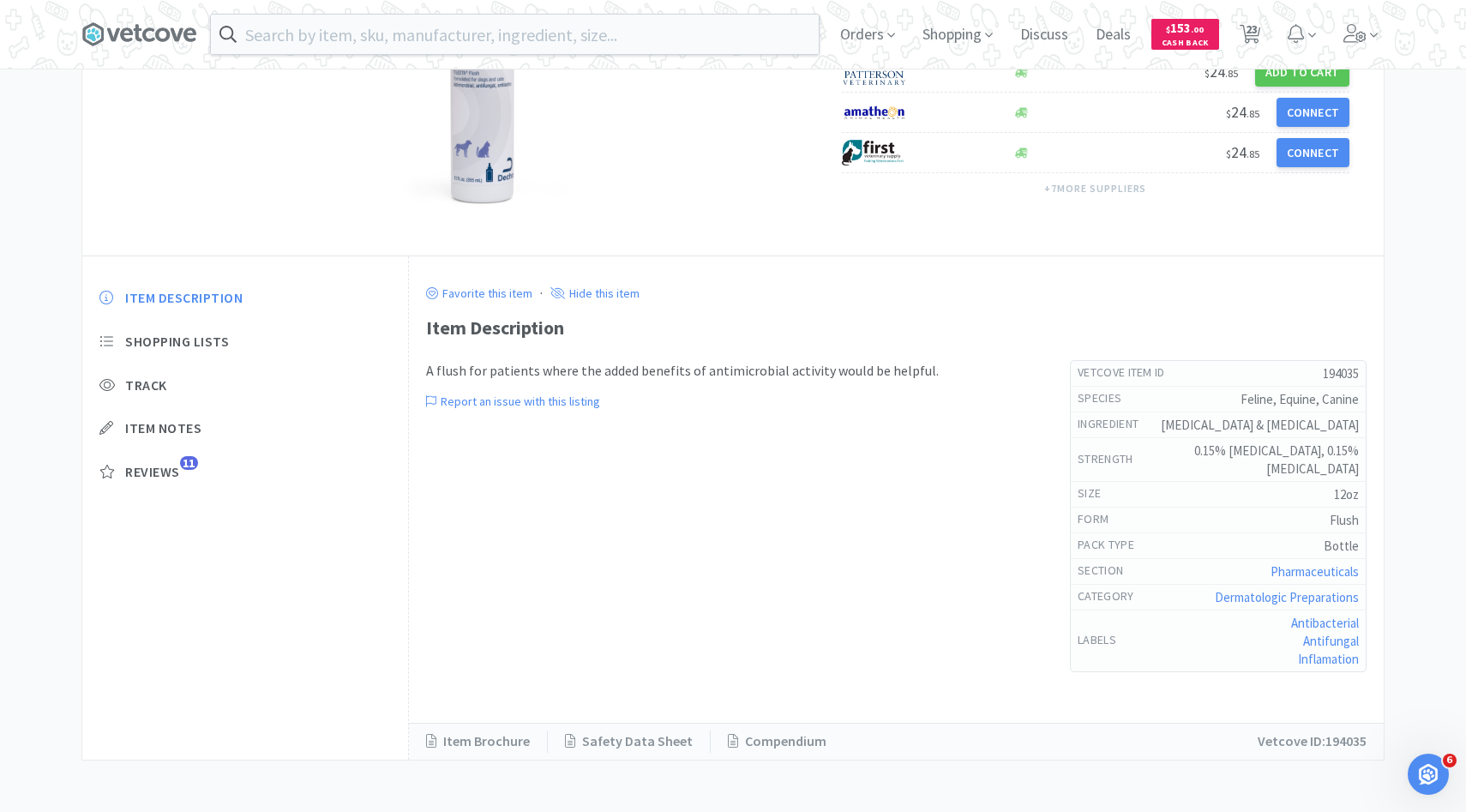
select select "2"
select select "5"
select select "1"
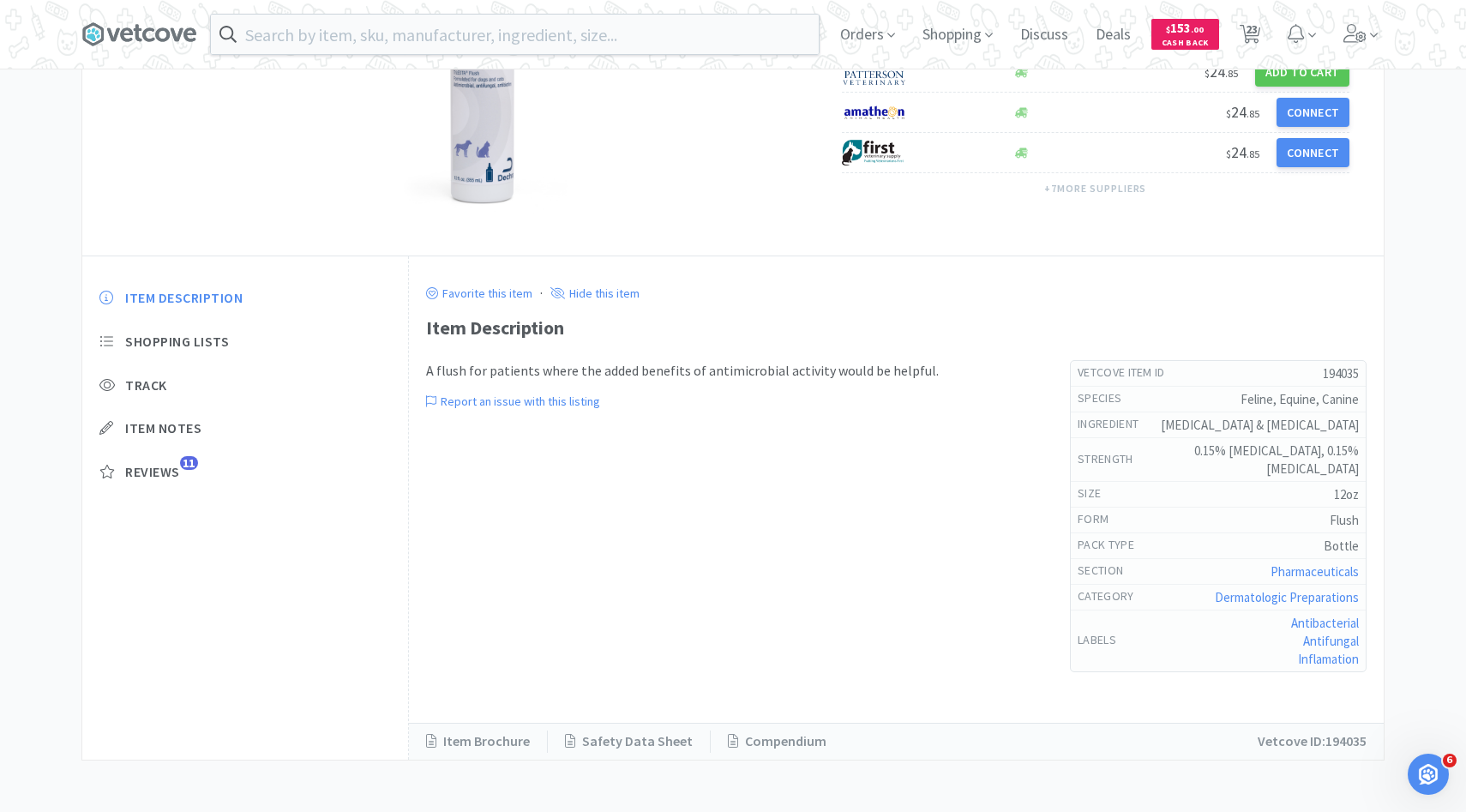
select select "1"
select select "2"
select select "7"
select select "5"
select select "2"
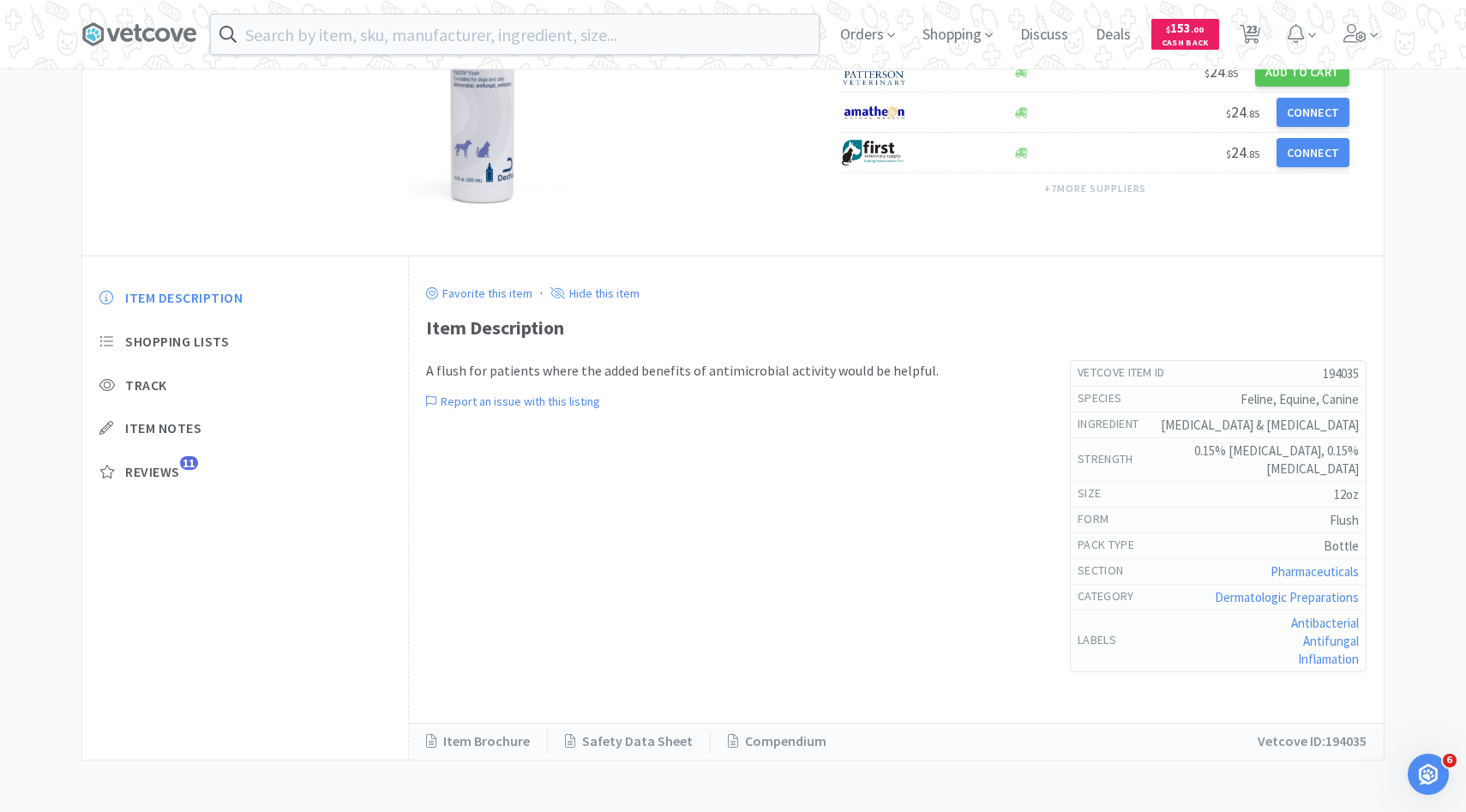
select select "1"
select select "6"
select select "15"
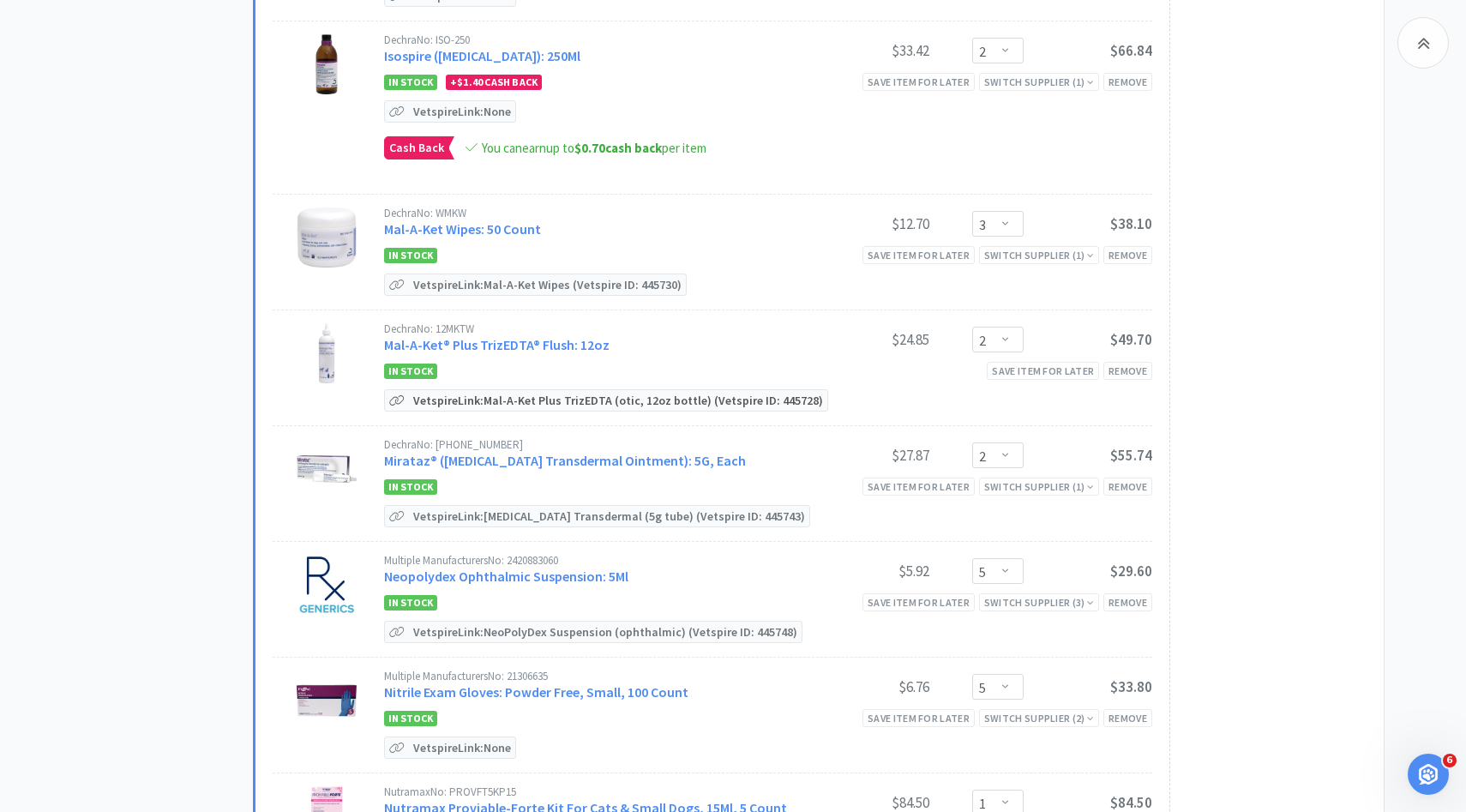
scroll to position [1734, 0]
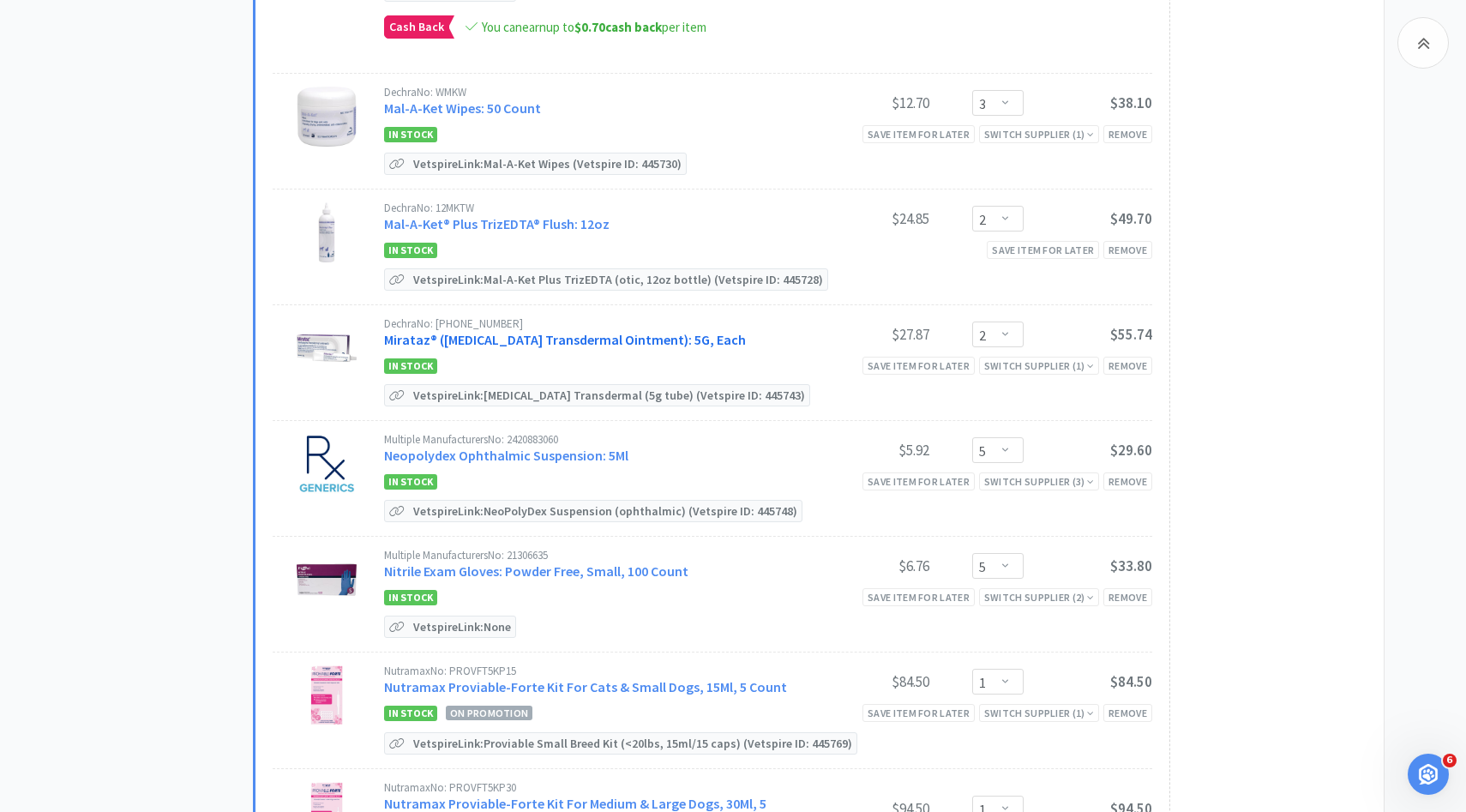
click at [526, 333] on link "Mirataz® (Mirtazapine Transdermal Ointment): 5G, Each" at bounding box center [565, 340] width 362 height 17
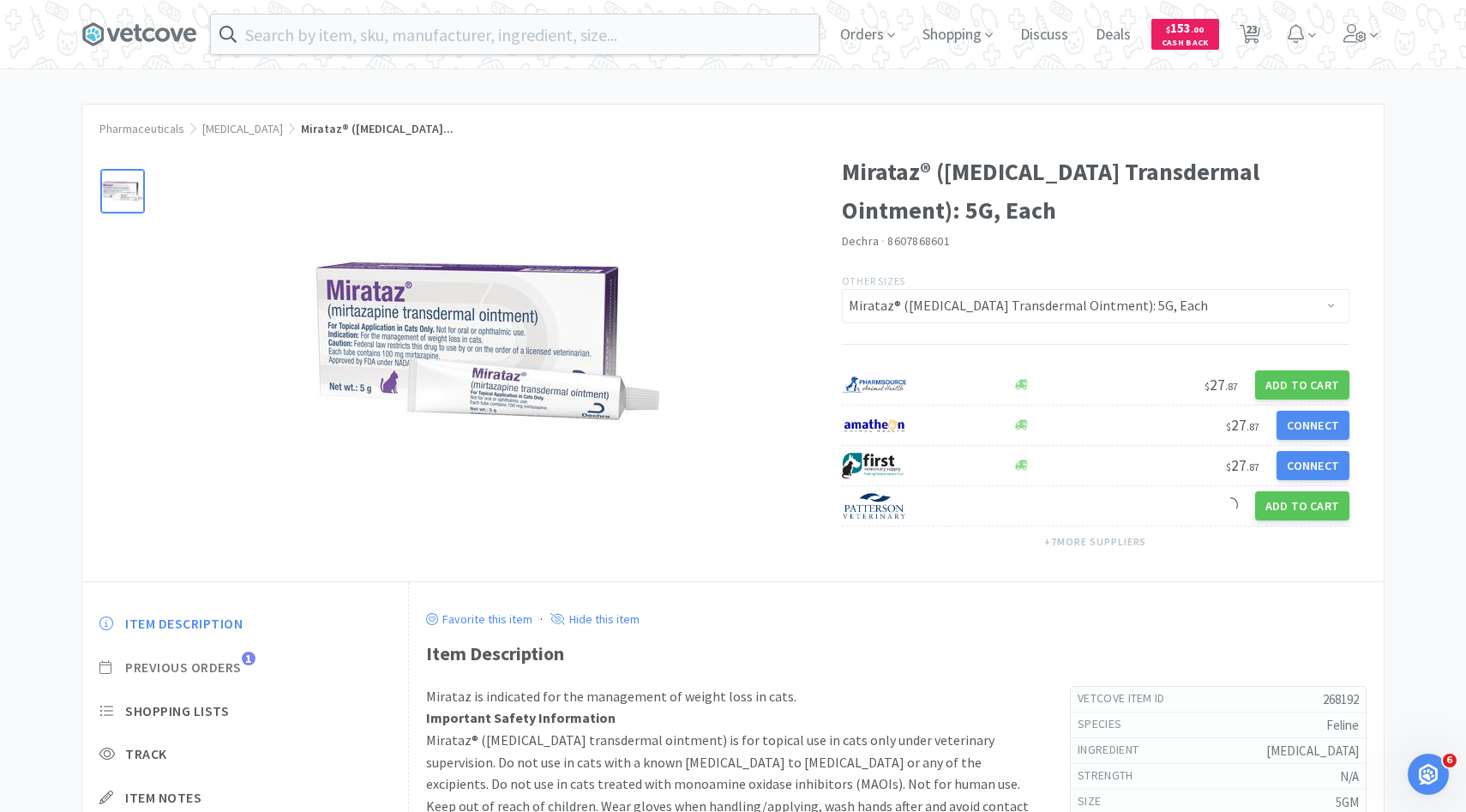
click at [232, 665] on span "Previous Orders" at bounding box center [183, 667] width 116 height 18
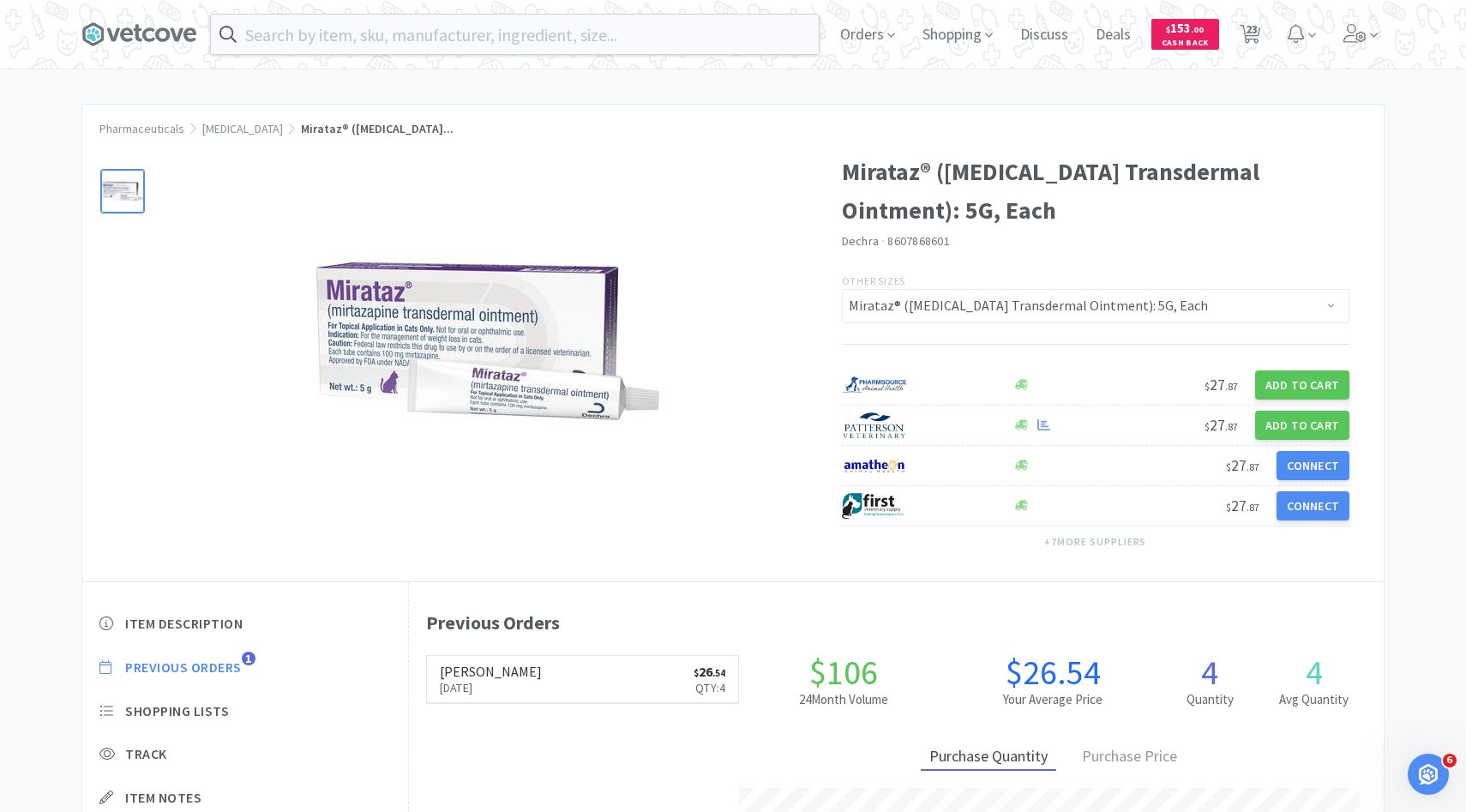
scroll to position [471, 975]
select select "1"
select select "2"
select select "1"
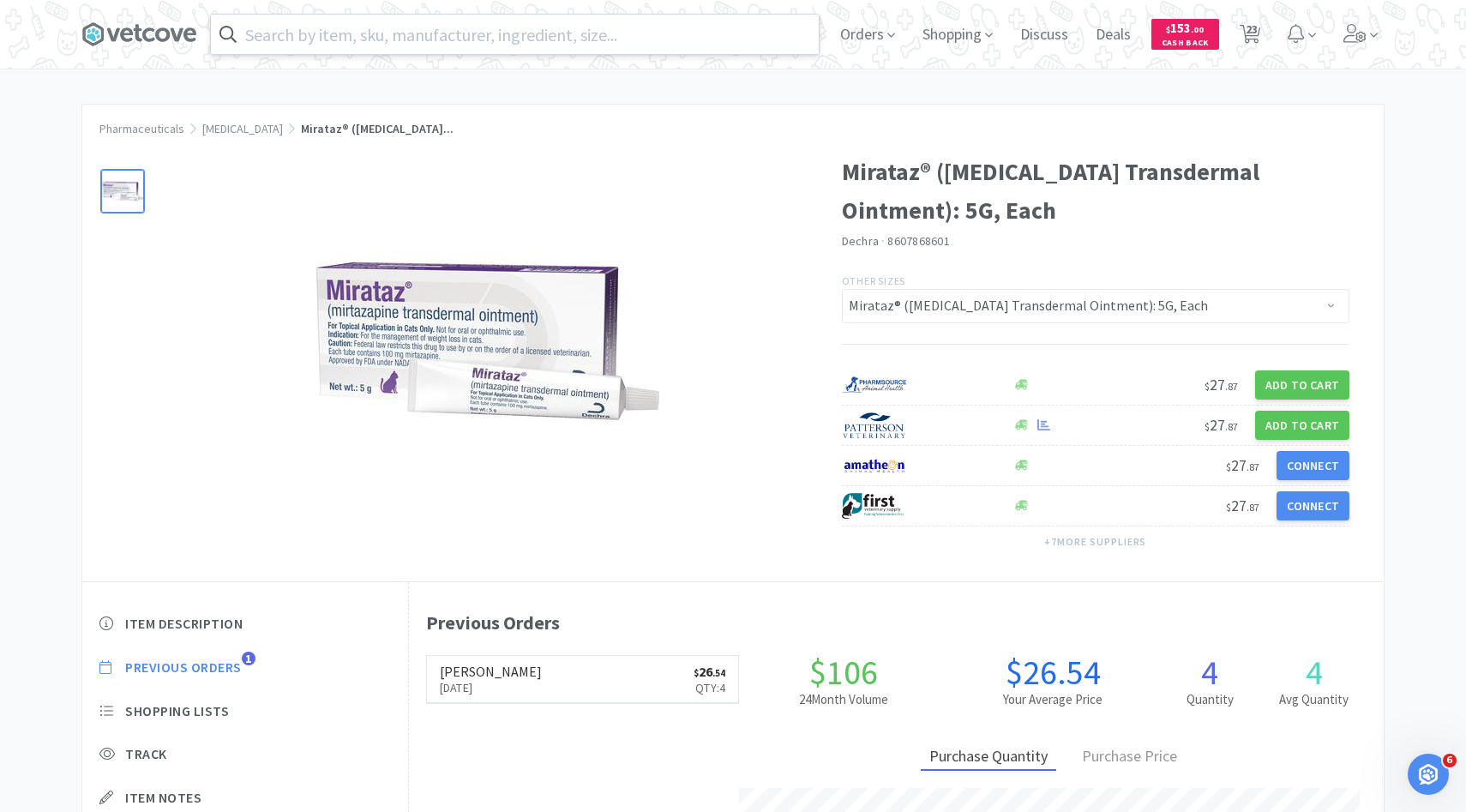
select select "1"
select select "2"
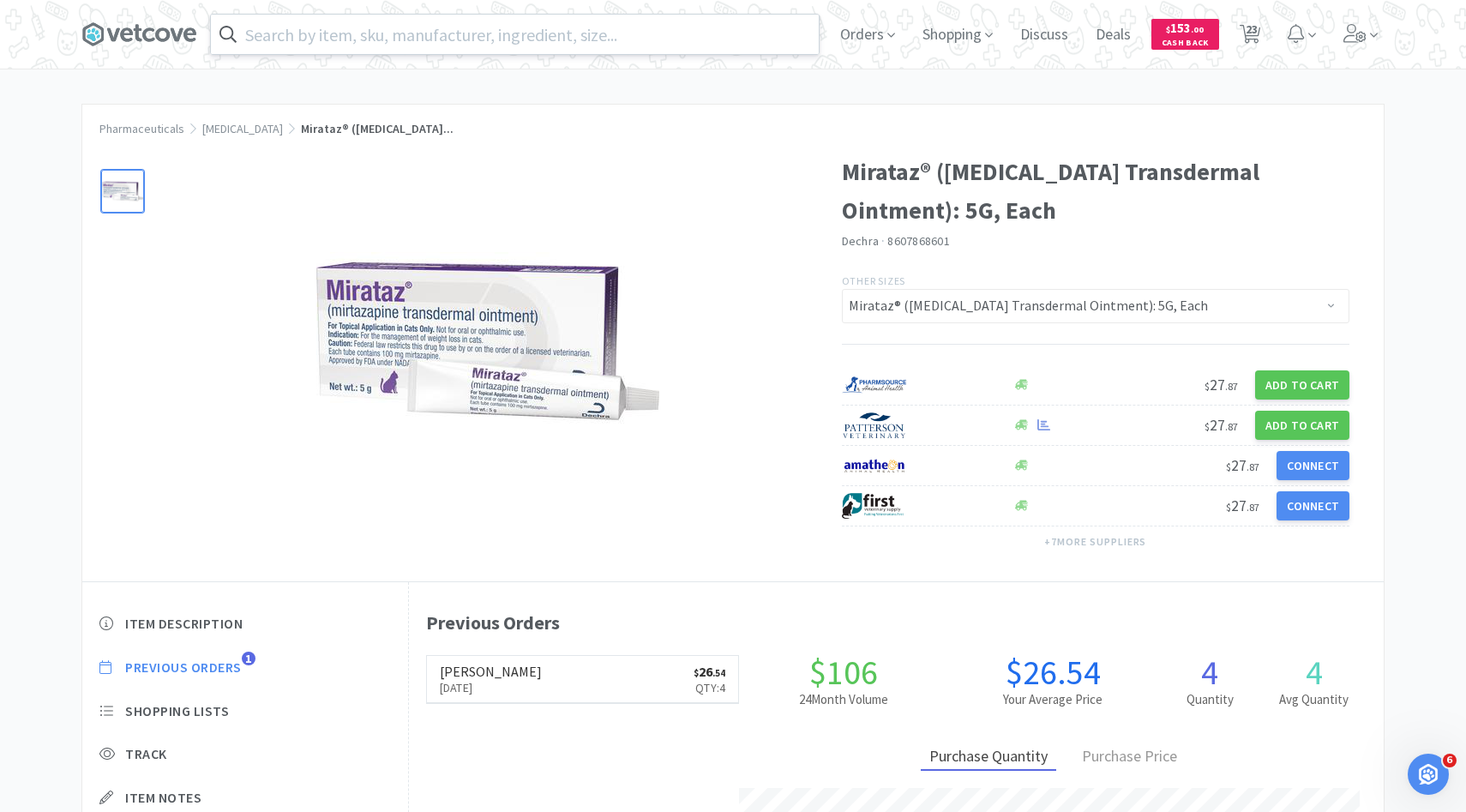
select select "3"
select select "2"
select select "5"
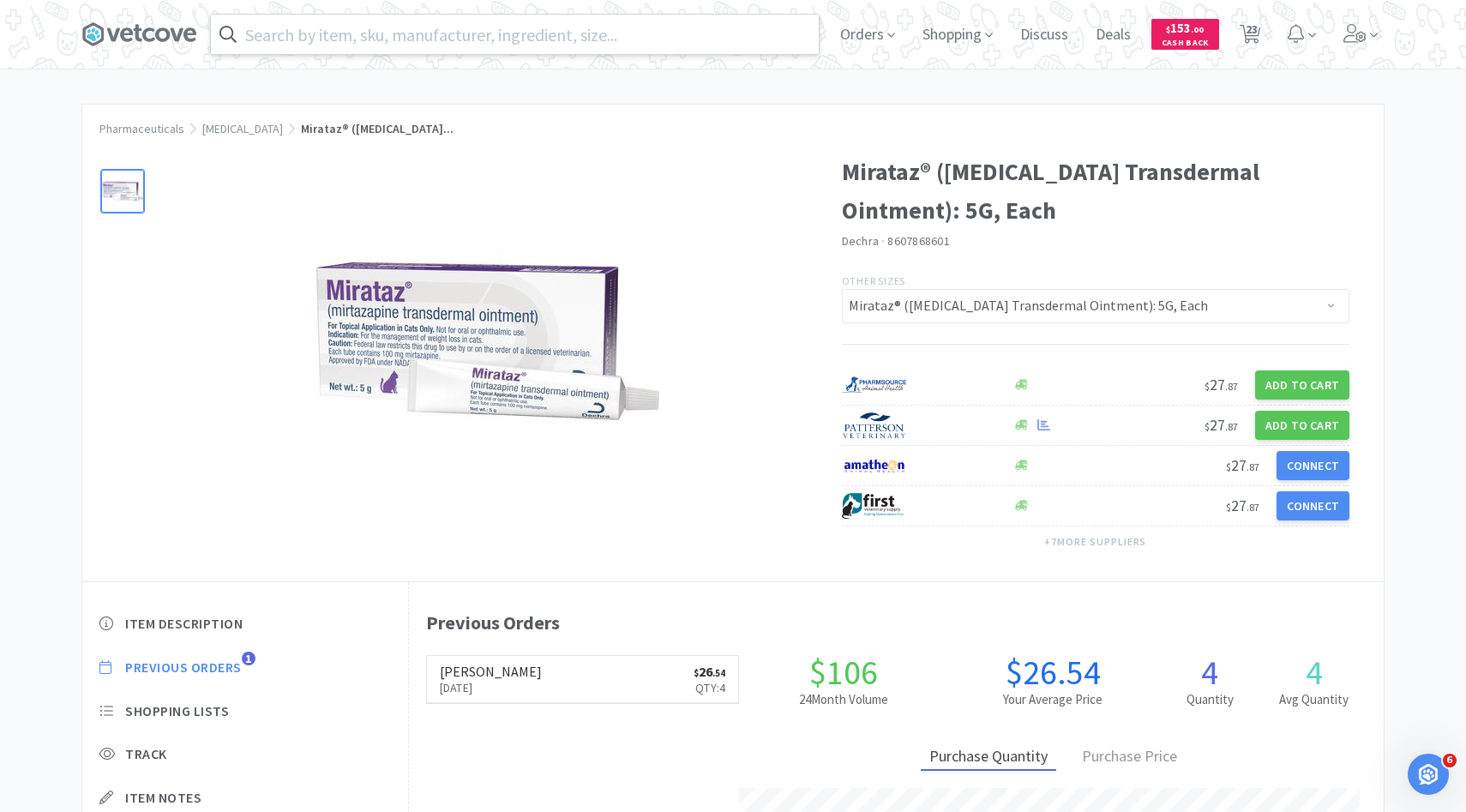
select select "1"
select select "2"
select select "7"
select select "5"
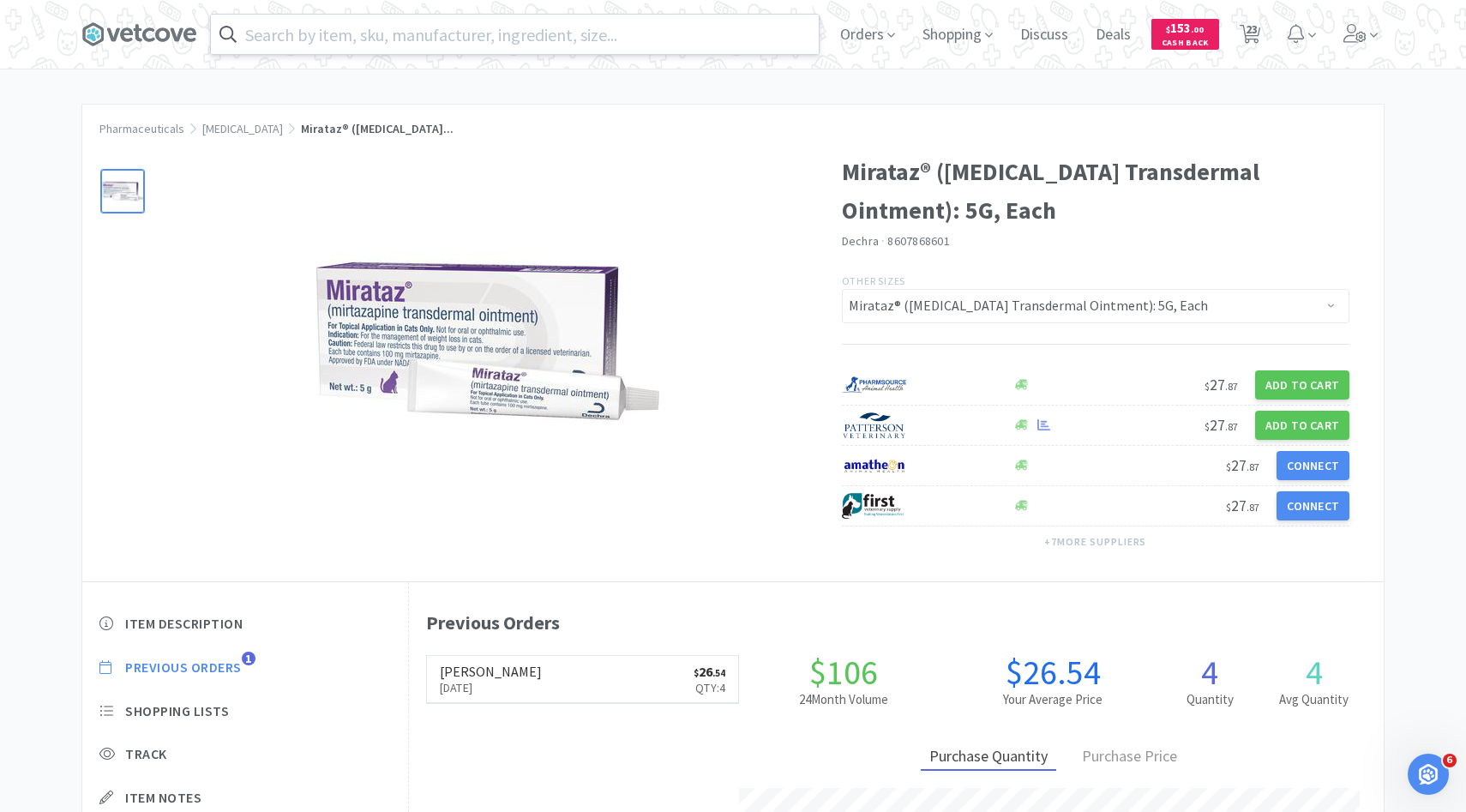
select select "2"
select select "1"
select select "6"
select select "15"
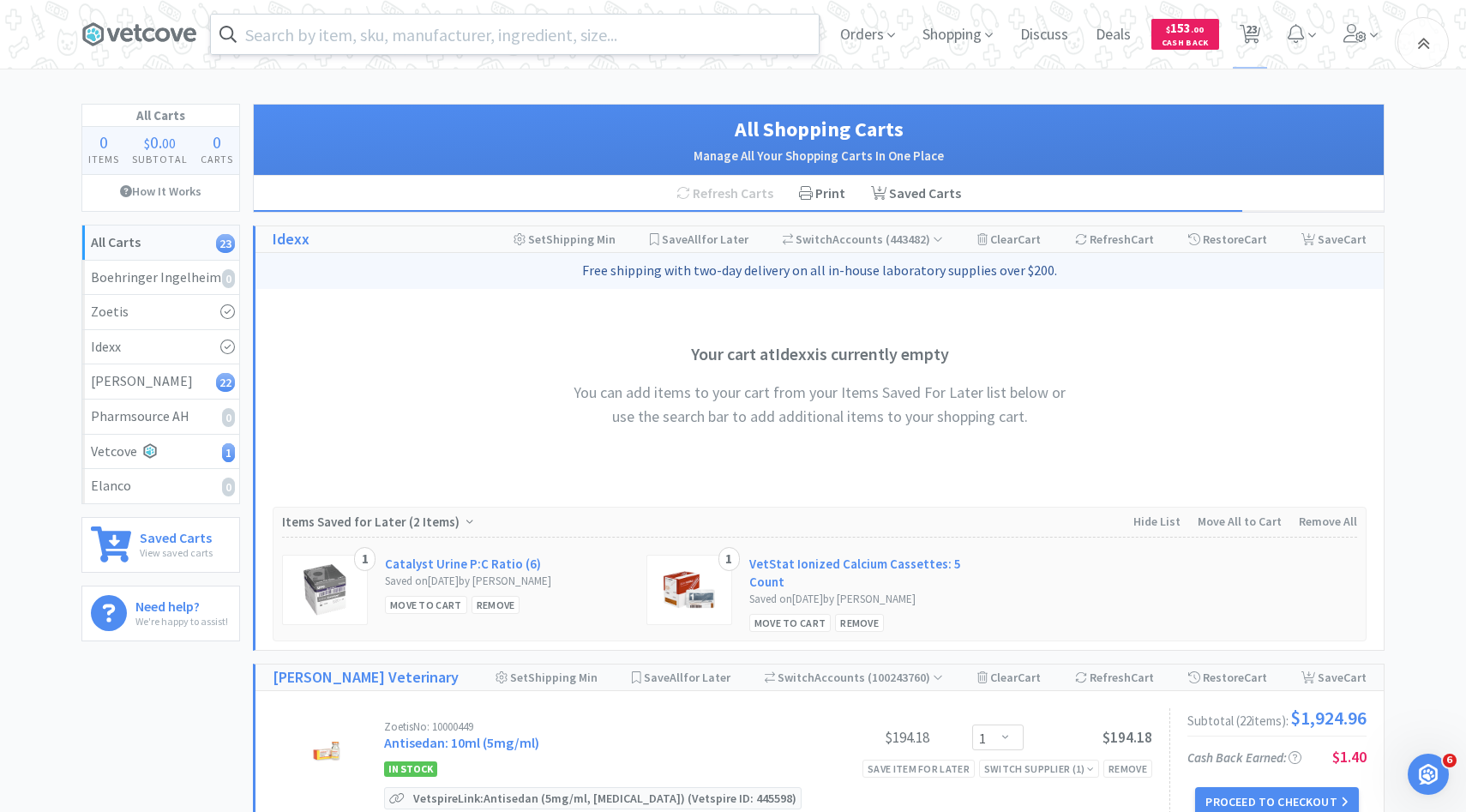
scroll to position [1734, 0]
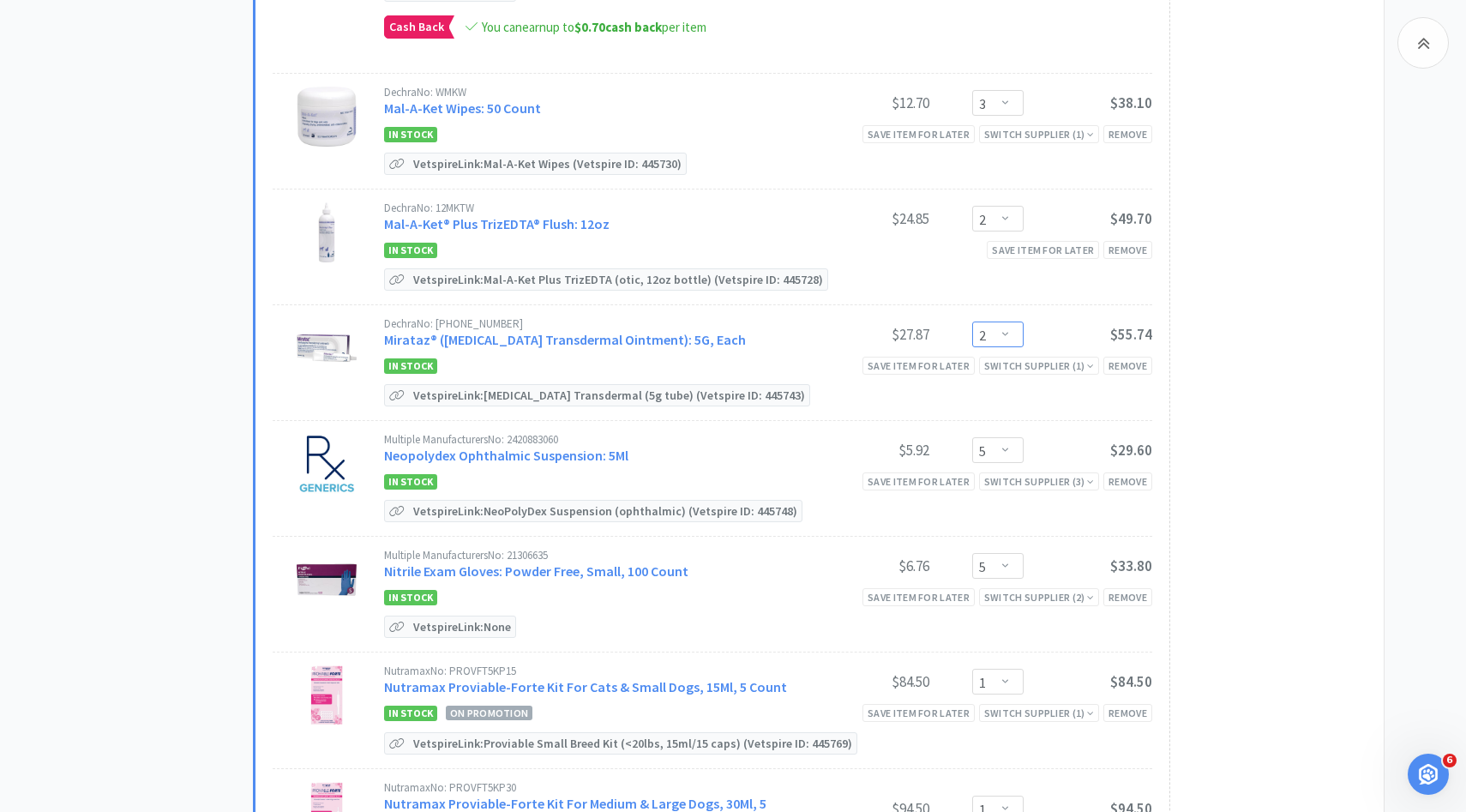
click at [999, 322] on select "Enter Quantity 1 2 3 4 5 6 7 8 9 10 11 12 13 14 15 16 17 18 19 20 Enter Quantity" at bounding box center [997, 334] width 51 height 26
click at [854, 250] on div "Dechra No: 12MKTW Mal-A-Ket® Plus TrizEDTA® Flush: 12oz $24.85 Enter Quantity 1…" at bounding box center [768, 247] width 768 height 89
click at [988, 322] on select "Enter Quantity 1 2 3 4 5 6 7 8 9 10 11 12 13 14 15 16 17 18 19 20 Enter Quantity" at bounding box center [997, 334] width 51 height 26
click at [972, 321] on select "Enter Quantity 1 2 3 4 5 6 7 8 9 10 11 12 13 14 15 16 17 18 19 20 Enter Quantity" at bounding box center [997, 334] width 51 height 26
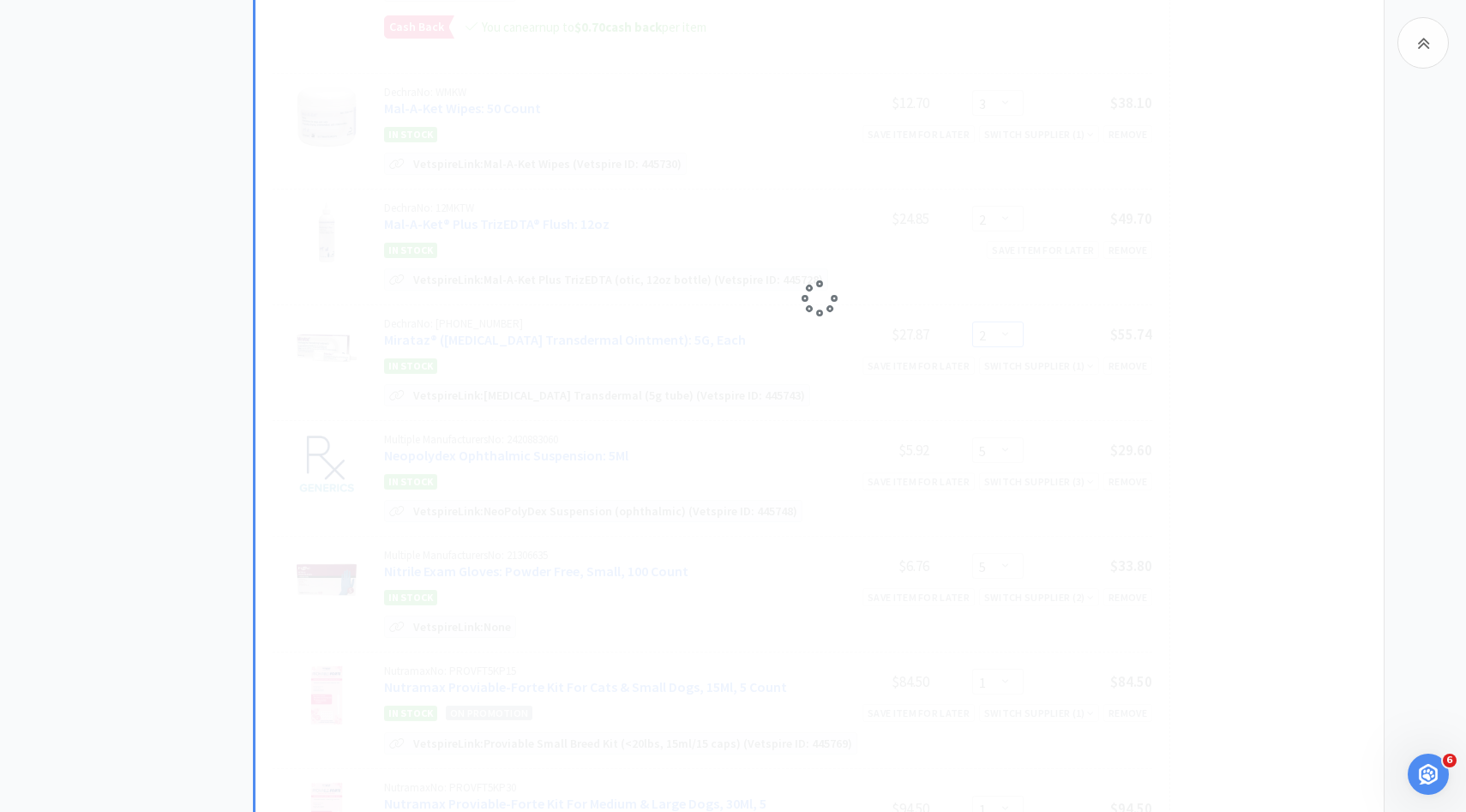
select select "1"
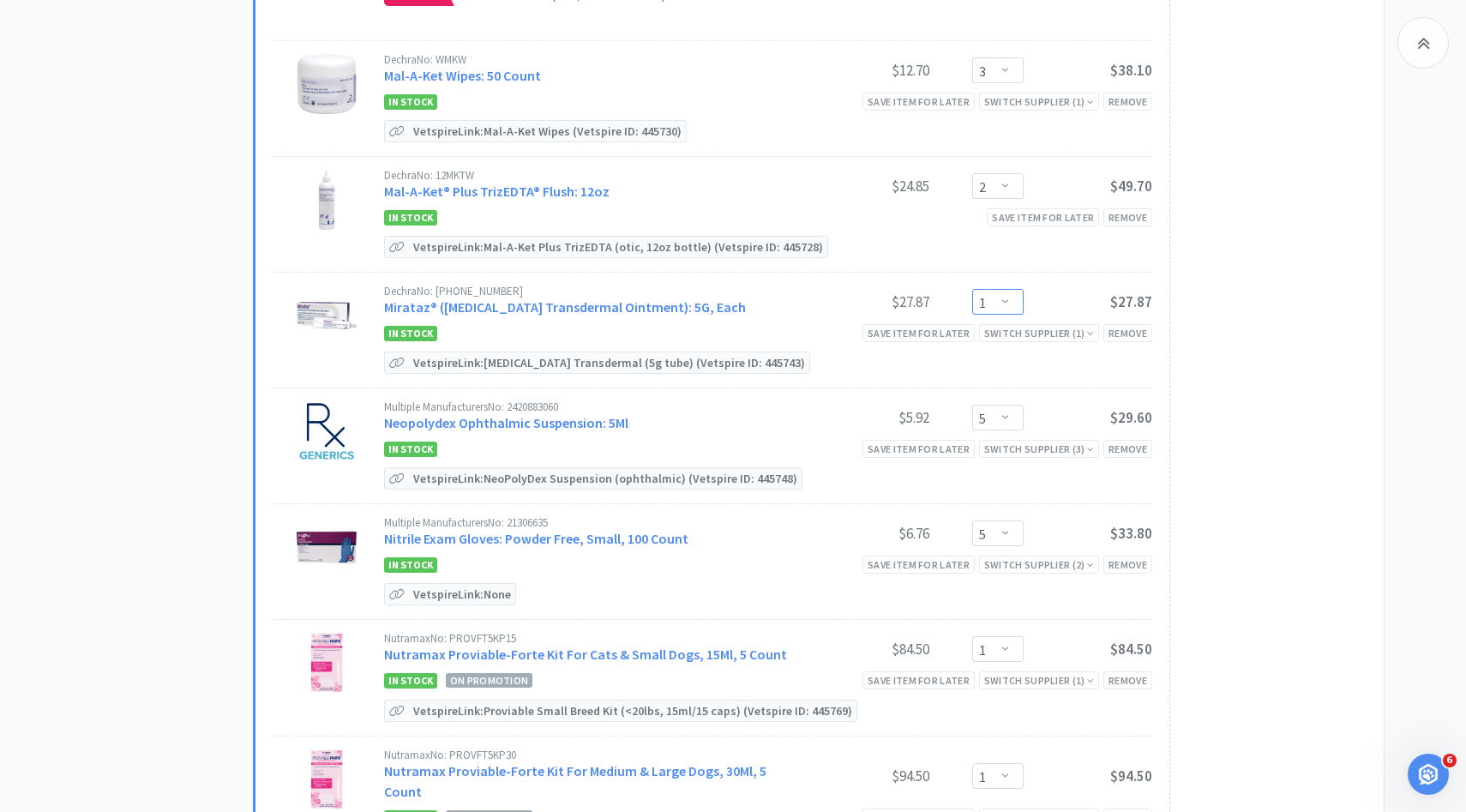
scroll to position [1774, 0]
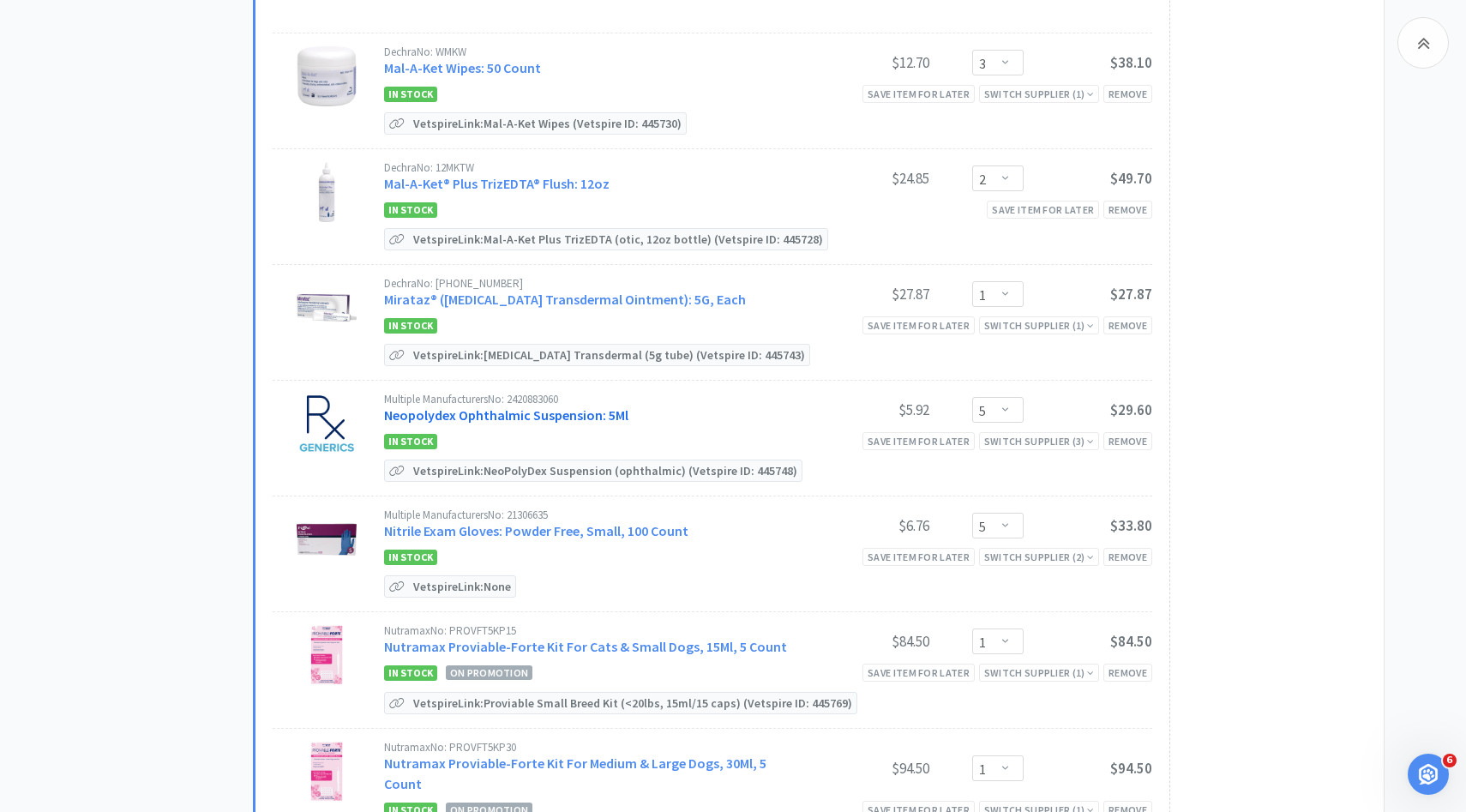
click at [566, 409] on link "Neopolydex Ophthalmic Suspension: 5Ml" at bounding box center [506, 415] width 244 height 17
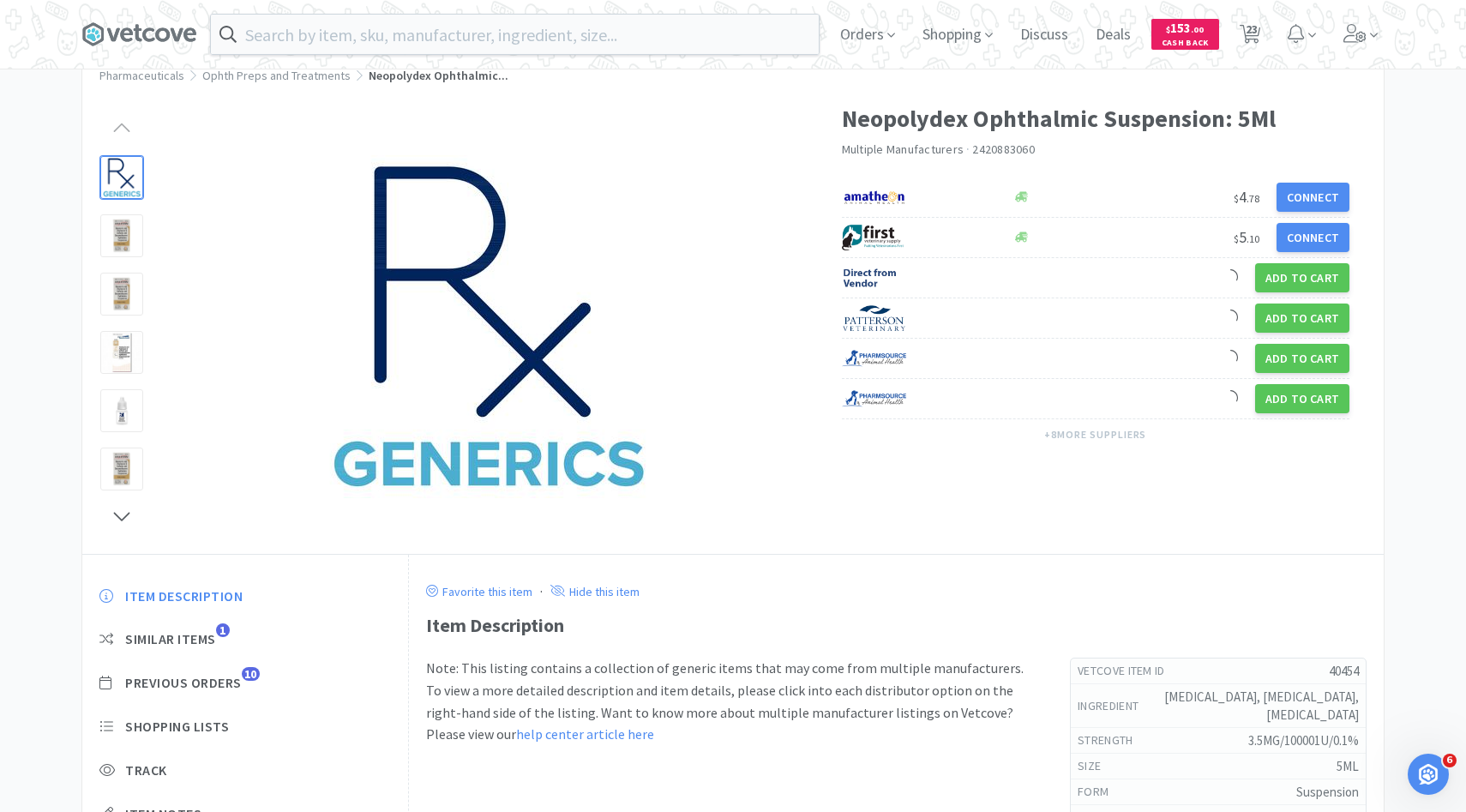
scroll to position [67, 0]
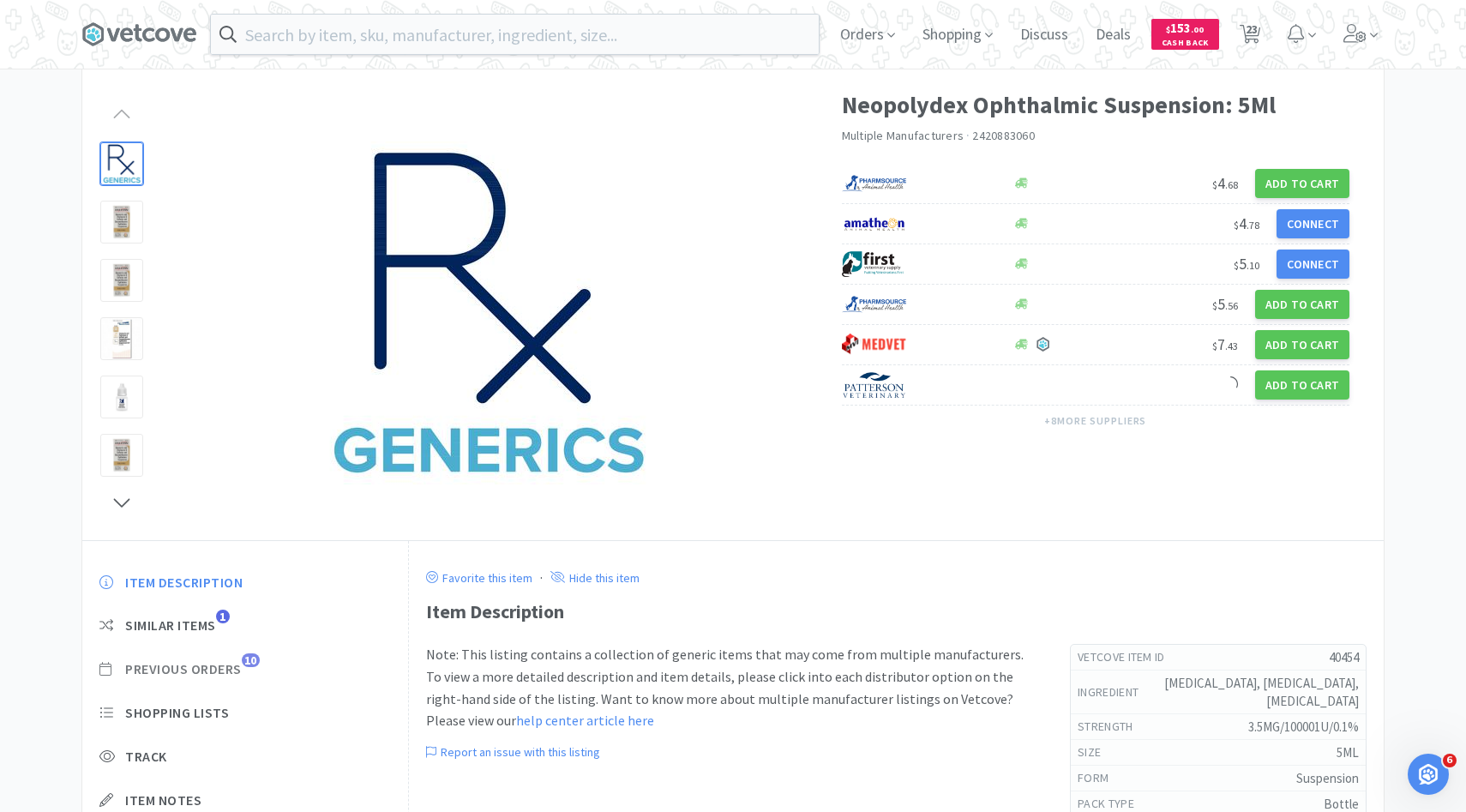
click at [248, 666] on span "10" at bounding box center [250, 660] width 18 height 14
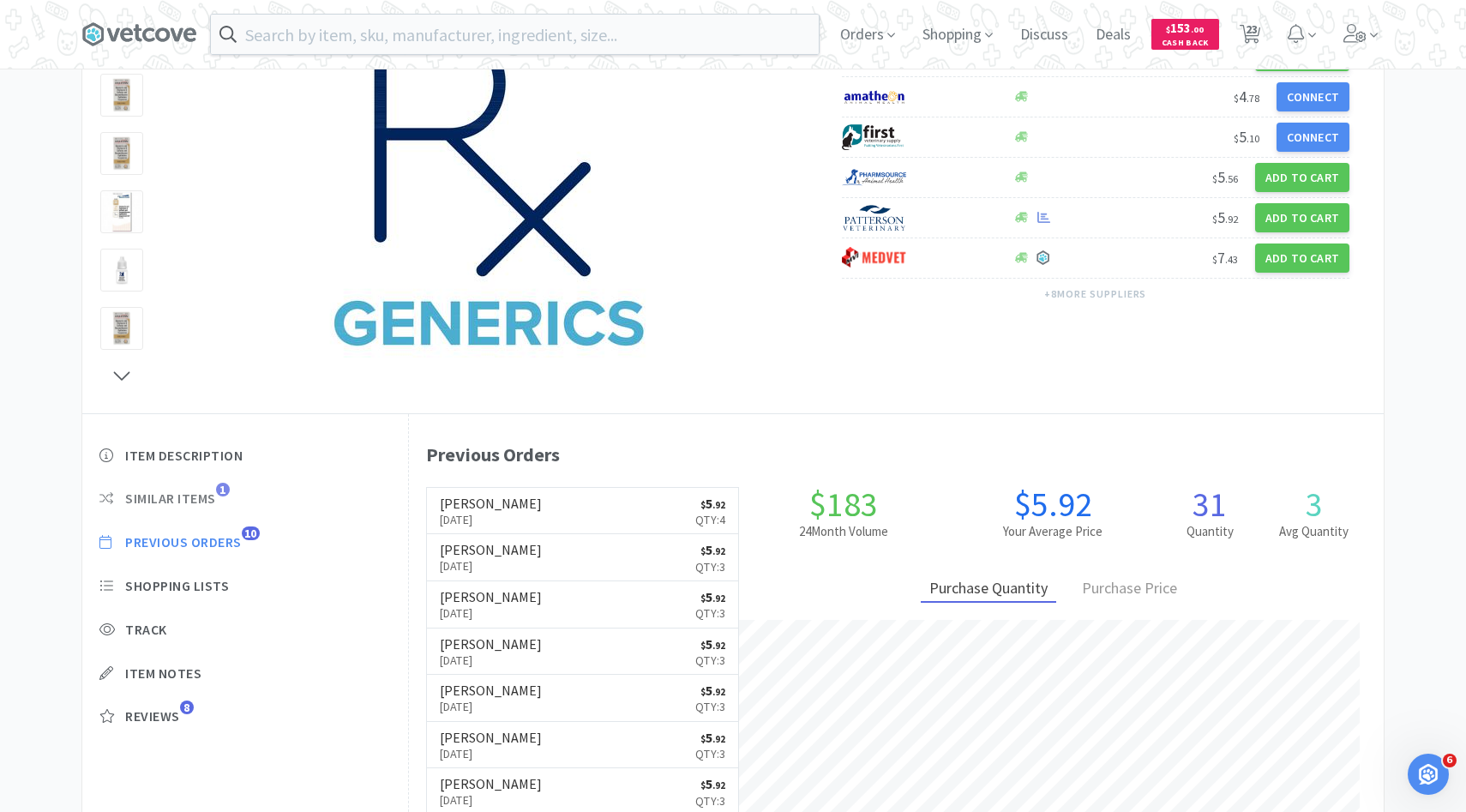
scroll to position [195, 0]
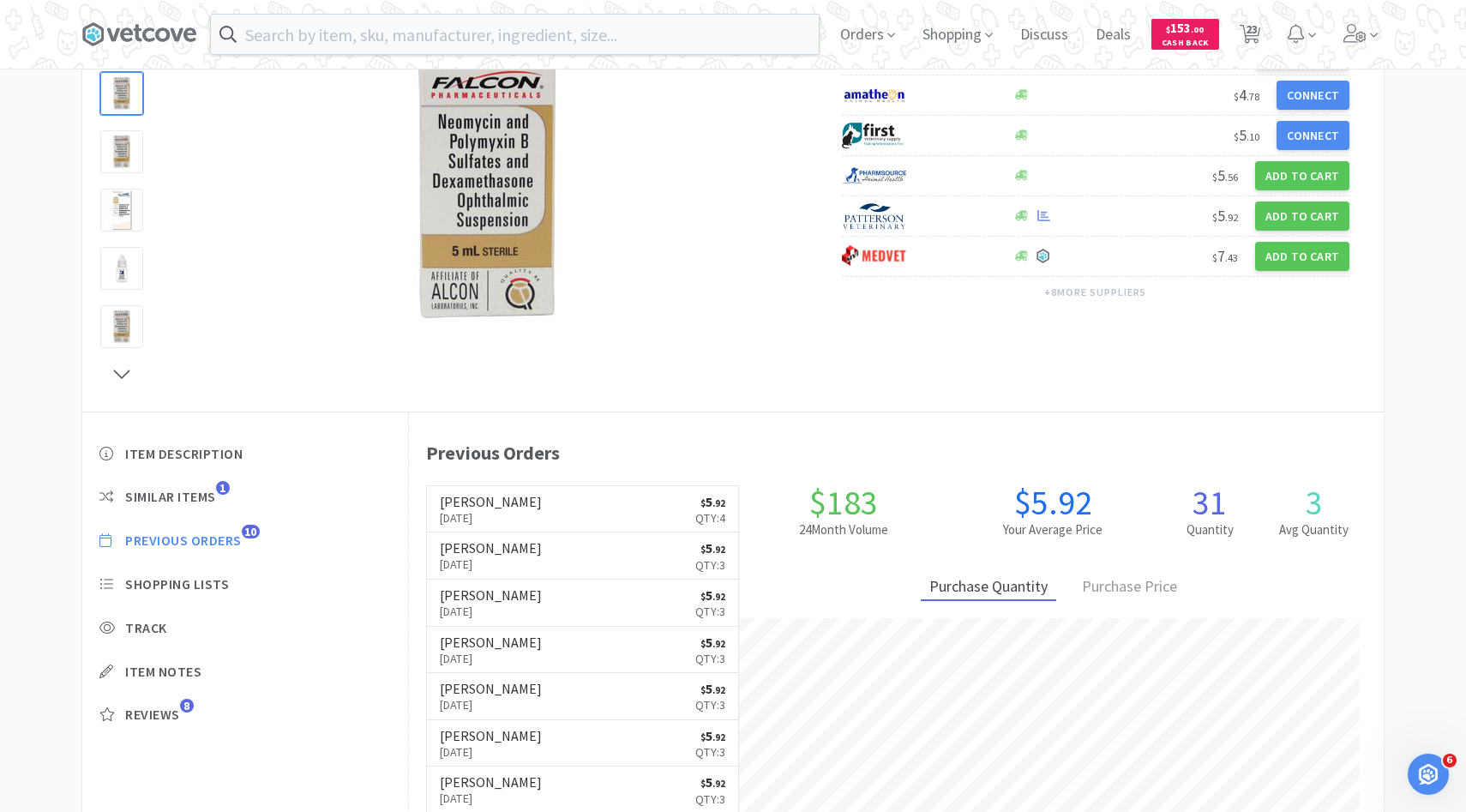
select select "1"
select select "2"
select select "1"
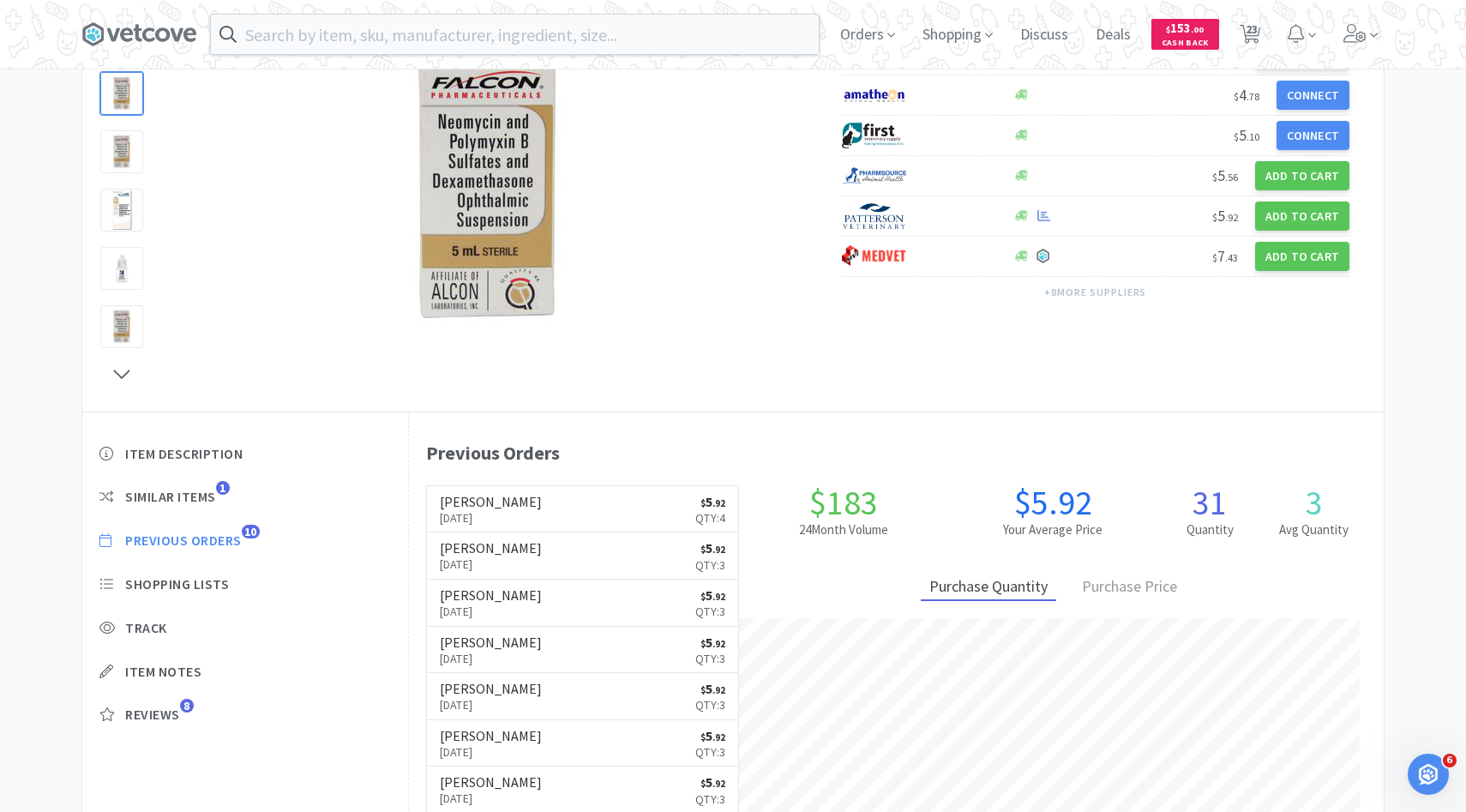
select select "1"
select select "2"
select select "3"
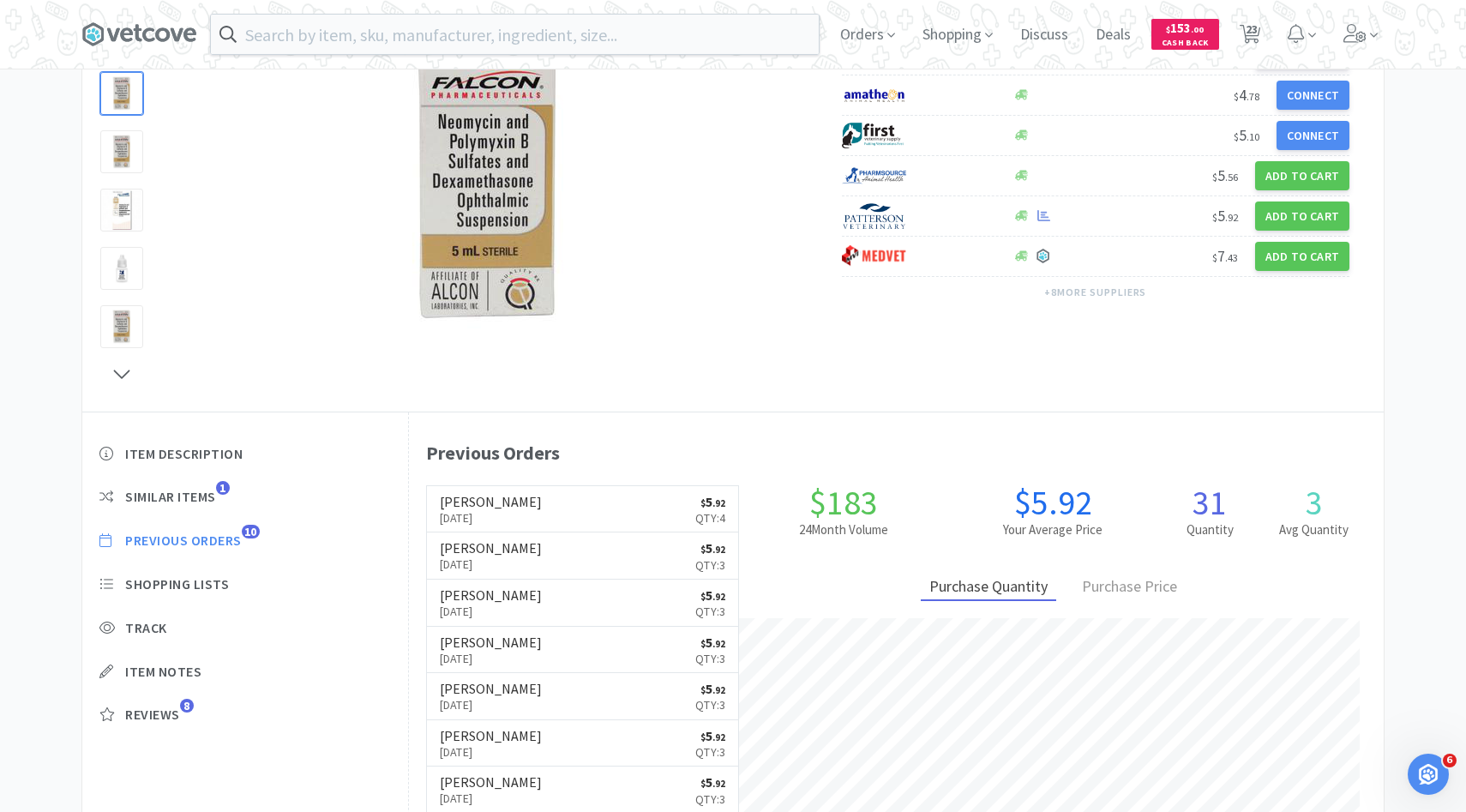
select select "2"
select select "1"
select select "5"
select select "1"
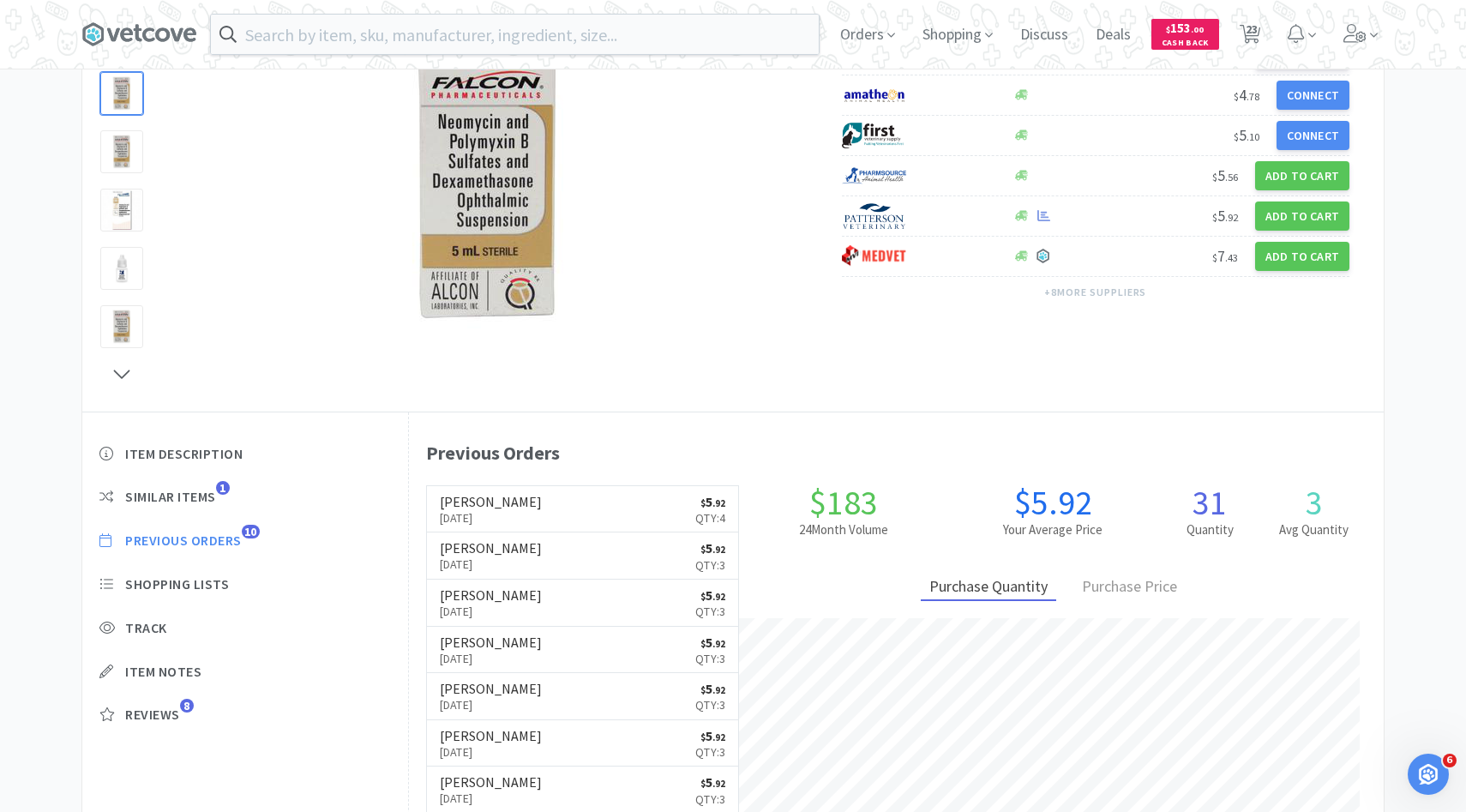
select select "1"
select select "2"
select select "7"
select select "5"
select select "2"
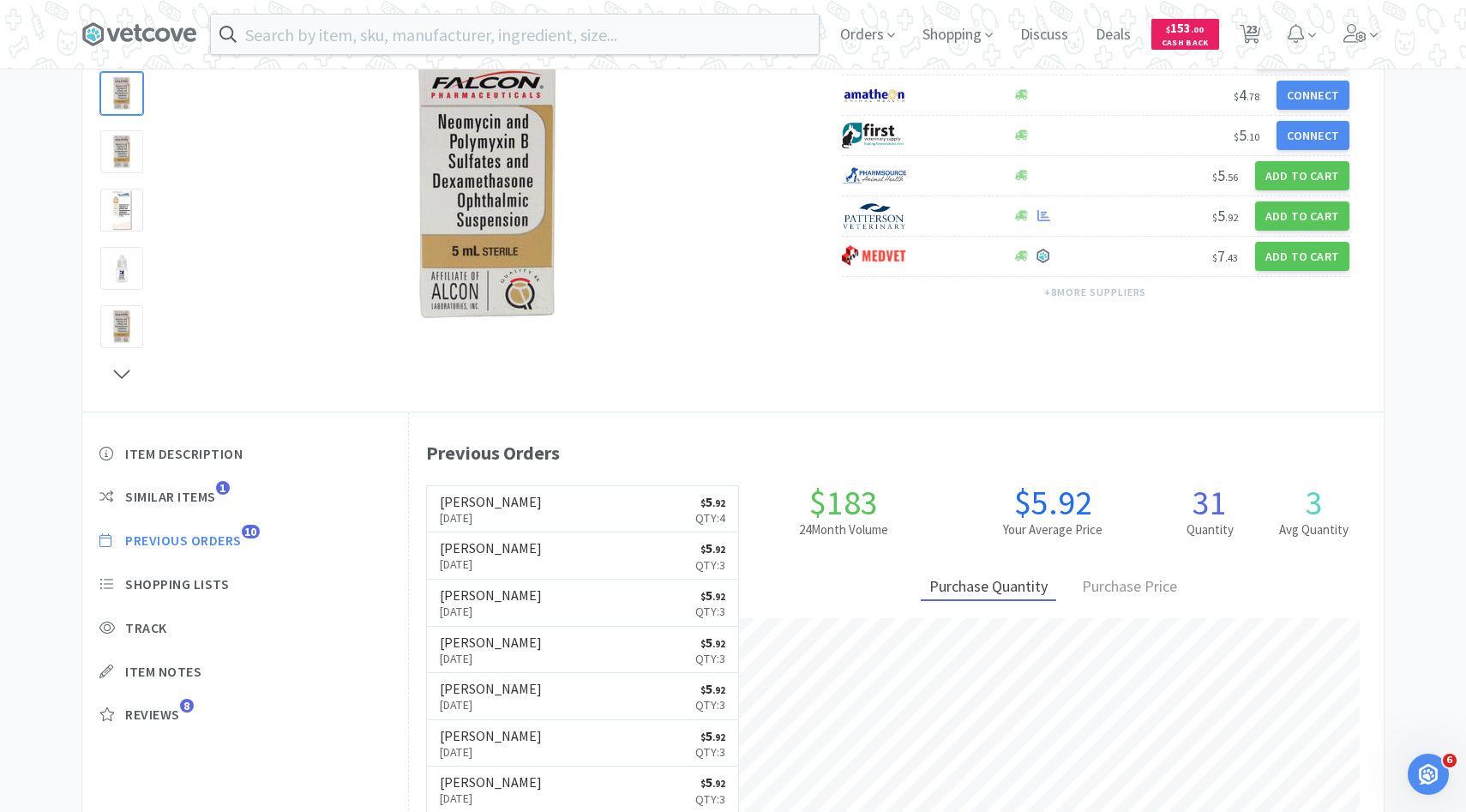
select select "1"
select select "6"
select select "15"
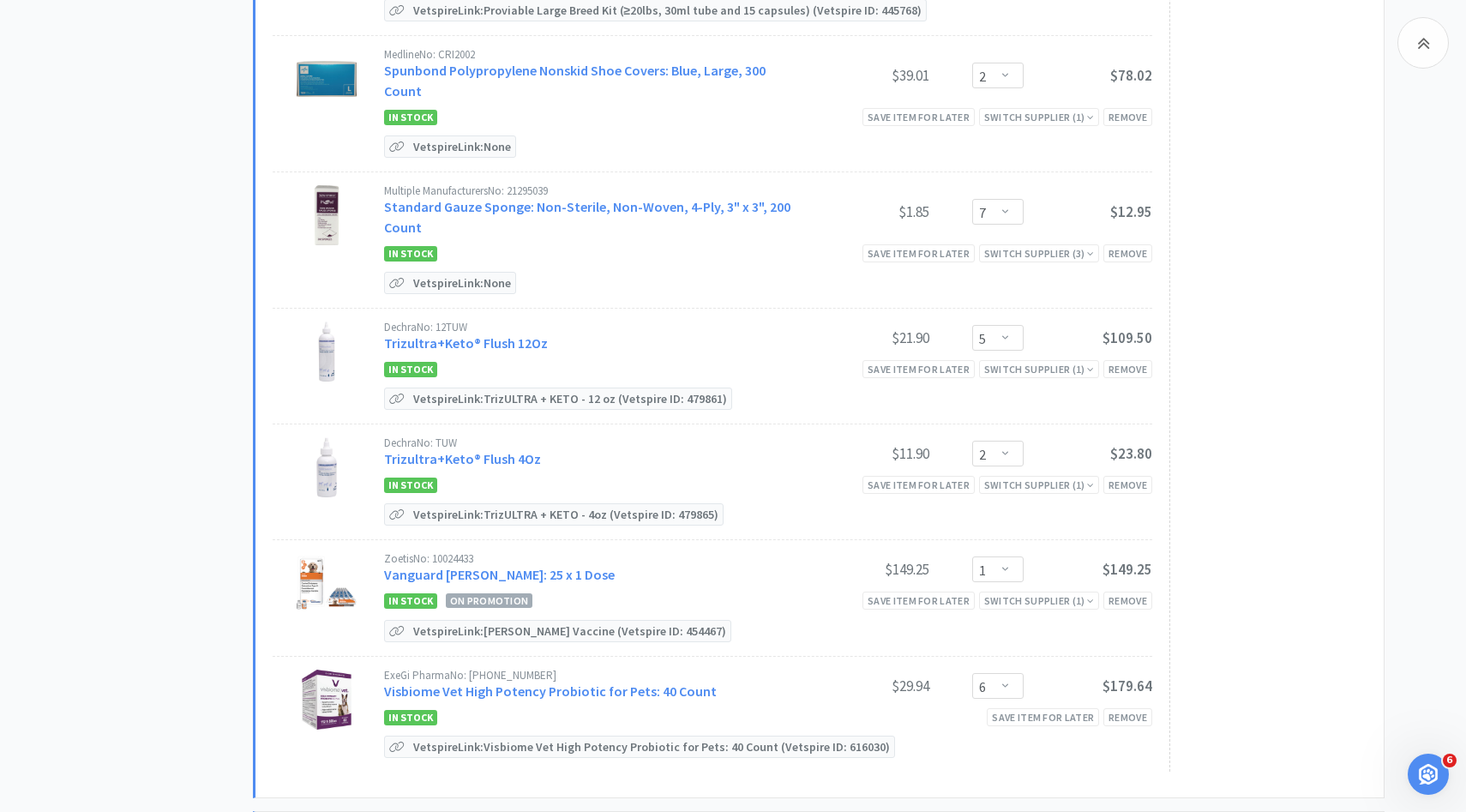
scroll to position [2632, 0]
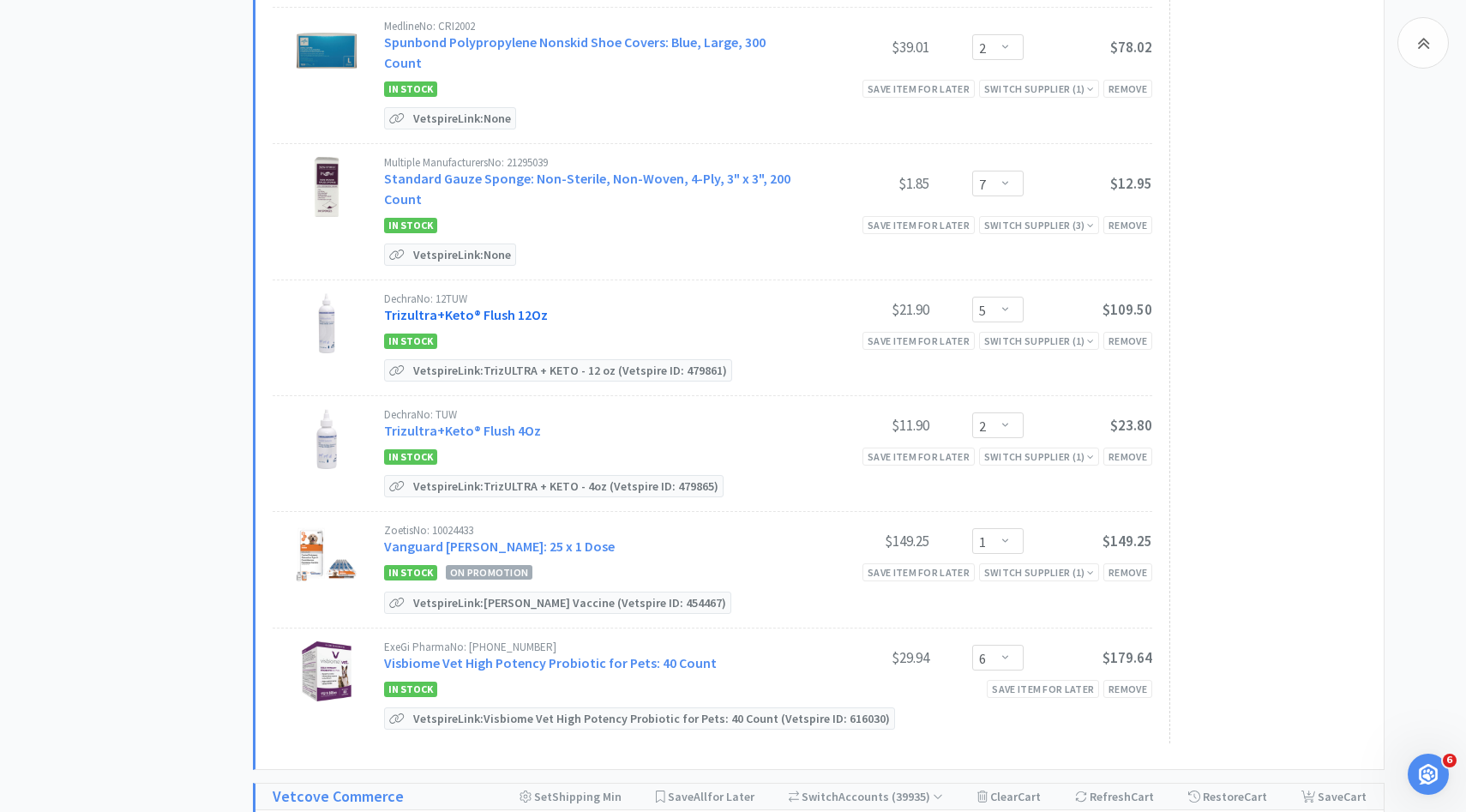
click at [501, 306] on link "Trizultra+Keto® Flush 12Oz" at bounding box center [466, 314] width 164 height 17
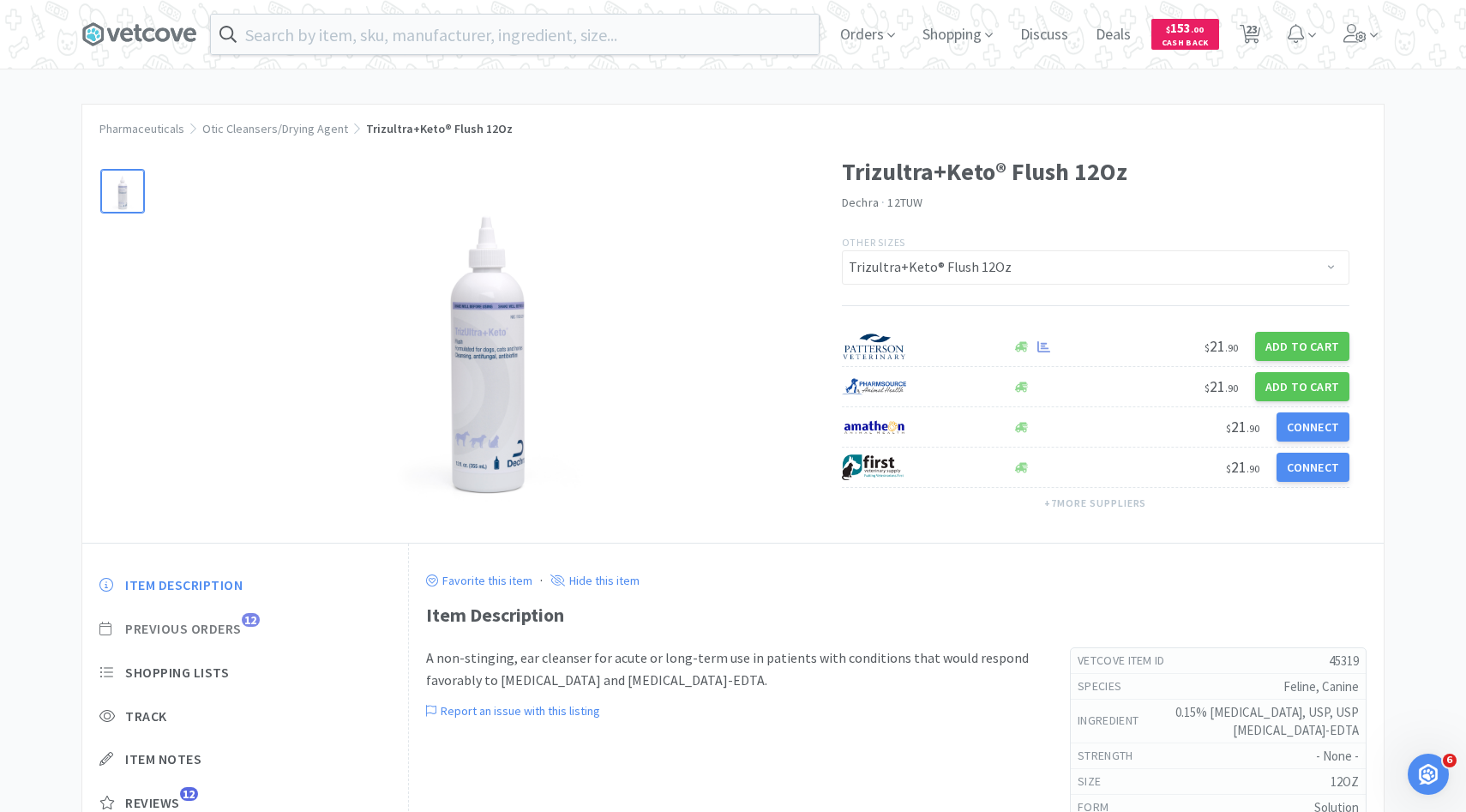
click at [237, 636] on span "Previous Orders" at bounding box center [183, 629] width 116 height 18
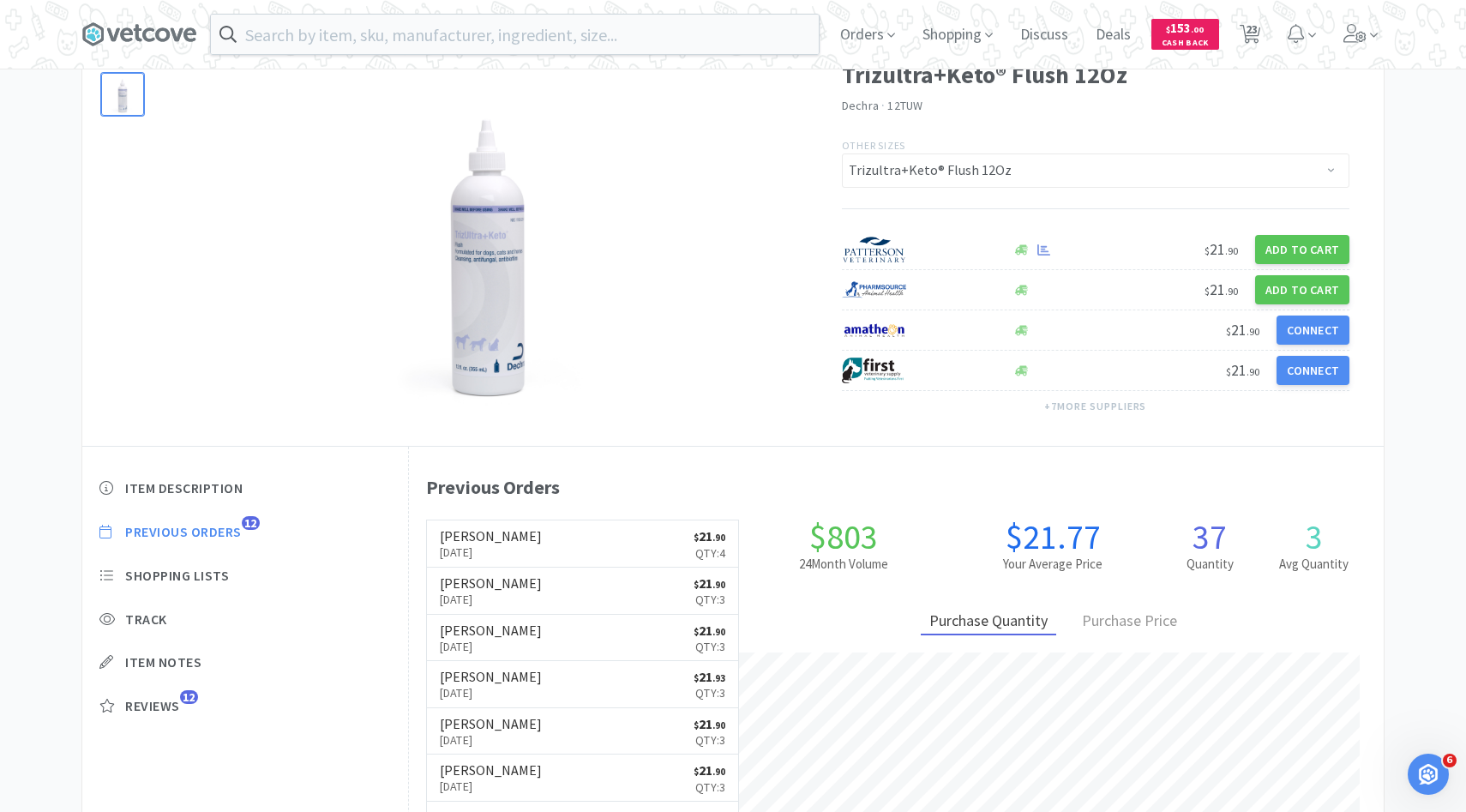
scroll to position [96, 0]
select select "1"
select select "2"
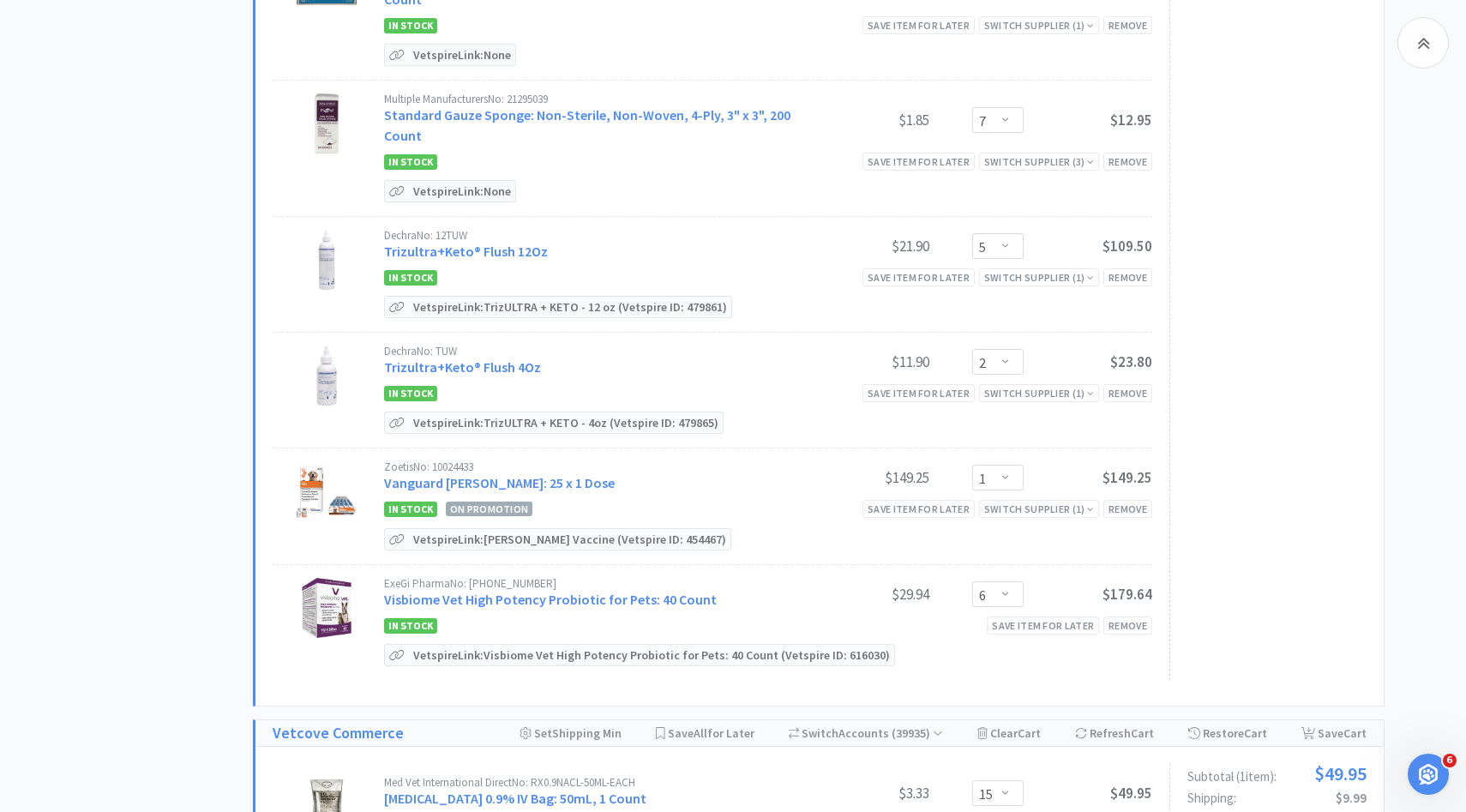
scroll to position [2712, 0]
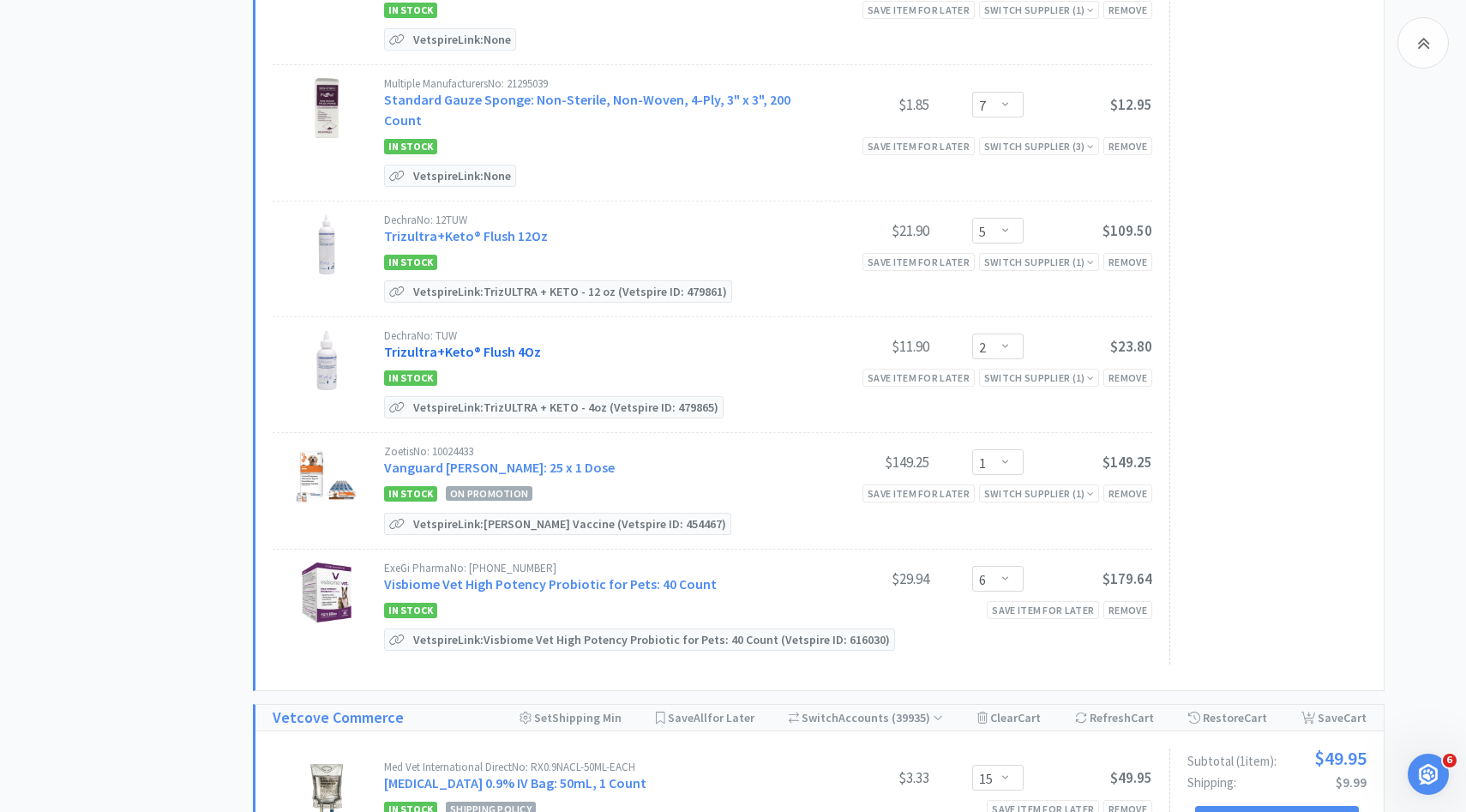
click at [516, 342] on link "Trizultra+Keto® Flush 4Oz" at bounding box center [463, 351] width 157 height 17
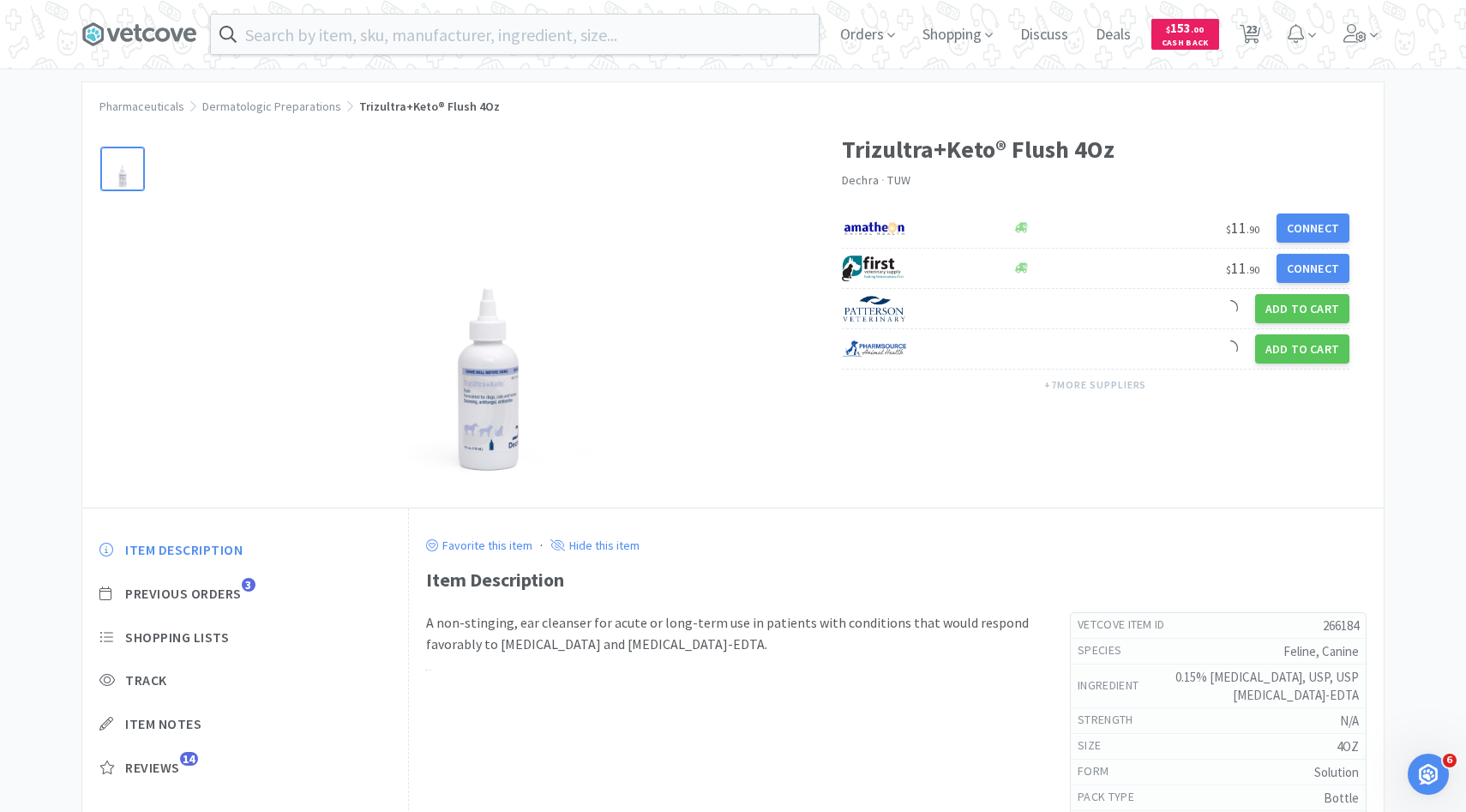
scroll to position [48, 0]
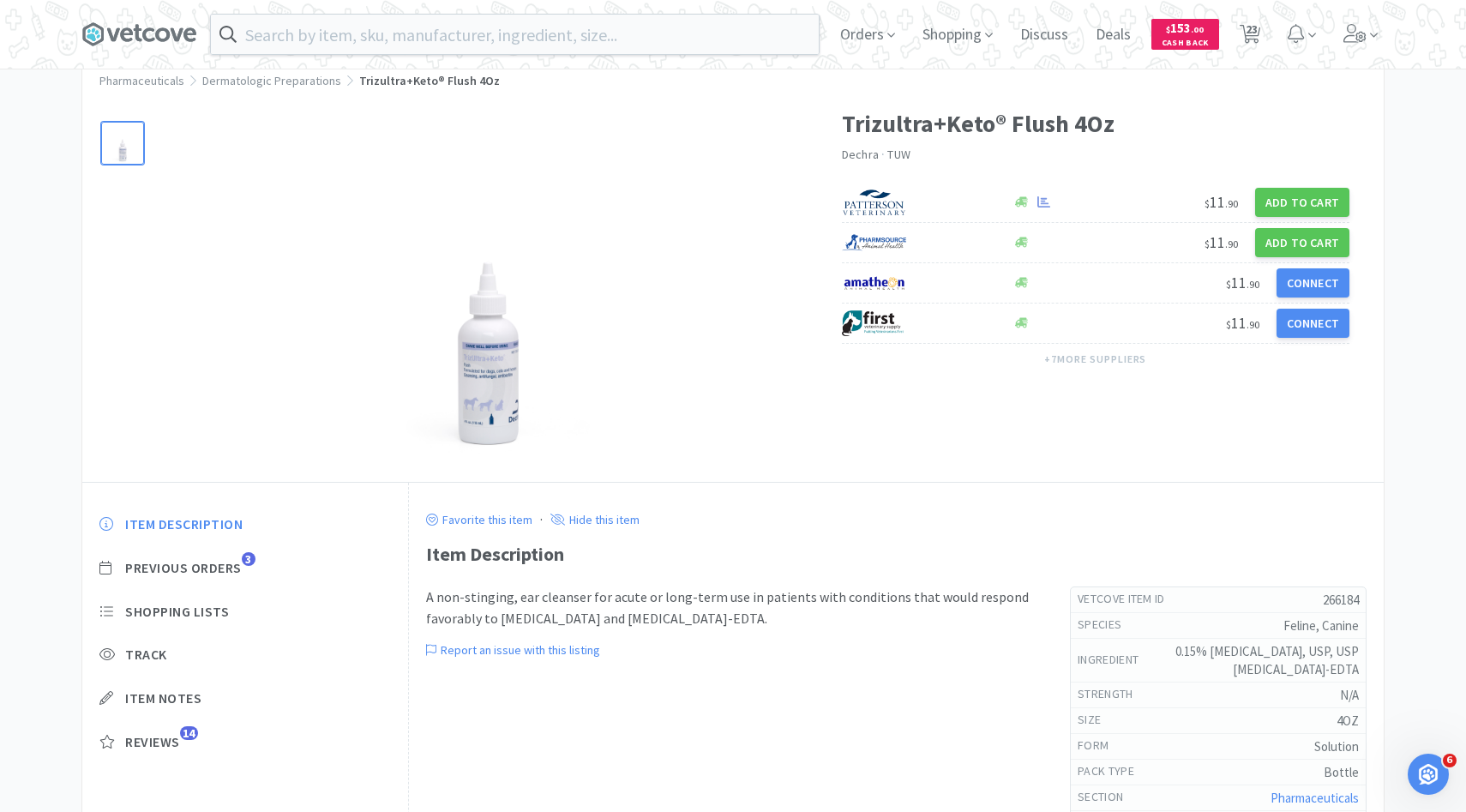
click at [244, 577] on div "Item Description Previous Orders 3 Shopping Lists Track Item Notes Reviews 14" at bounding box center [245, 645] width 326 height 296
click at [240, 572] on span "Previous Orders" at bounding box center [183, 568] width 116 height 18
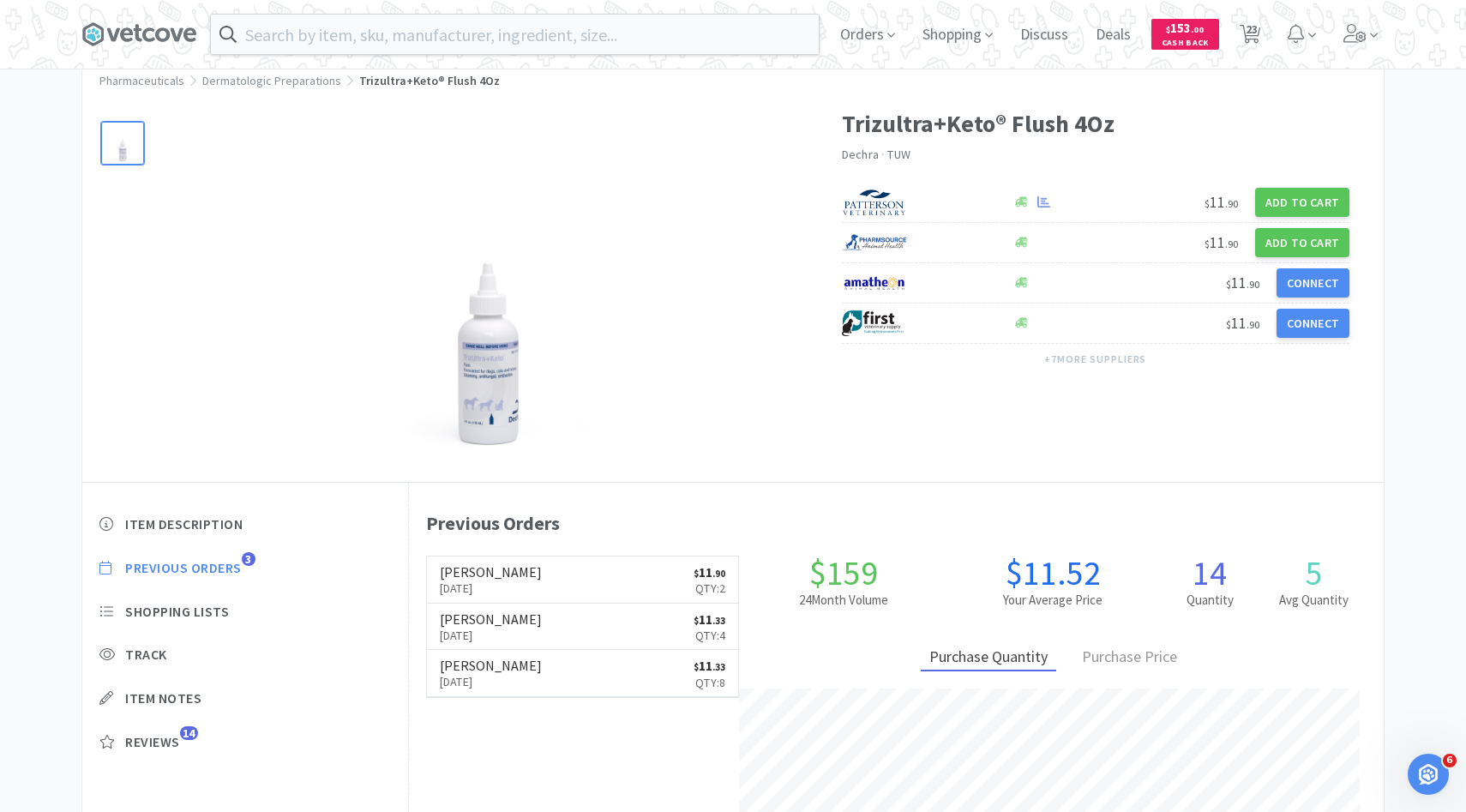
scroll to position [471, 975]
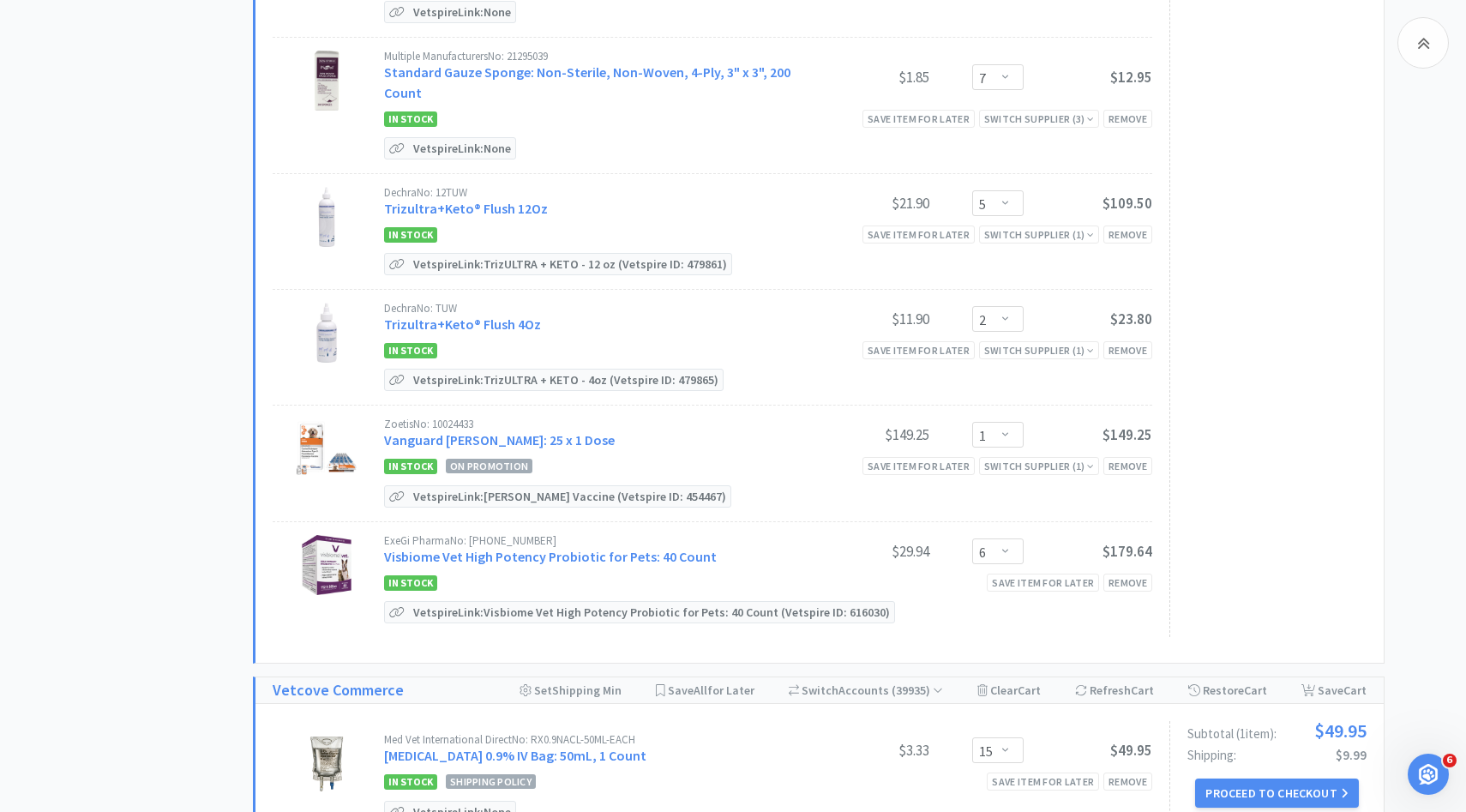
scroll to position [2742, 0]
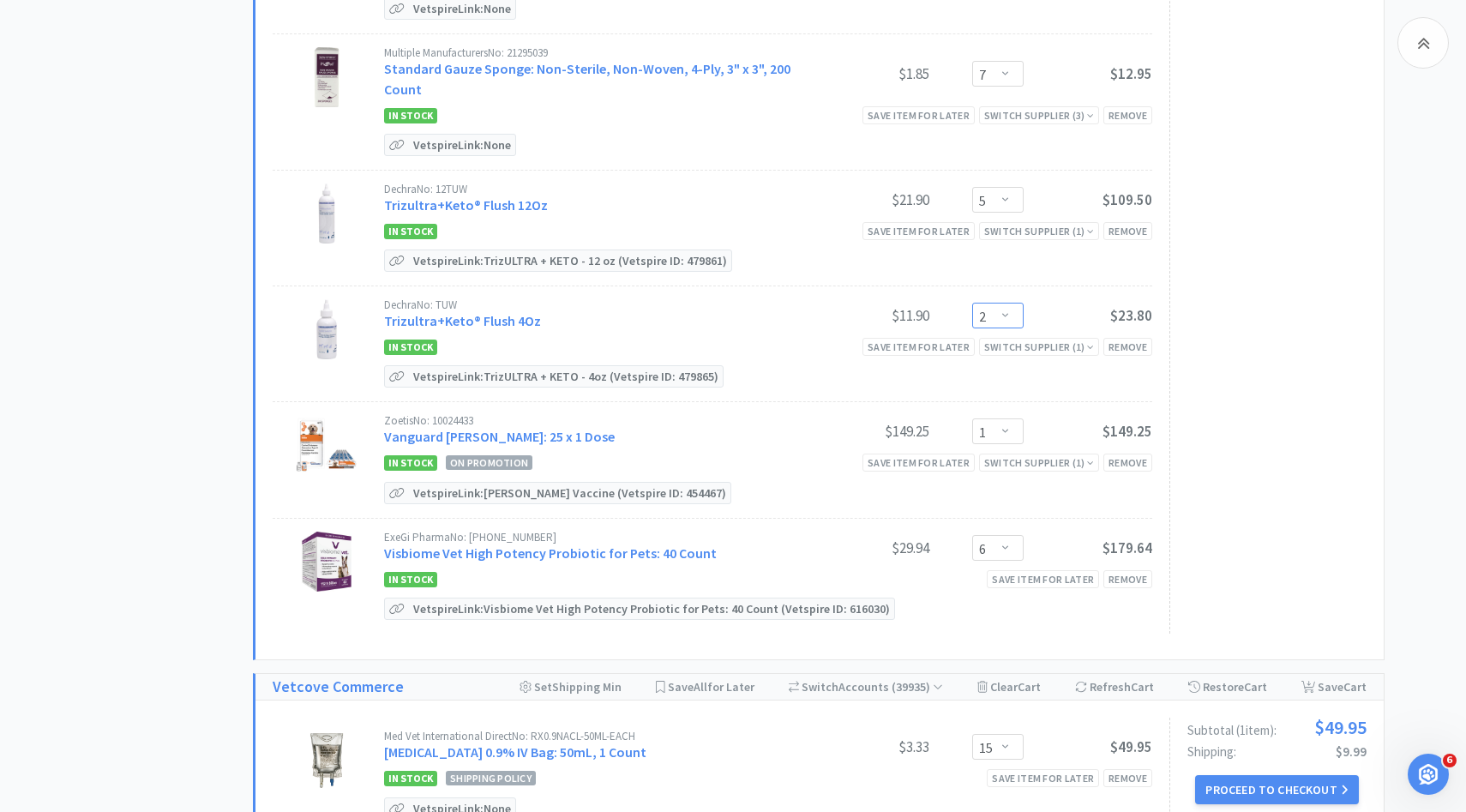
click at [1004, 303] on select "Enter Quantity 1 2 3 4 5 6 7 8 9 10 11 12 13 14 15 16 17 18 19 20 Enter Quantity" at bounding box center [997, 315] width 51 height 26
click at [972, 303] on select "Enter Quantity 1 2 3 4 5 6 7 8 9 10 11 12 13 14 15 16 17 18 19 20 Enter Quantity" at bounding box center [997, 315] width 51 height 26
click at [587, 544] on link "Visbiome Vet High Potency Probiotic for Pets: 40 Count" at bounding box center [550, 553] width 333 height 17
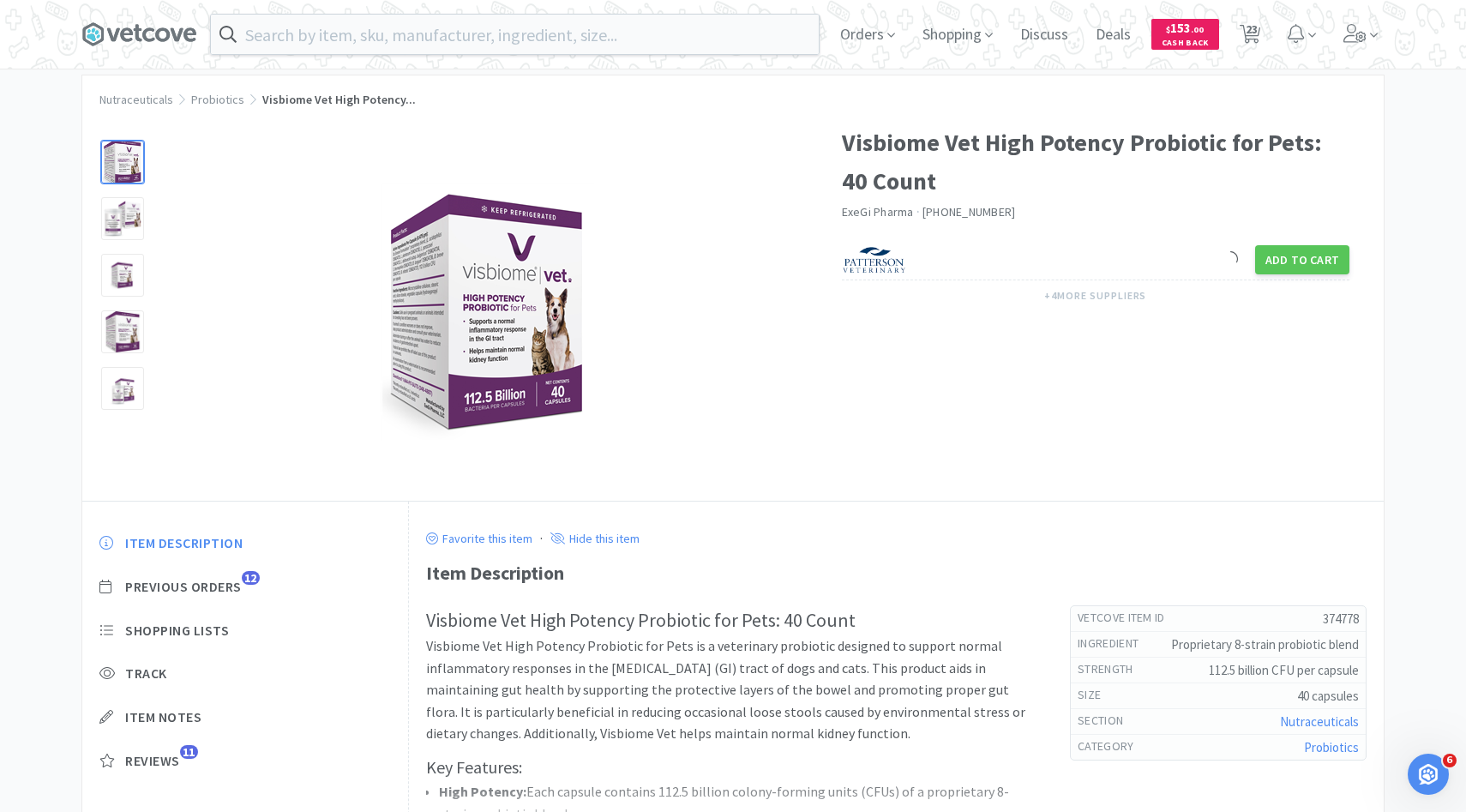
scroll to position [58, 0]
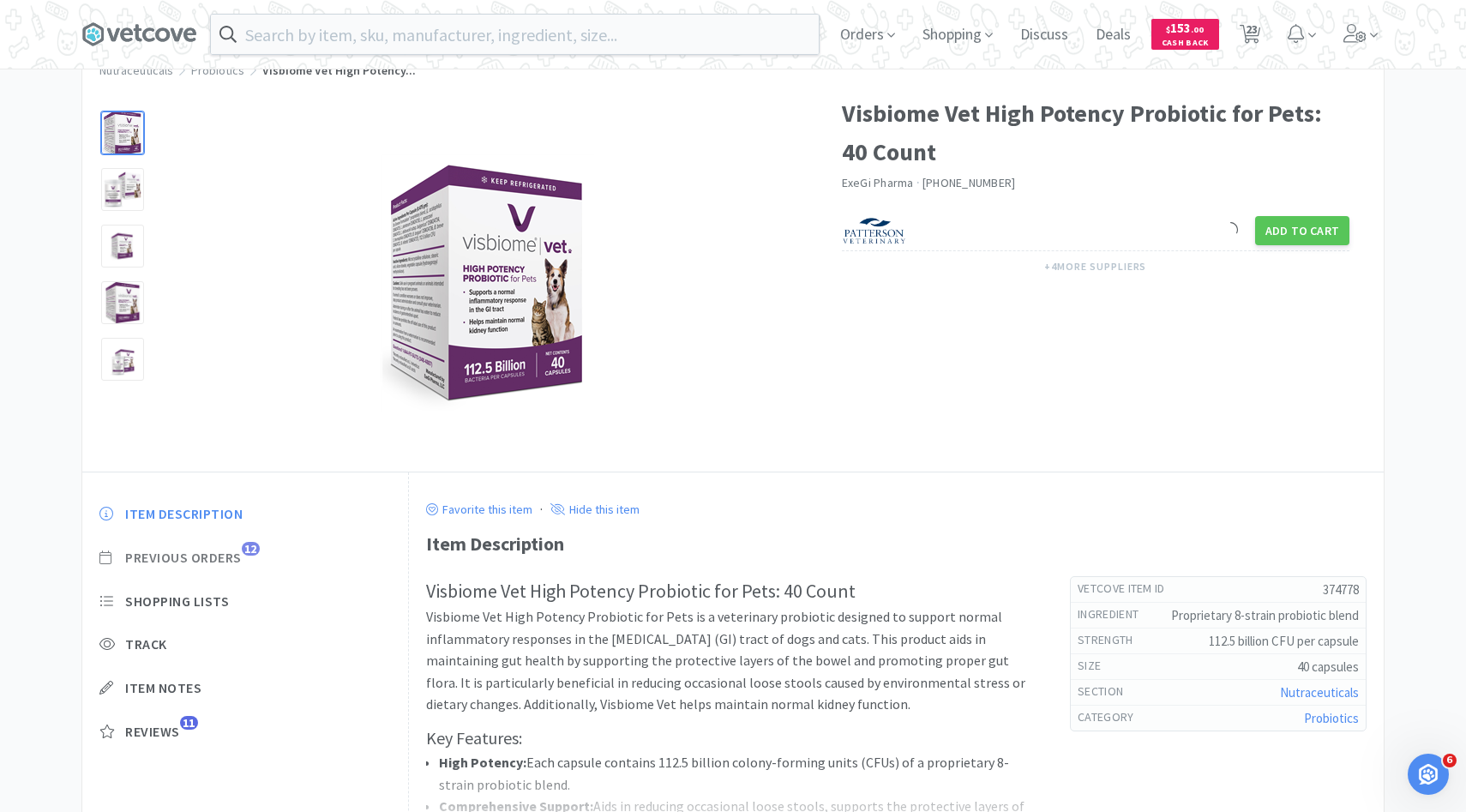
click at [215, 558] on span "Previous Orders" at bounding box center [183, 557] width 116 height 18
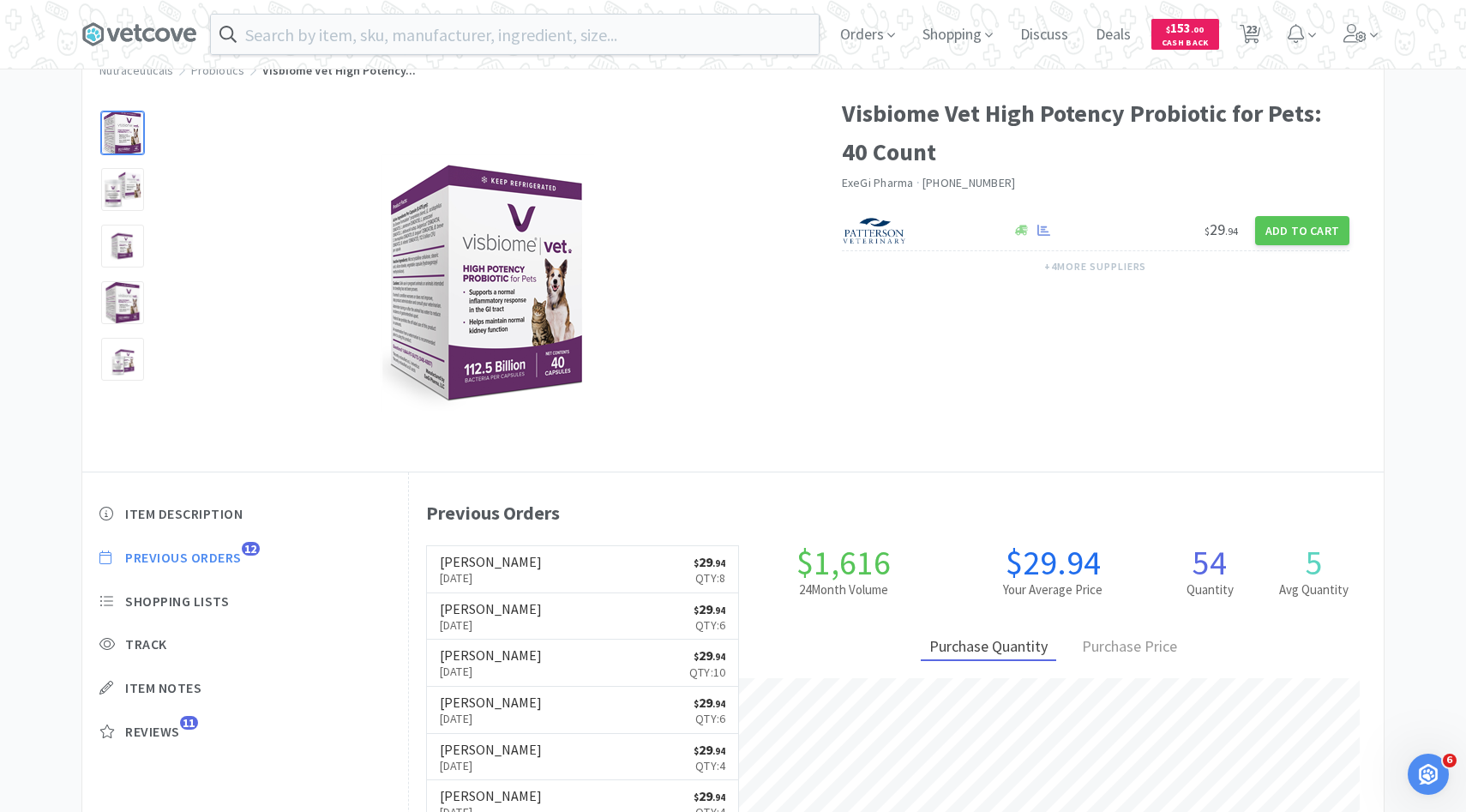
scroll to position [471, 975]
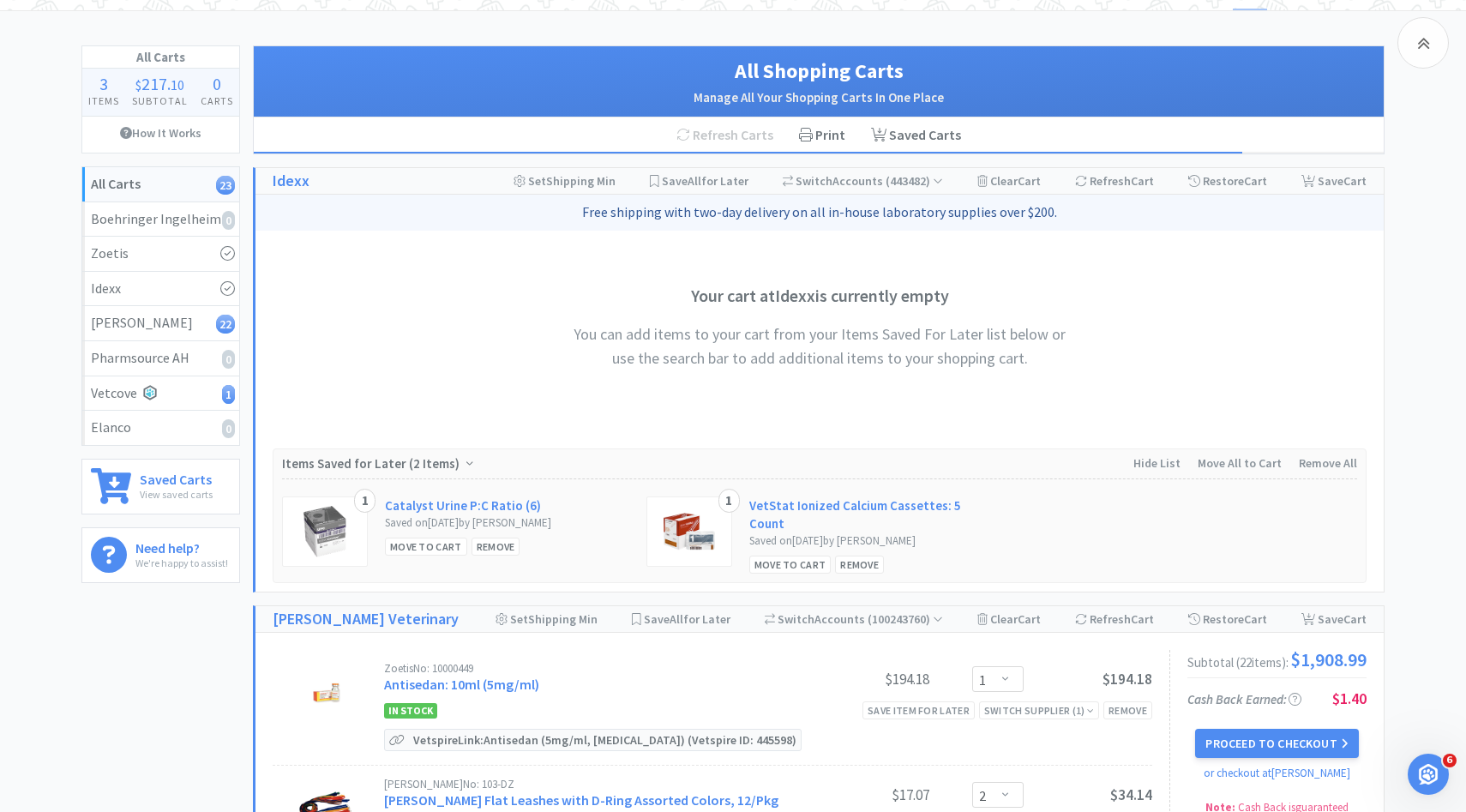
scroll to position [2742, 0]
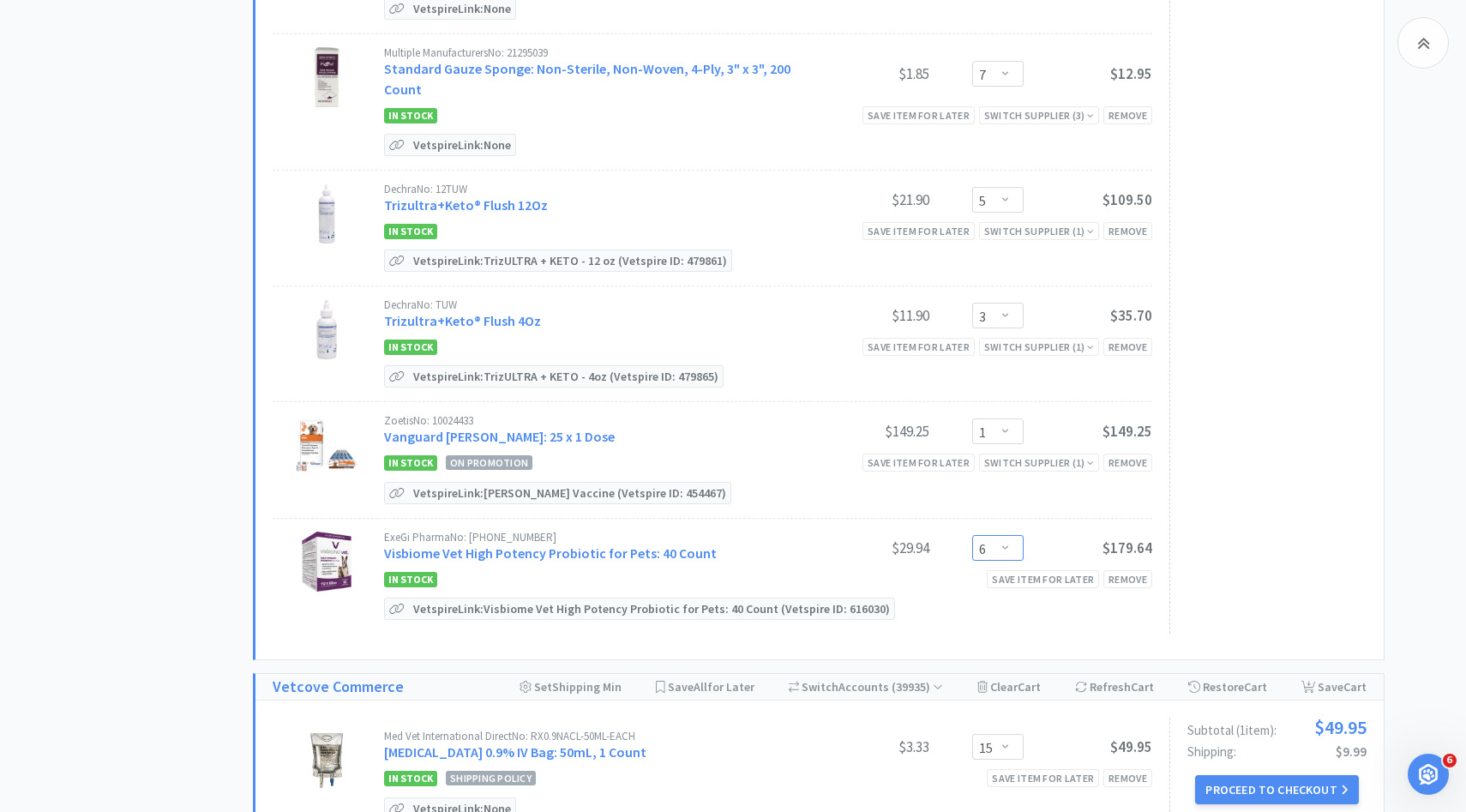
click at [1001, 535] on select "Enter Quantity 1 2 3 4 5 6 7 8 9 10 11 12 13 14 15 16 17 18 19 20 Enter Quantity" at bounding box center [997, 547] width 51 height 26
click at [972, 535] on select "Enter Quantity 1 2 3 4 5 6 7 8 9 10 11 12 13 14 15 16 17 18 19 20 Enter Quantity" at bounding box center [997, 547] width 51 height 26
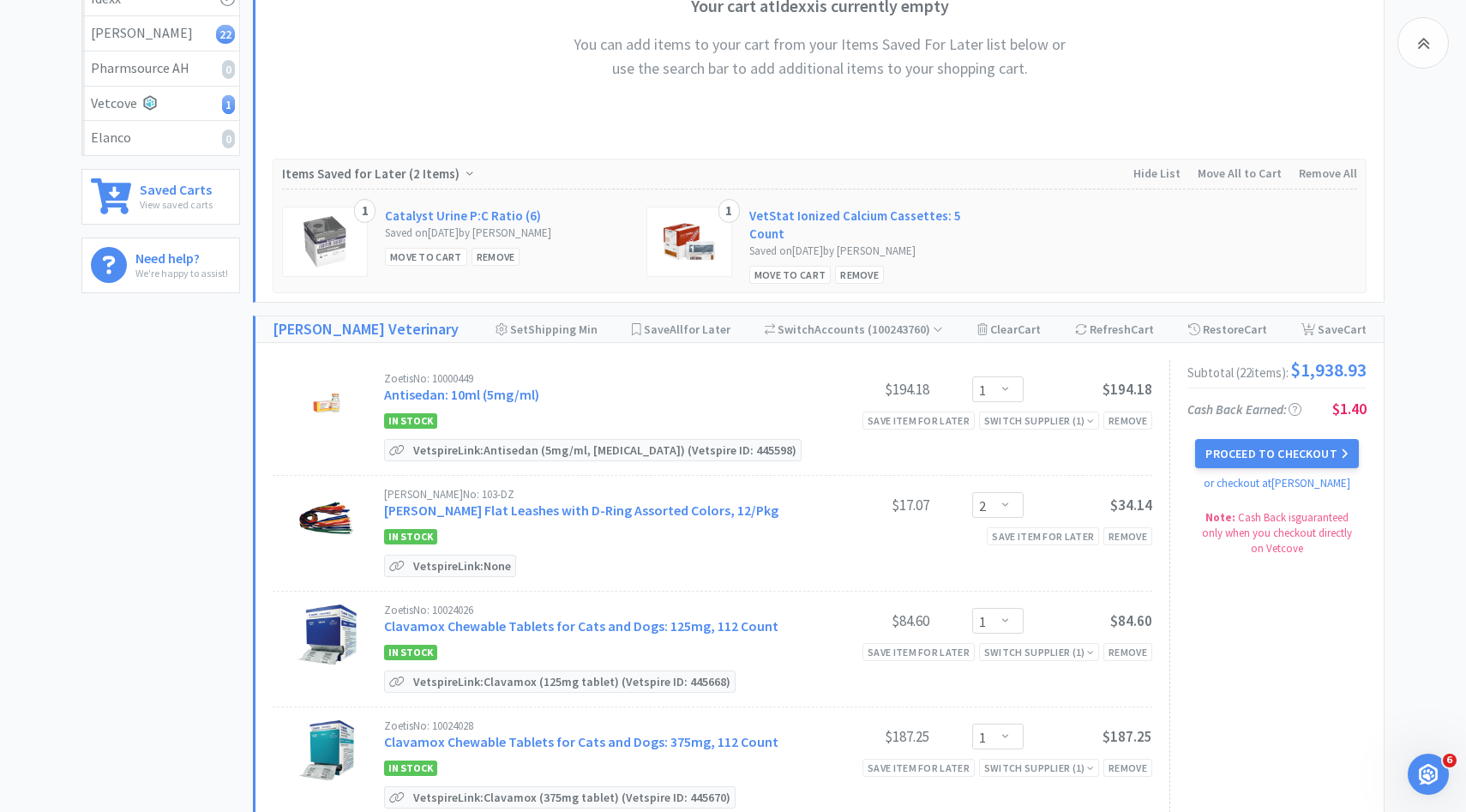
scroll to position [405, 0]
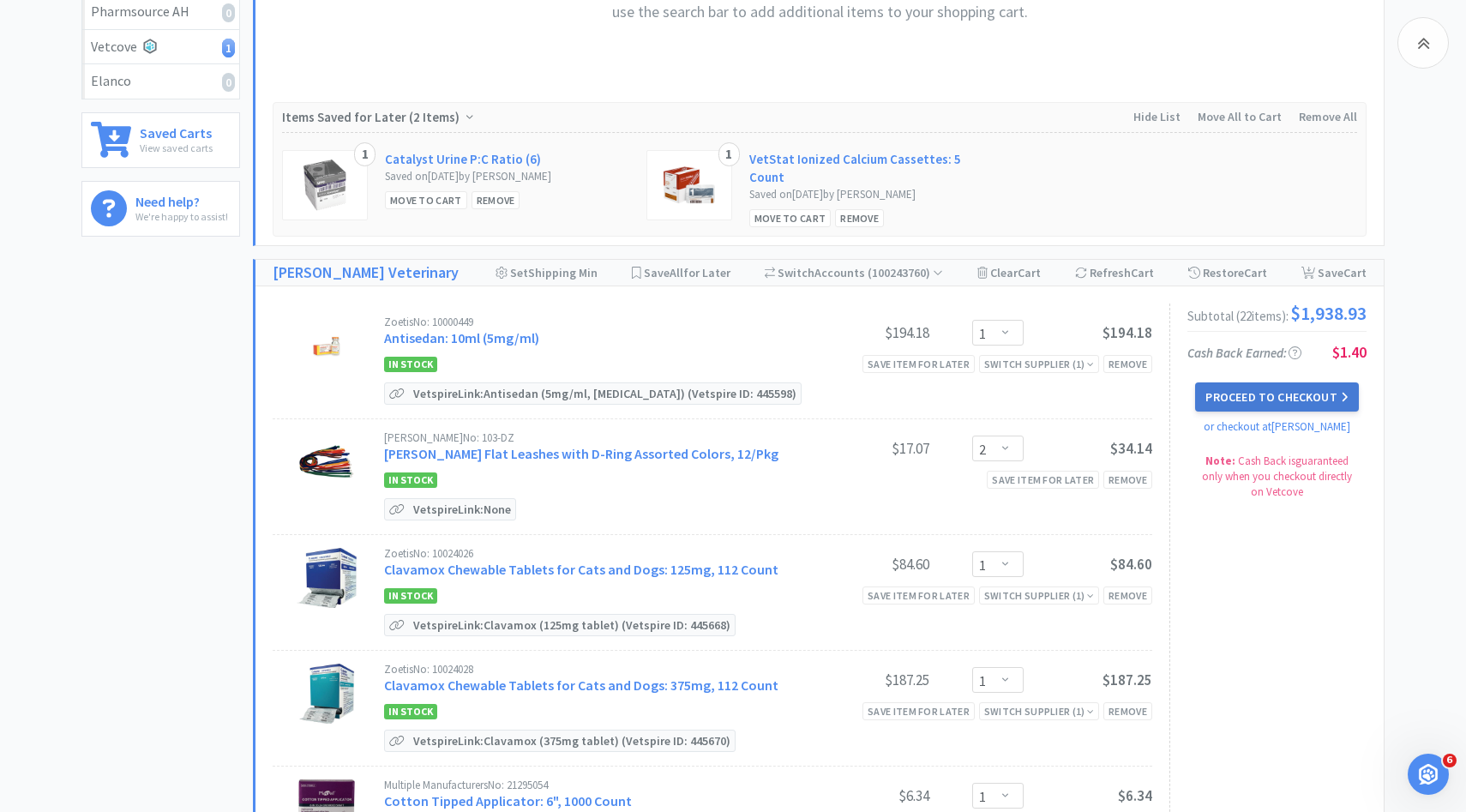
click at [1225, 394] on button "Proceed to Checkout" at bounding box center [1277, 397] width 163 height 29
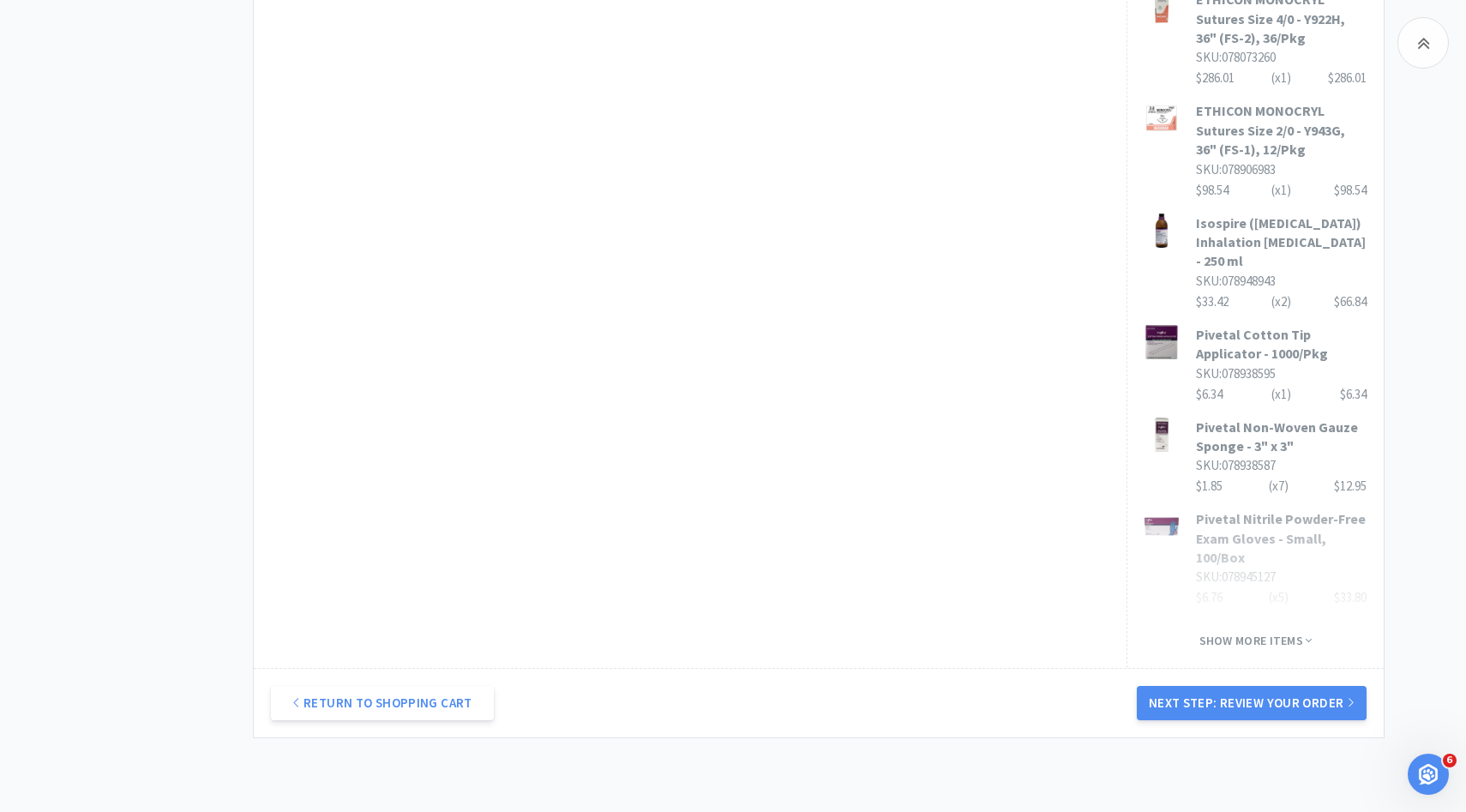
scroll to position [1136, 0]
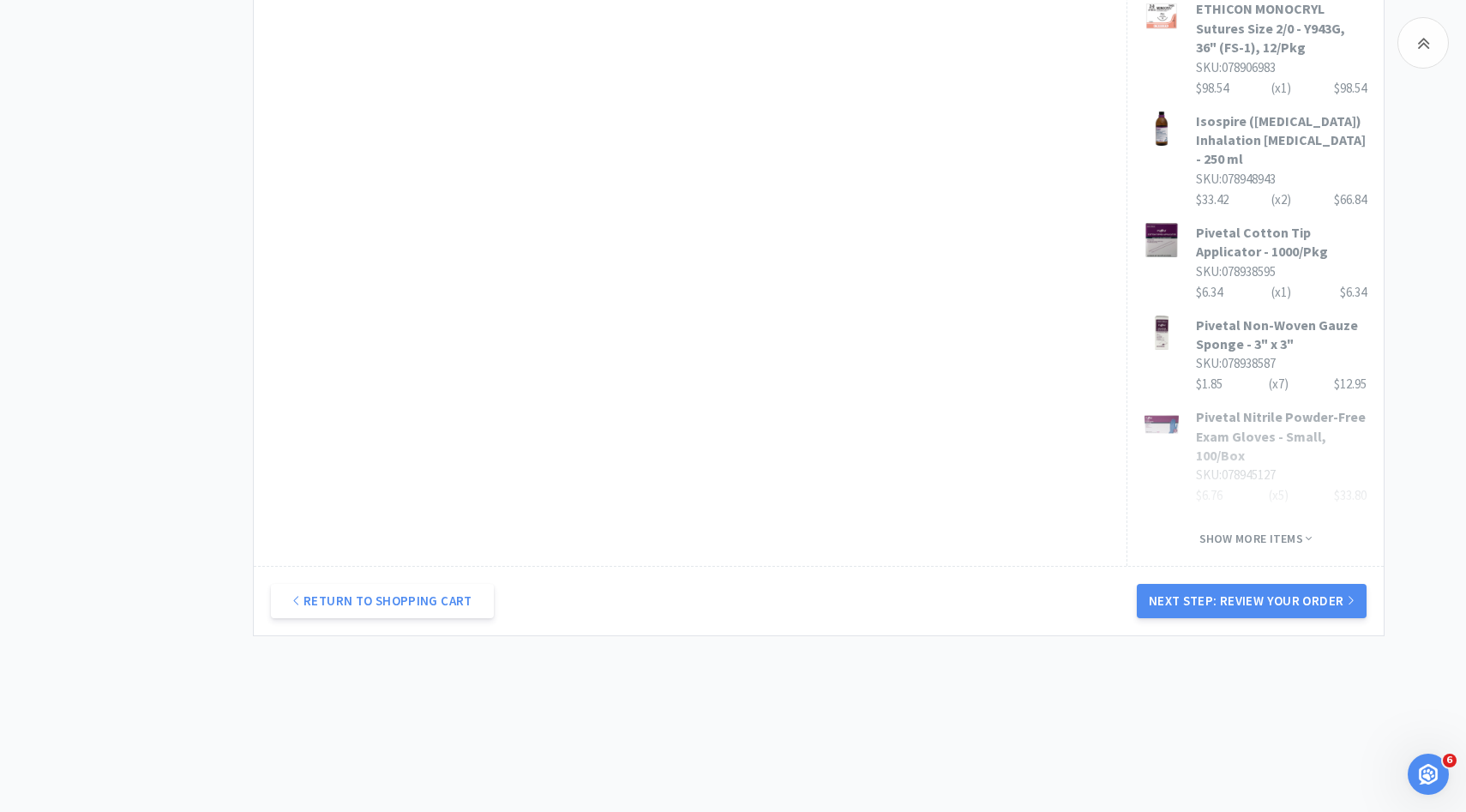
click at [1138, 604] on div "Return to Shopping Cart Next Step: Review Your Order" at bounding box center [819, 601] width 1130 height 70
click at [1168, 604] on button "Next Step: Review Your Order" at bounding box center [1252, 601] width 230 height 34
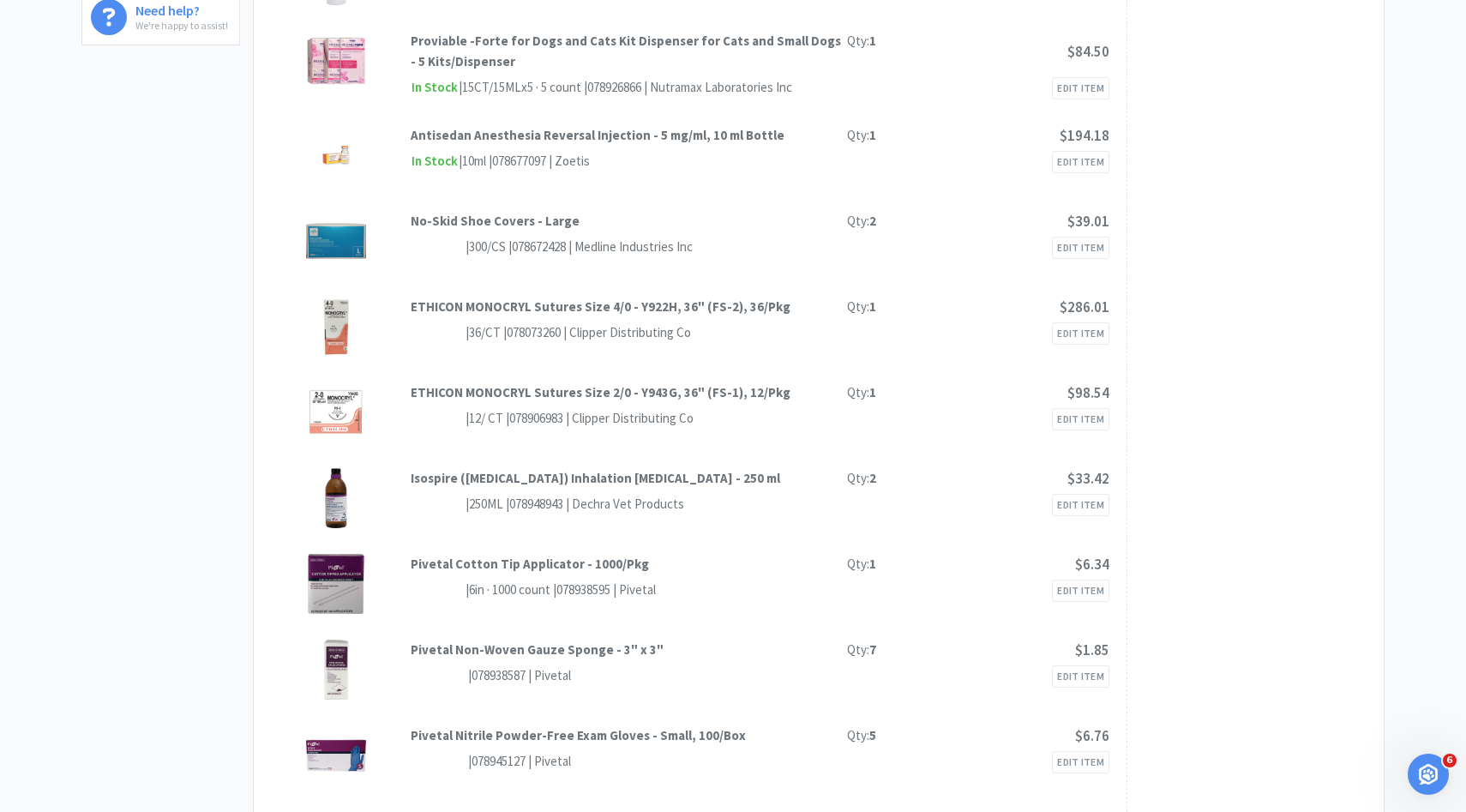
scroll to position [0, 0]
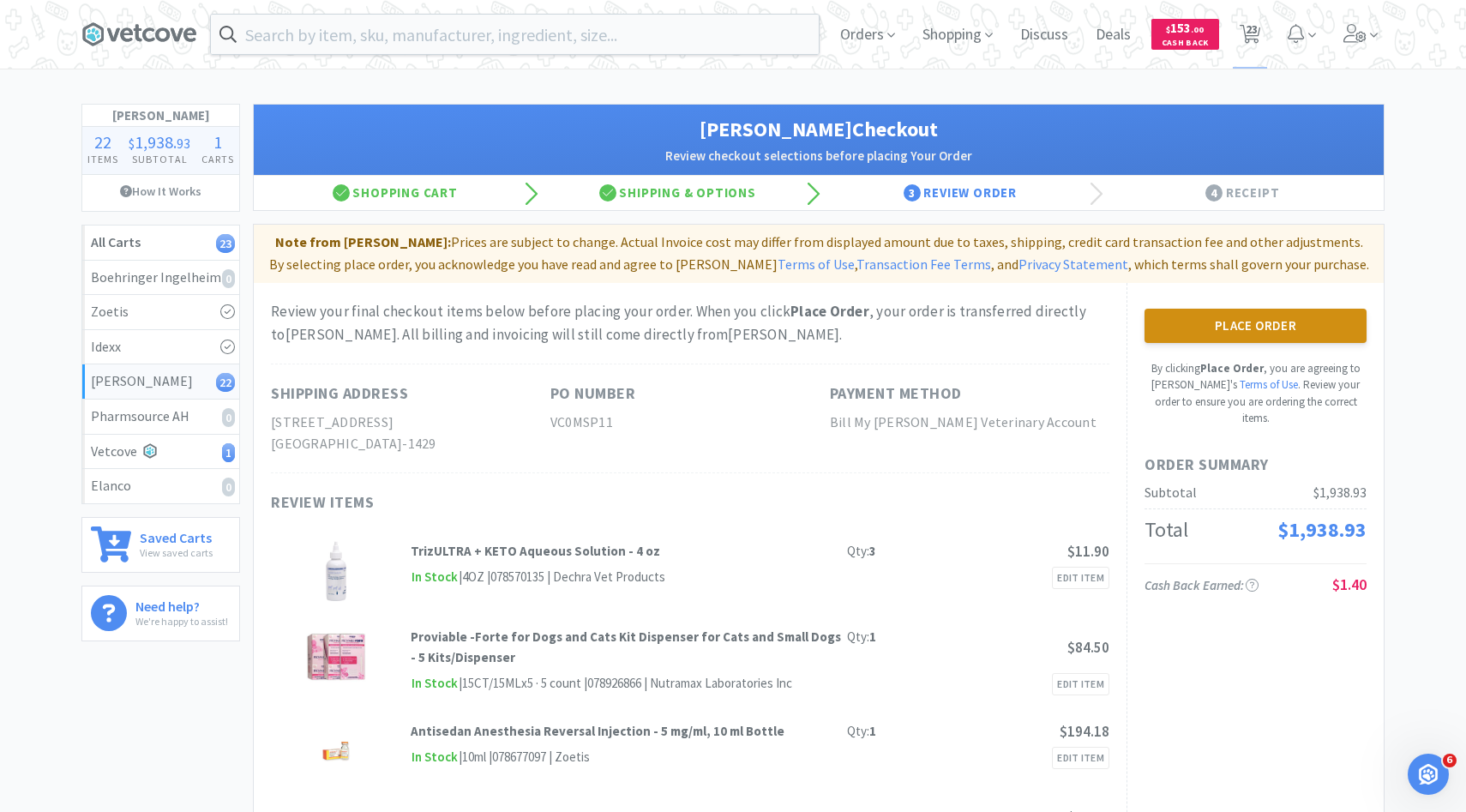
click at [1260, 334] on button "Place Order" at bounding box center [1255, 325] width 222 height 34
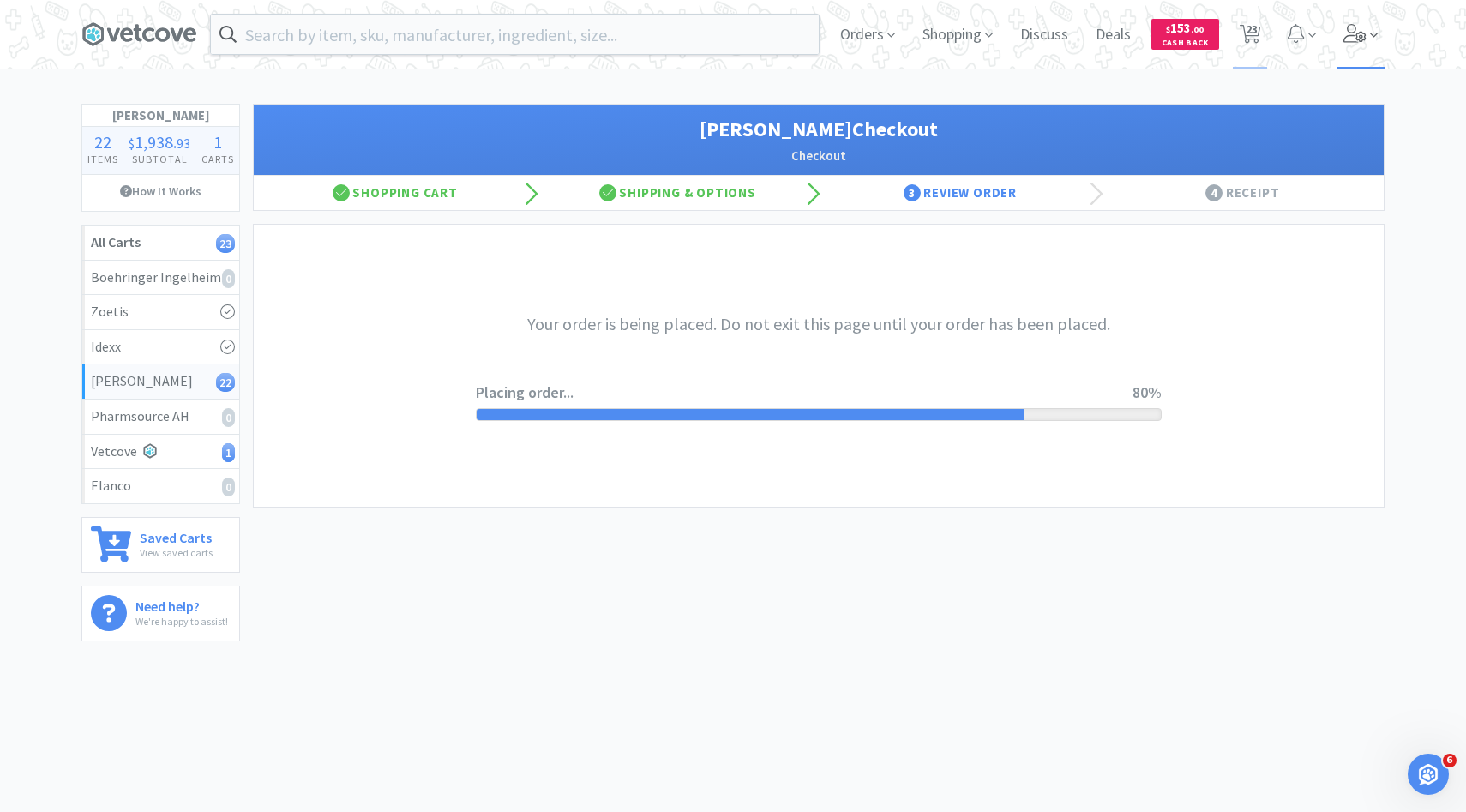
click at [1365, 41] on icon at bounding box center [1355, 33] width 24 height 18
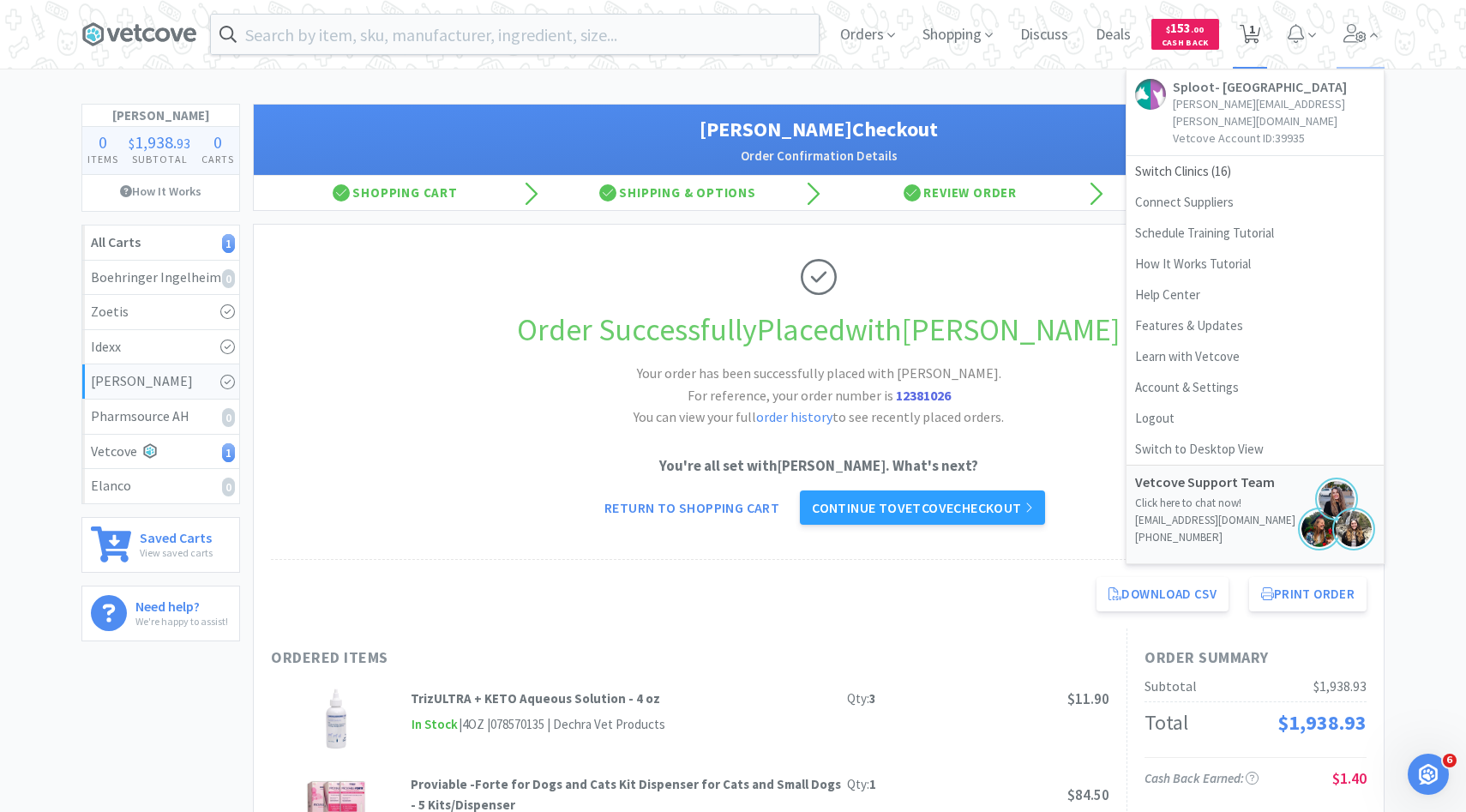
click at [1248, 34] on icon at bounding box center [1251, 34] width 21 height 18
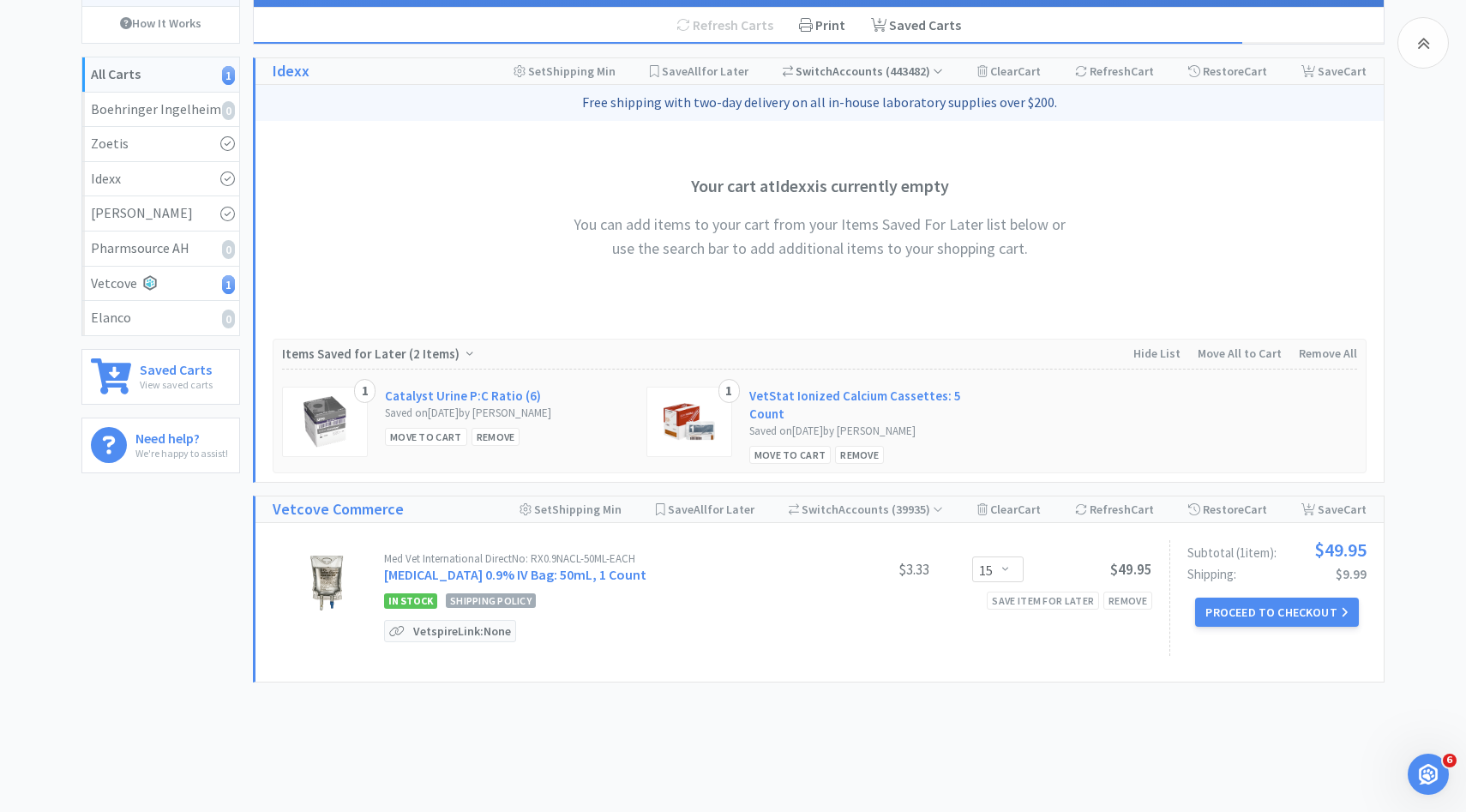
scroll to position [208, 0]
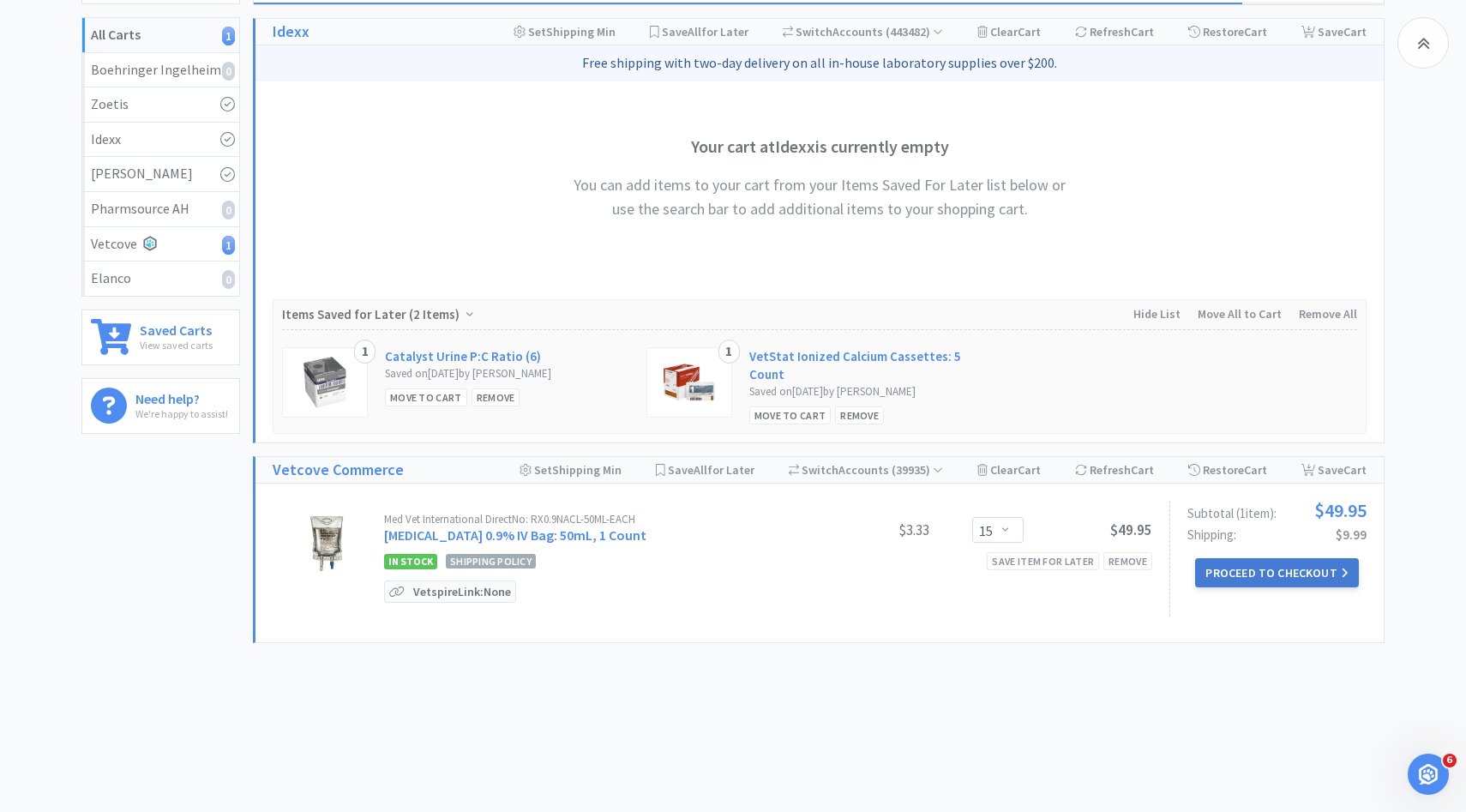
click at [1239, 566] on button "Proceed to Checkout" at bounding box center [1277, 572] width 163 height 29
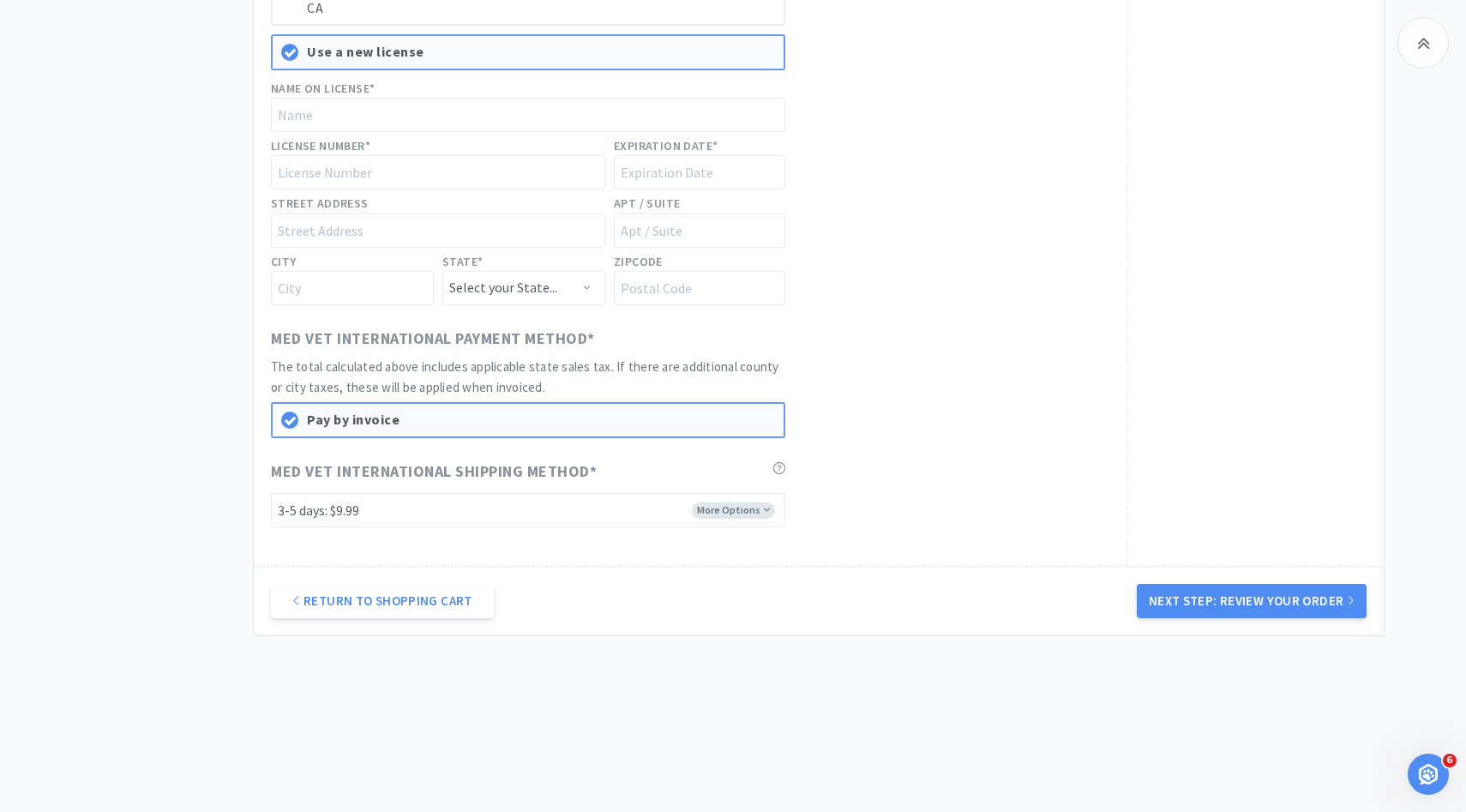
scroll to position [478, 0]
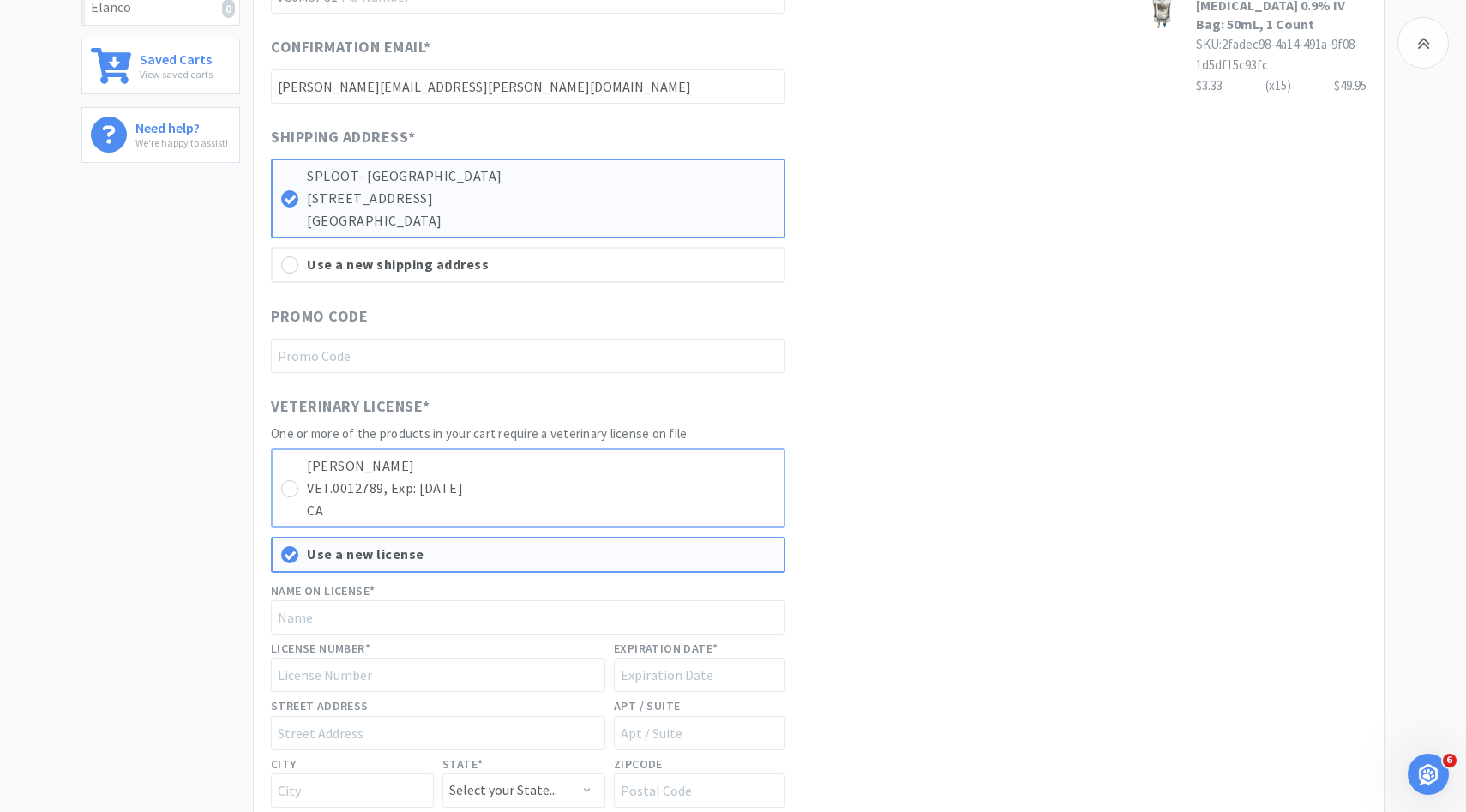
click at [683, 479] on p "VET.0012789, Exp: 10/31/2026" at bounding box center [540, 488] width 468 height 22
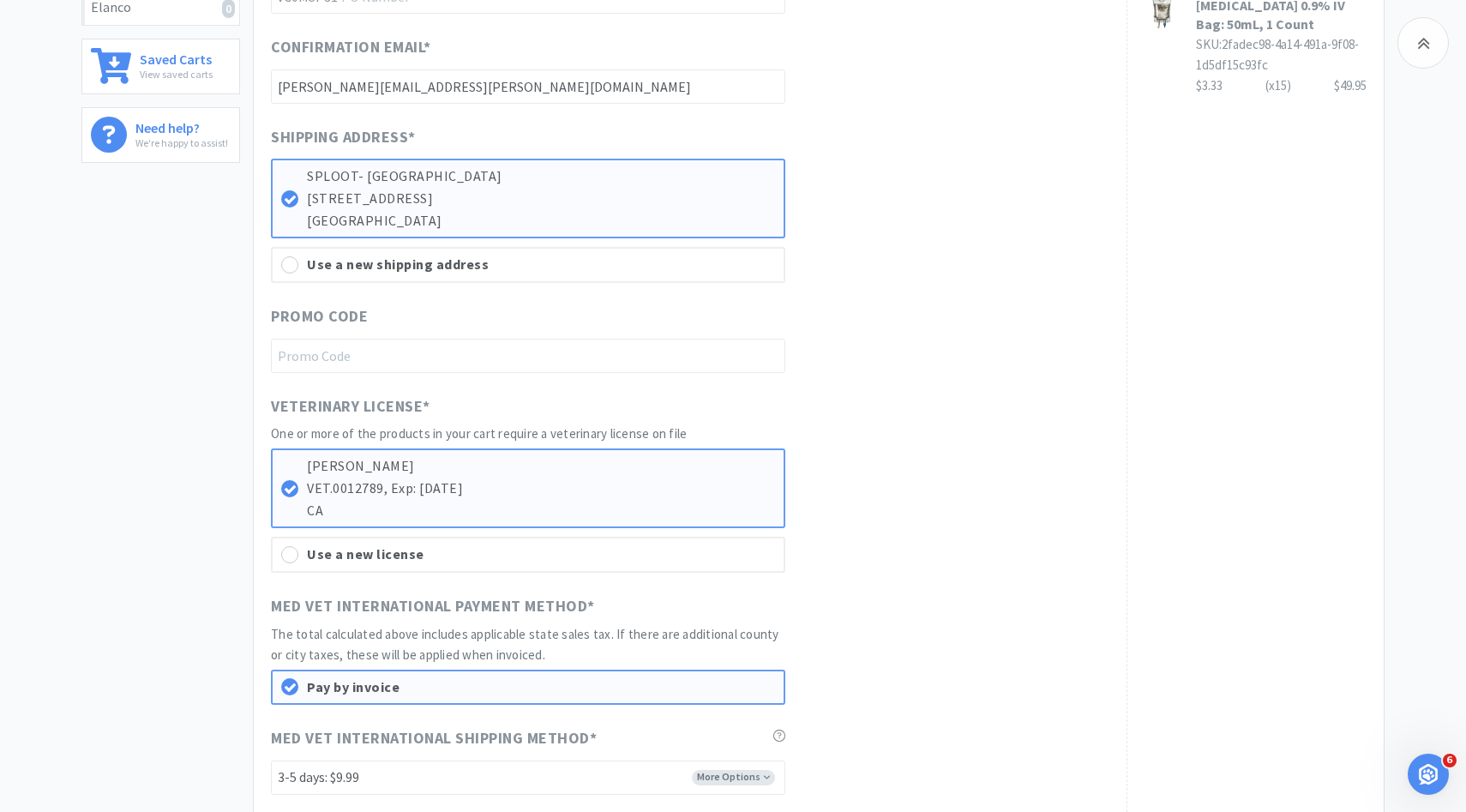
scroll to position [746, 0]
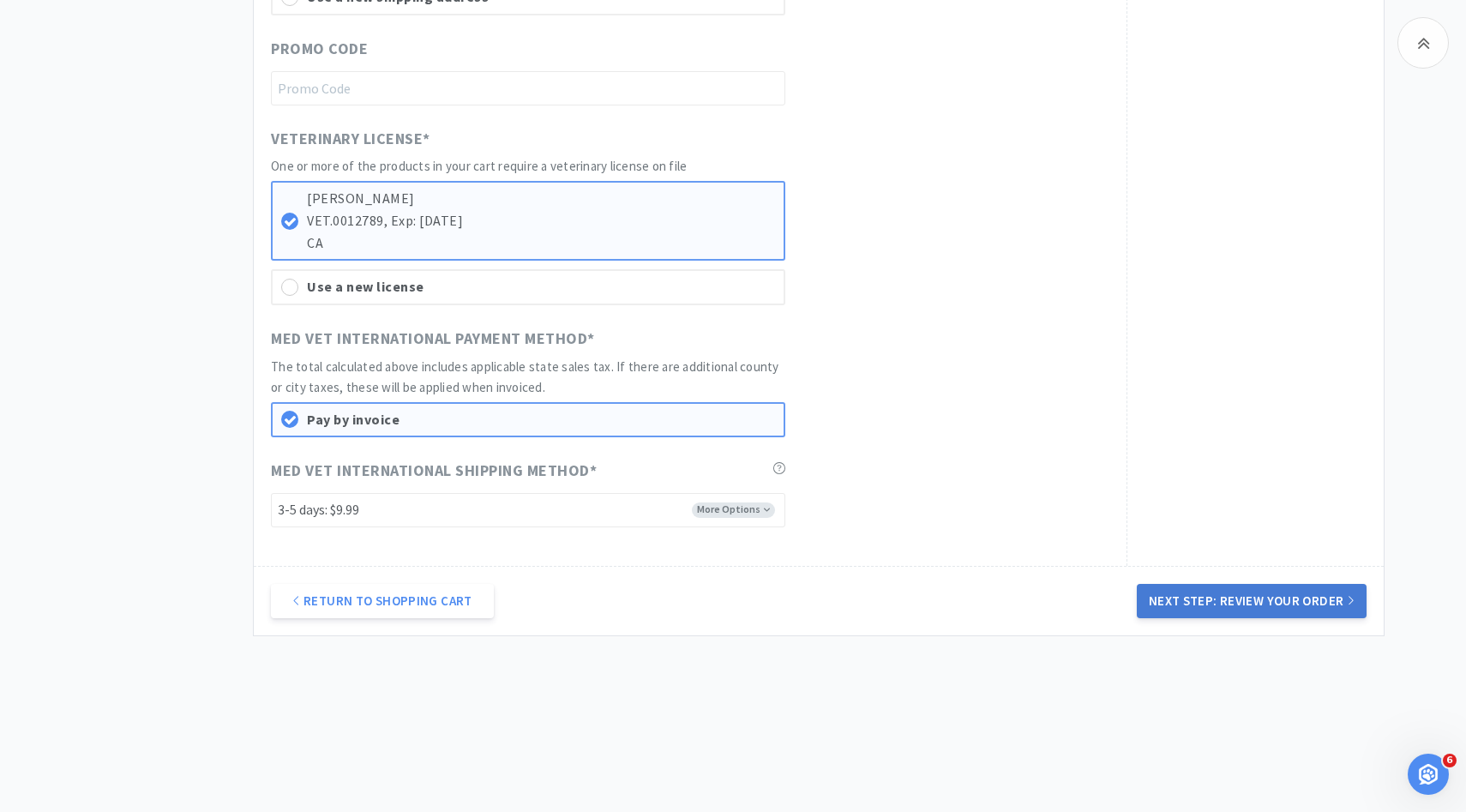
click at [1196, 606] on button "Next Step: Review Your Order" at bounding box center [1252, 601] width 230 height 34
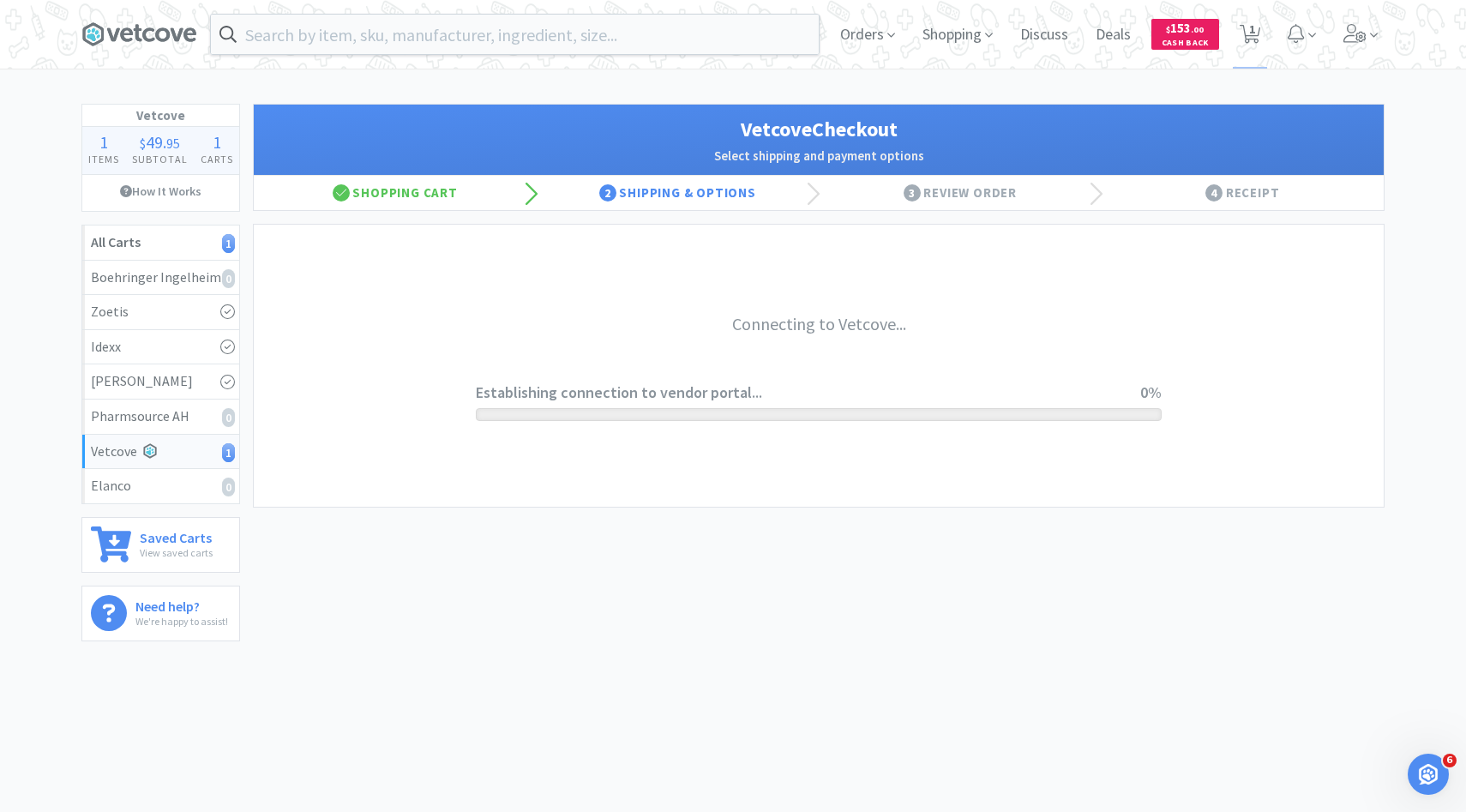
scroll to position [0, 0]
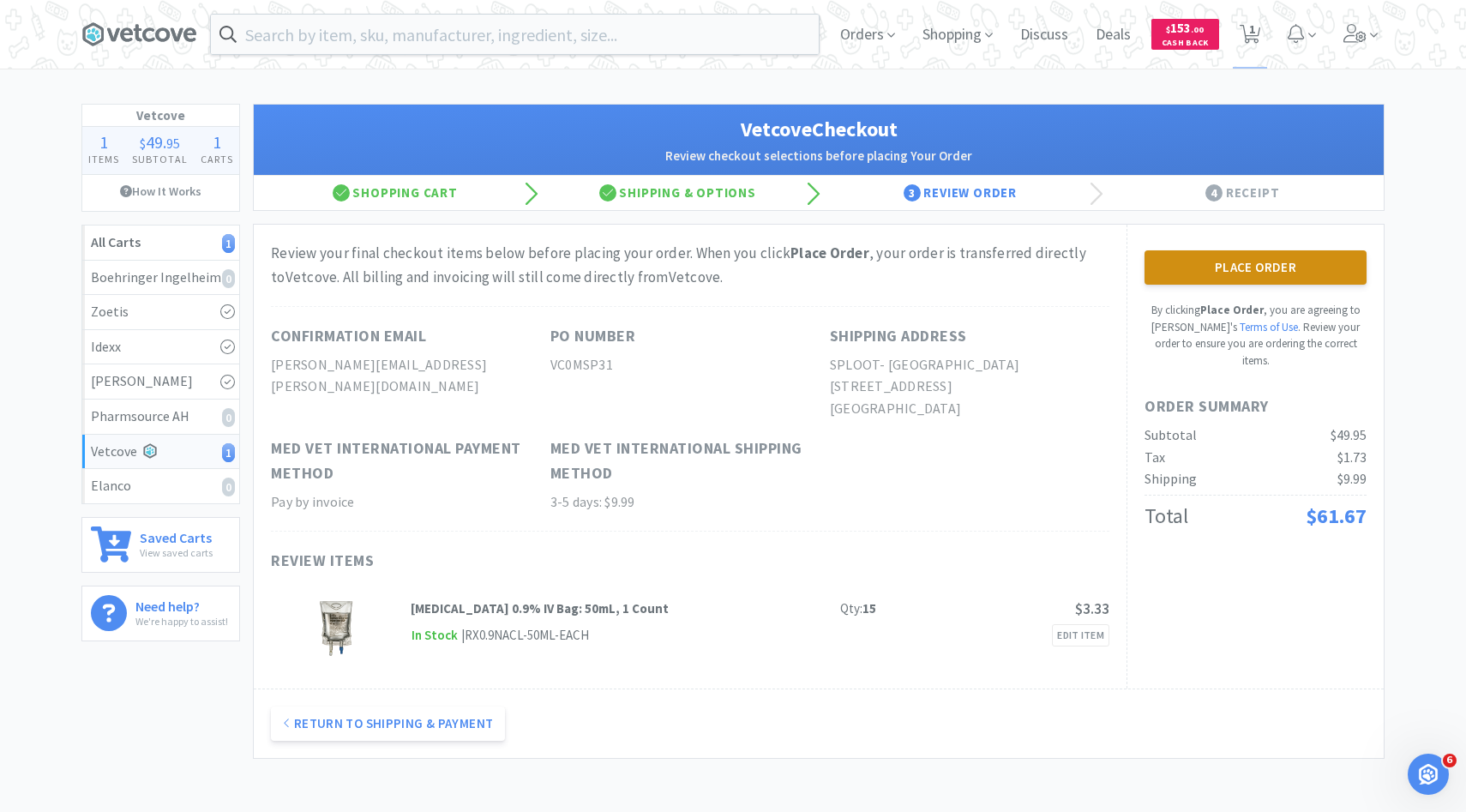
click at [1219, 271] on button "Place Order" at bounding box center [1255, 267] width 222 height 34
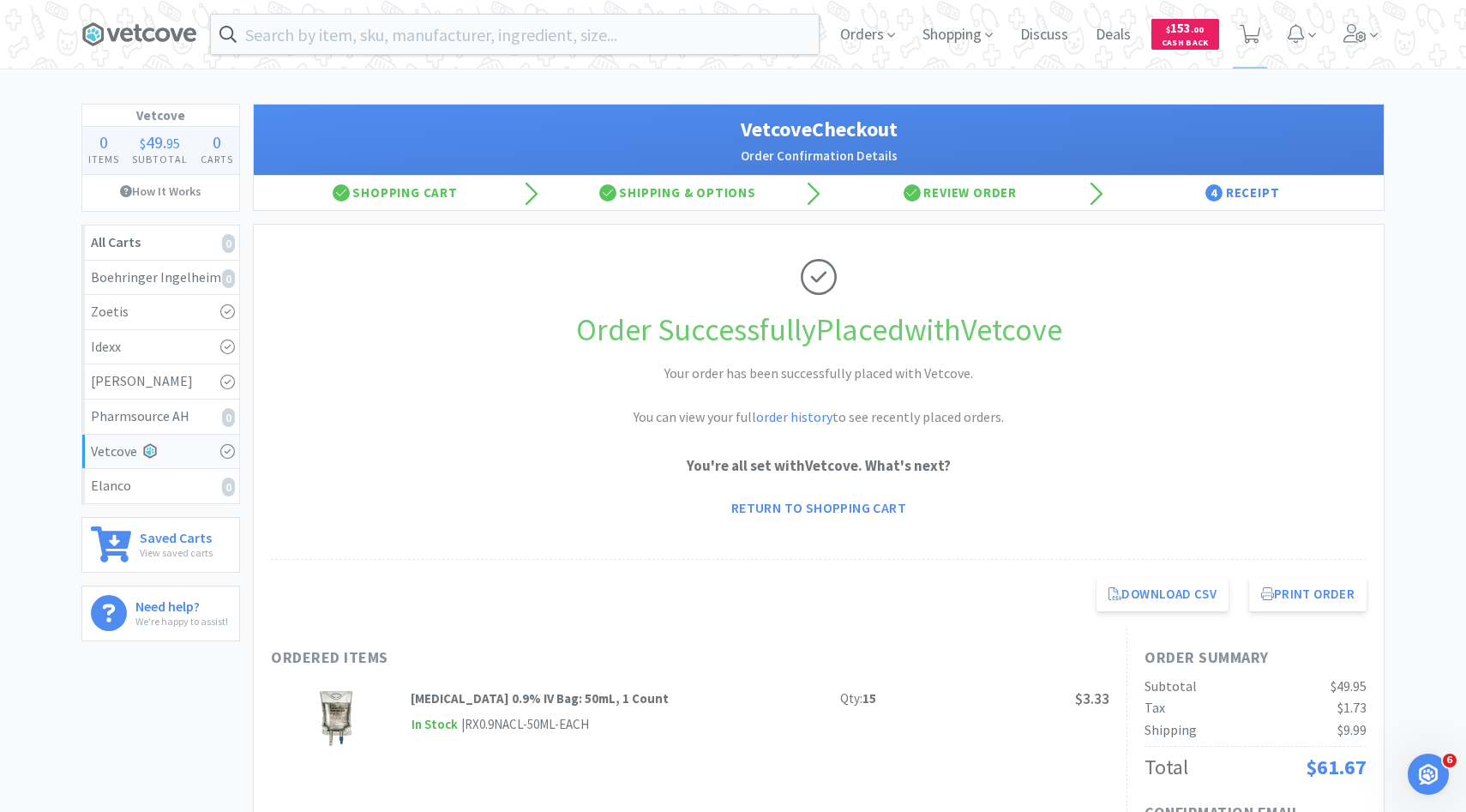
click at [1332, 45] on div "Orders Shopping Discuss Discuss Deals Deals $ 153 . 00 Cash Back" at bounding box center [1105, 34] width 558 height 69
click at [1359, 45] on span at bounding box center [1360, 34] width 49 height 69
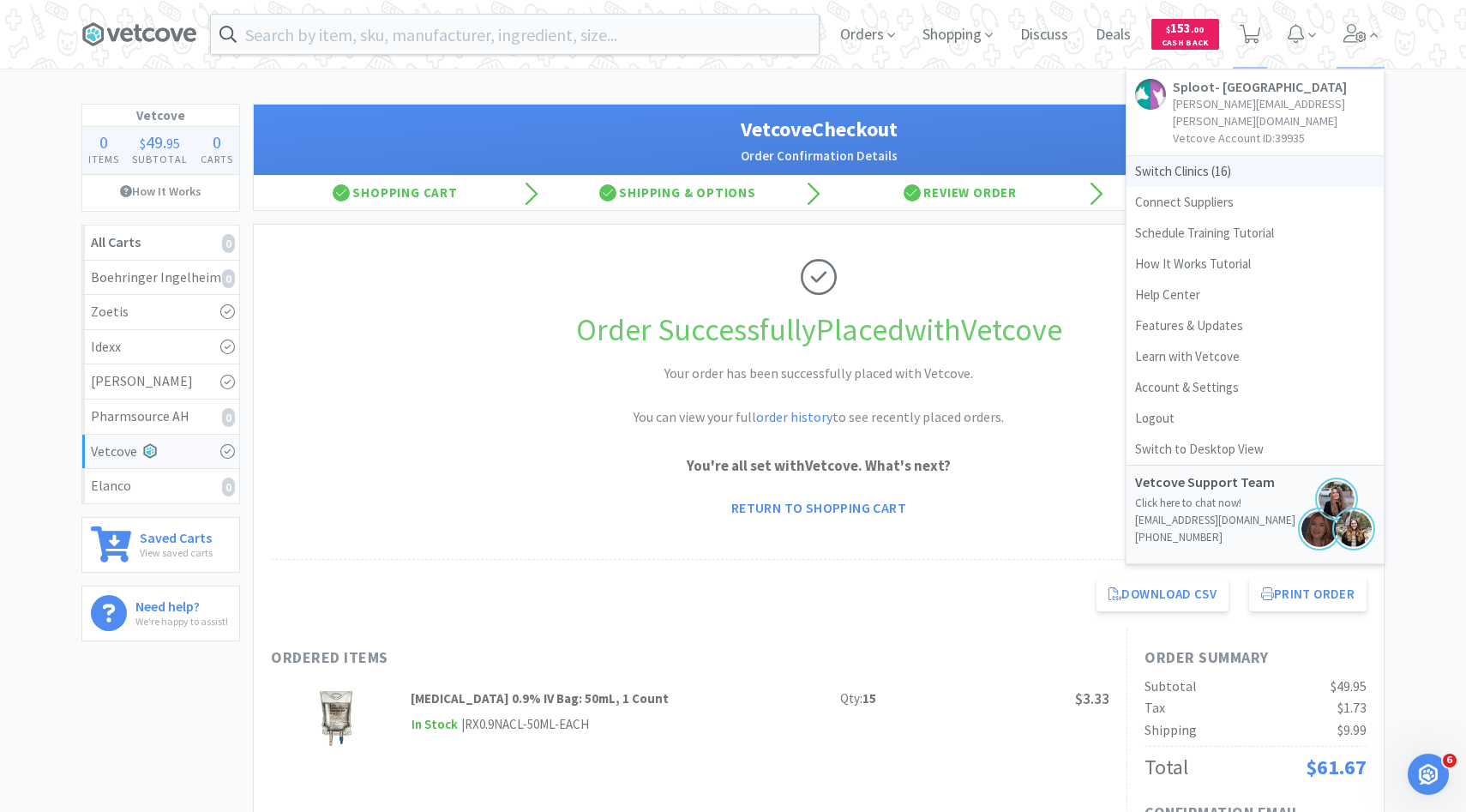
click at [1237, 156] on span "Switch Clinics ( 16 )" at bounding box center [1254, 172] width 257 height 31
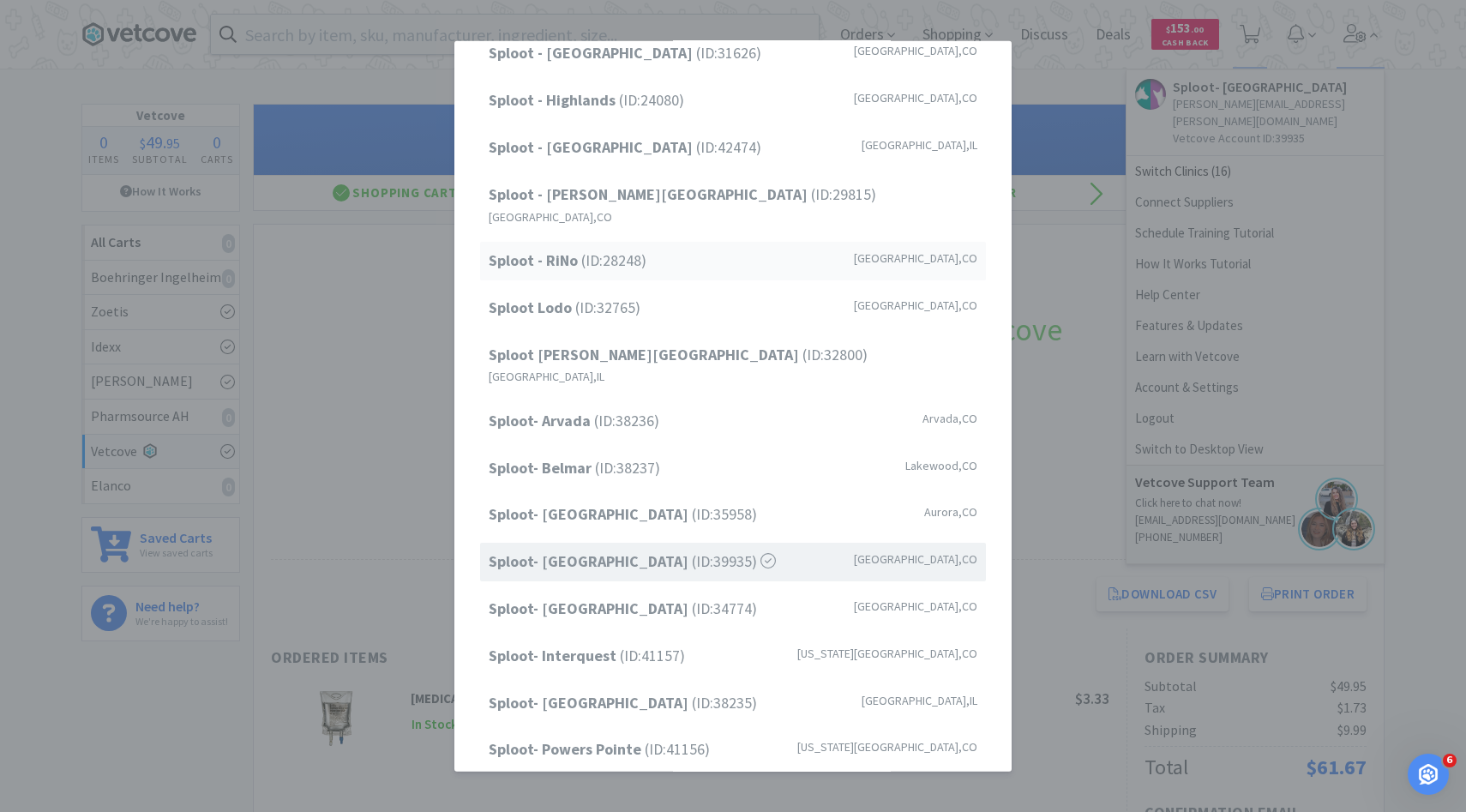
scroll to position [142, 0]
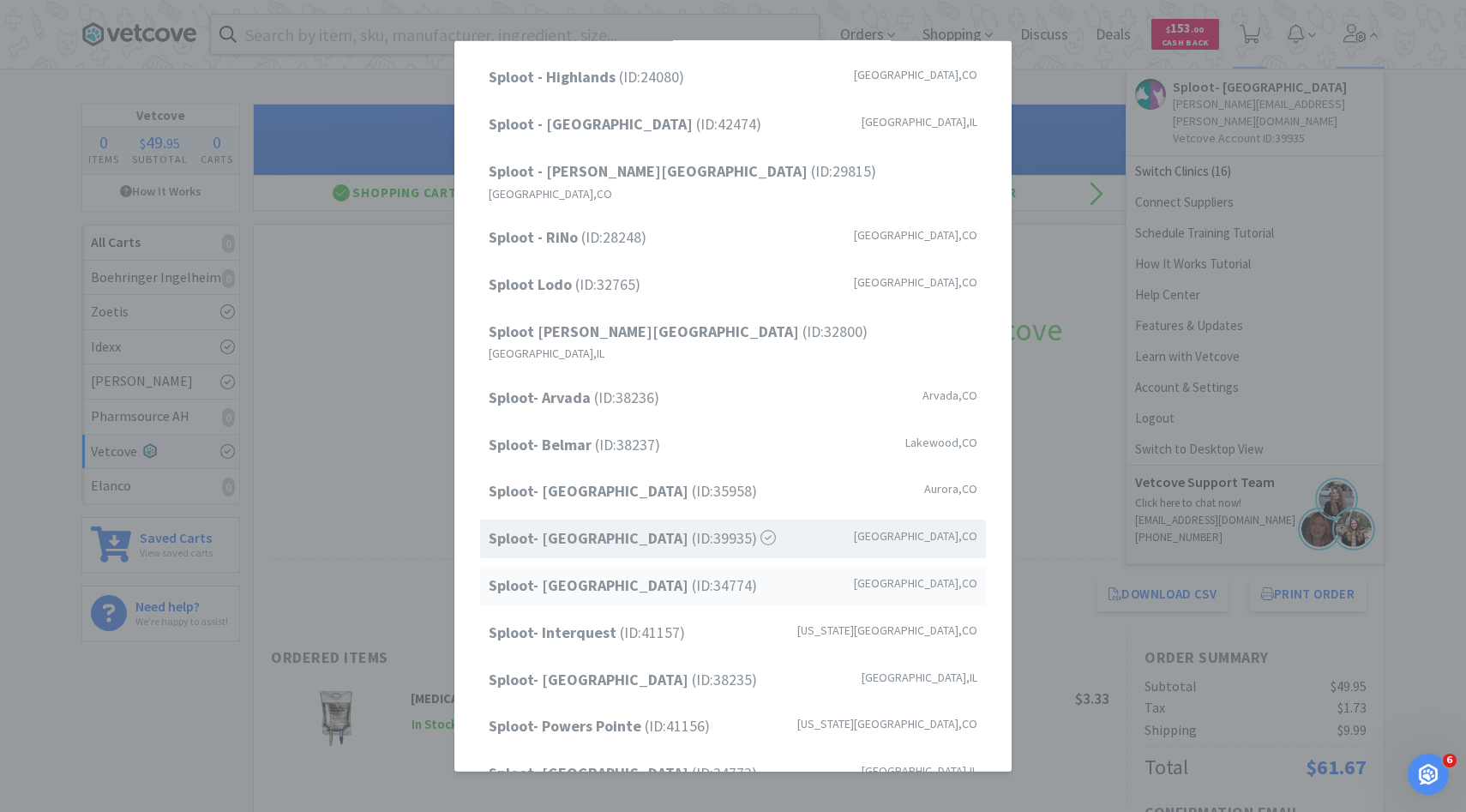
click at [793, 567] on div "Sploot- Highlands Ranch (ID: 34774 ) Highlands Ranch , CO" at bounding box center [733, 586] width 505 height 39
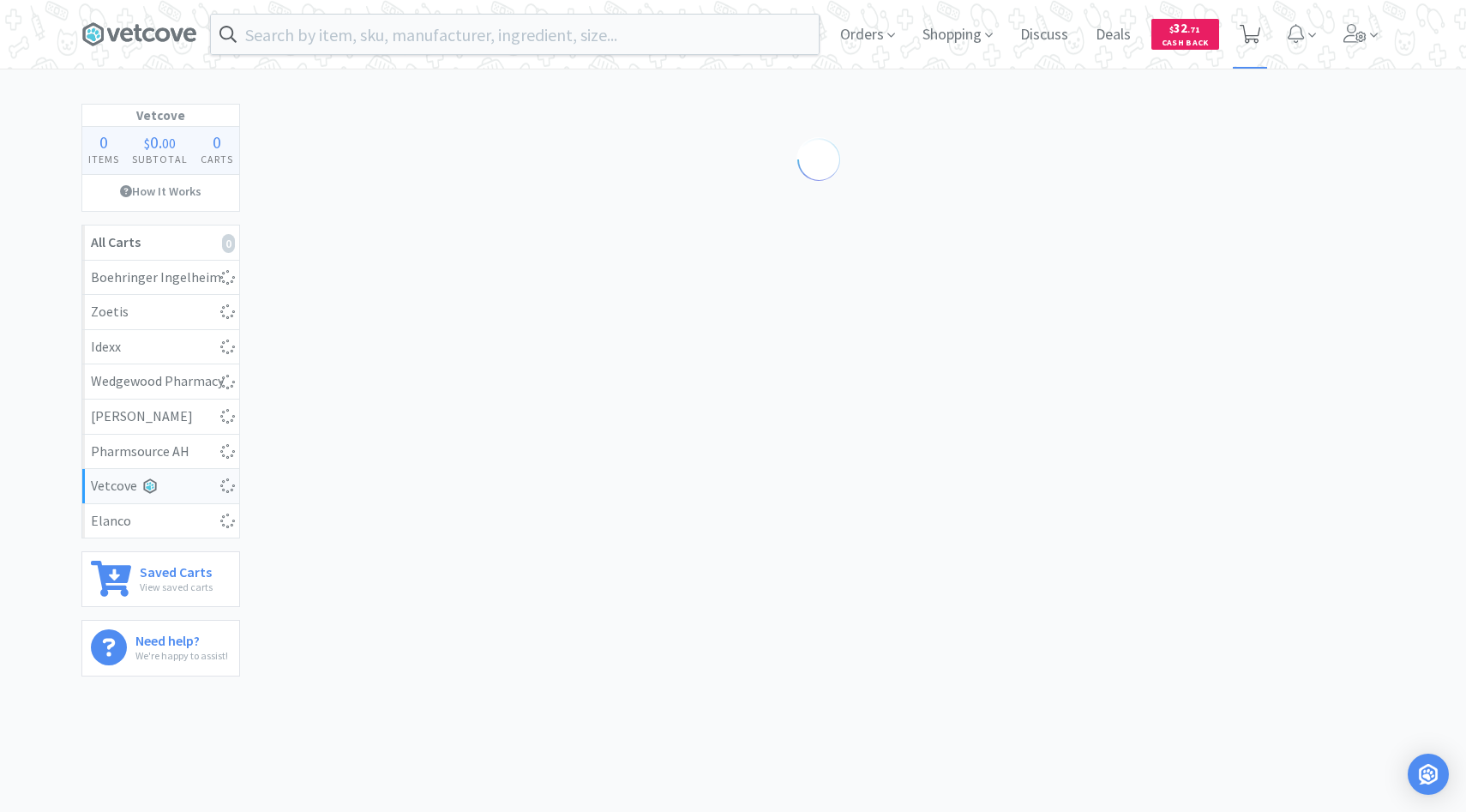
click at [1256, 29] on icon at bounding box center [1251, 34] width 21 height 18
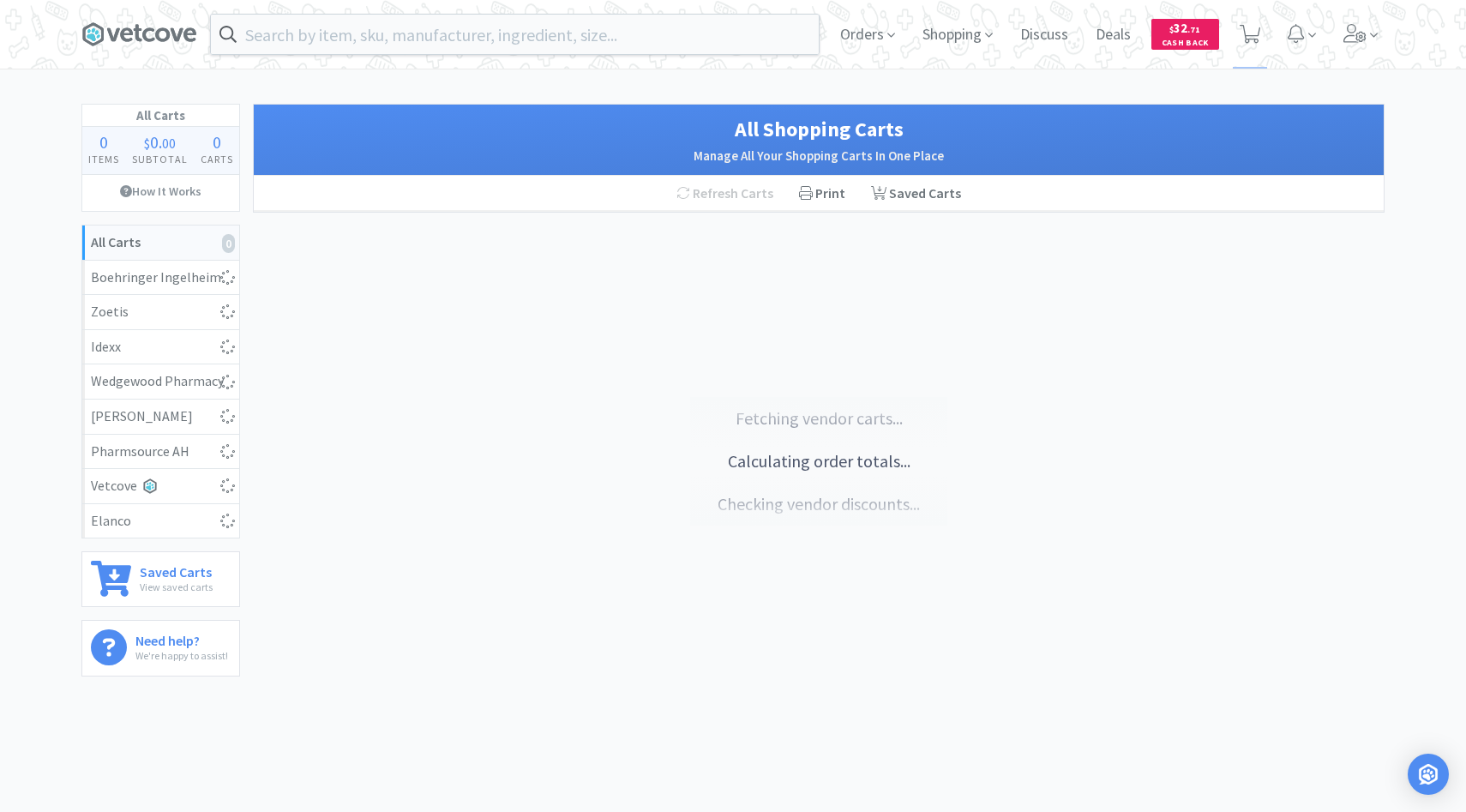
select select "10"
select select "1"
select select "3"
select select "100"
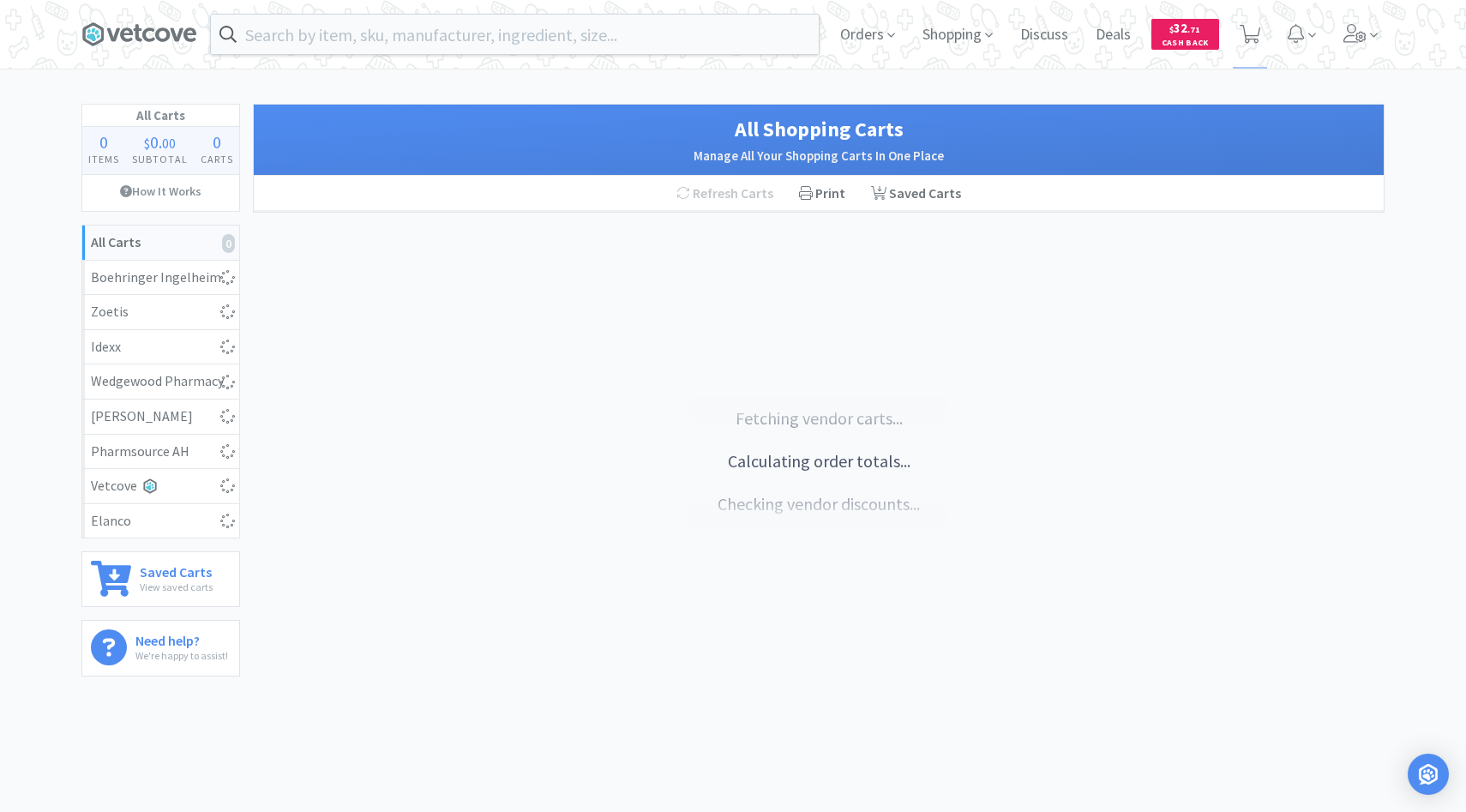
select select "1"
select select "10"
select select "3"
select select "1"
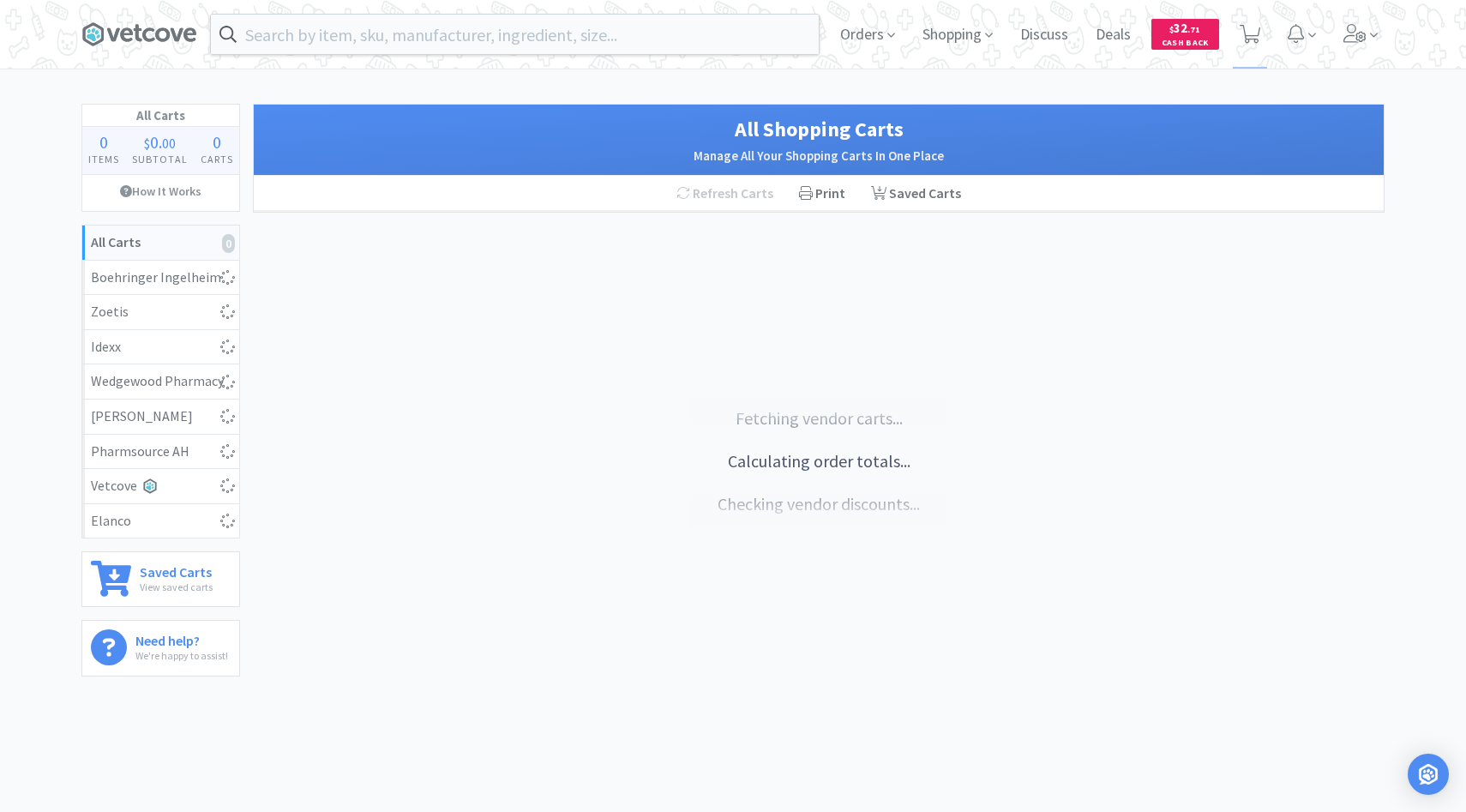
select select "3"
select select "2"
select select "3"
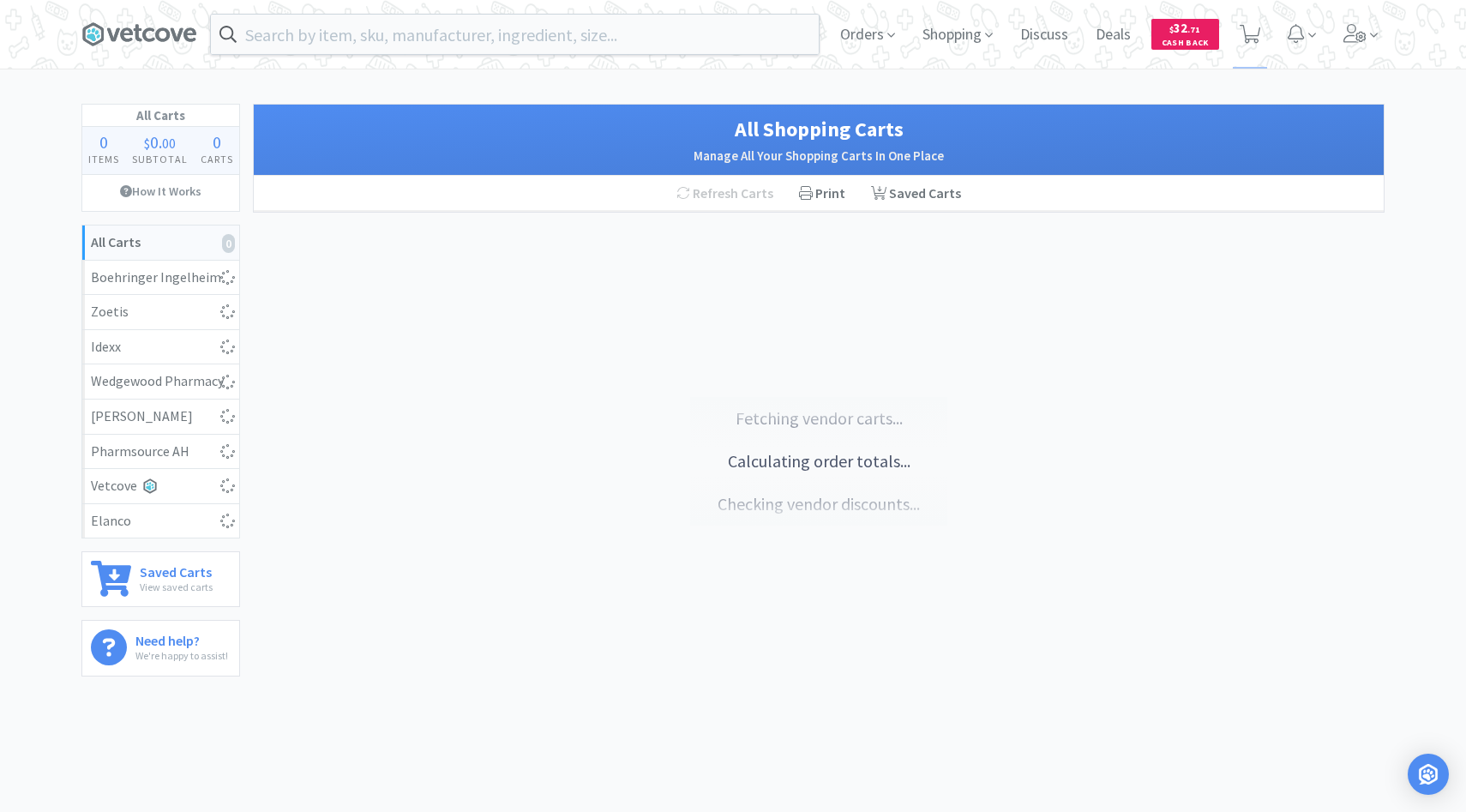
select select "2"
select select "1"
select select "50"
select select "2"
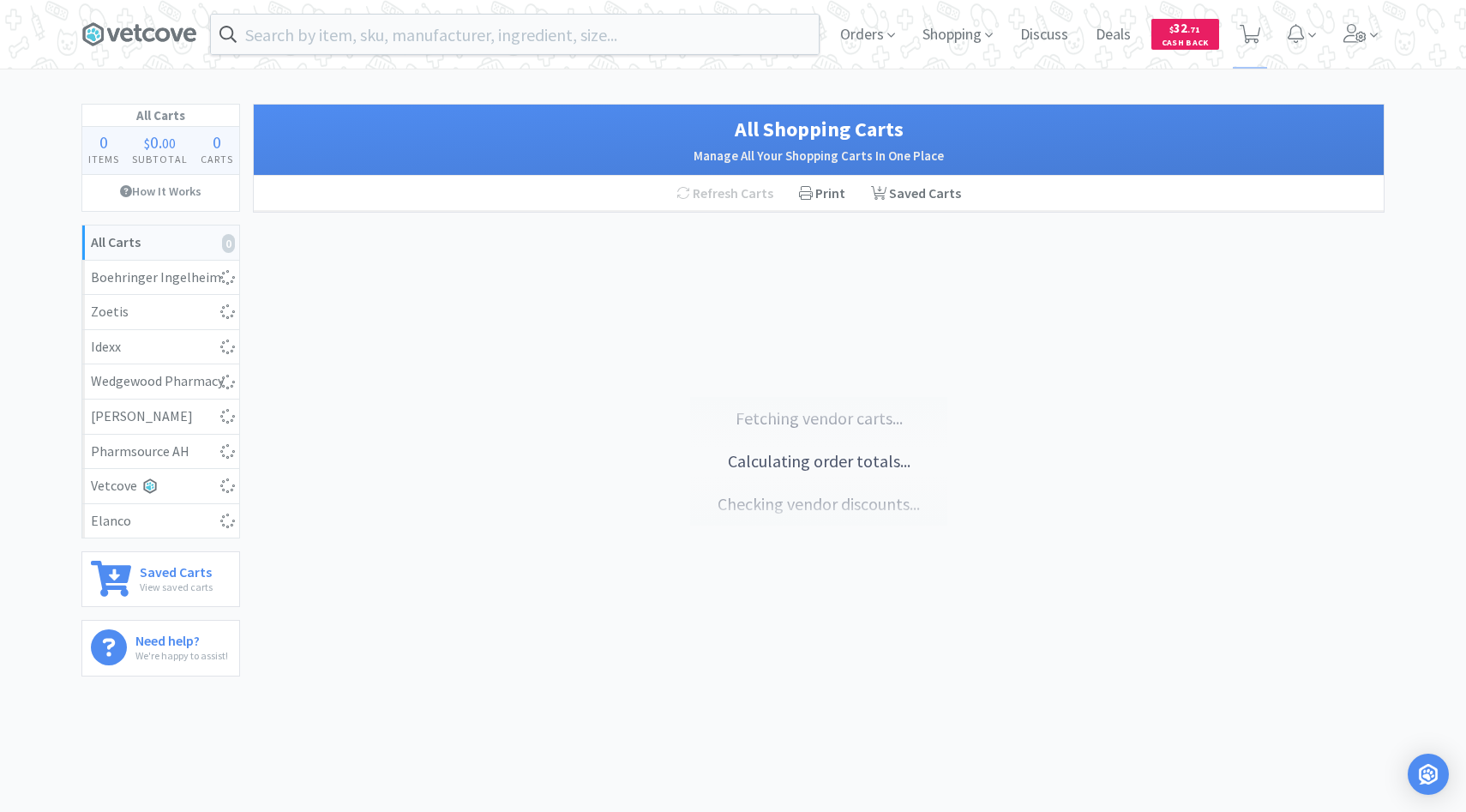
select select "4"
select select "1"
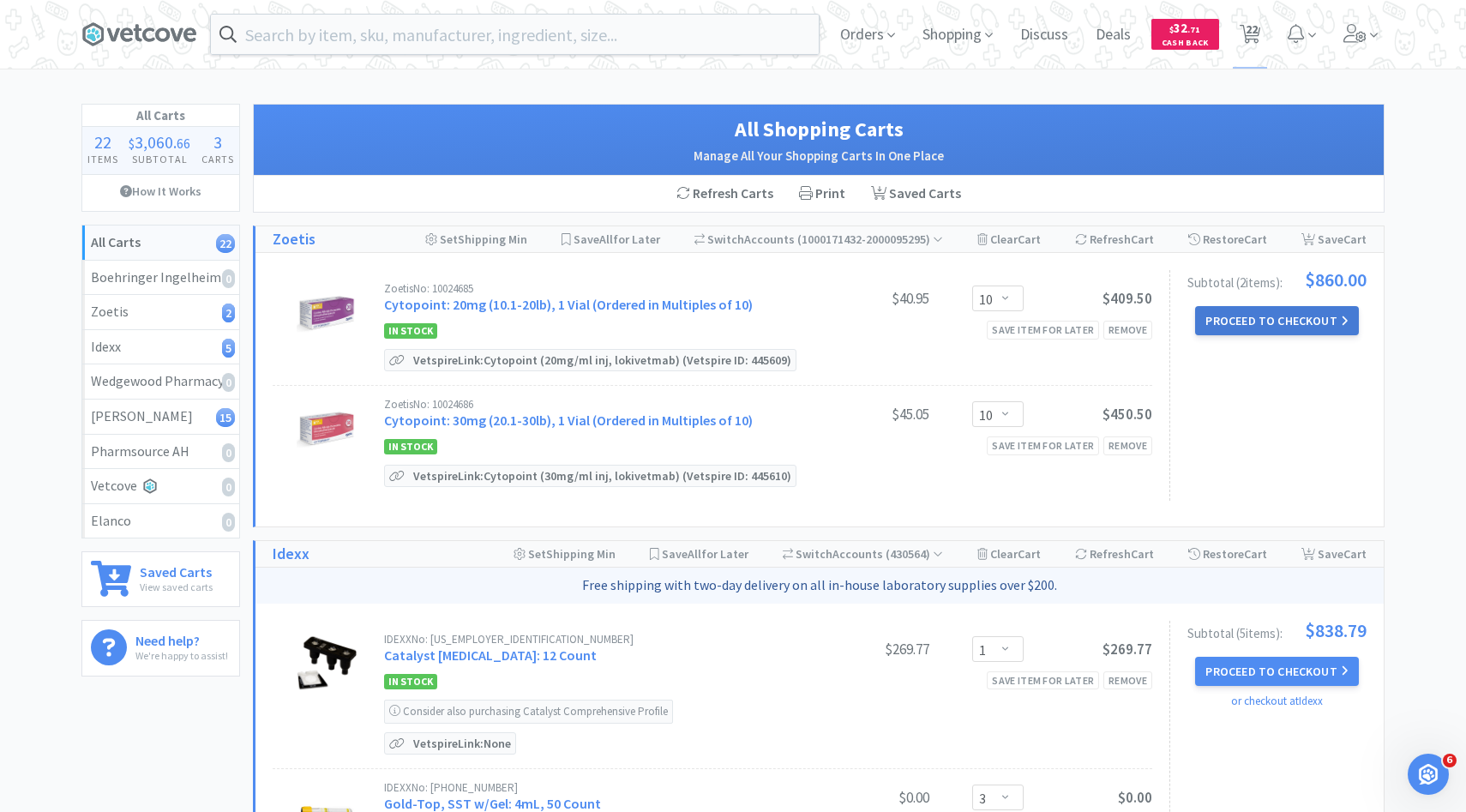
click at [1256, 312] on button "Proceed to Checkout" at bounding box center [1277, 320] width 163 height 29
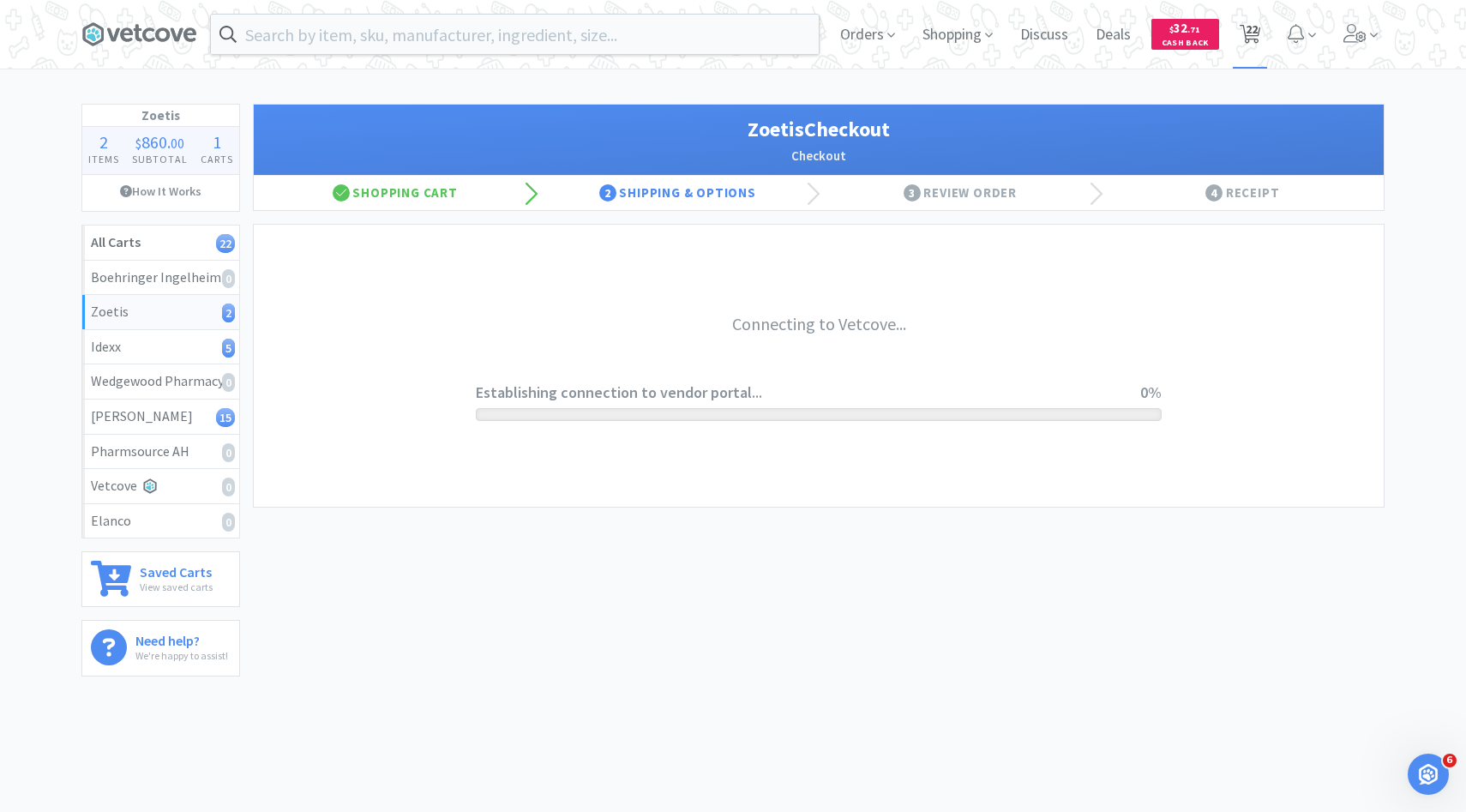
click at [1259, 38] on icon at bounding box center [1251, 34] width 21 height 18
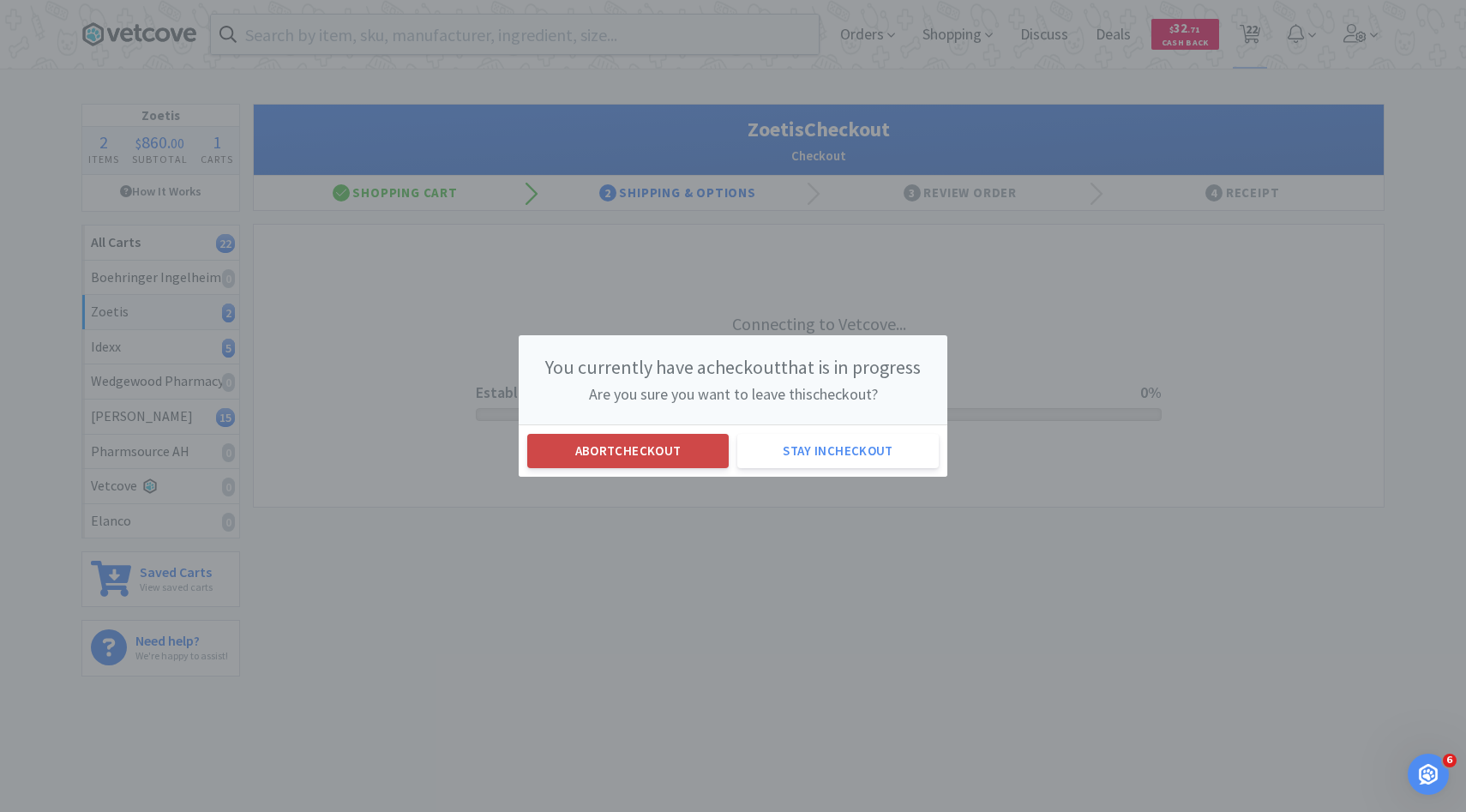
click at [693, 445] on button "Abort checkout" at bounding box center [628, 450] width 202 height 34
select select "10"
select select "1"
select select "3"
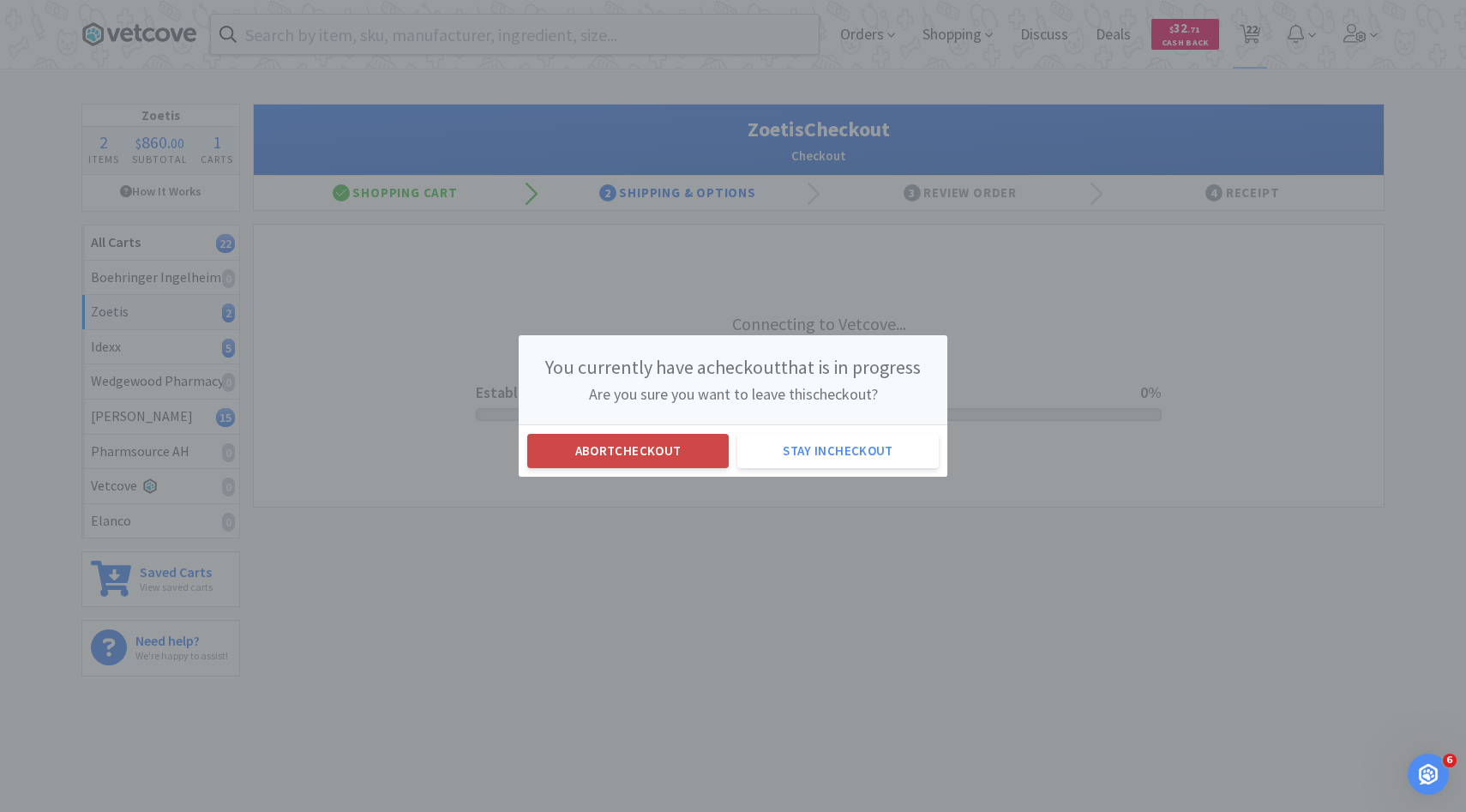
select select "100"
select select "1"
select select "10"
select select "3"
select select "1"
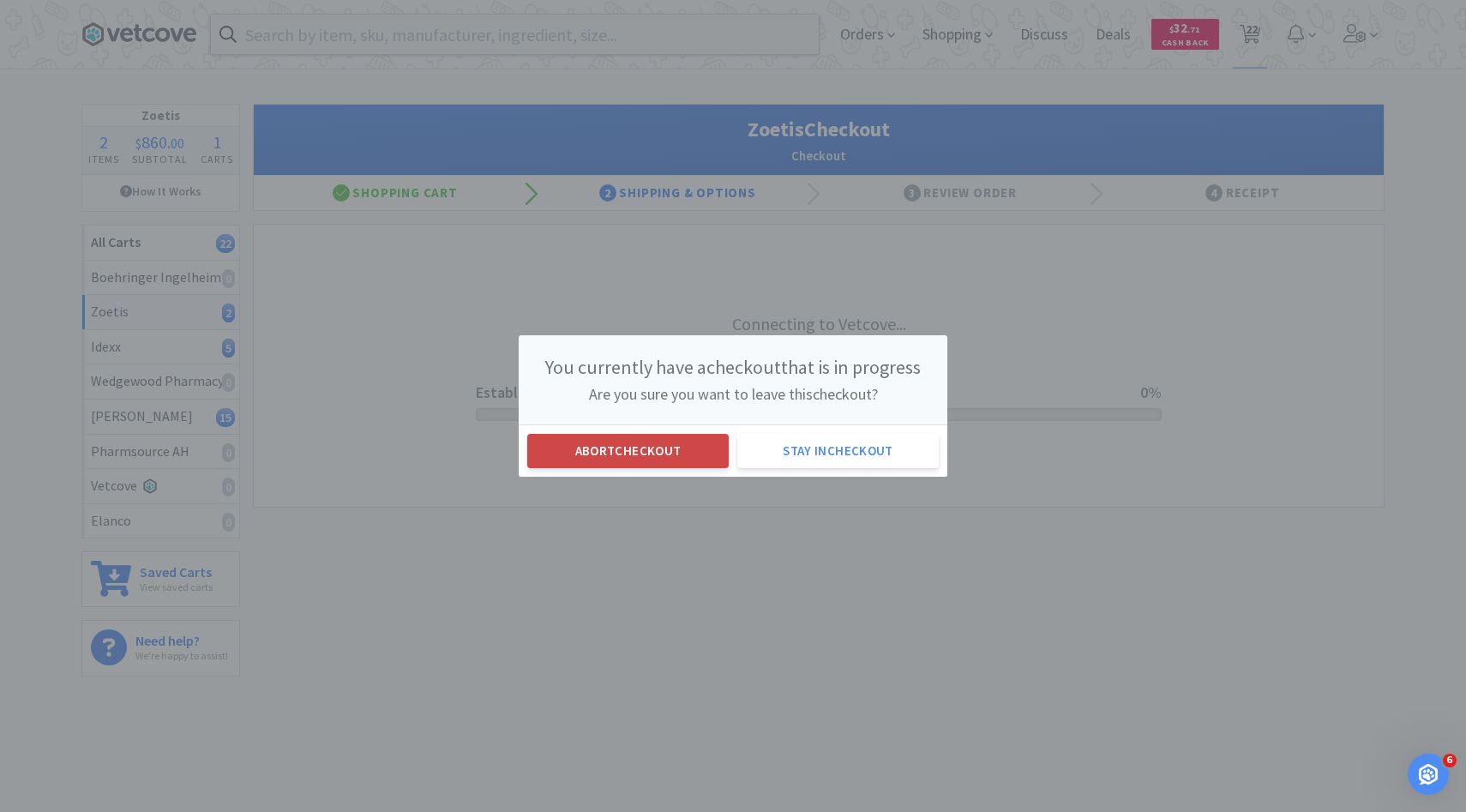
select select "1"
select select "3"
select select "2"
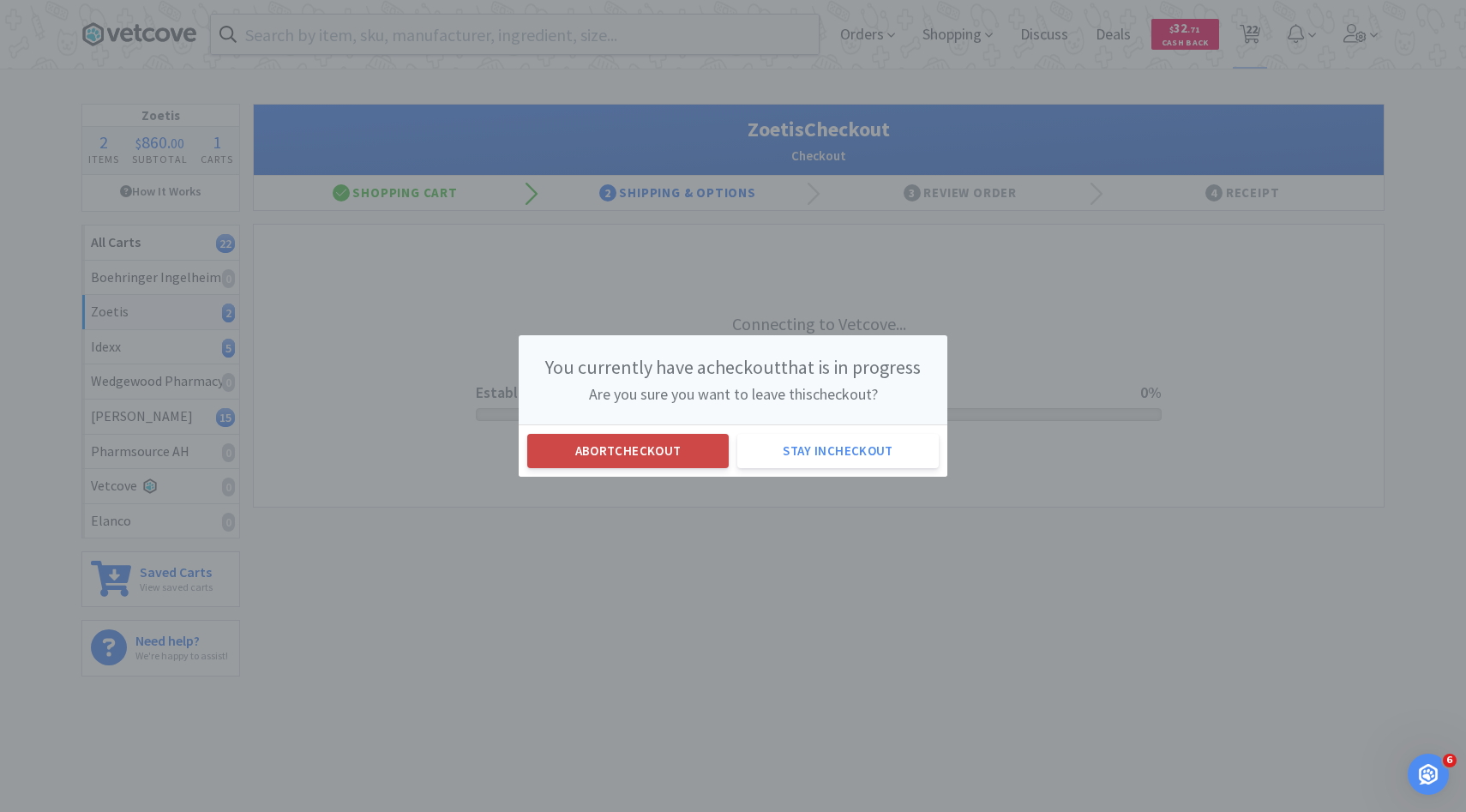
select select "3"
select select "2"
select select "1"
select select "50"
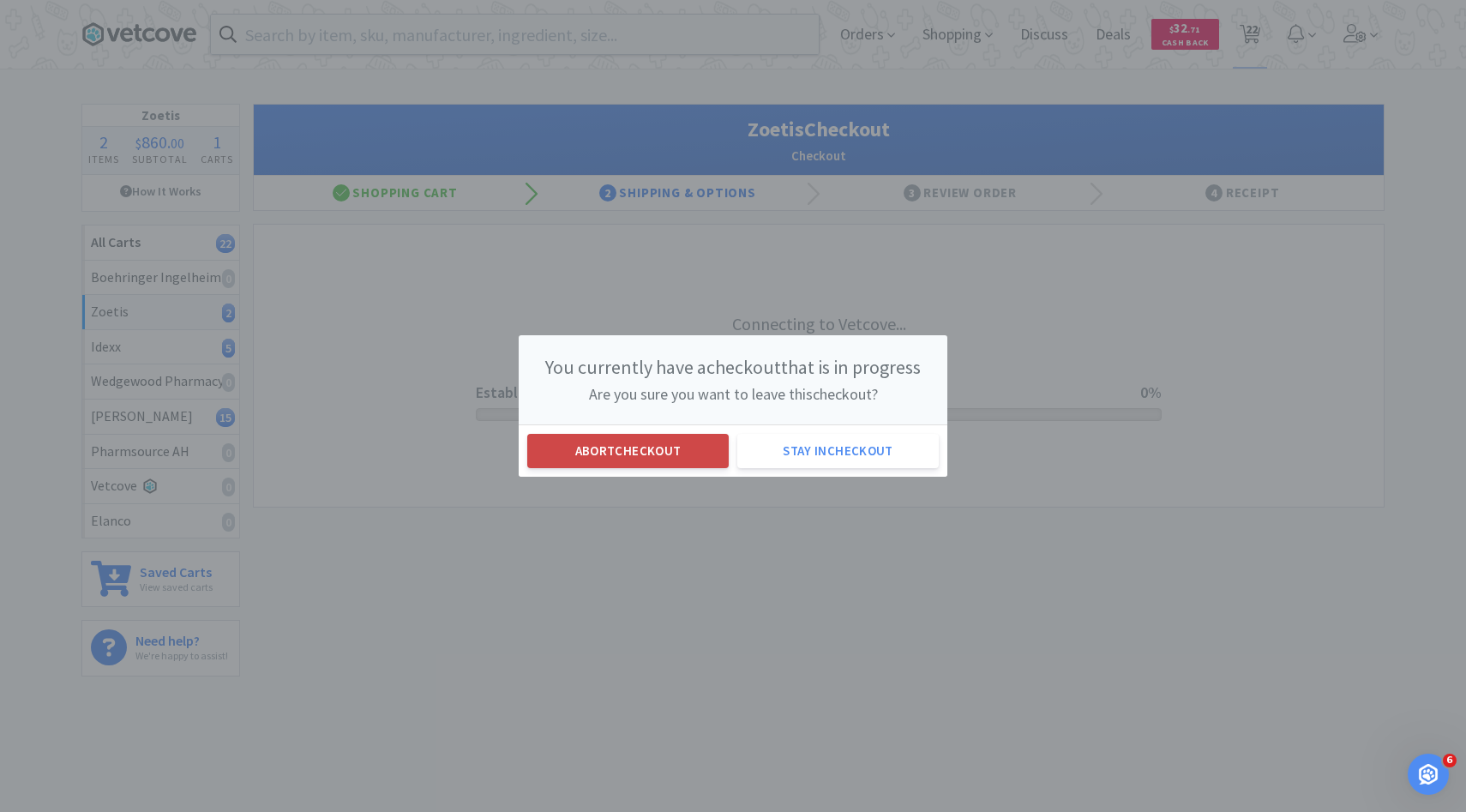
select select "2"
select select "4"
select select "1"
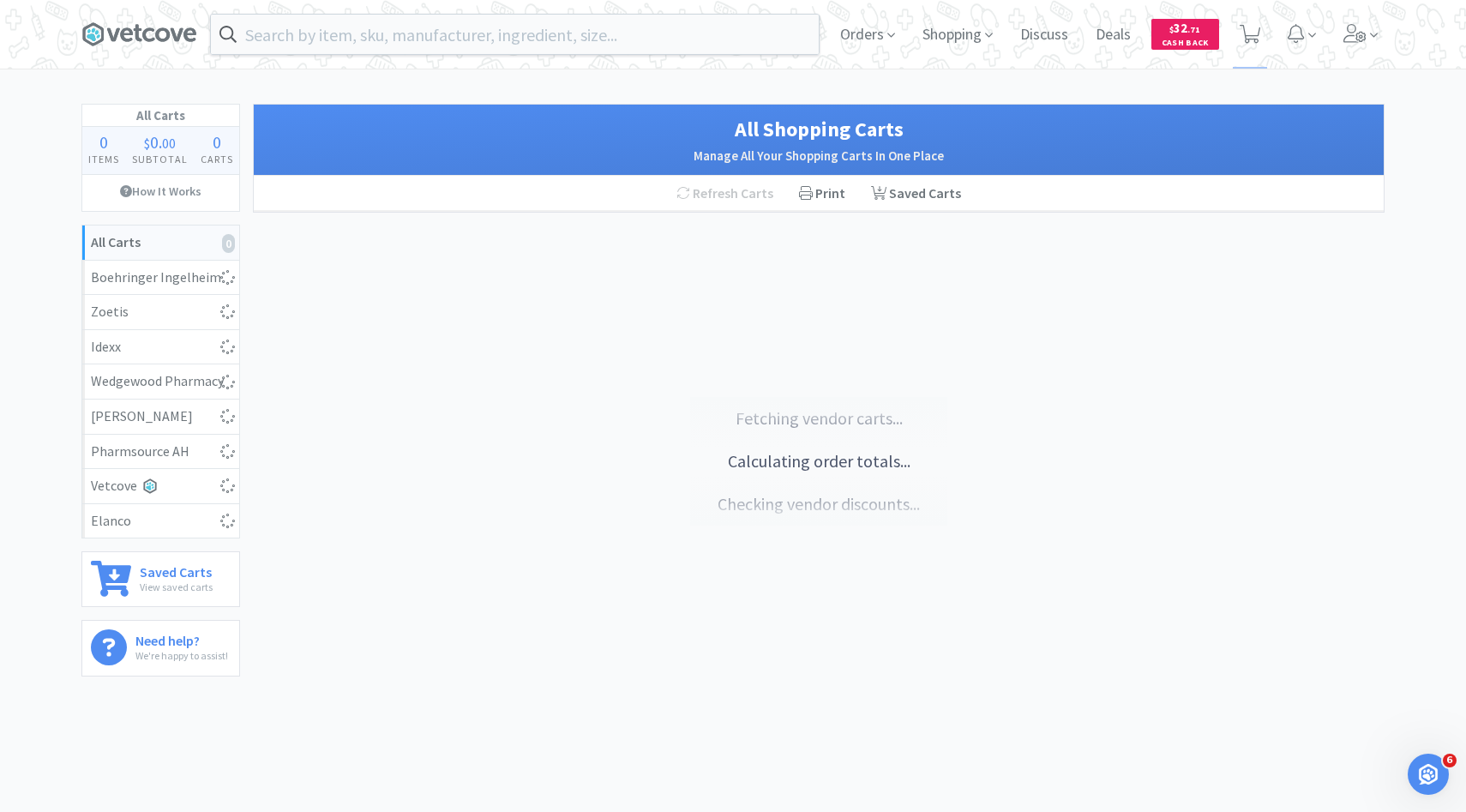
select select "10"
select select "1"
select select "3"
select select "100"
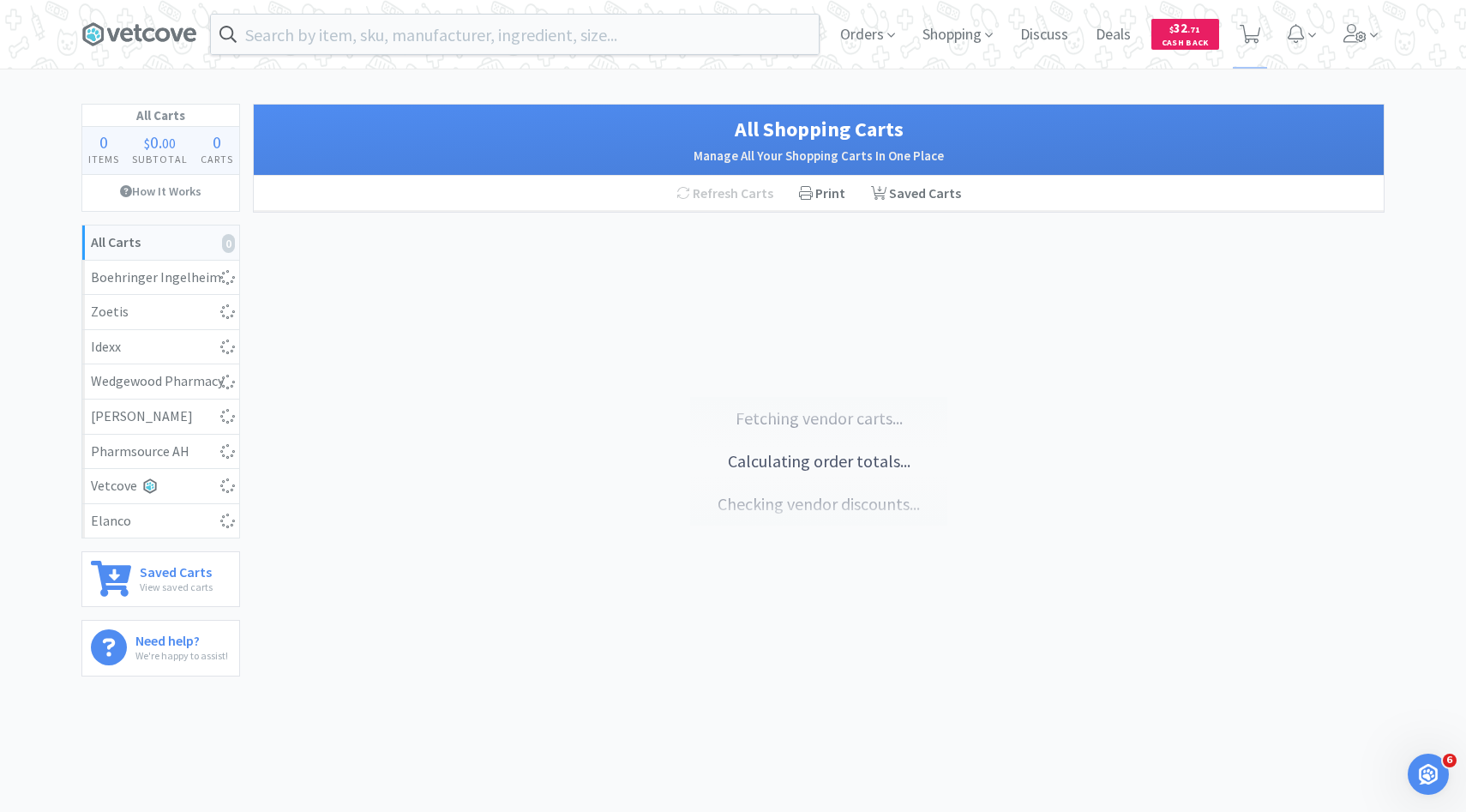
select select "1"
select select "10"
select select "3"
select select "1"
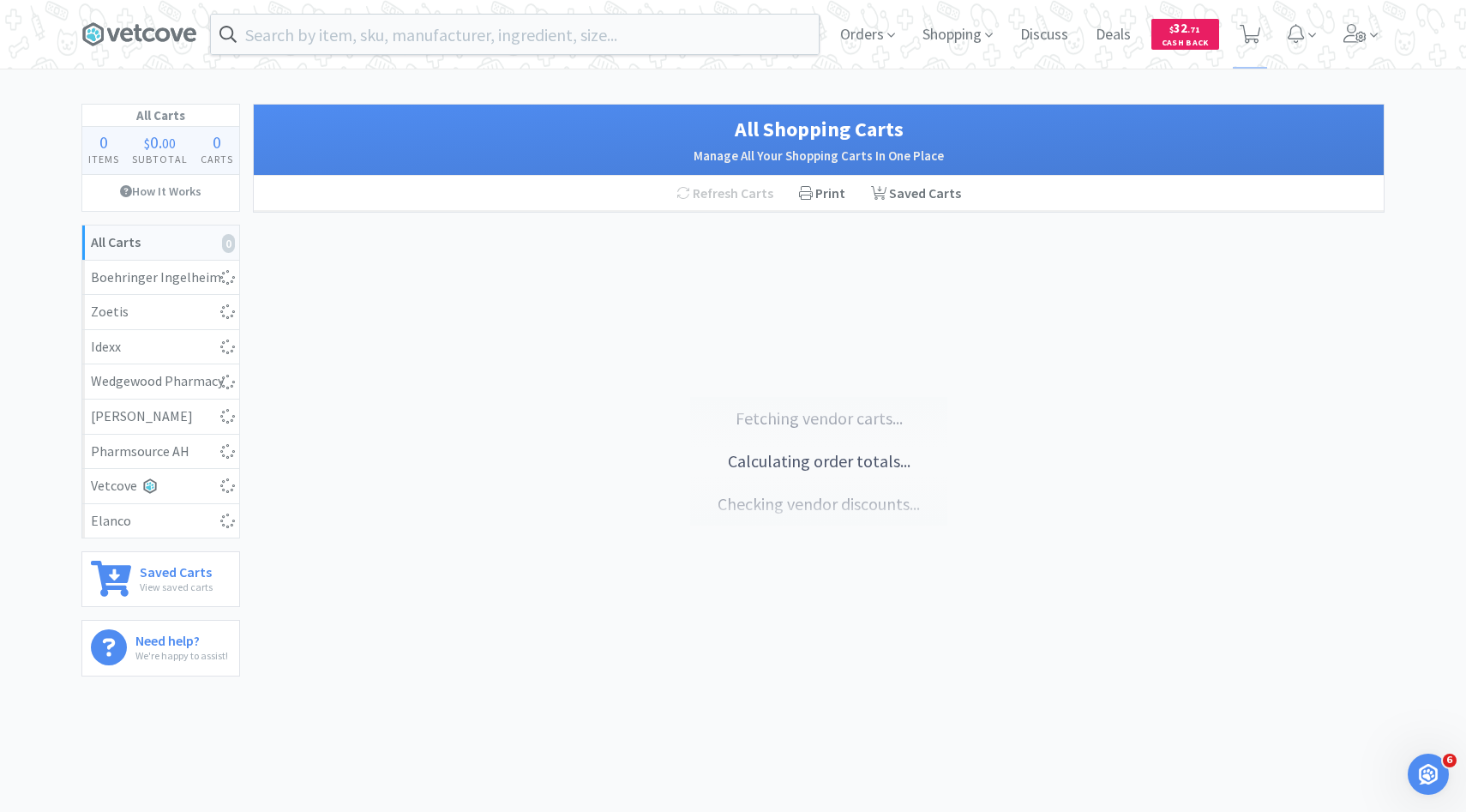
select select "3"
select select "2"
select select "3"
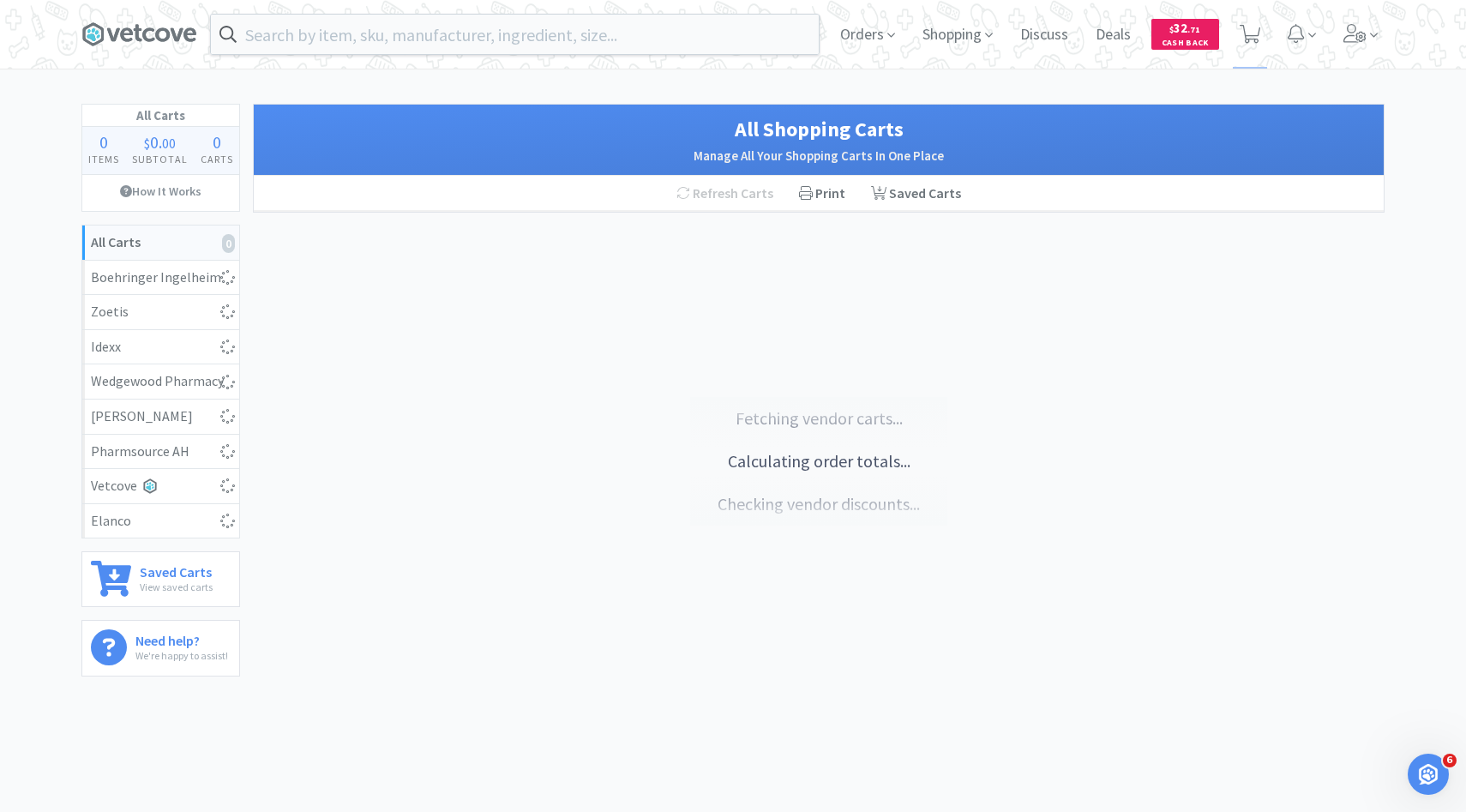
select select "2"
select select "1"
select select "50"
select select "2"
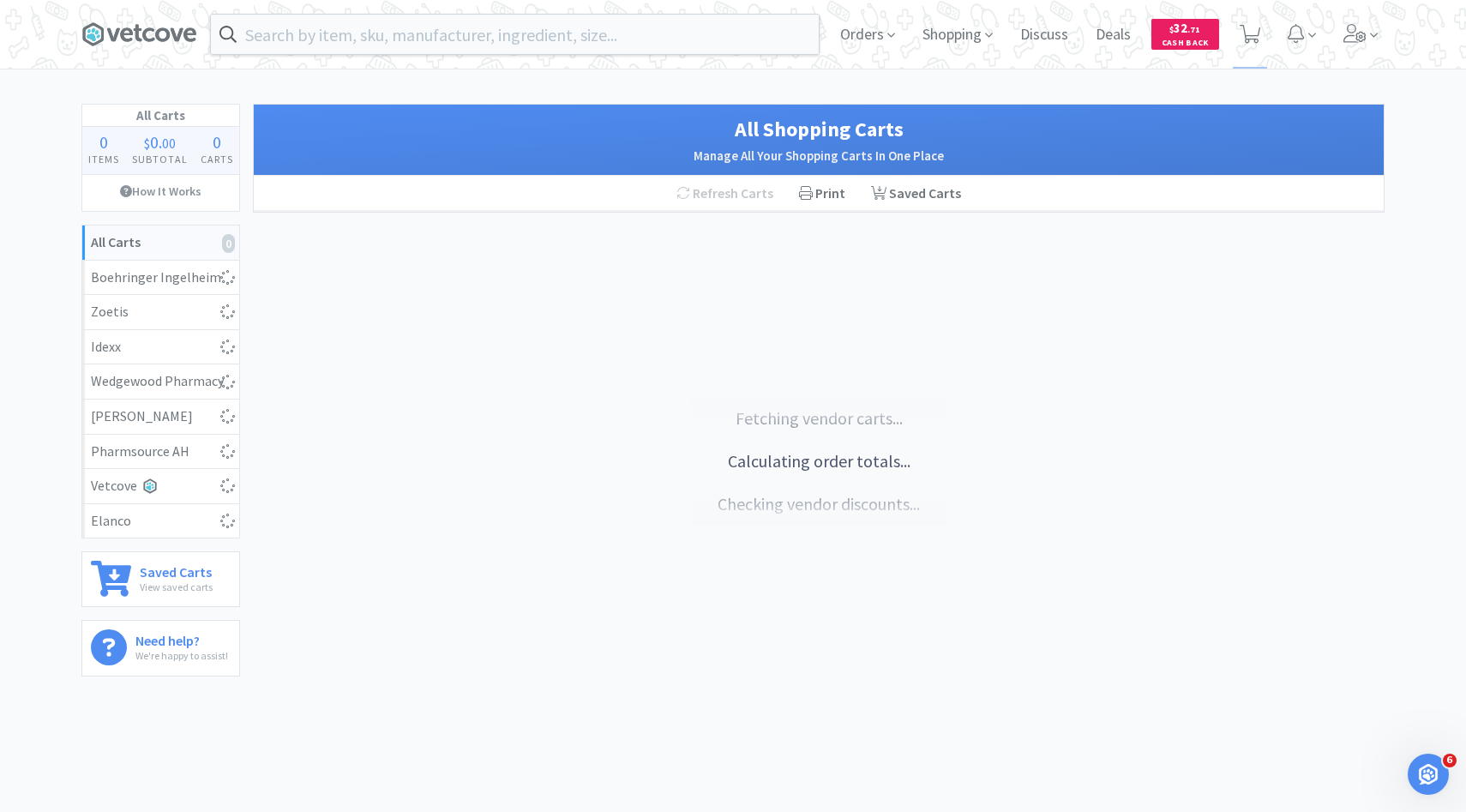
select select "4"
select select "1"
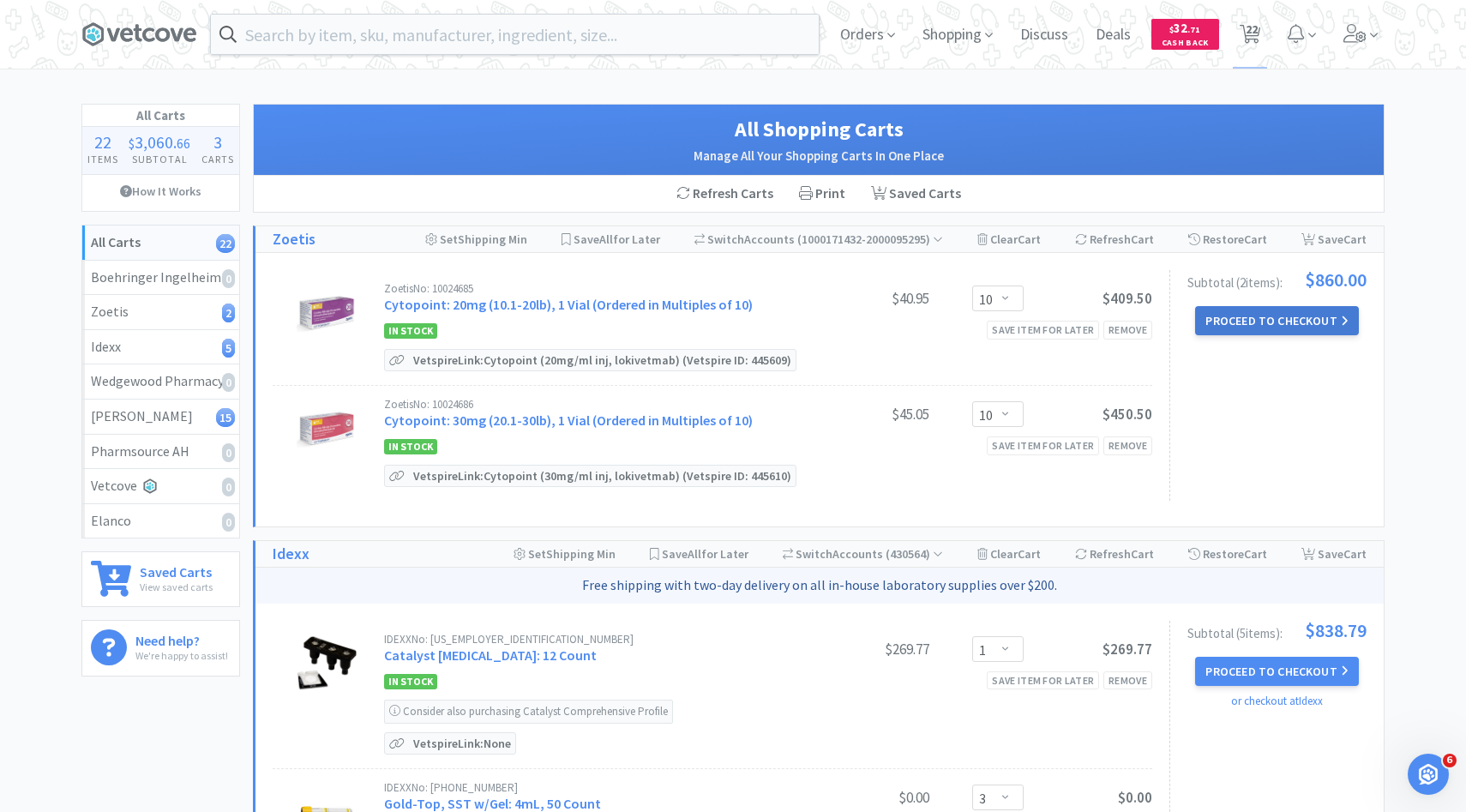
click at [1249, 311] on button "Proceed to Checkout" at bounding box center [1277, 320] width 163 height 29
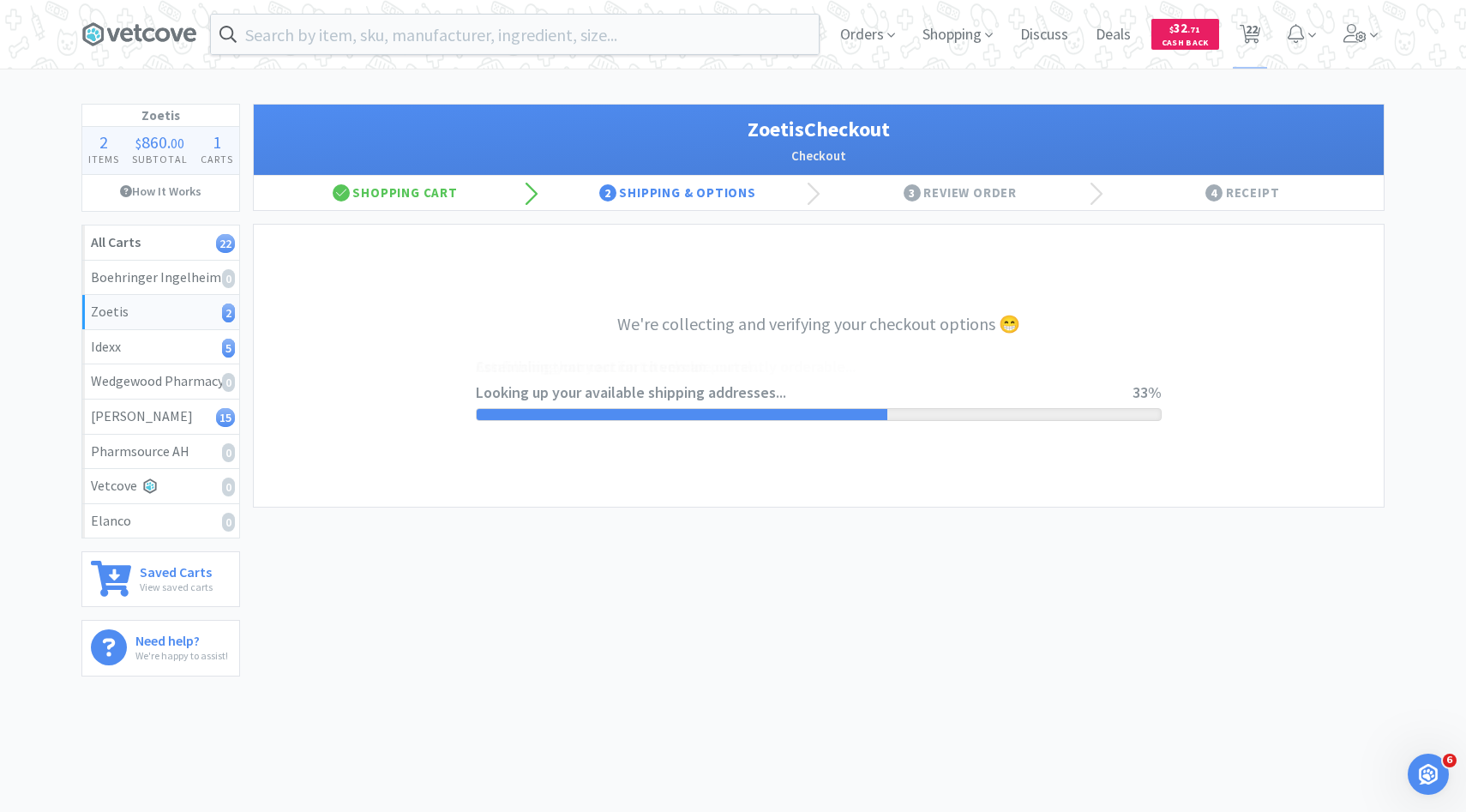
select select "invoice"
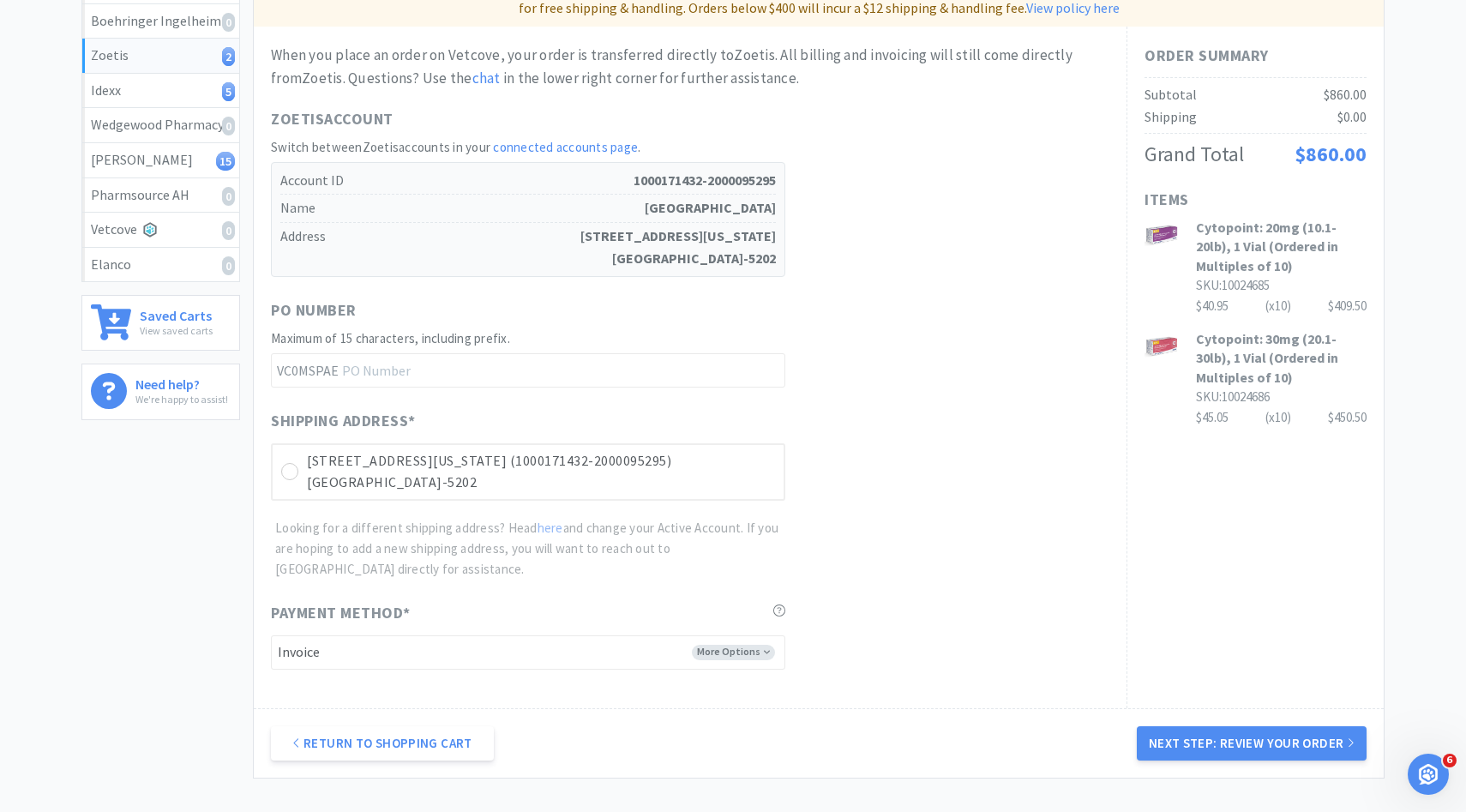
scroll to position [309, 0]
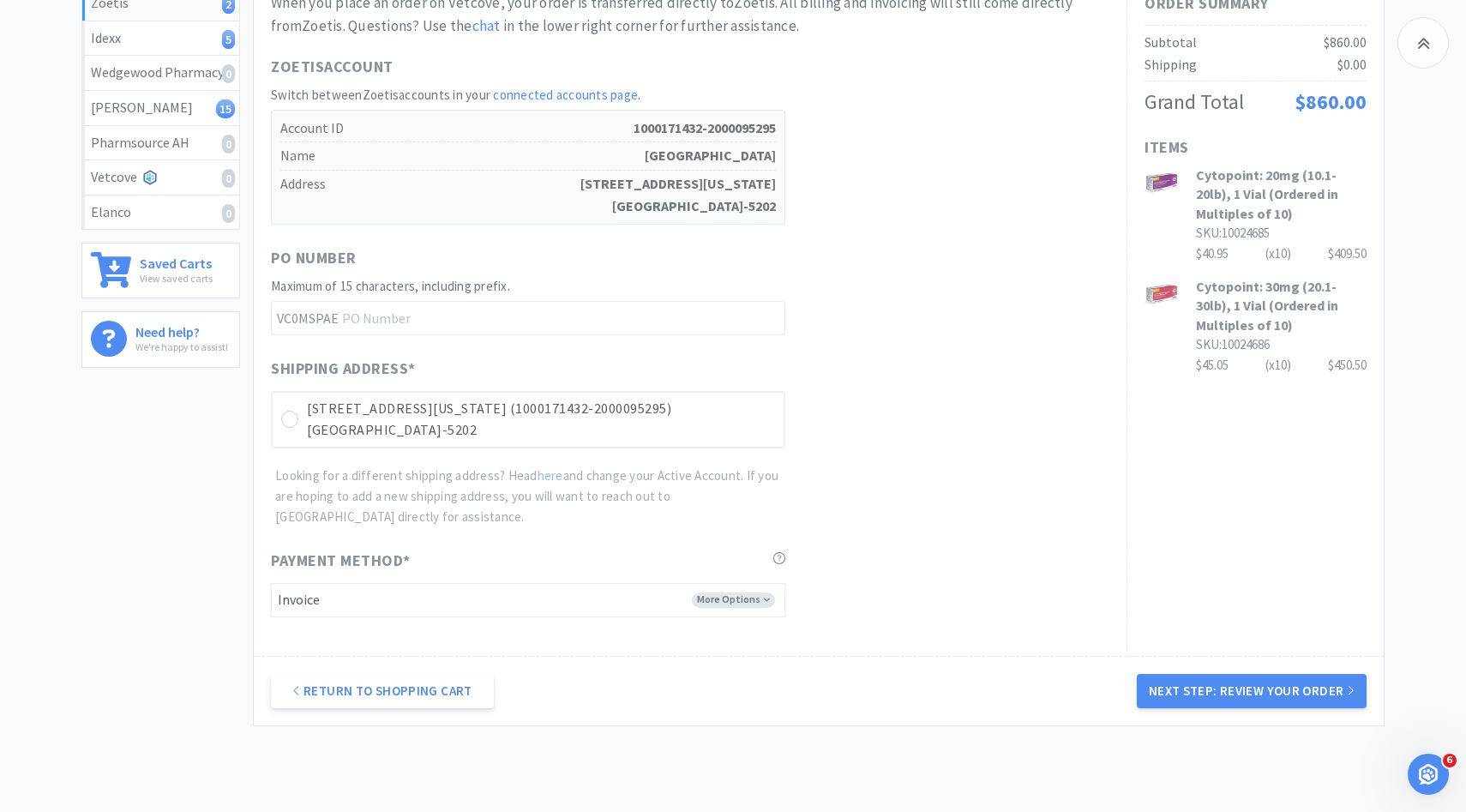
click at [668, 449] on div "Shipping Address * [STREET_ADDRESS][GEOGRAPHIC_DATA][US_STATE]-2000095295) [GEO…" at bounding box center [690, 442] width 838 height 171
click at [662, 436] on p "[GEOGRAPHIC_DATA]-5202" at bounding box center [540, 430] width 468 height 22
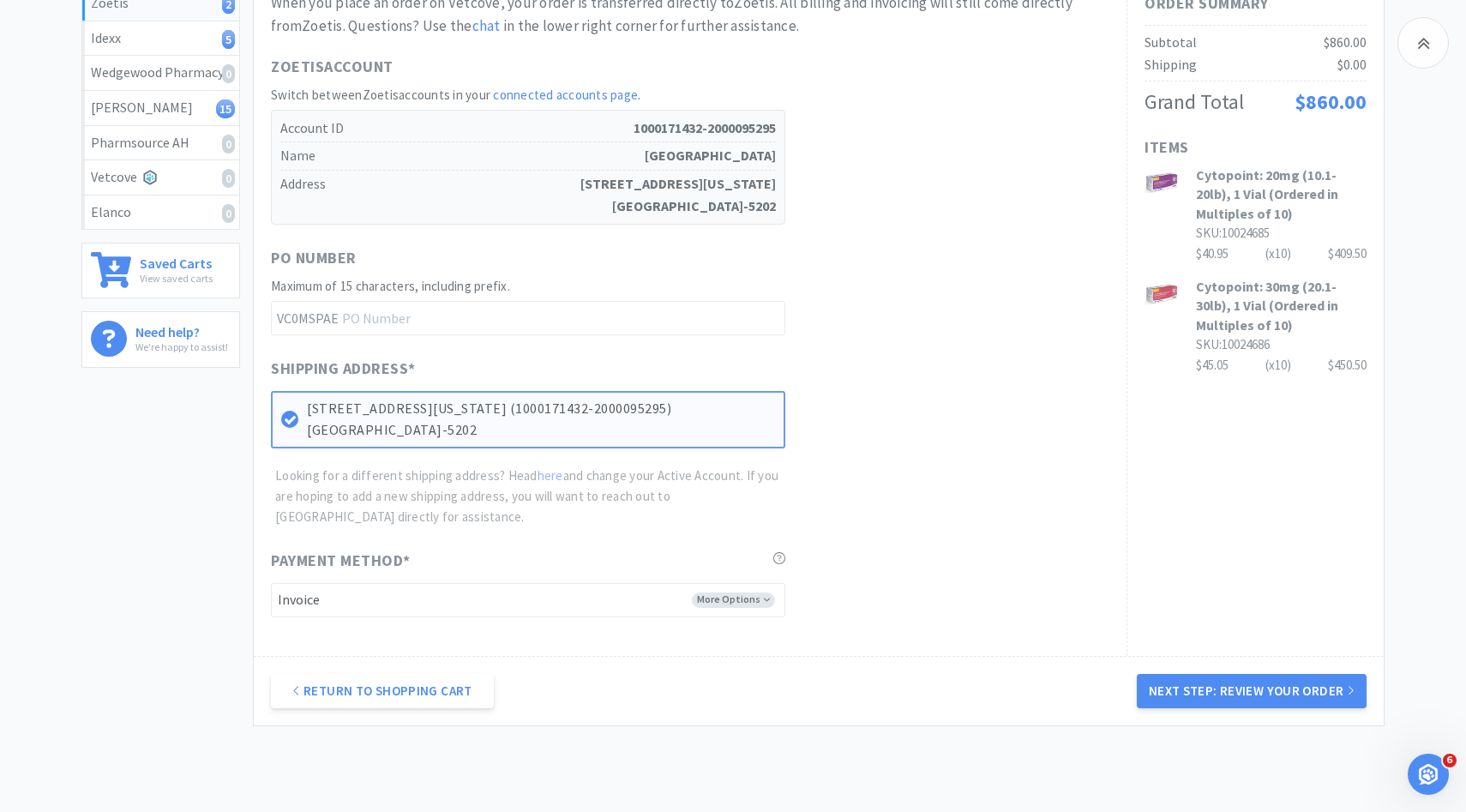
click at [1254, 709] on div "Return to Shopping Cart Next Step: Review Your Order" at bounding box center [819, 691] width 1130 height 70
click at [1164, 687] on button "Next Step: Review Your Order" at bounding box center [1252, 690] width 230 height 34
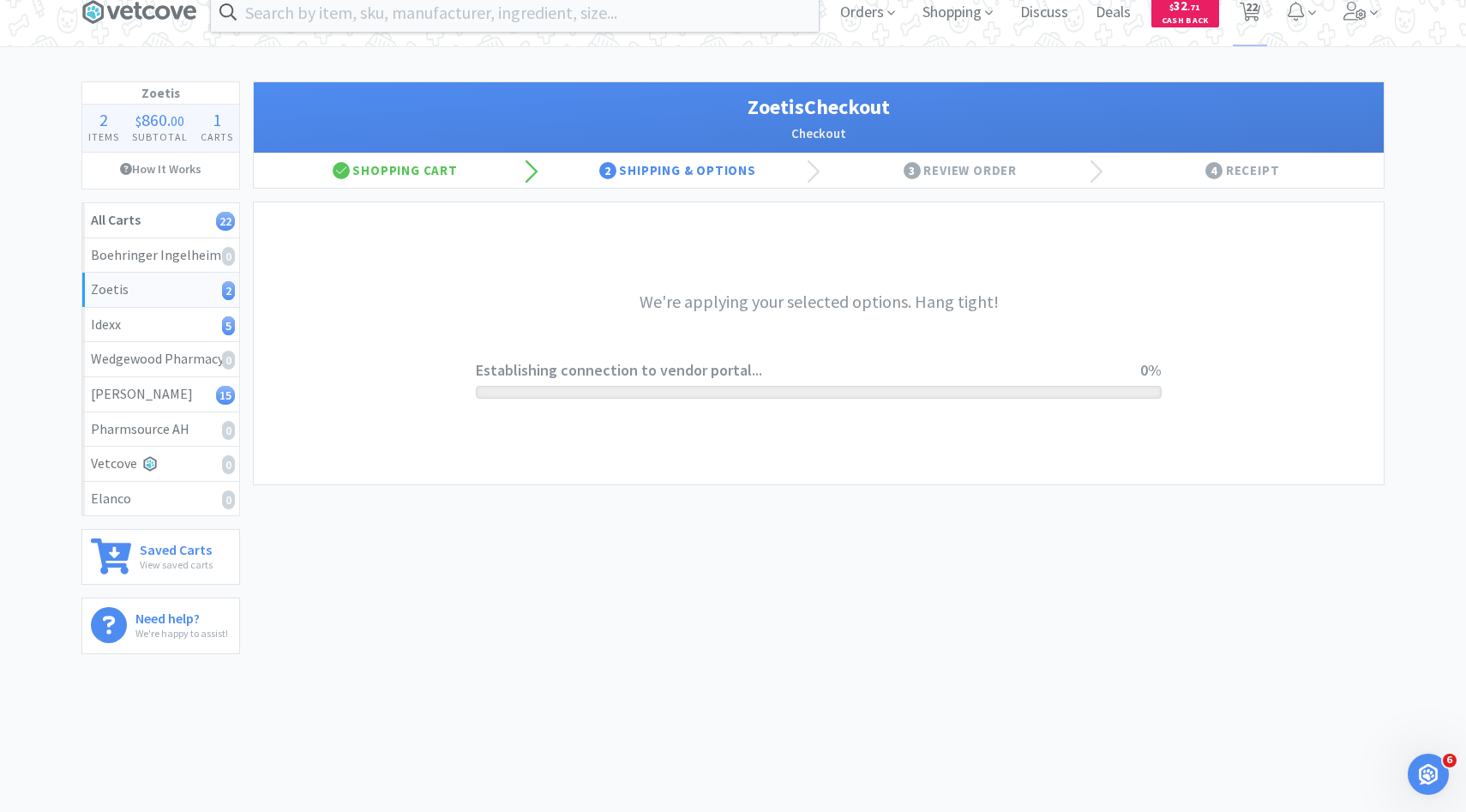
scroll to position [0, 0]
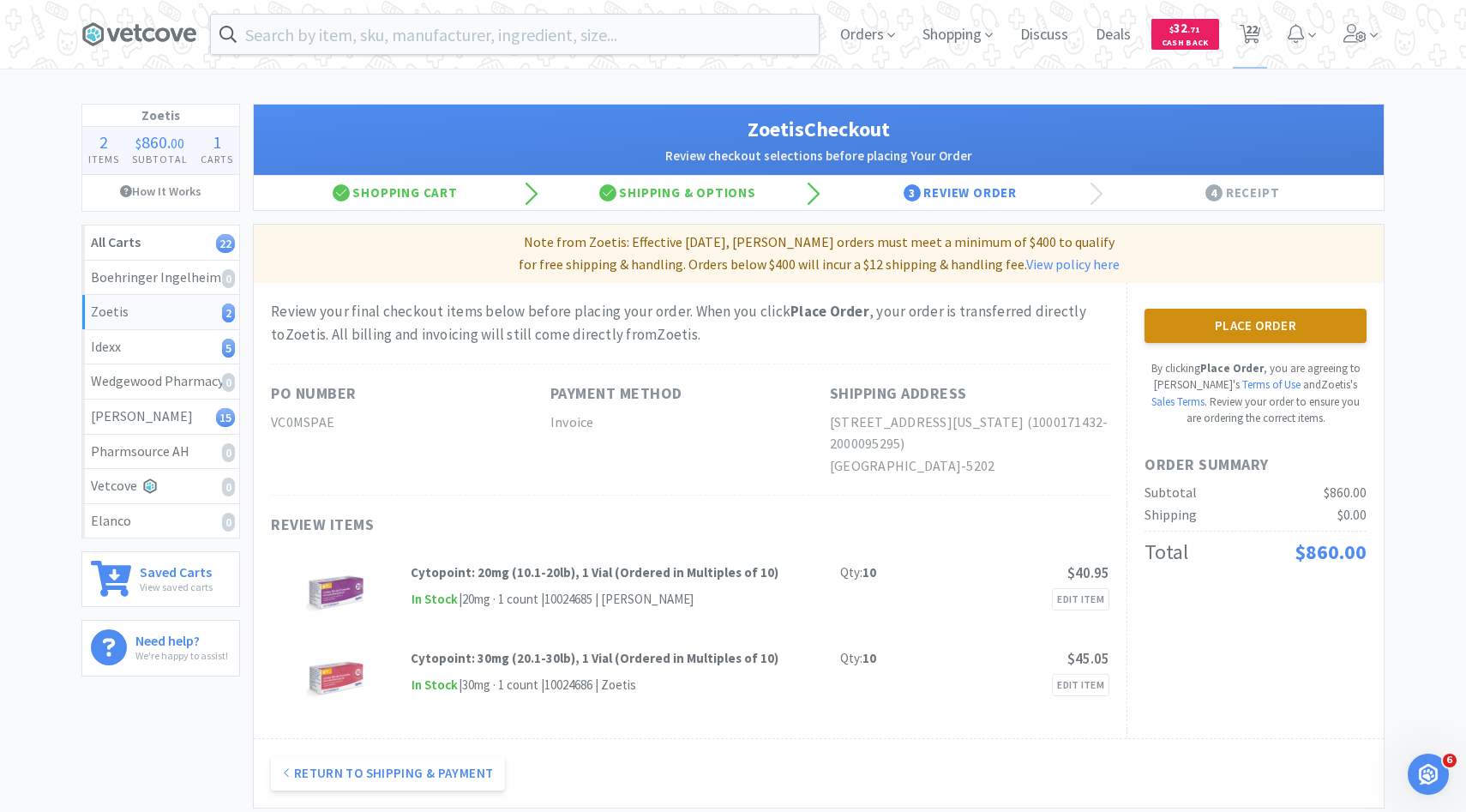
click at [1196, 328] on button "Place Order" at bounding box center [1255, 325] width 222 height 34
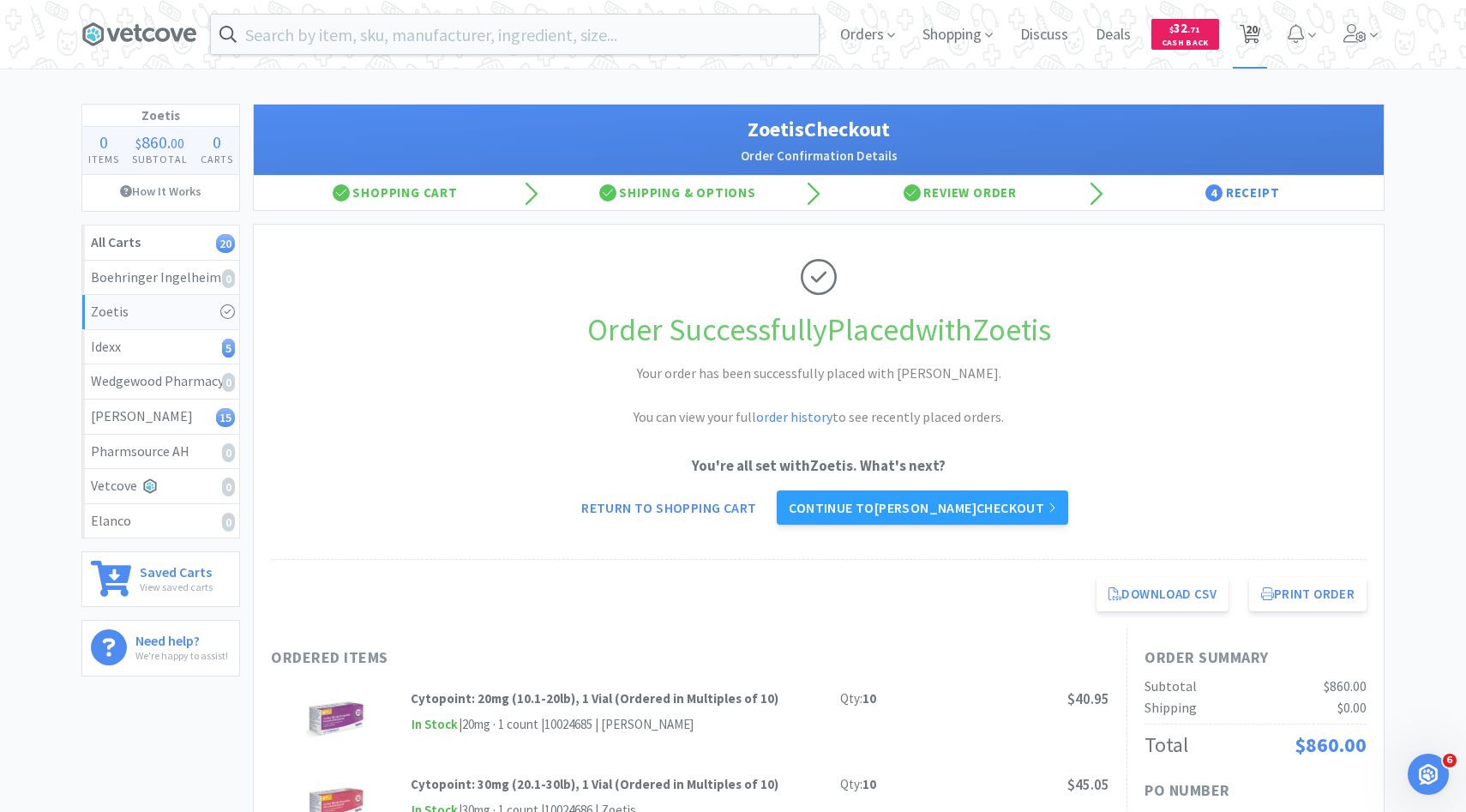
click at [1242, 23] on span "20" at bounding box center [1251, 34] width 21 height 24
select select "1"
select select "3"
select select "100"
select select "1"
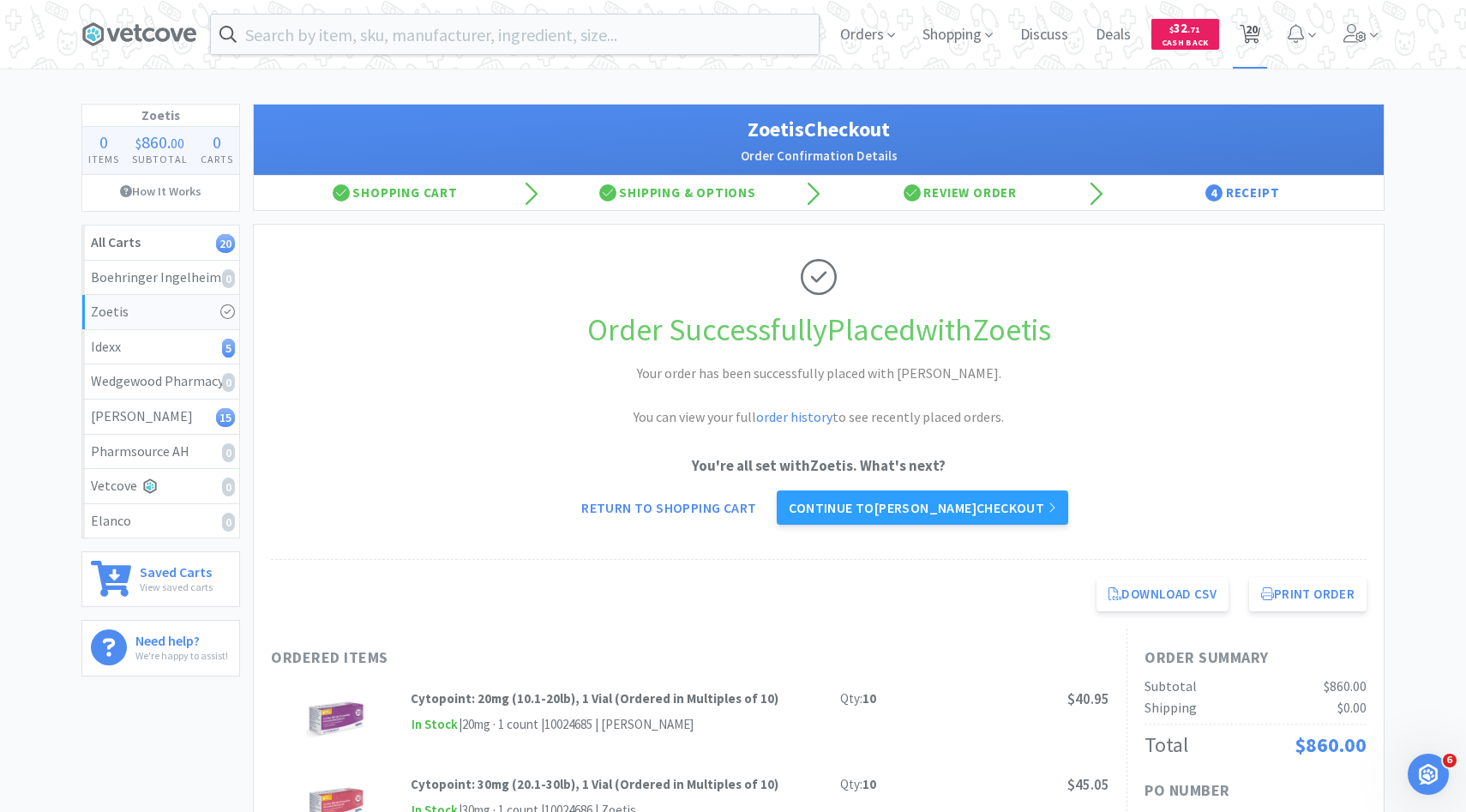
select select "10"
select select "3"
select select "1"
select select "3"
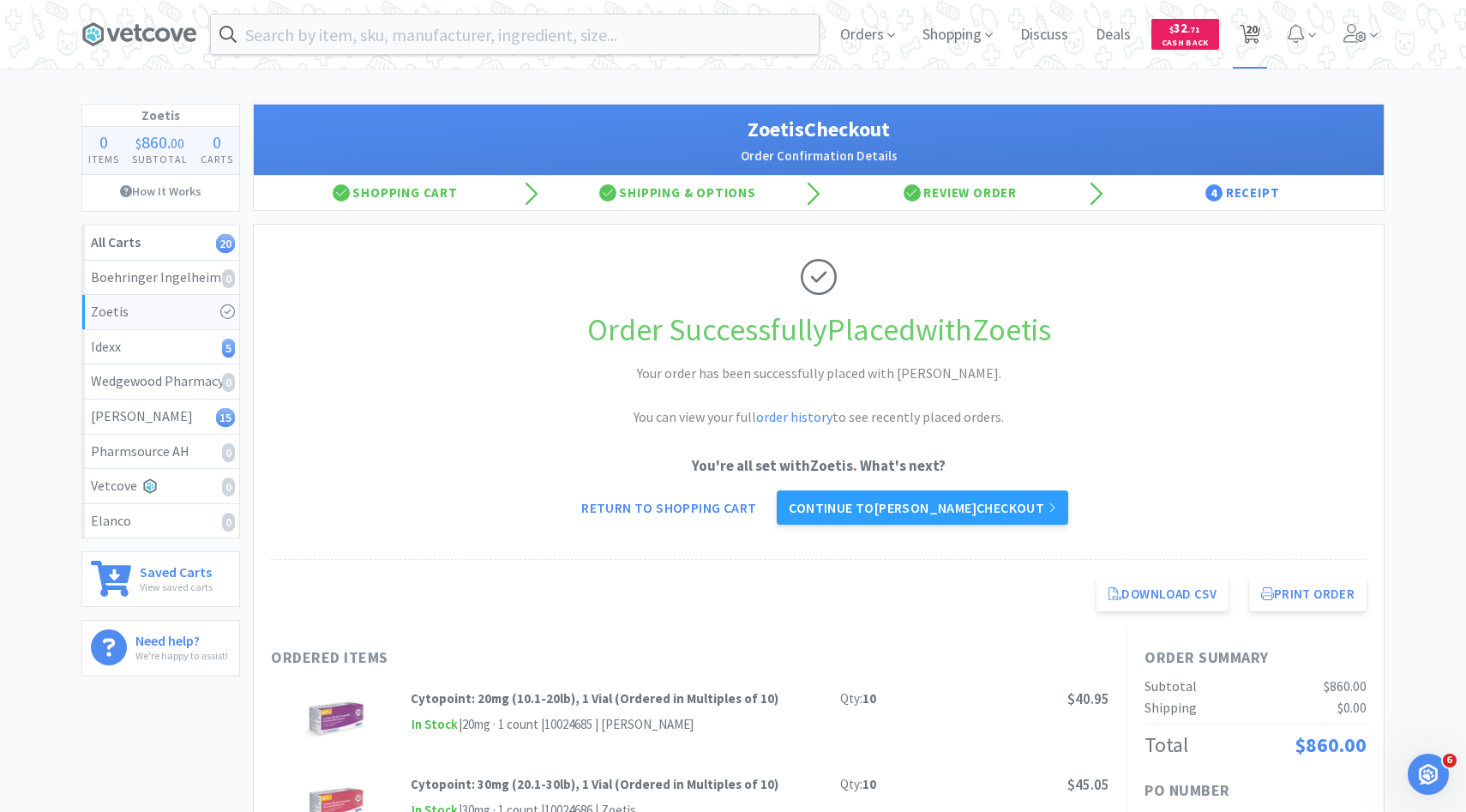
select select "3"
select select "2"
select select "3"
select select "2"
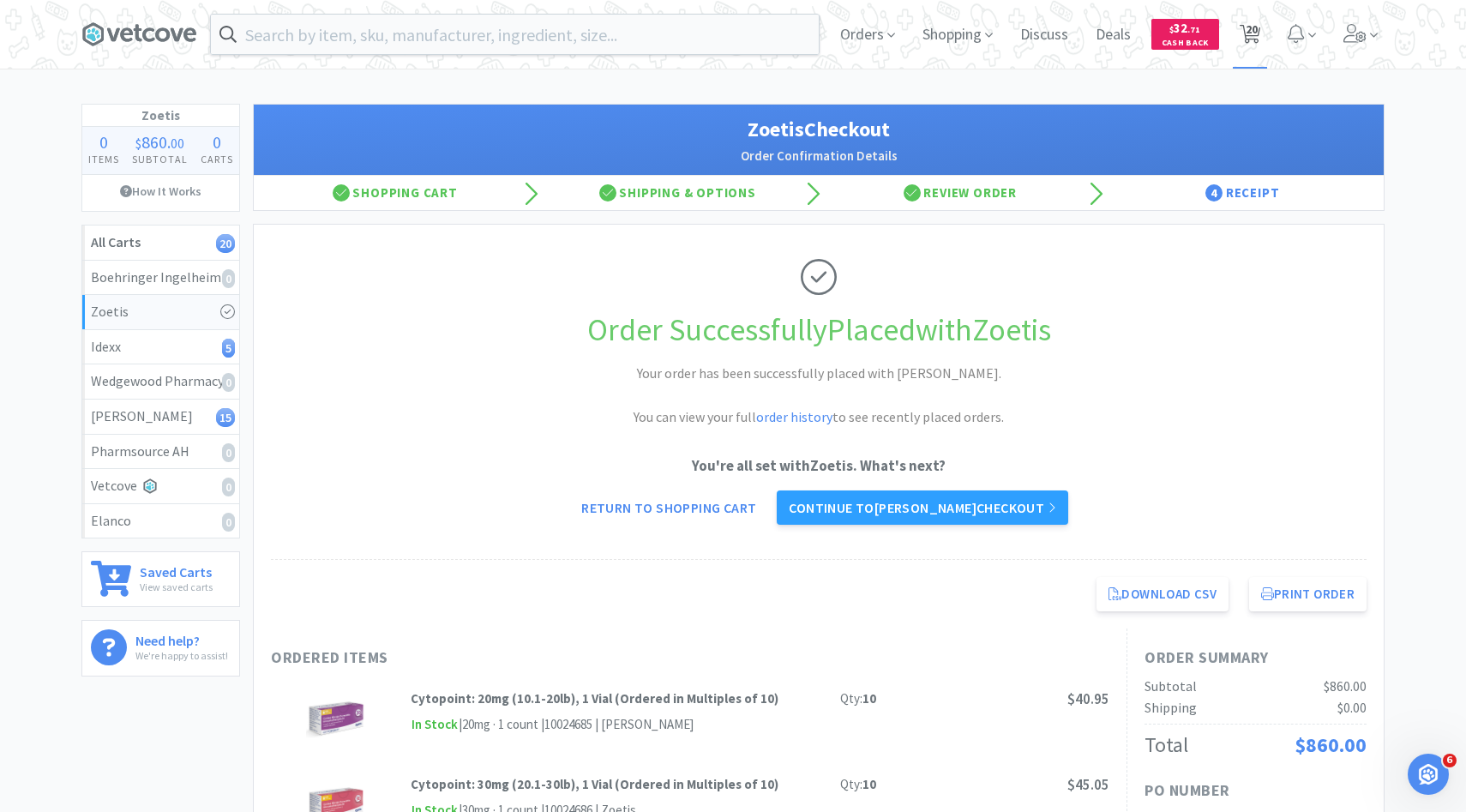
select select "1"
select select "50"
select select "2"
select select "4"
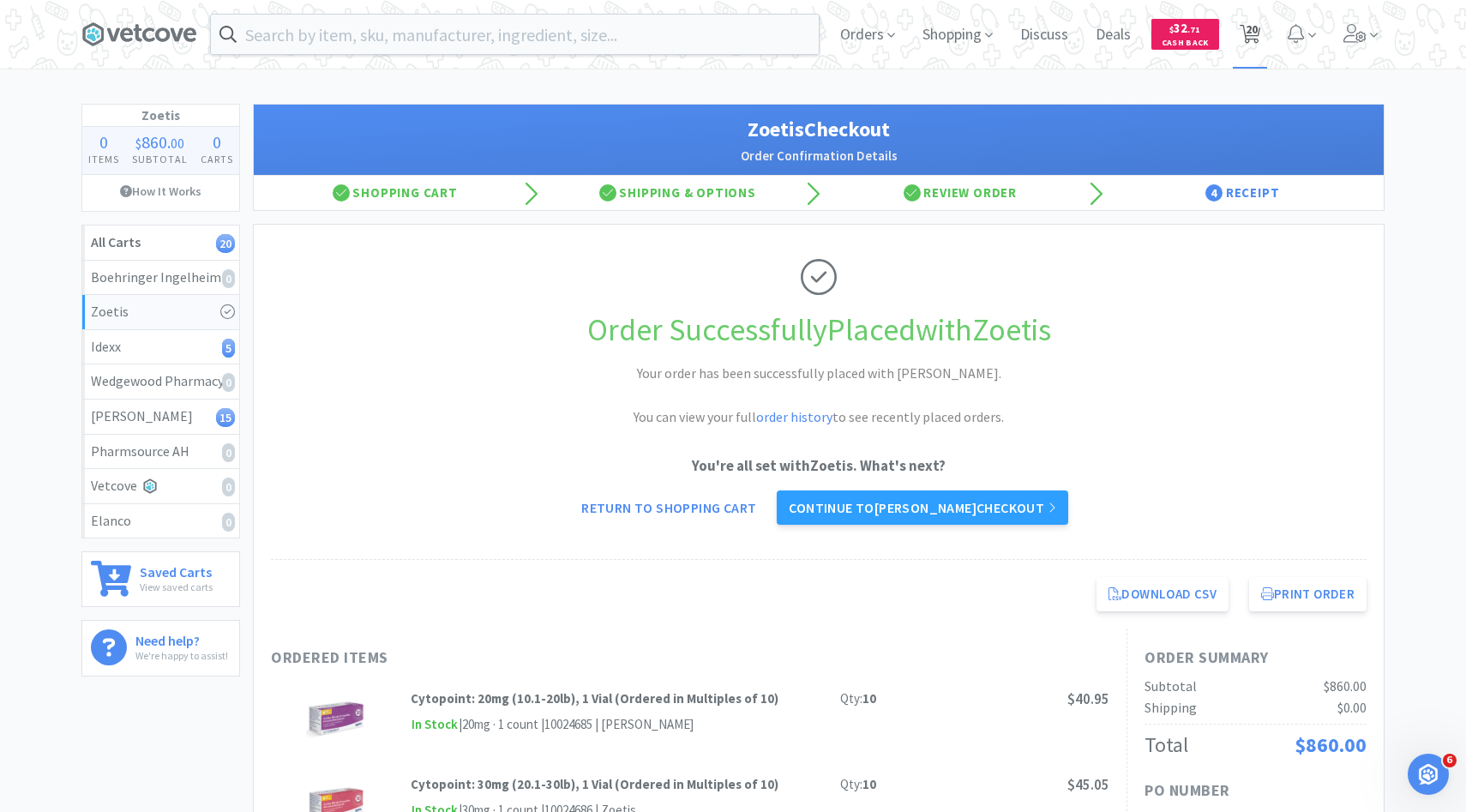
select select "1"
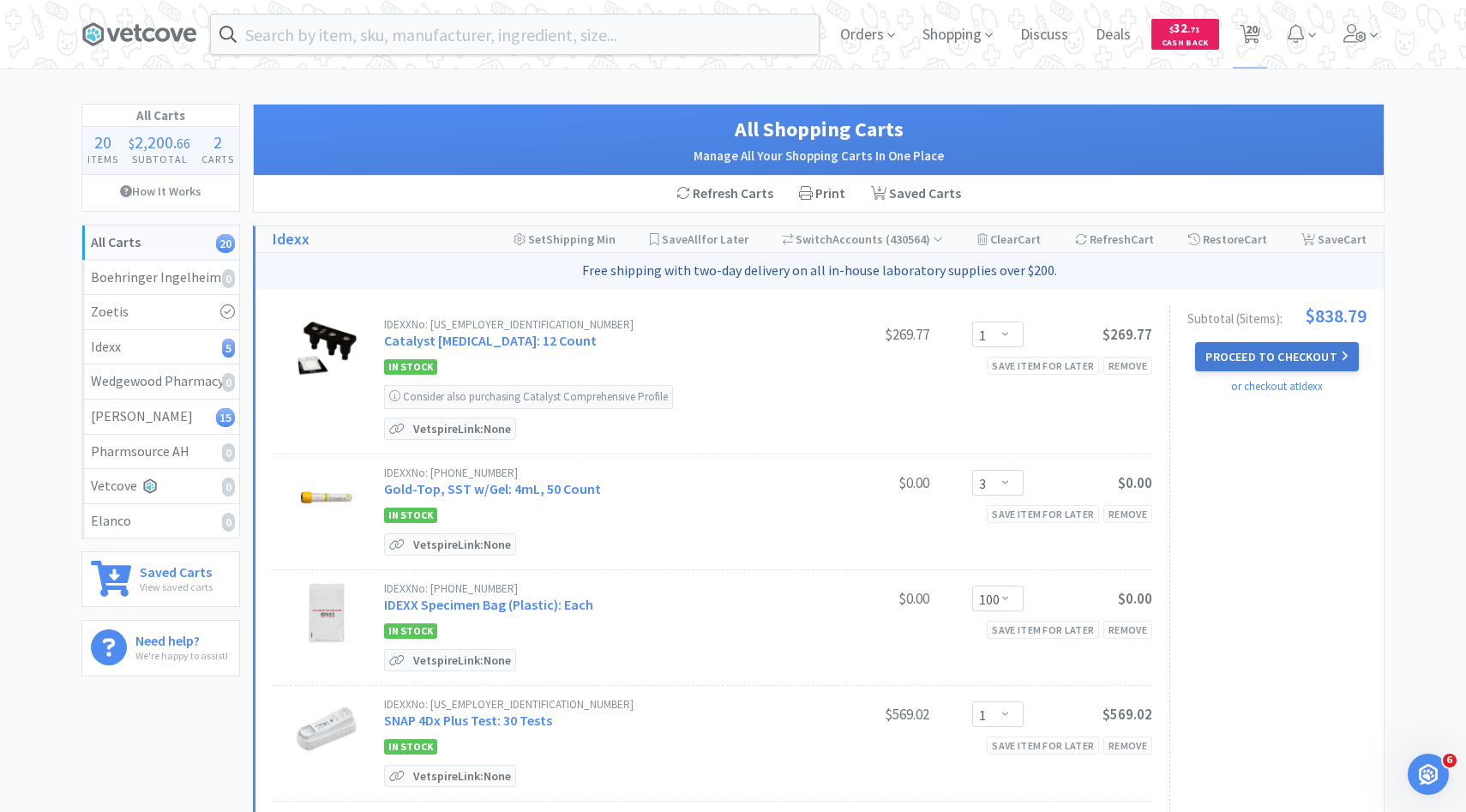
click at [1235, 347] on button "Proceed to Checkout" at bounding box center [1277, 357] width 163 height 29
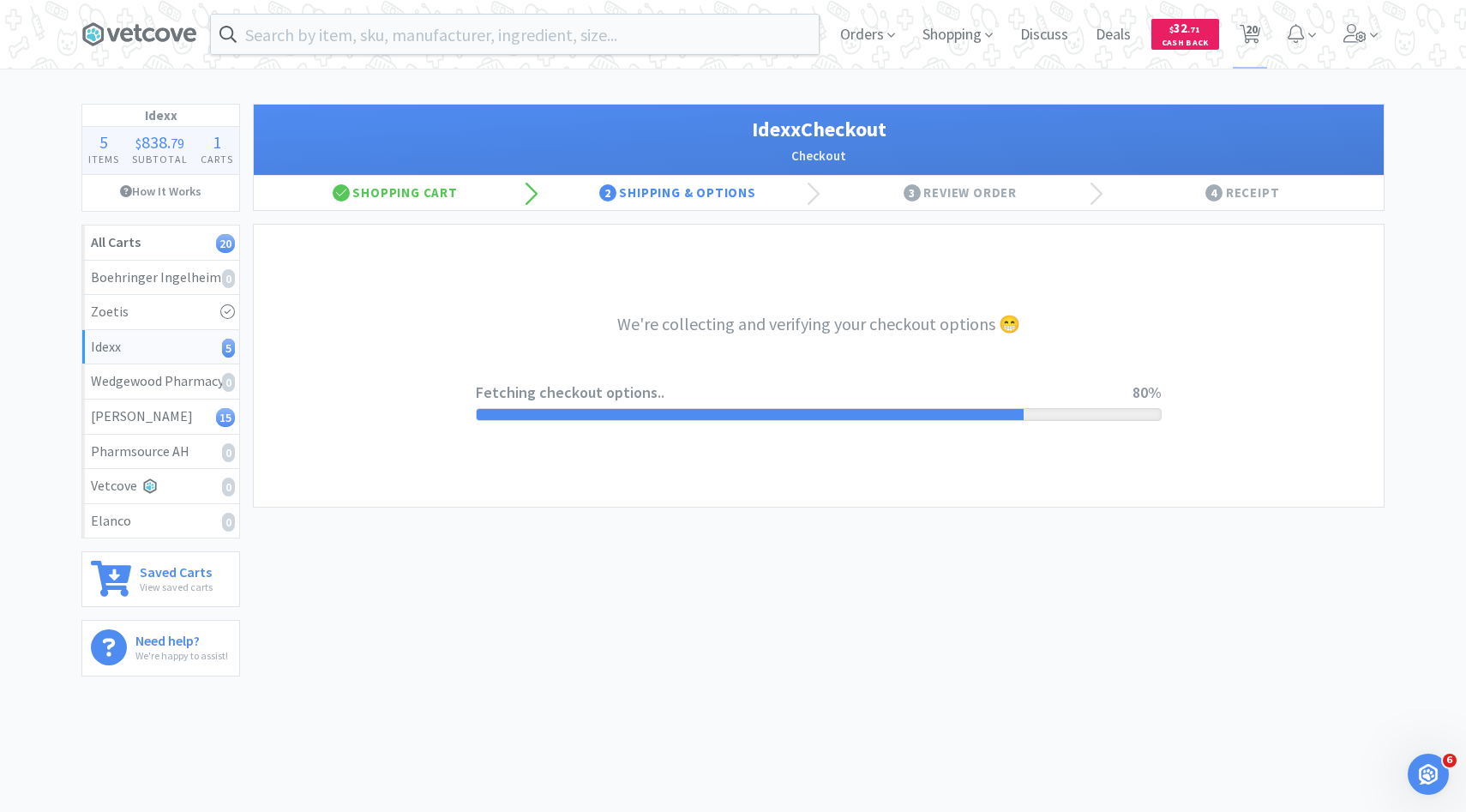
select select "904"
select select "003"
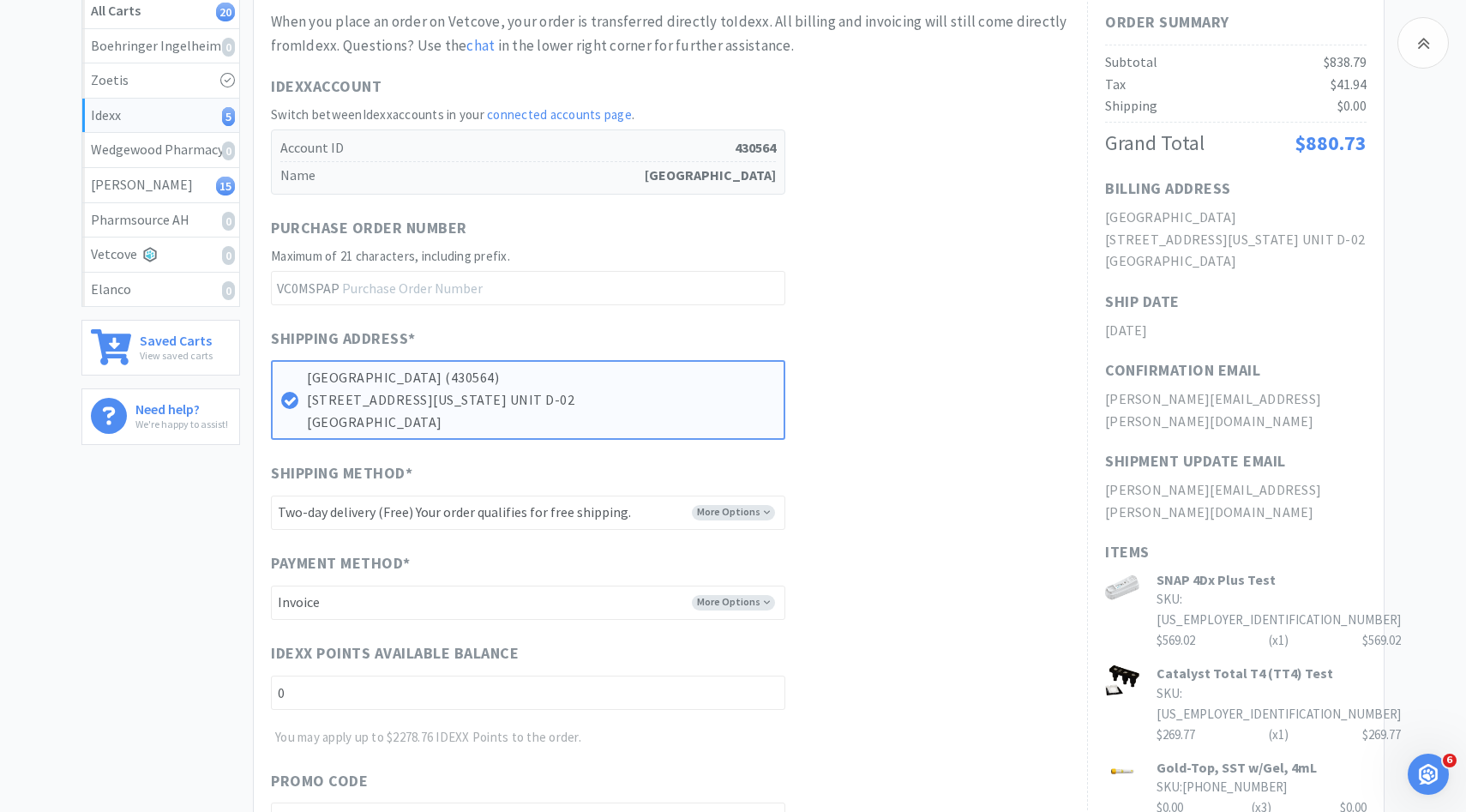
scroll to position [600, 0]
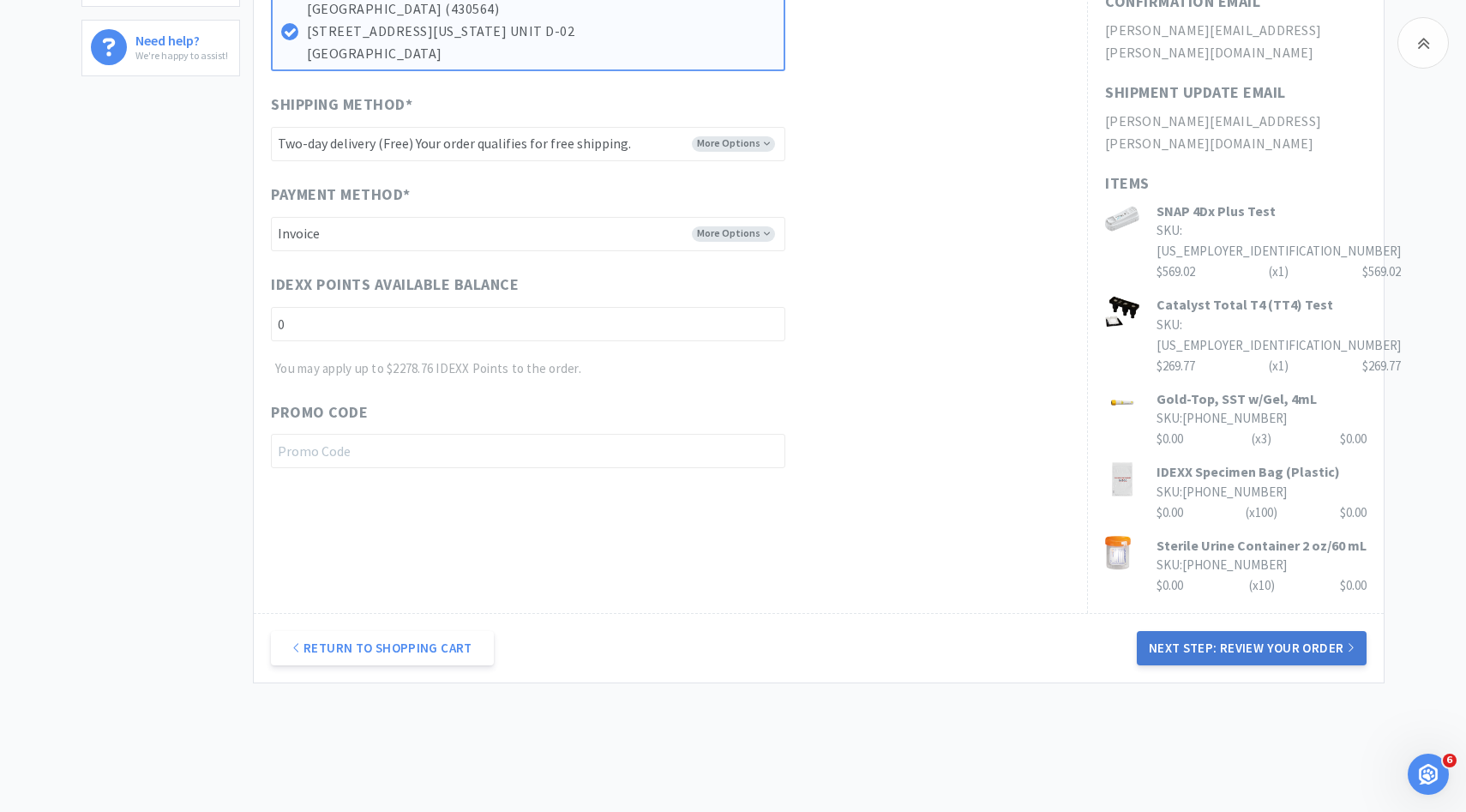
click at [1169, 631] on button "Next Step: Review Your Order" at bounding box center [1252, 647] width 230 height 34
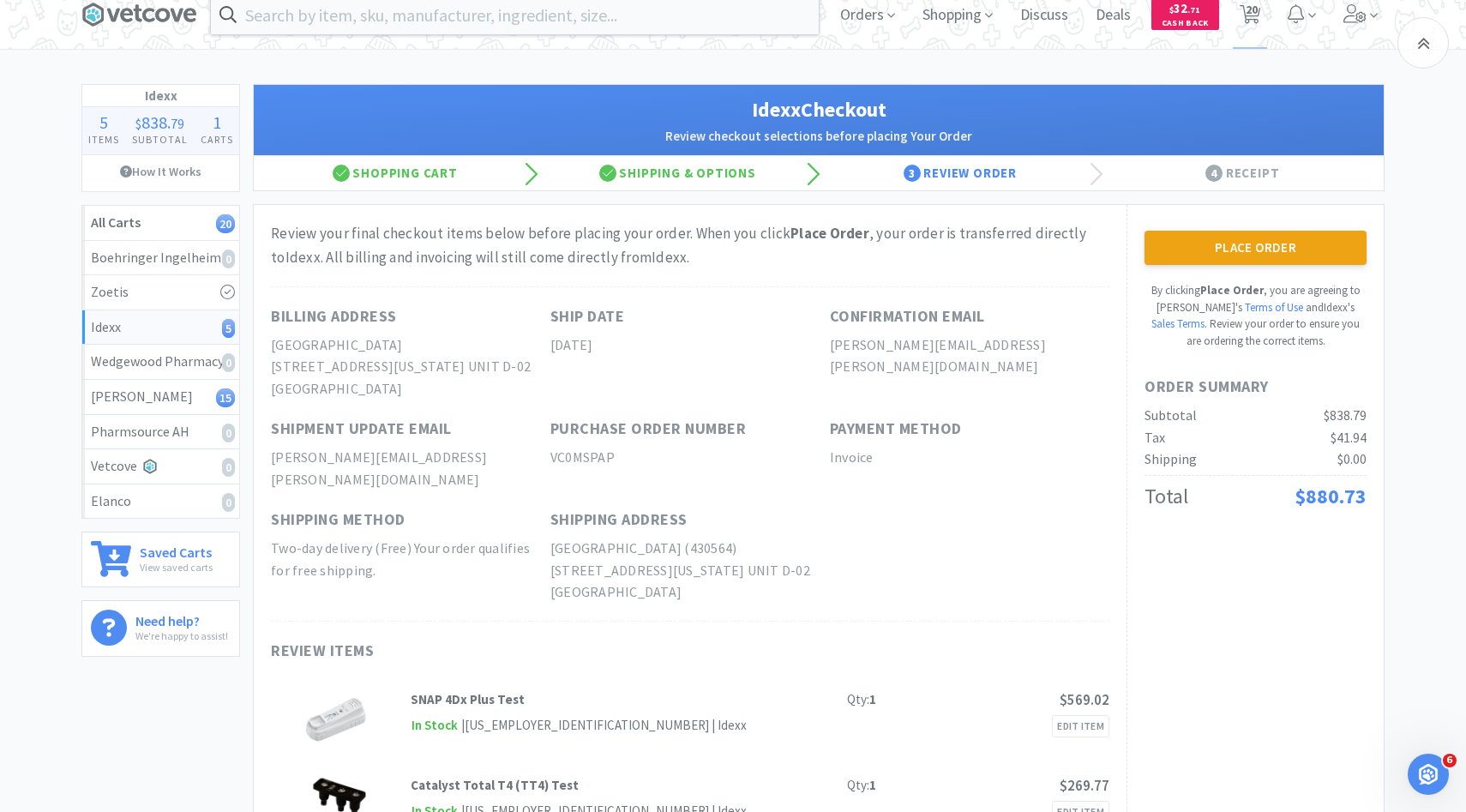
scroll to position [0, 0]
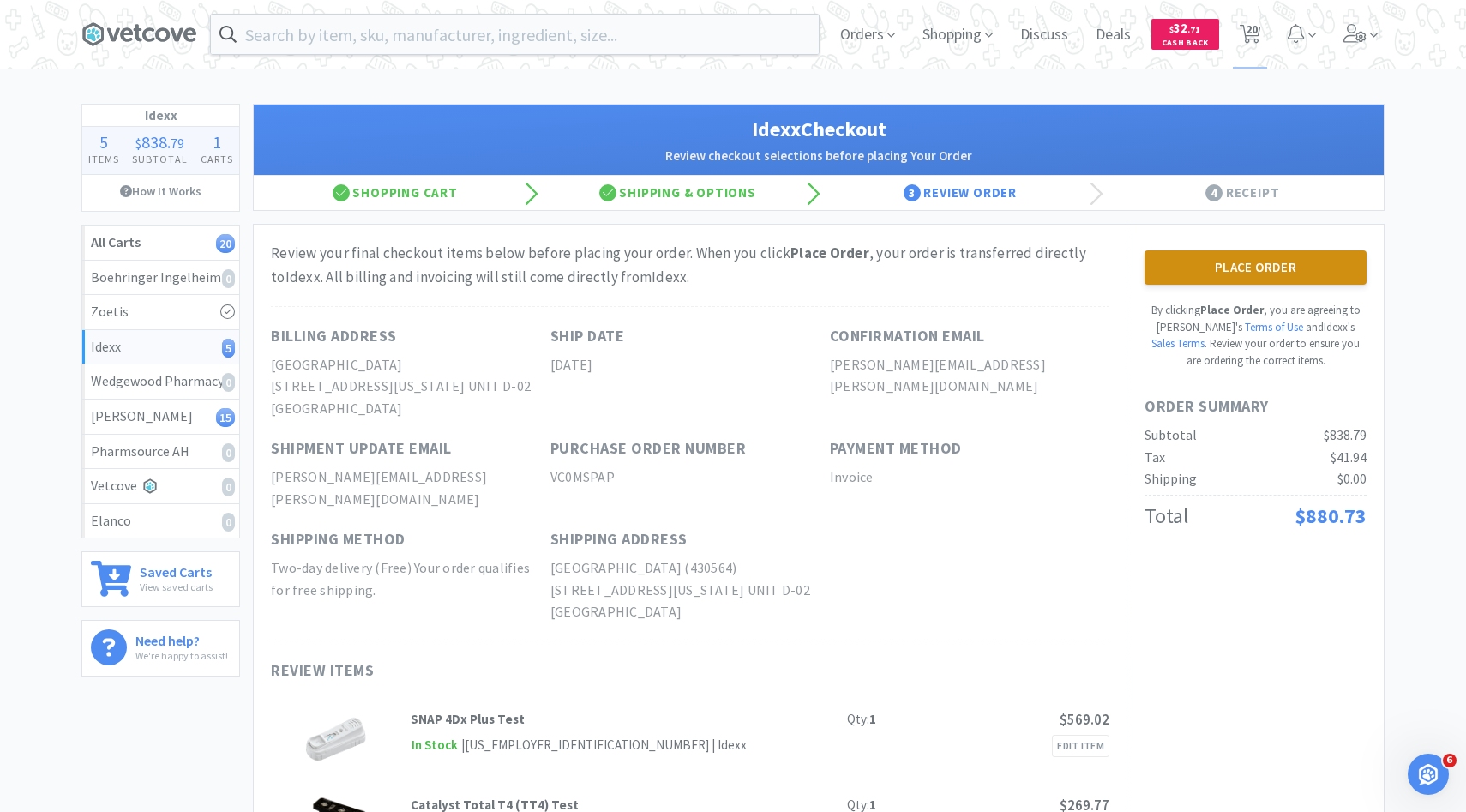
click at [1219, 276] on button "Place Order" at bounding box center [1255, 267] width 222 height 34
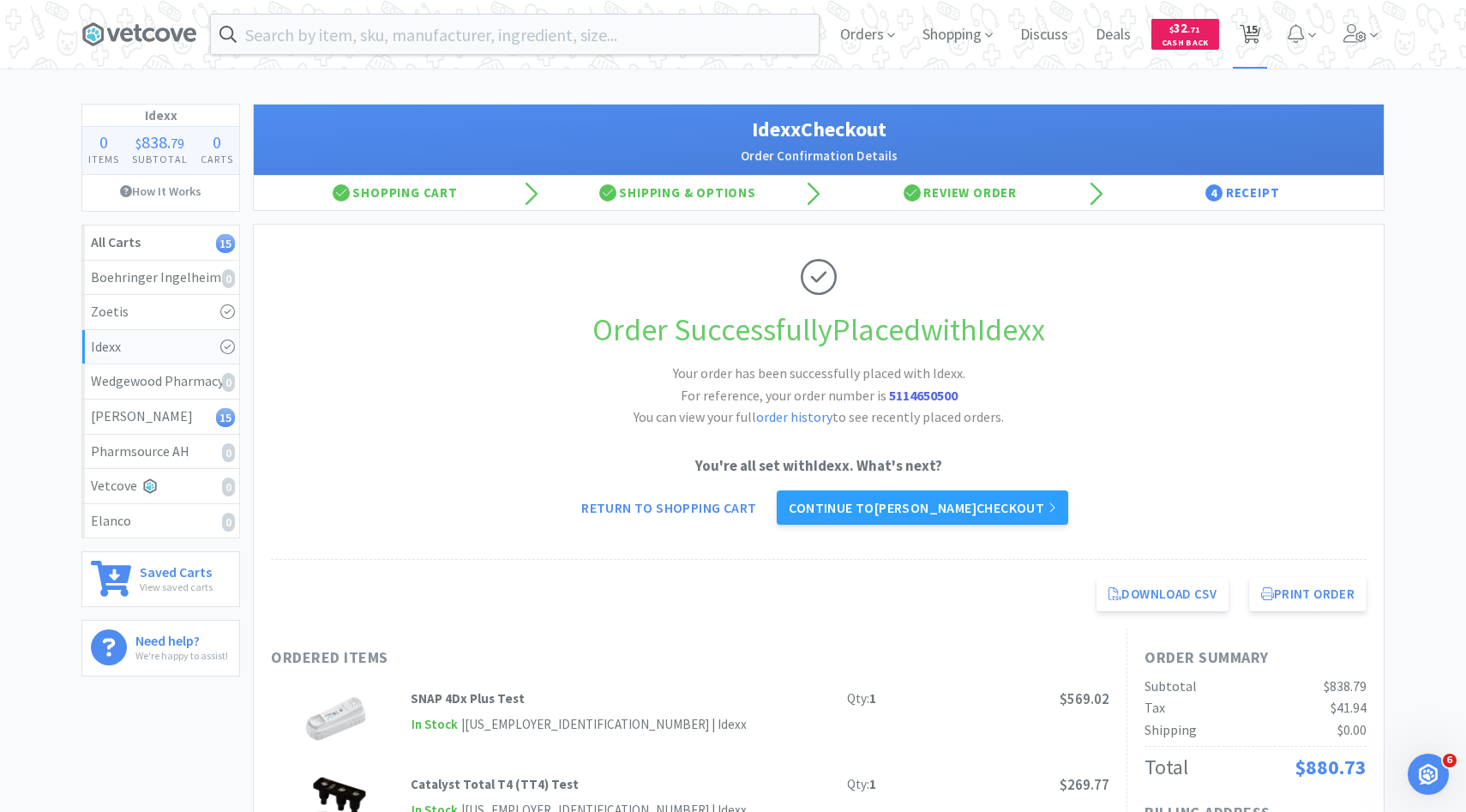
click at [1256, 34] on span "15" at bounding box center [1252, 29] width 12 height 69
select select "3"
select select "1"
select select "3"
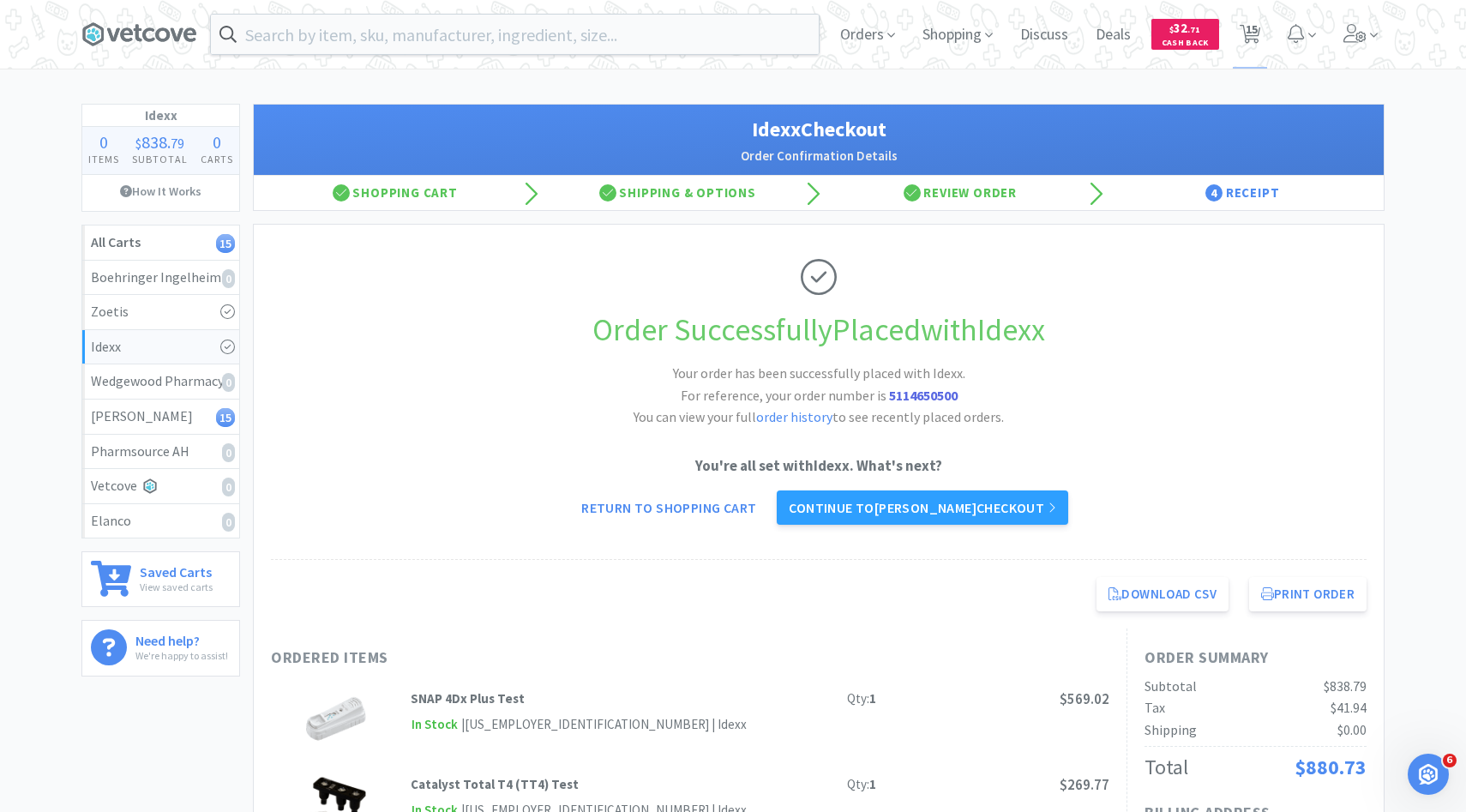
select select "3"
select select "2"
select select "3"
select select "2"
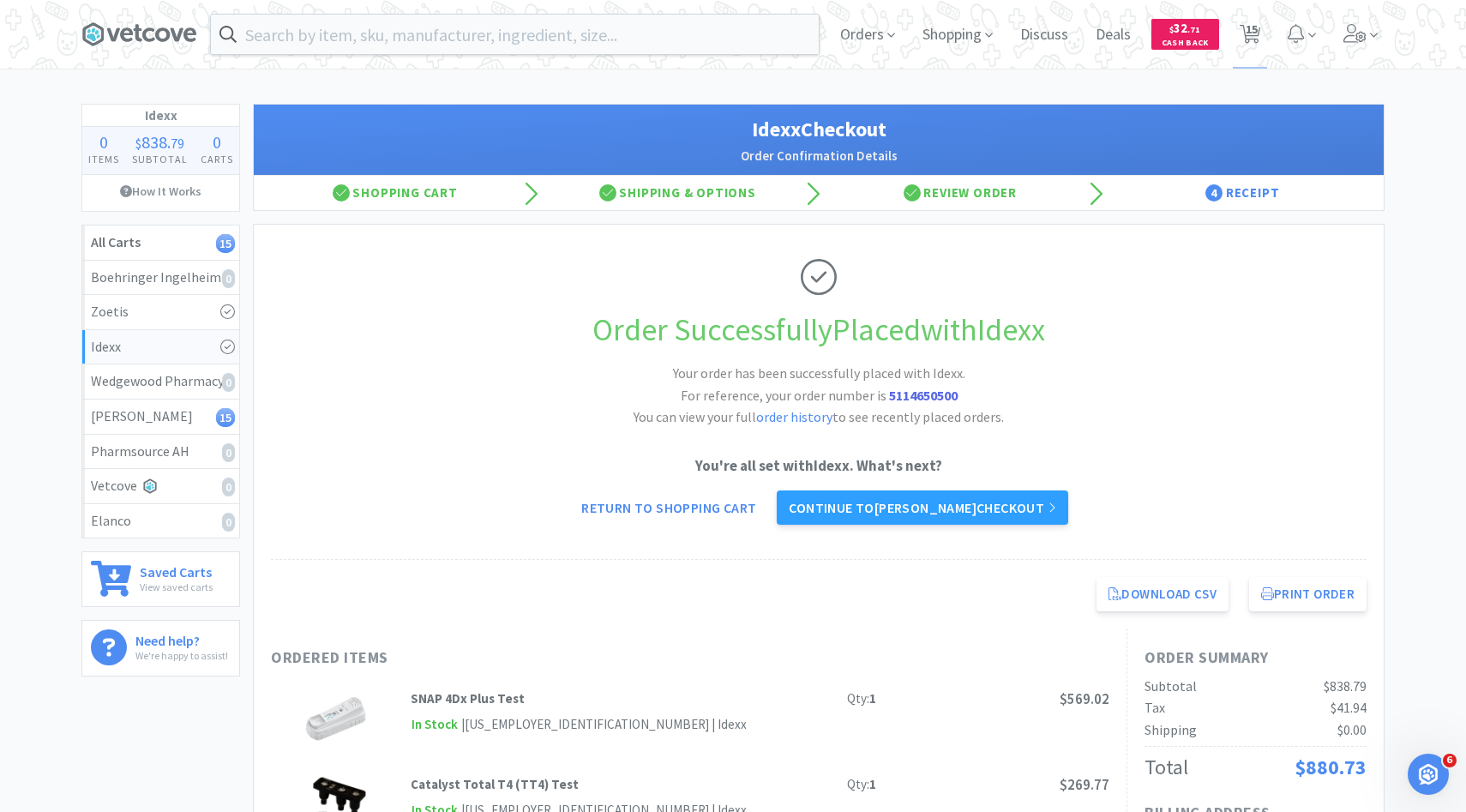
select select "1"
select select "50"
select select "2"
select select "4"
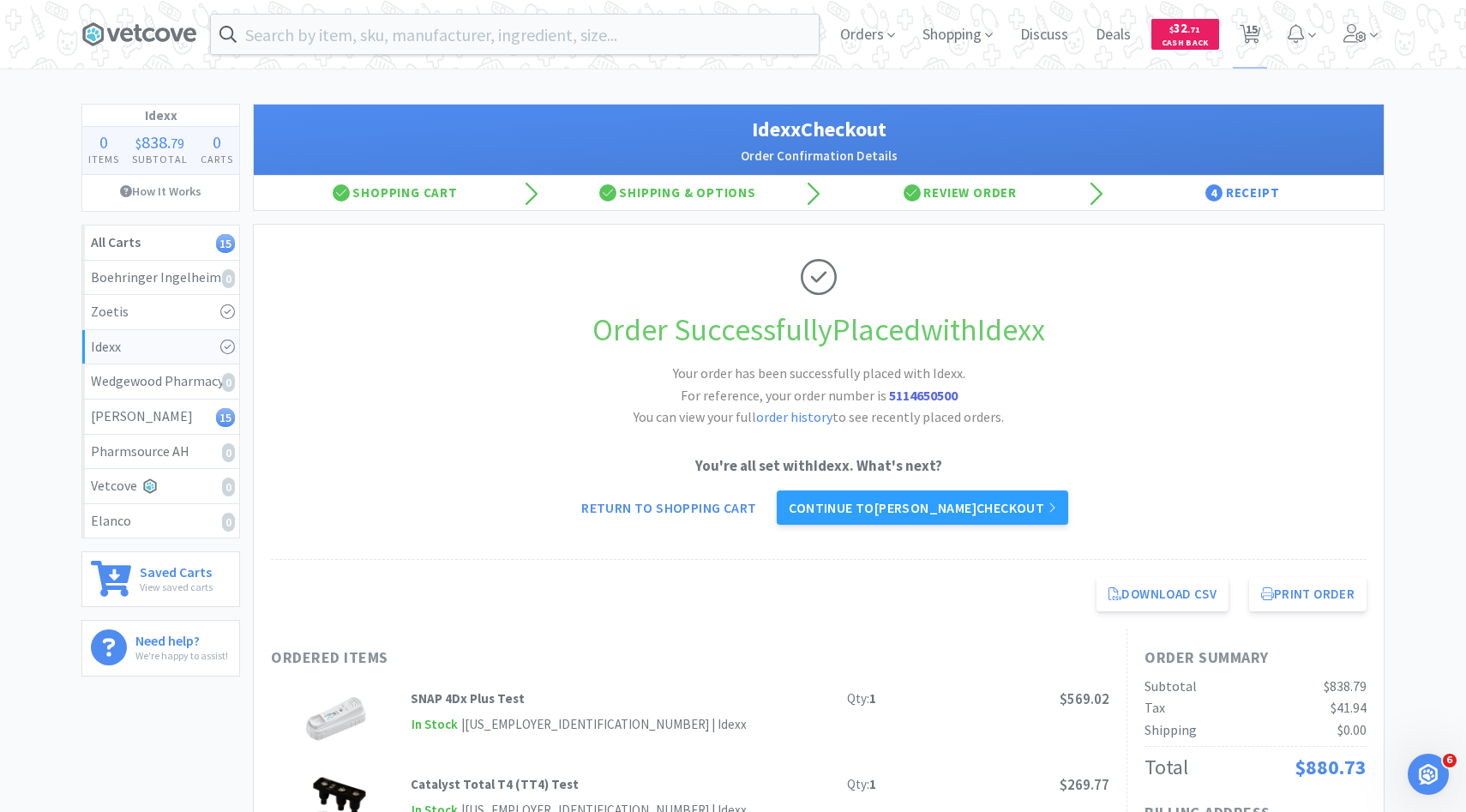
select select "1"
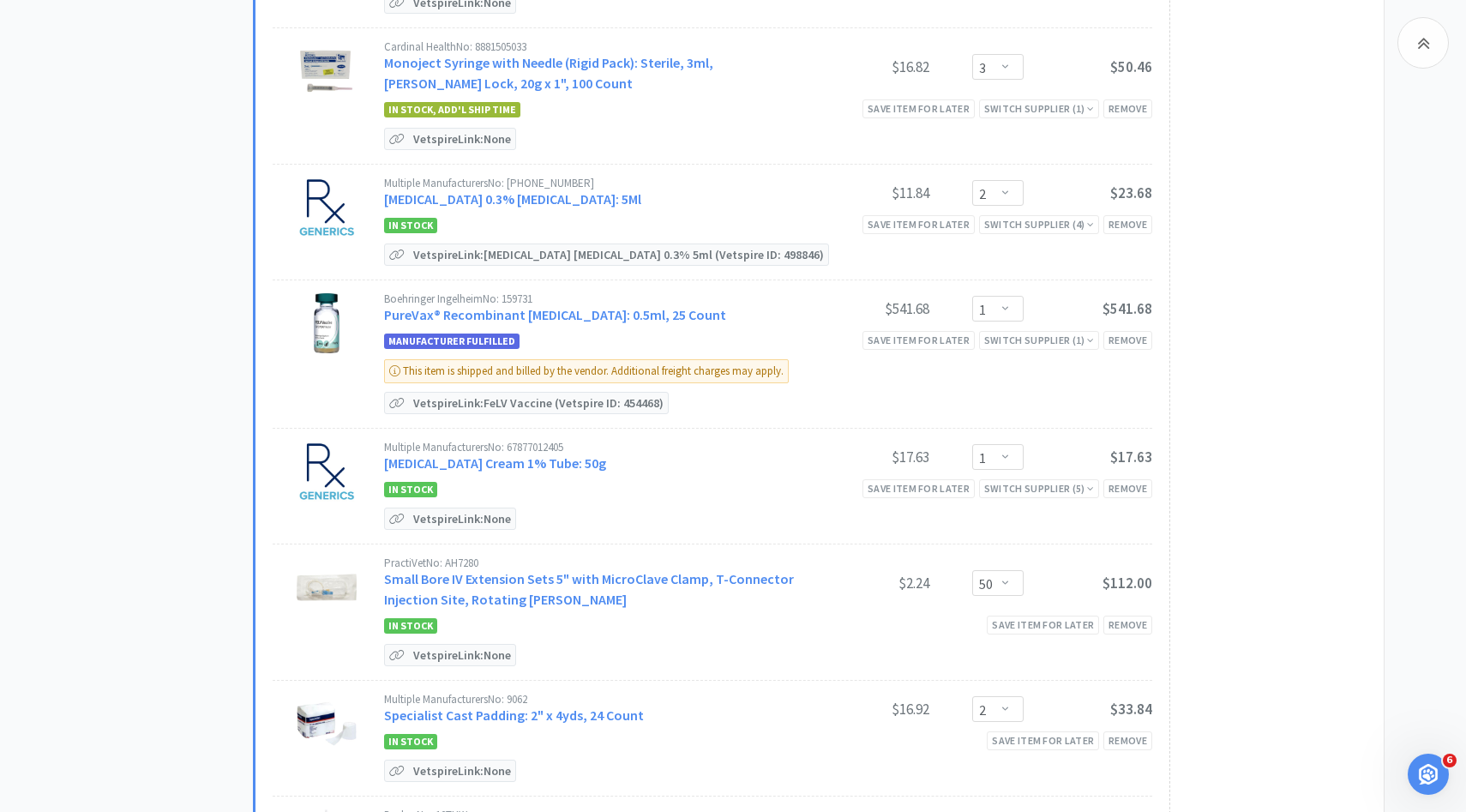
scroll to position [1017, 0]
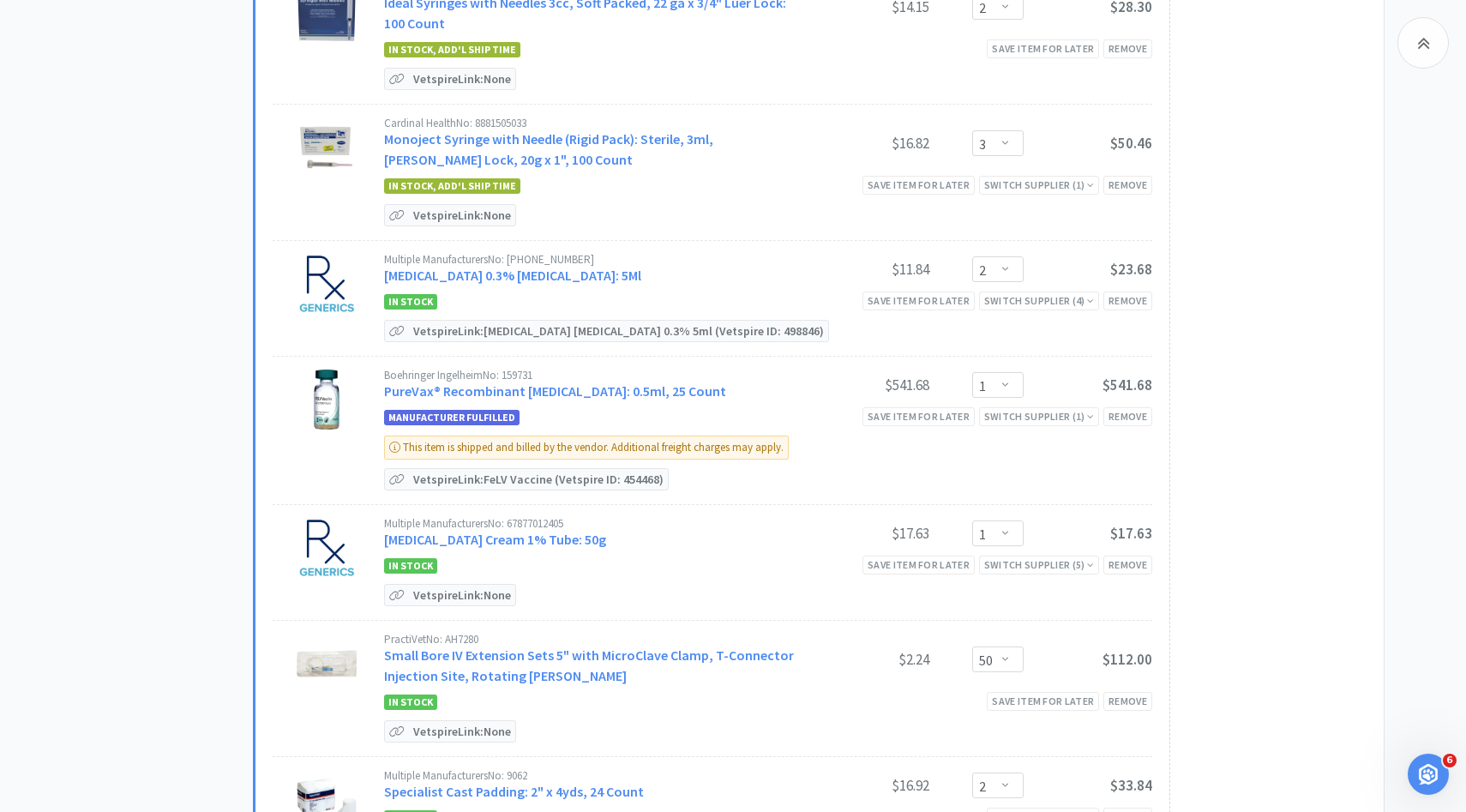
click at [575, 273] on link "[MEDICAL_DATA] 0.3% [MEDICAL_DATA]: 5Ml" at bounding box center [512, 276] width 257 height 17
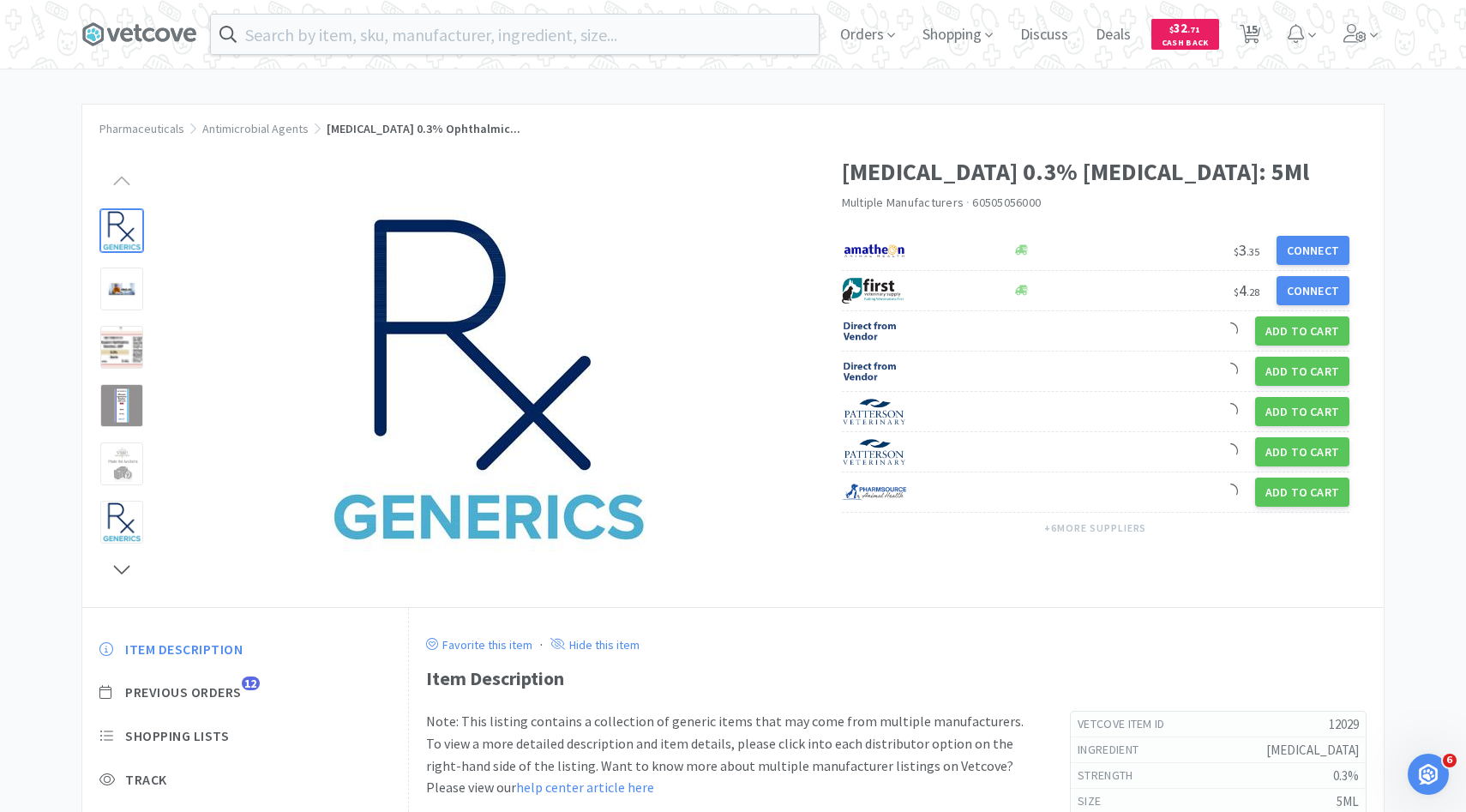
scroll to position [1, 0]
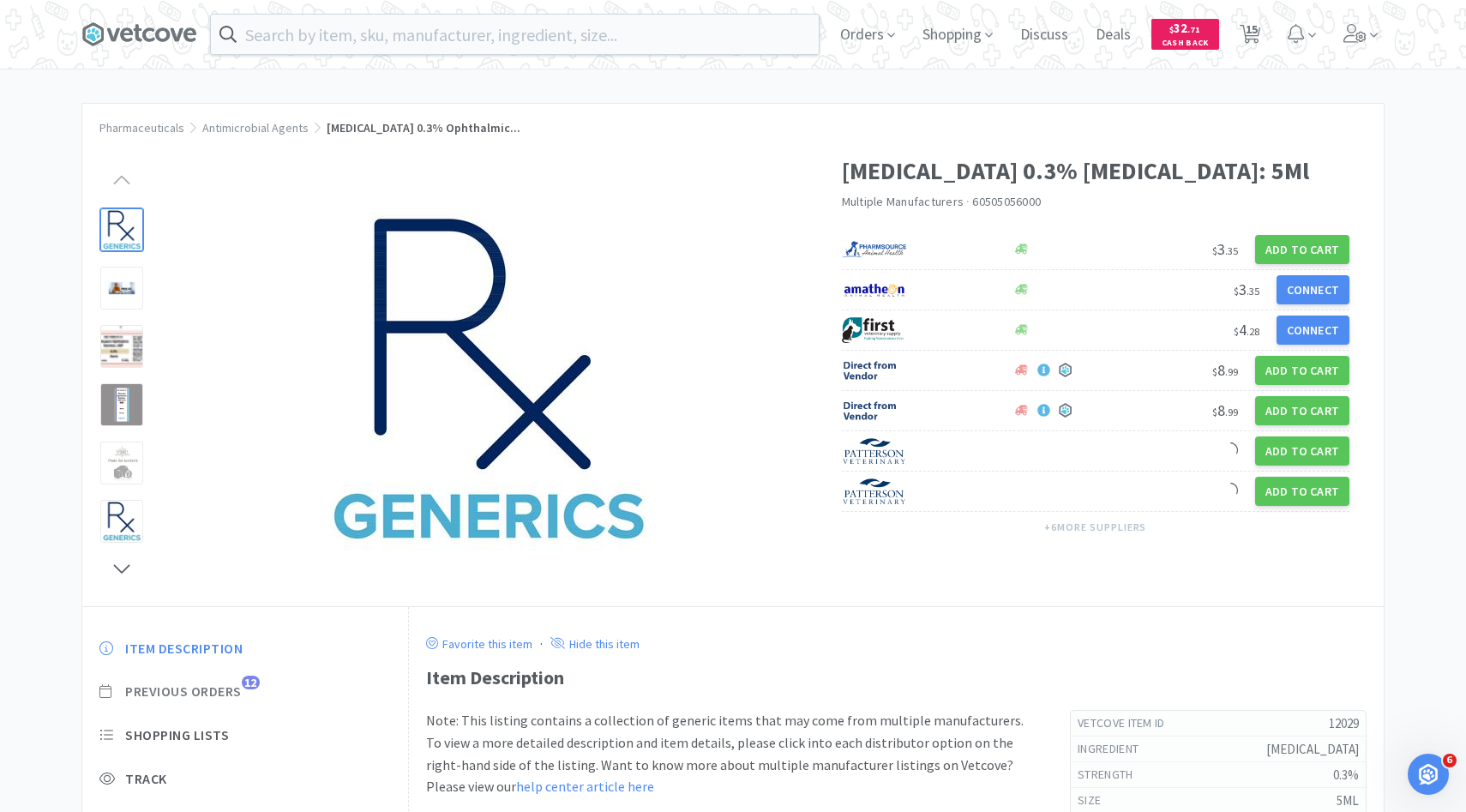
click at [232, 687] on span "Previous Orders" at bounding box center [183, 691] width 116 height 18
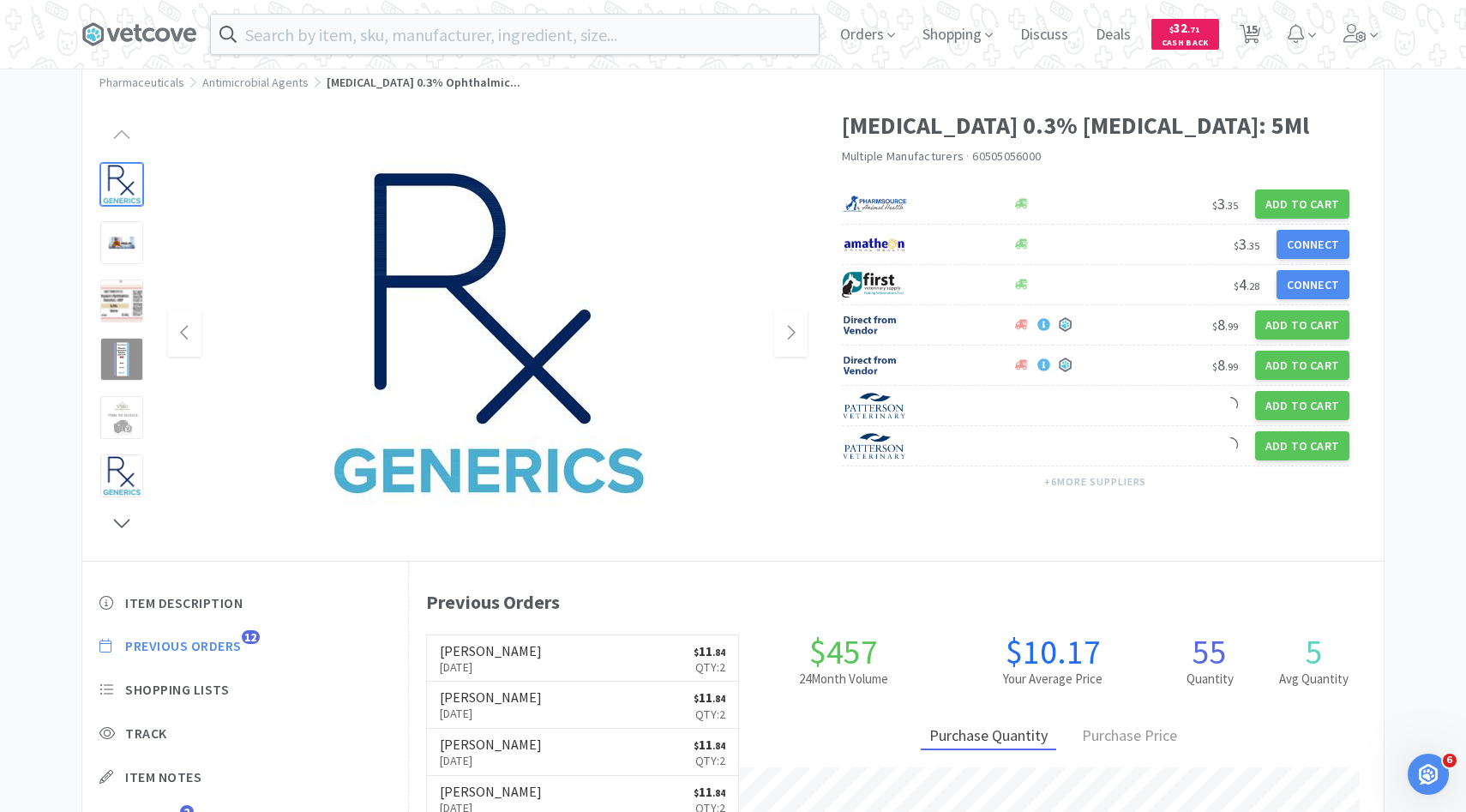
scroll to position [66, 0]
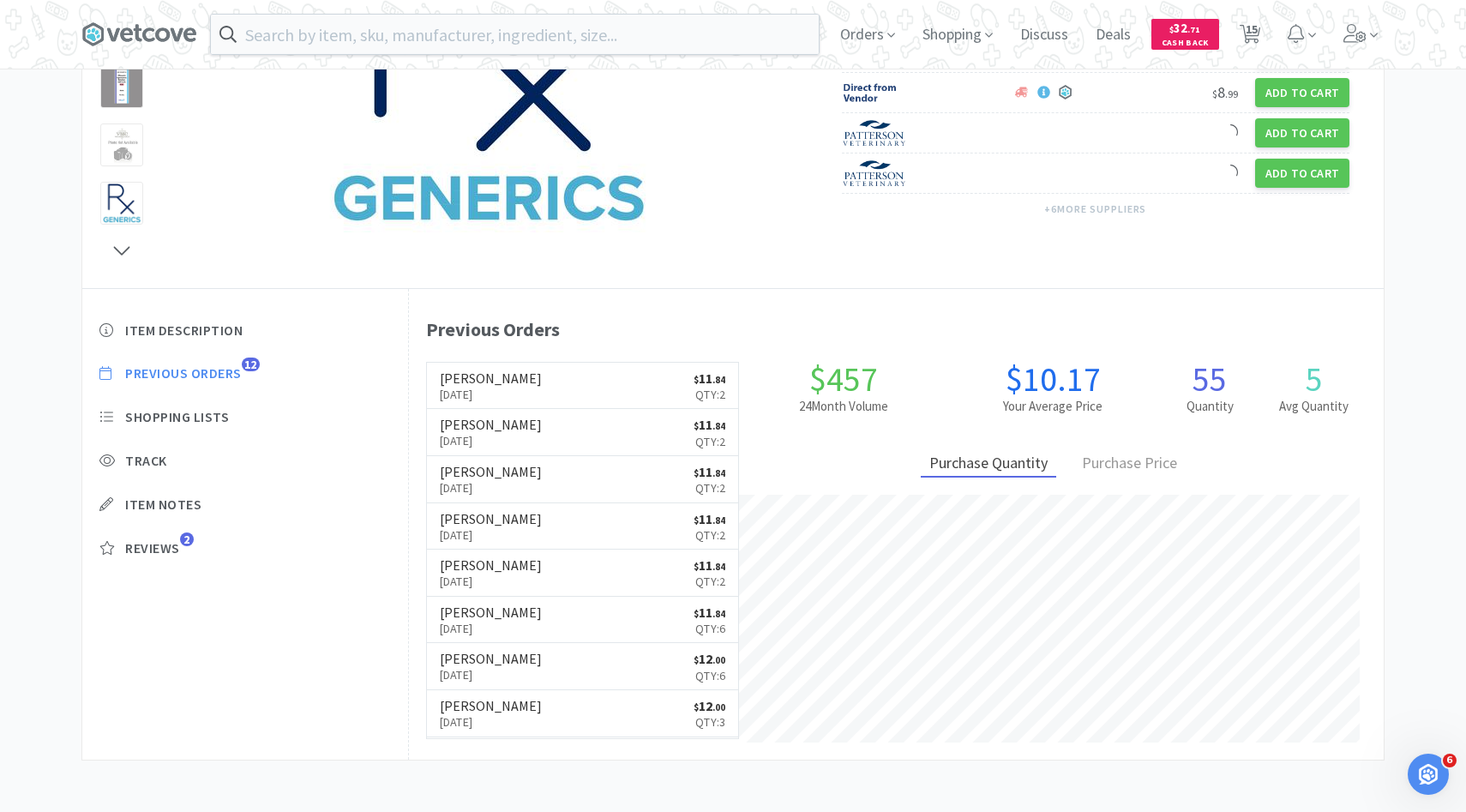
select select "3"
select select "1"
select select "3"
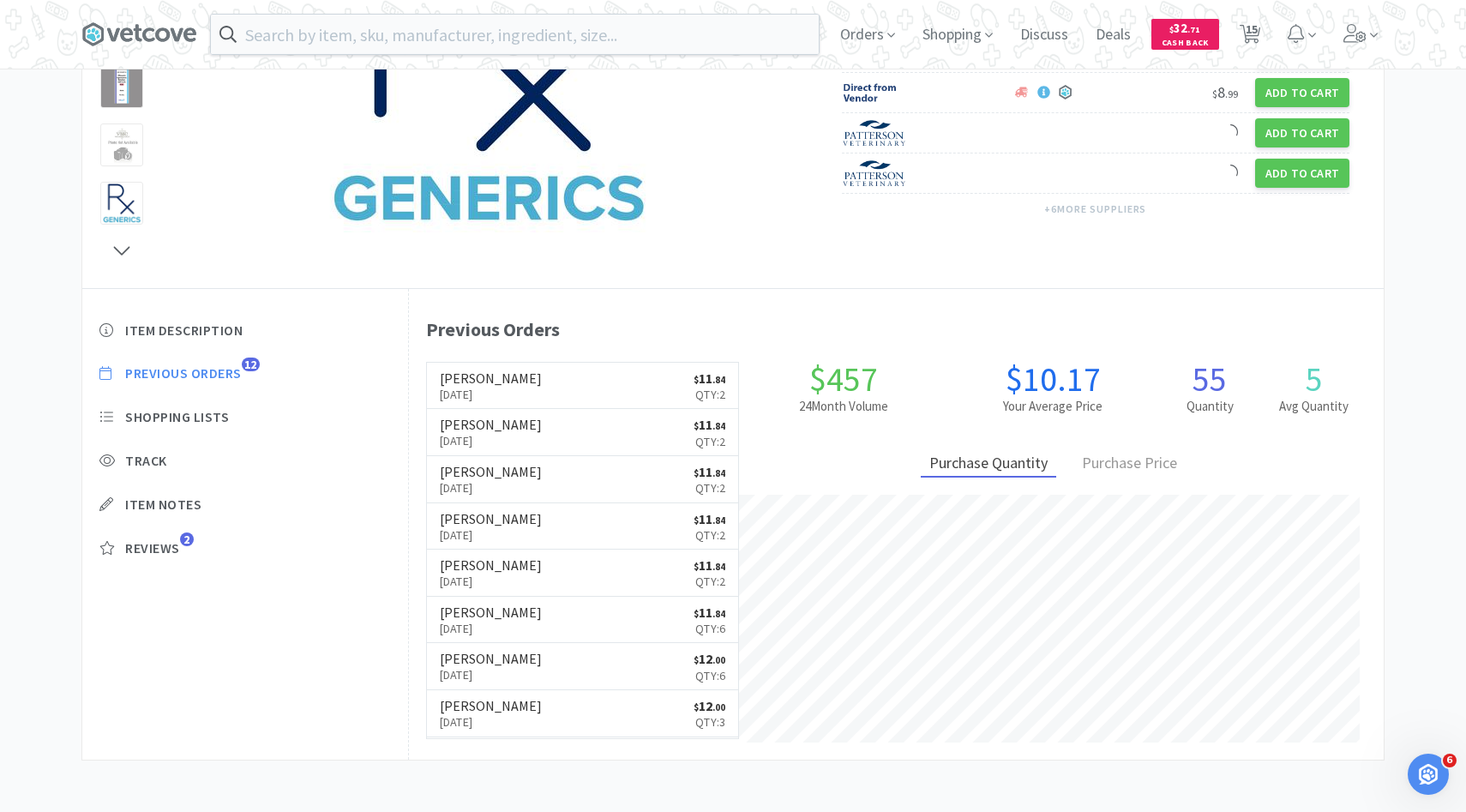
select select "2"
select select "3"
select select "2"
select select "1"
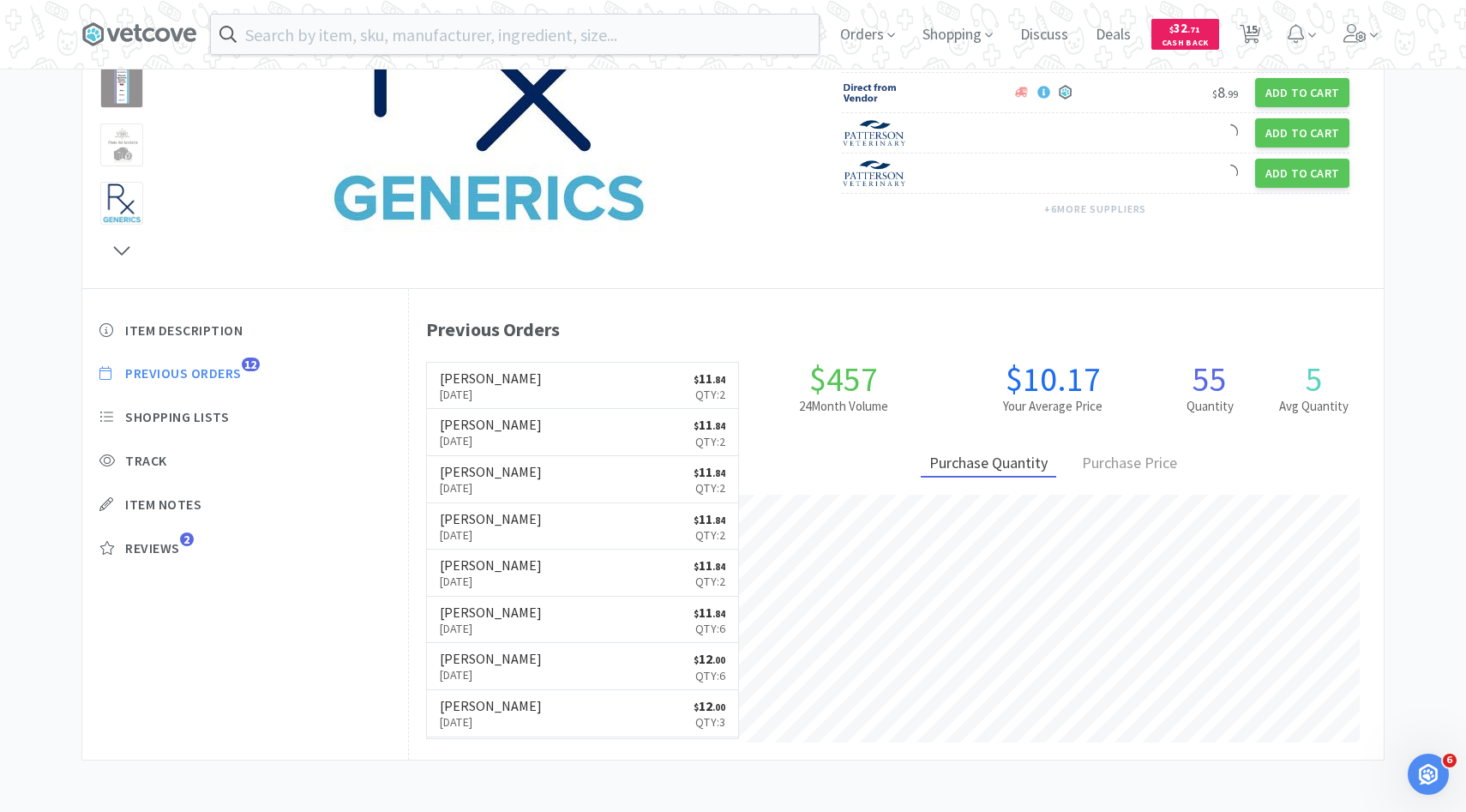
select select "1"
select select "50"
select select "2"
select select "4"
select select "1"
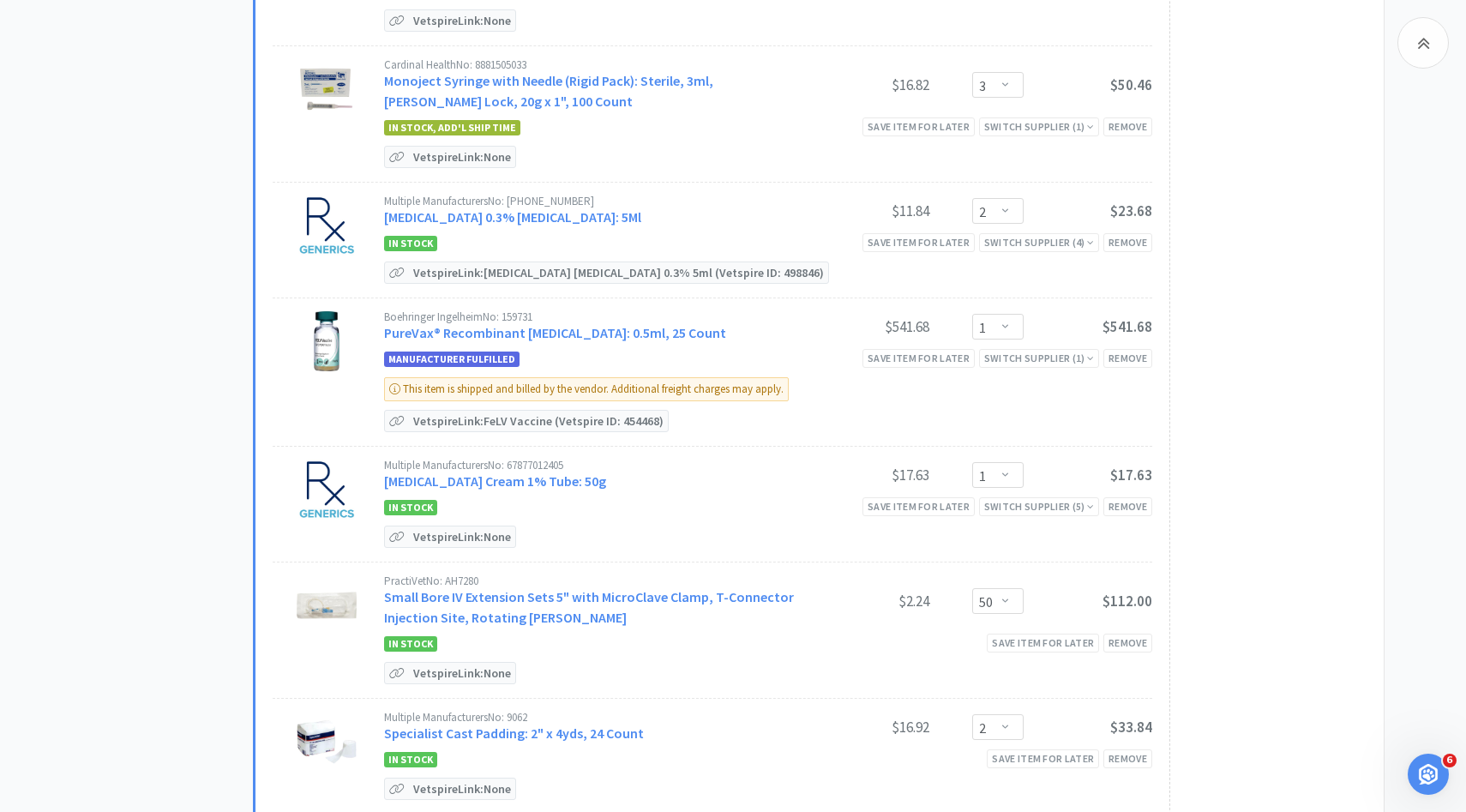
scroll to position [1085, 0]
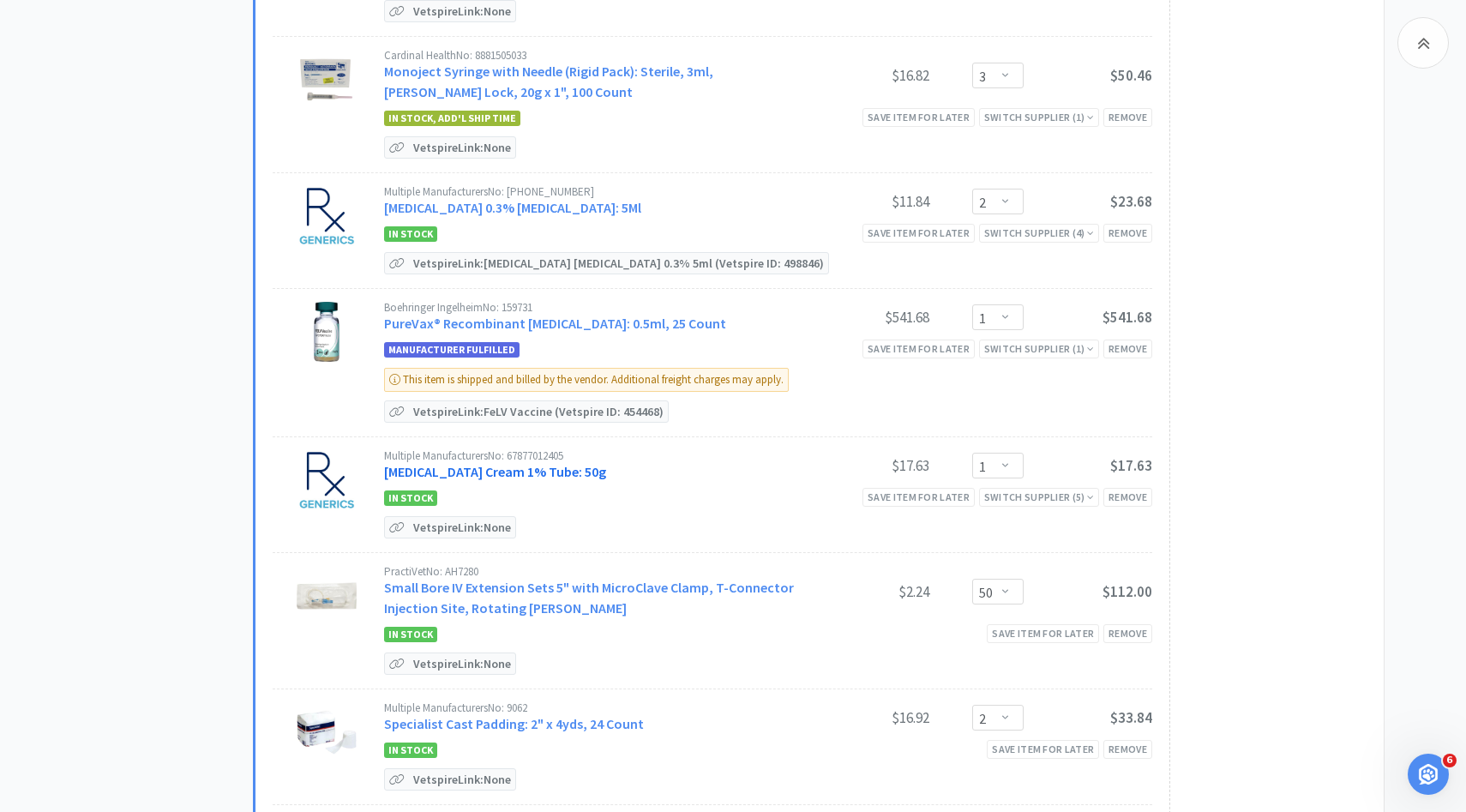
click at [560, 469] on link "[MEDICAL_DATA] Cream 1% Tube: 50g" at bounding box center [495, 471] width 222 height 17
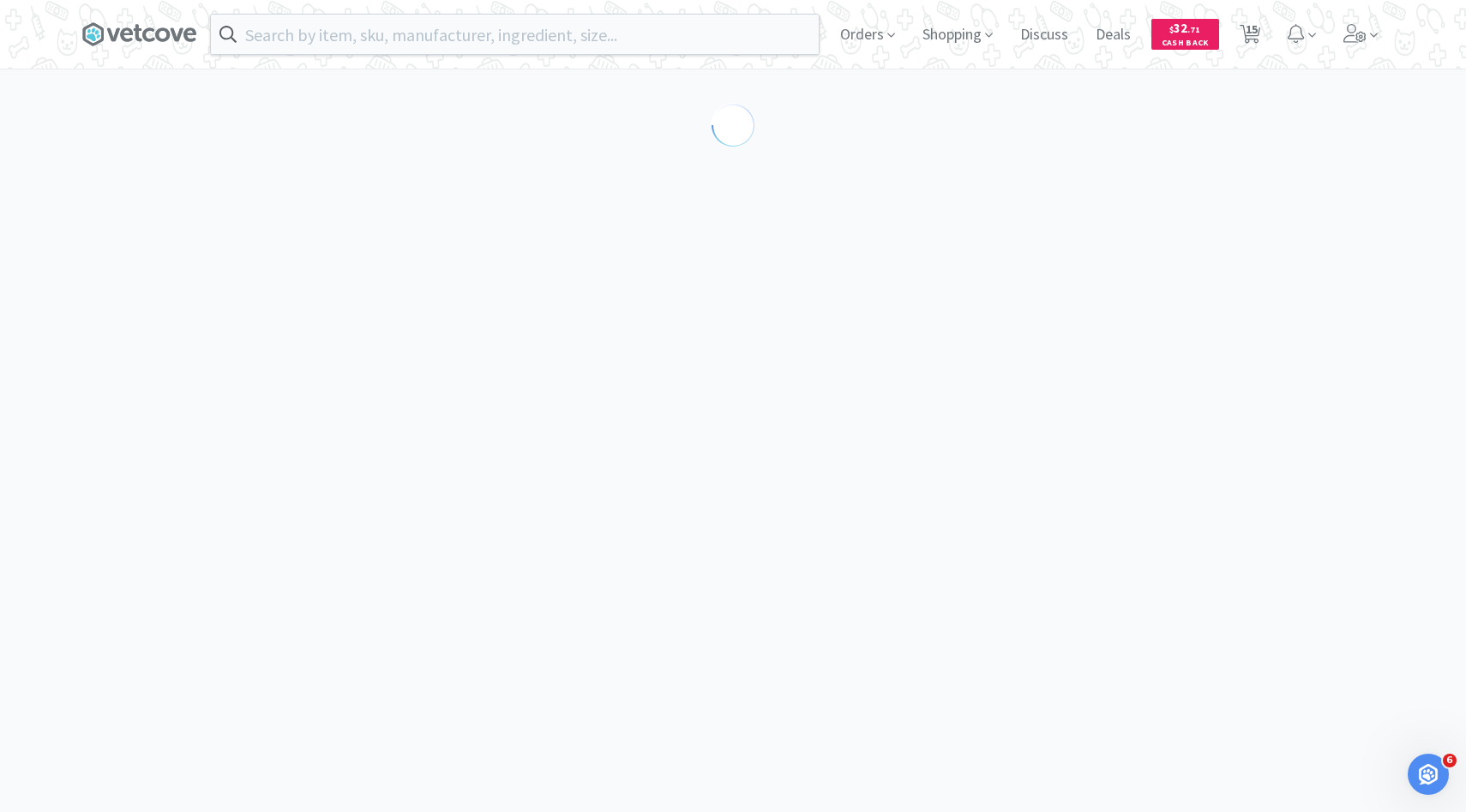
scroll to position [47, 0]
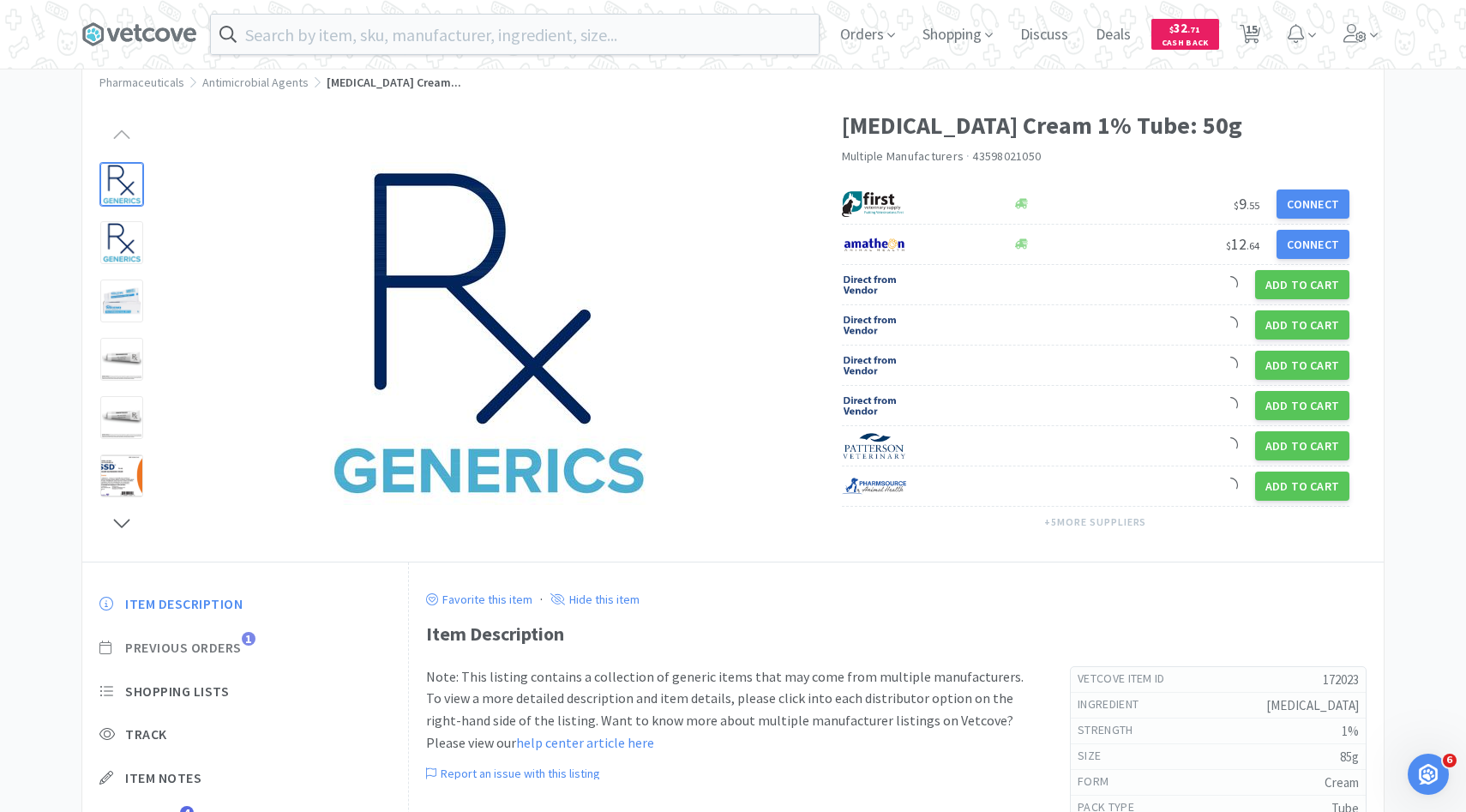
click at [210, 646] on span "Previous Orders" at bounding box center [183, 647] width 116 height 18
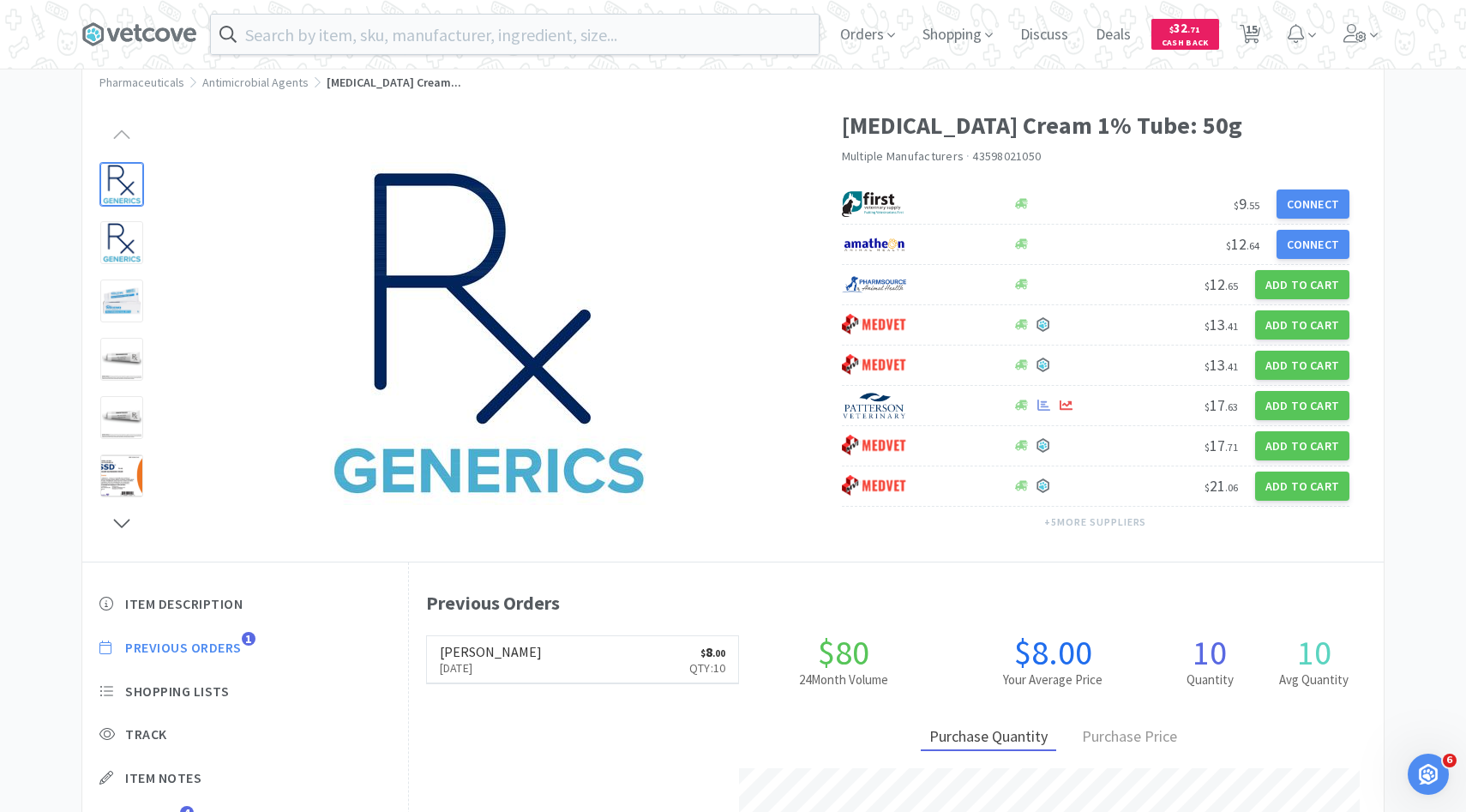
scroll to position [471, 975]
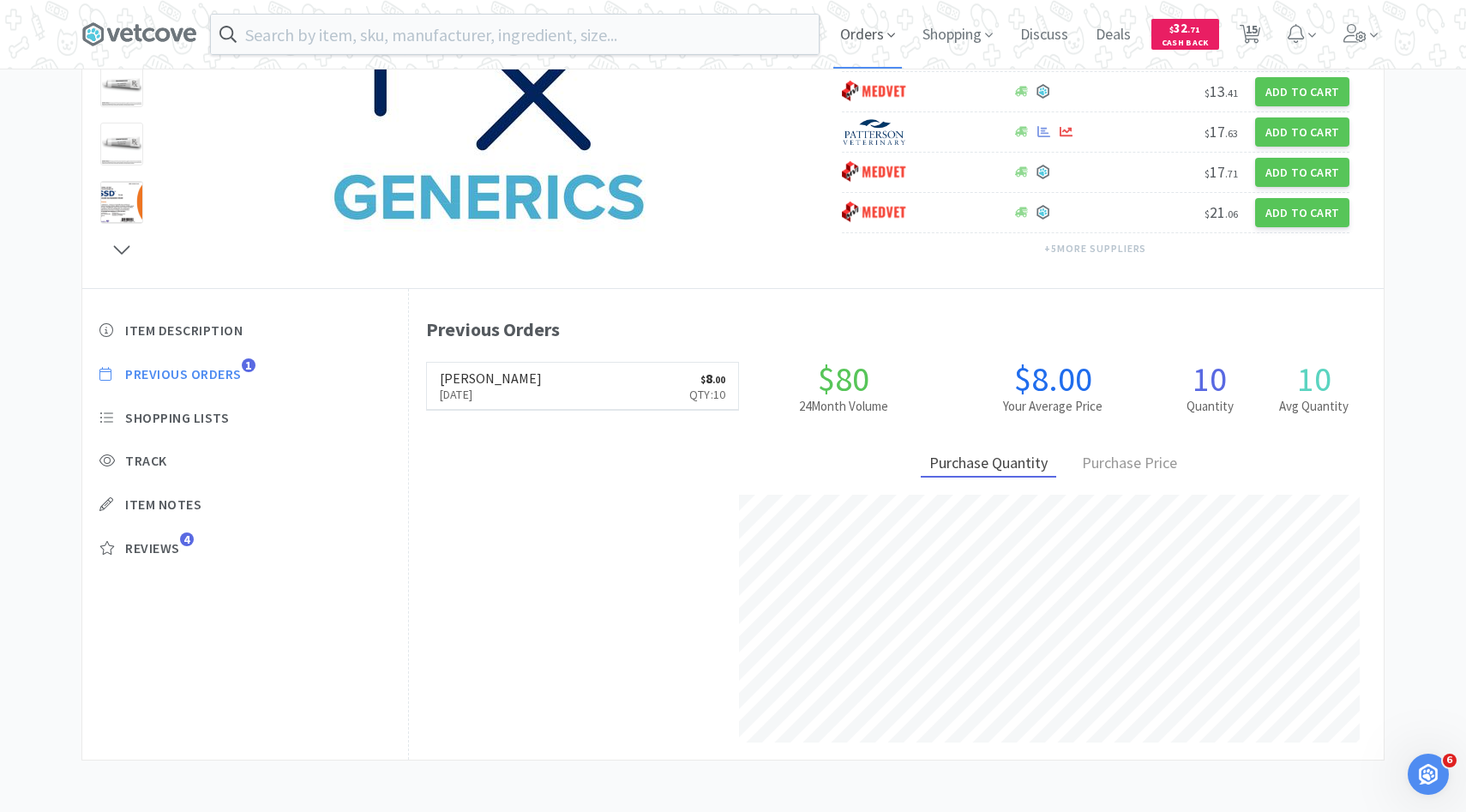
select select "3"
select select "1"
select select "3"
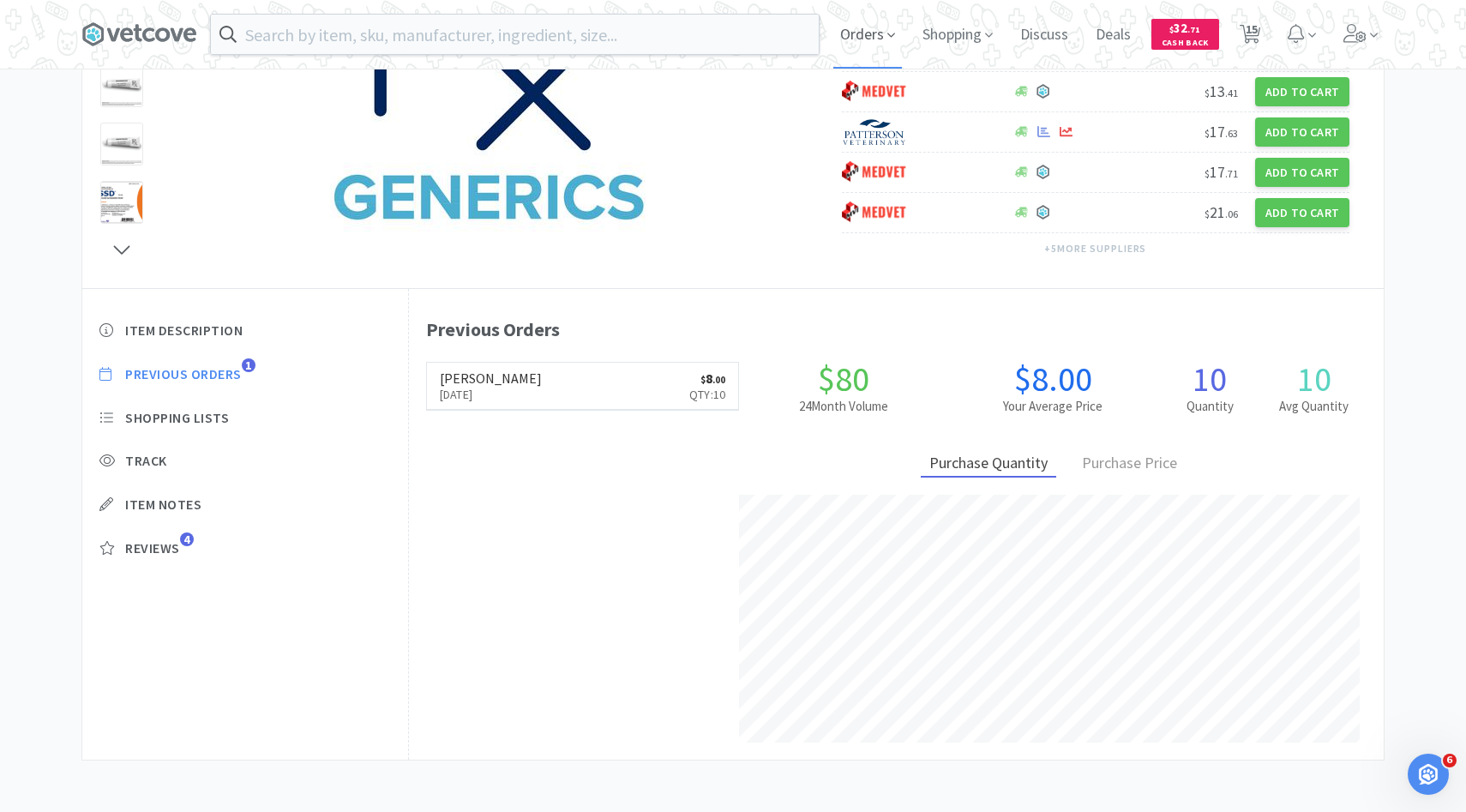
select select "2"
select select "3"
select select "2"
select select "1"
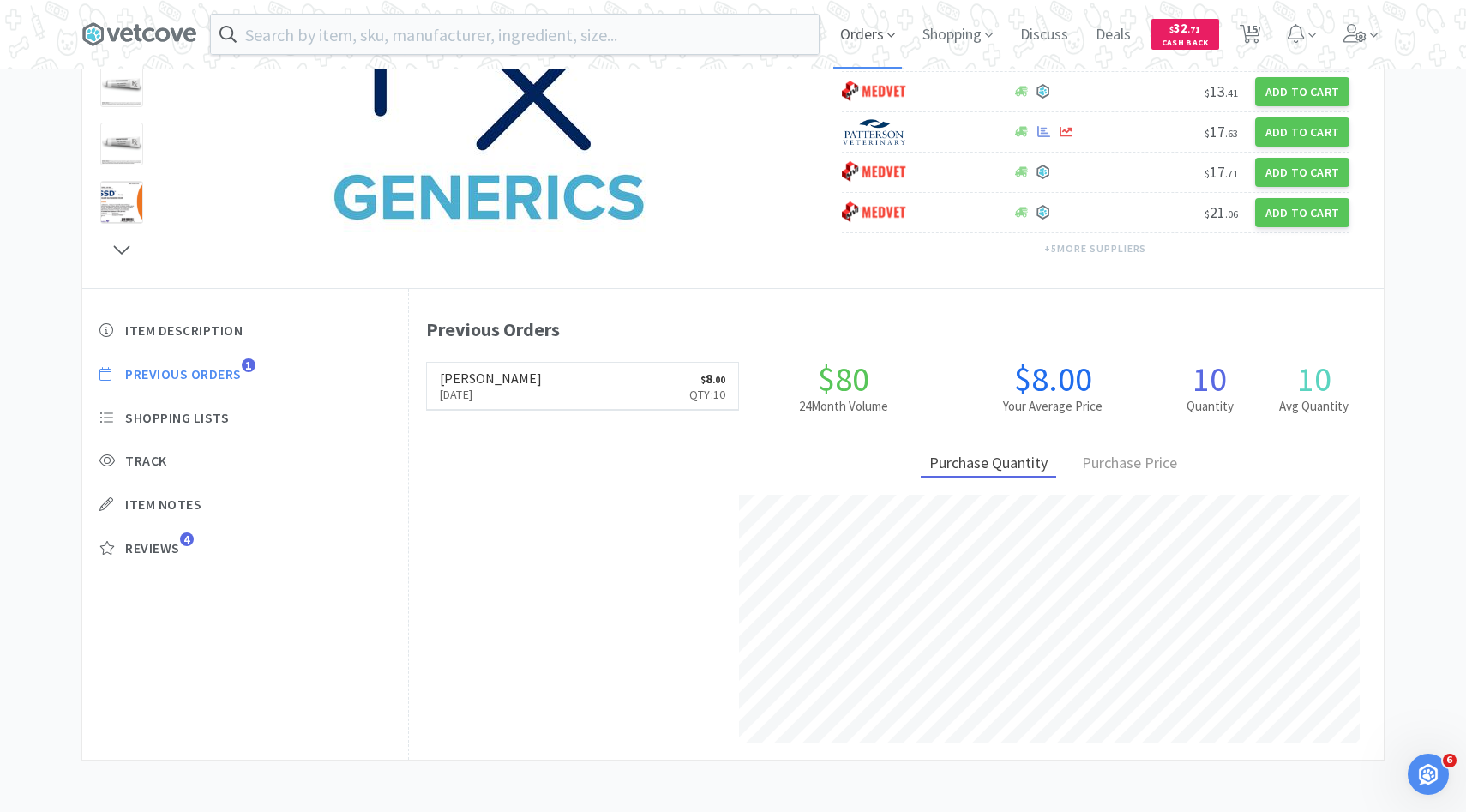
select select "1"
select select "50"
select select "2"
select select "4"
select select "1"
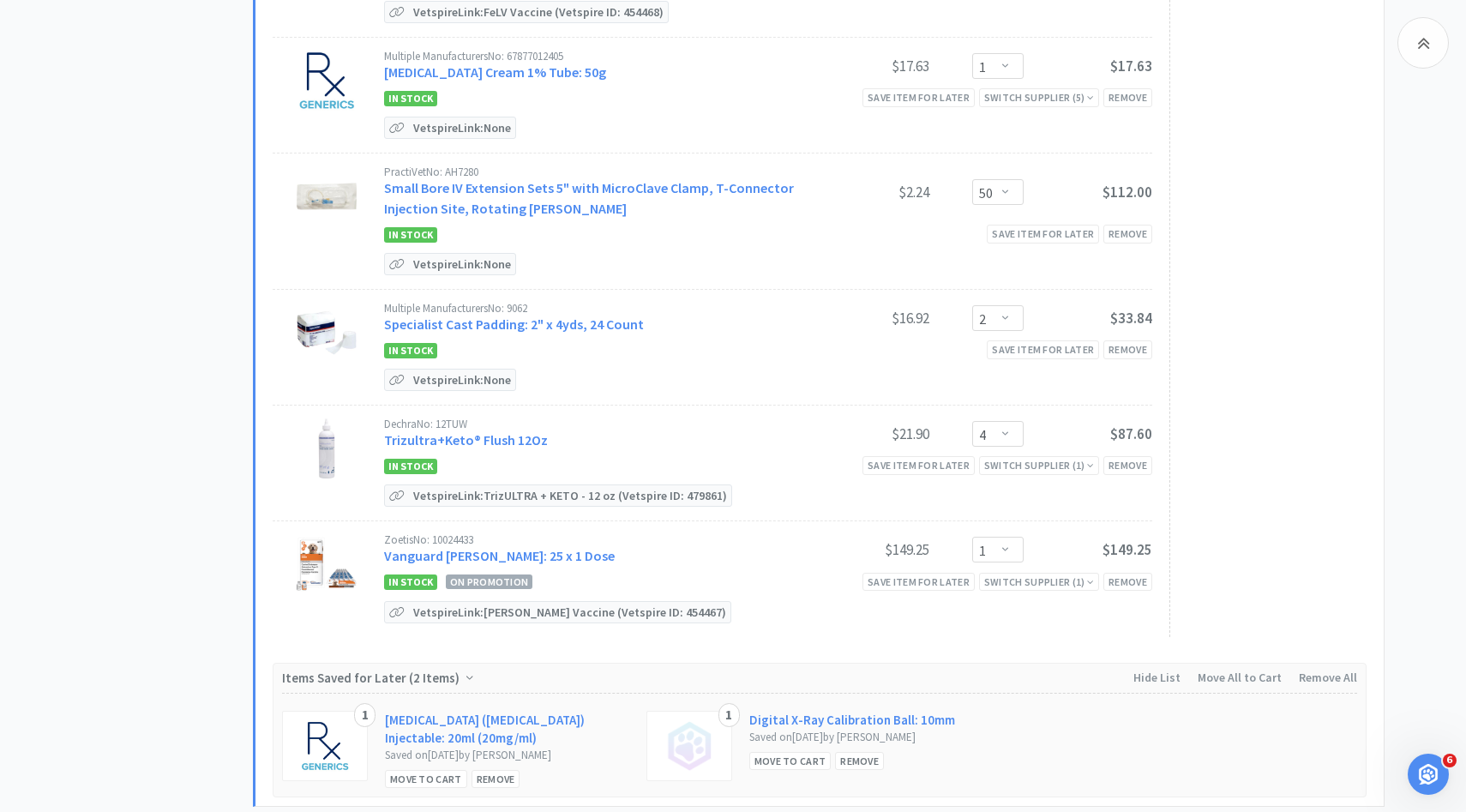
scroll to position [1510, 0]
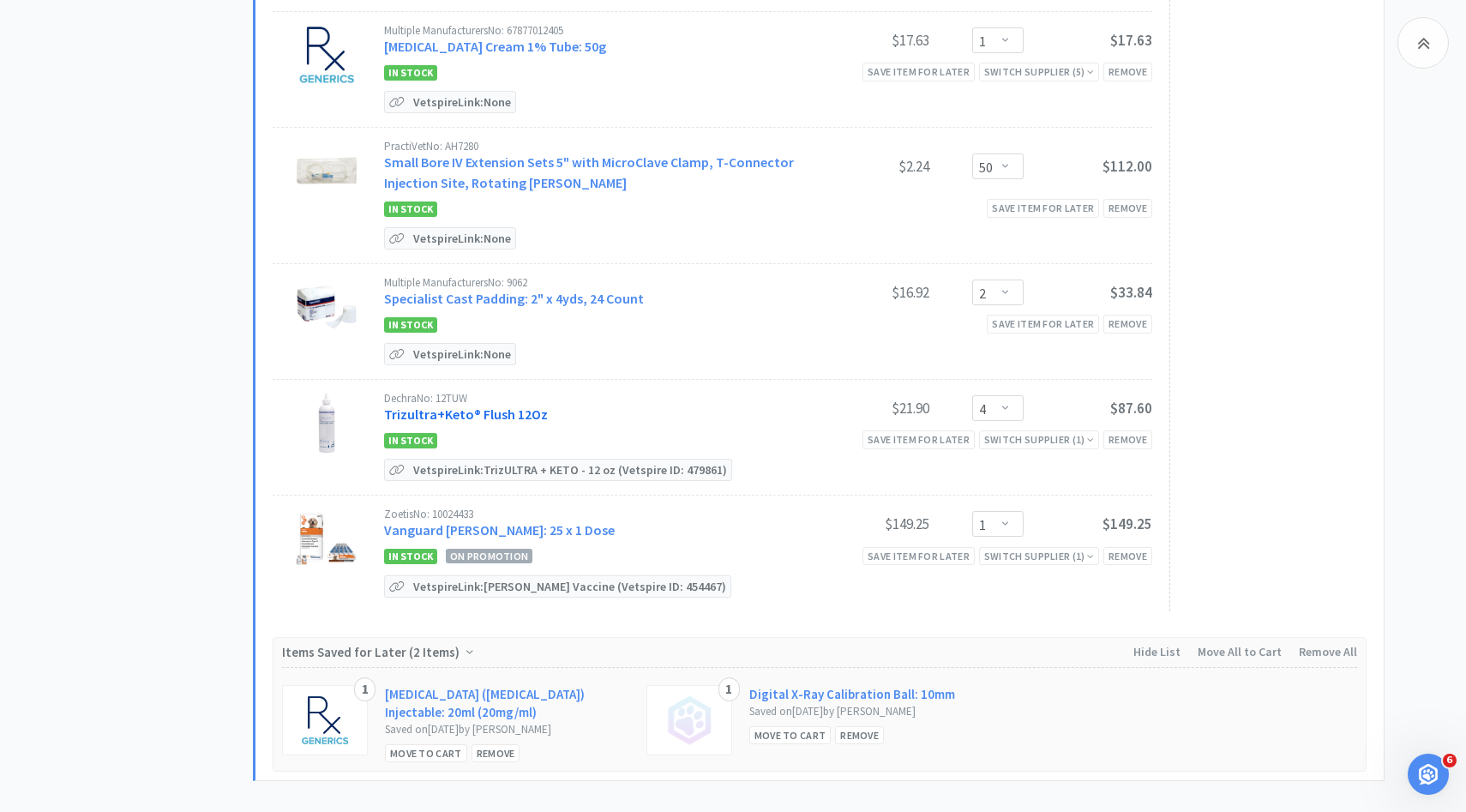
click at [520, 406] on link "Trizultra+Keto® Flush 12Oz" at bounding box center [466, 414] width 164 height 17
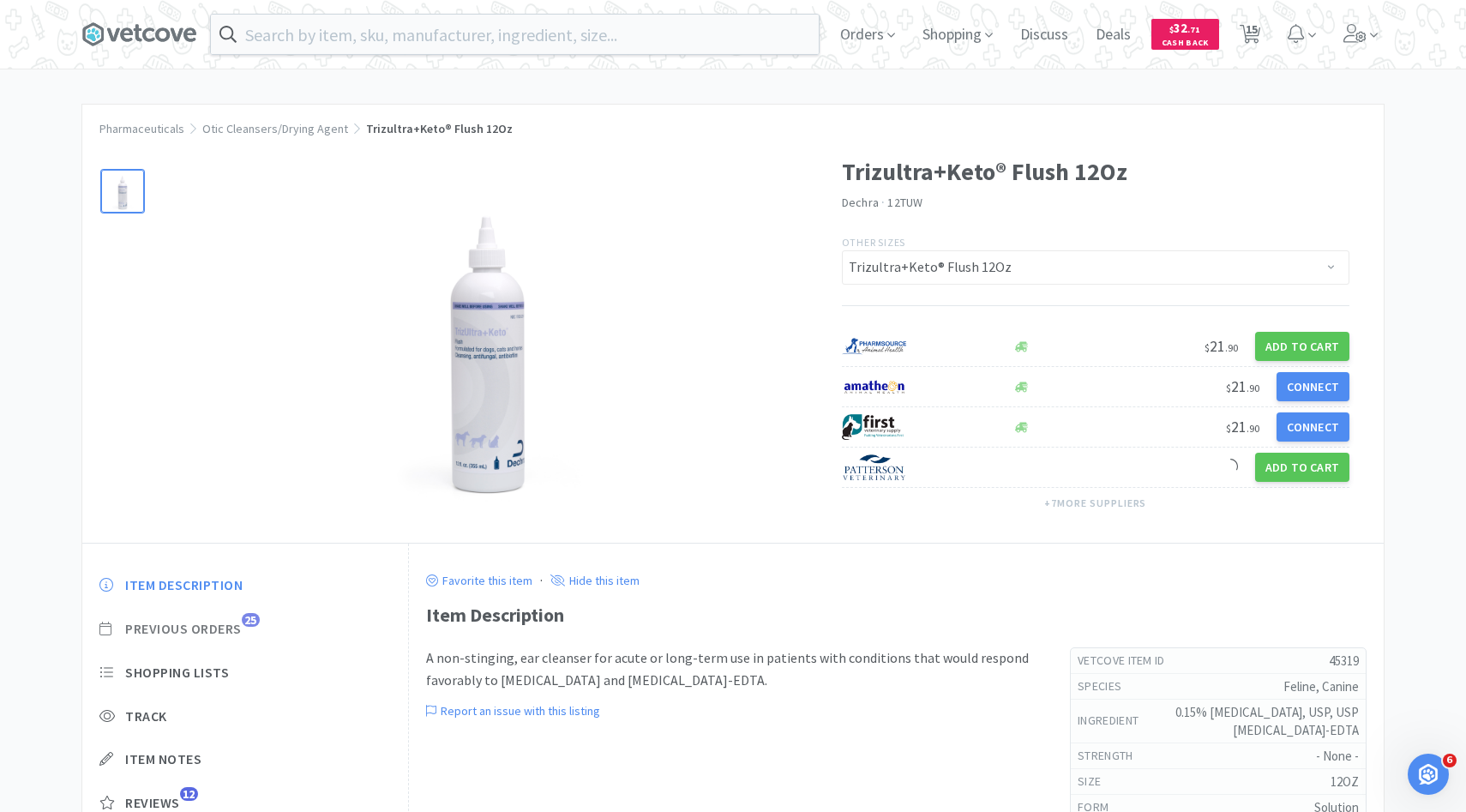
click at [210, 633] on span "Previous Orders" at bounding box center [183, 629] width 116 height 18
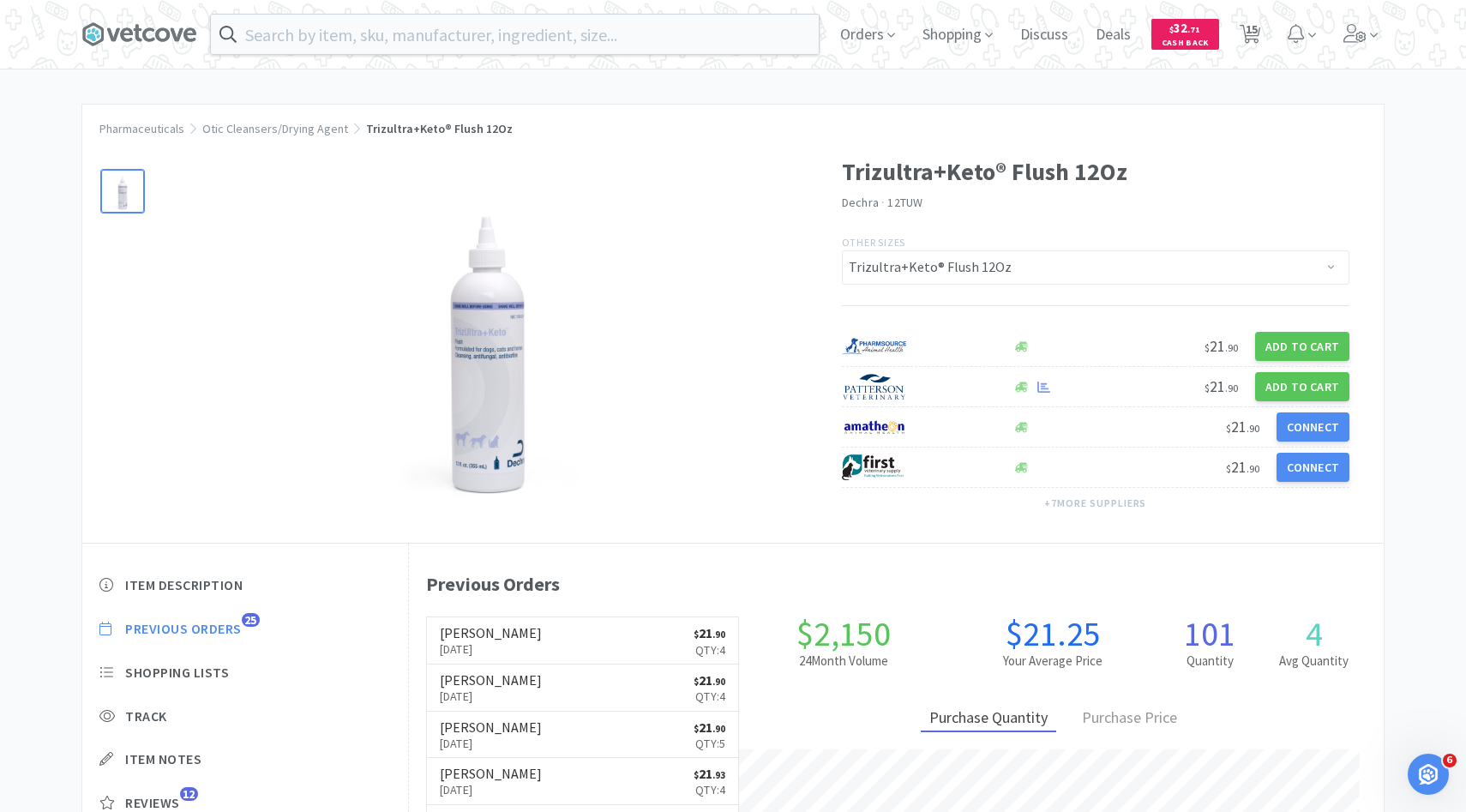
scroll to position [471, 975]
select select "3"
select select "1"
select select "3"
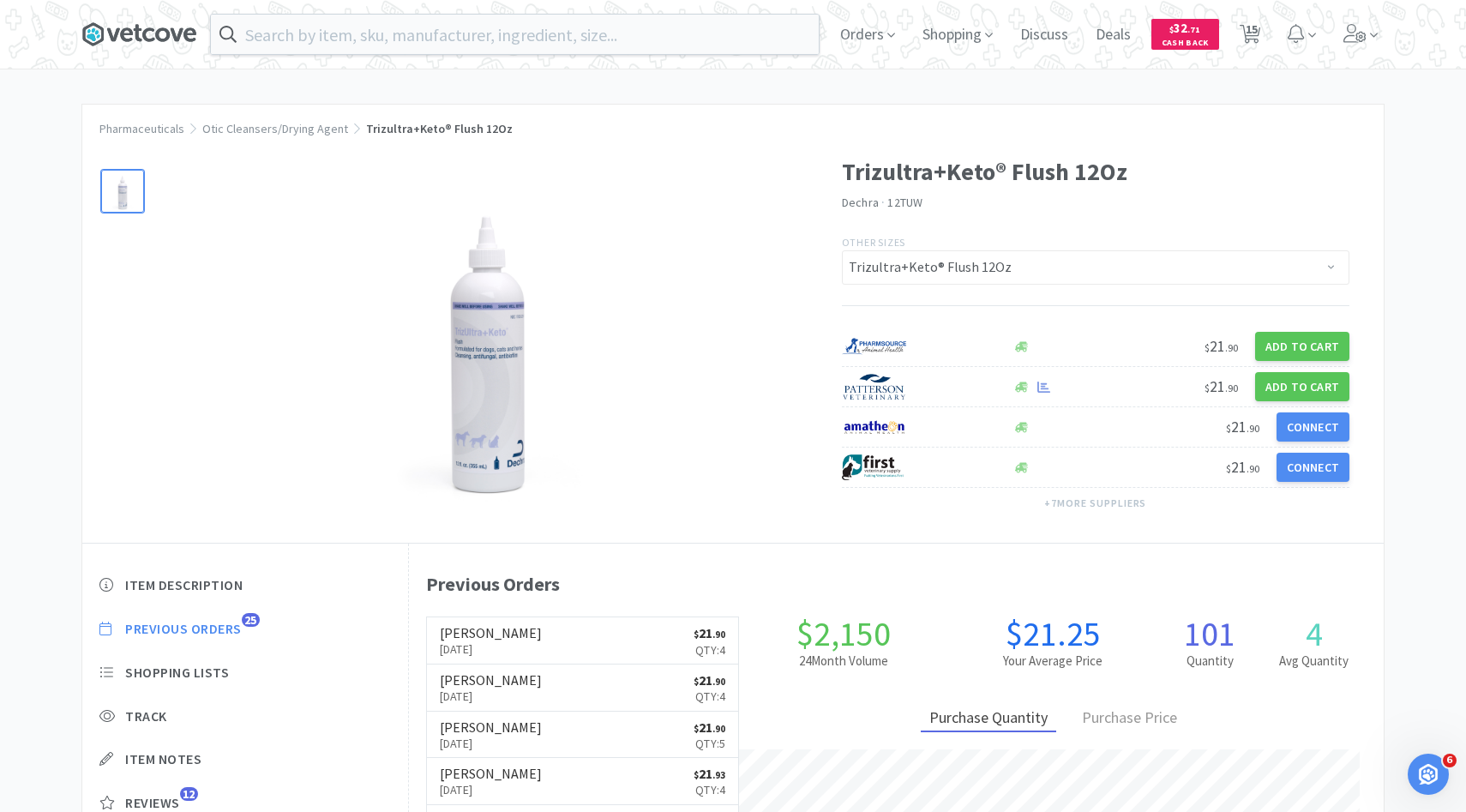
select select "3"
select select "2"
select select "3"
select select "2"
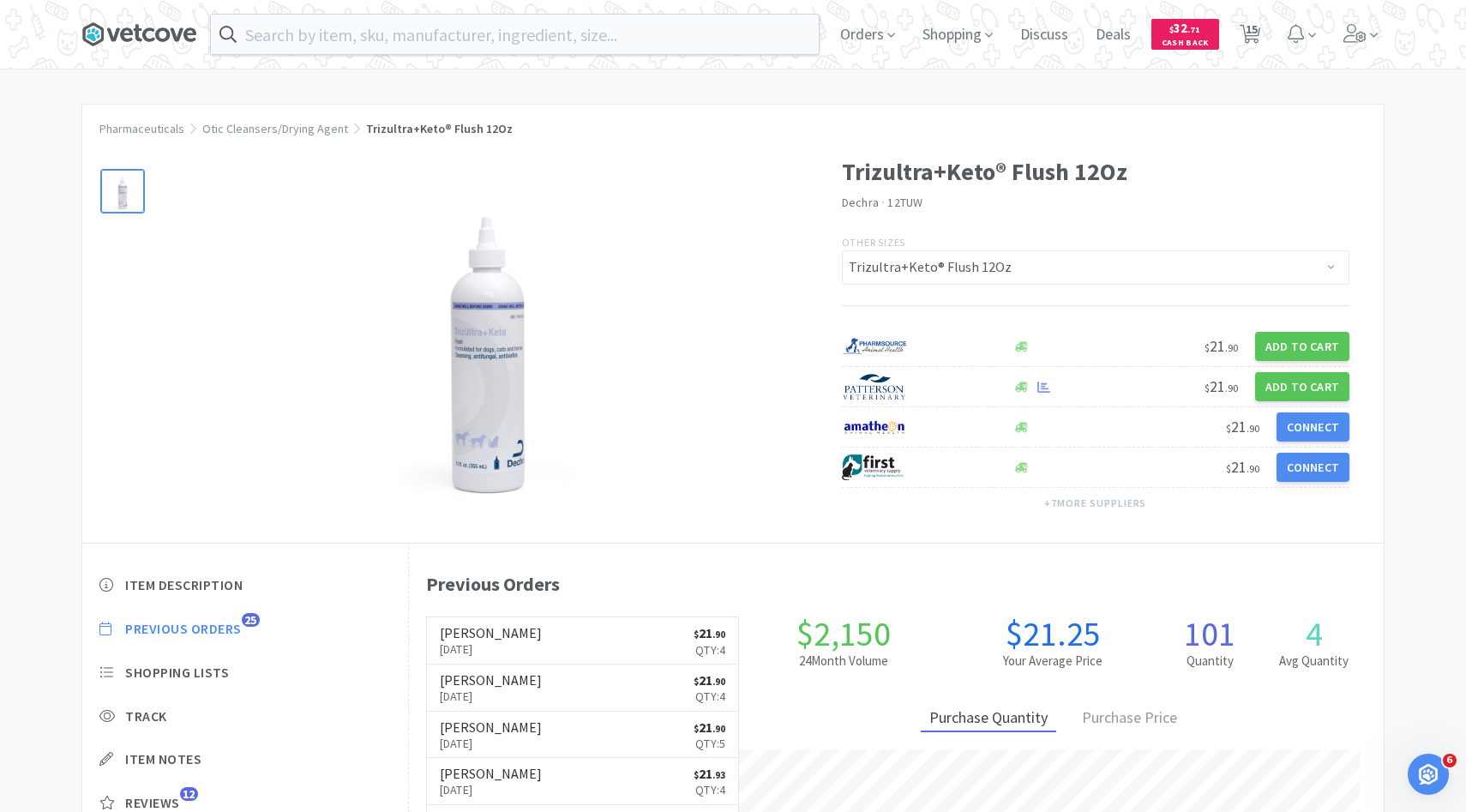
select select "1"
select select "50"
select select "2"
select select "4"
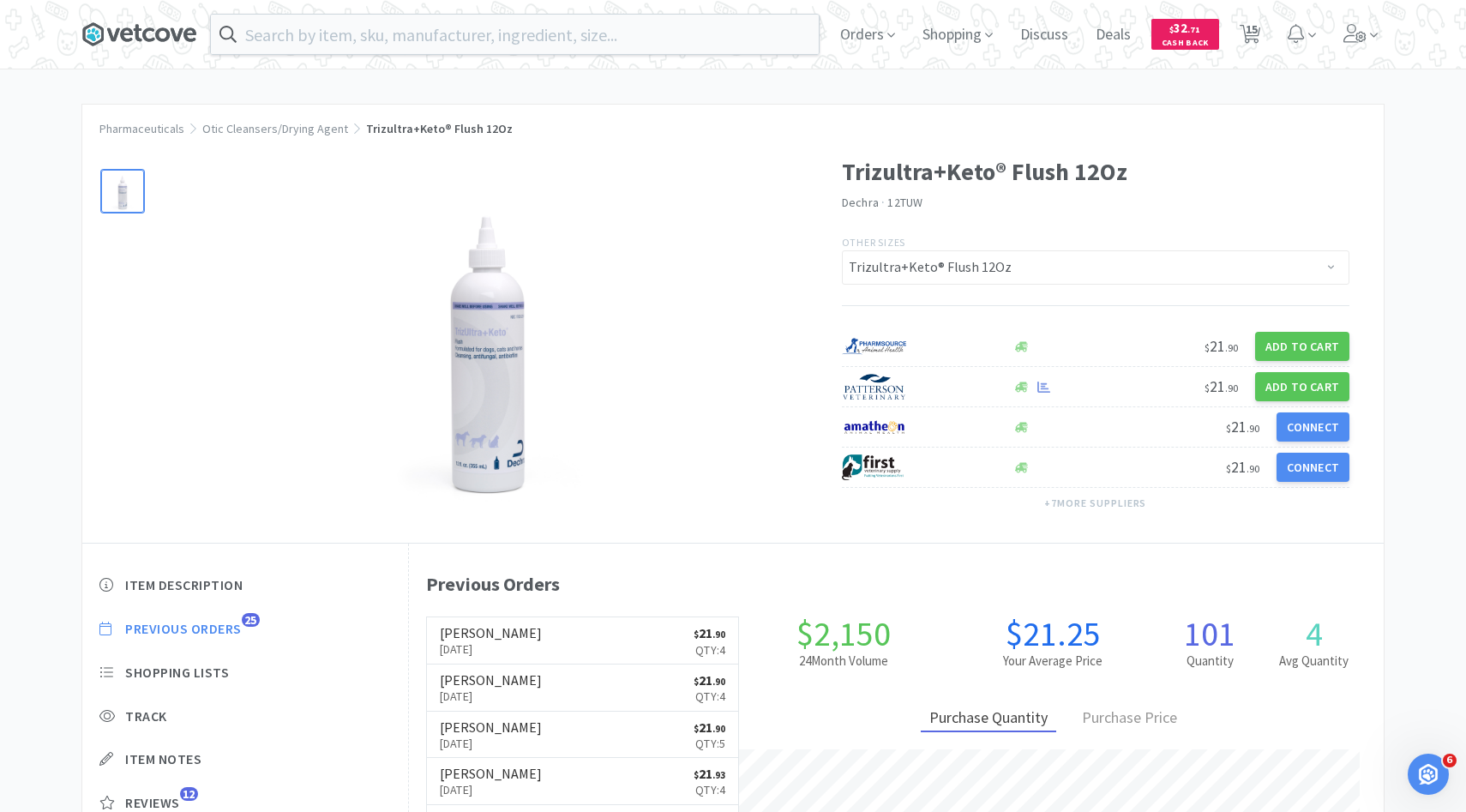
select select "1"
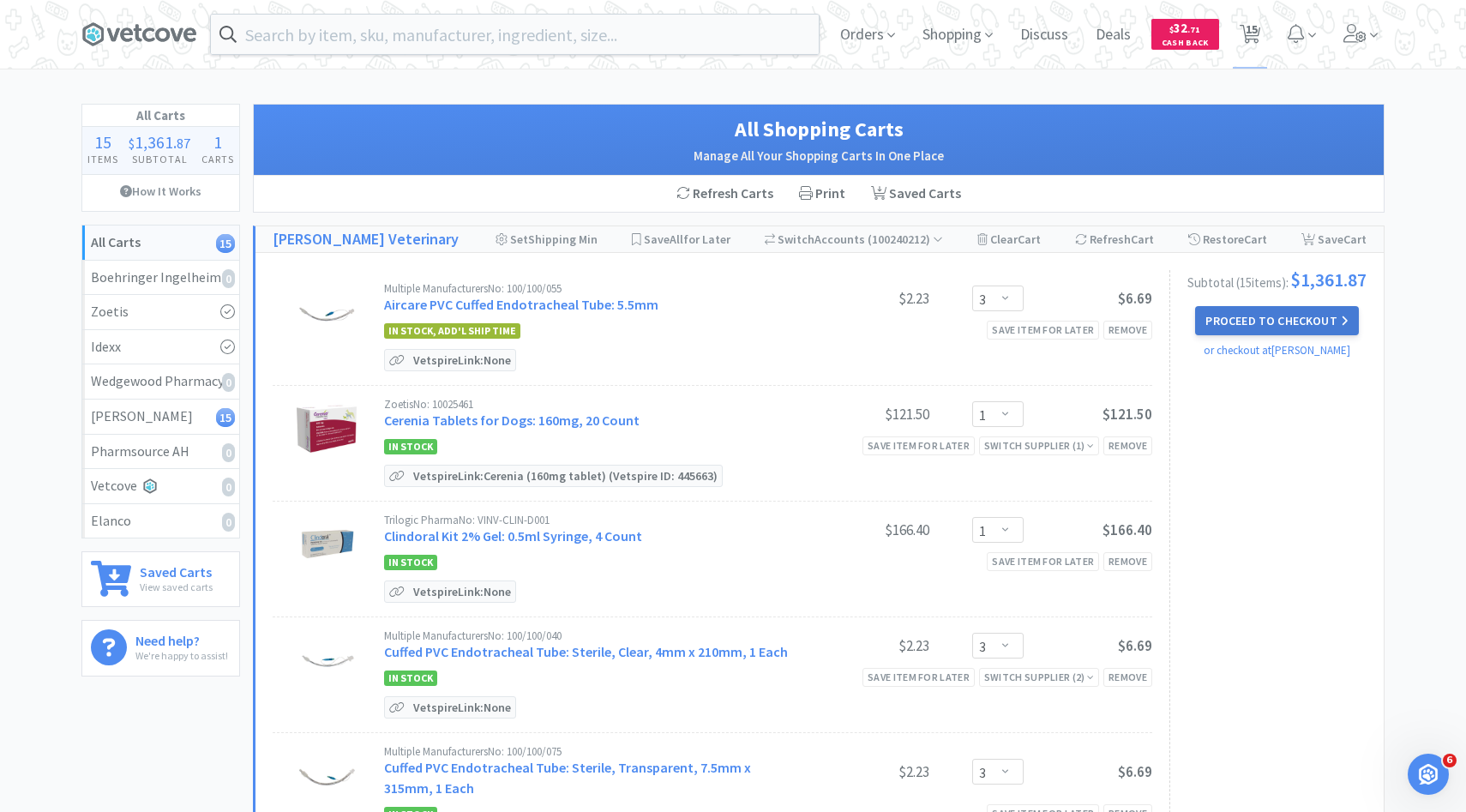
click at [1303, 330] on button "Proceed to Checkout" at bounding box center [1277, 320] width 163 height 29
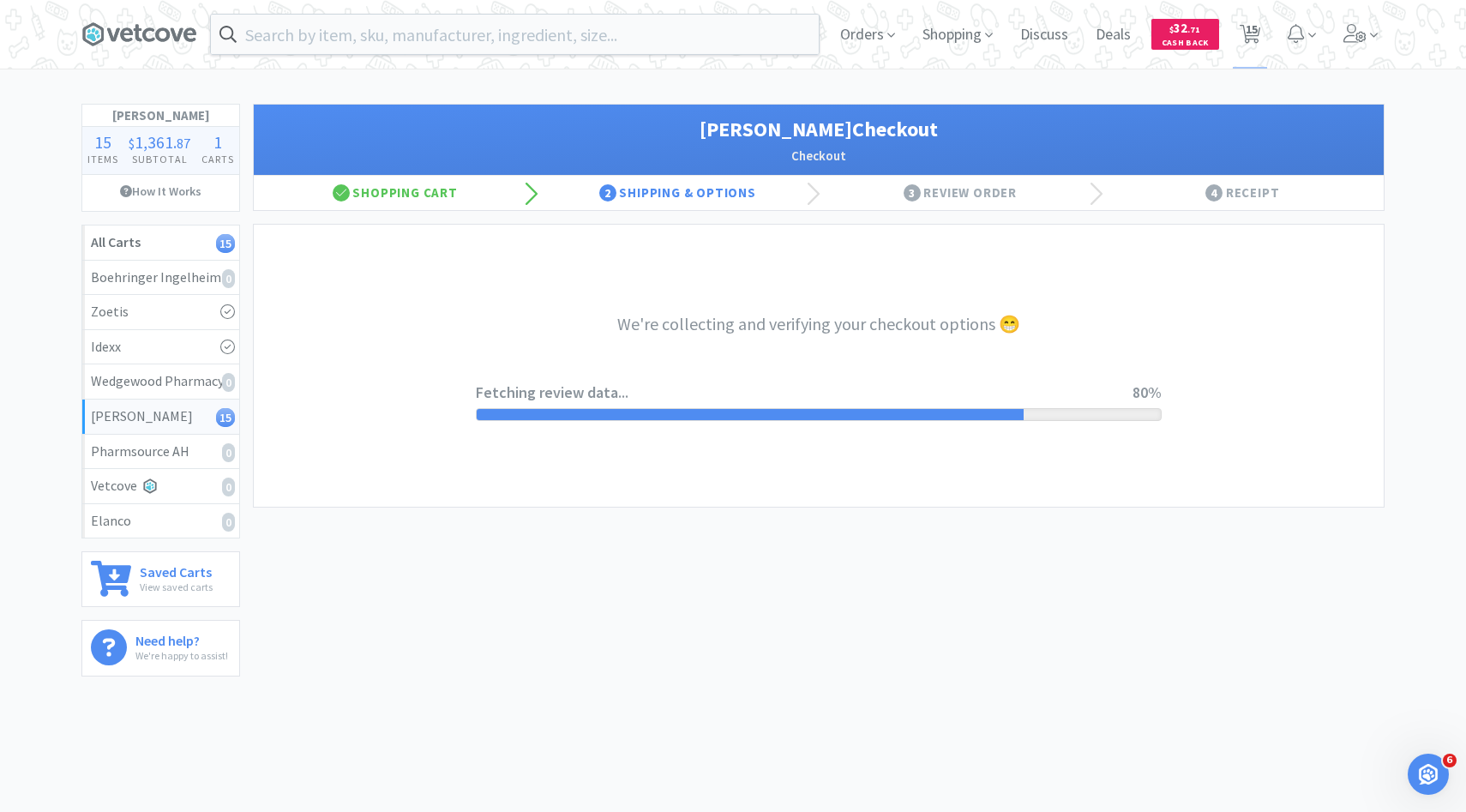
select select "1"
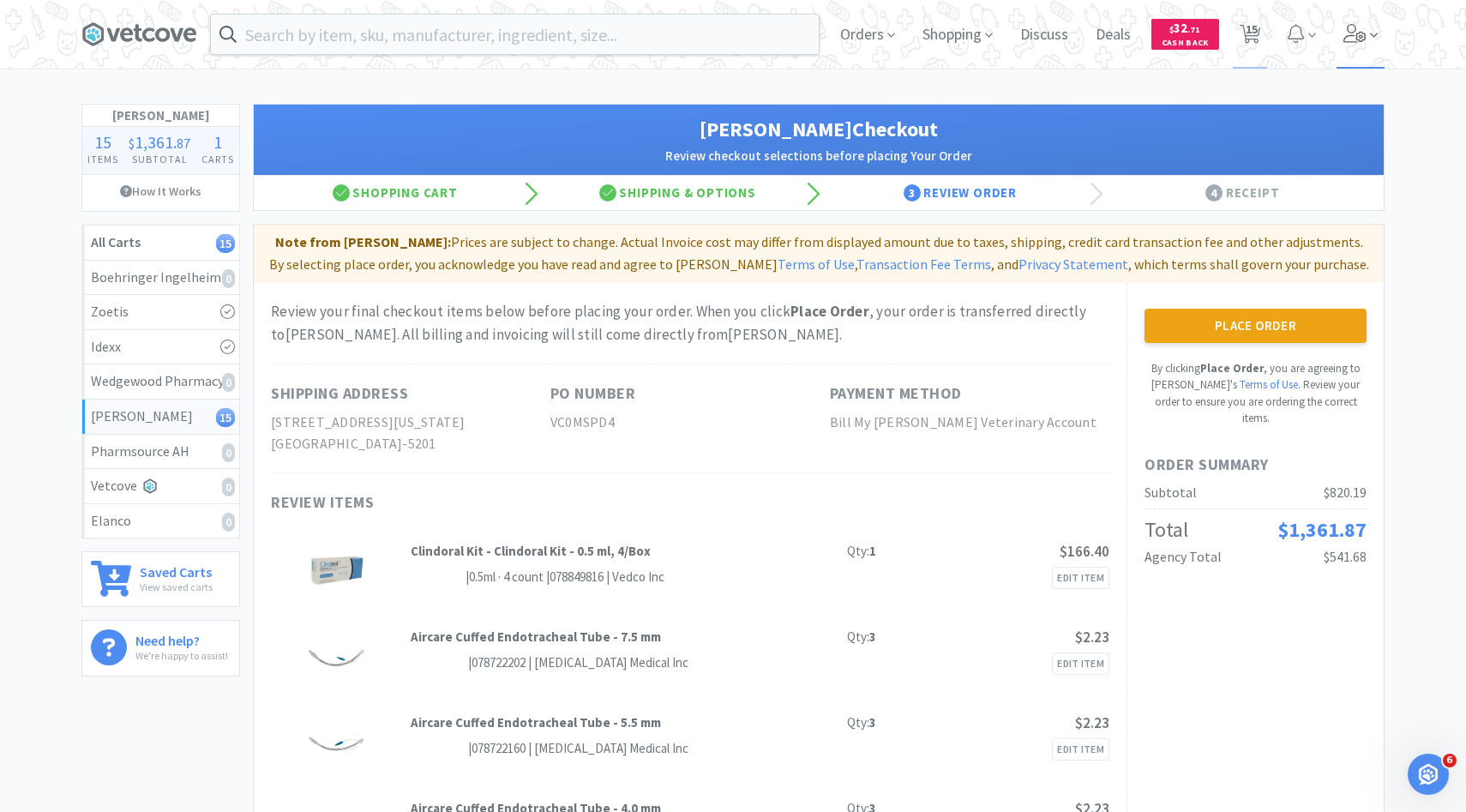
click at [1360, 62] on span at bounding box center [1360, 34] width 49 height 69
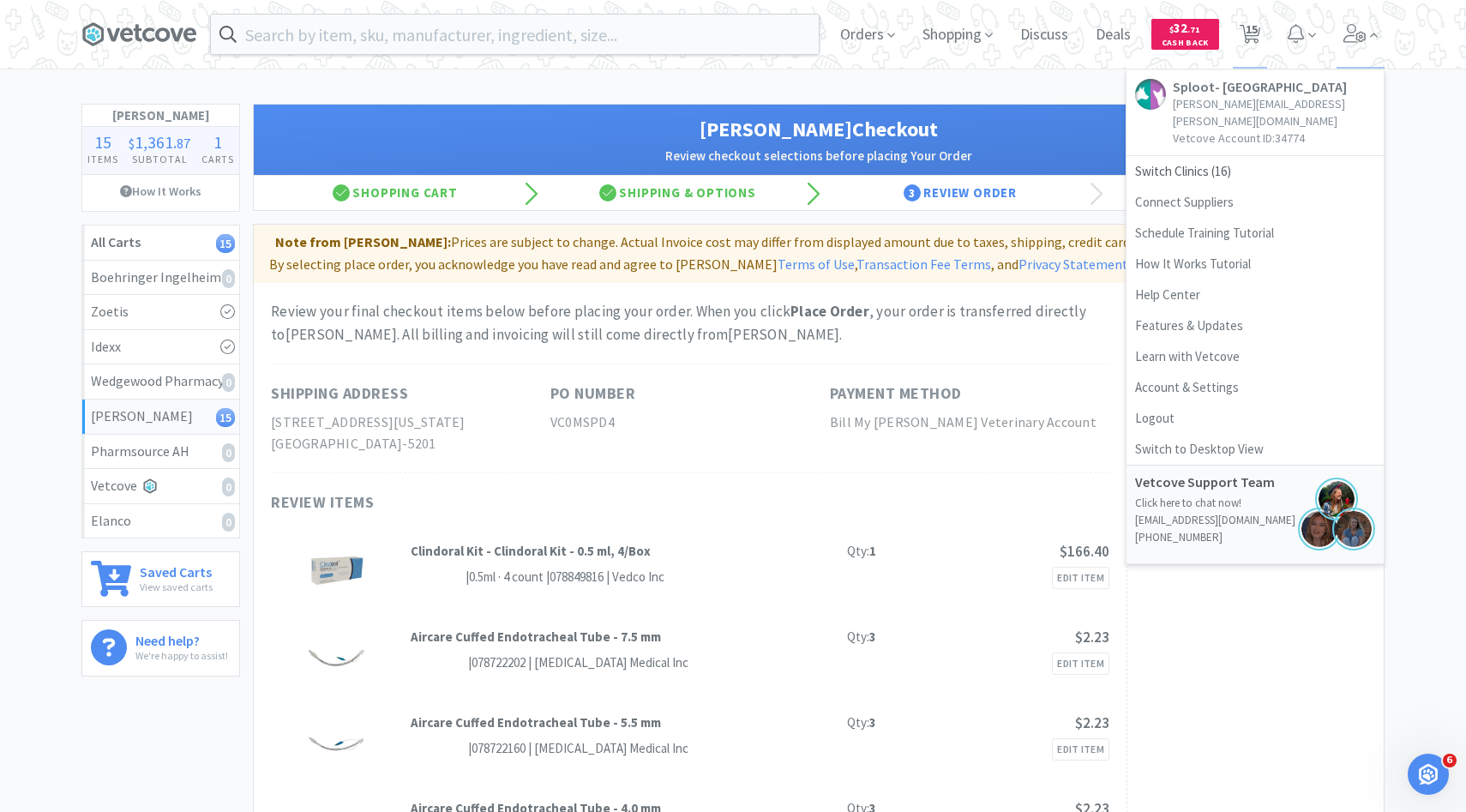
click at [1029, 162] on h2 "Review checkout selections before placing Your Order" at bounding box center [818, 155] width 1095 height 20
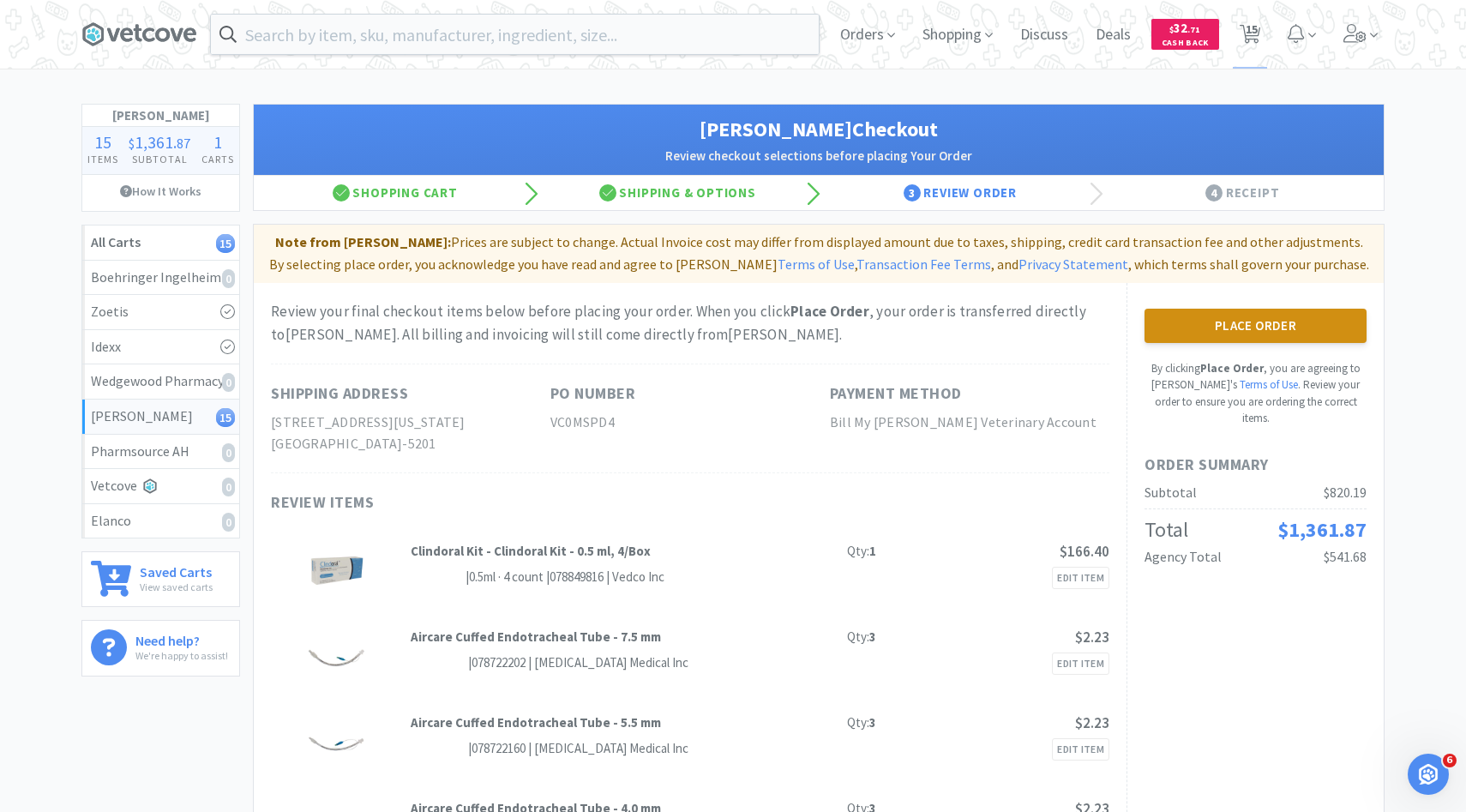
click at [1191, 335] on button "Place Order" at bounding box center [1255, 325] width 222 height 34
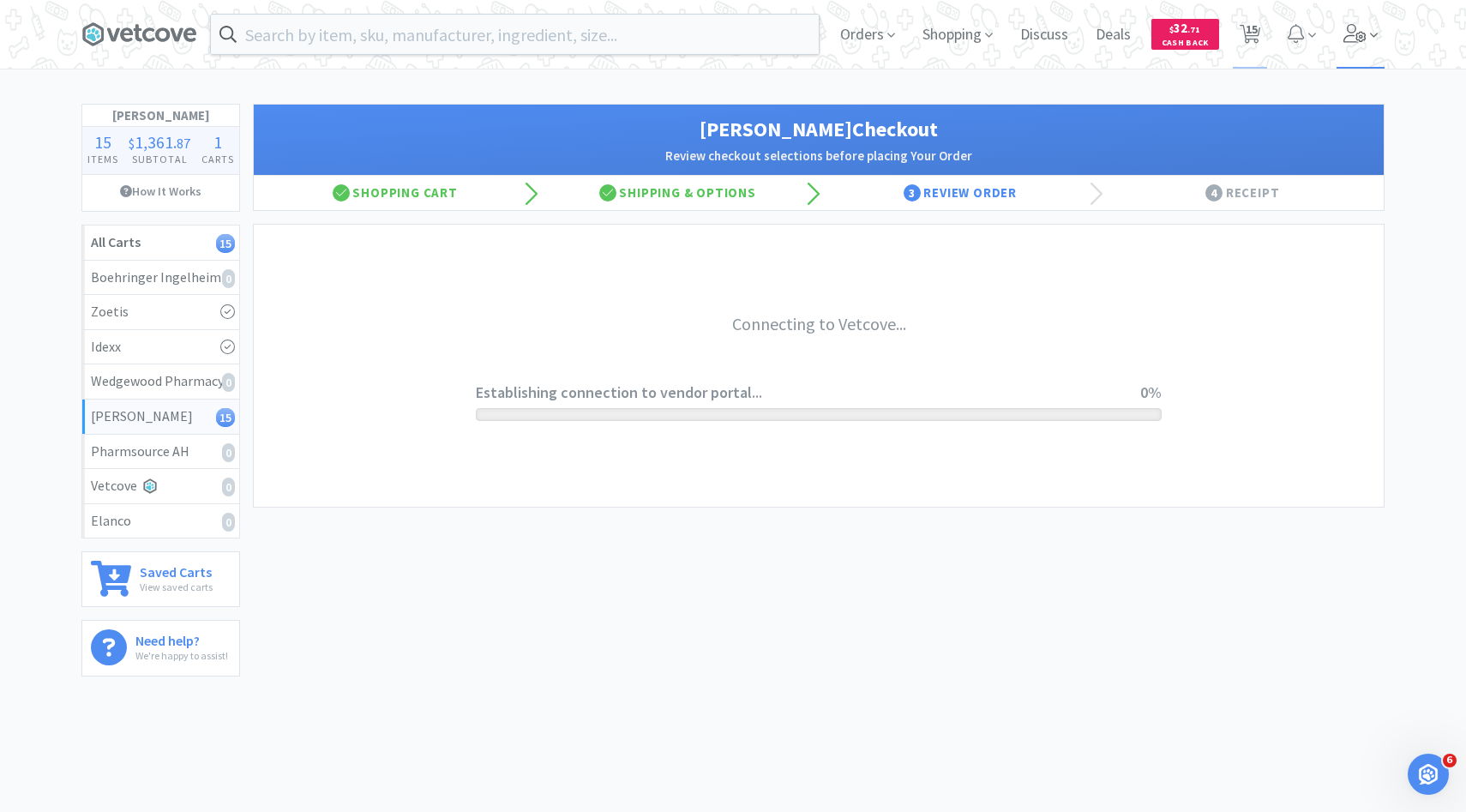
click at [1345, 41] on icon at bounding box center [1355, 33] width 24 height 18
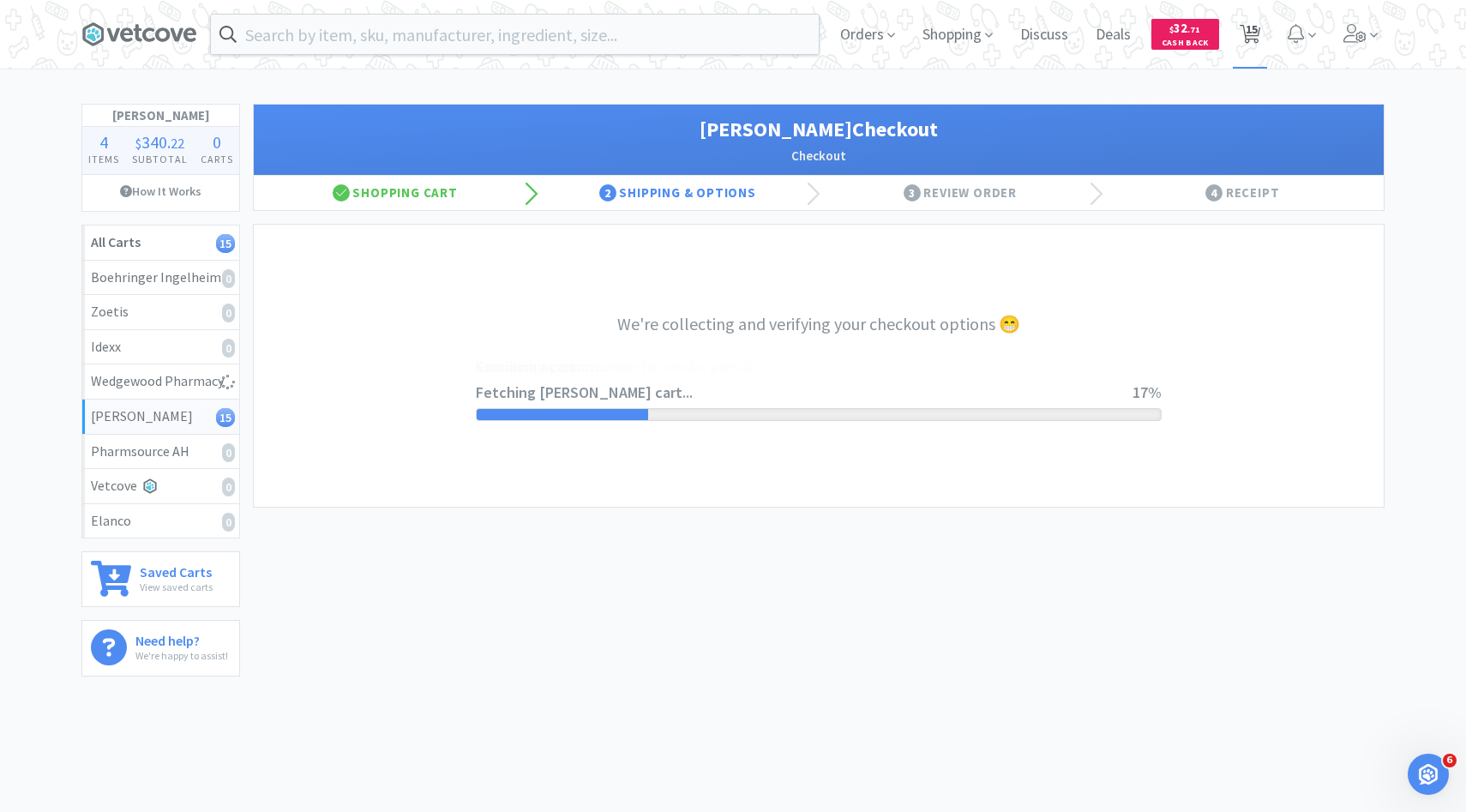
click at [1255, 41] on span "15" at bounding box center [1252, 29] width 12 height 69
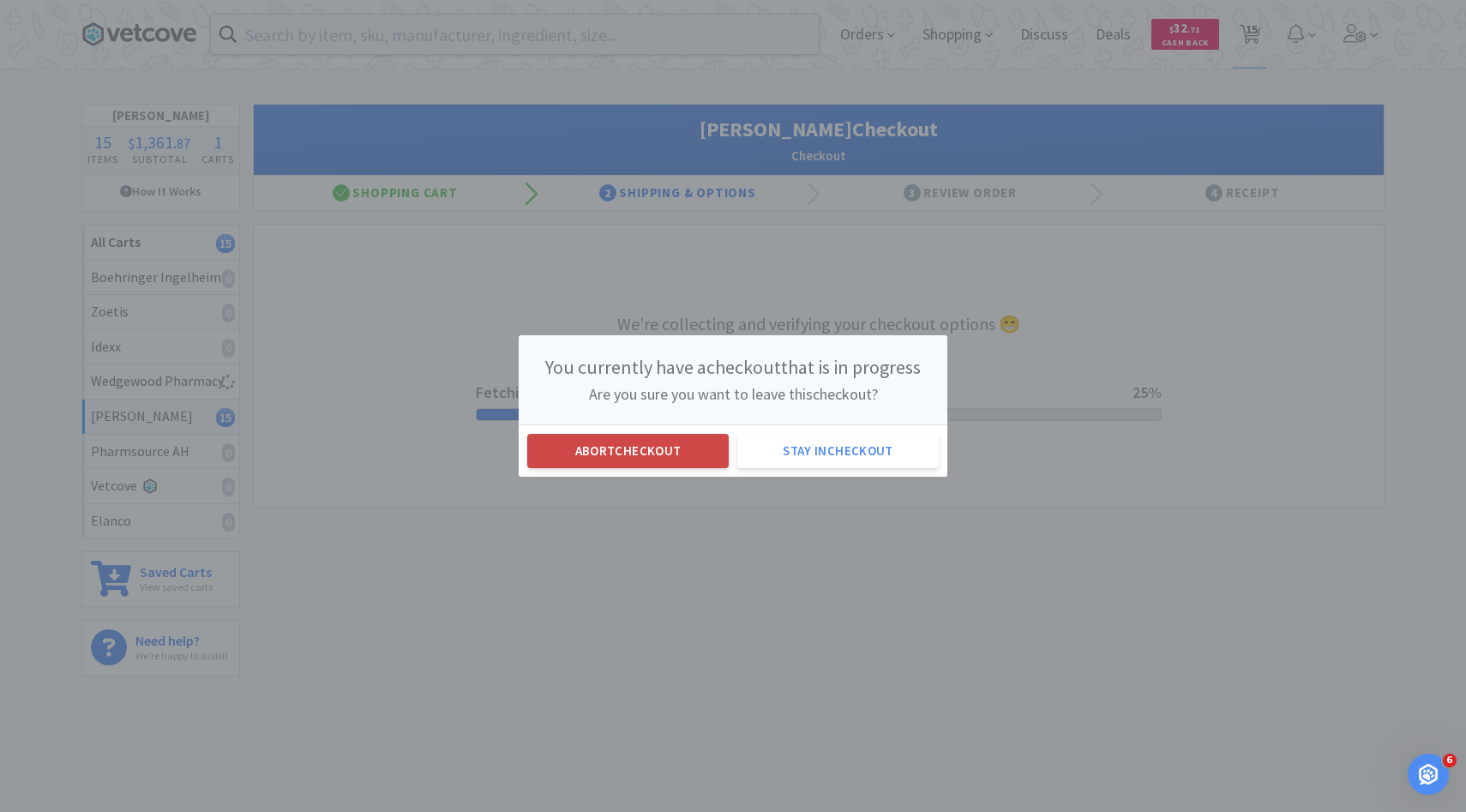
click at [690, 455] on button "Abort checkout" at bounding box center [628, 450] width 202 height 34
select select "3"
select select "1"
select select "3"
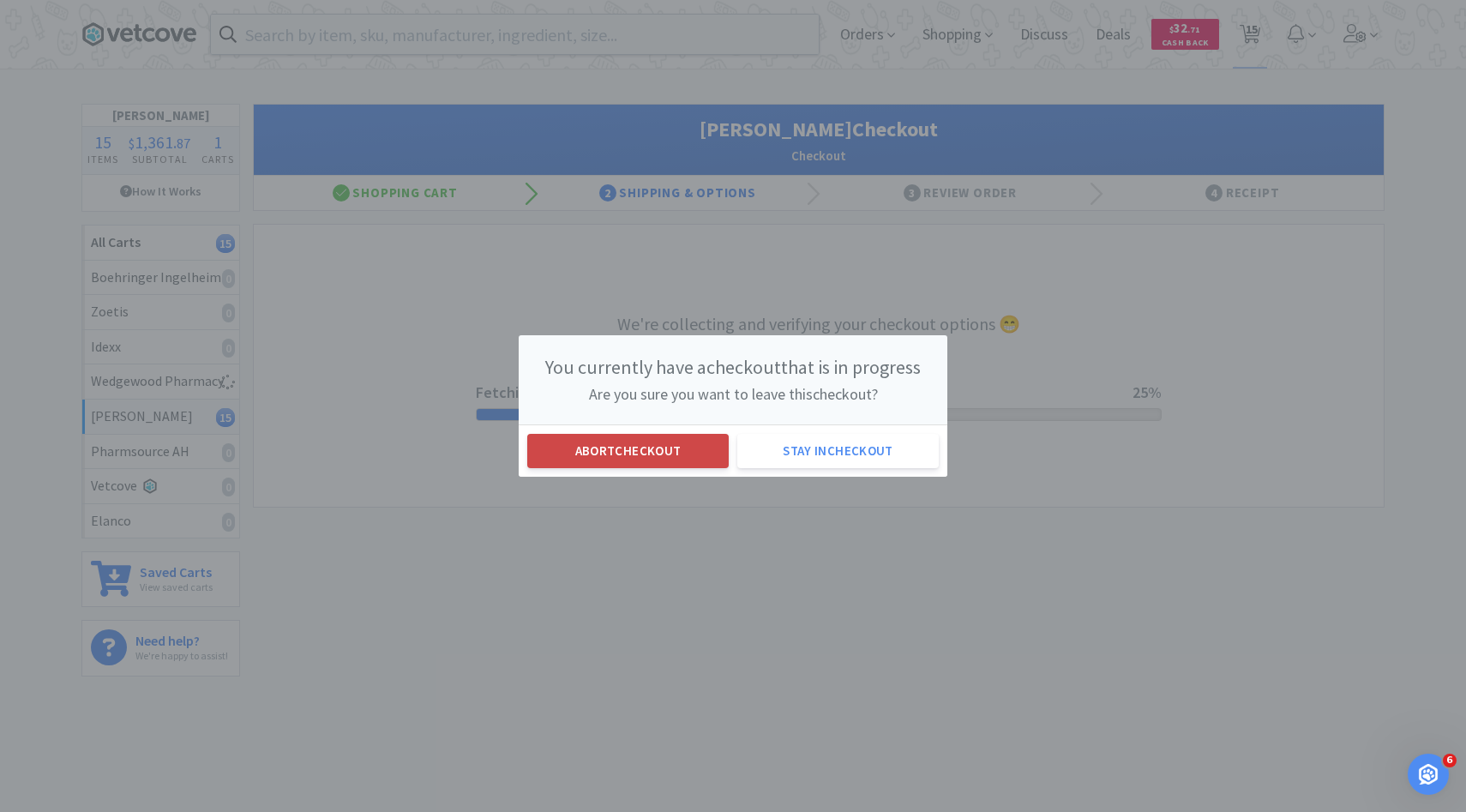
select select "3"
select select "2"
select select "3"
select select "2"
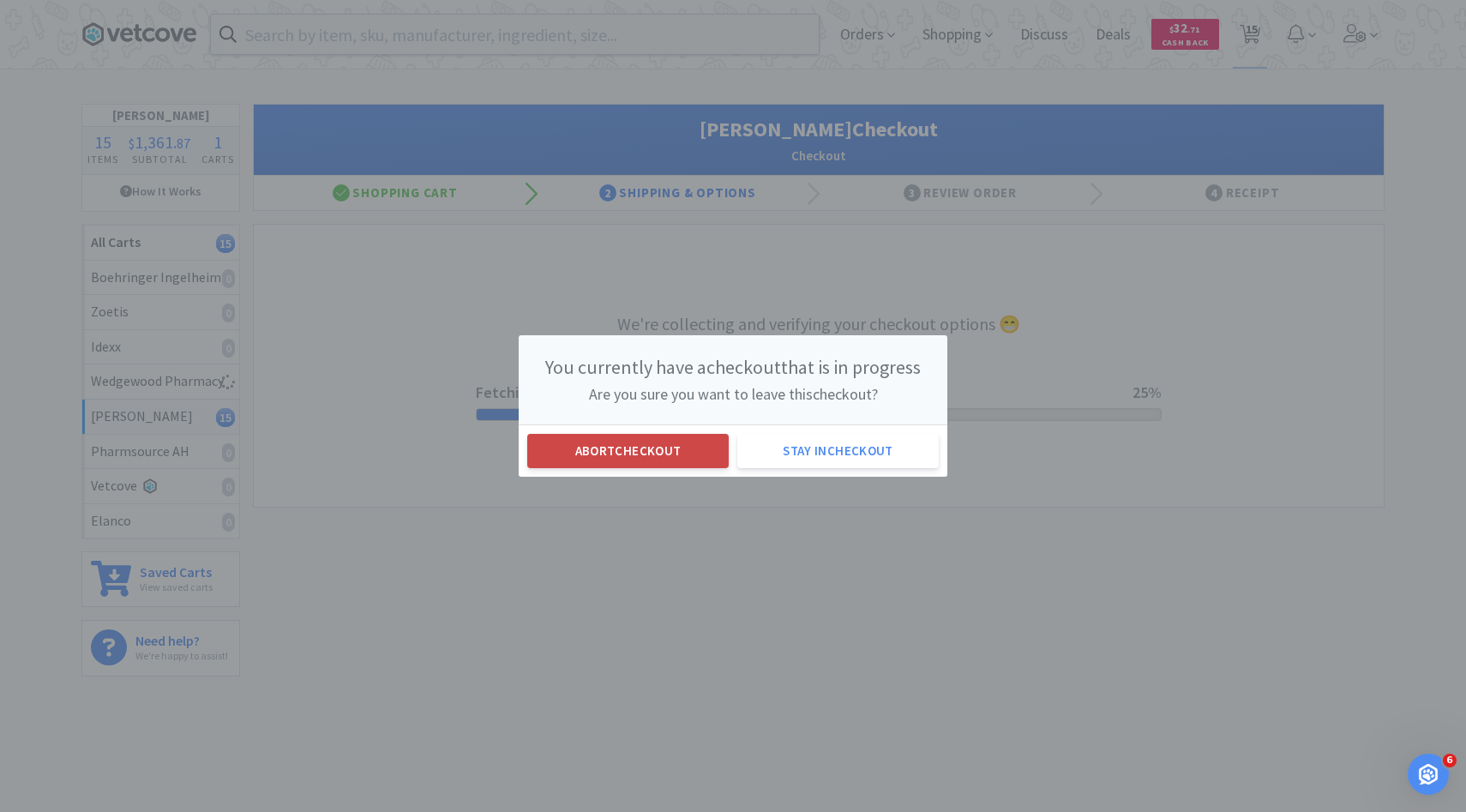
select select "1"
select select "50"
select select "2"
select select "4"
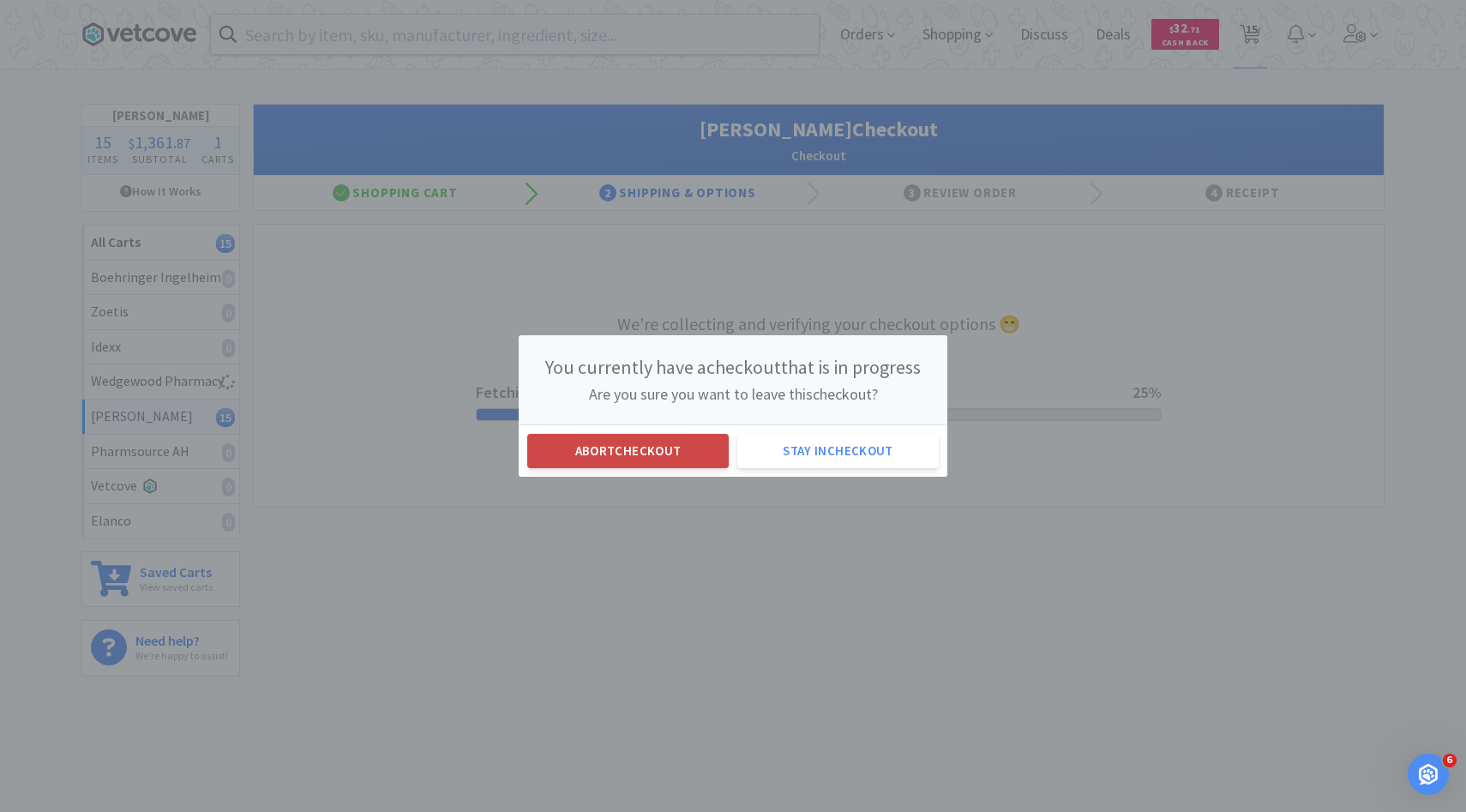
select select "1"
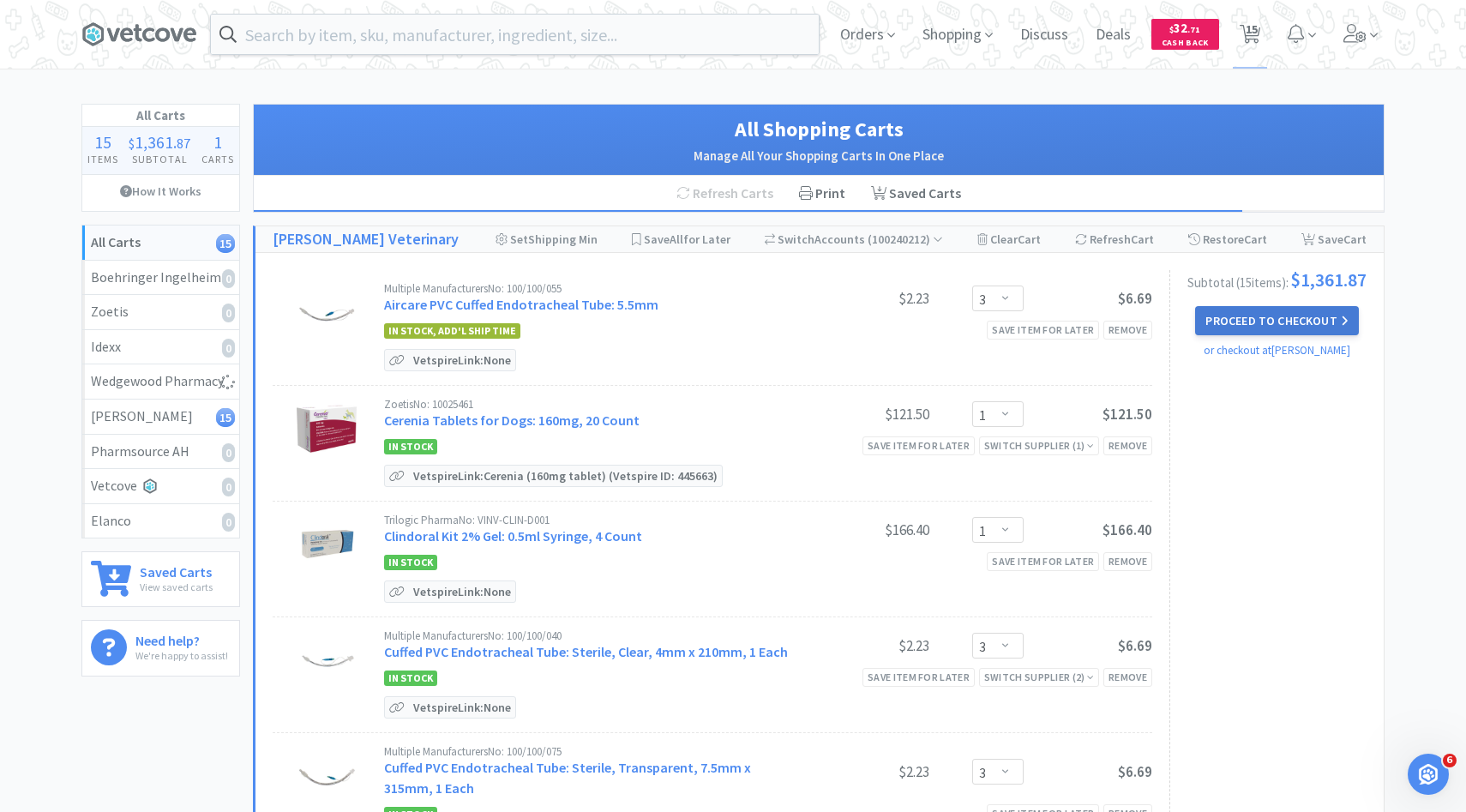
click at [1255, 319] on button "Proceed to Checkout" at bounding box center [1277, 320] width 163 height 29
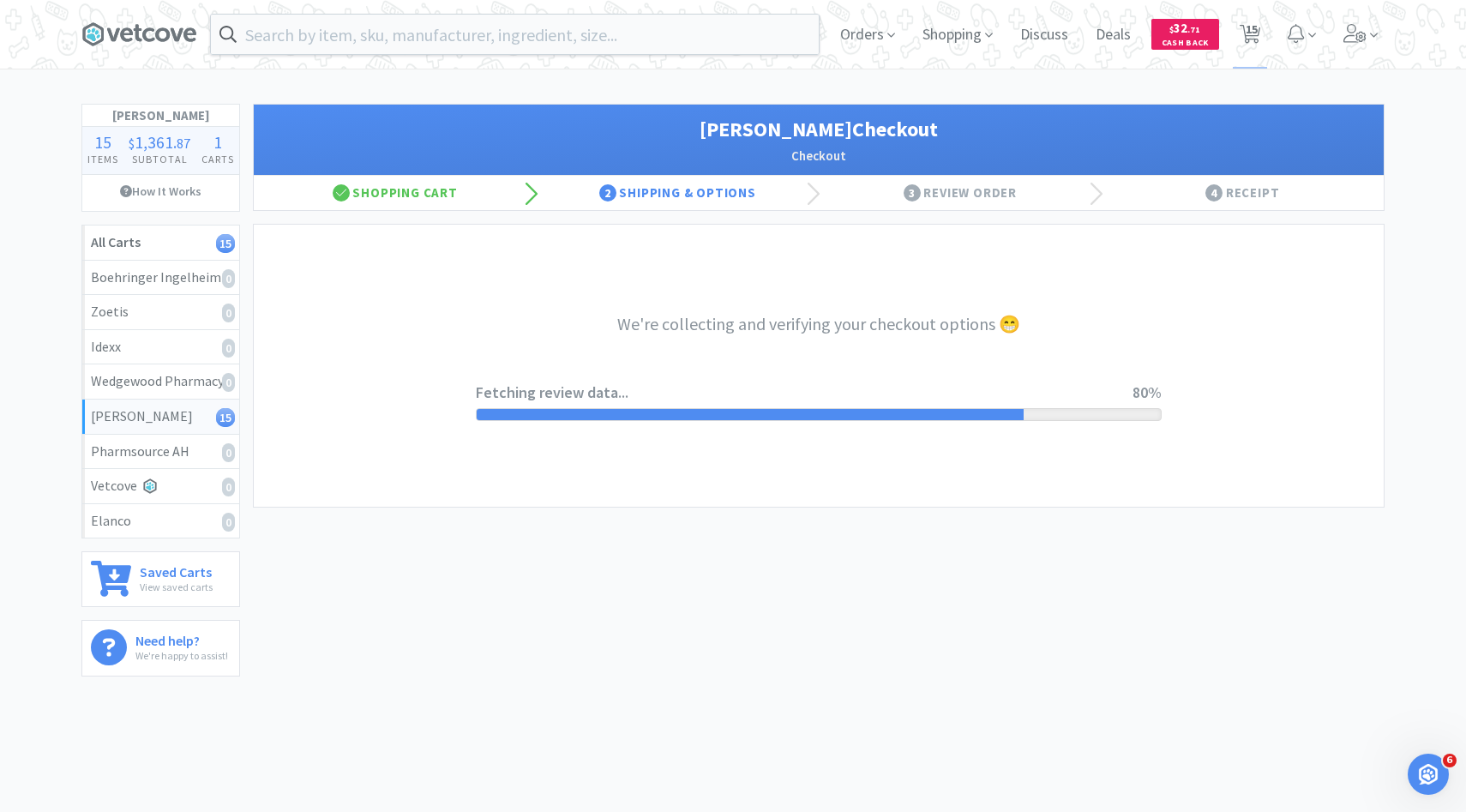
select select "1"
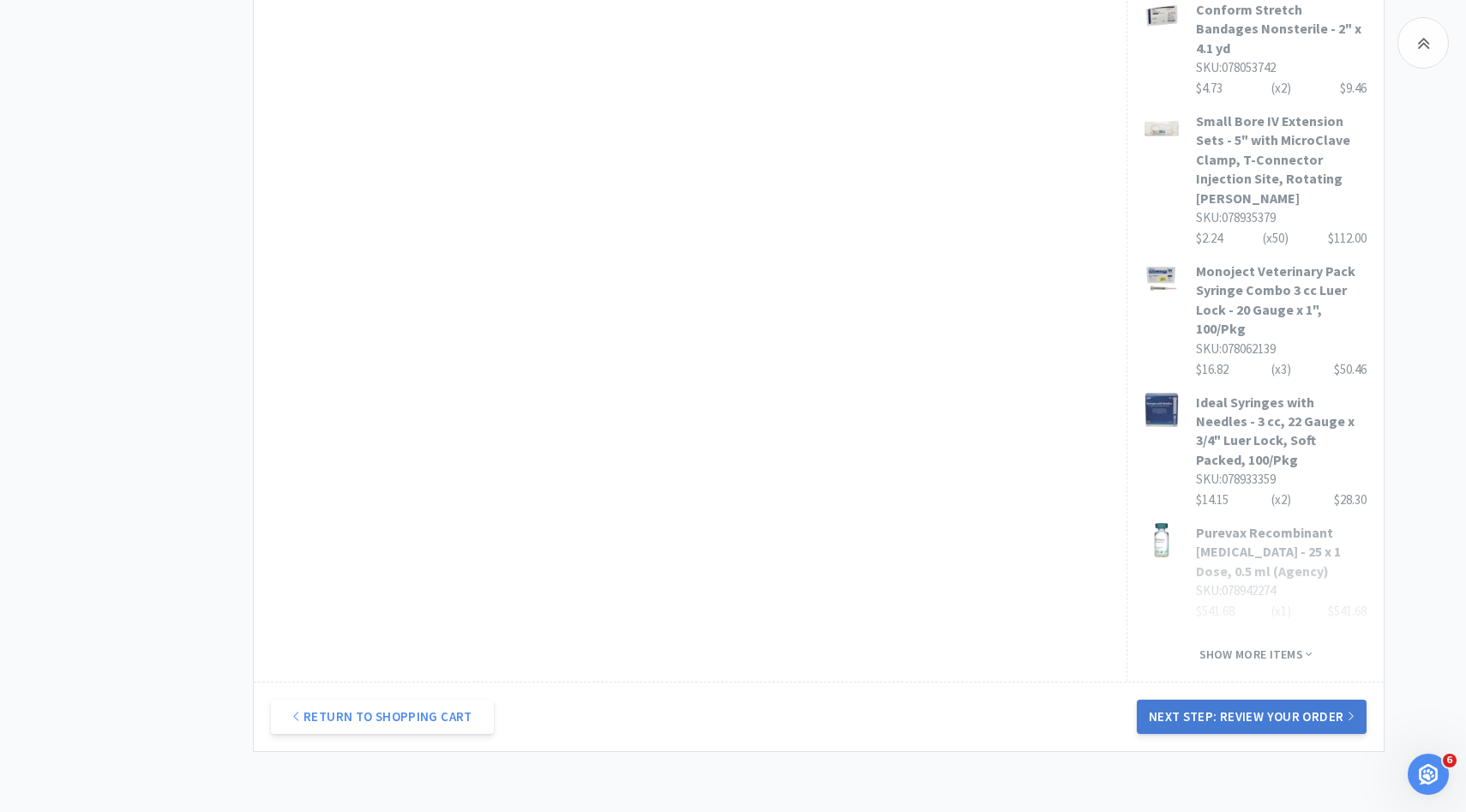
click at [1216, 699] on button "Next Step: Review Your Order" at bounding box center [1252, 716] width 230 height 34
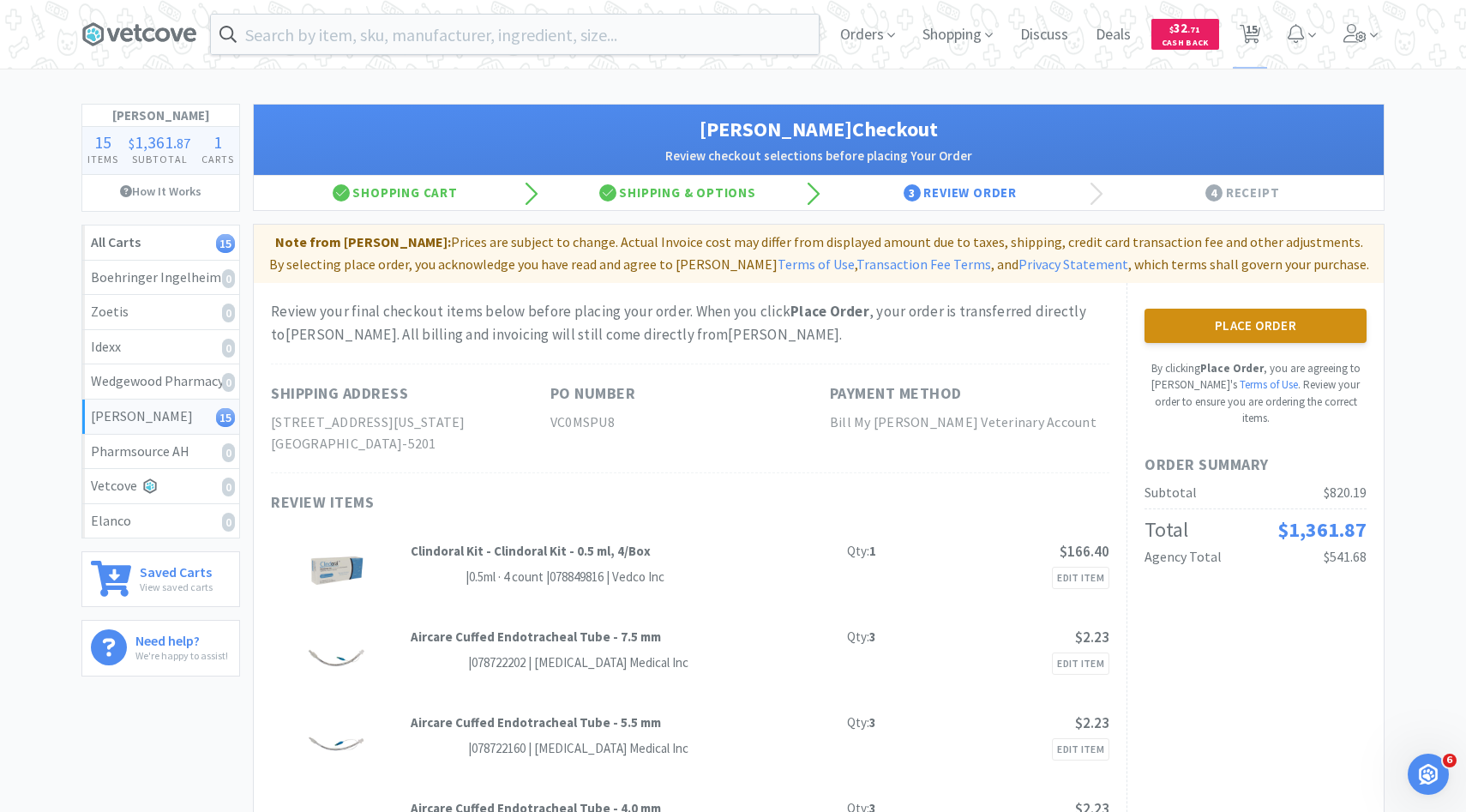
click at [1165, 312] on button "Place Order" at bounding box center [1255, 325] width 222 height 34
